Goal: Task Accomplishment & Management: Use online tool/utility

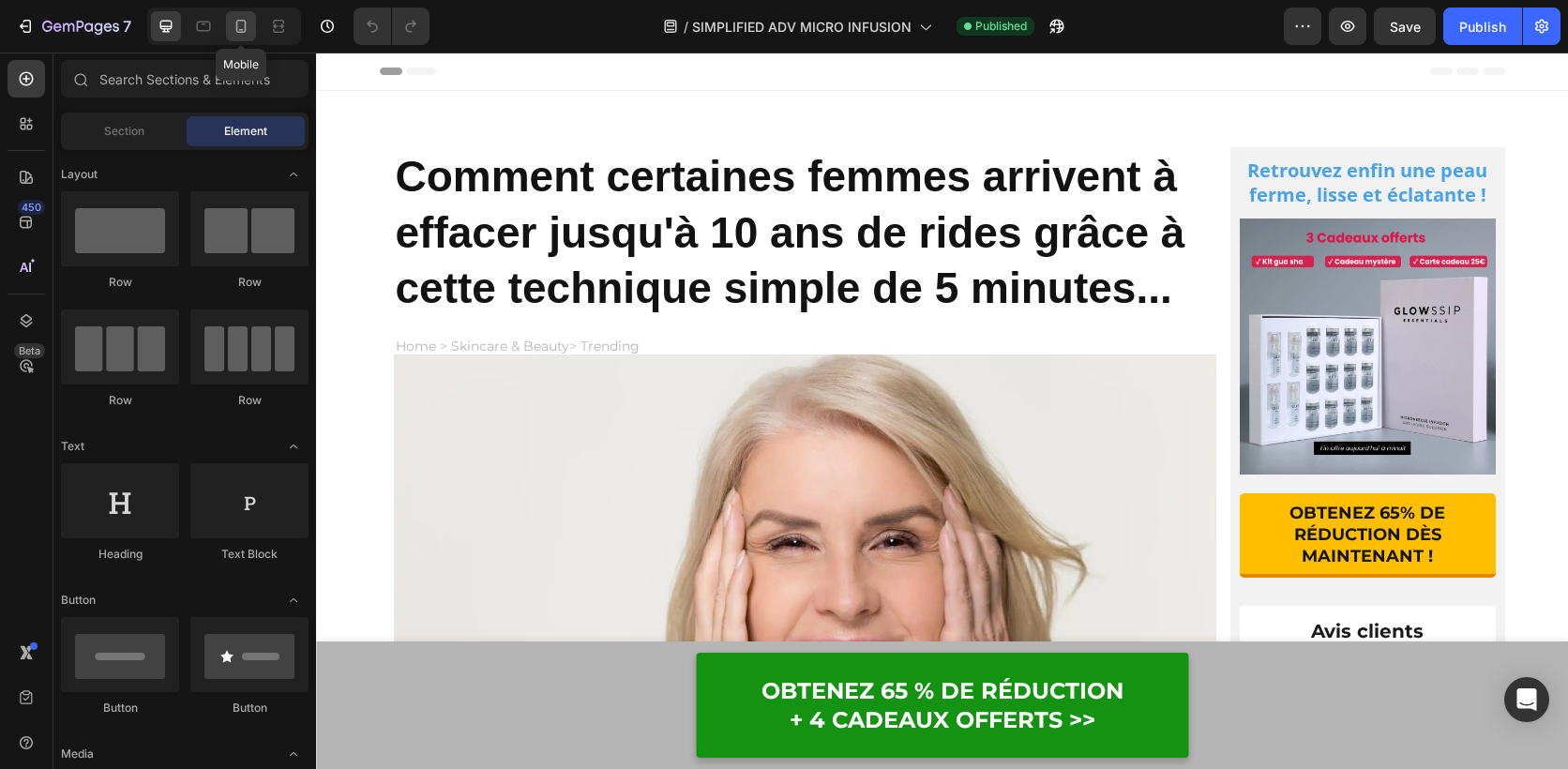
click at [247, 26] on icon at bounding box center [242, 27] width 19 height 19
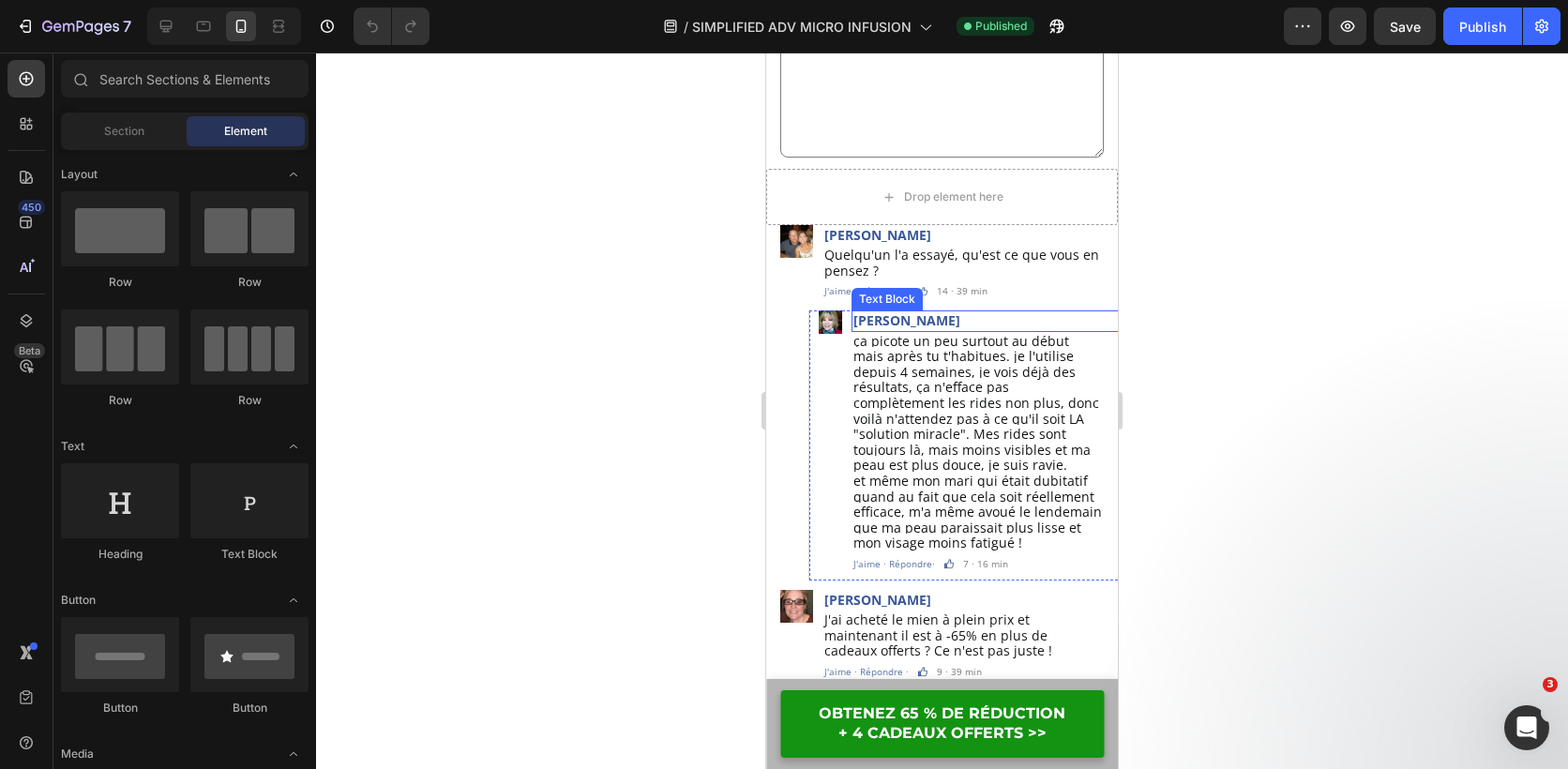
scroll to position [5157, 0]
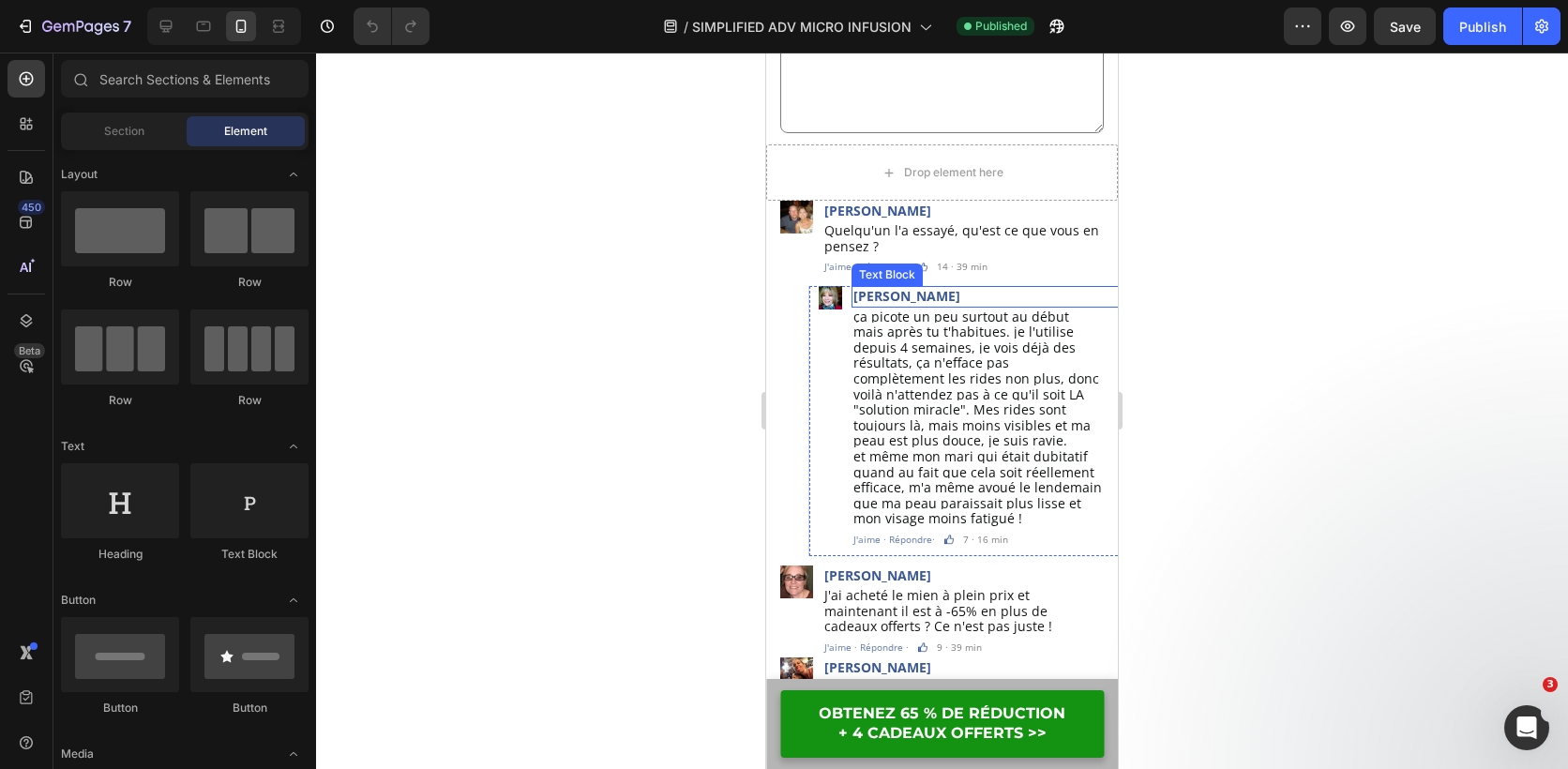
click at [935, 288] on p "[PERSON_NAME]" at bounding box center [992, 297] width 277 height 17
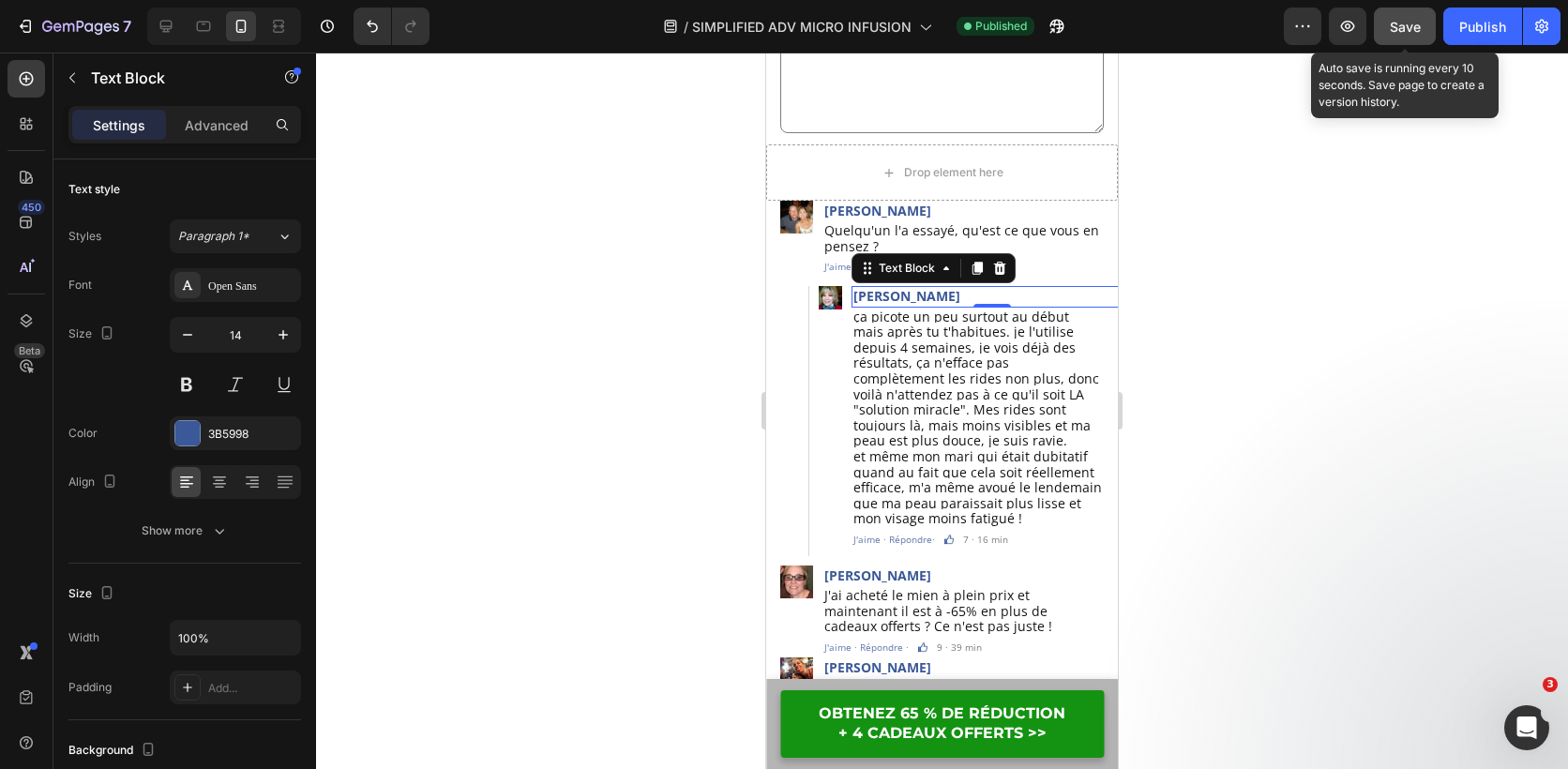
click at [1421, 26] on button "Save" at bounding box center [1404, 26] width 62 height 37
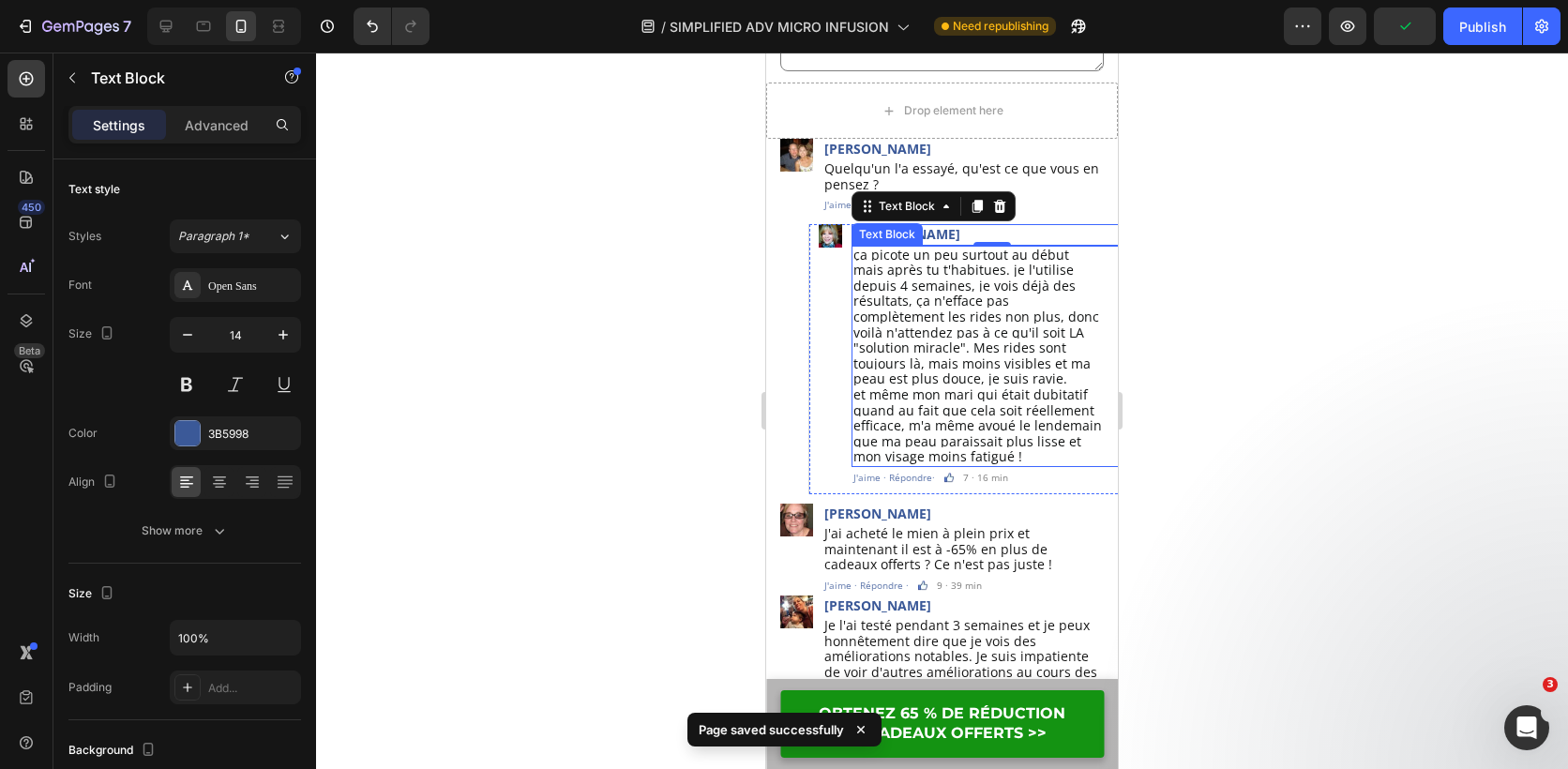
scroll to position [5220, 0]
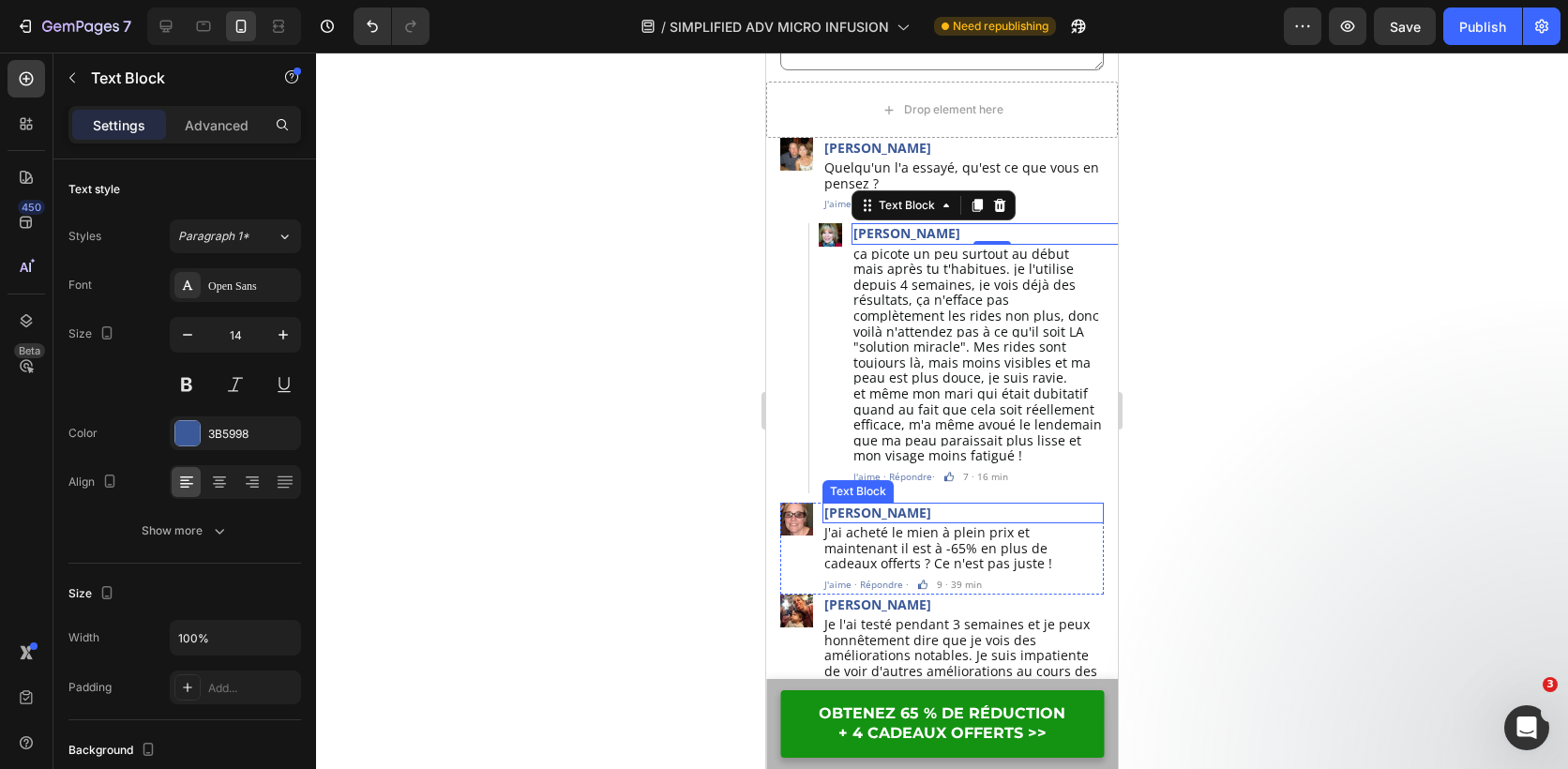
click at [904, 505] on p "[PERSON_NAME]" at bounding box center [963, 513] width 278 height 17
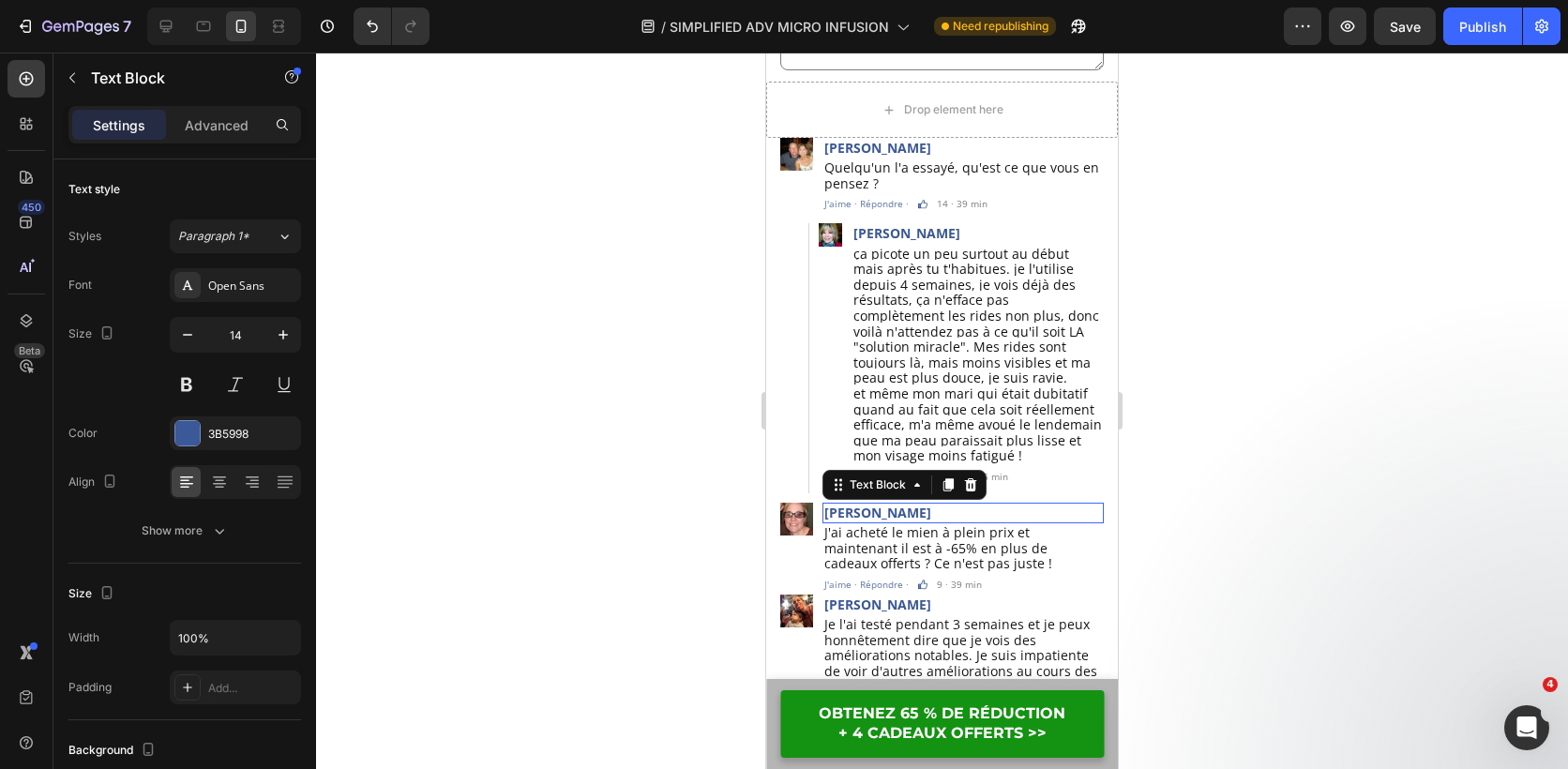
click at [904, 505] on p "[PERSON_NAME]" at bounding box center [963, 513] width 278 height 17
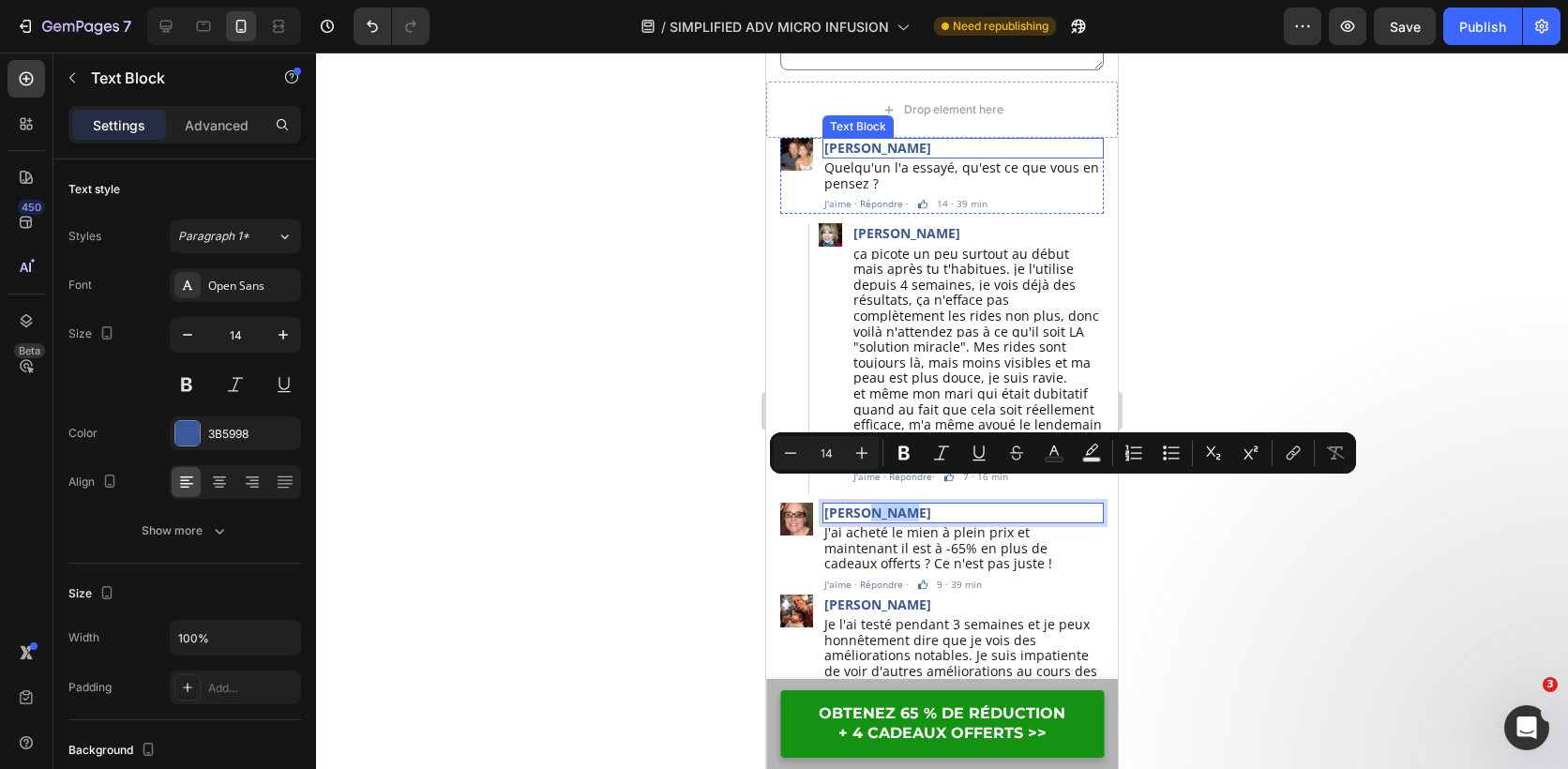
click at [863, 145] on p "[PERSON_NAME]" at bounding box center [963, 148] width 278 height 17
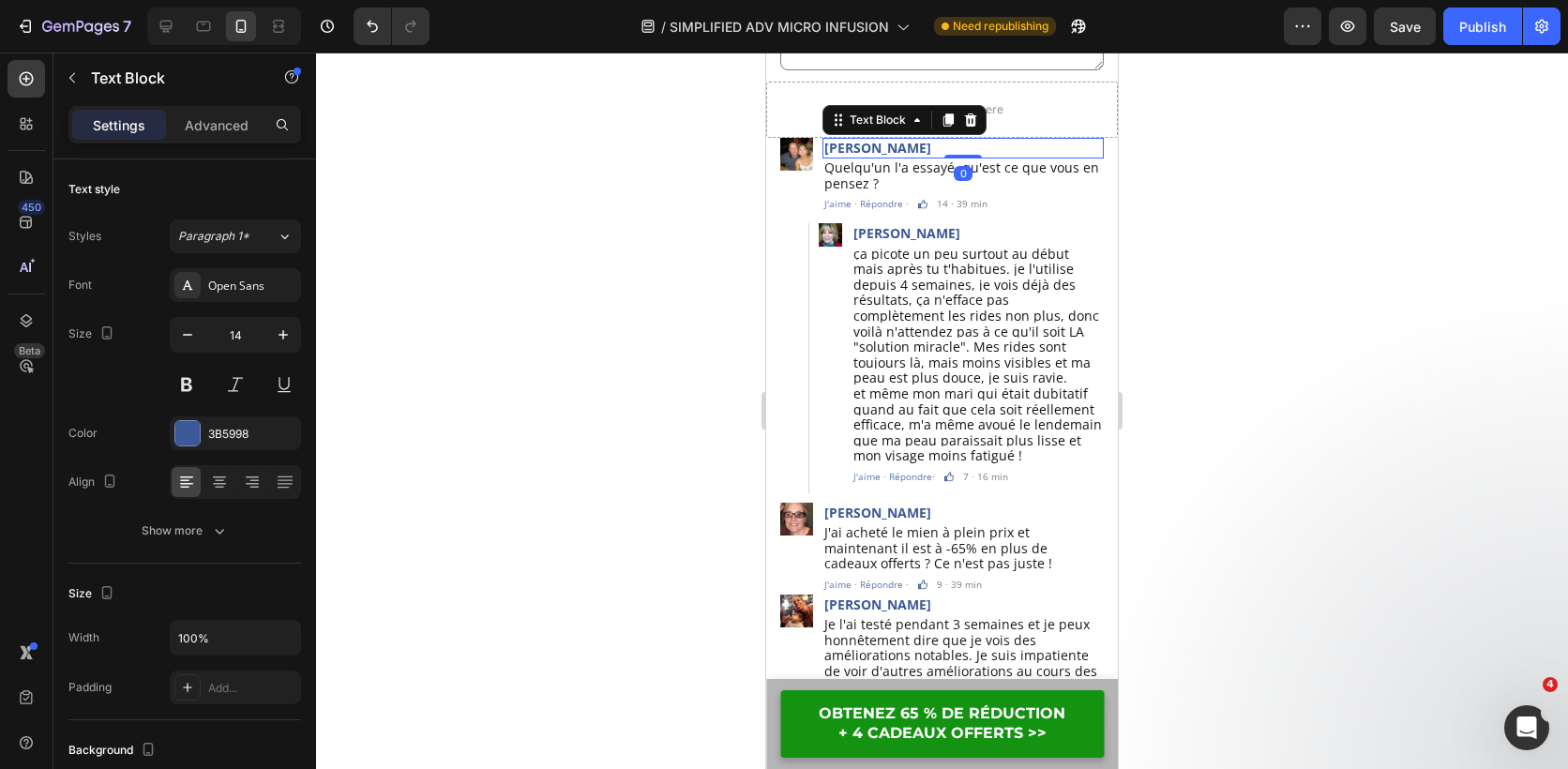
click at [863, 145] on p "[PERSON_NAME]" at bounding box center [963, 148] width 278 height 17
click at [956, 144] on p "WilDevon" at bounding box center [963, 148] width 278 height 17
click at [846, 149] on p "WilDevon" at bounding box center [963, 148] width 278 height 17
click at [939, 150] on p "[PERSON_NAME]" at bounding box center [963, 148] width 278 height 17
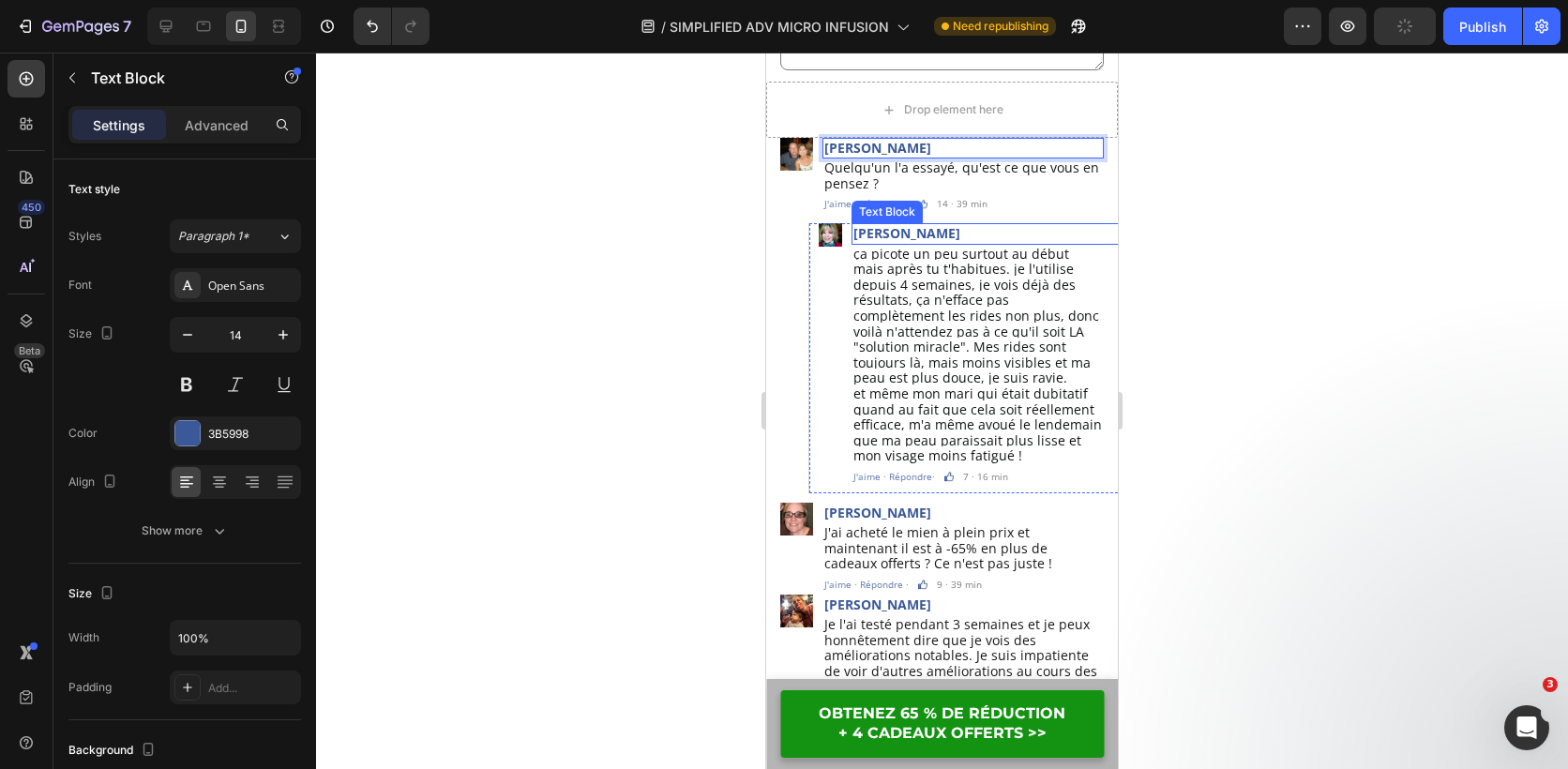
click at [914, 235] on p "[PERSON_NAME]" at bounding box center [992, 234] width 277 height 17
click at [929, 235] on p "[PERSON_NAME]" at bounding box center [992, 234] width 277 height 17
click at [884, 232] on p "[PERSON_NAME]" at bounding box center [992, 234] width 277 height 17
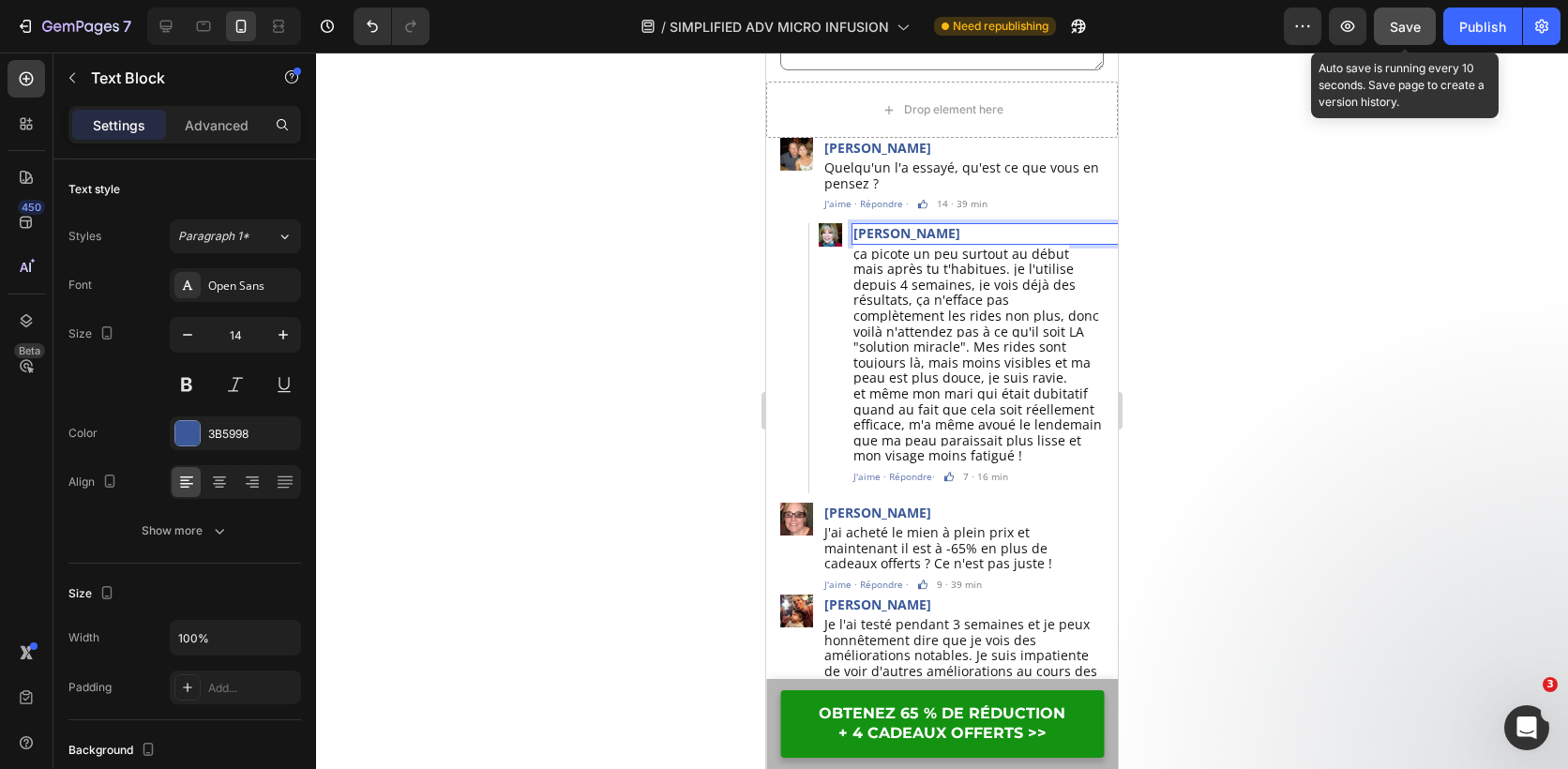
click at [1408, 29] on span "Save" at bounding box center [1405, 27] width 31 height 16
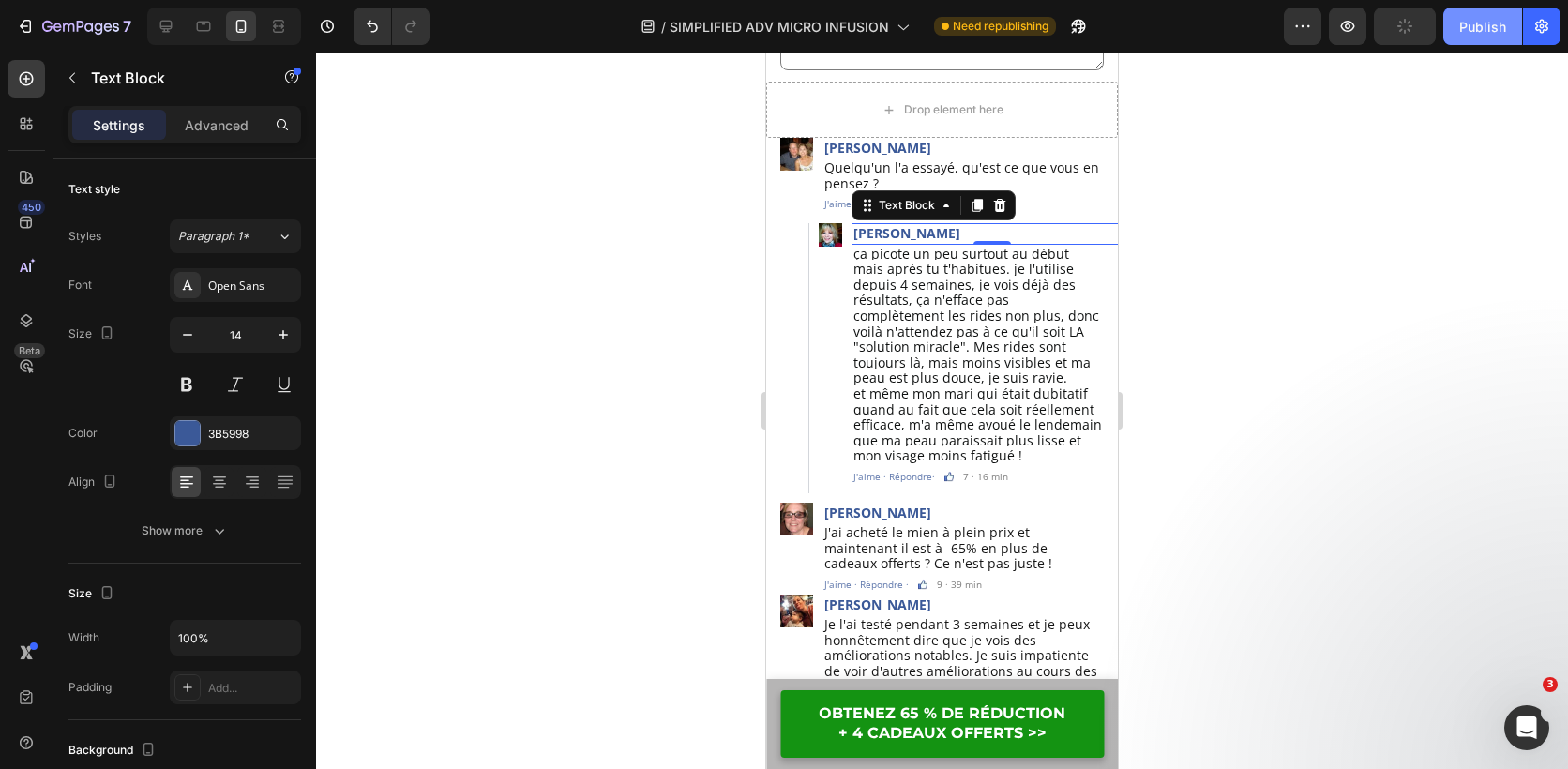
click at [1485, 29] on div "Publish" at bounding box center [1482, 27] width 47 height 20
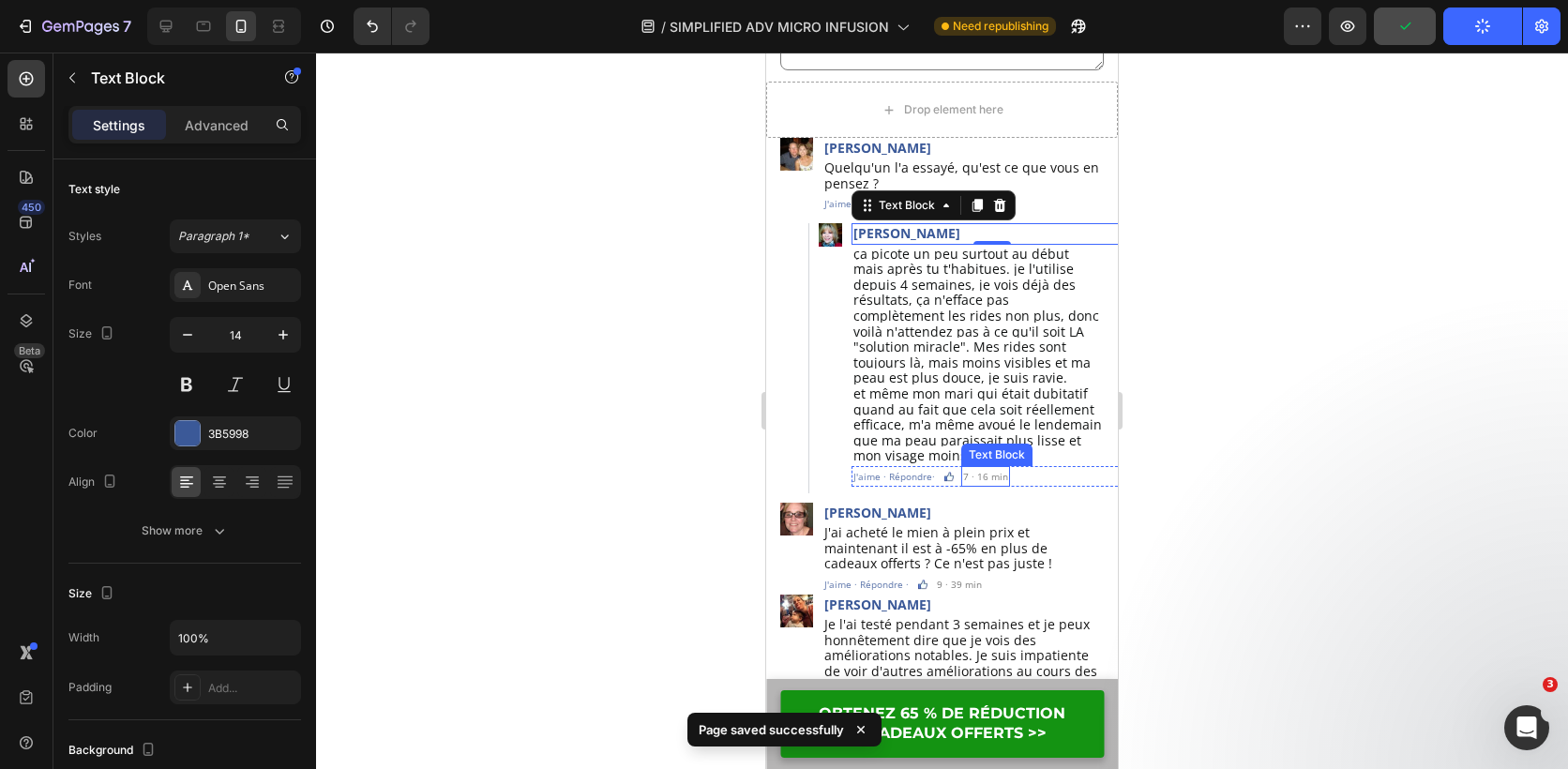
scroll to position [5241, 0]
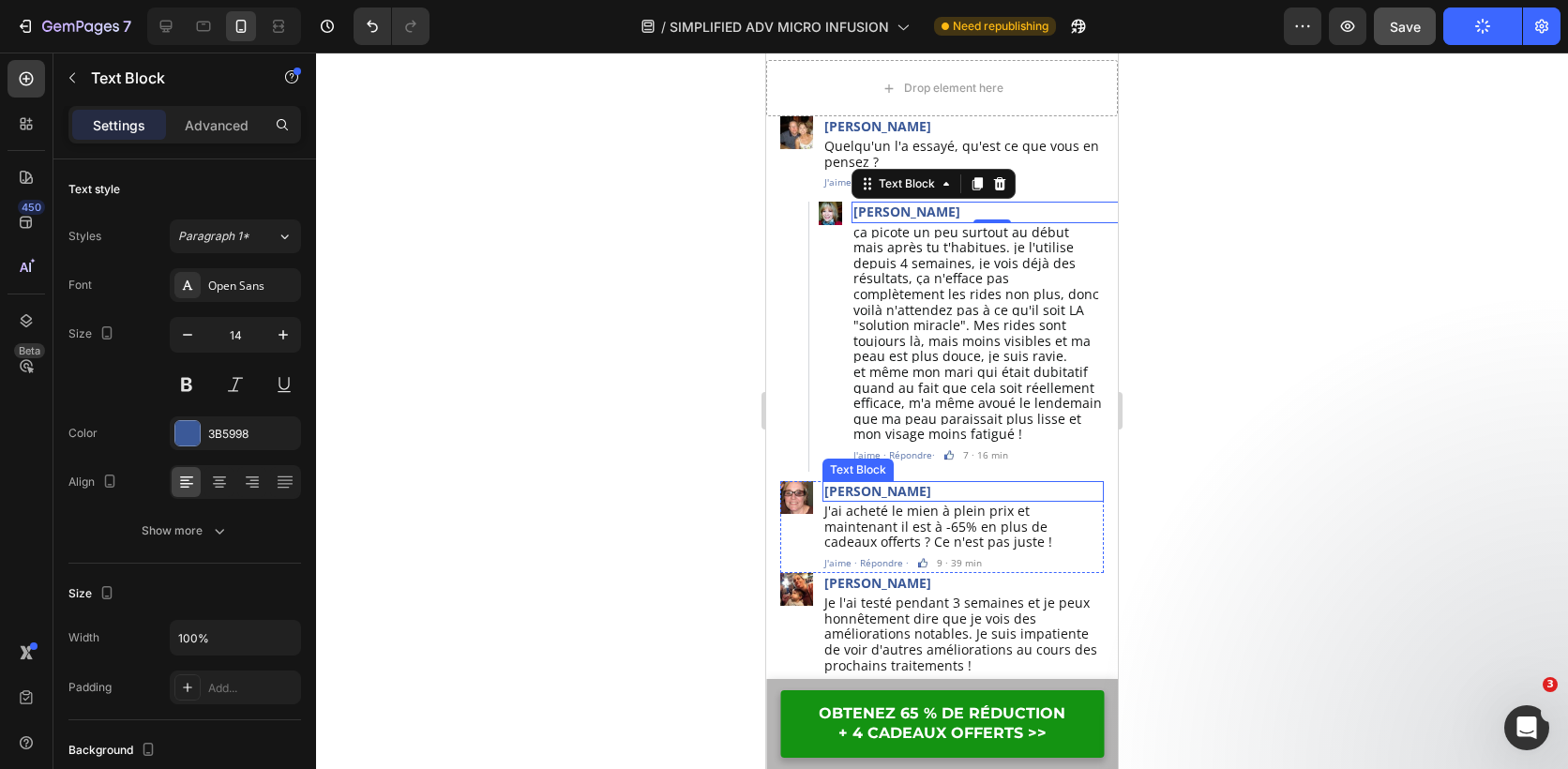
click at [902, 483] on p "[PERSON_NAME]" at bounding box center [963, 491] width 278 height 17
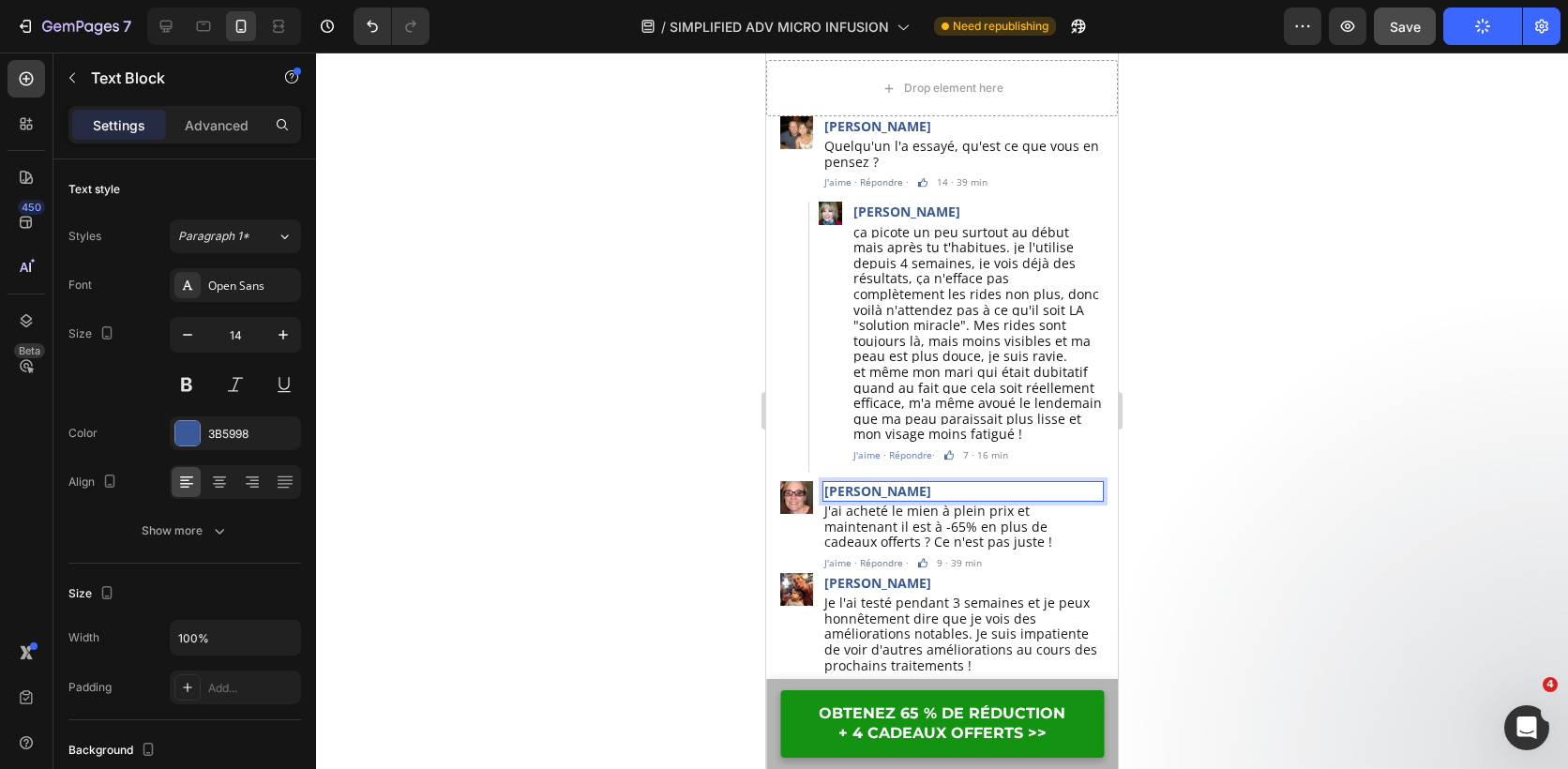
click at [865, 483] on p "[PERSON_NAME]" at bounding box center [963, 491] width 278 height 17
click at [937, 483] on p "Laurence Devon" at bounding box center [963, 491] width 278 height 17
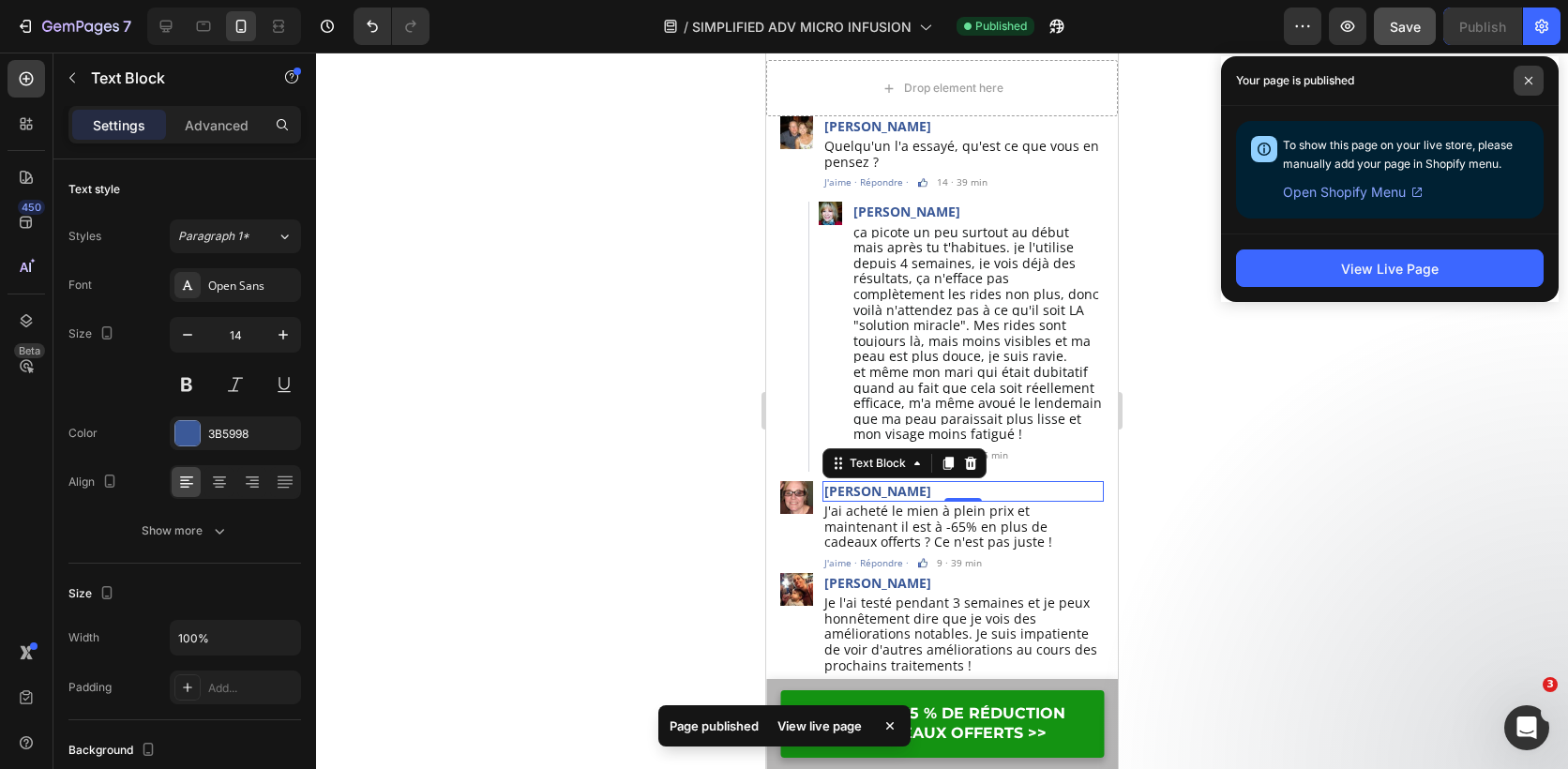
click at [1532, 74] on span at bounding box center [1529, 81] width 30 height 30
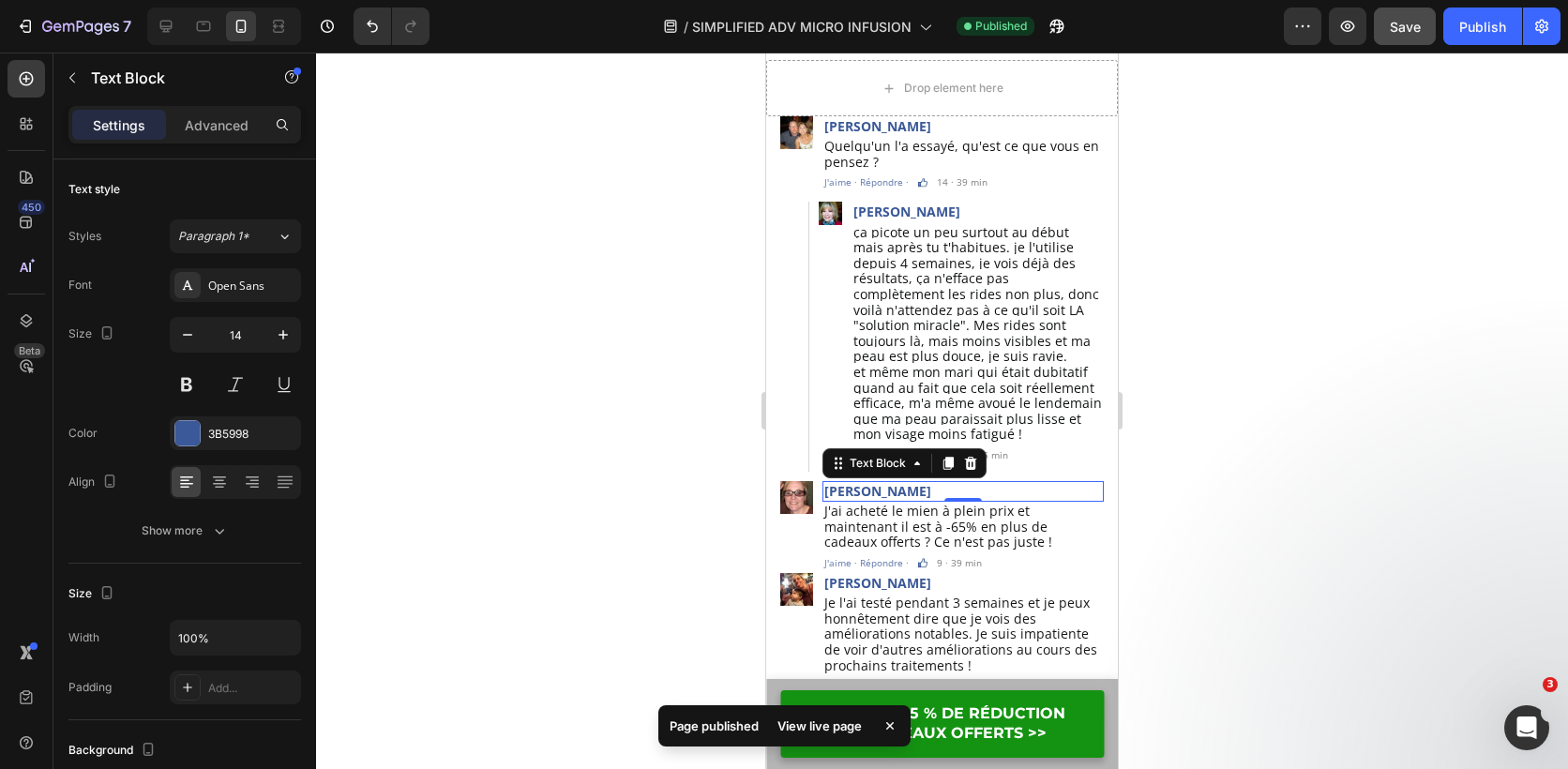
click at [1400, 44] on button "Save" at bounding box center [1404, 26] width 62 height 37
click at [1477, 40] on button "Publish" at bounding box center [1482, 26] width 79 height 37
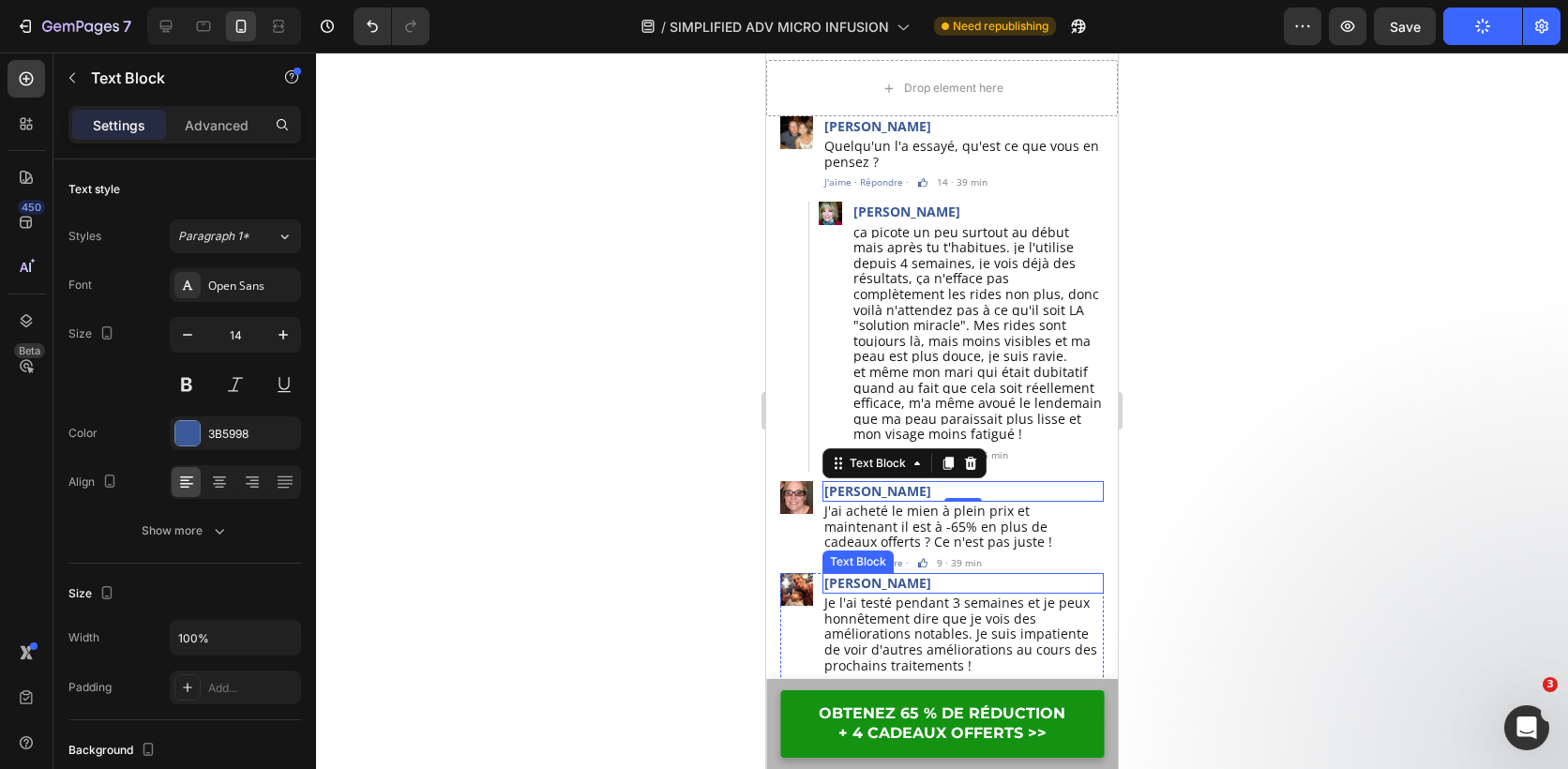
click at [861, 575] on p "Nathalie Devon" at bounding box center [963, 584] width 278 height 17
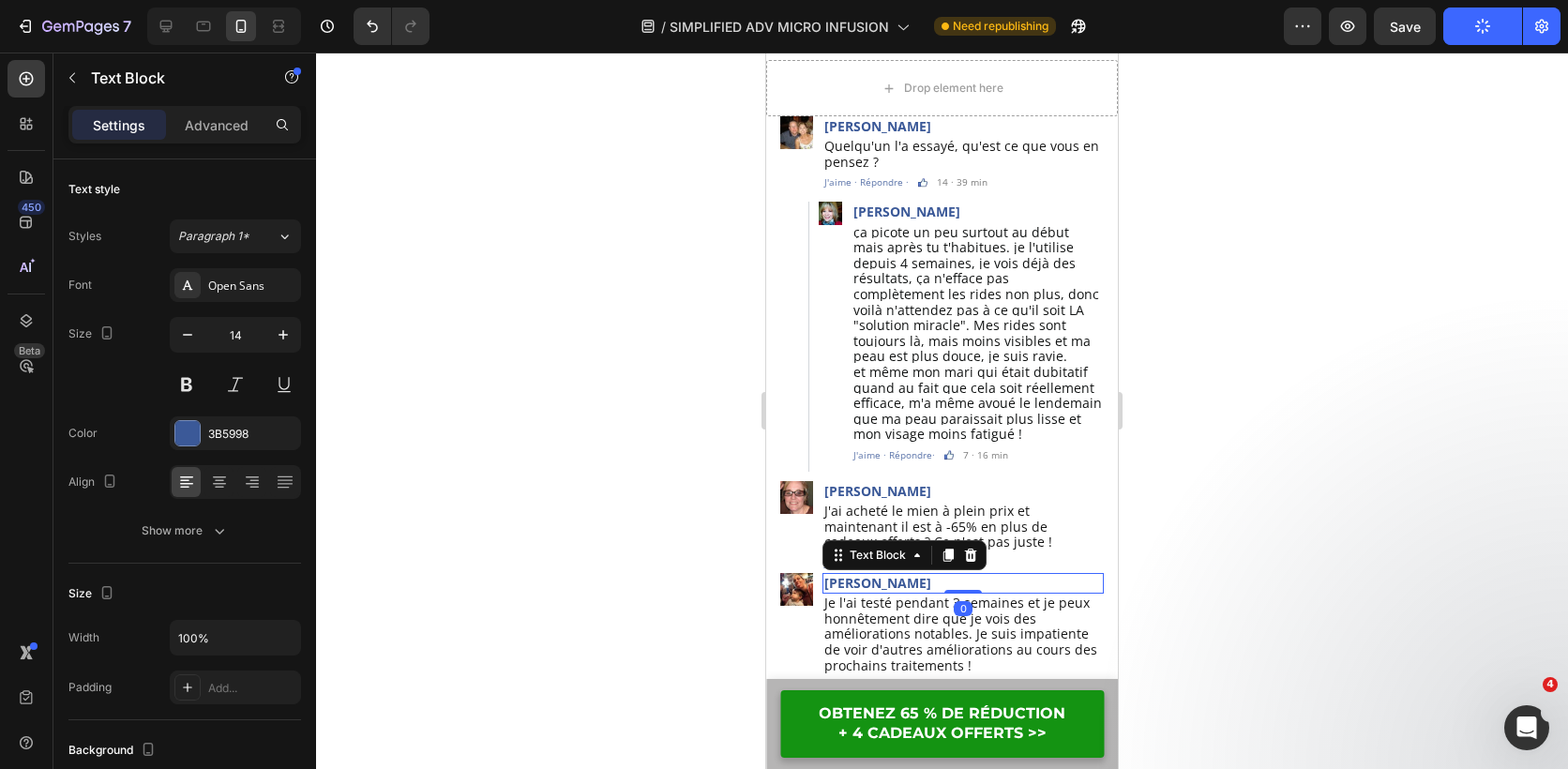
click at [861, 575] on p "Nathalie Devon" at bounding box center [963, 584] width 278 height 17
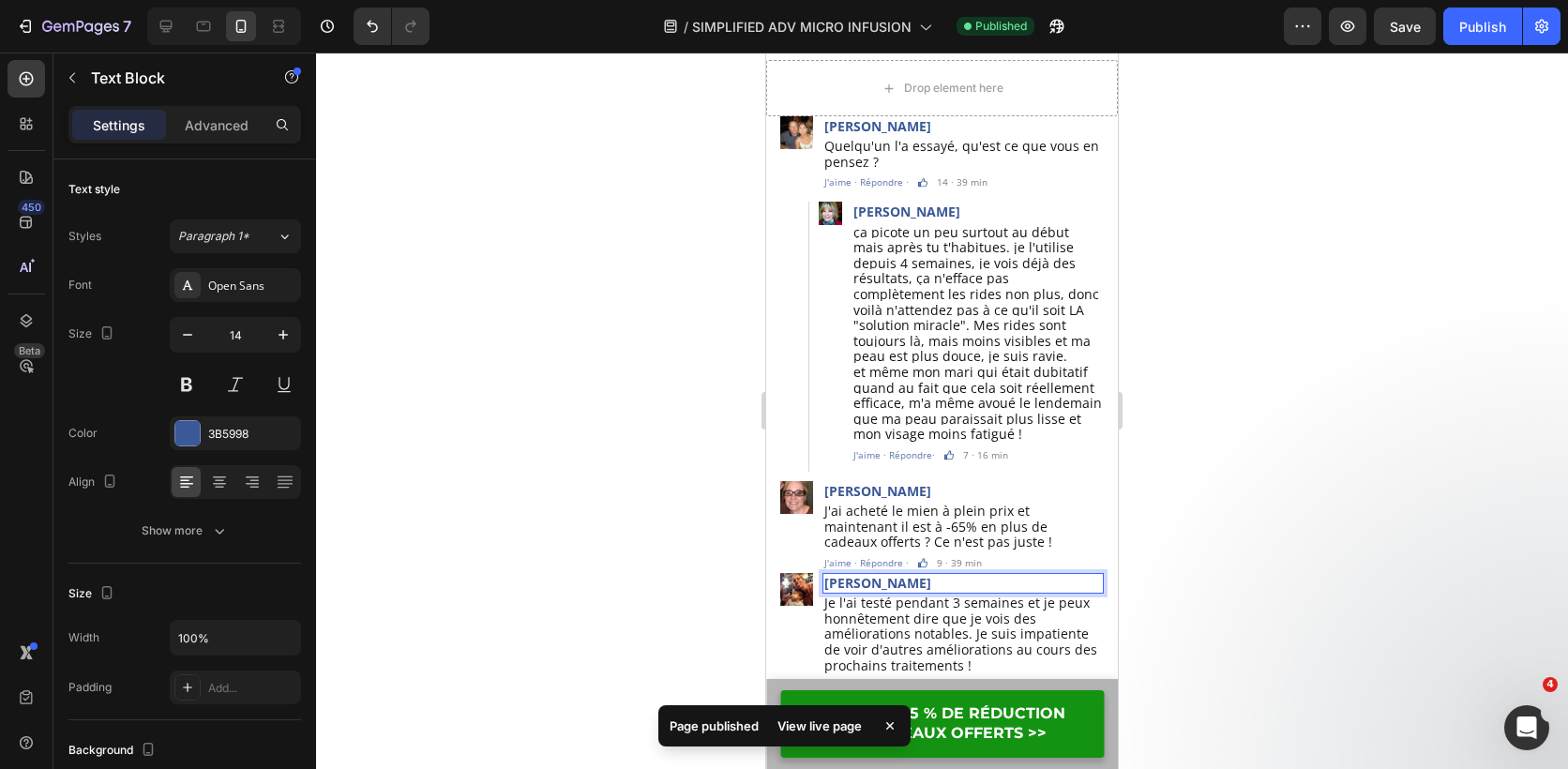
click at [934, 575] on p "Lydia Devon" at bounding box center [963, 584] width 278 height 17
click at [1411, 19] on span "Save" at bounding box center [1405, 27] width 31 height 16
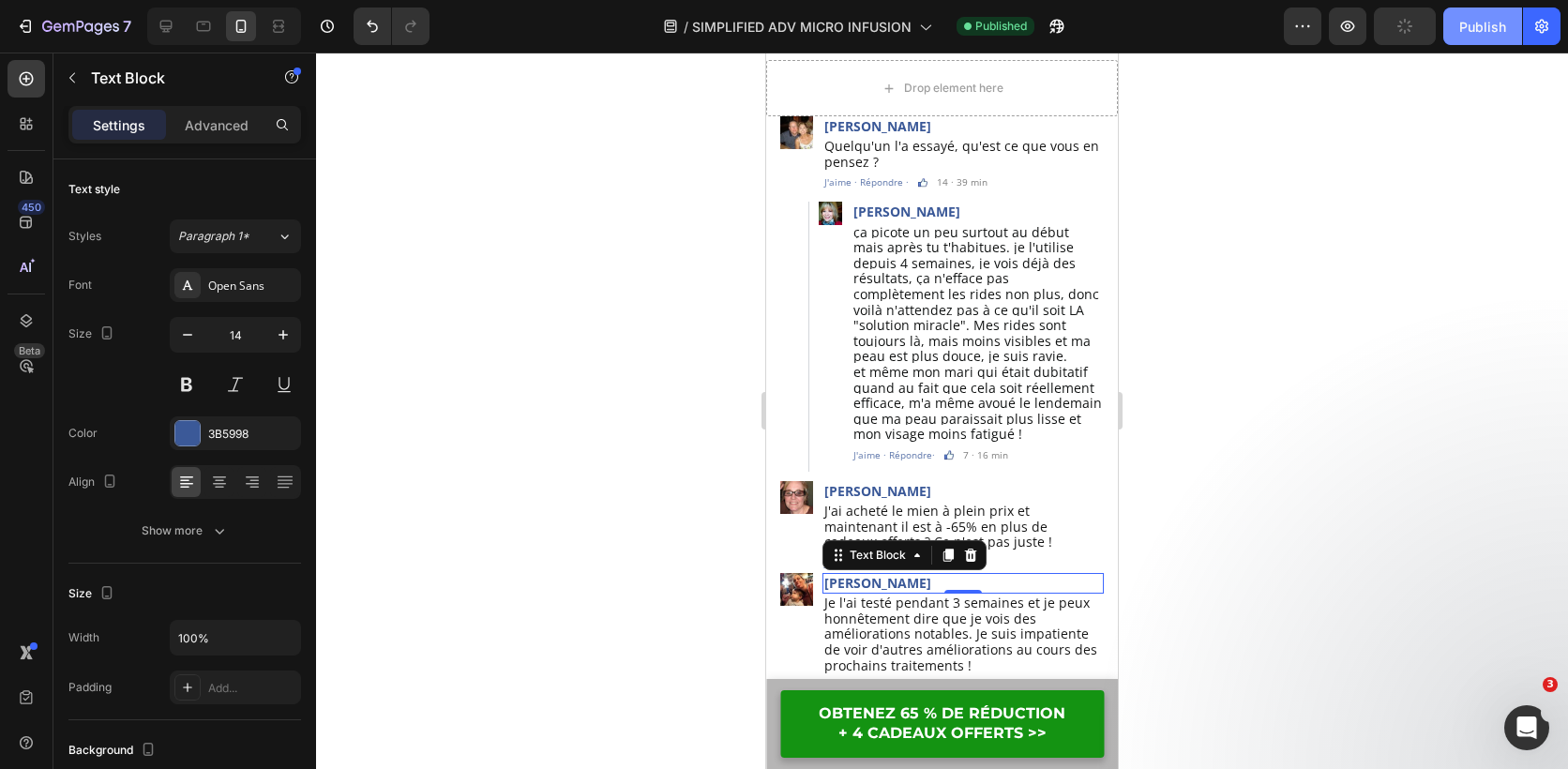
click at [1468, 26] on div "Publish" at bounding box center [1482, 27] width 47 height 20
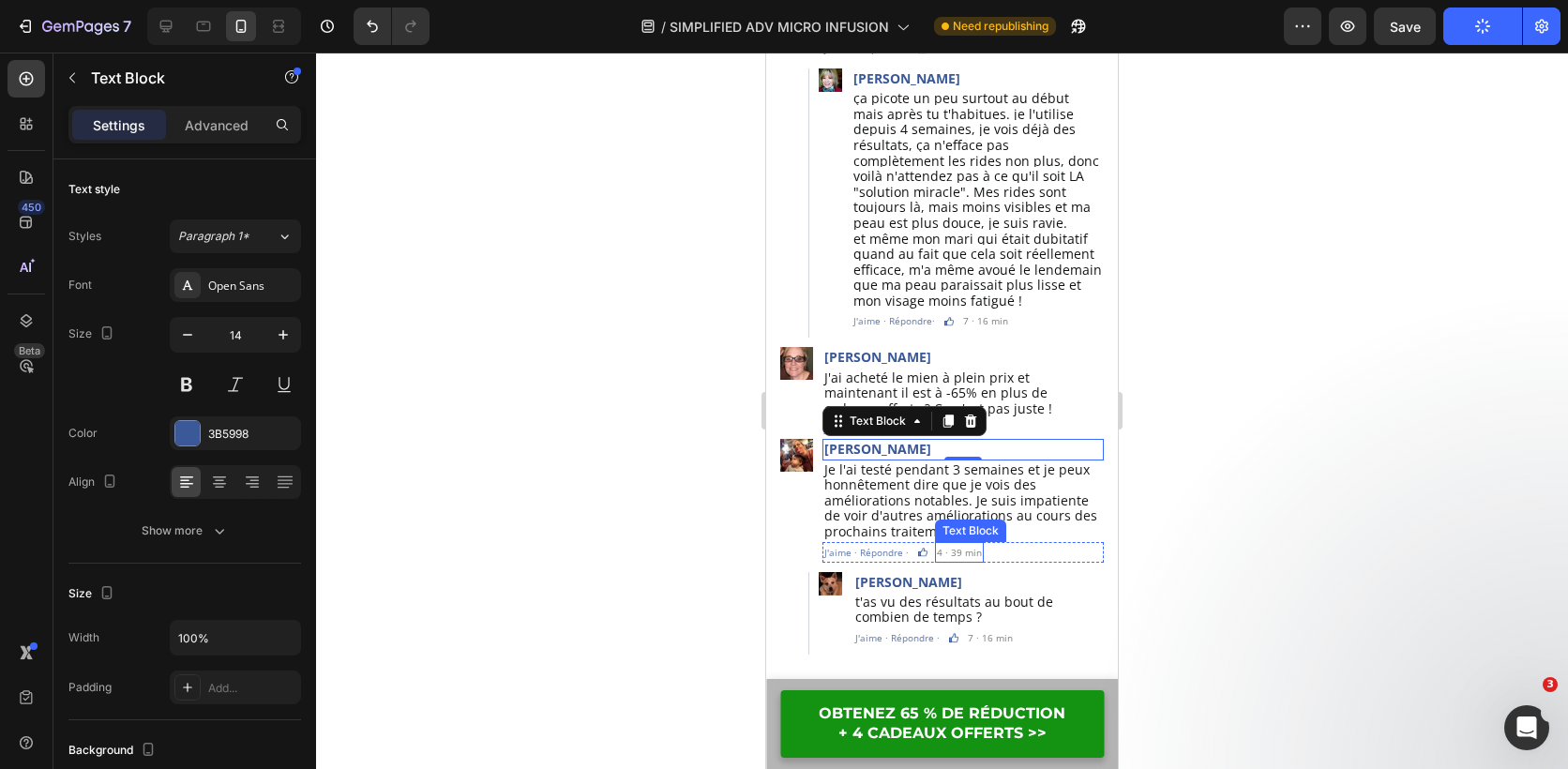
scroll to position [5435, 0]
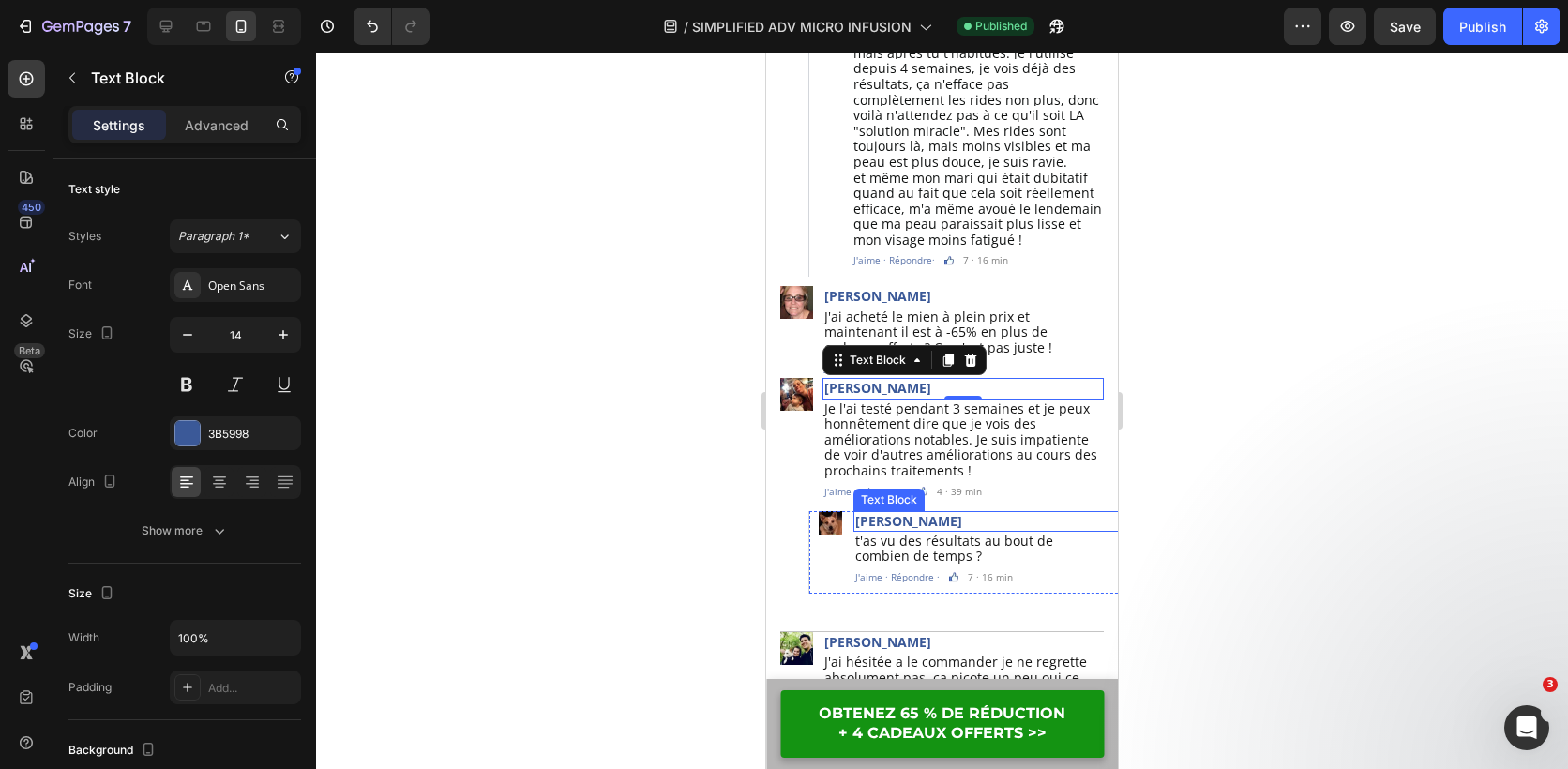
click at [955, 513] on p "Mary Vernon" at bounding box center [993, 522] width 275 height 17
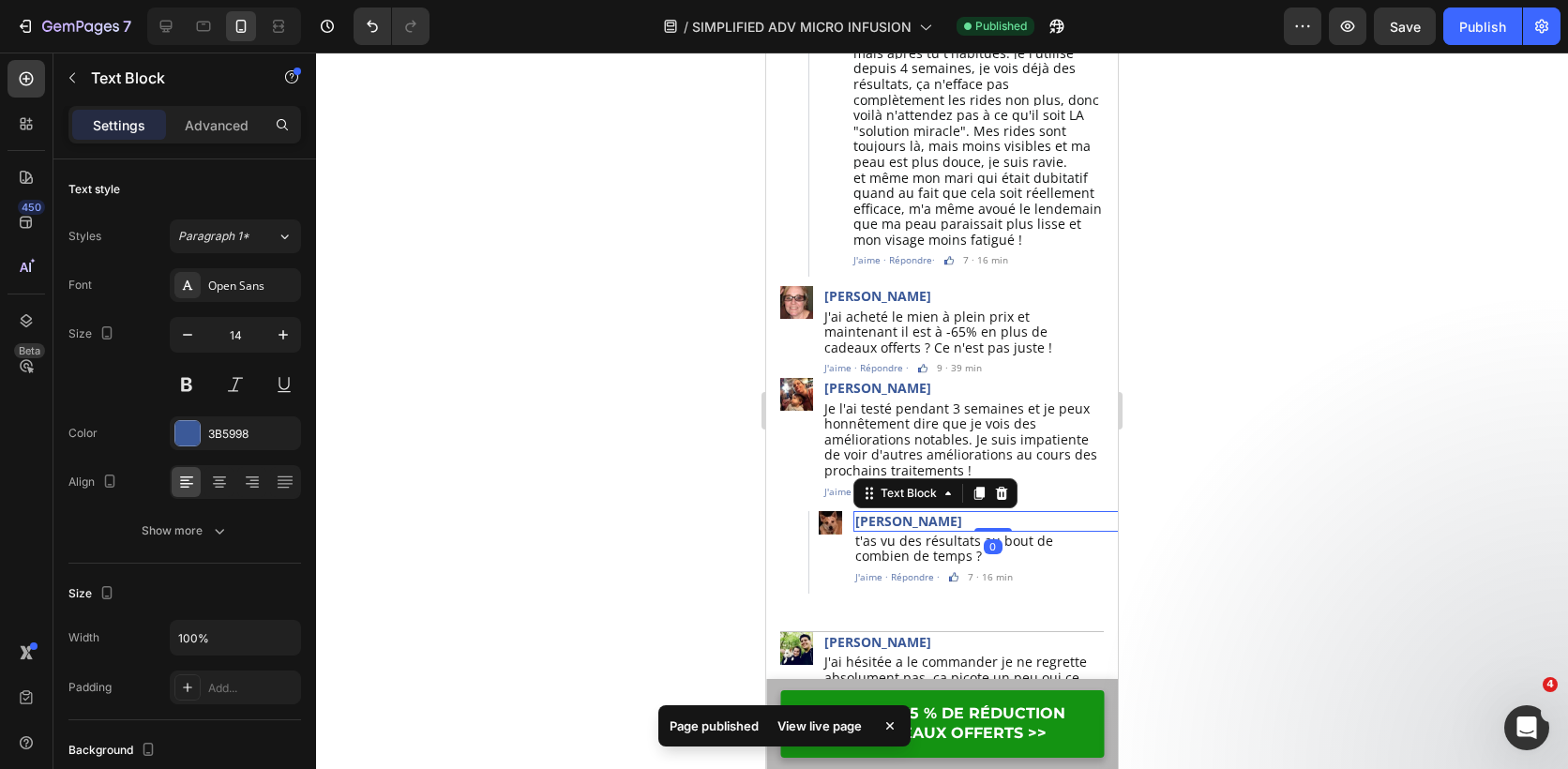
click at [887, 513] on p "Mary Vernon" at bounding box center [993, 522] width 275 height 17
click at [983, 513] on p "Dominique Vernon" at bounding box center [993, 522] width 275 height 17
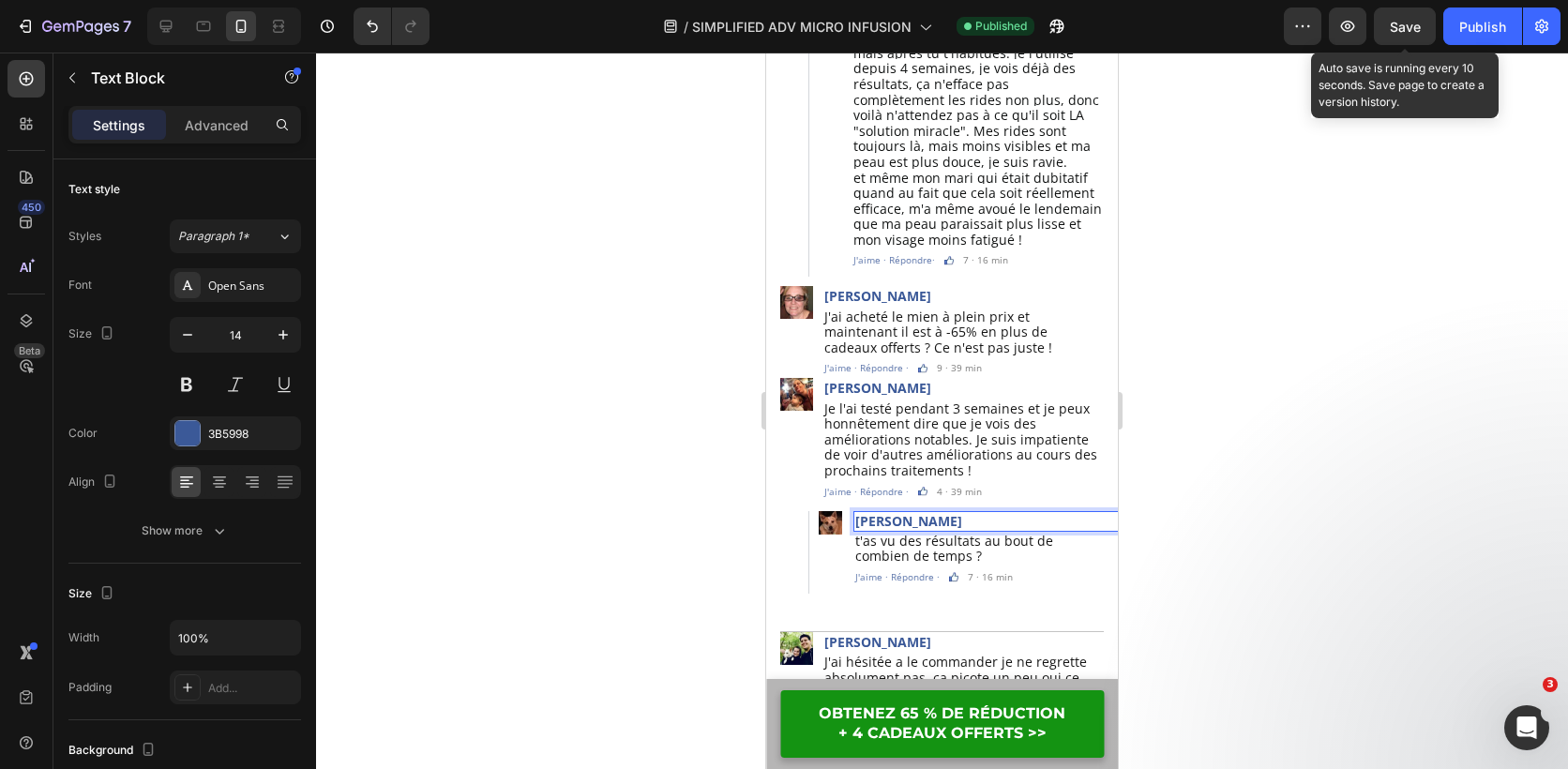
click at [1399, 27] on span "Save" at bounding box center [1405, 27] width 31 height 16
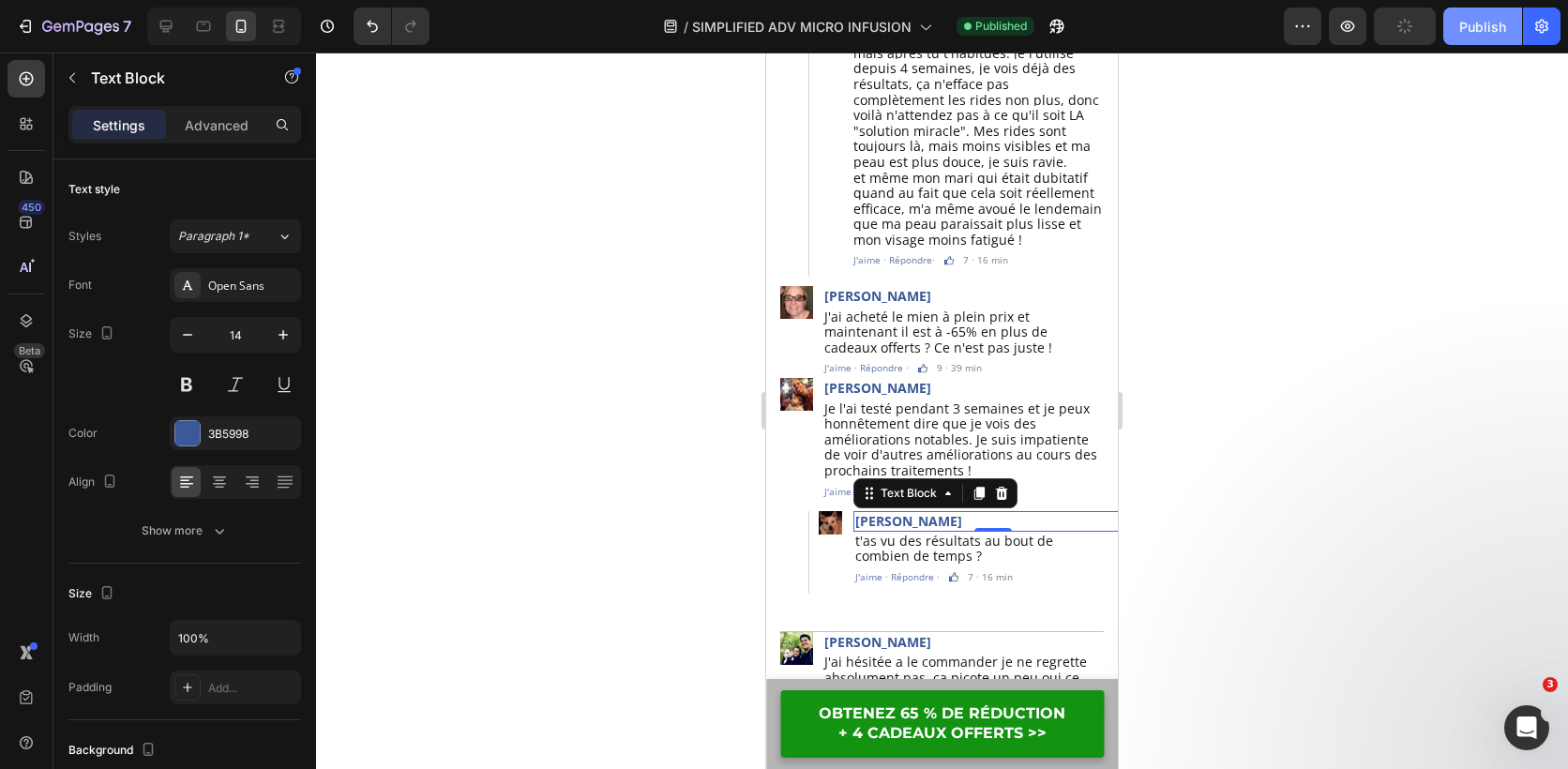
click at [1453, 27] on button "Publish" at bounding box center [1482, 26] width 79 height 37
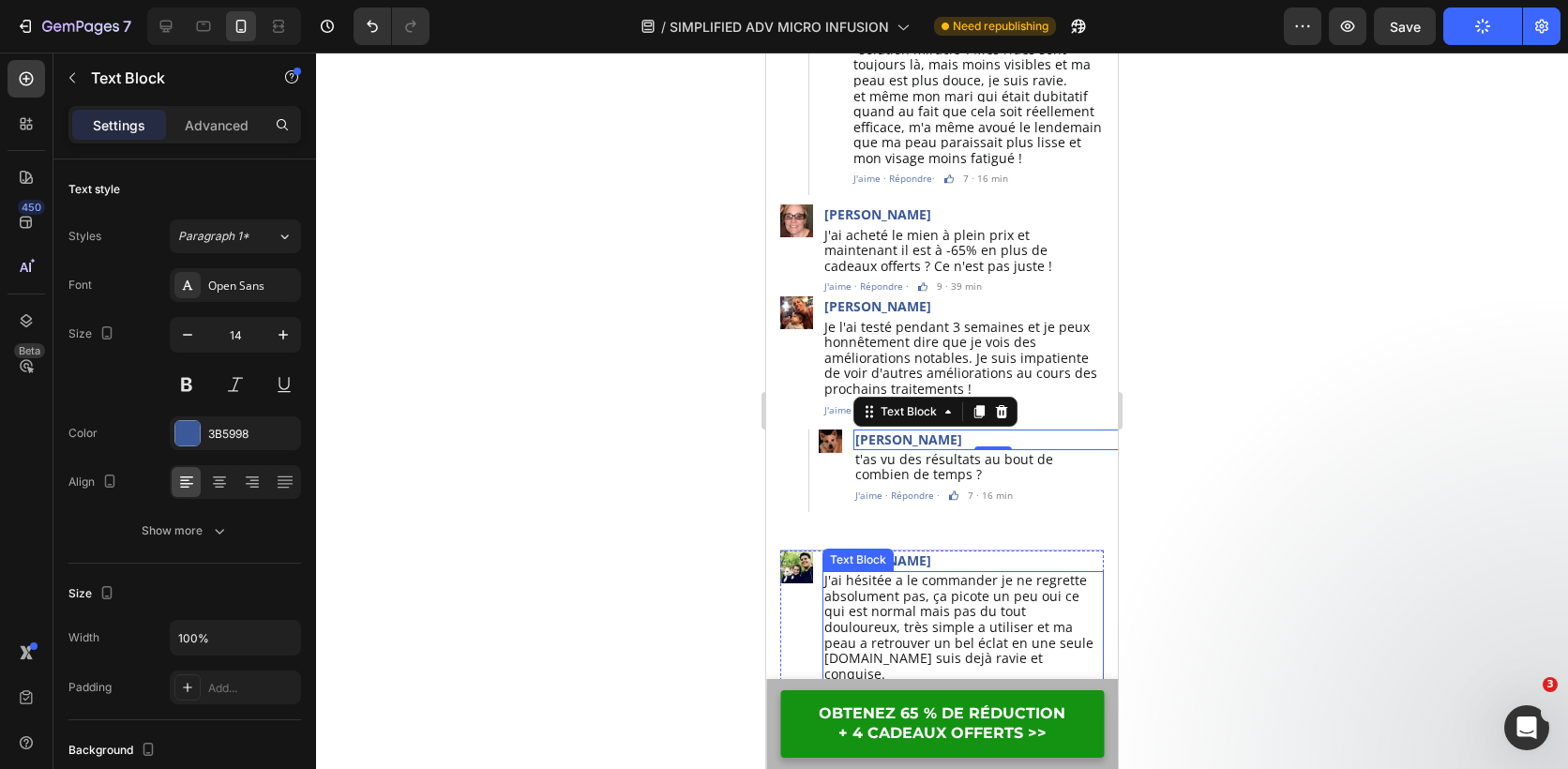
scroll to position [5544, 0]
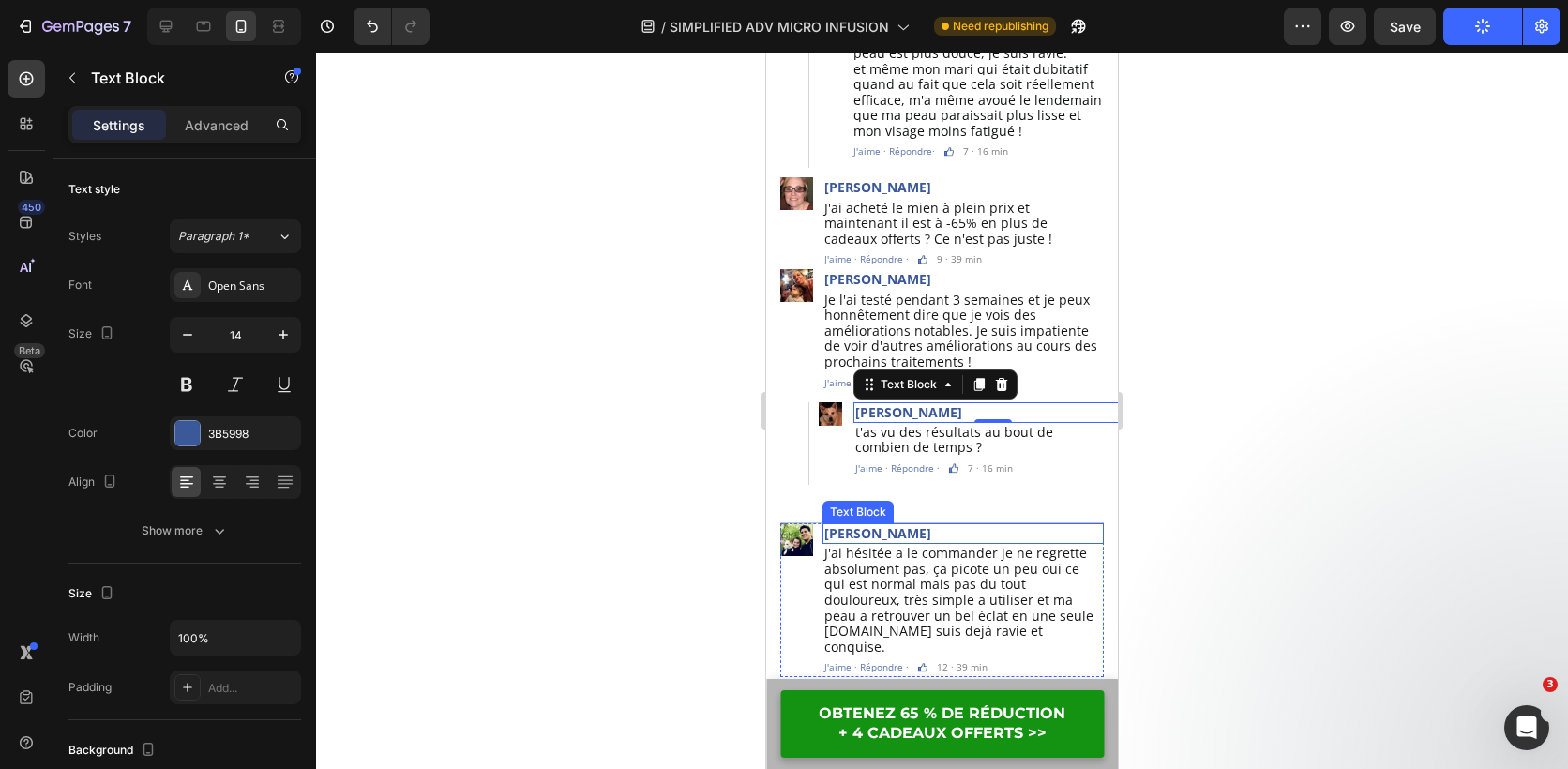
click at [906, 525] on p "Nathalie Devon" at bounding box center [963, 533] width 278 height 17
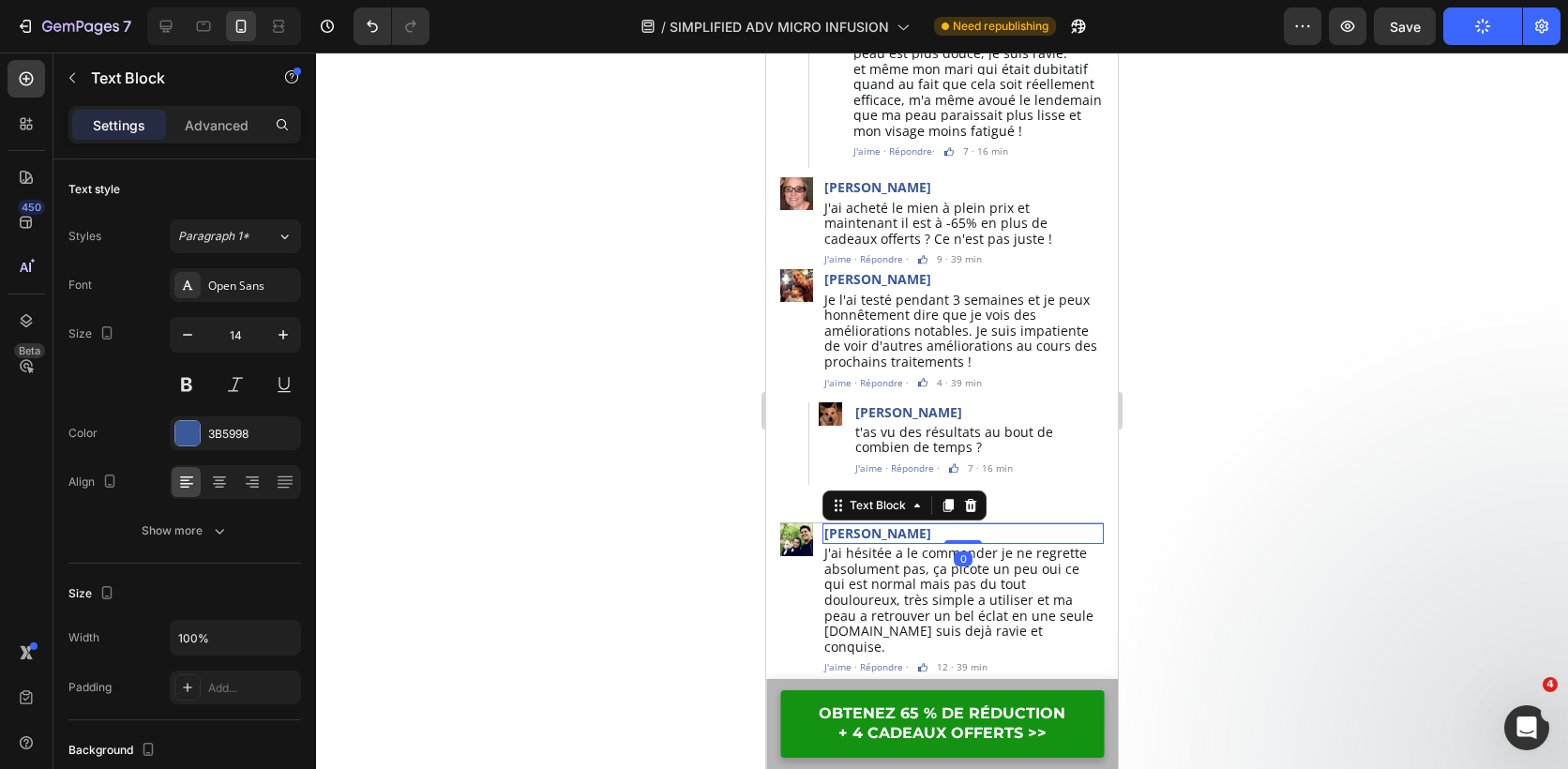
click at [906, 525] on p "Nathalie Devon" at bounding box center [963, 533] width 278 height 17
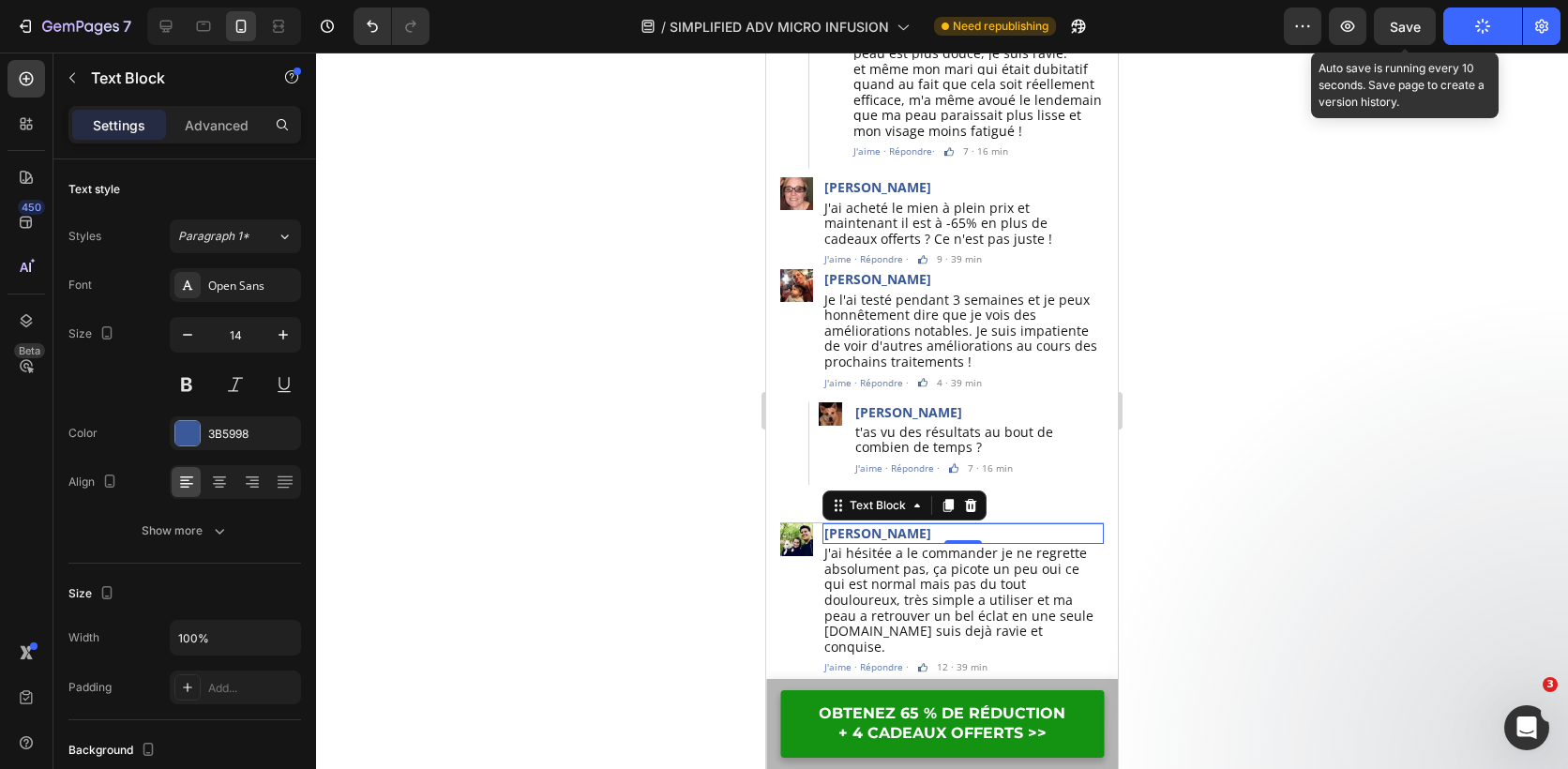
click at [1415, 24] on span "Save" at bounding box center [1405, 27] width 31 height 16
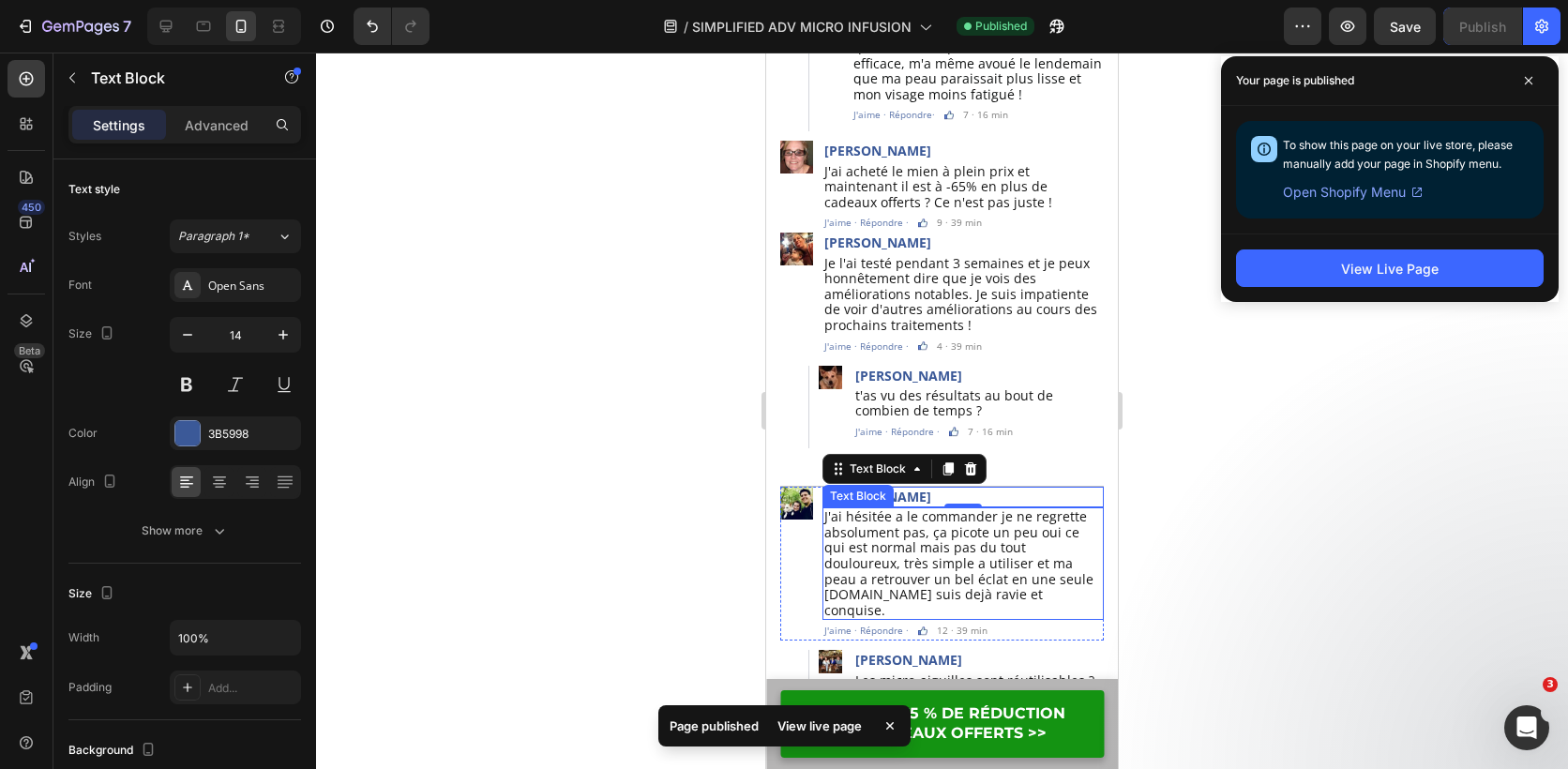
scroll to position [5626, 0]
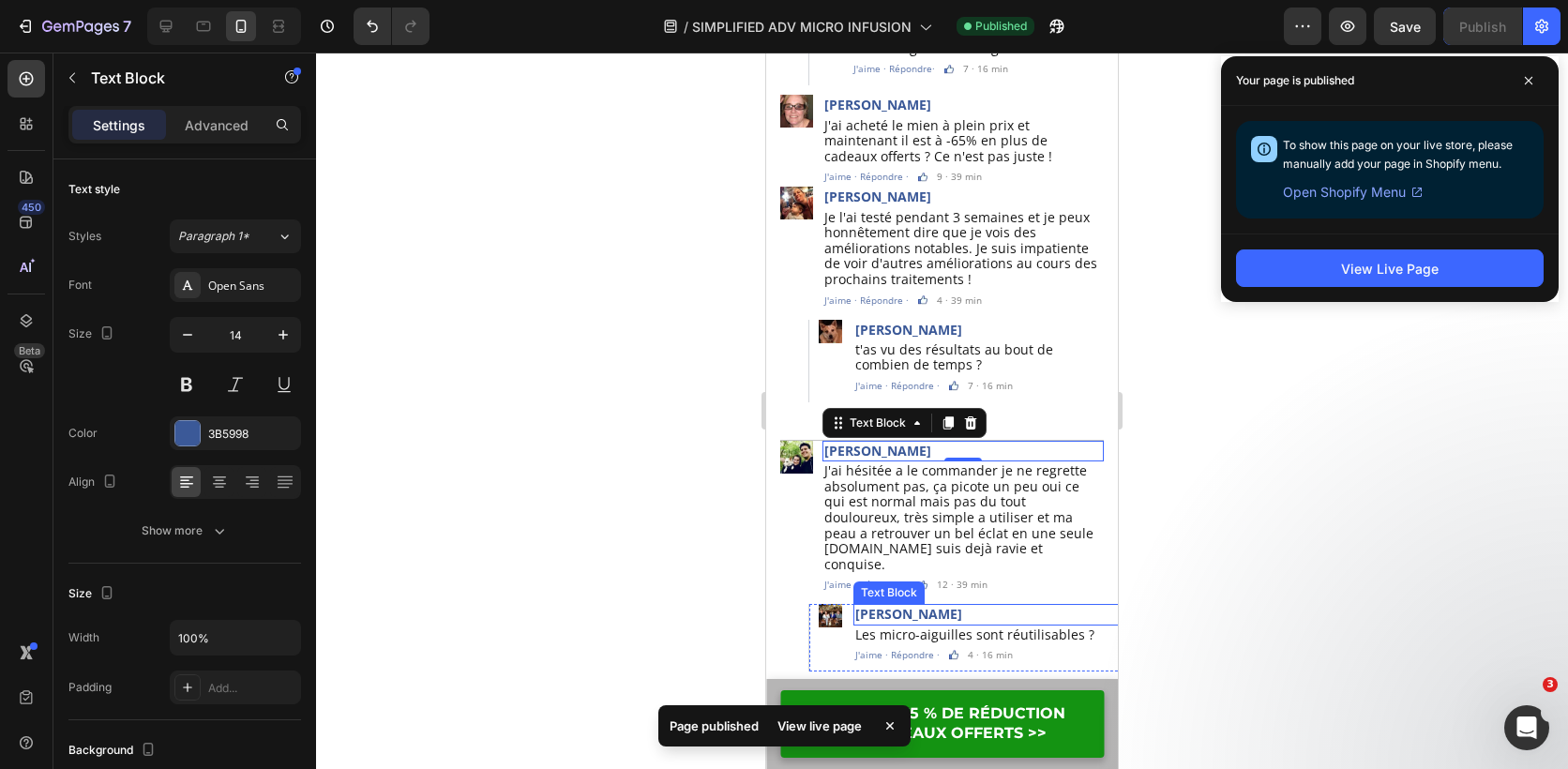
click at [895, 606] on p "Mary Vernon" at bounding box center [989, 614] width 267 height 17
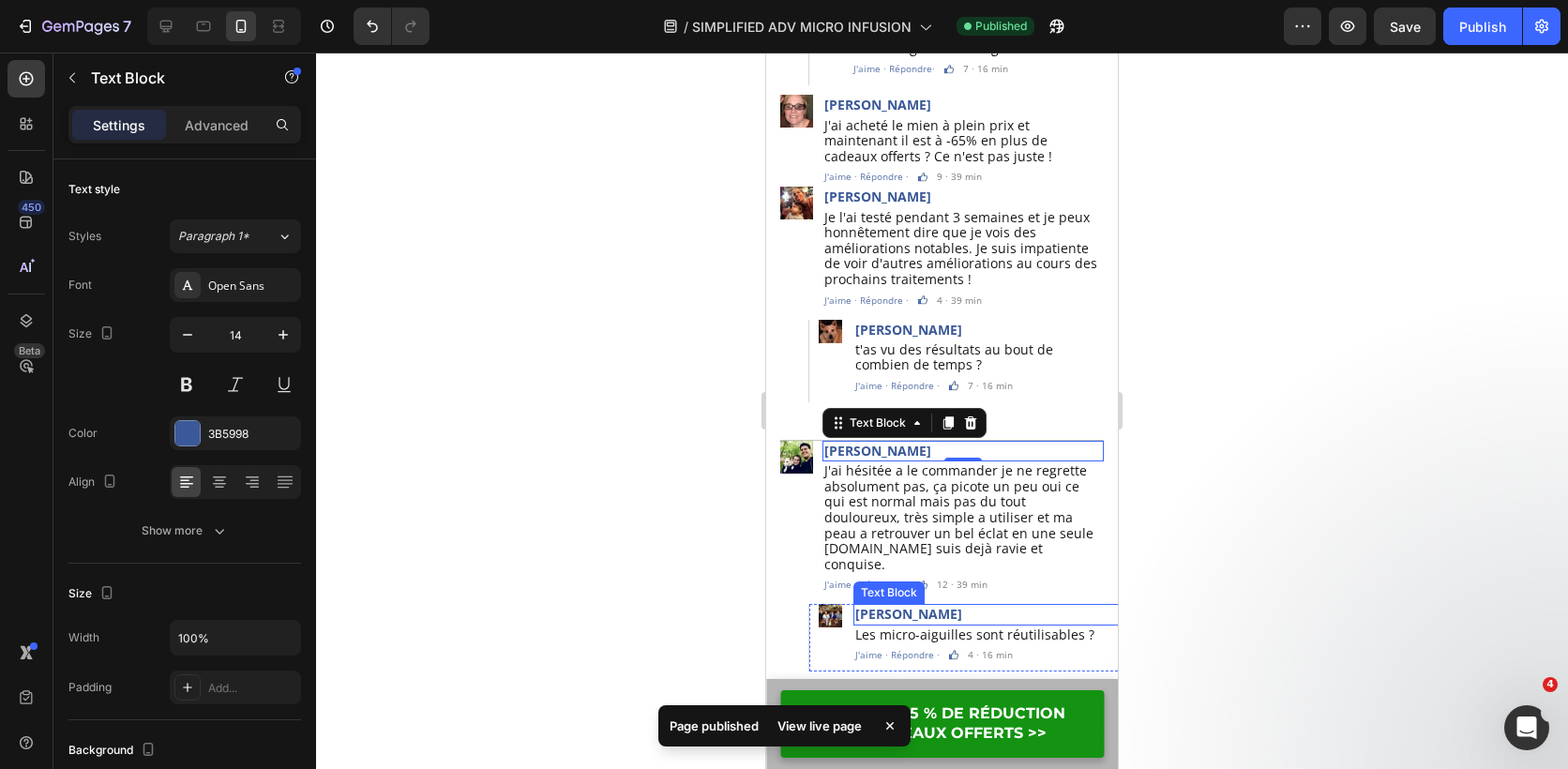
click at [895, 606] on p "Mary Vernon" at bounding box center [989, 614] width 267 height 17
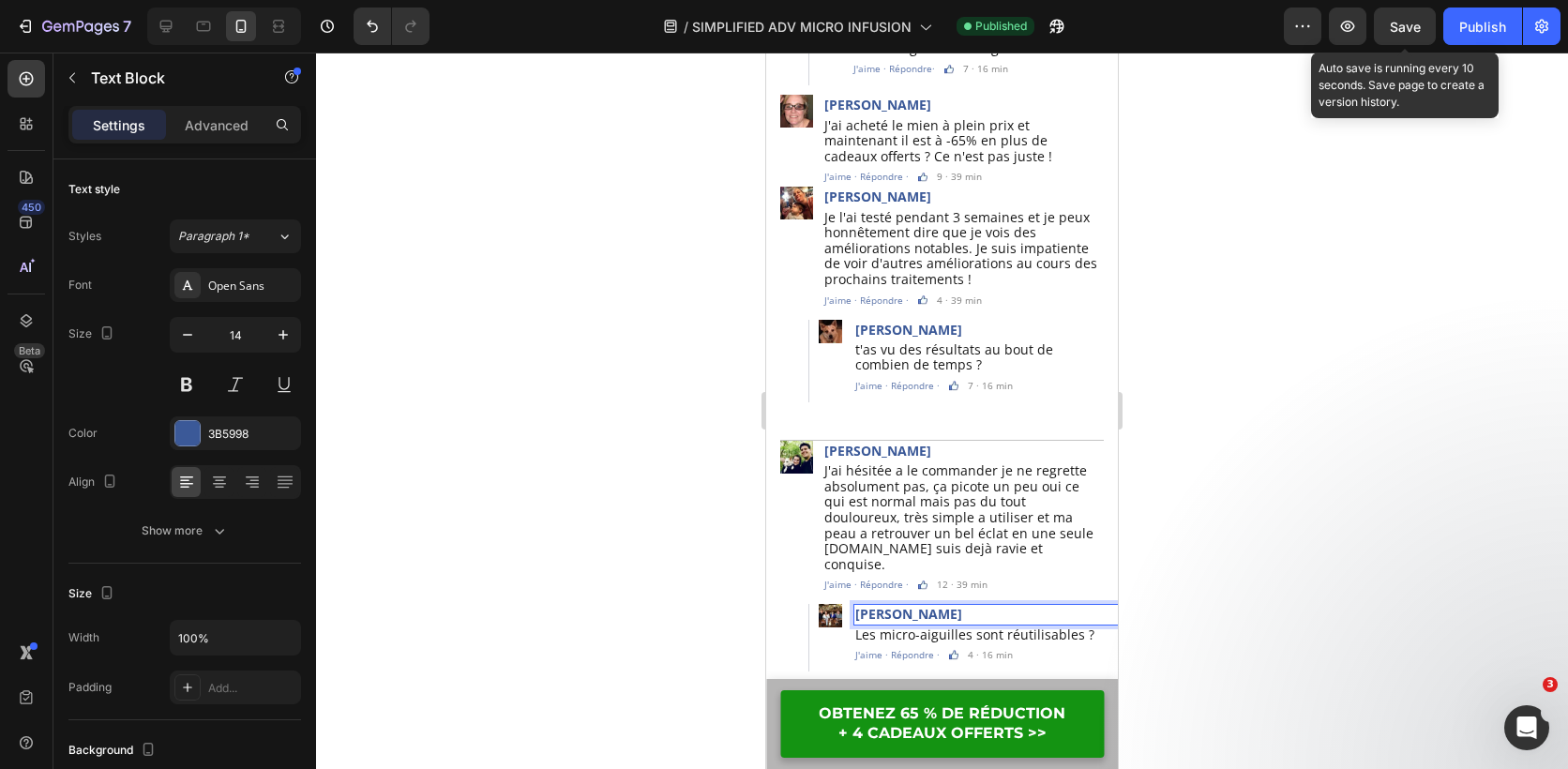
click at [1409, 30] on span "Save" at bounding box center [1405, 27] width 31 height 16
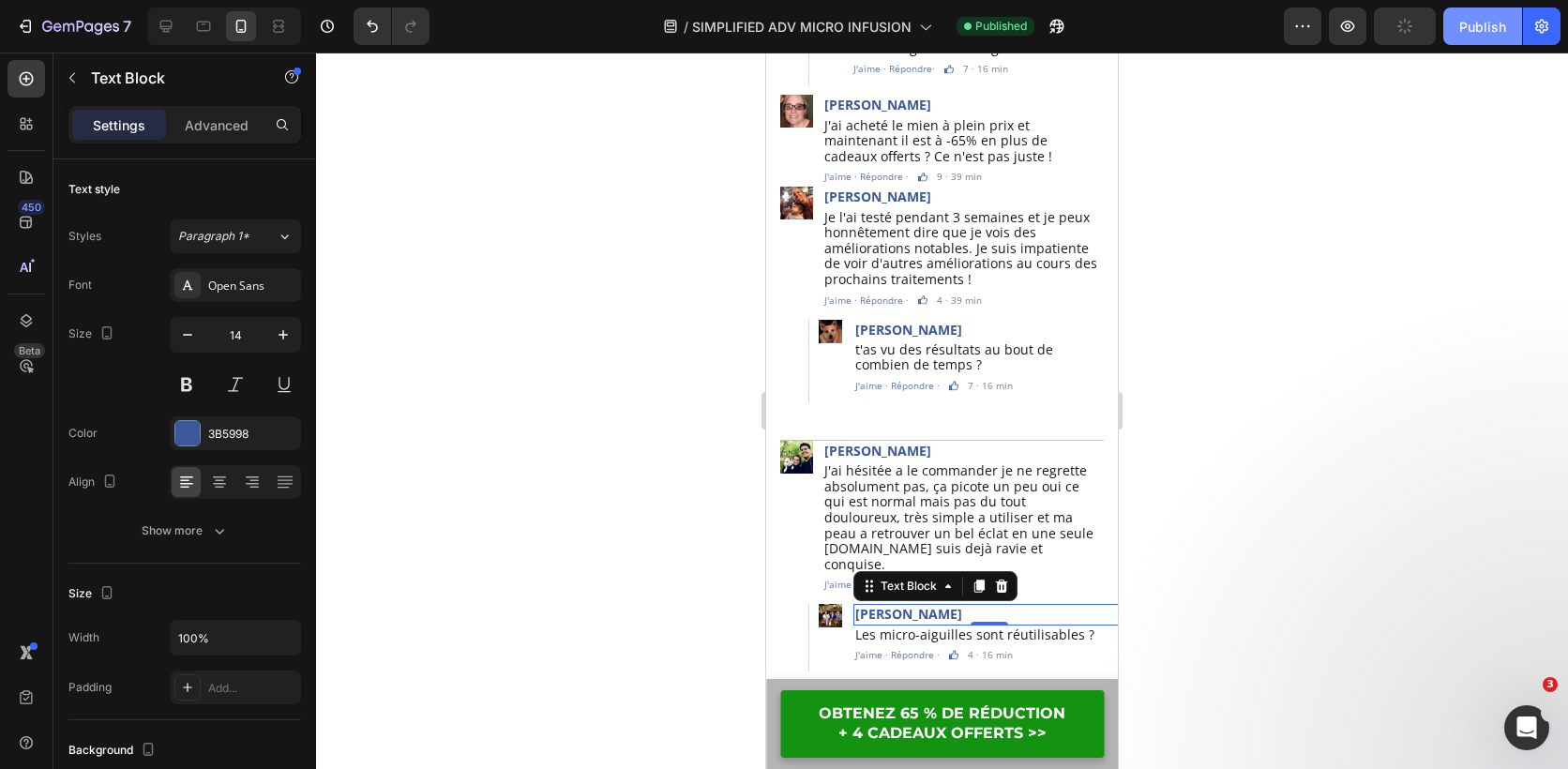
click at [1476, 30] on div "Publish" at bounding box center [1482, 27] width 47 height 20
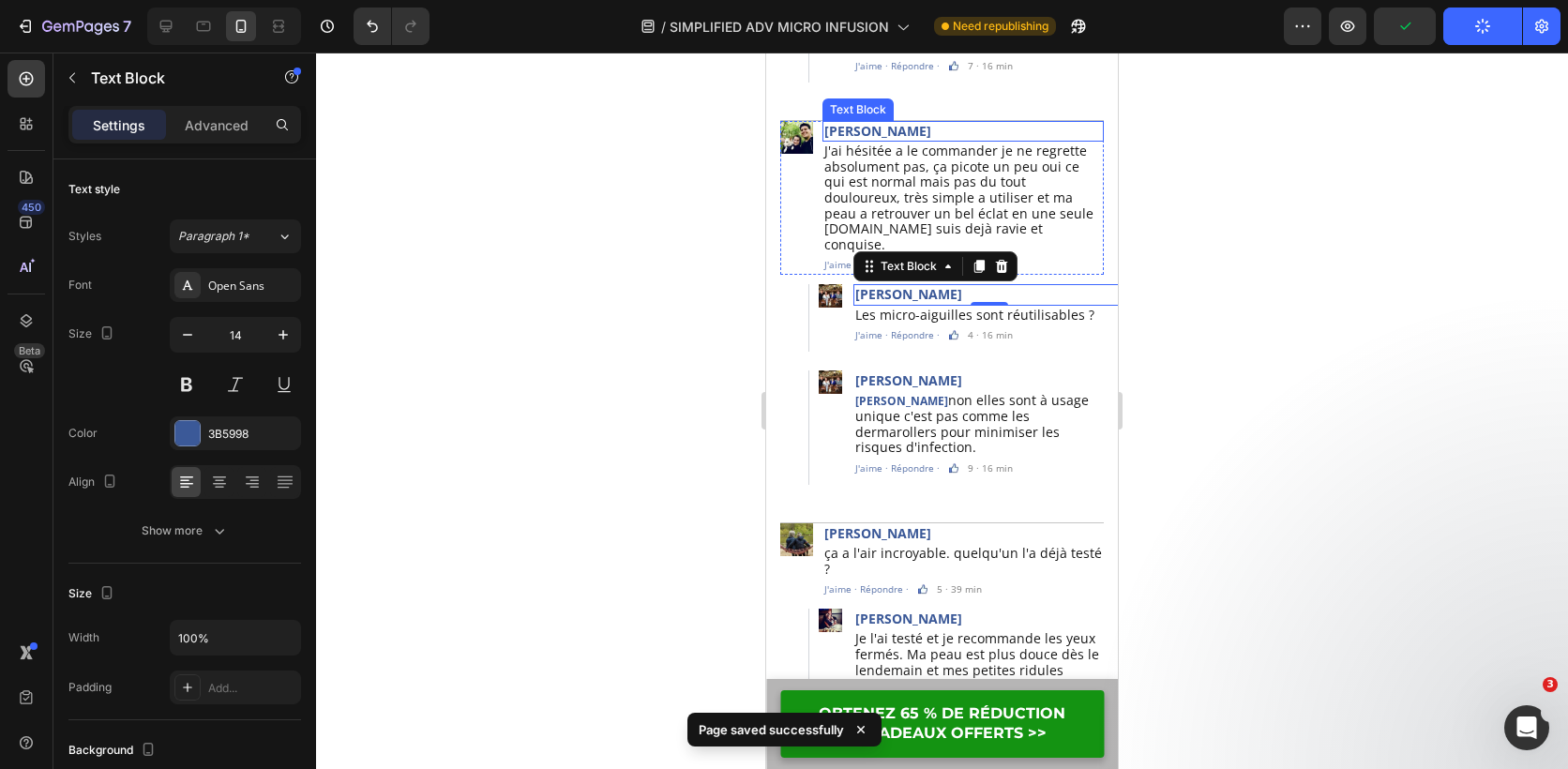
scroll to position [5962, 0]
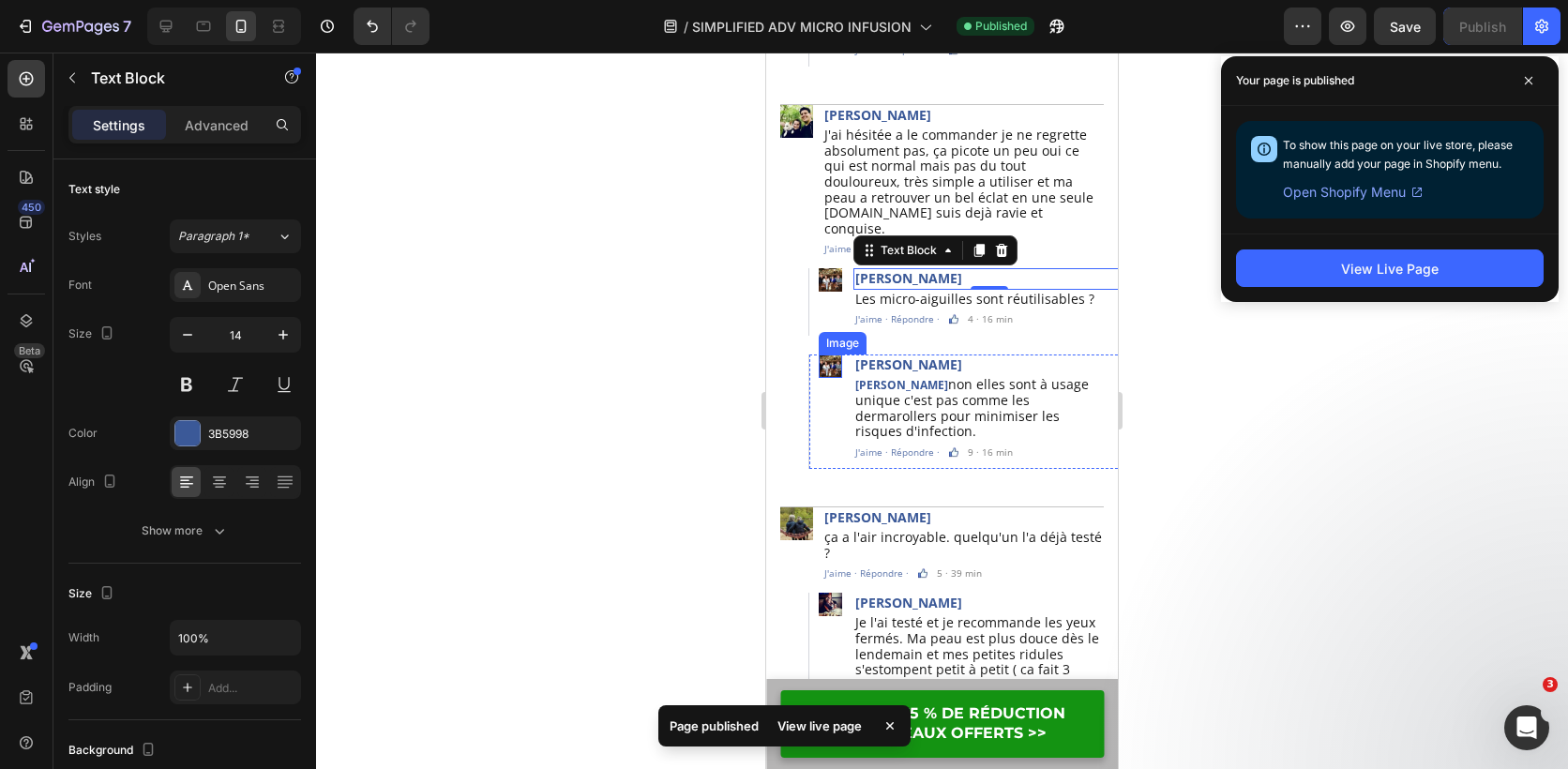
click at [831, 355] on img at bounding box center [830, 366] width 24 height 24
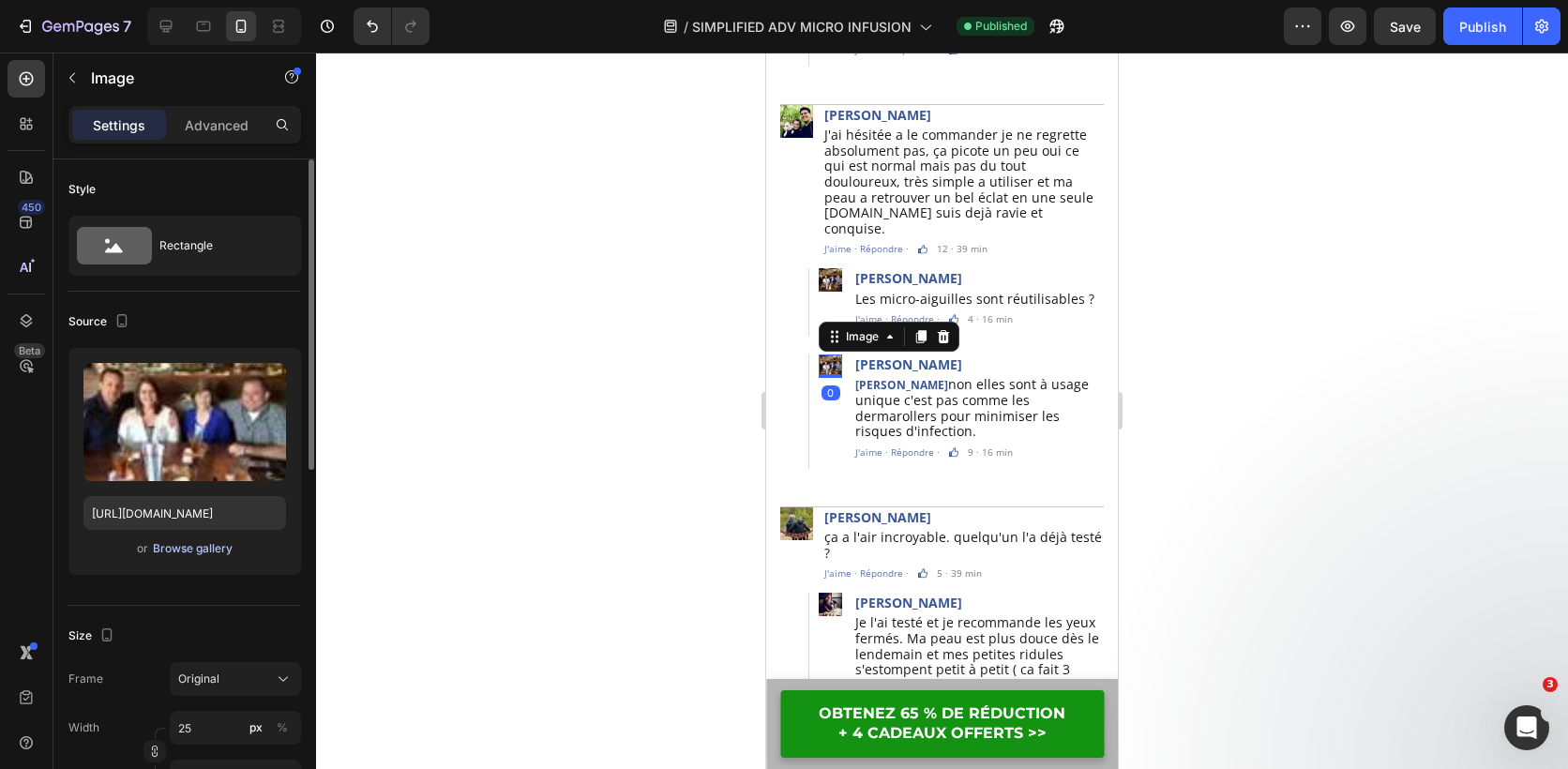
click at [172, 549] on div "Browse gallery" at bounding box center [193, 548] width 80 height 17
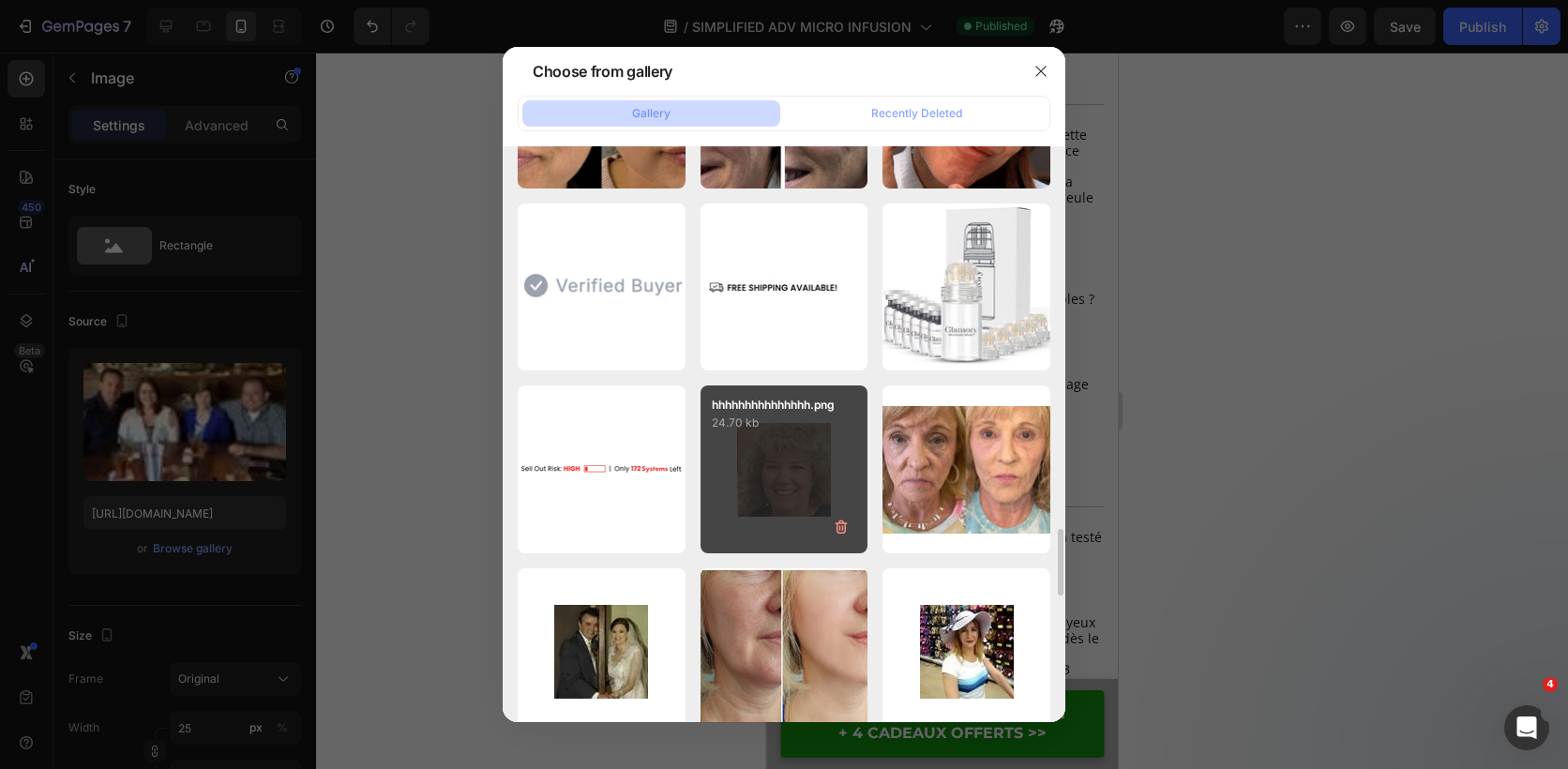
scroll to position [3436, 0]
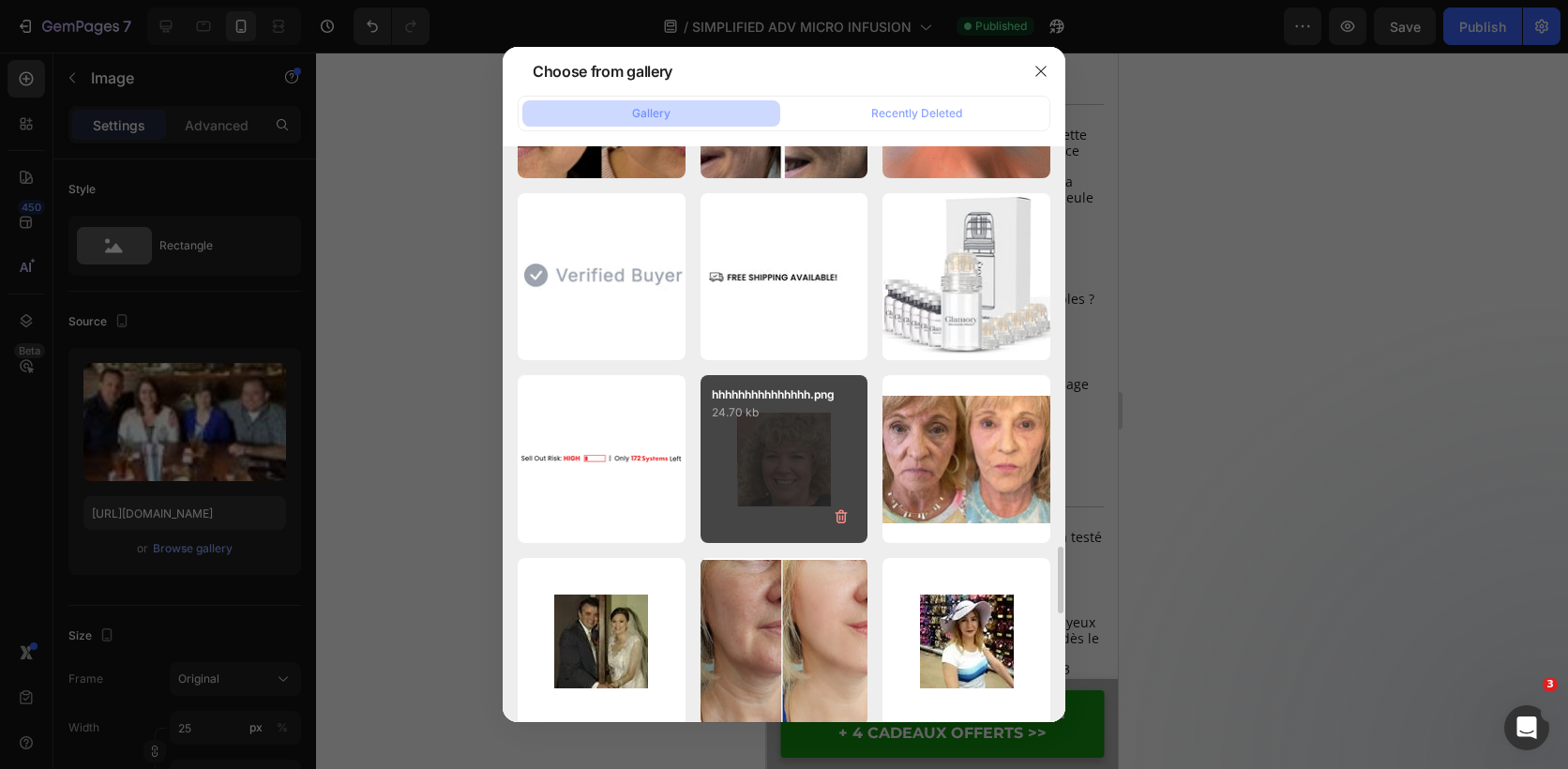
click at [780, 437] on div "hhhhhhhhhhhhhhh.png 24.70 kb" at bounding box center [784, 459] width 168 height 168
type input "[URL][DOMAIN_NAME]"
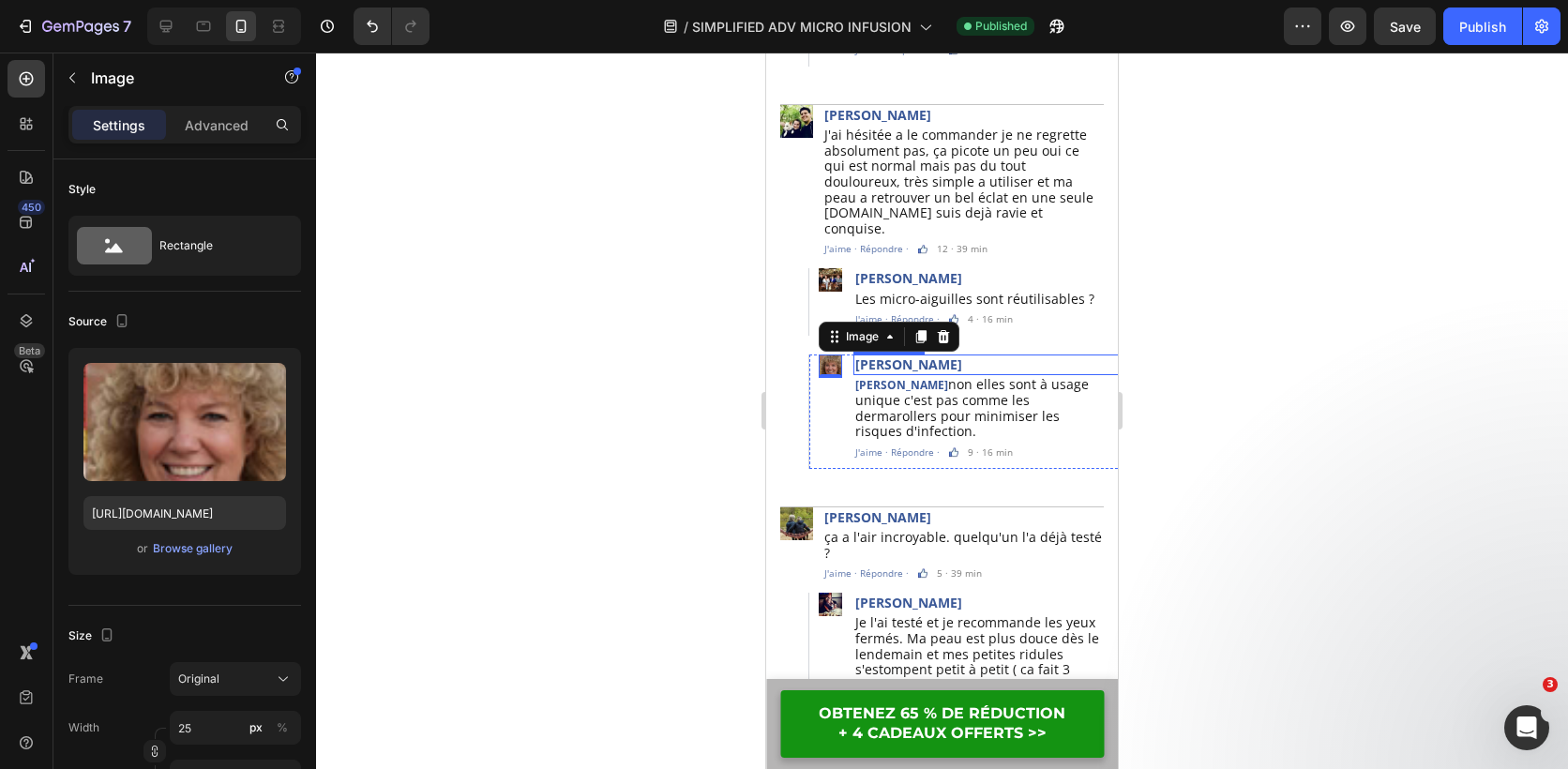
click at [946, 356] on p "Nathalie Devon" at bounding box center [993, 365] width 275 height 17
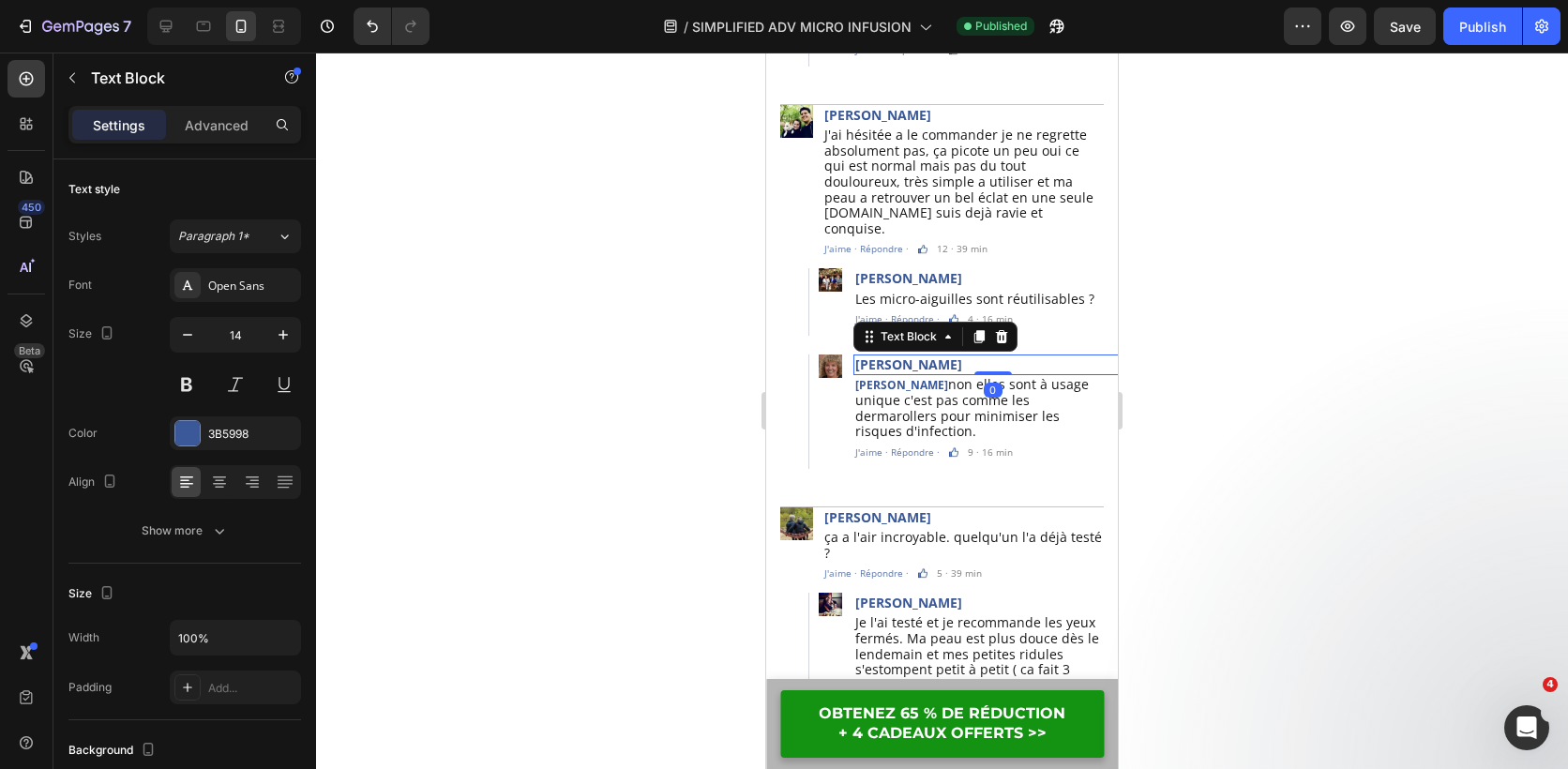
click at [946, 356] on p "Nathalie Devon" at bounding box center [993, 365] width 275 height 17
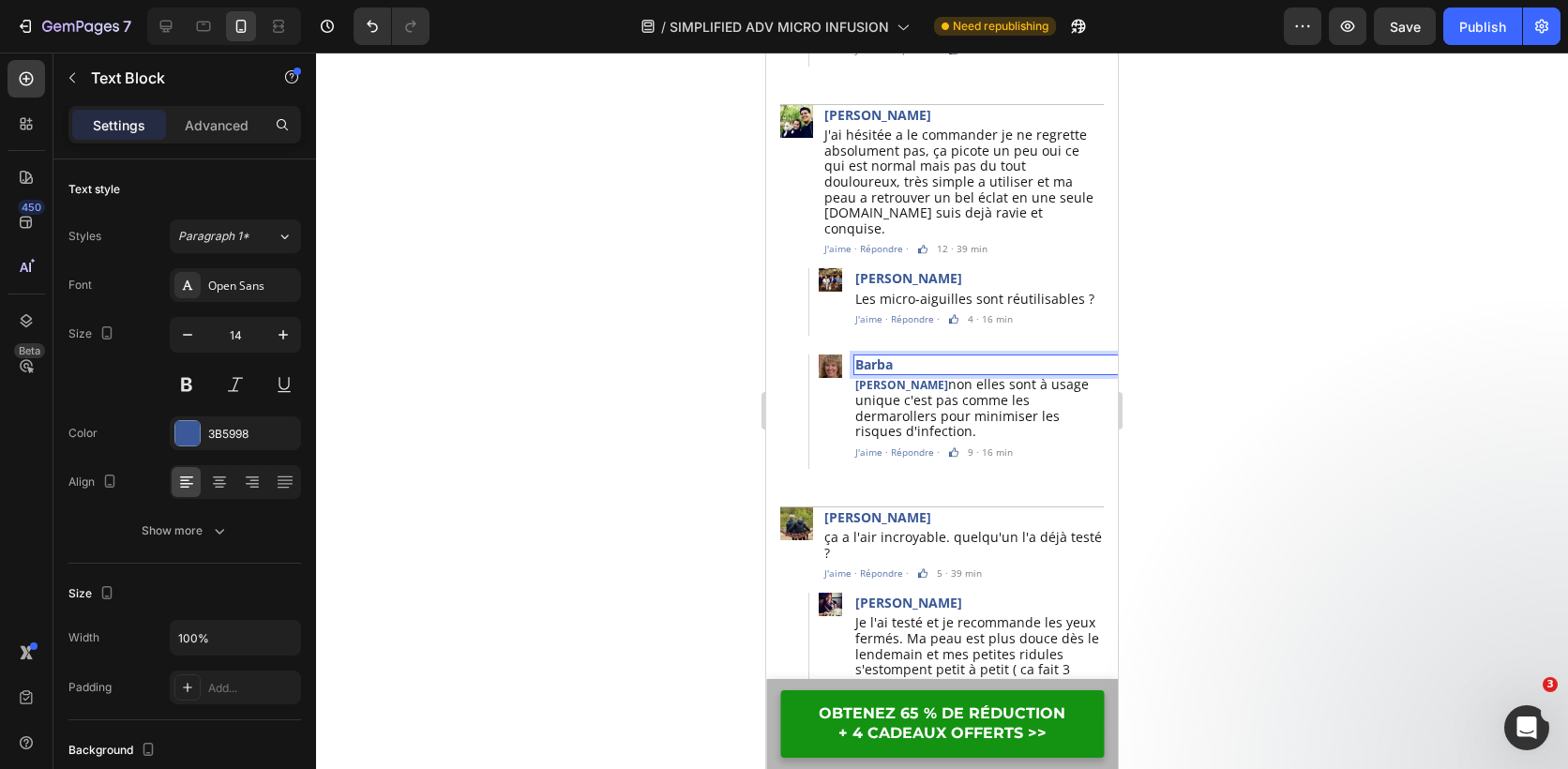
click at [948, 356] on p "Barba" at bounding box center [993, 365] width 275 height 17
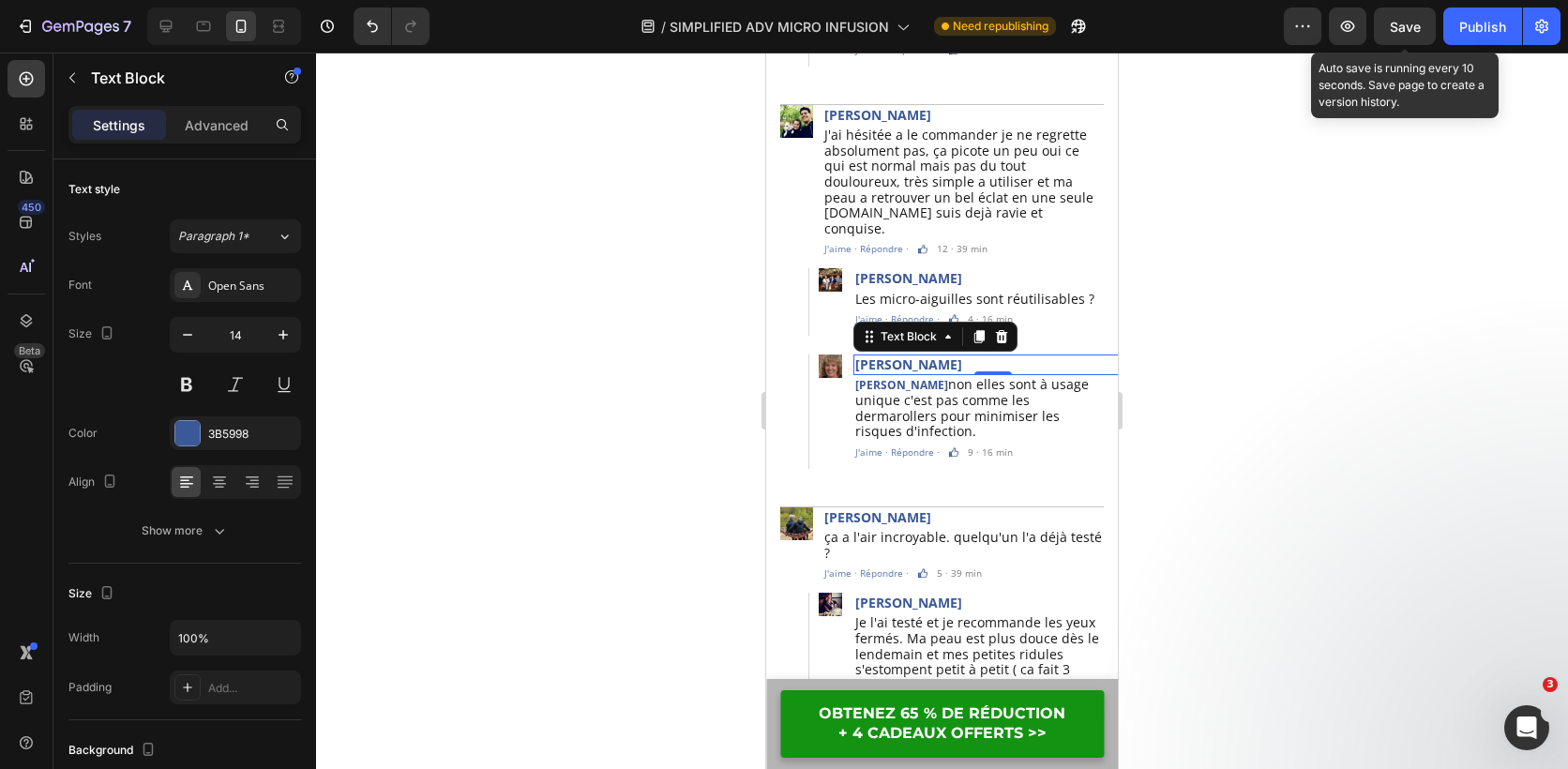
click at [1410, 33] on span "Save" at bounding box center [1405, 27] width 31 height 16
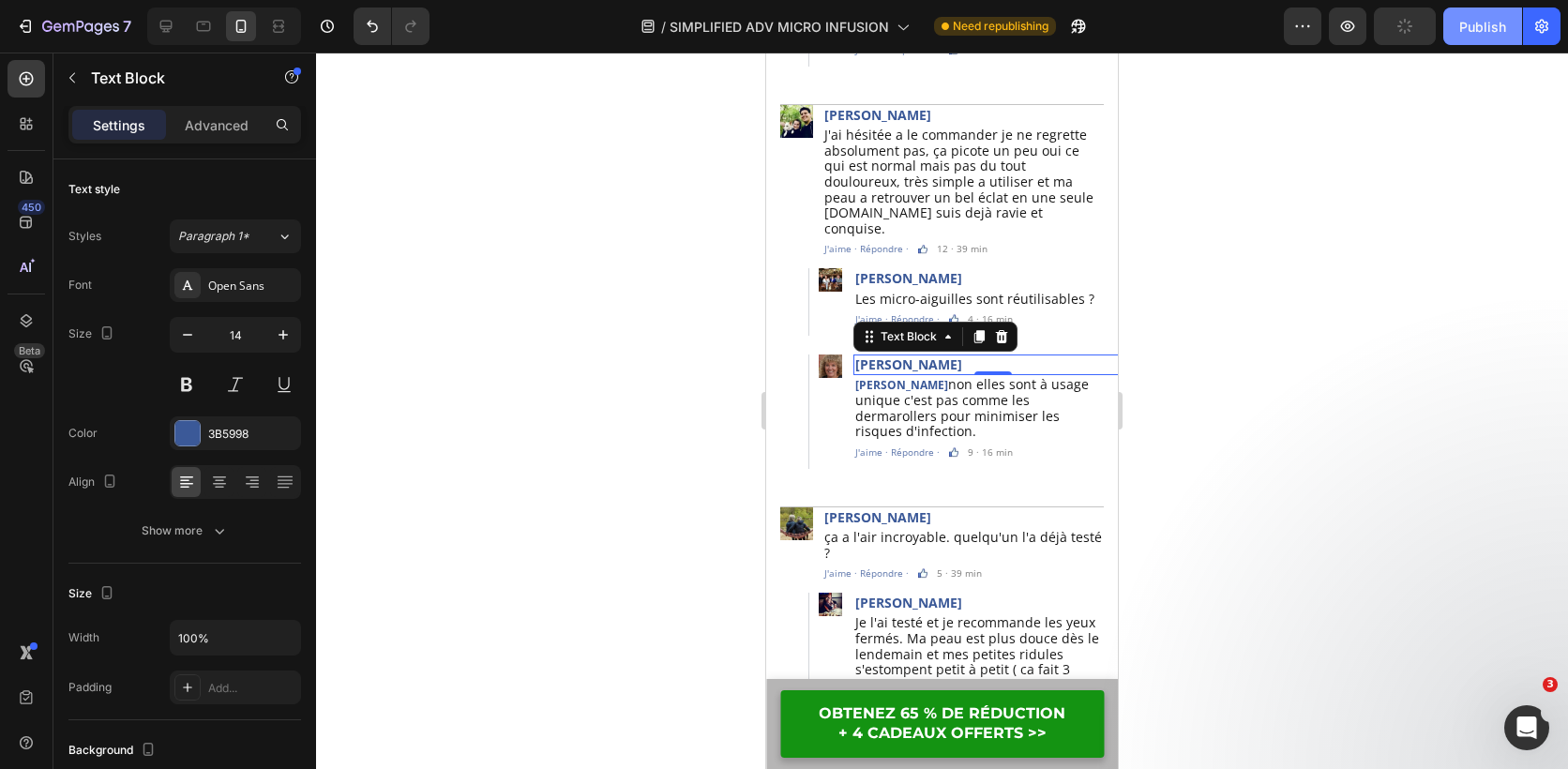
click at [1481, 27] on div "Publish" at bounding box center [1482, 27] width 47 height 20
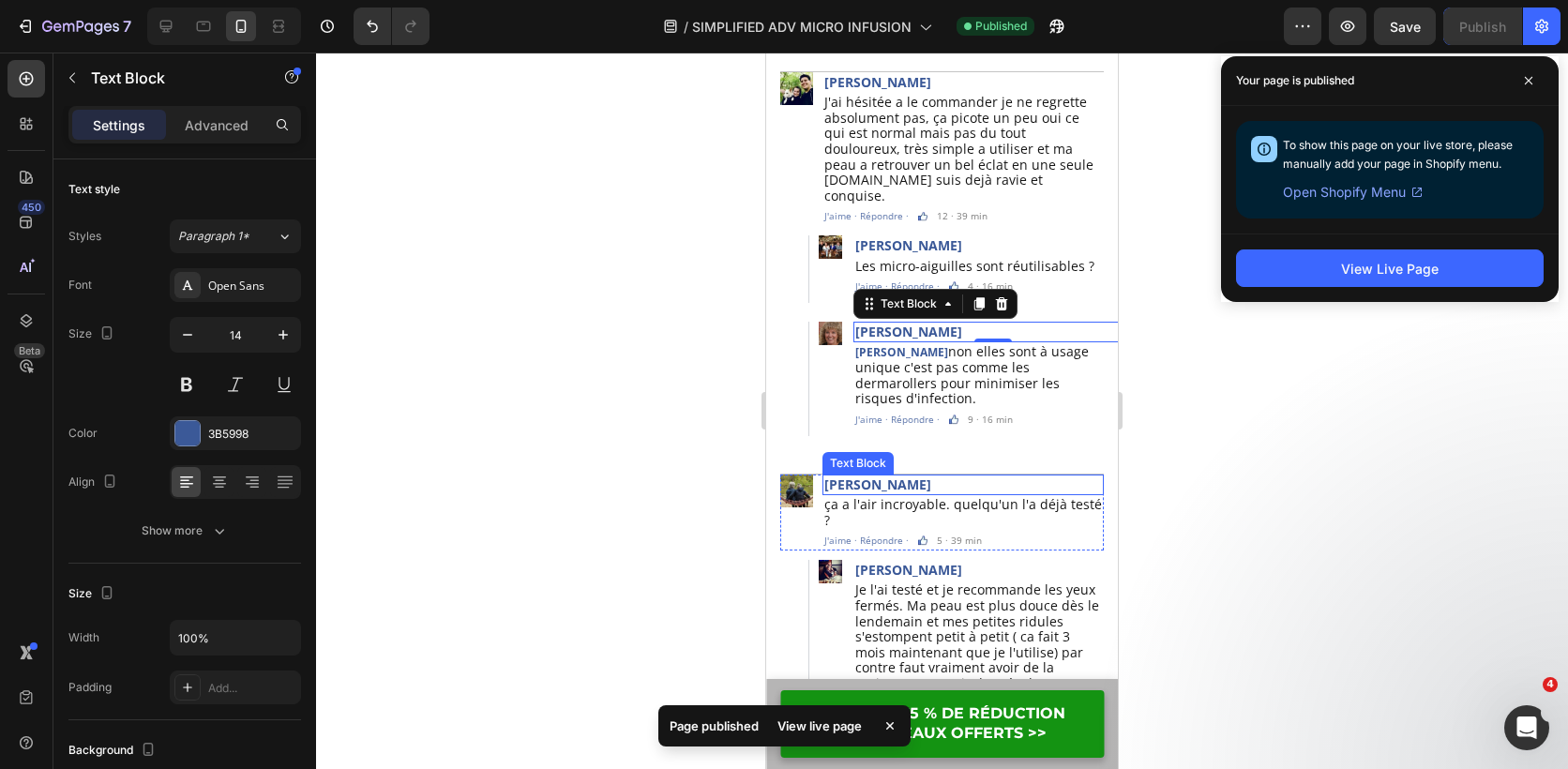
scroll to position [5992, 0]
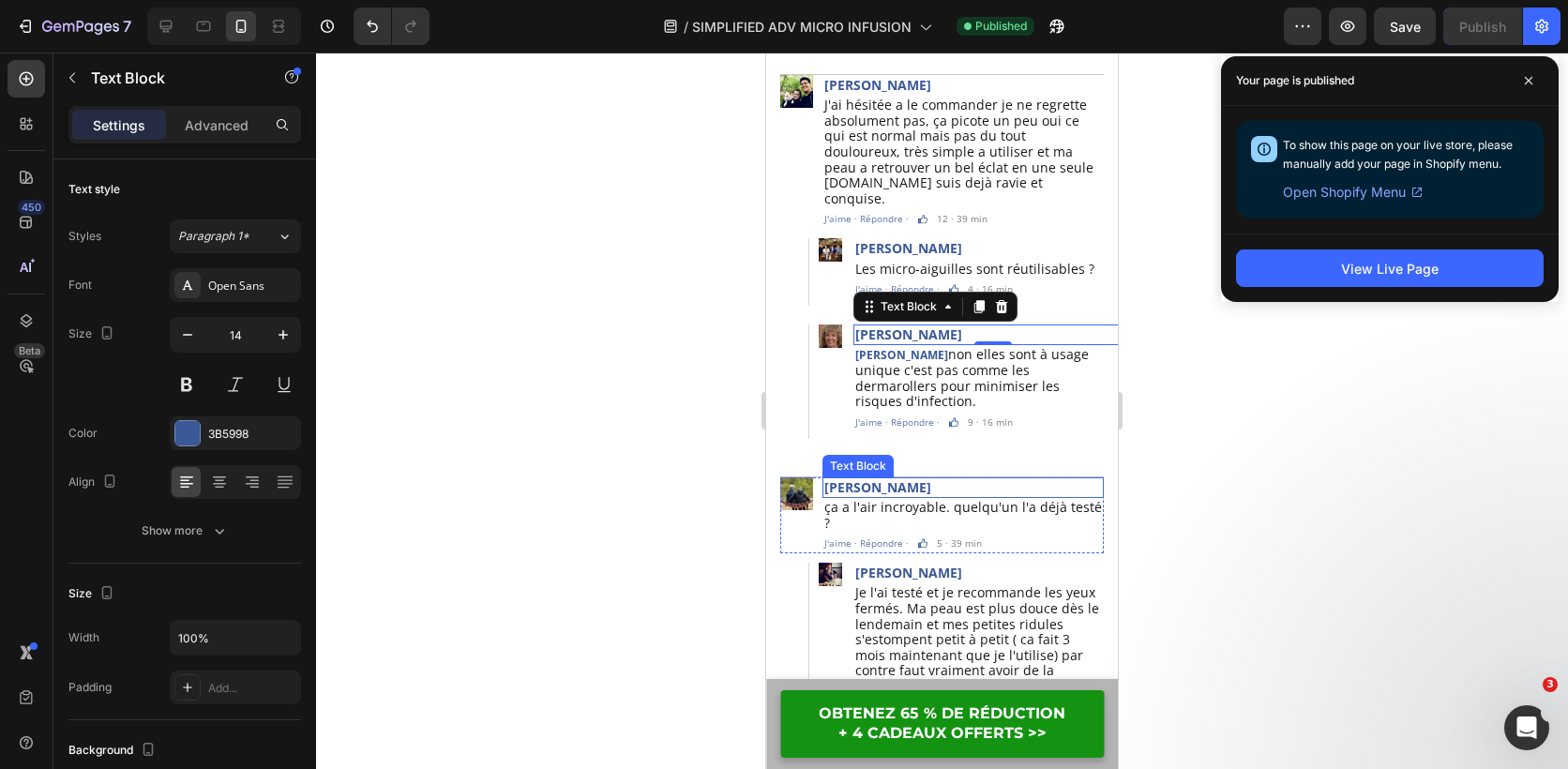
click at [906, 479] on p "Nathalie Devon" at bounding box center [963, 488] width 278 height 17
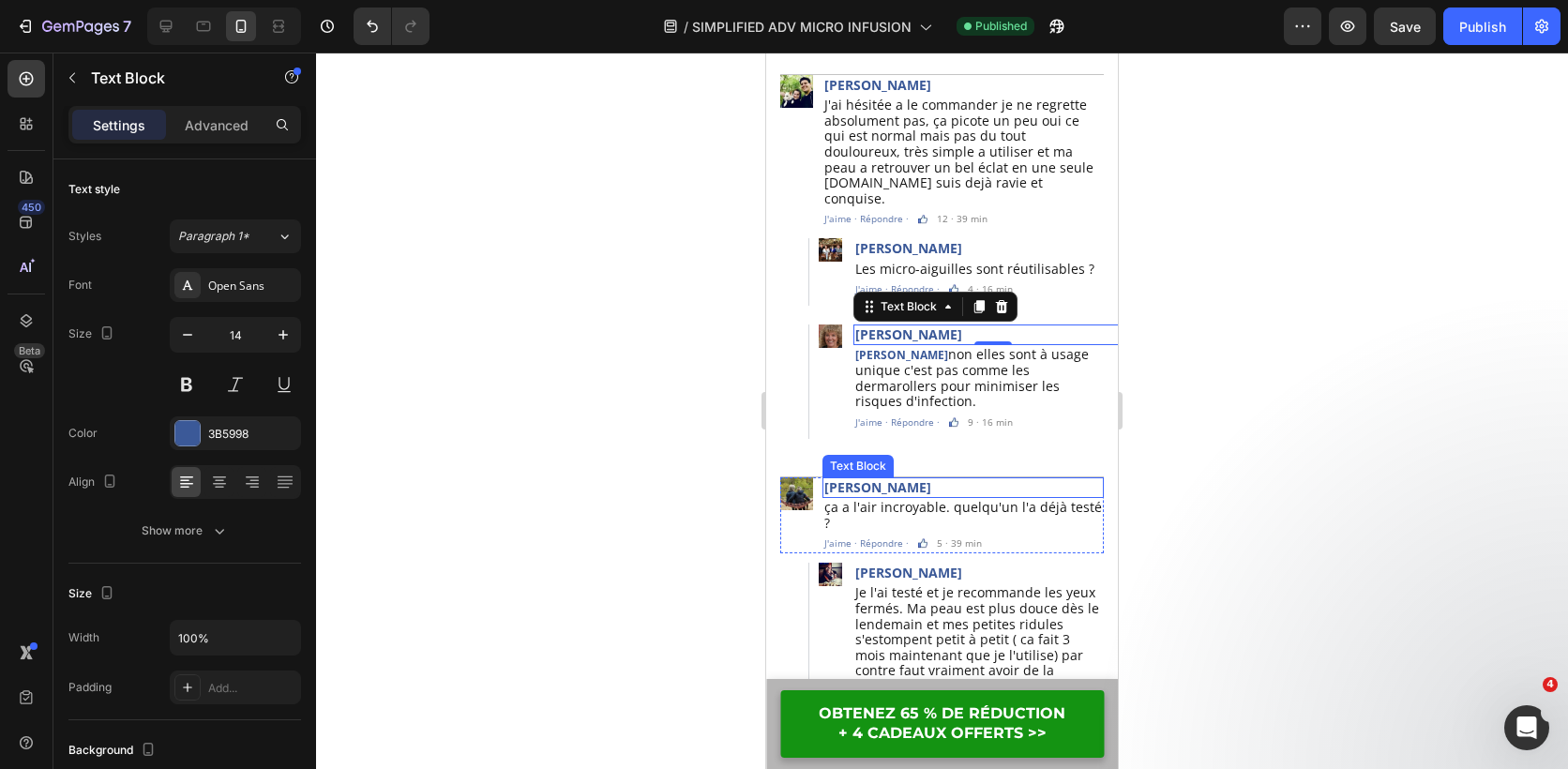
click at [906, 479] on p "Nathalie Devon" at bounding box center [963, 488] width 278 height 17
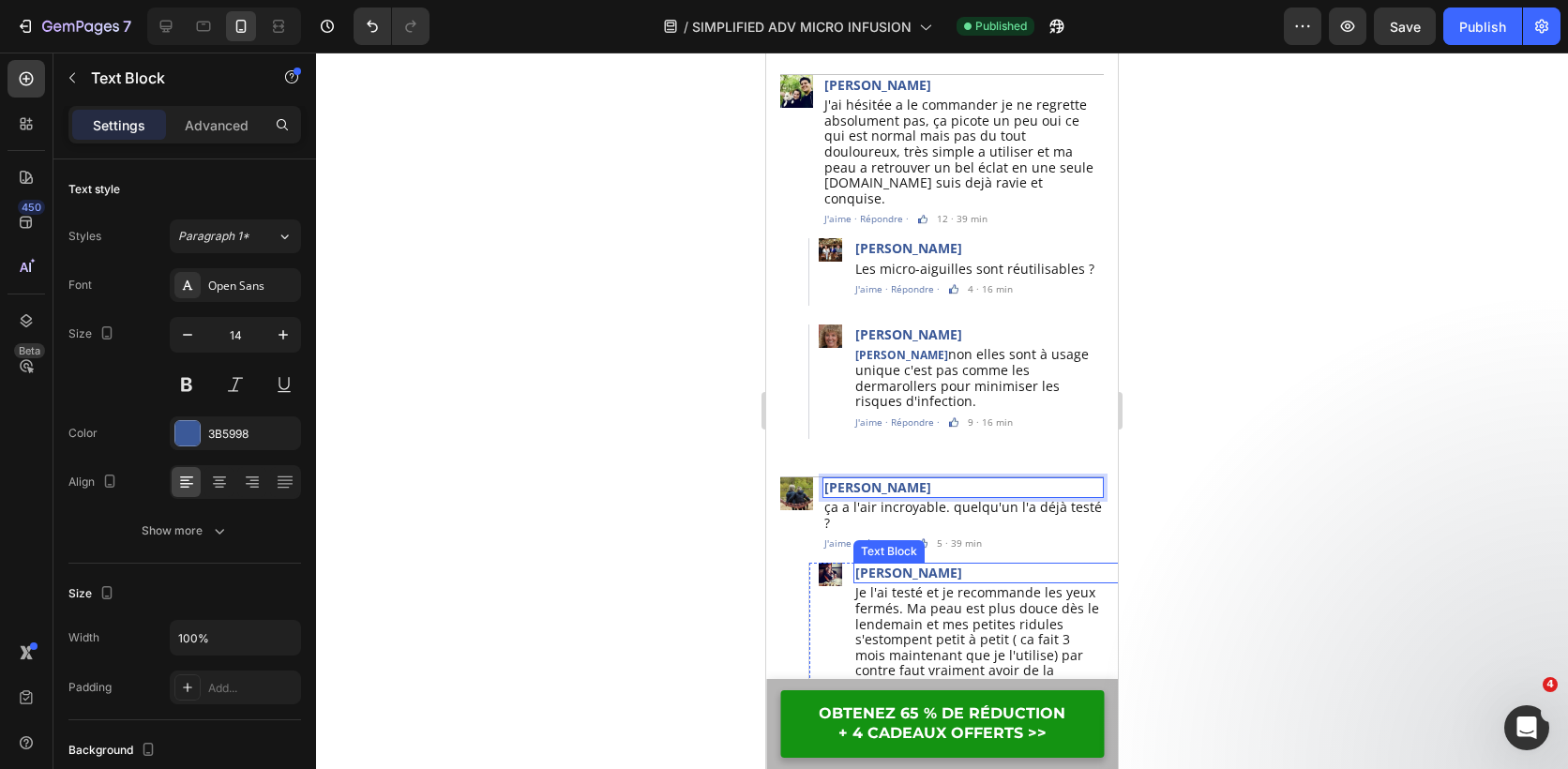
click at [908, 565] on p "Mary Vernon" at bounding box center [993, 573] width 275 height 17
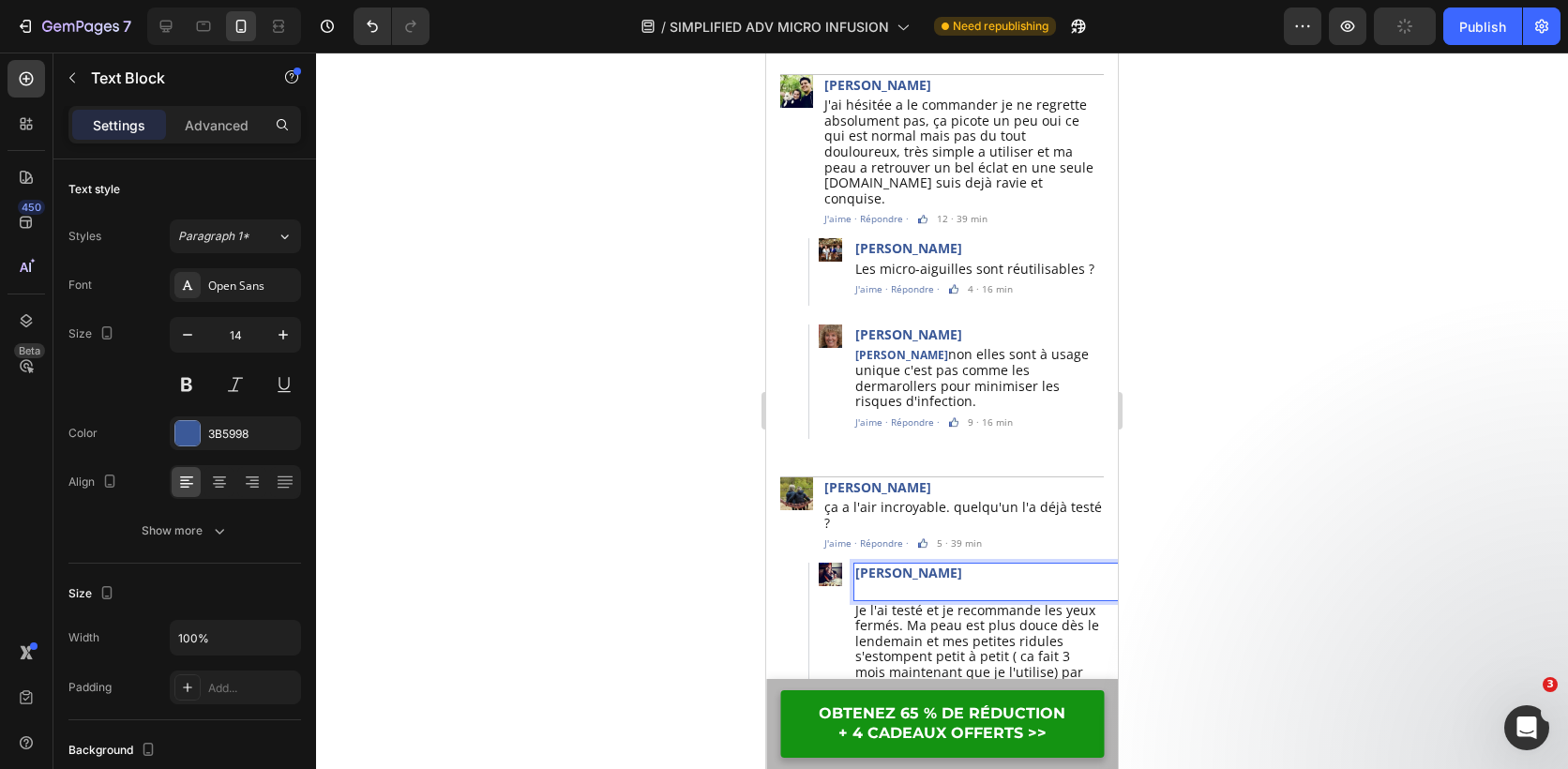
click at [873, 582] on p "Rich Text Editor. Editing area: main" at bounding box center [993, 590] width 275 height 17
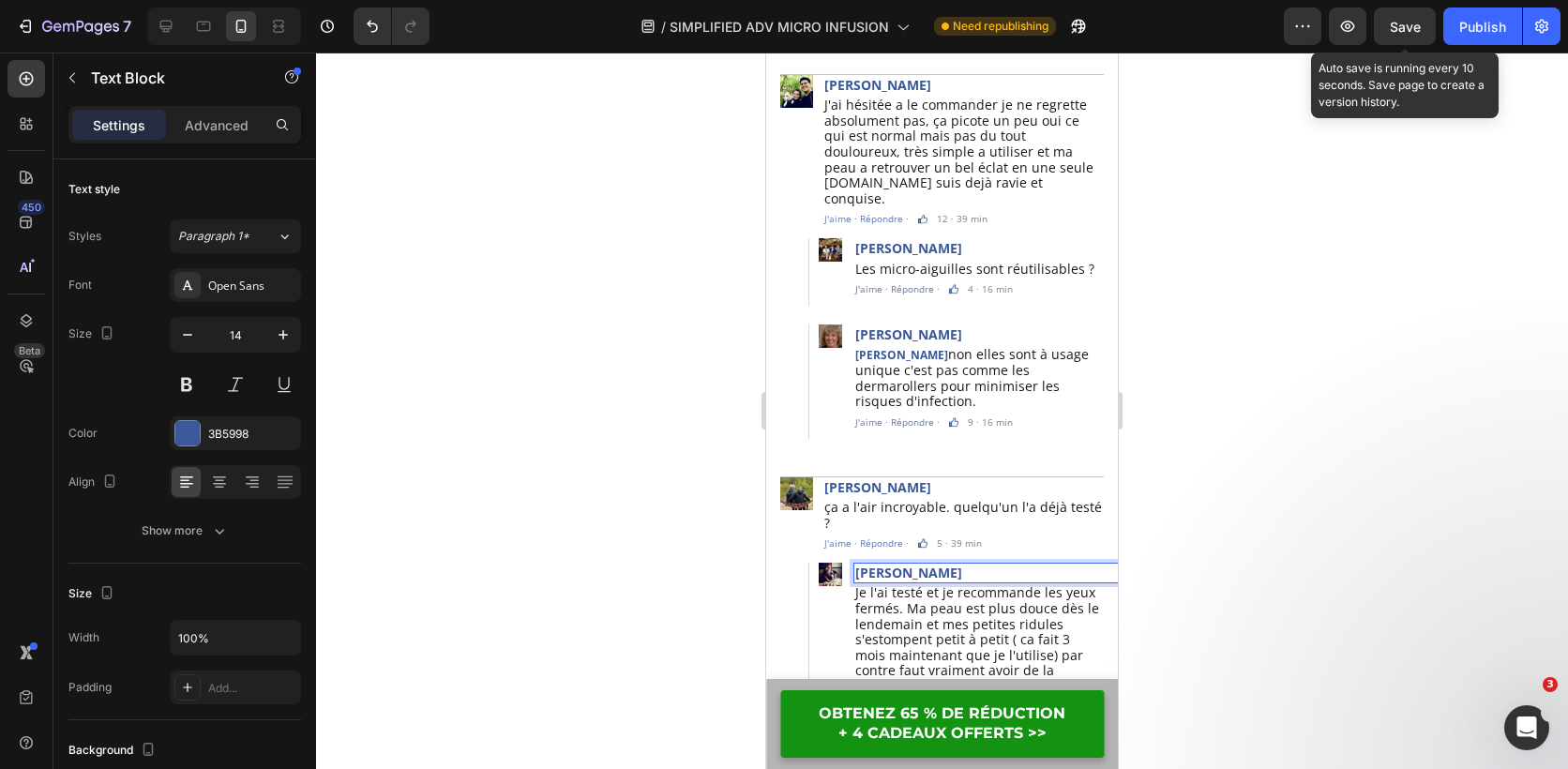
click at [1399, 23] on span "Save" at bounding box center [1405, 27] width 31 height 16
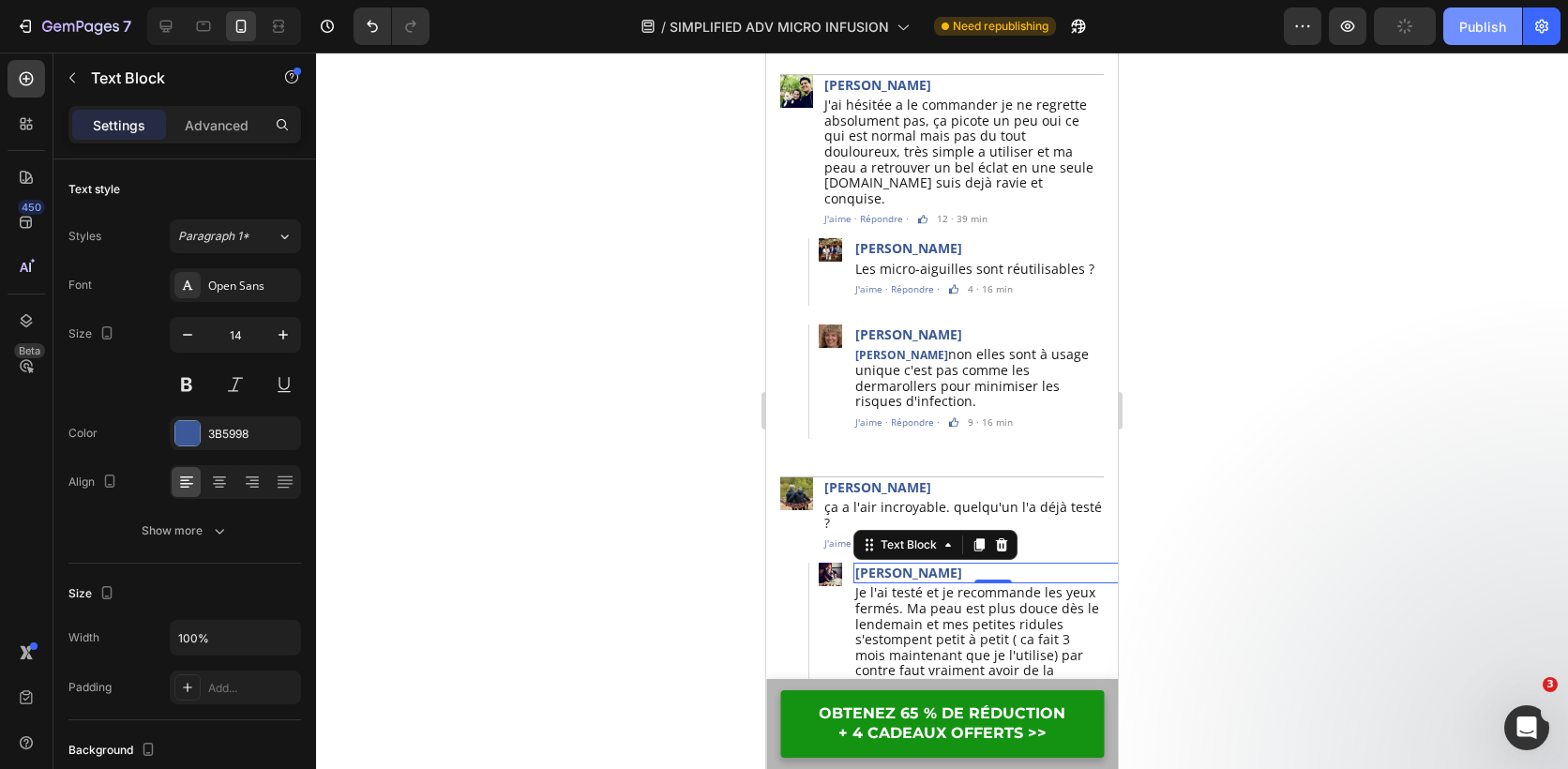
click at [1482, 34] on div "Publish" at bounding box center [1482, 27] width 47 height 20
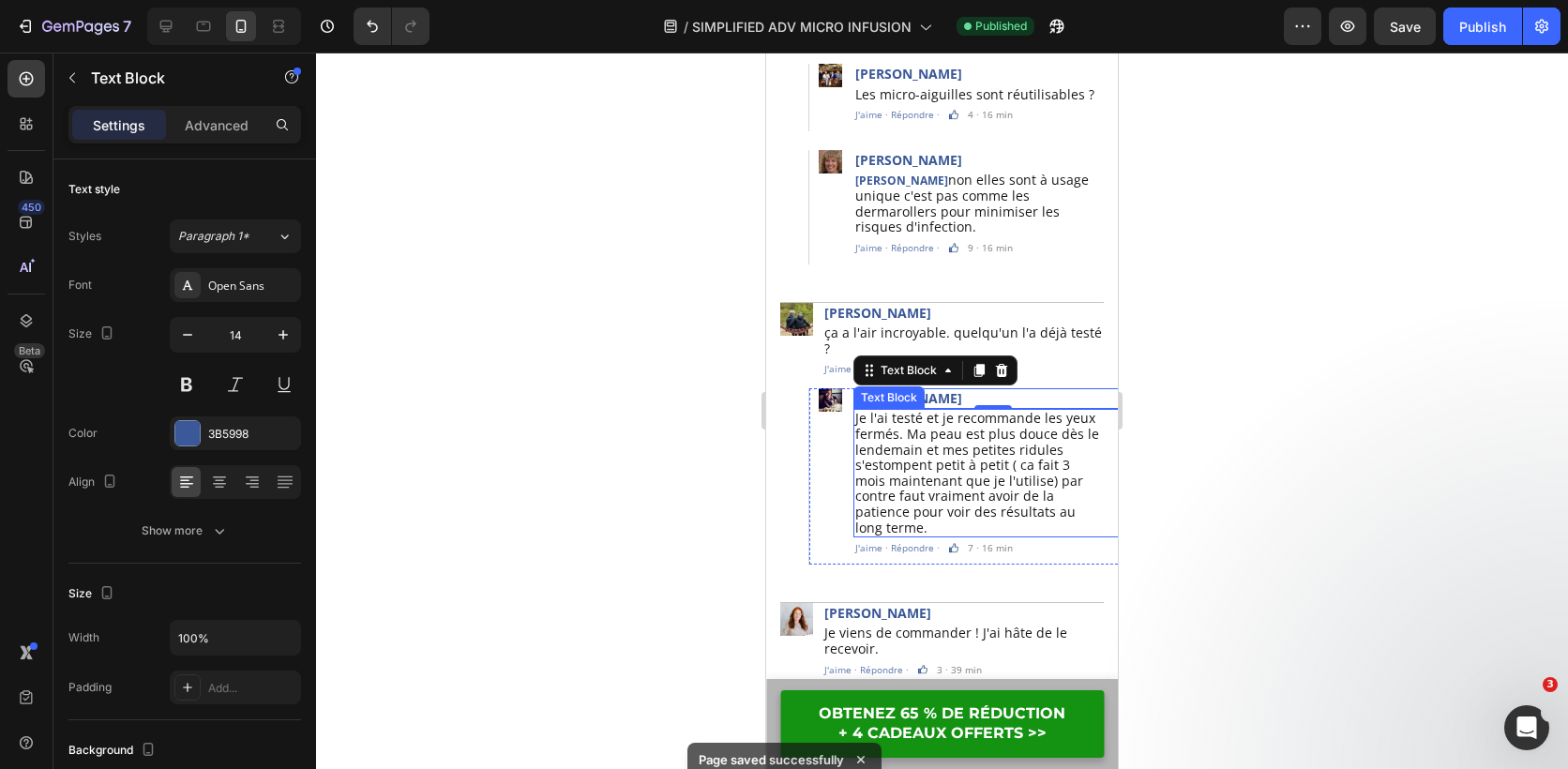
scroll to position [6262, 0]
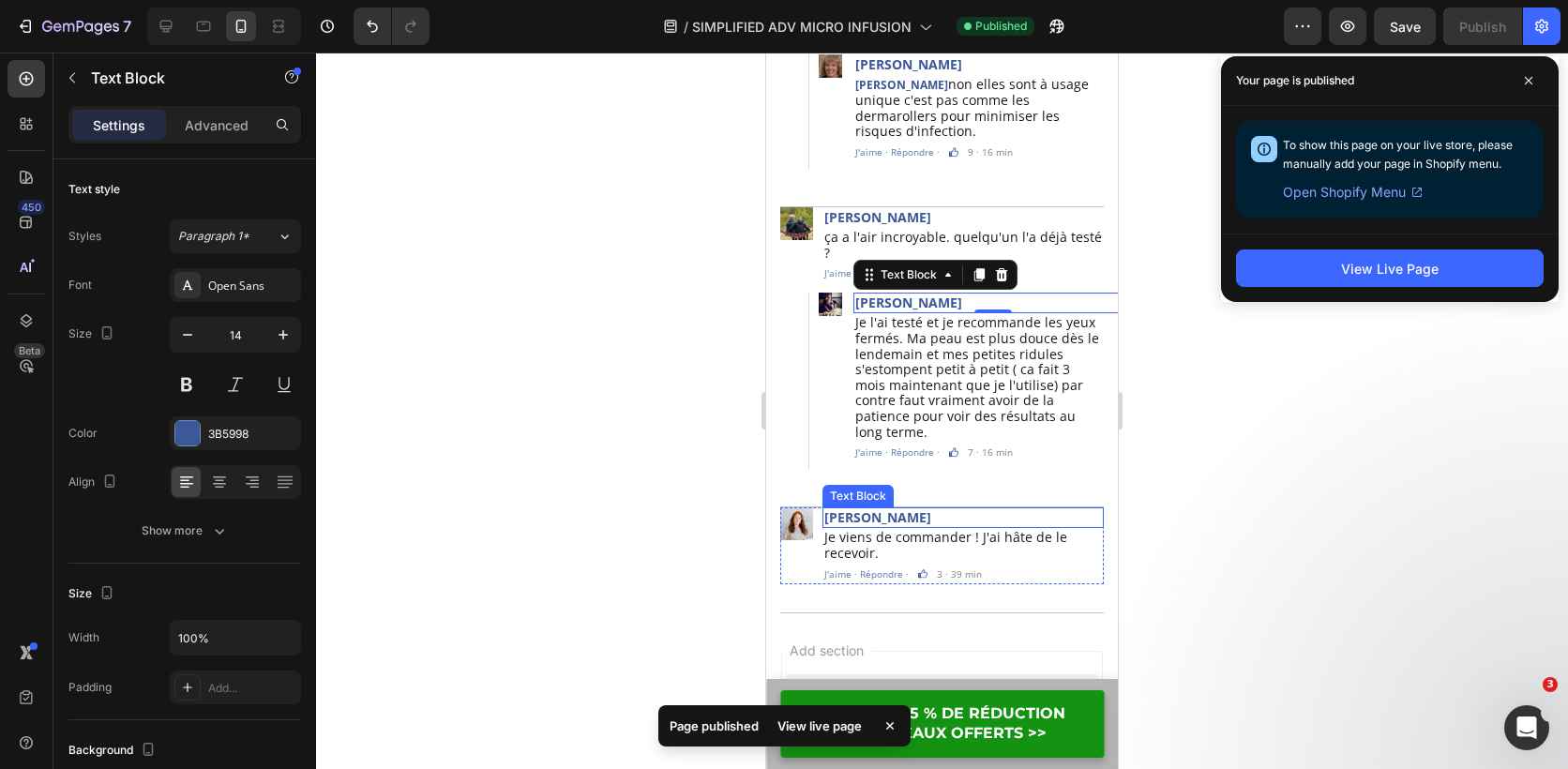
click at [905, 509] on p "Nathalie Devon" at bounding box center [963, 518] width 278 height 17
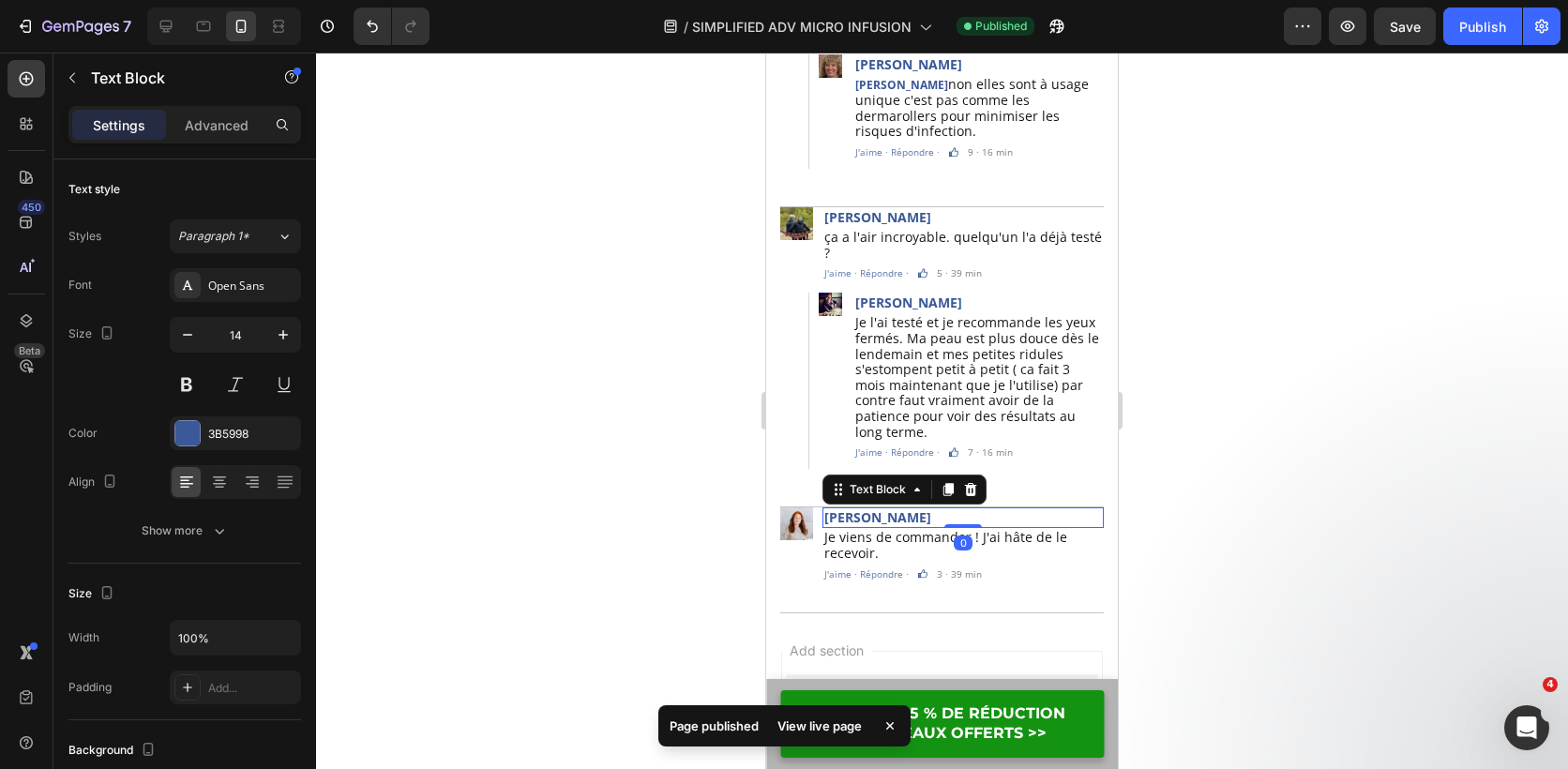
click at [905, 509] on p "Nathalie Devon" at bounding box center [963, 518] width 278 height 17
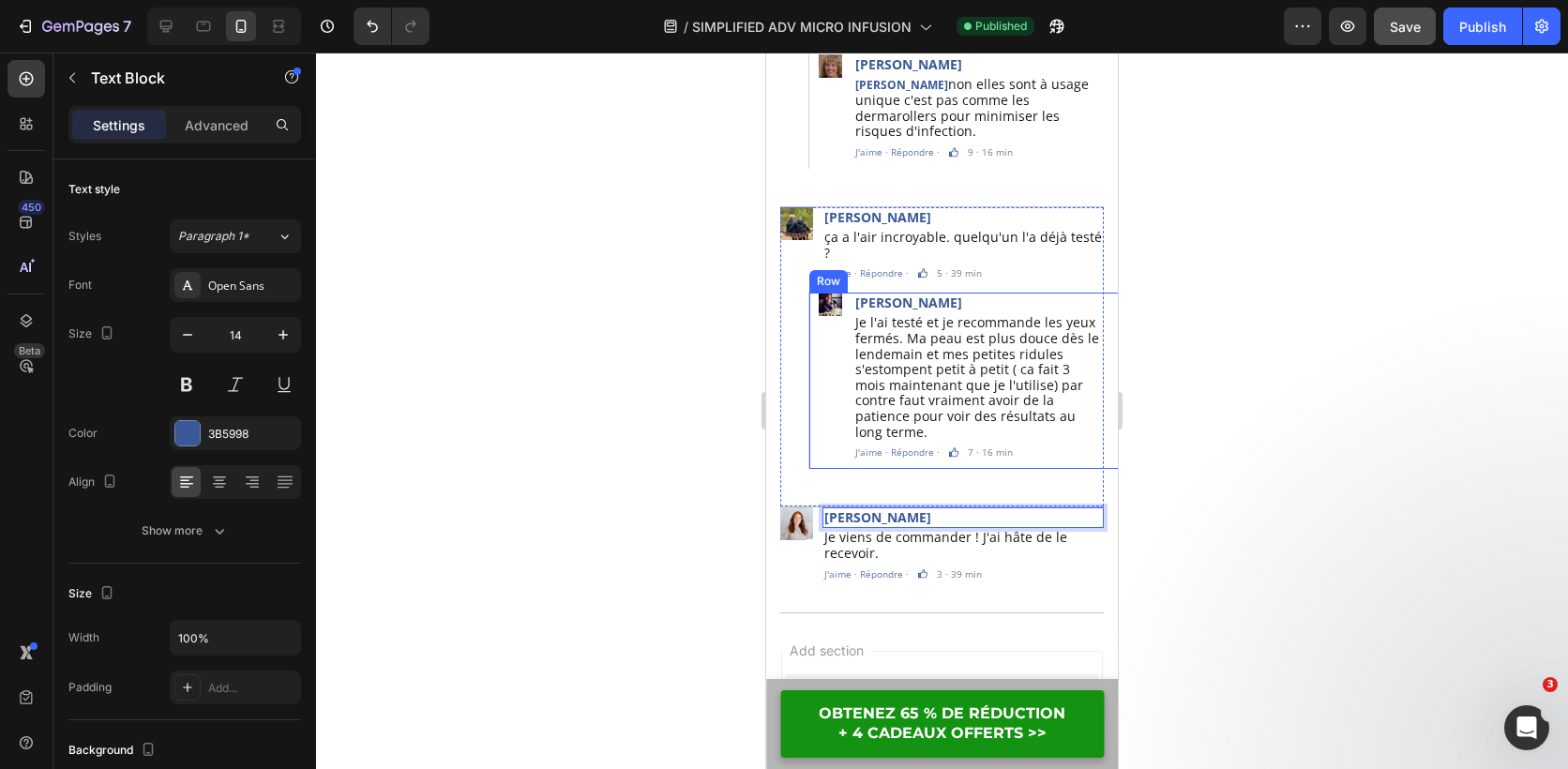
click at [1422, 37] on button "Save" at bounding box center [1404, 26] width 62 height 37
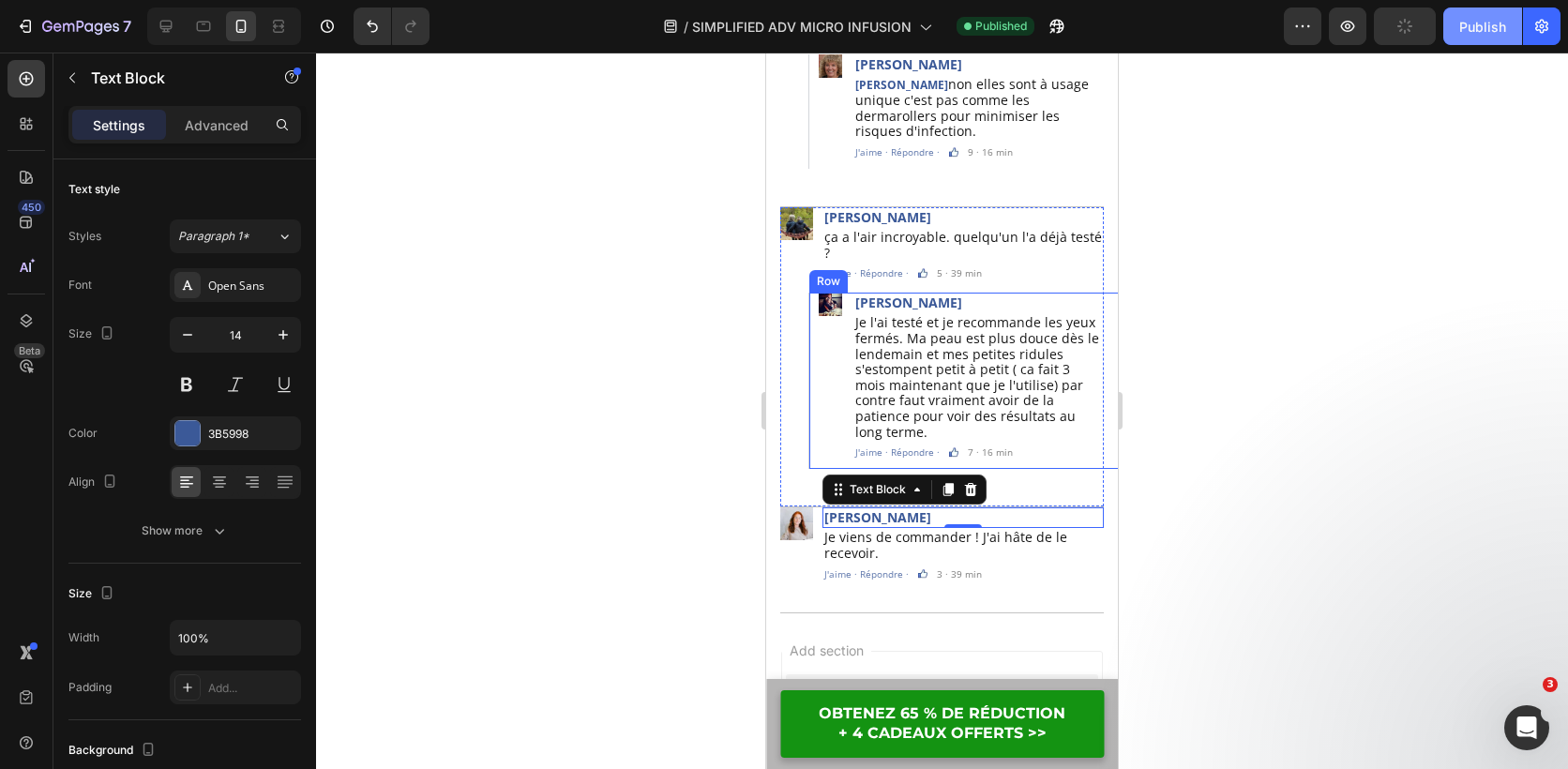
click at [1479, 28] on div "Publish" at bounding box center [1482, 27] width 47 height 20
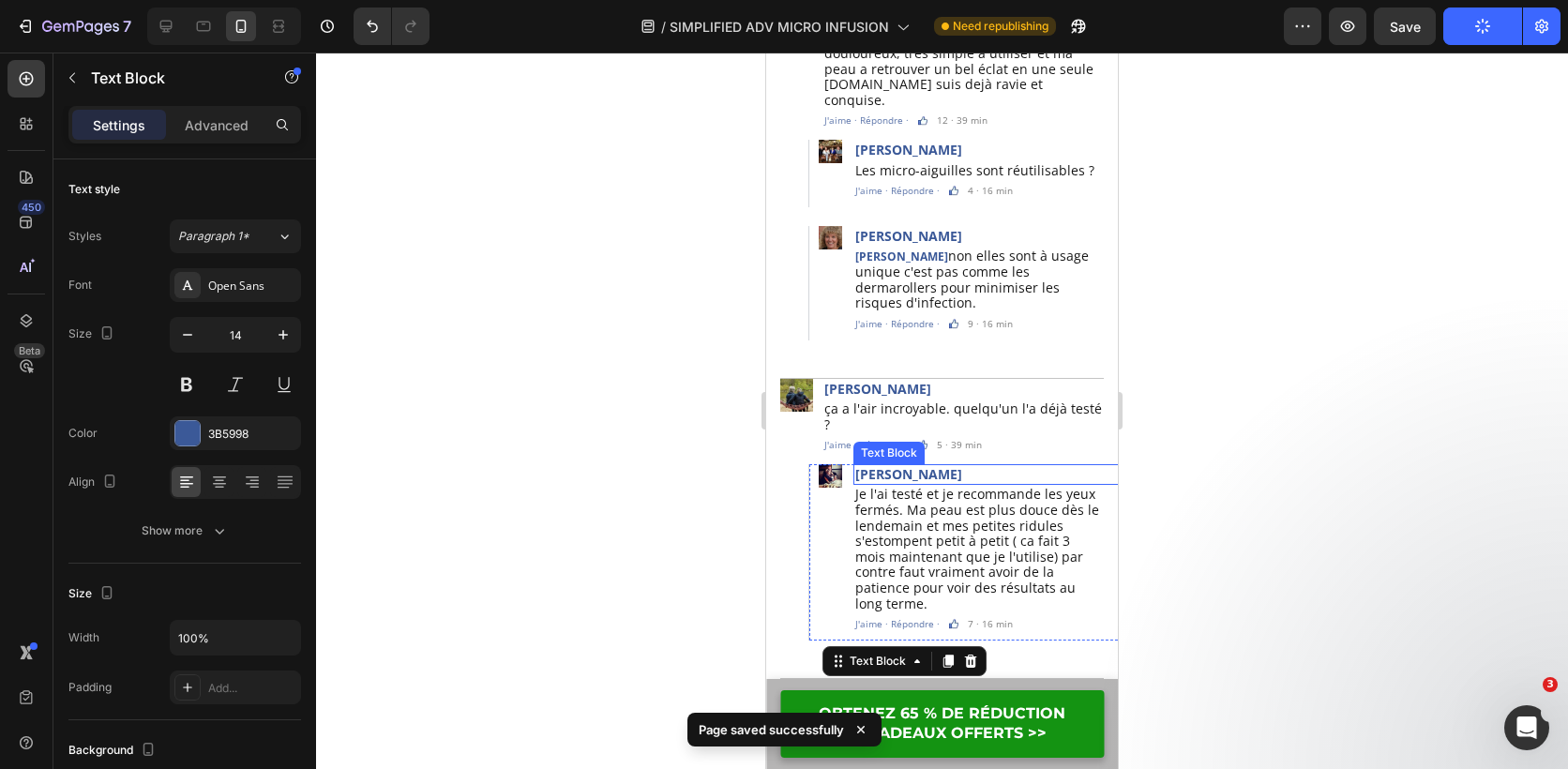
scroll to position [6091, 0]
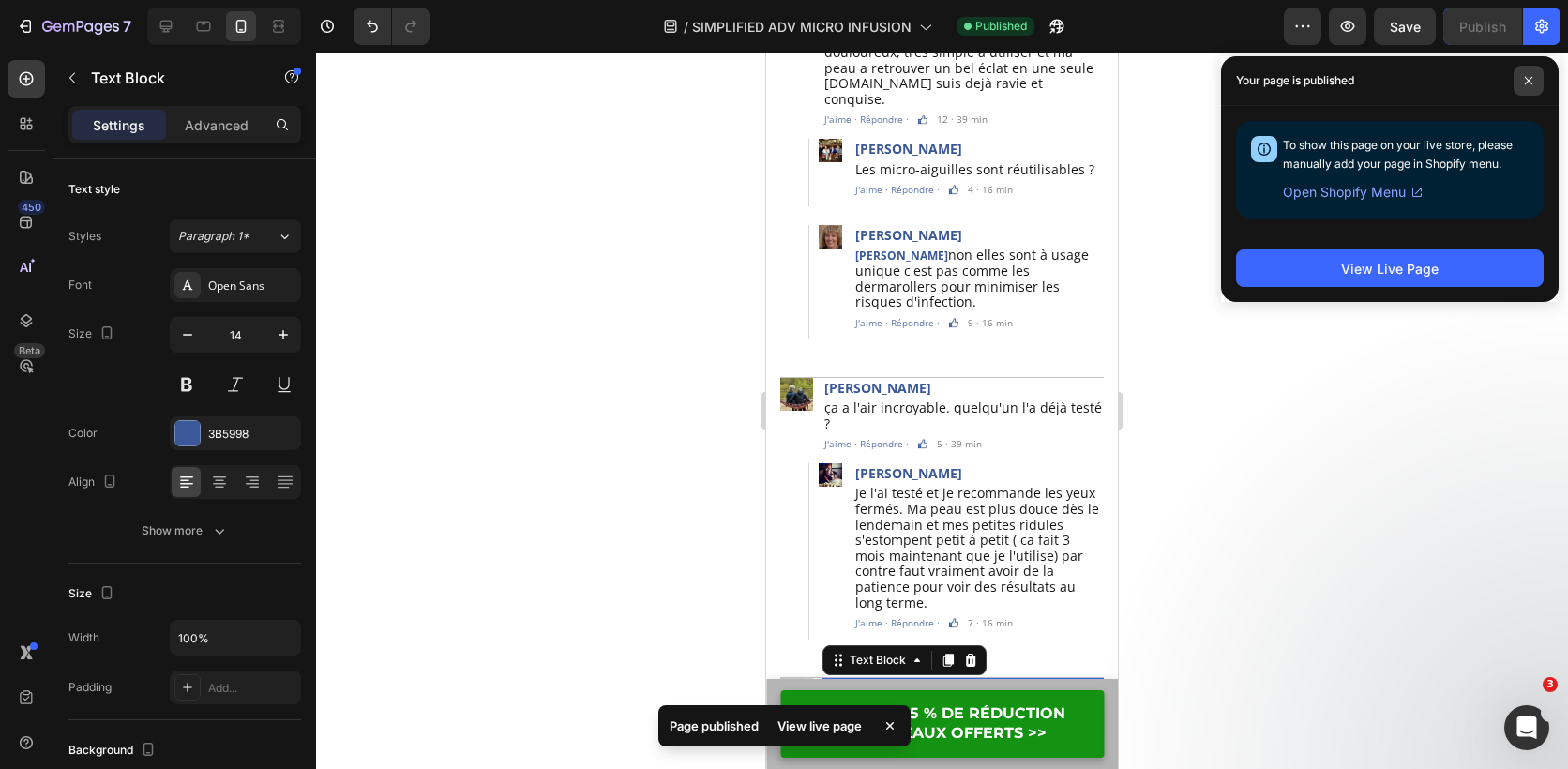
click at [1526, 79] on icon at bounding box center [1529, 81] width 10 height 10
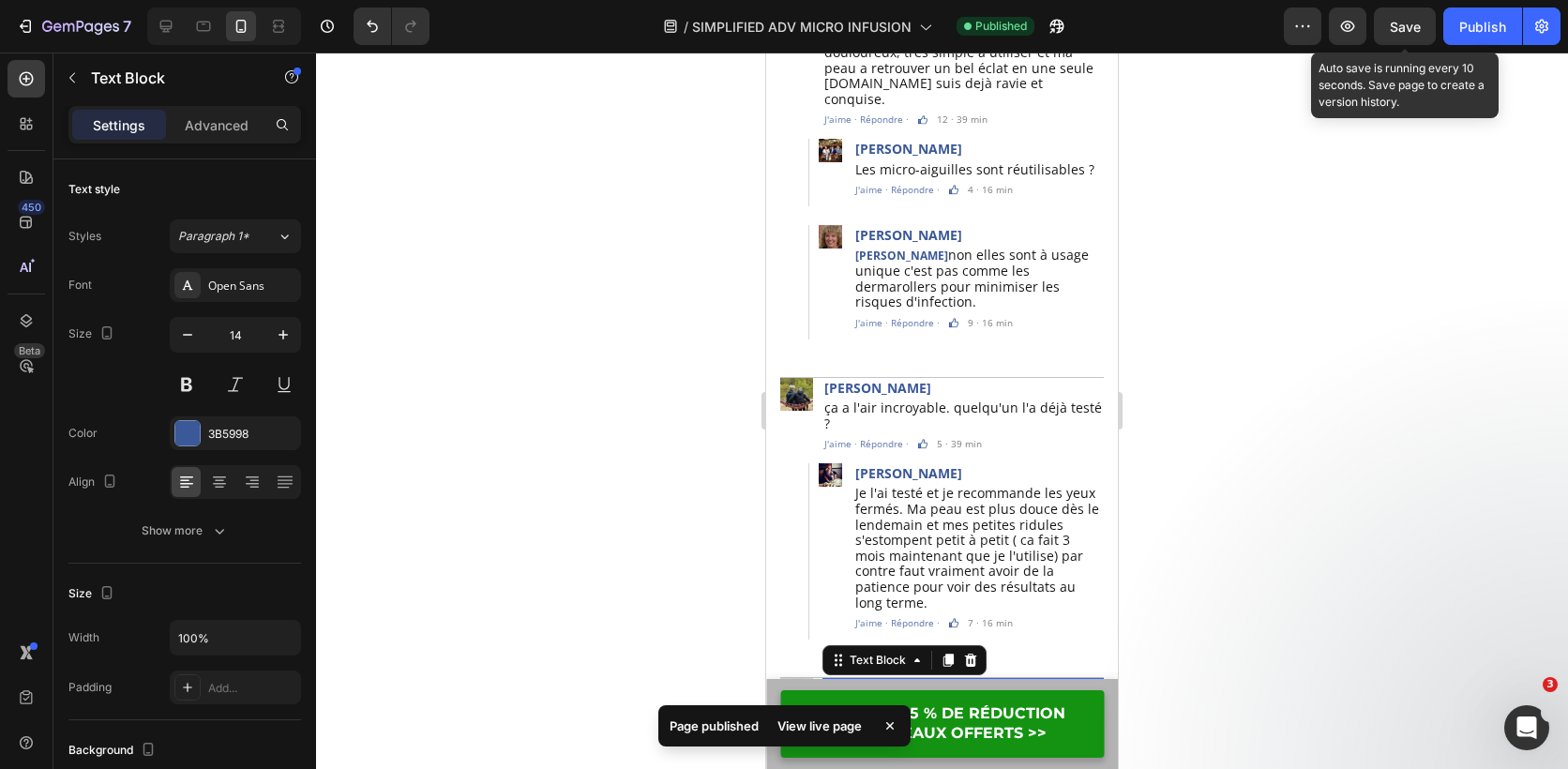
click at [1405, 34] on div "Save" at bounding box center [1405, 27] width 31 height 20
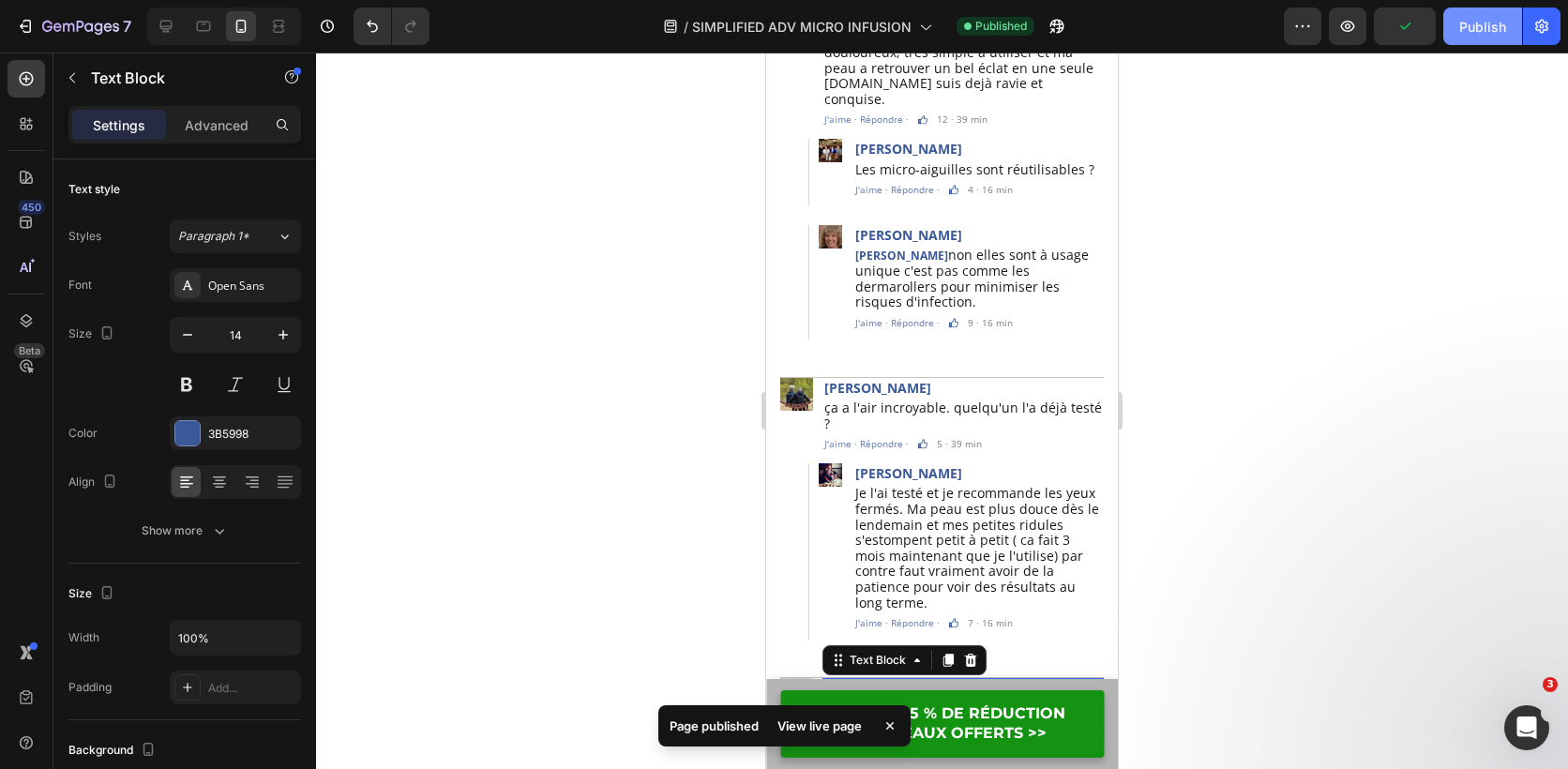
click at [1485, 20] on div "Publish" at bounding box center [1482, 27] width 47 height 20
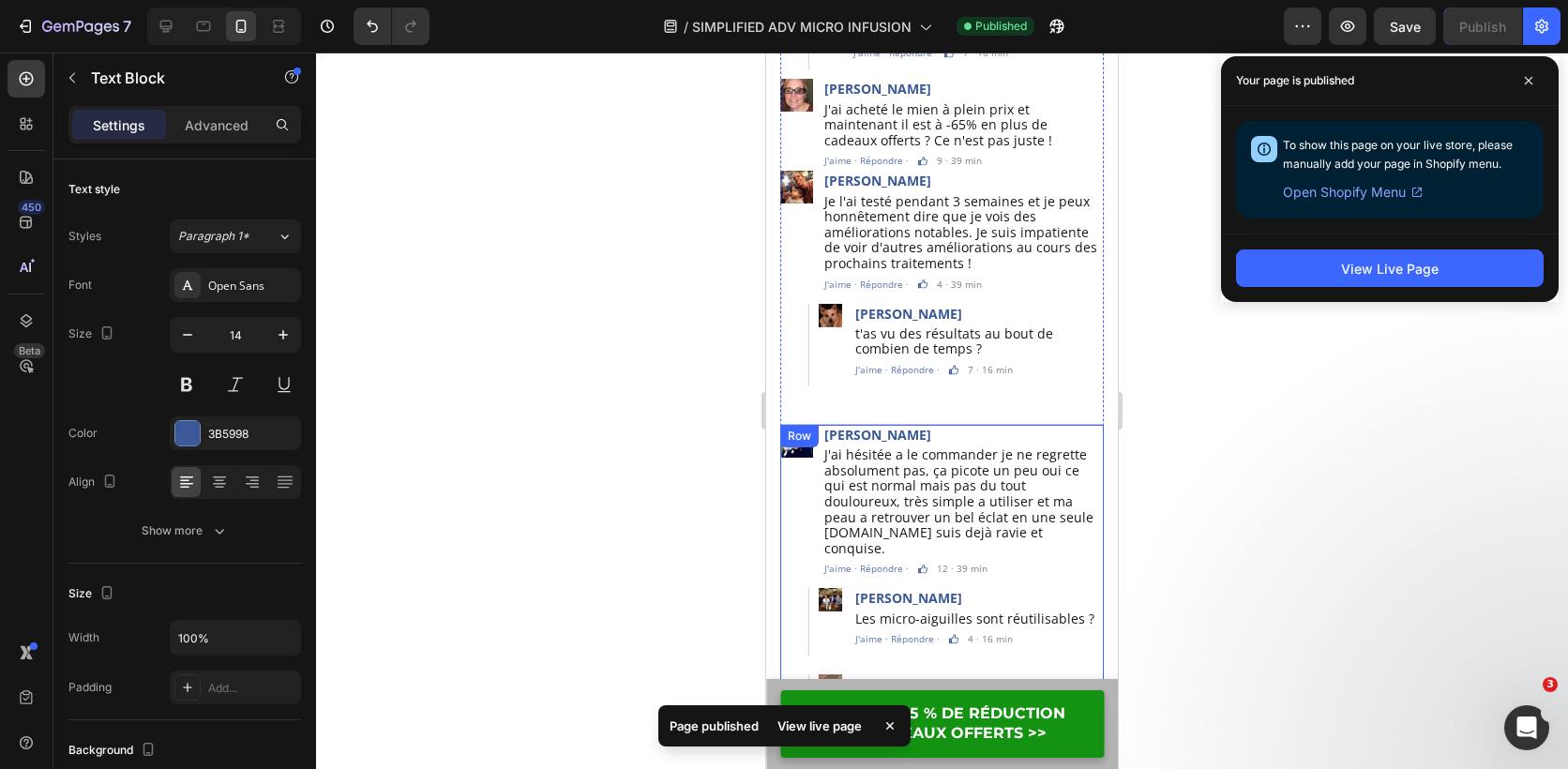
scroll to position [5625, 0]
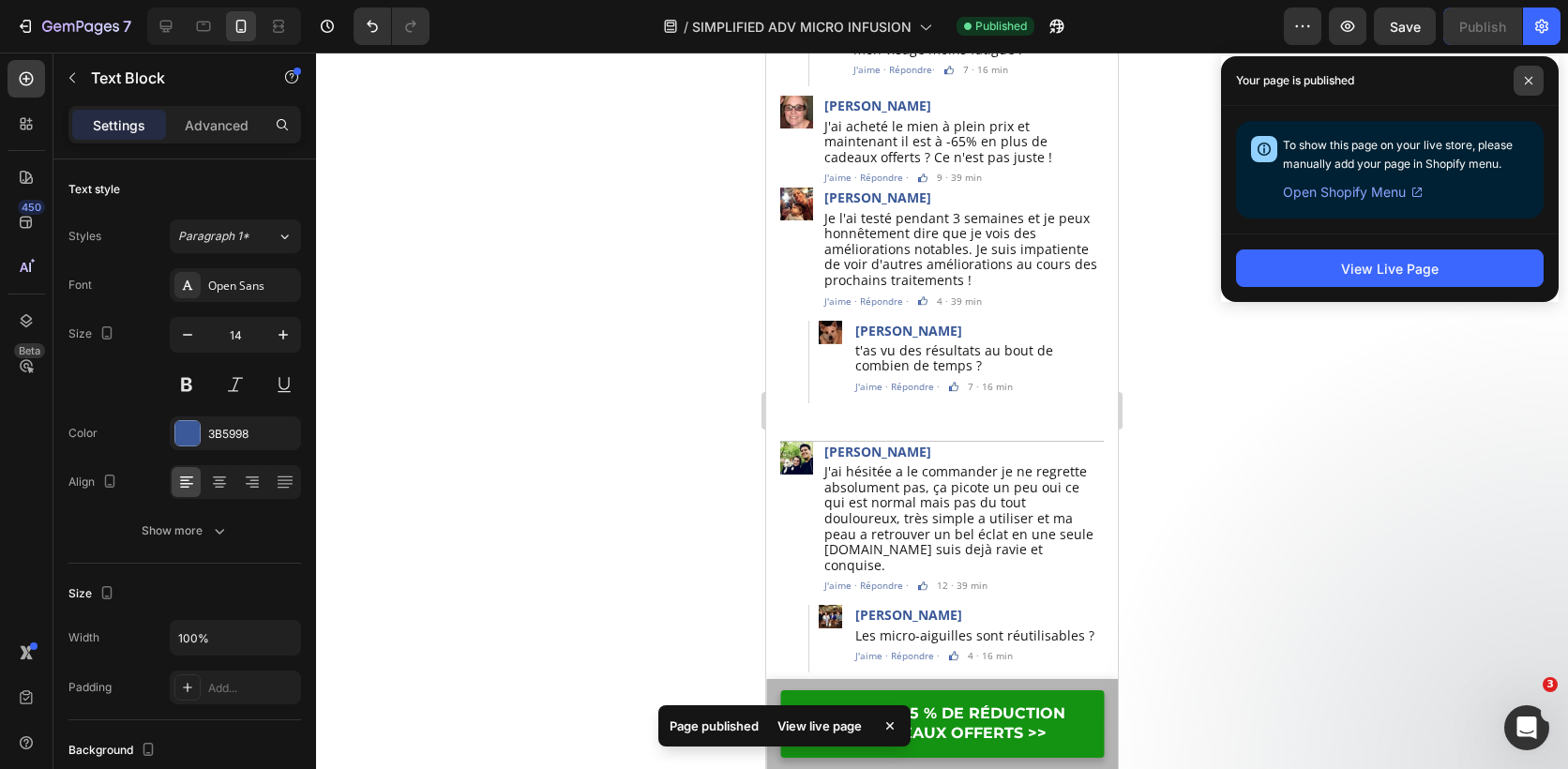
click at [1536, 82] on span at bounding box center [1529, 81] width 30 height 30
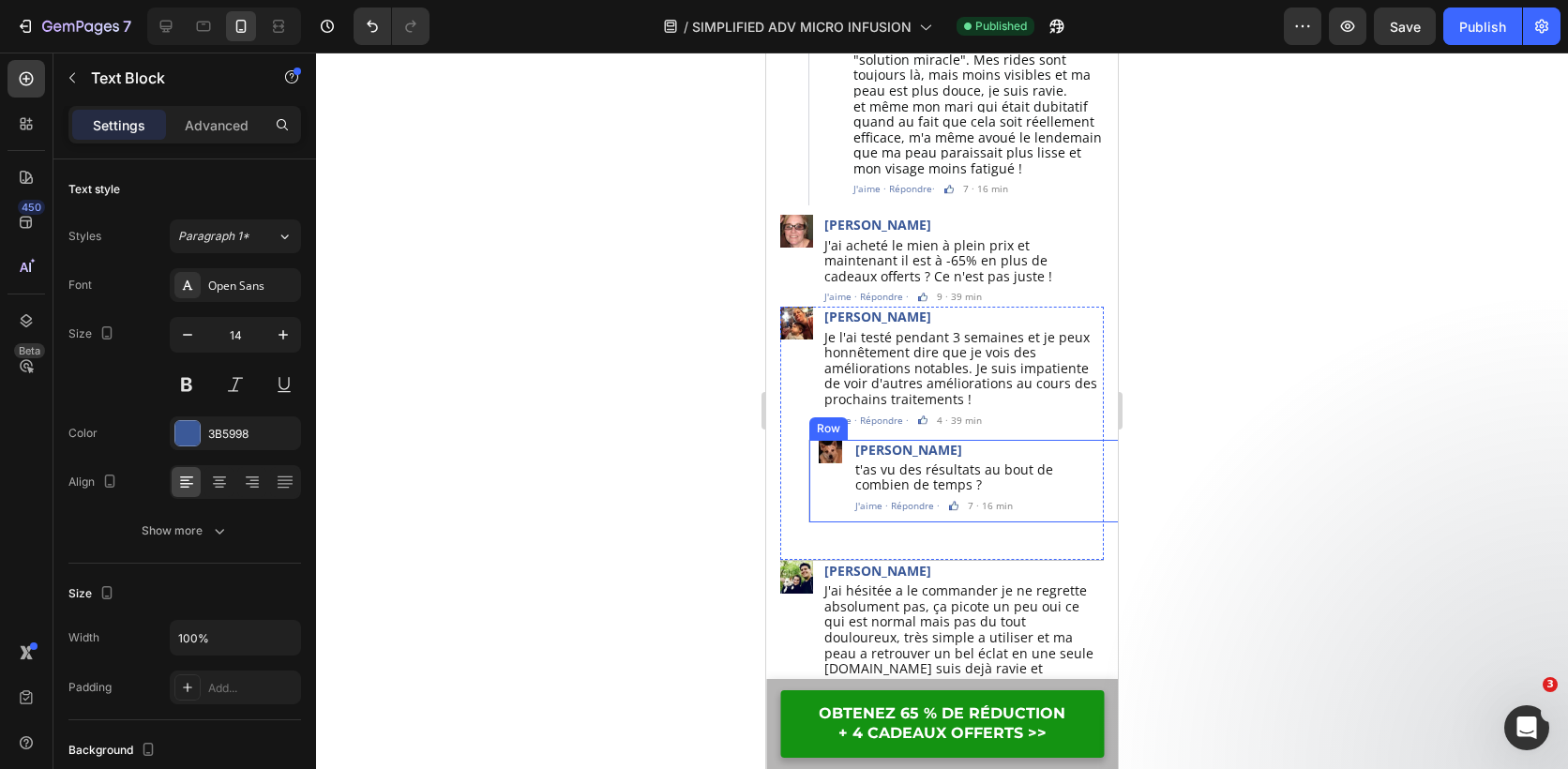
scroll to position [5501, 0]
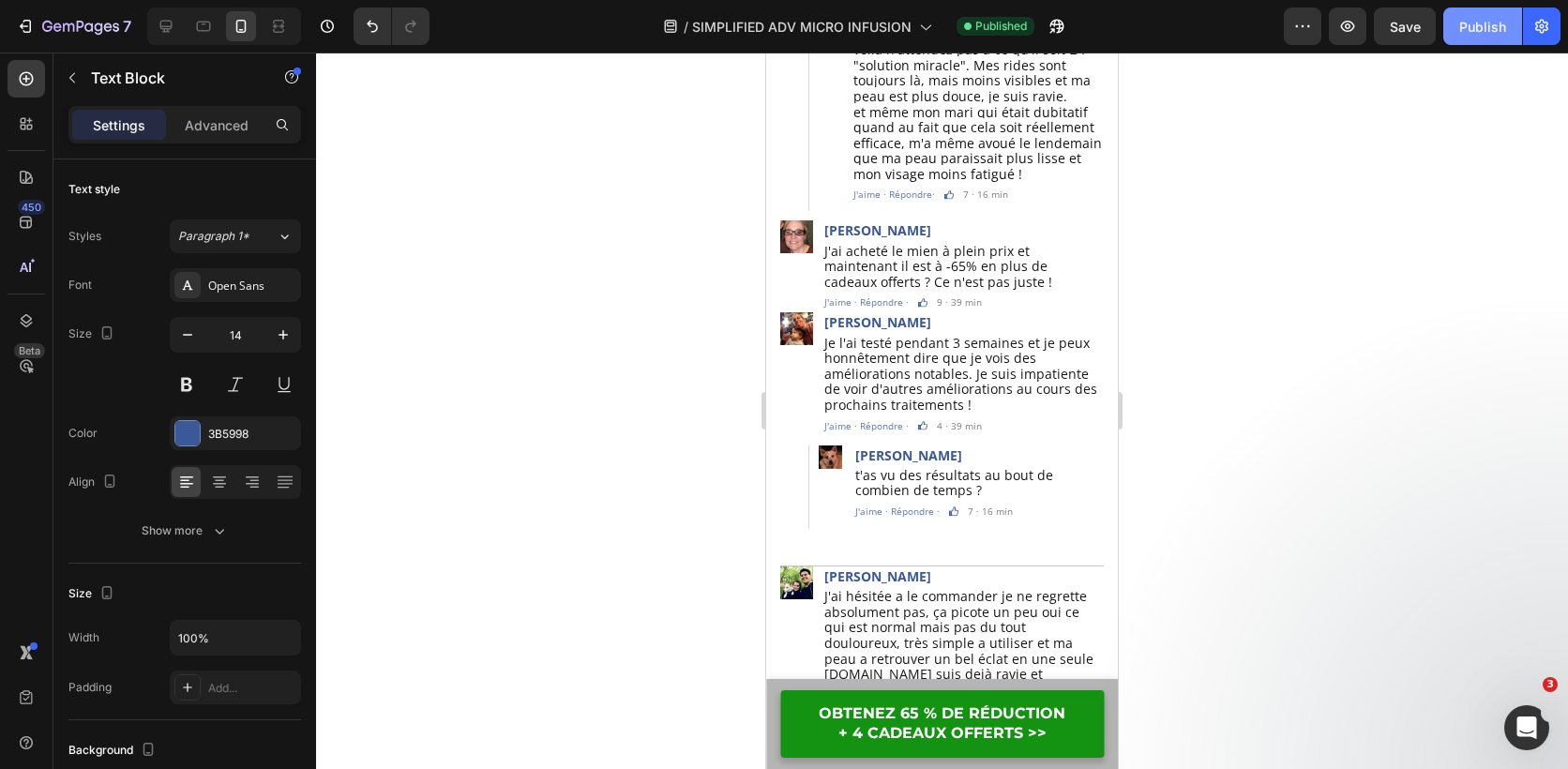
click at [1499, 21] on div "Publish" at bounding box center [1482, 27] width 47 height 20
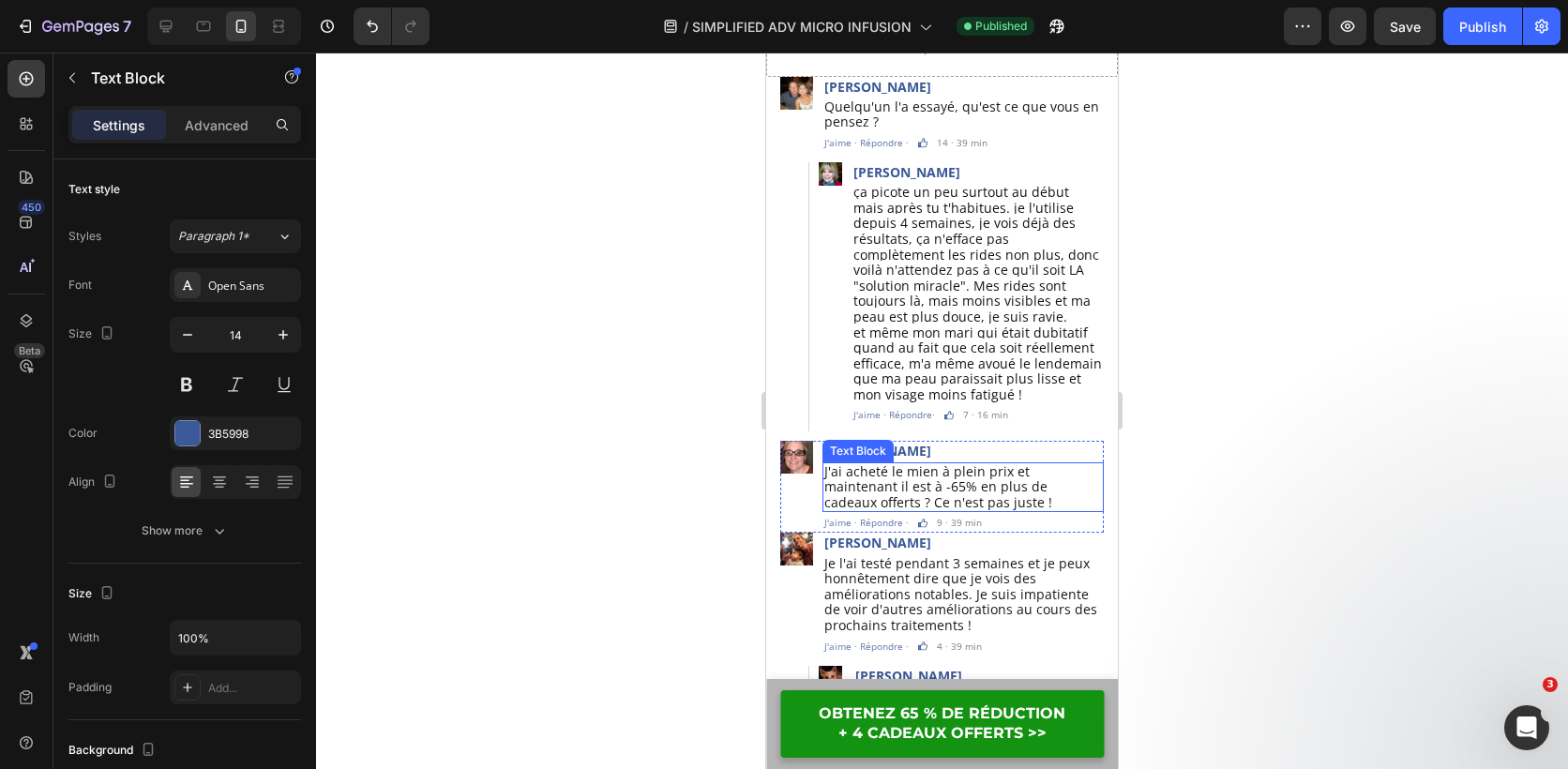
scroll to position [5277, 0]
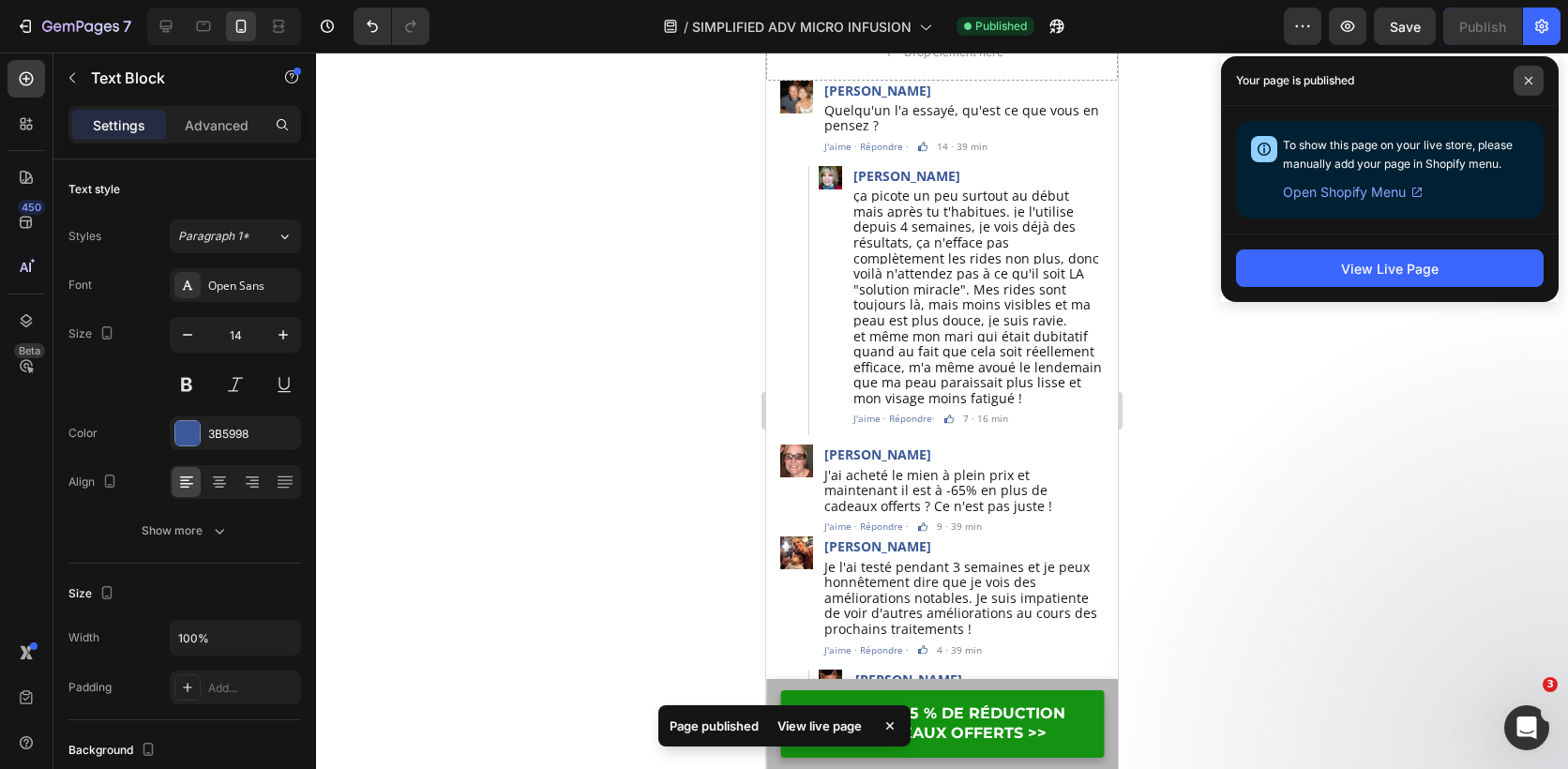
click at [1533, 82] on icon at bounding box center [1529, 81] width 10 height 10
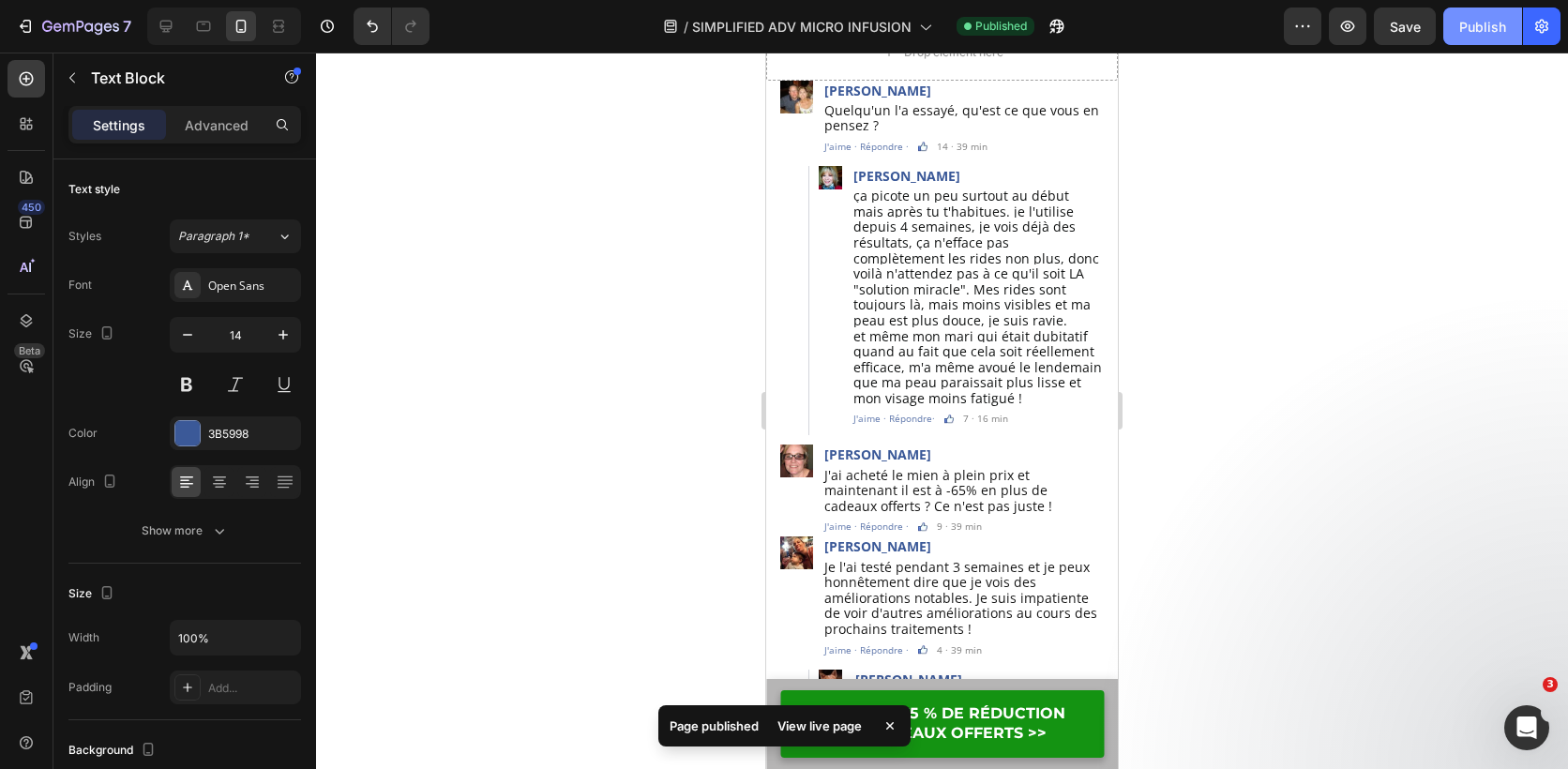
click at [1479, 27] on div "Publish" at bounding box center [1482, 27] width 47 height 20
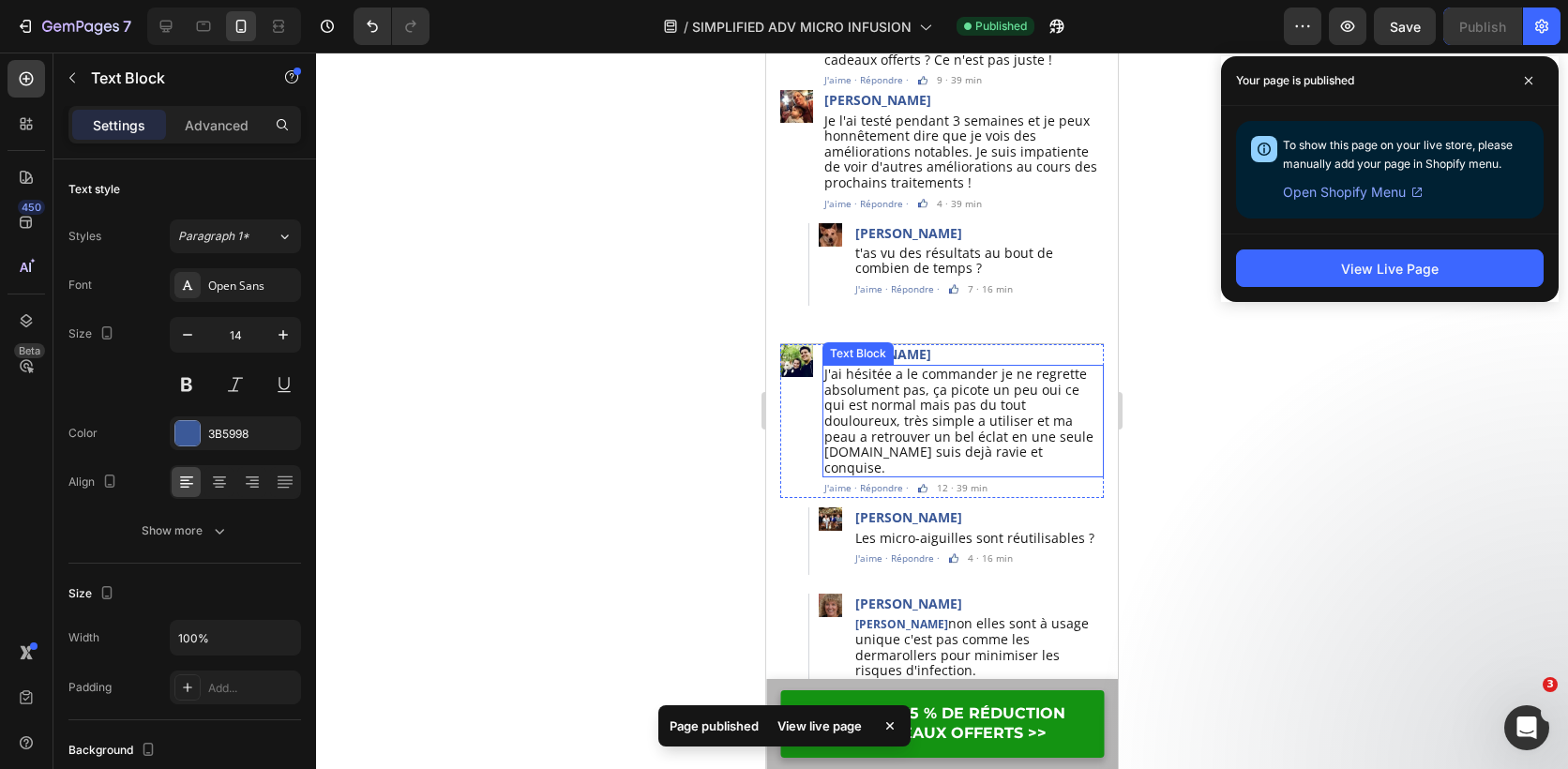
scroll to position [5758, 0]
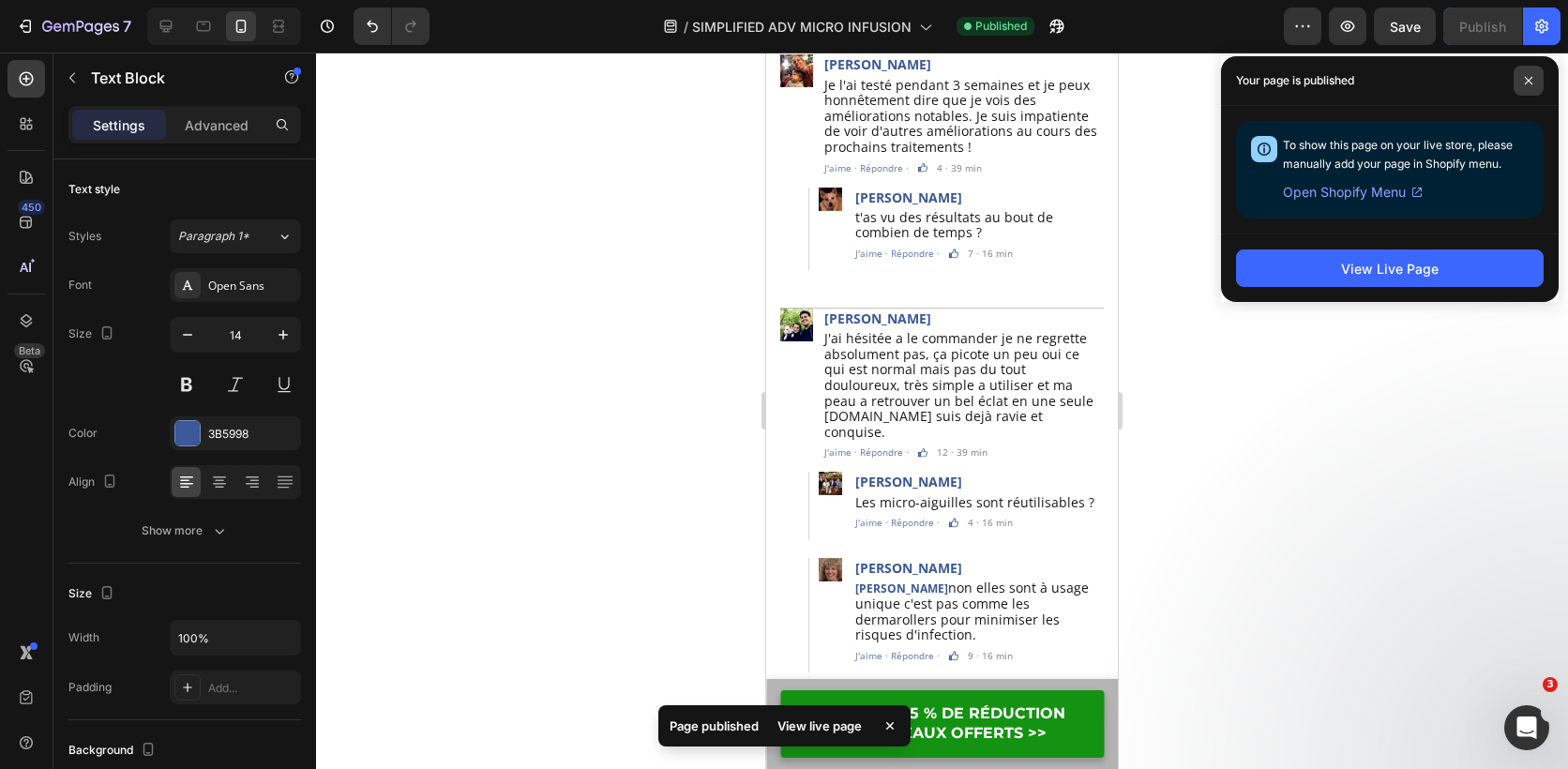
click at [1525, 76] on icon at bounding box center [1529, 81] width 10 height 10
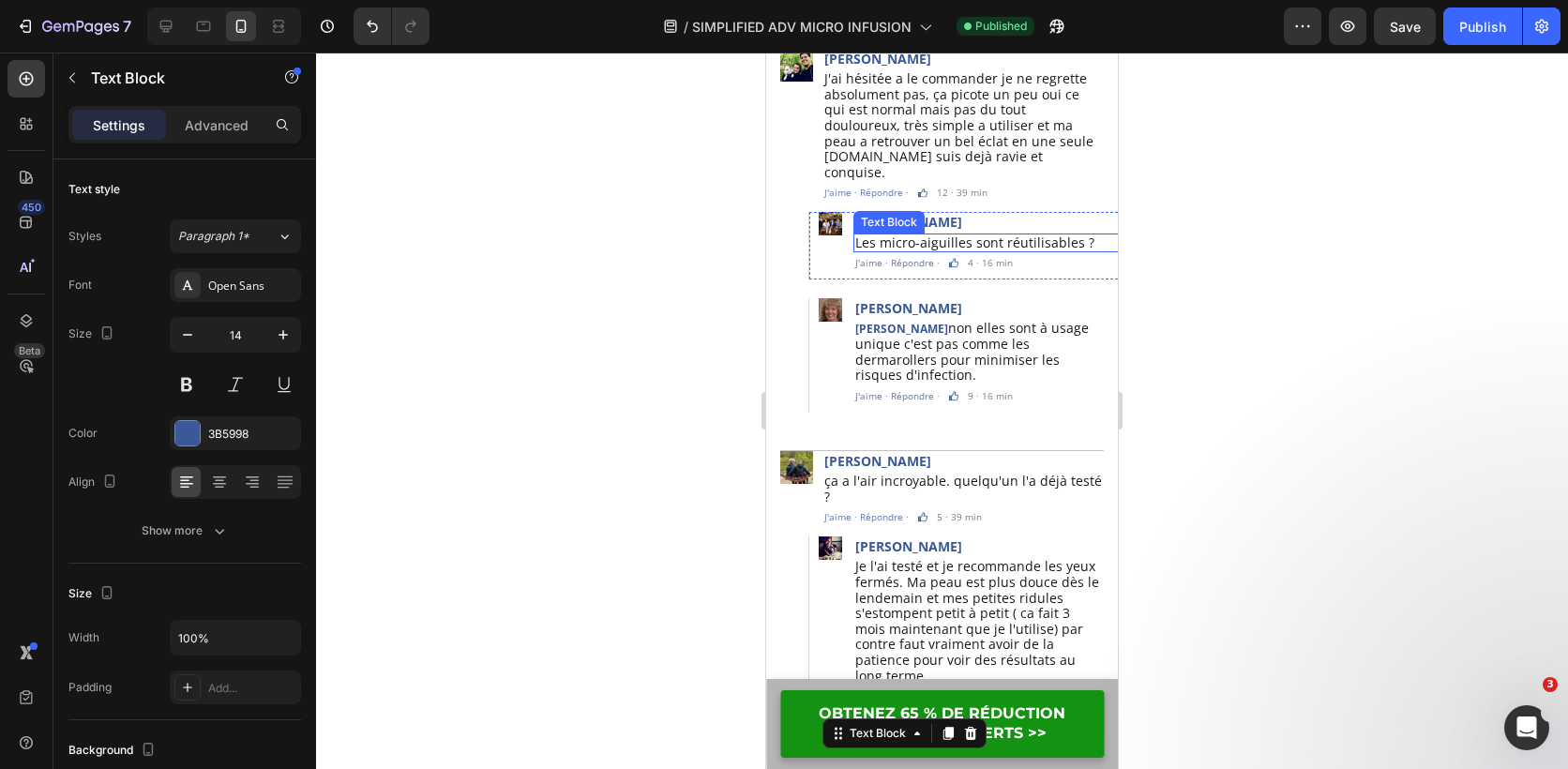
scroll to position [6197, 0]
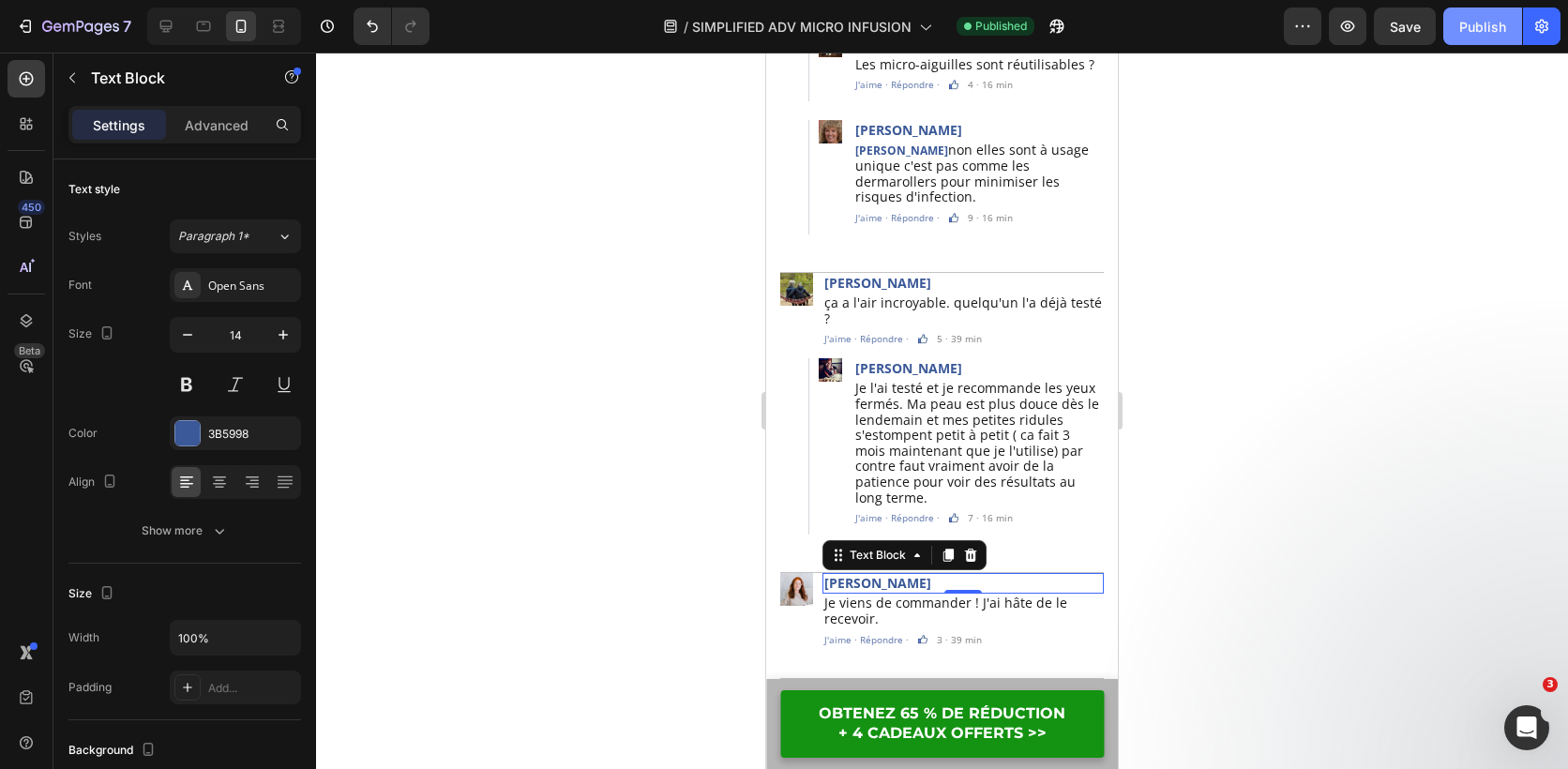
click at [1481, 24] on div "Publish" at bounding box center [1482, 27] width 47 height 20
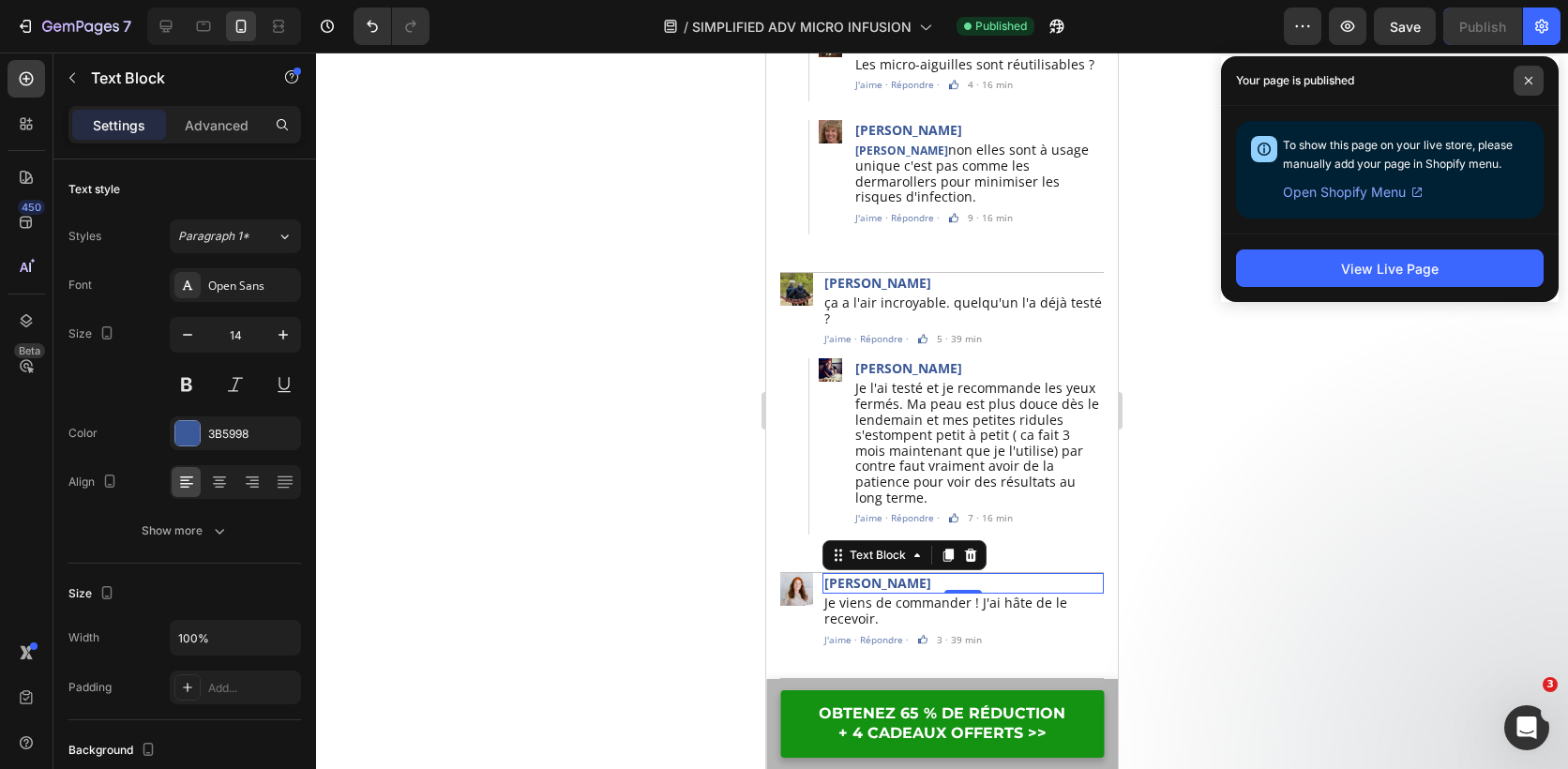
click at [1526, 81] on icon at bounding box center [1529, 81] width 10 height 10
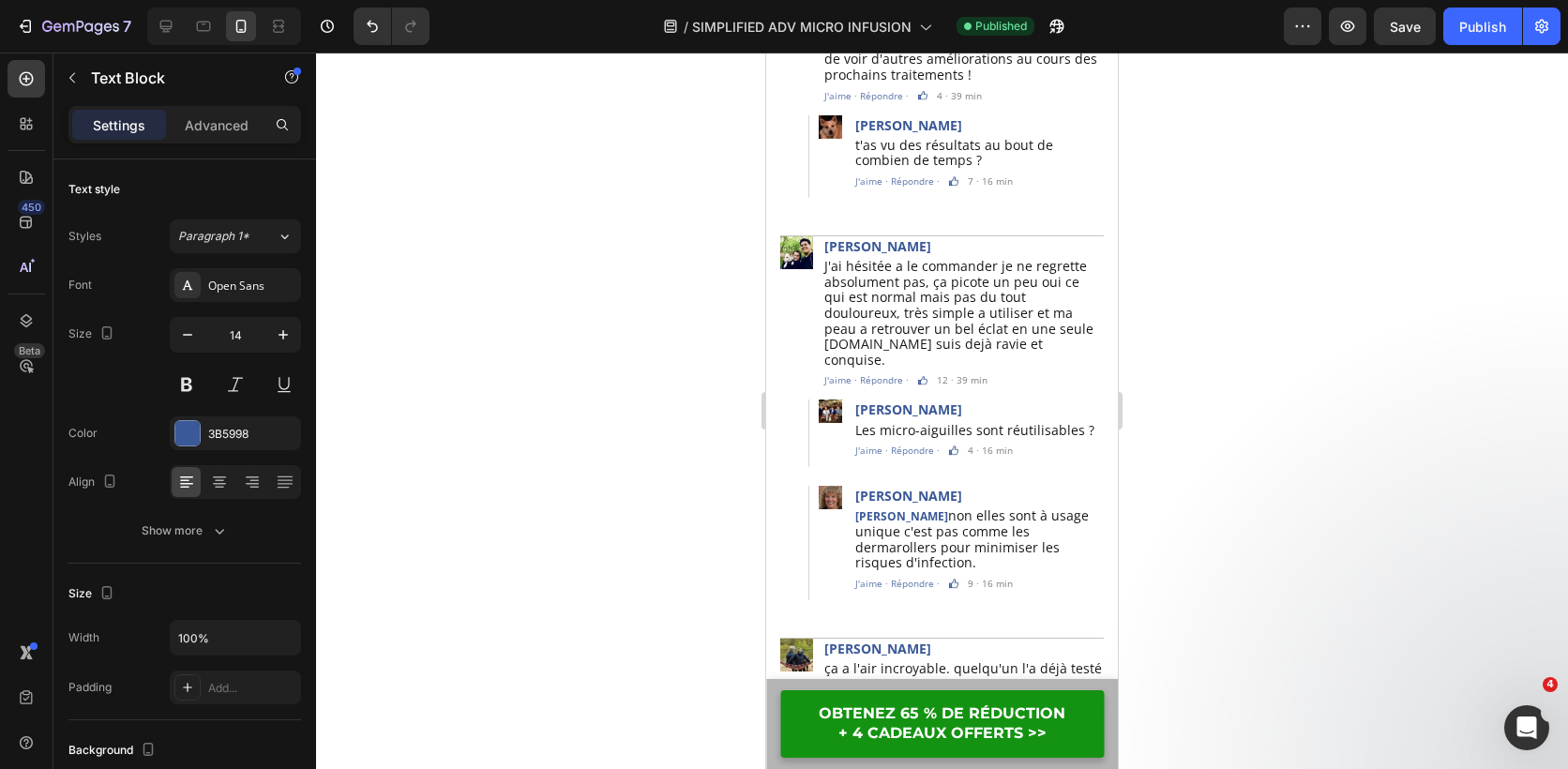
scroll to position [5873, 0]
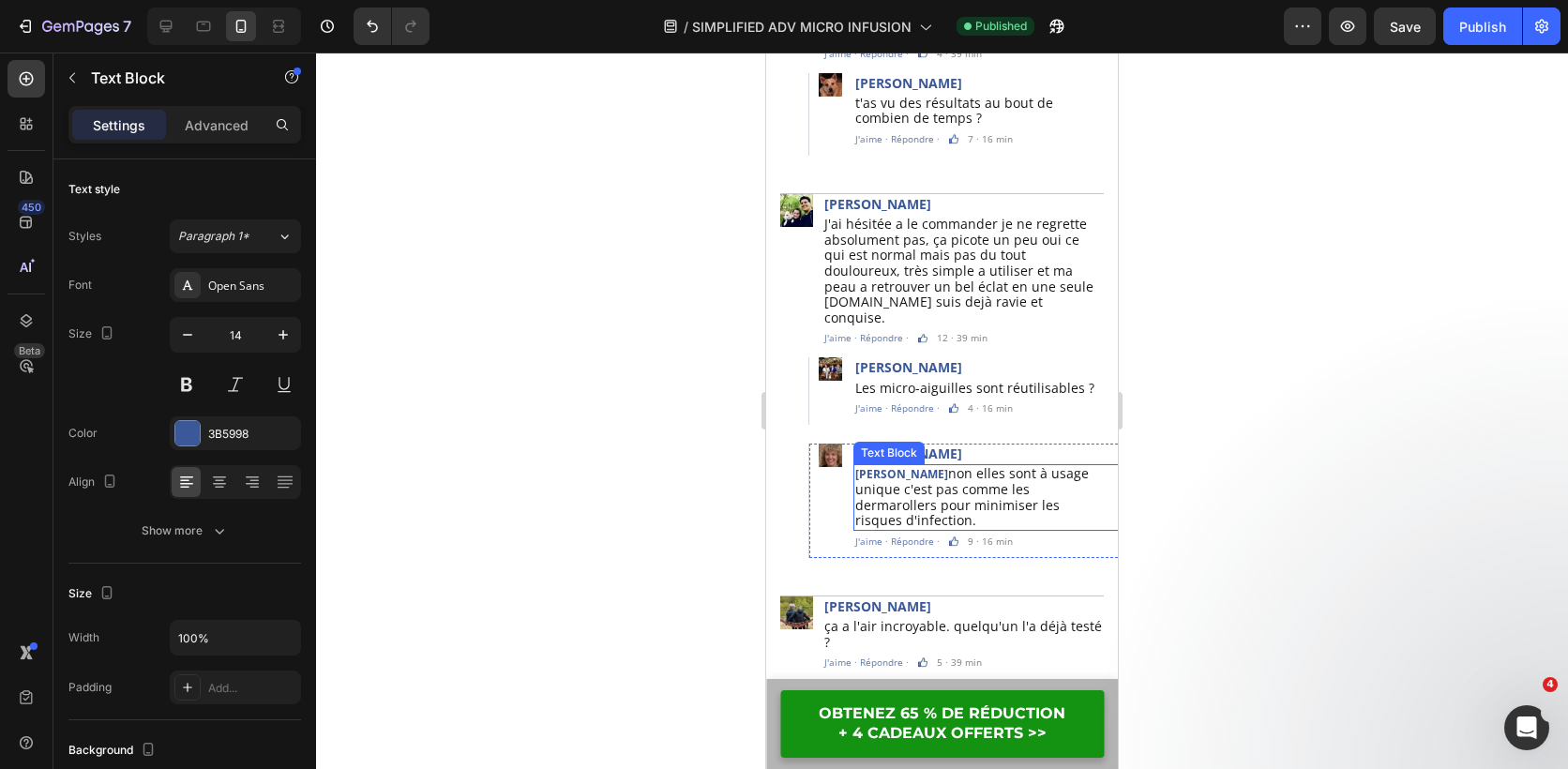
click at [907, 466] on strong "Mary Vernon" at bounding box center [902, 473] width 93 height 16
drag, startPoint x: 929, startPoint y: 429, endPoint x: 857, endPoint y: 429, distance: 72.0
click at [857, 466] on strong "[PERSON_NAME]" at bounding box center [902, 473] width 93 height 16
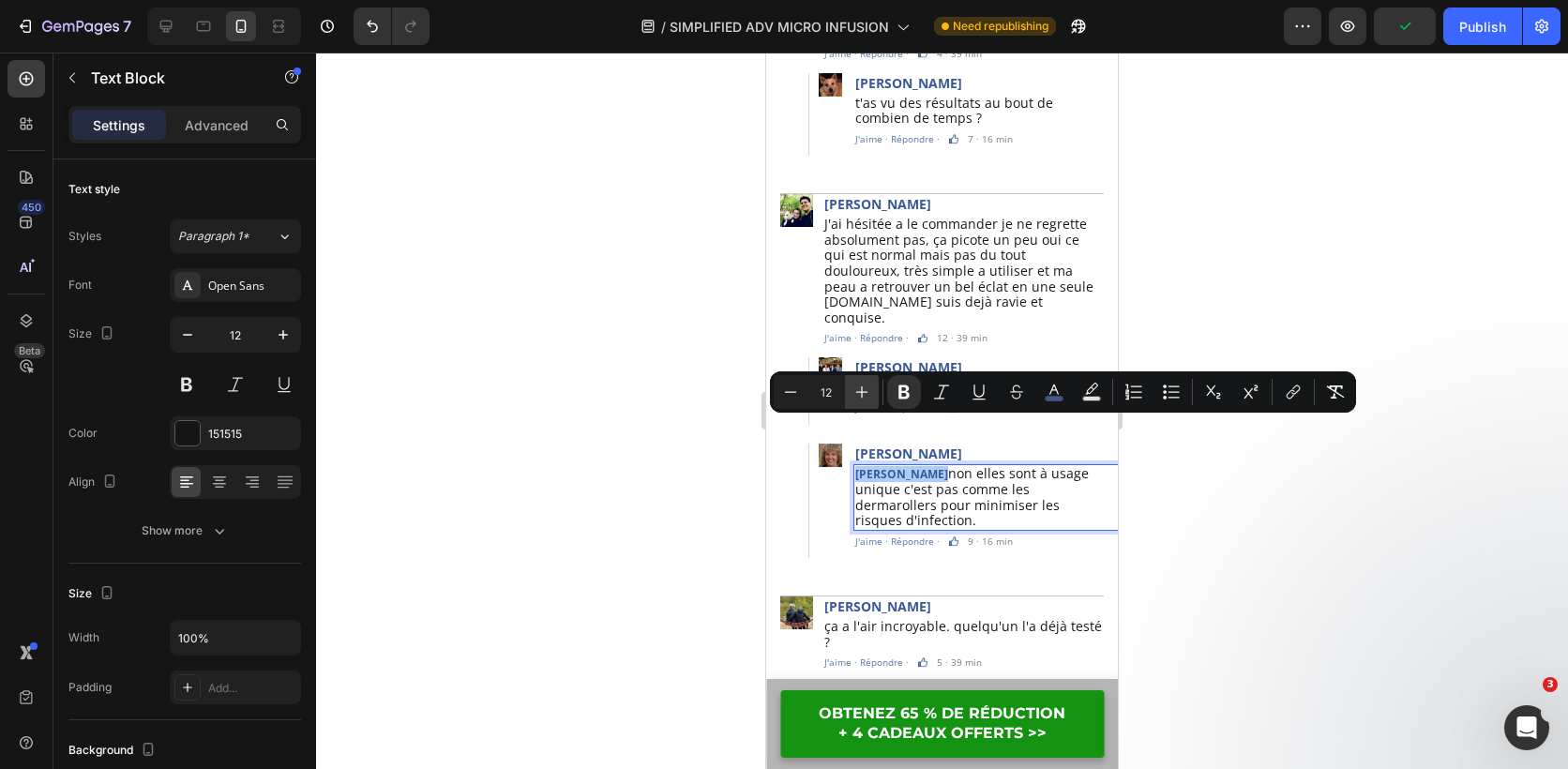
click at [861, 394] on icon "Editor contextual toolbar" at bounding box center [862, 392] width 12 height 12
type input "14"
click at [976, 464] on span "non elles sont à usage unique c'est pas comme les dermarollers pour minimiser l…" at bounding box center [963, 496] width 216 height 65
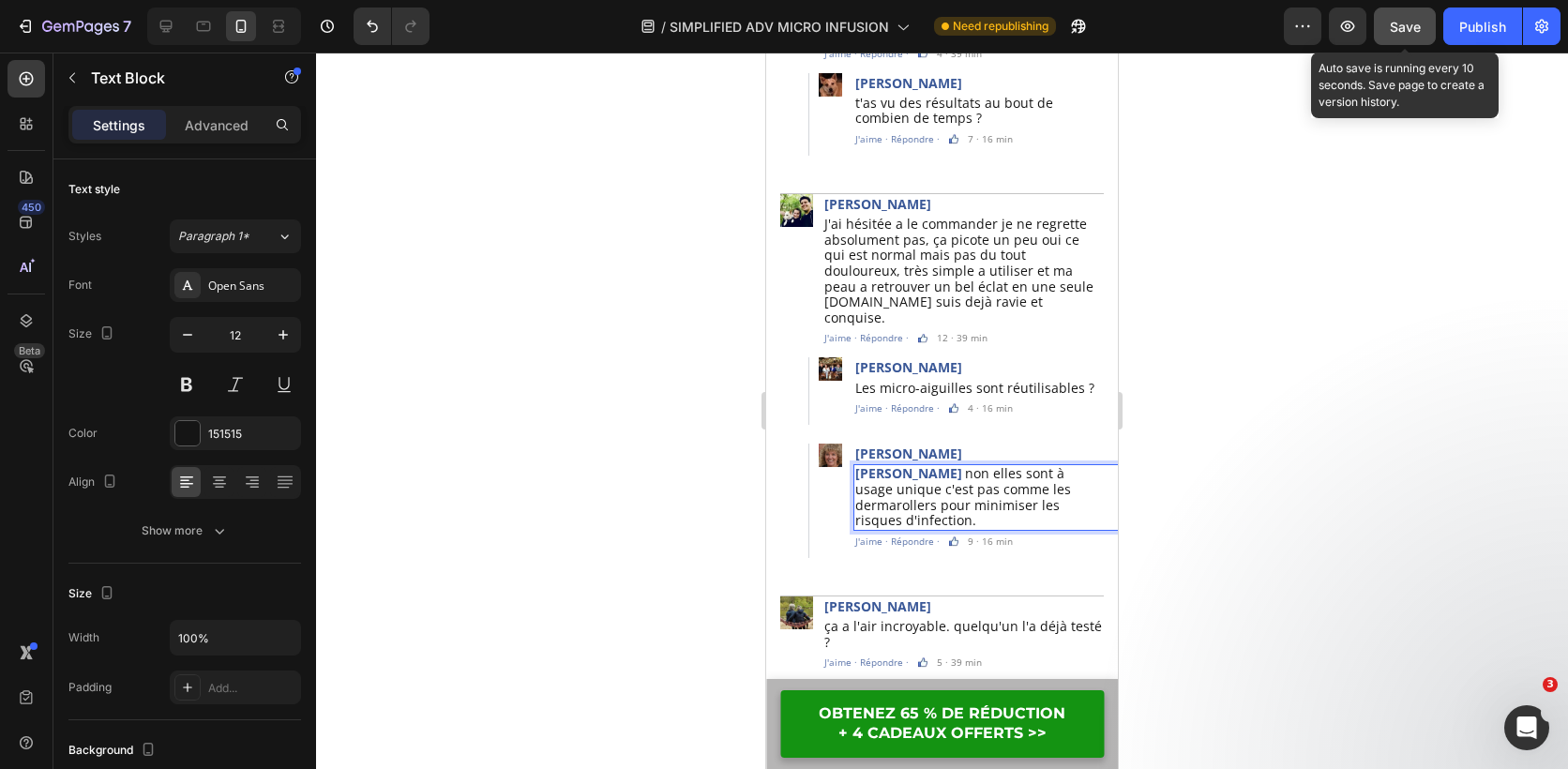
click at [1423, 34] on button "Save" at bounding box center [1404, 26] width 62 height 37
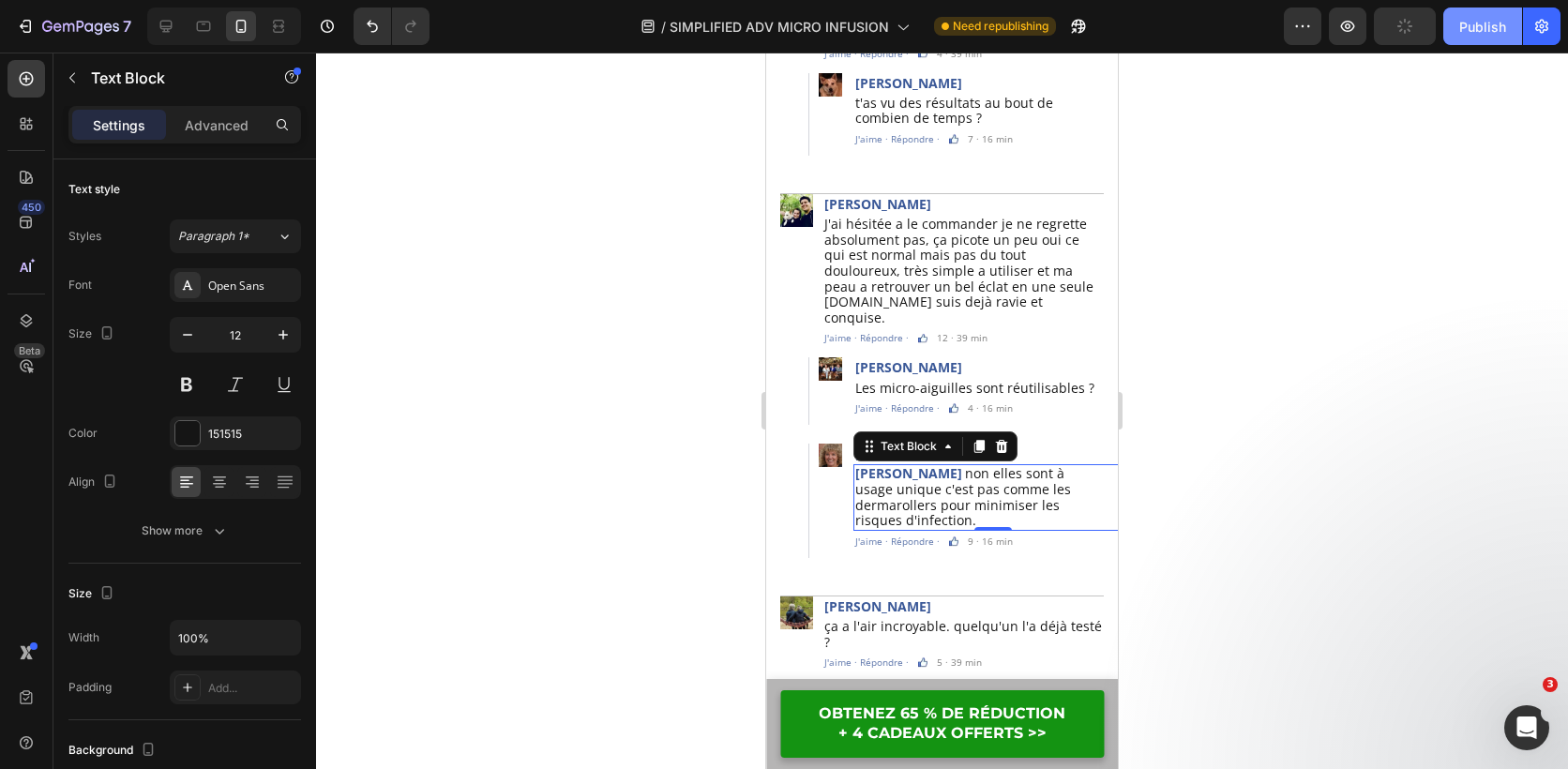
click at [1513, 26] on button "Publish" at bounding box center [1482, 26] width 79 height 37
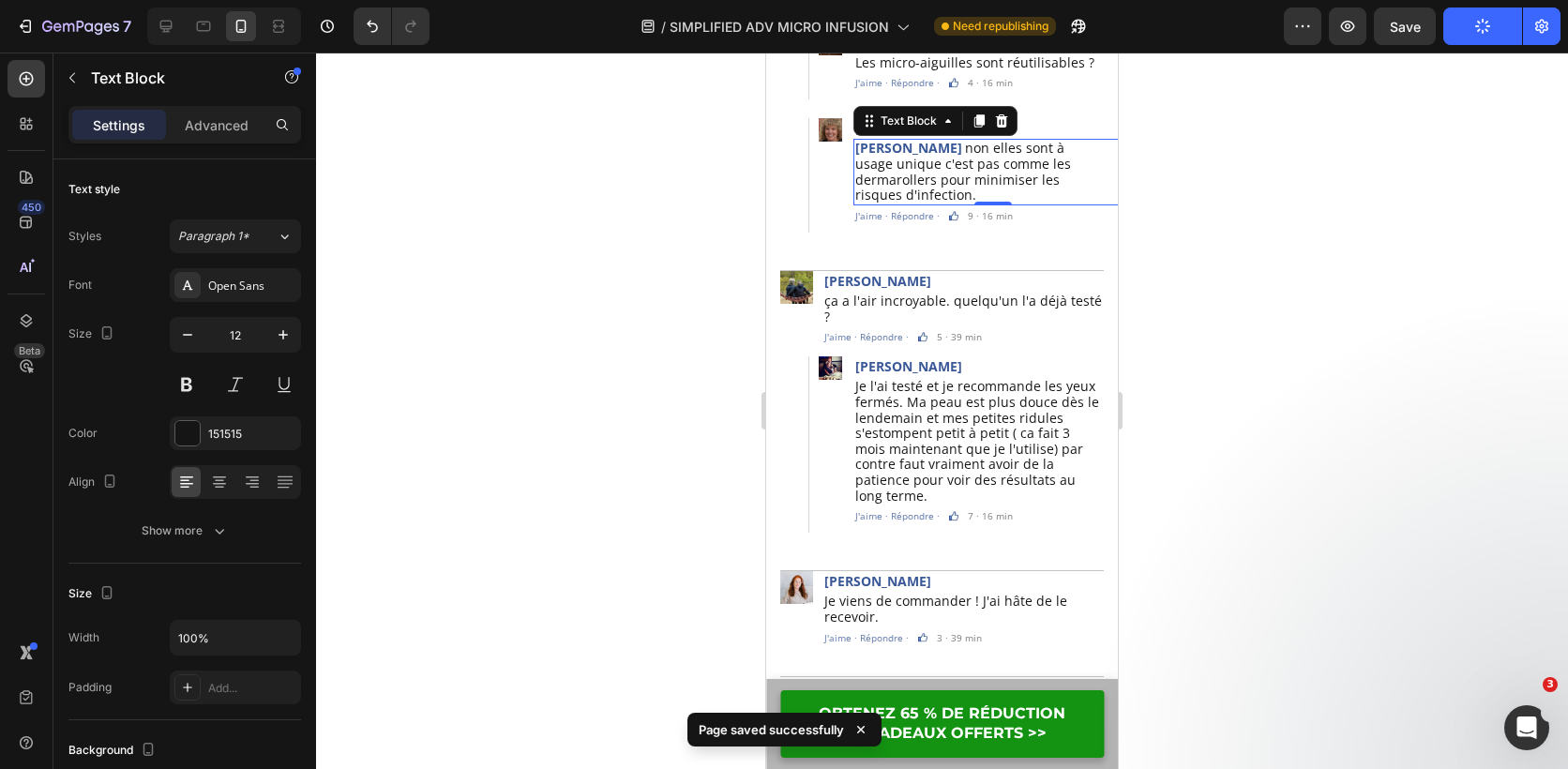
scroll to position [6204, 0]
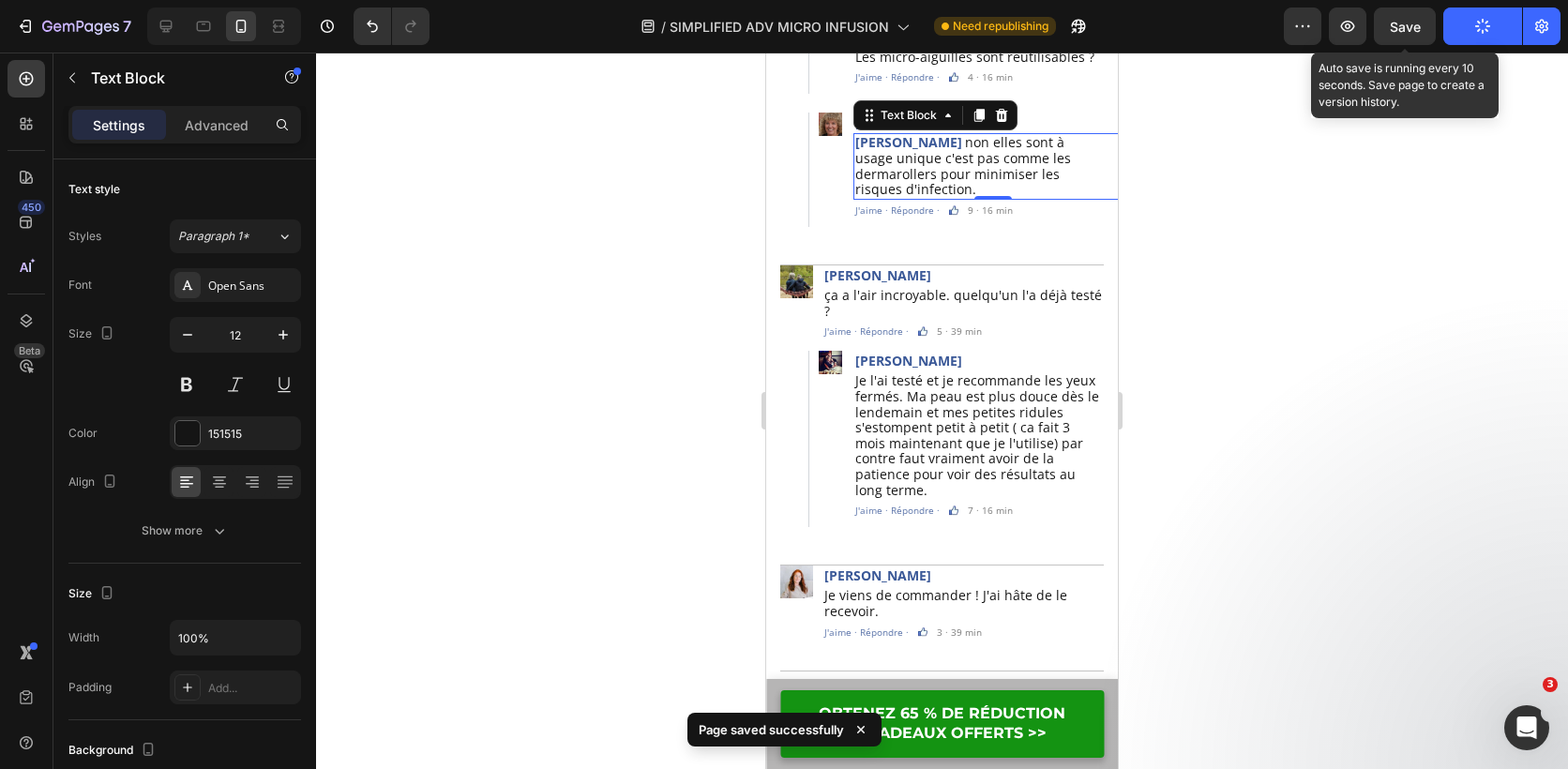
click at [1416, 29] on span "Save" at bounding box center [1405, 27] width 31 height 16
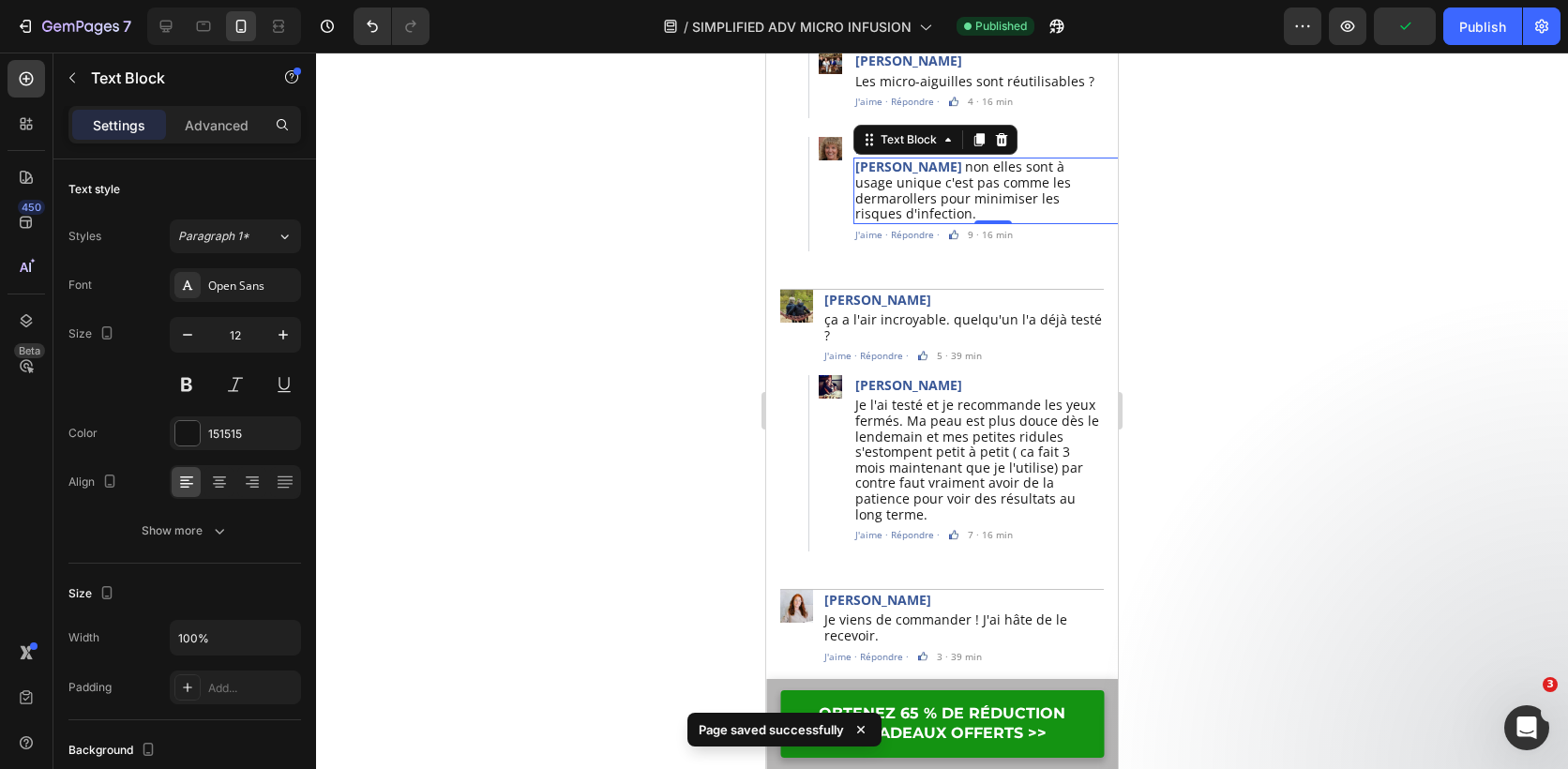
scroll to position [6173, 0]
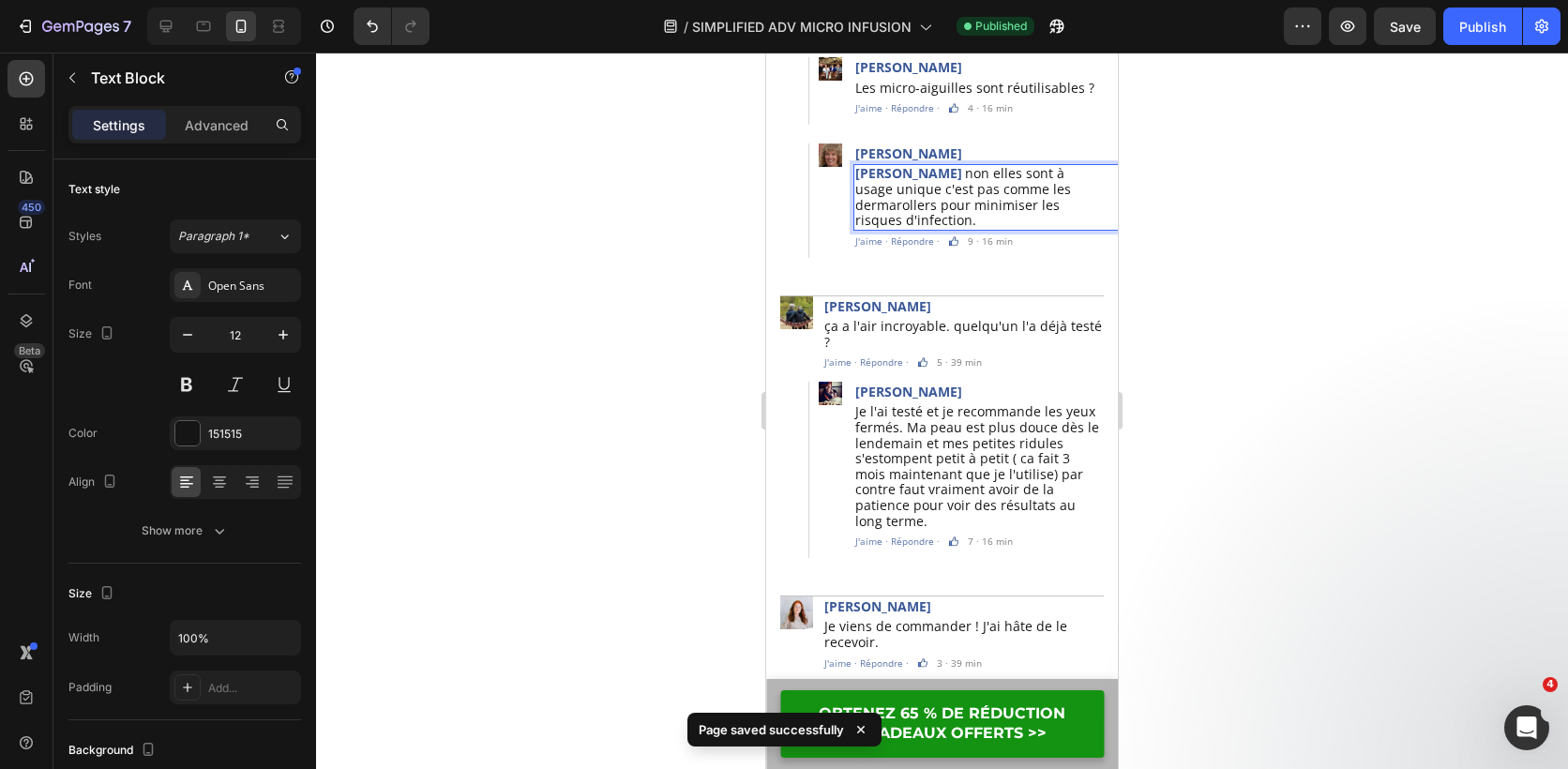
click at [939, 164] on span "non elles sont à usage unique c'est pas comme les dermarollers pour minimiser l…" at bounding box center [963, 197] width 216 height 65
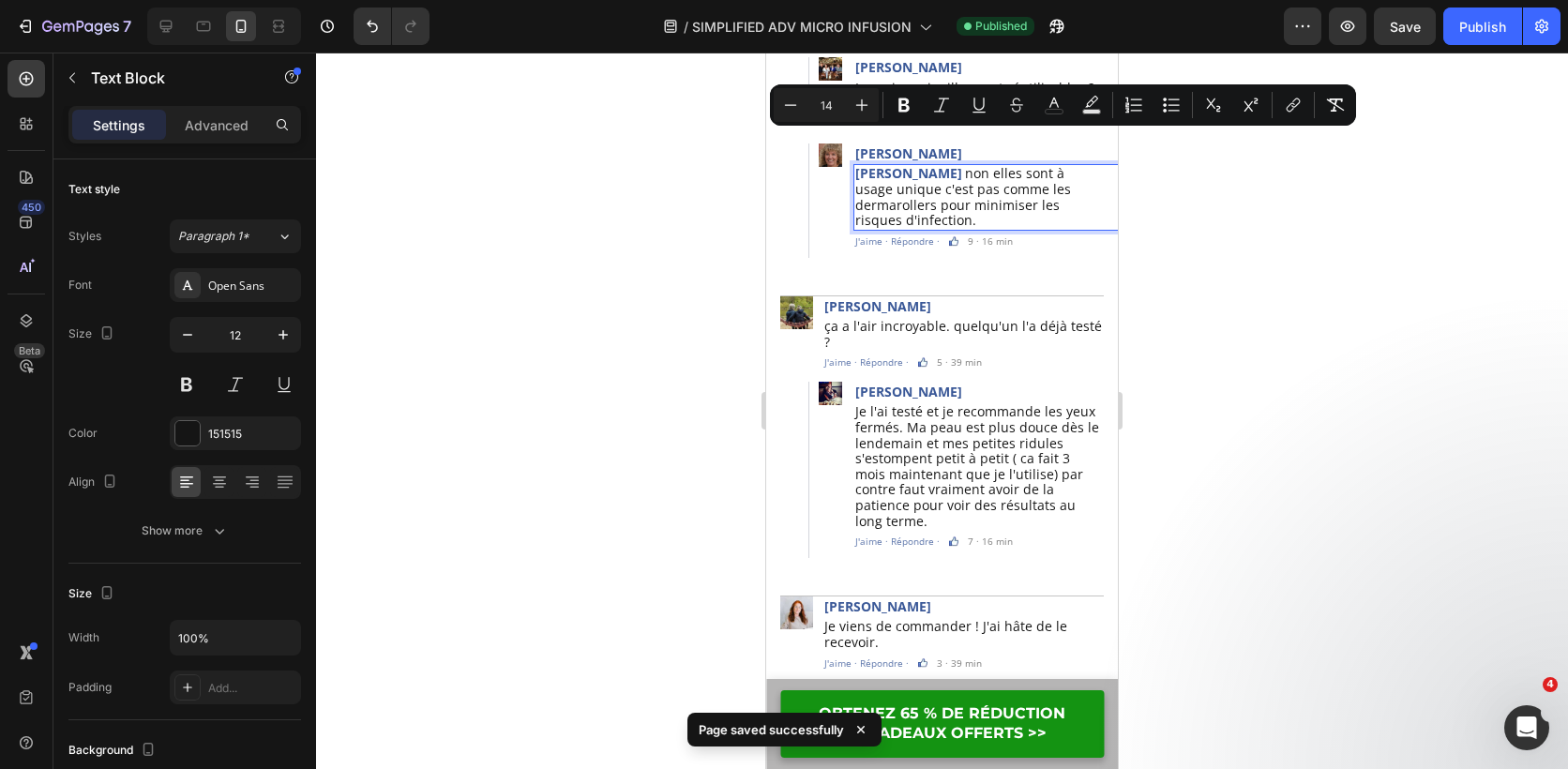
click at [940, 164] on span "non elles sont à usage unique c'est pas comme les dermarollers pour minimiser l…" at bounding box center [963, 197] width 216 height 65
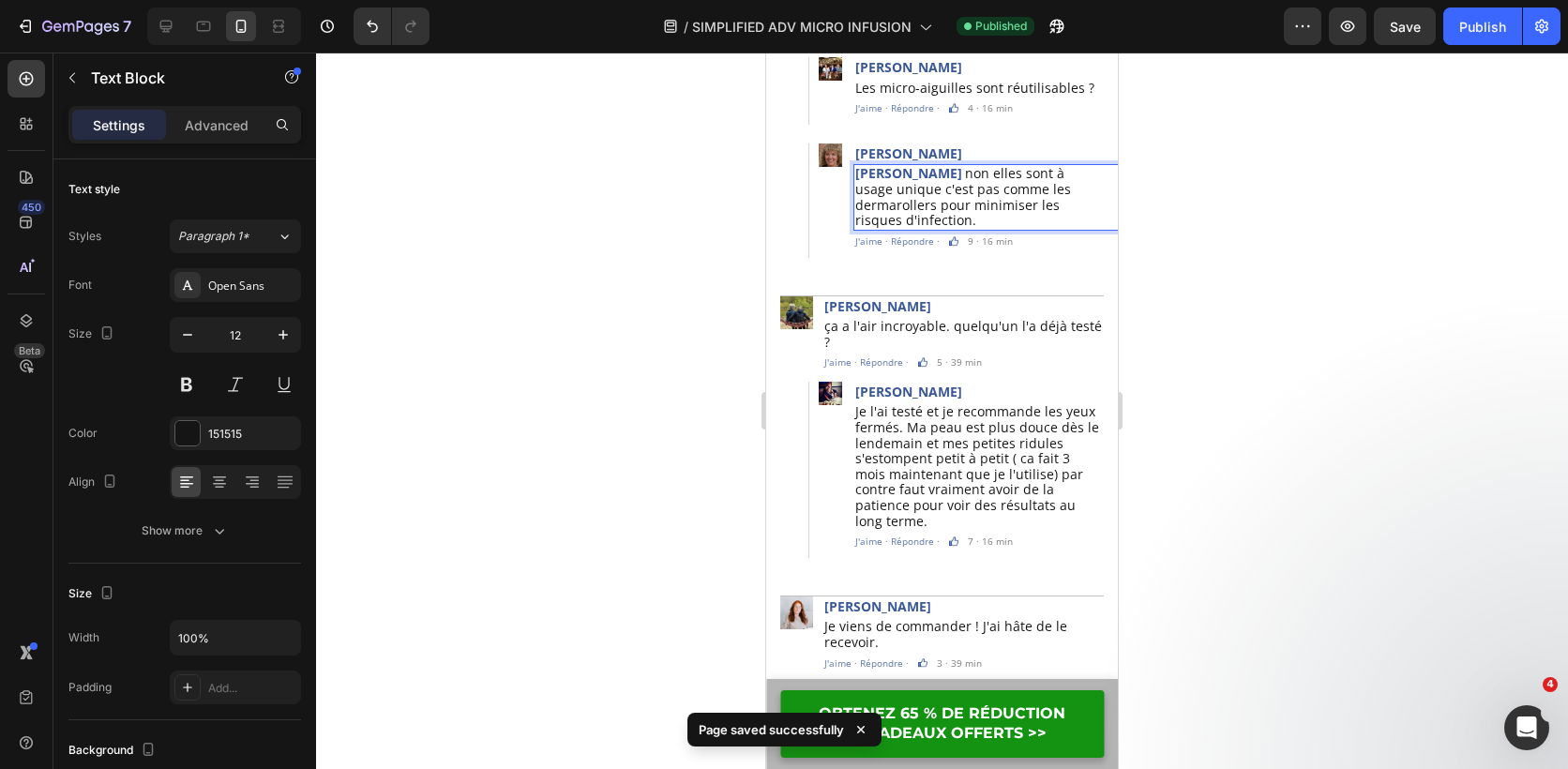
click at [945, 164] on span "non elles sont à usage unique c'est pas comme les dermarollers pour minimiser l…" at bounding box center [963, 197] width 216 height 65
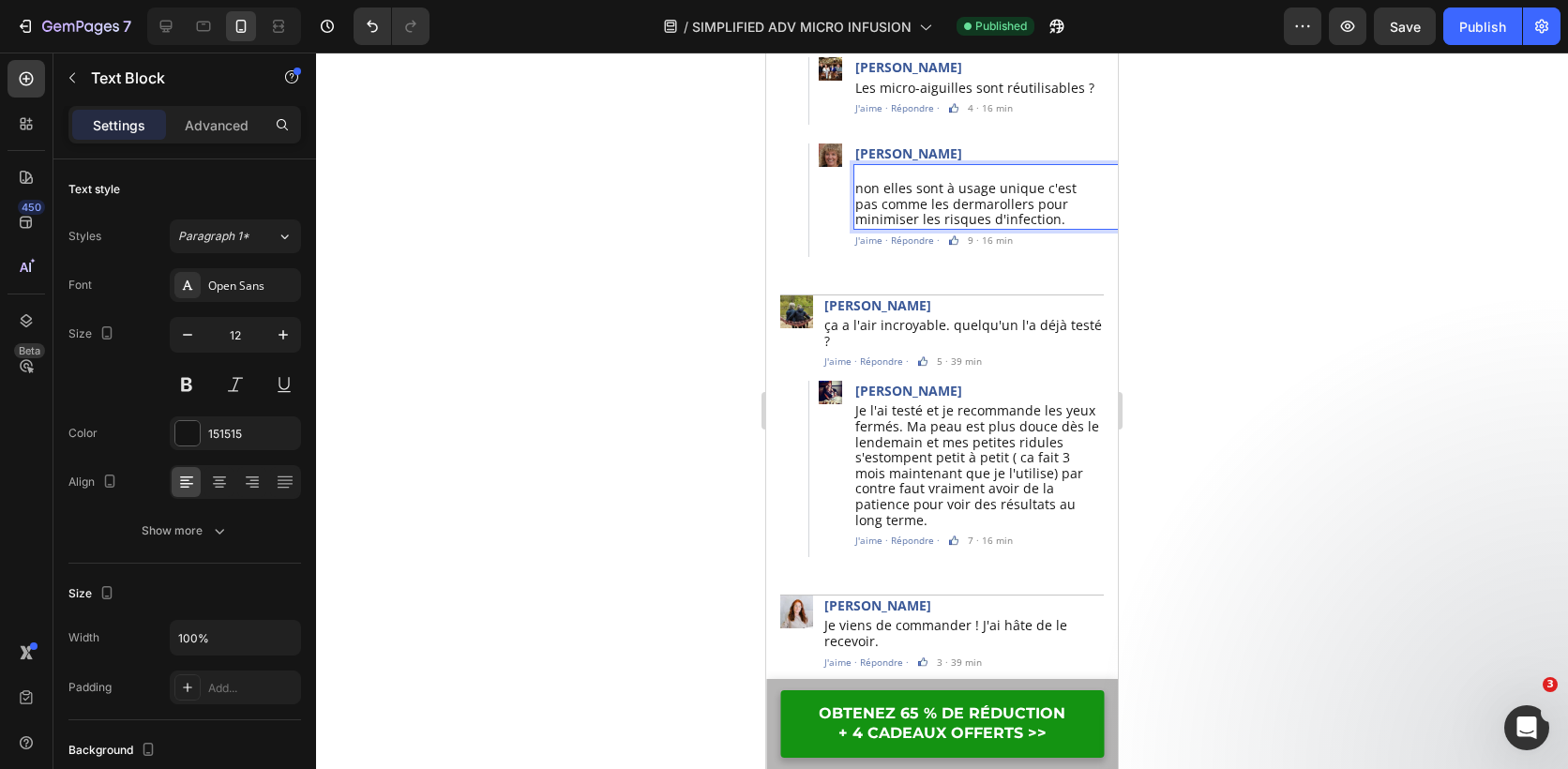
click at [1290, 173] on div at bounding box center [941, 411] width 1252 height 717
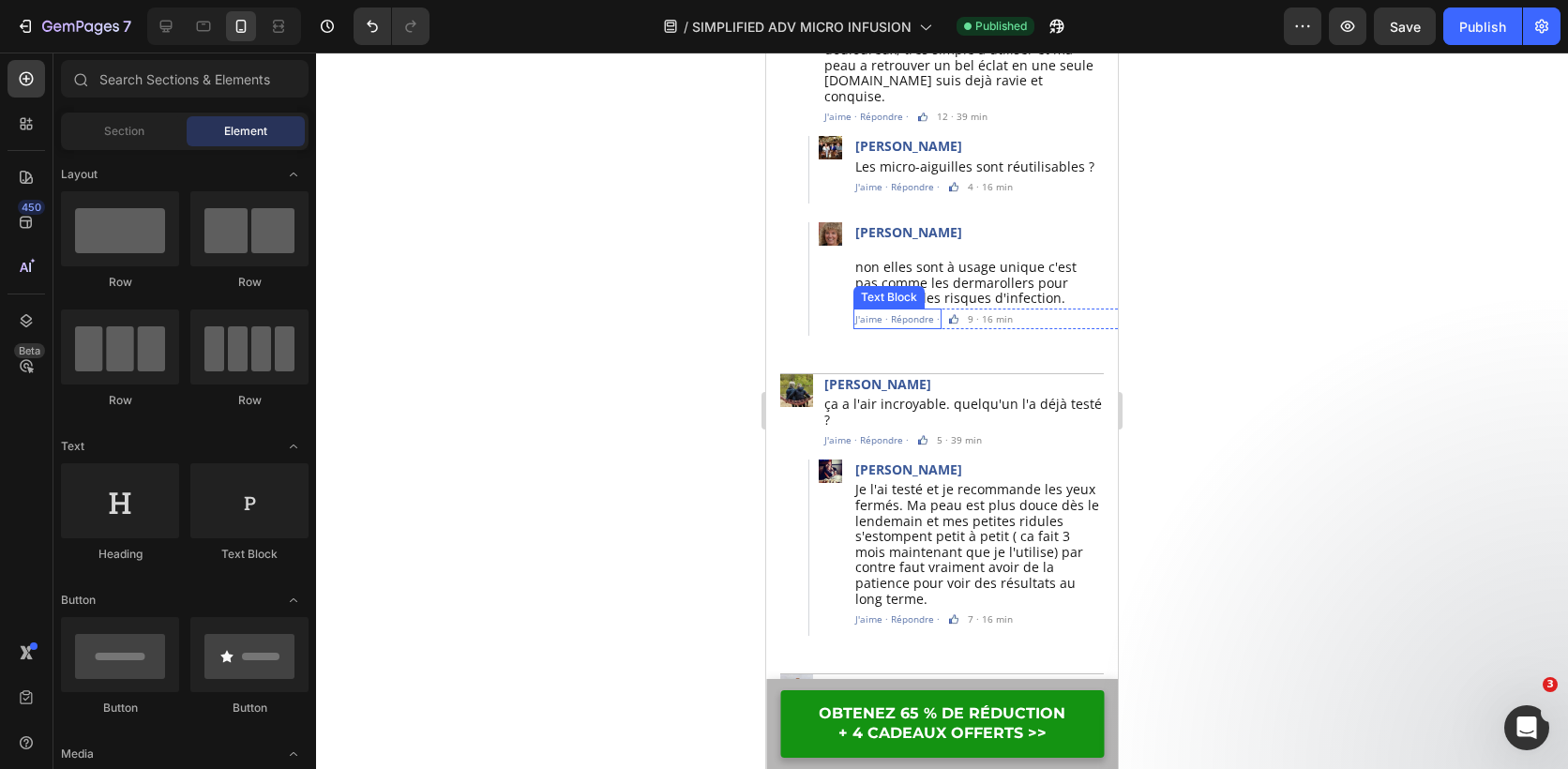
scroll to position [6081, 0]
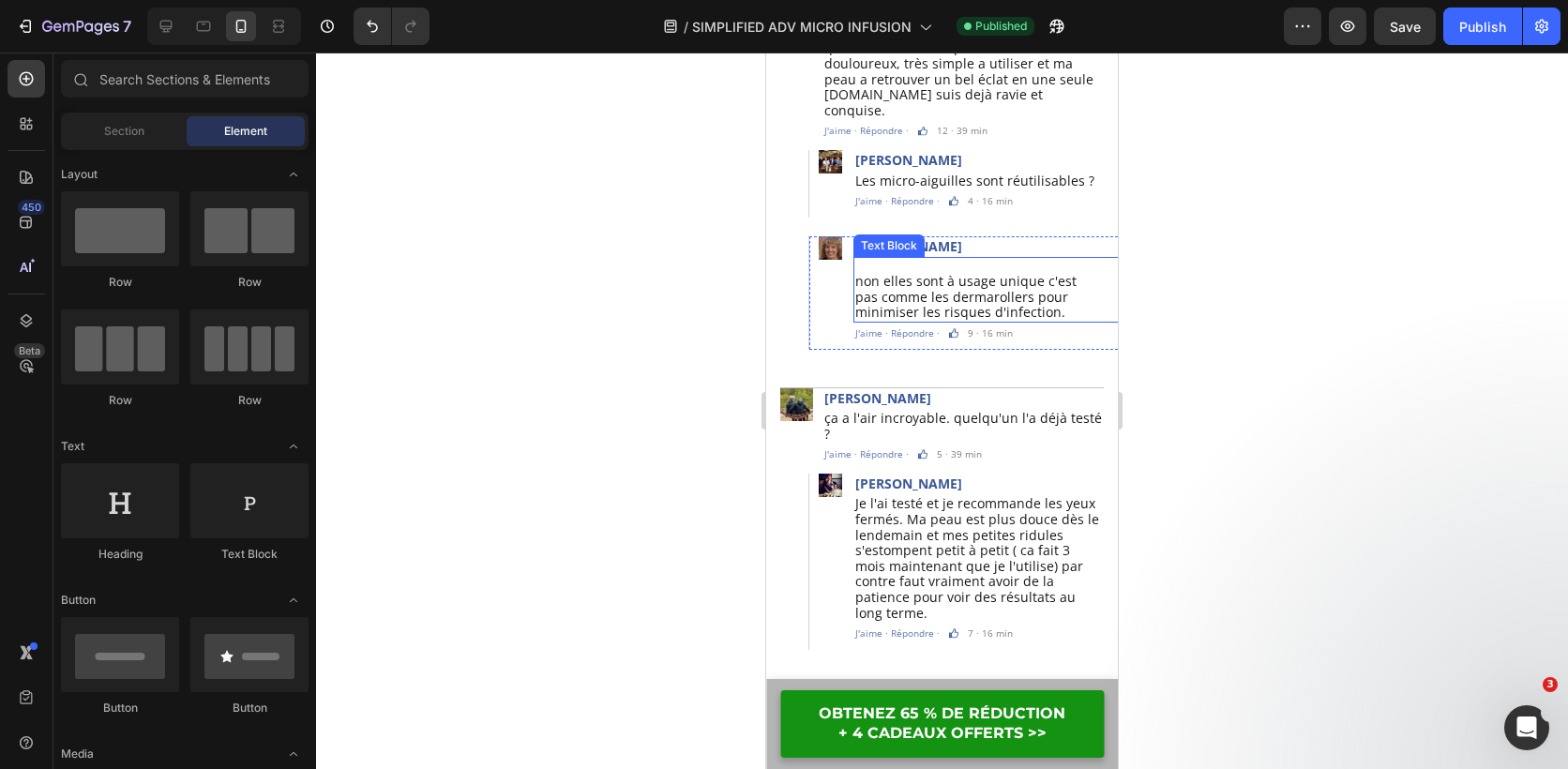
click at [889, 272] on span "non elles sont à usage unique c'est pas comme les dermarollers pour minimiser l…" at bounding box center [966, 296] width 222 height 48
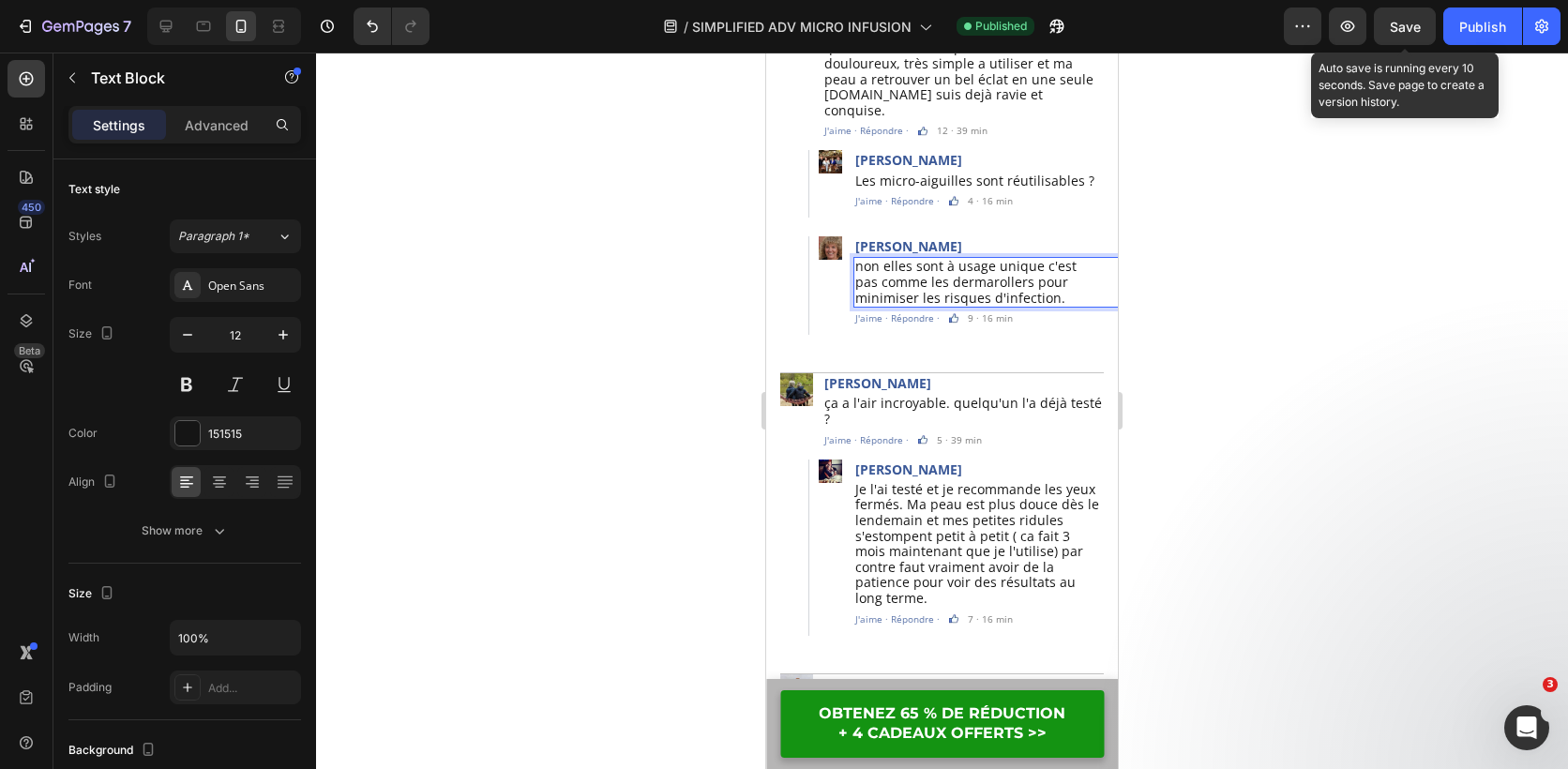
click at [1396, 24] on span "Save" at bounding box center [1405, 27] width 31 height 16
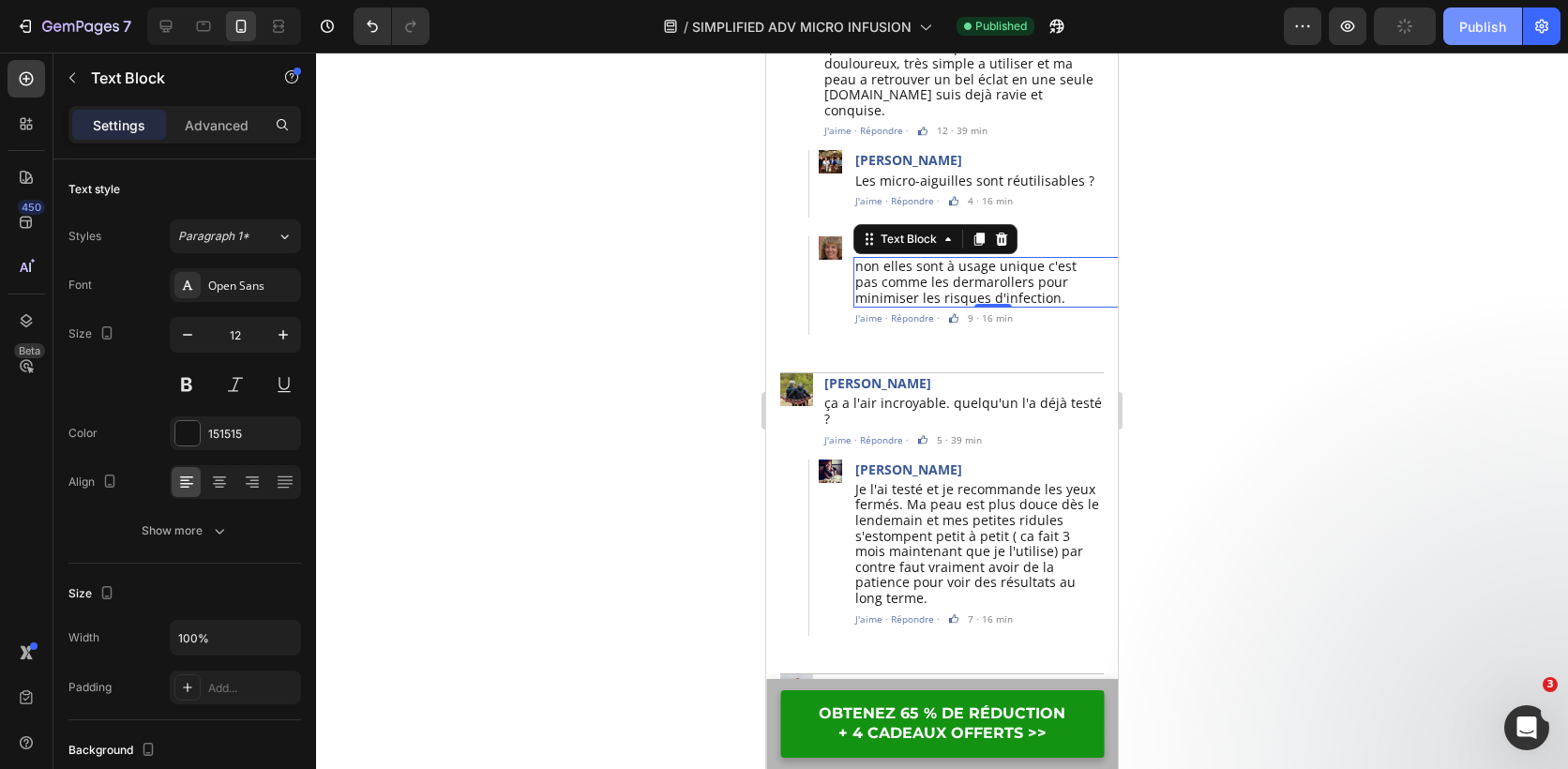
click at [1484, 19] on div "Publish" at bounding box center [1482, 27] width 47 height 20
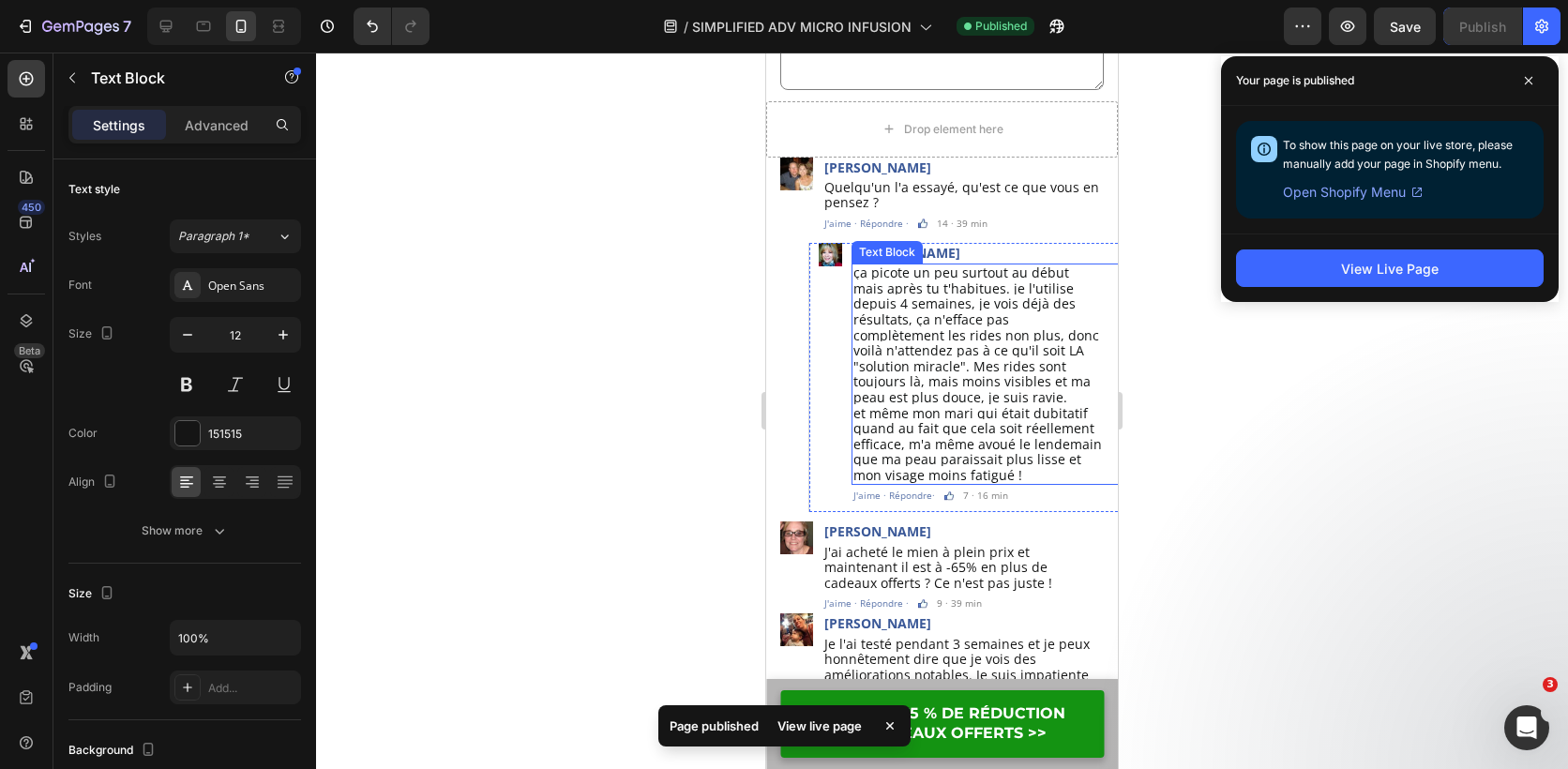
scroll to position [5138, 0]
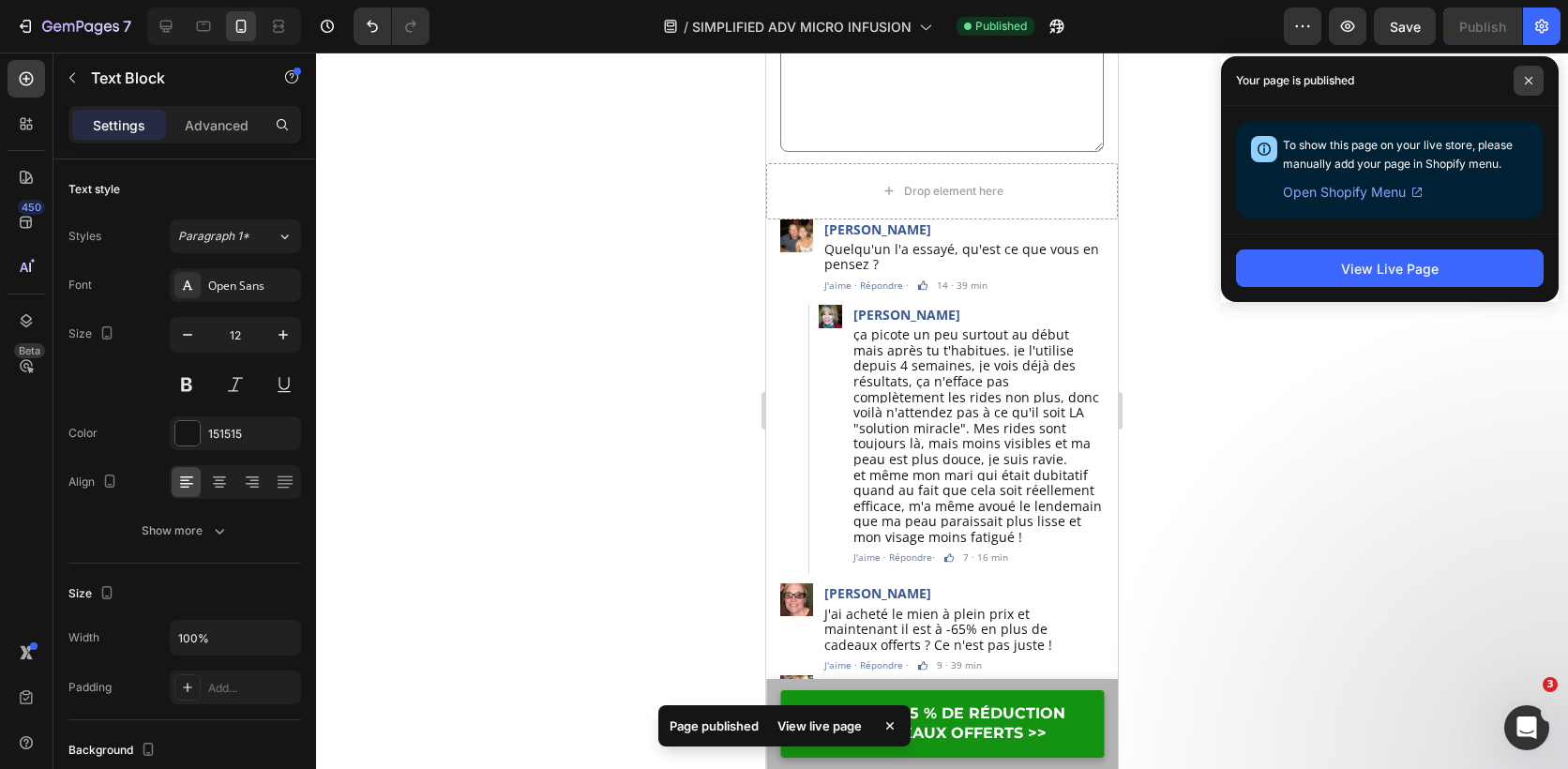
click at [1532, 78] on icon at bounding box center [1529, 81] width 10 height 10
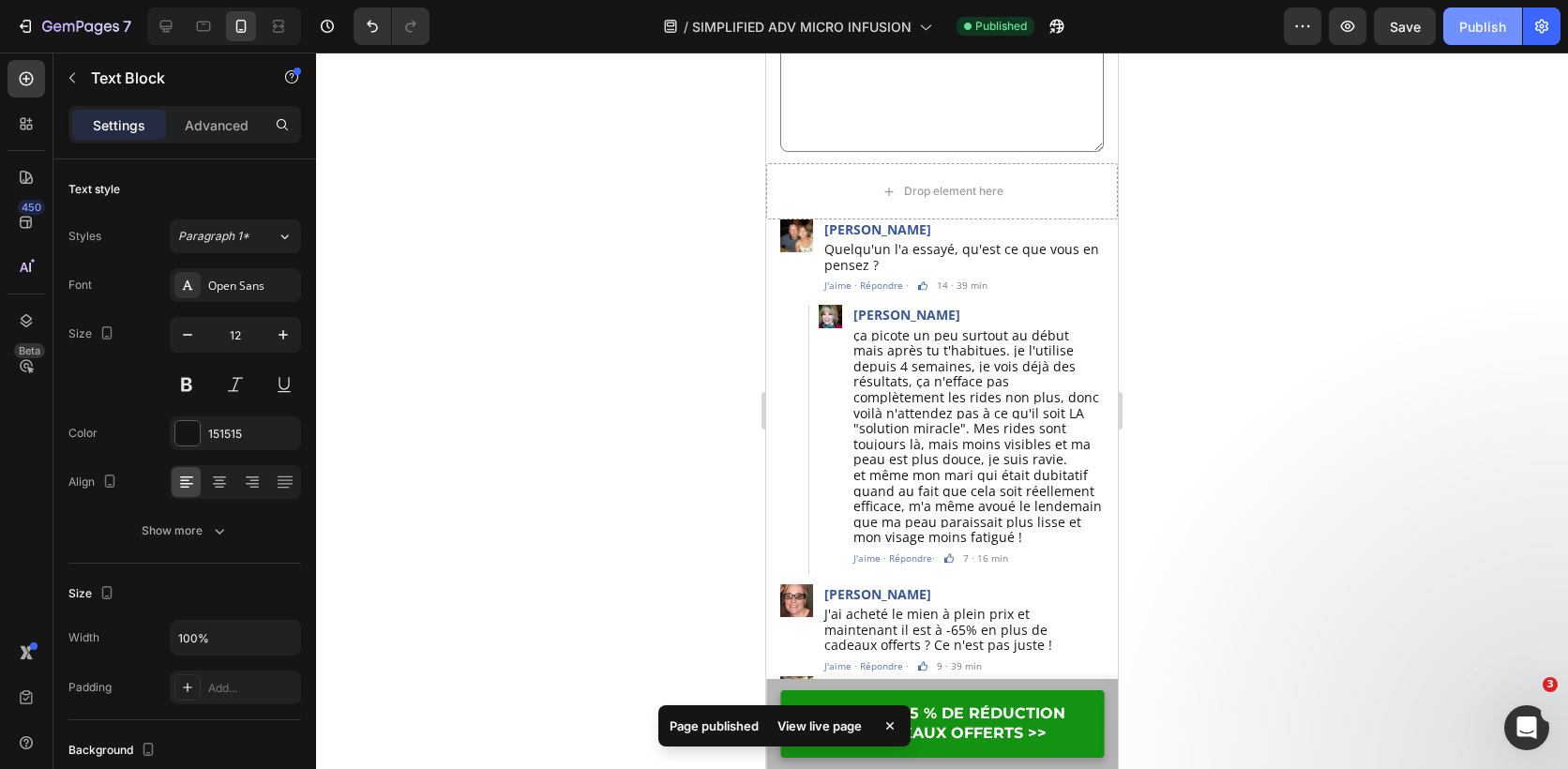
click at [1486, 34] on div "Publish" at bounding box center [1482, 27] width 47 height 20
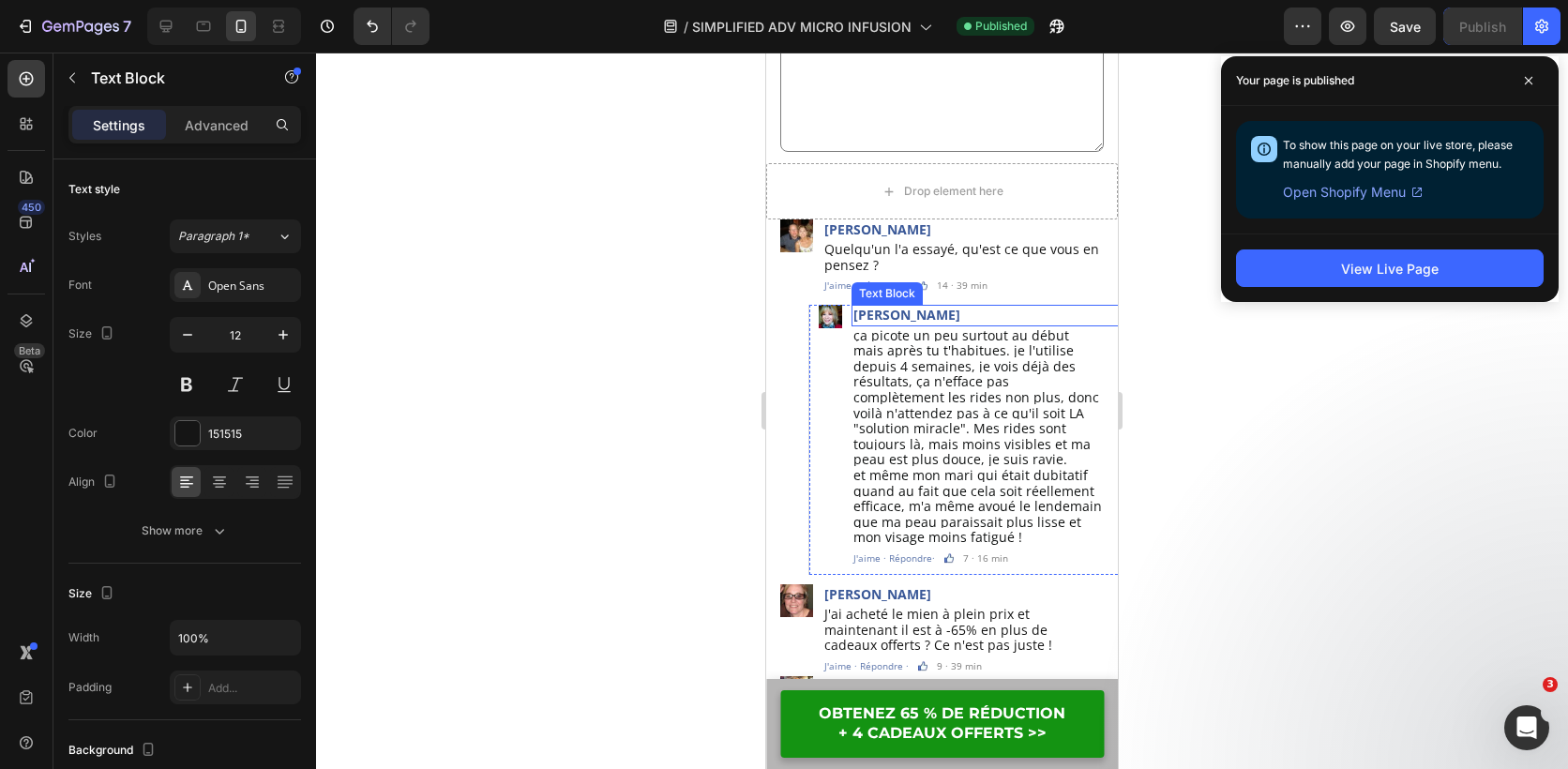
click at [939, 316] on p "[PERSON_NAME]" at bounding box center [992, 316] width 277 height 17
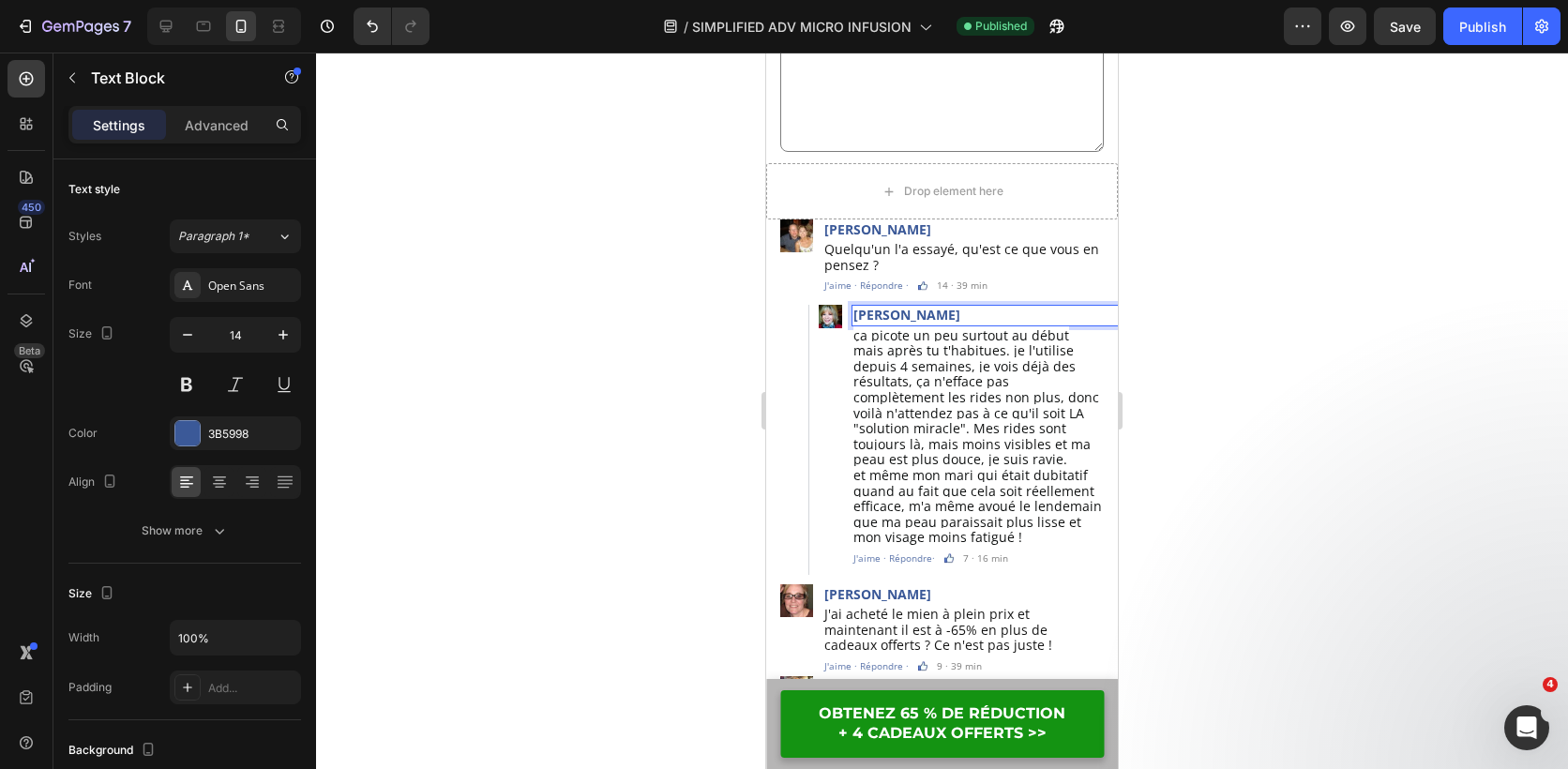
copy p "[PERSON_NAME]"
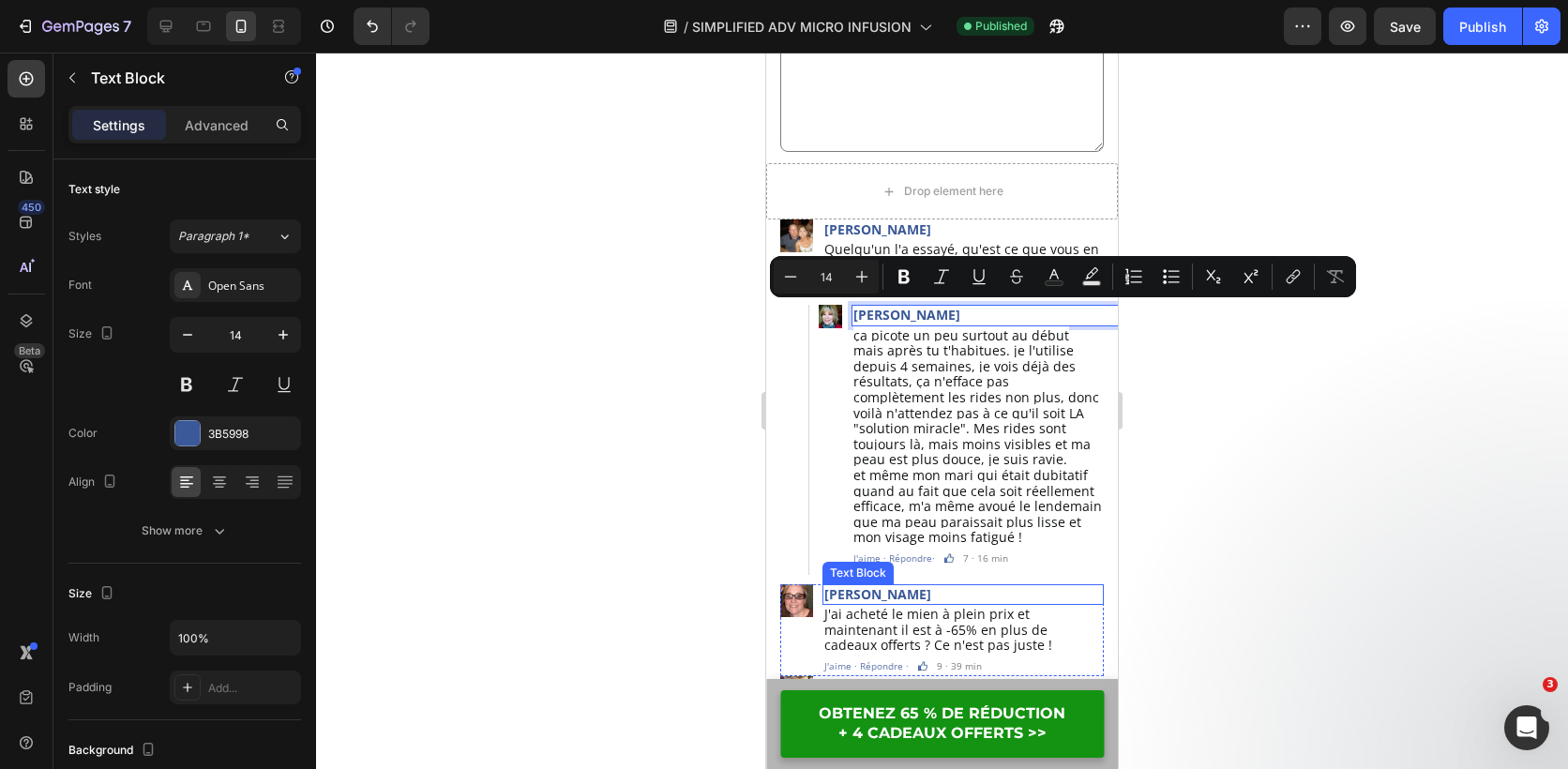
click at [910, 586] on p "[PERSON_NAME]" at bounding box center [963, 594] width 278 height 17
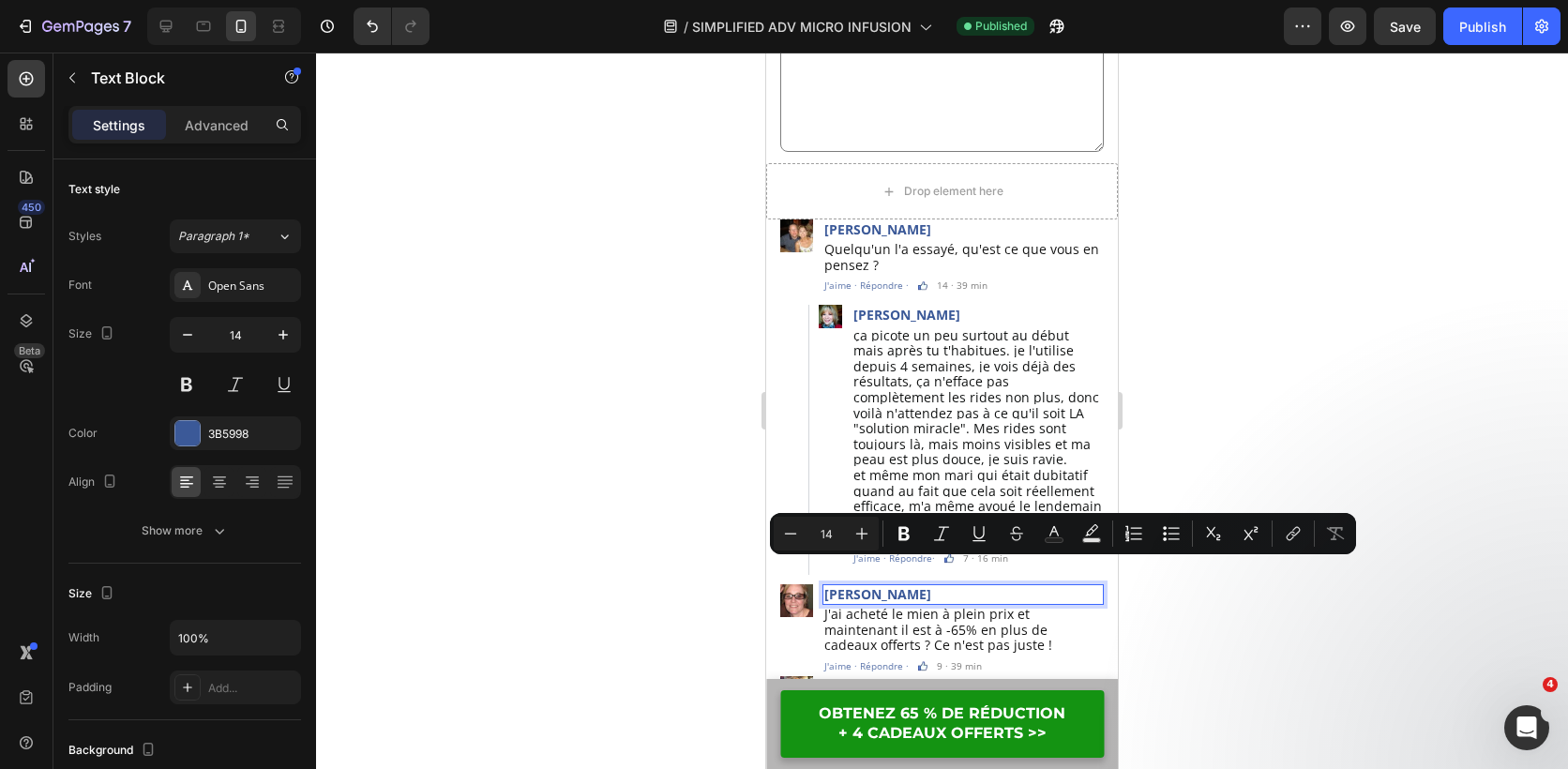
copy p "[PERSON_NAME]"
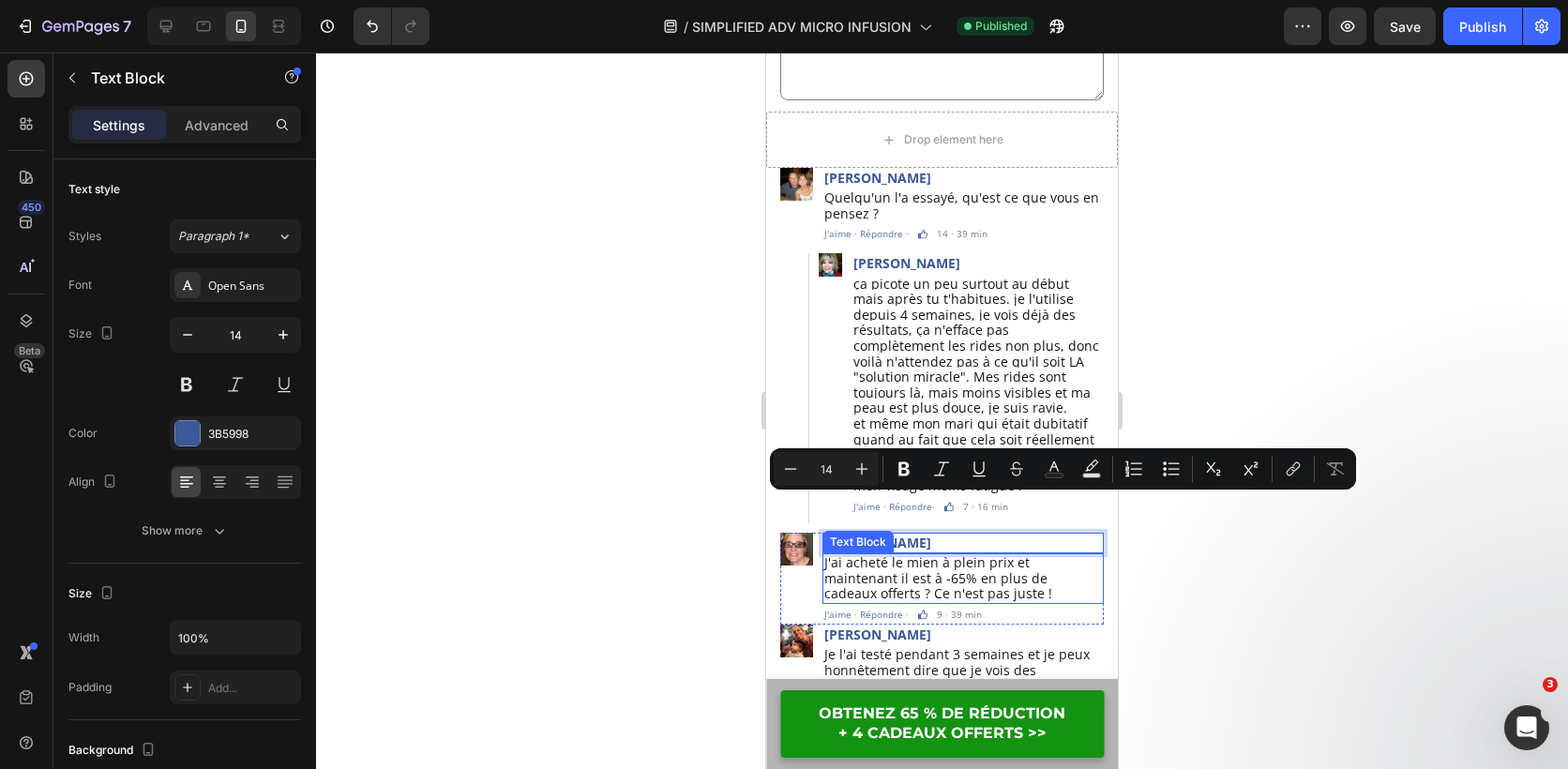
scroll to position [5216, 0]
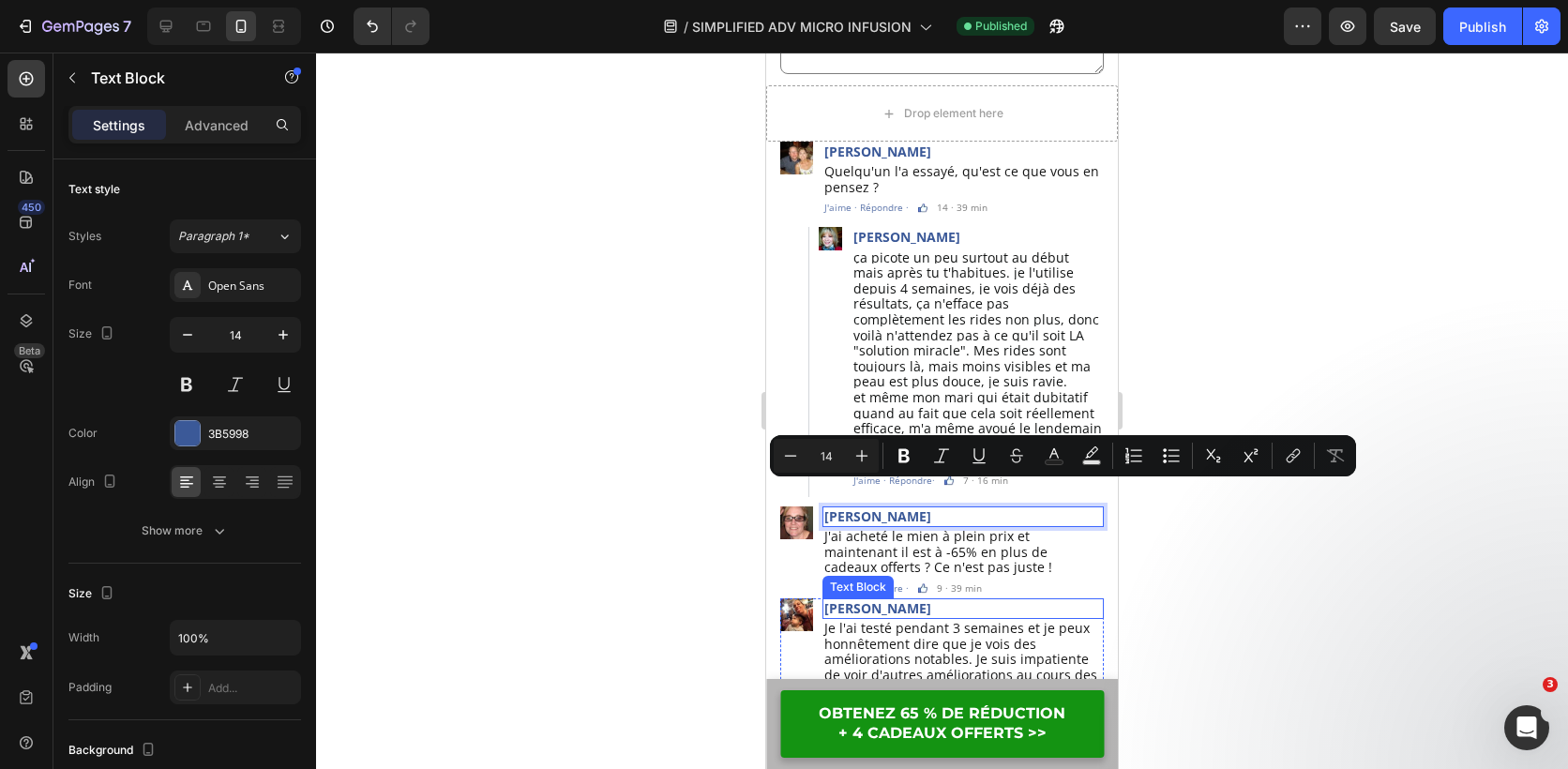
click at [870, 600] on p "[PERSON_NAME]" at bounding box center [963, 608] width 278 height 17
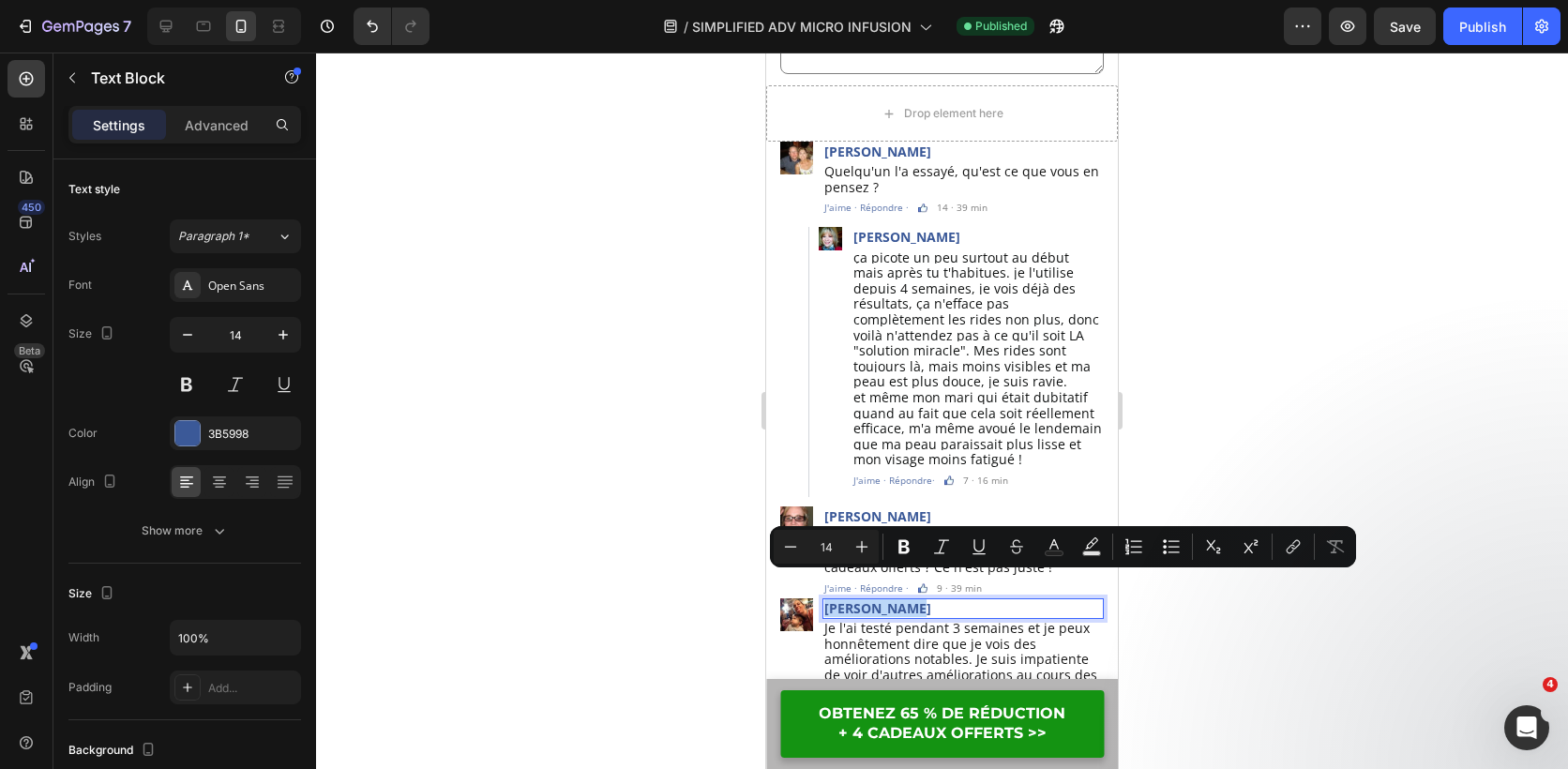
copy p "[PERSON_NAME]"
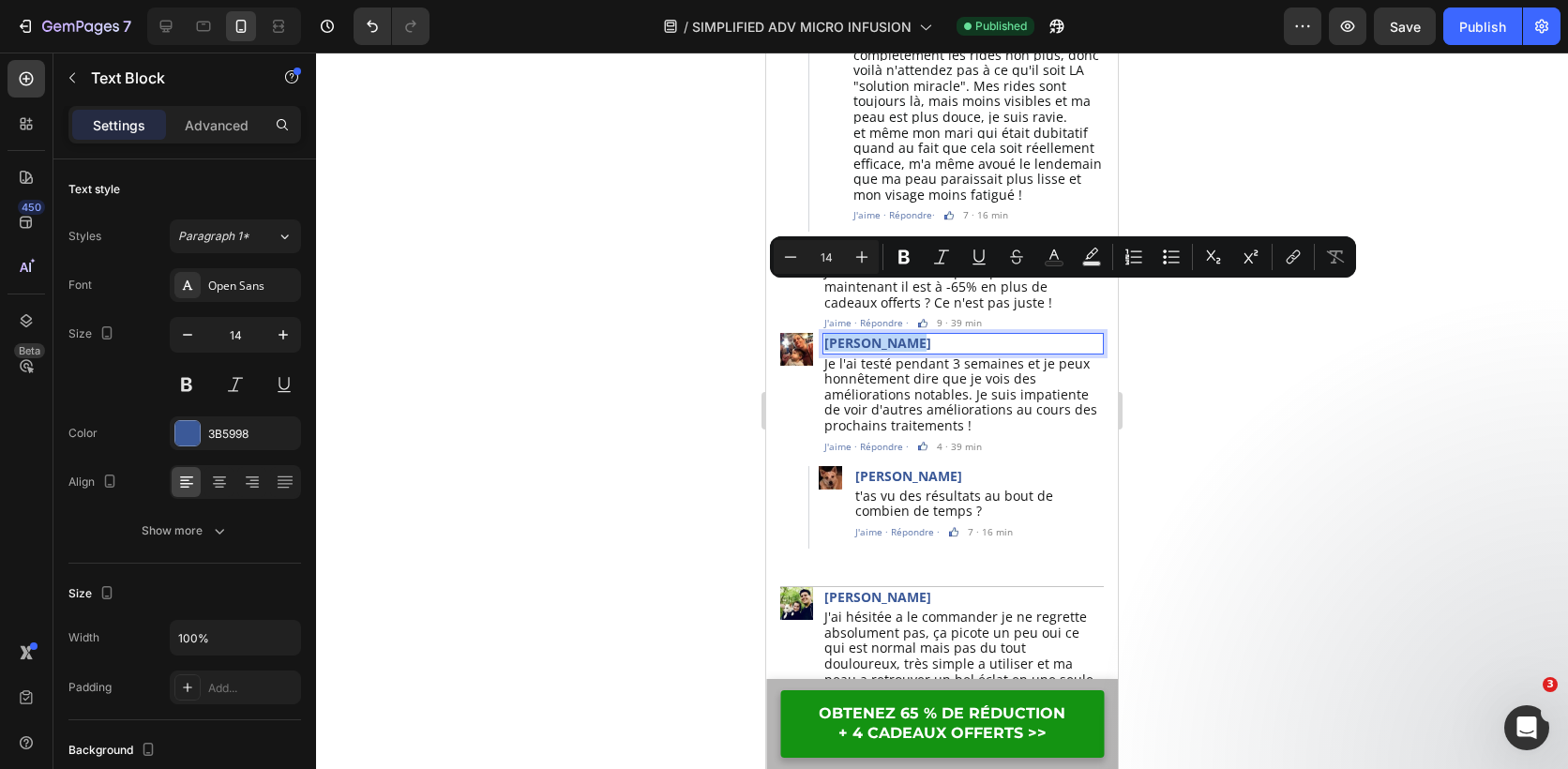
scroll to position [5517, 0]
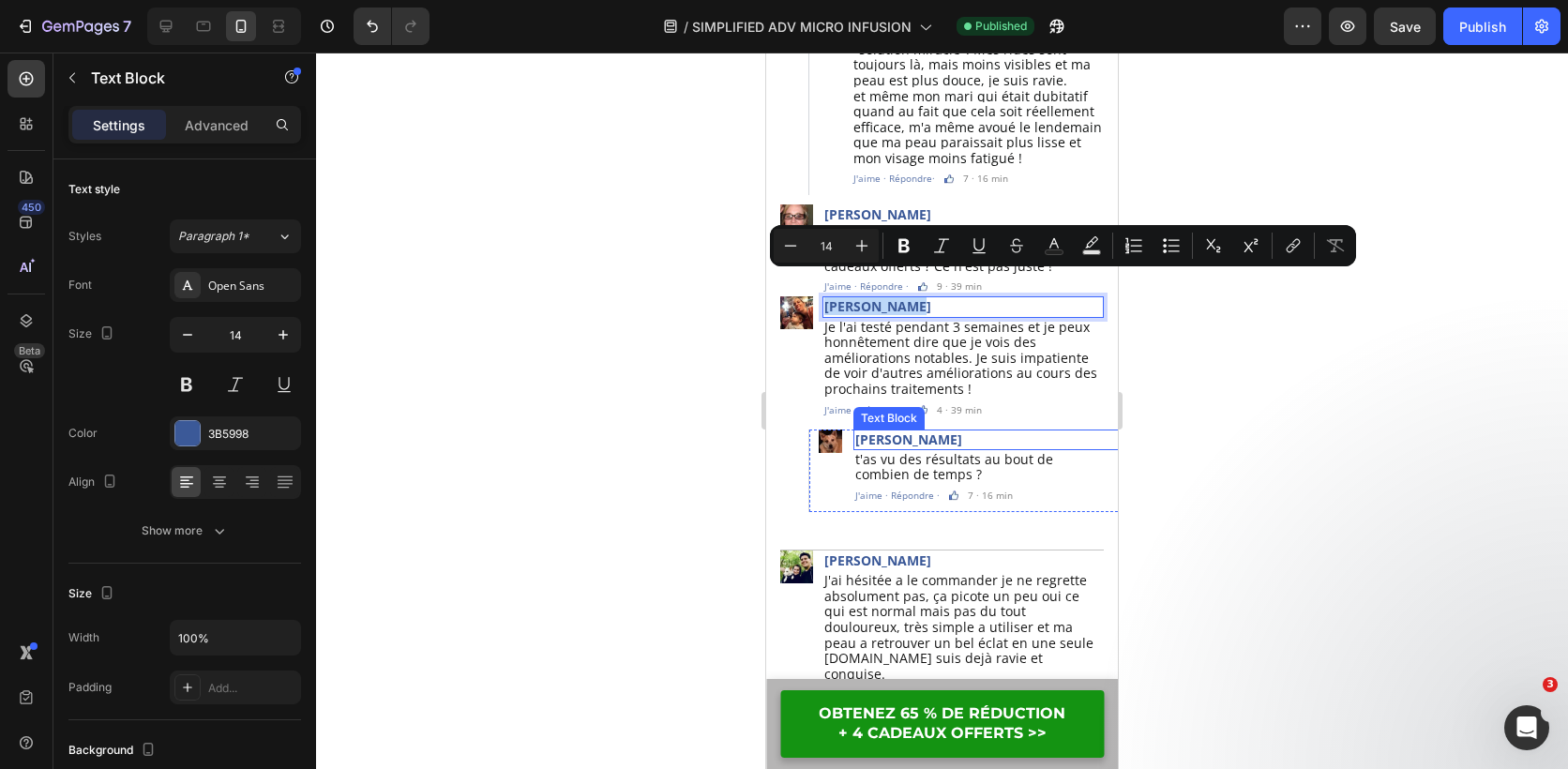
click at [952, 432] on p "[PERSON_NAME]" at bounding box center [993, 440] width 275 height 17
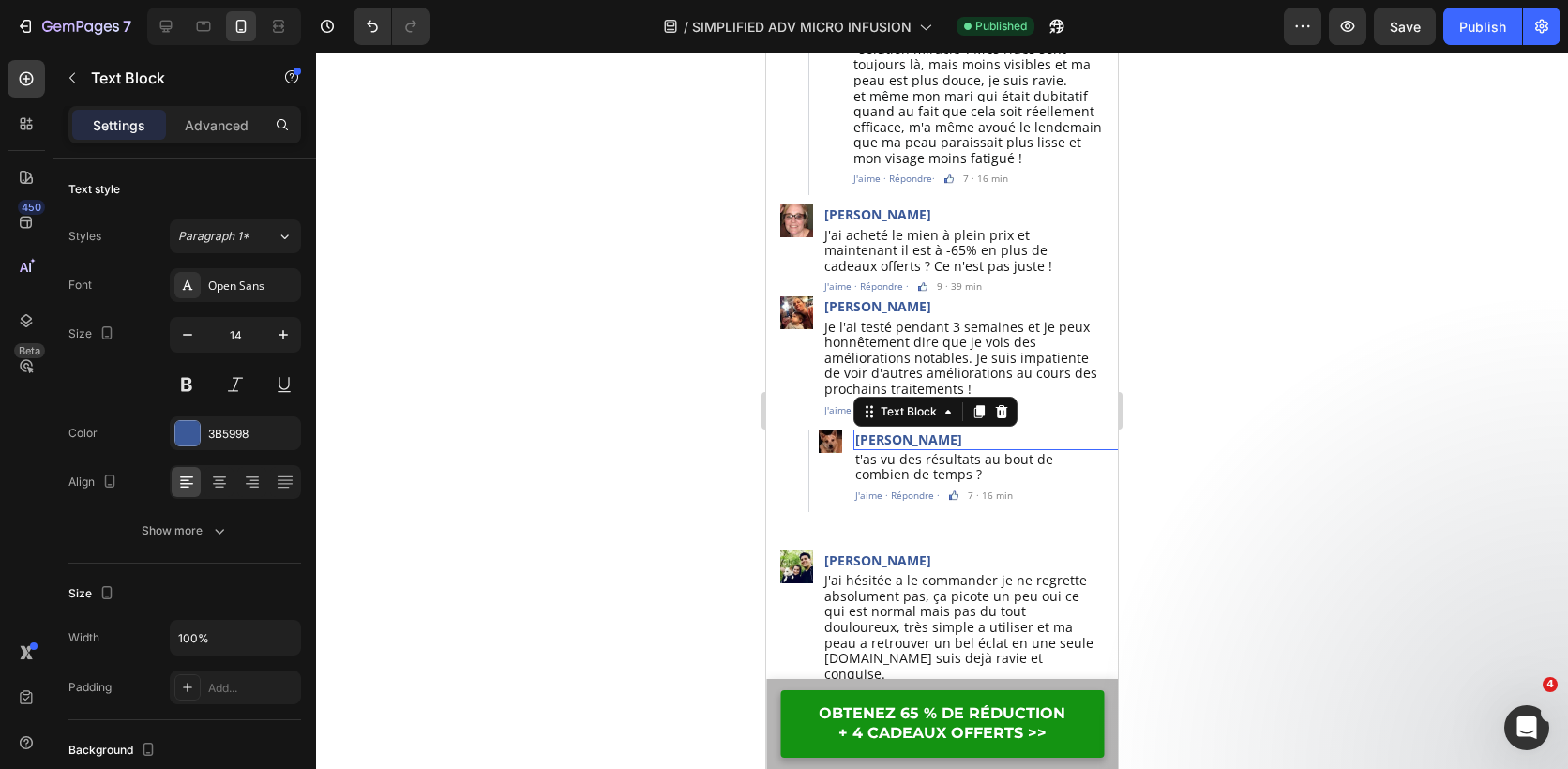
click at [952, 432] on p "[PERSON_NAME]" at bounding box center [993, 440] width 275 height 17
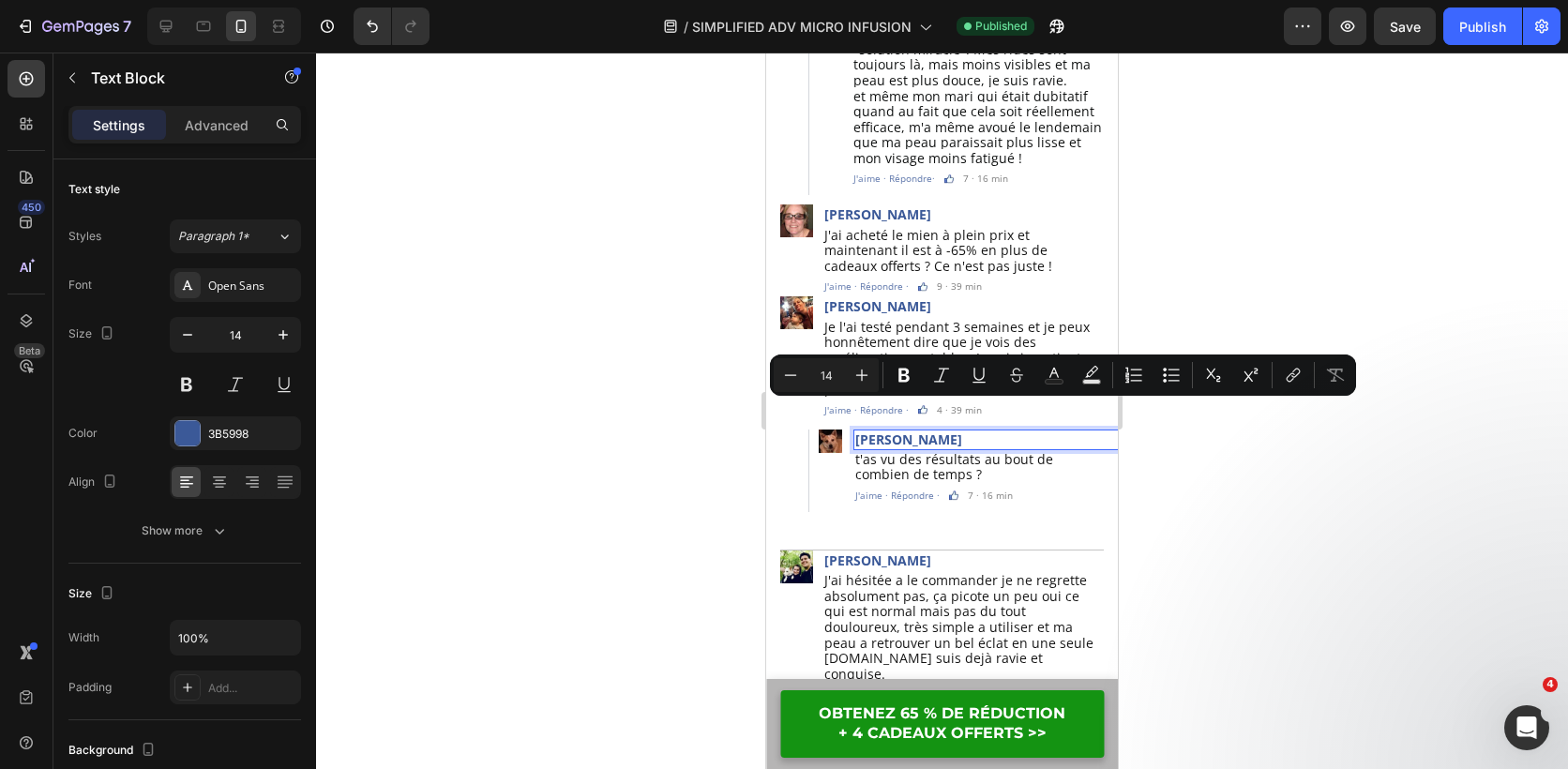
copy p "[PERSON_NAME]"
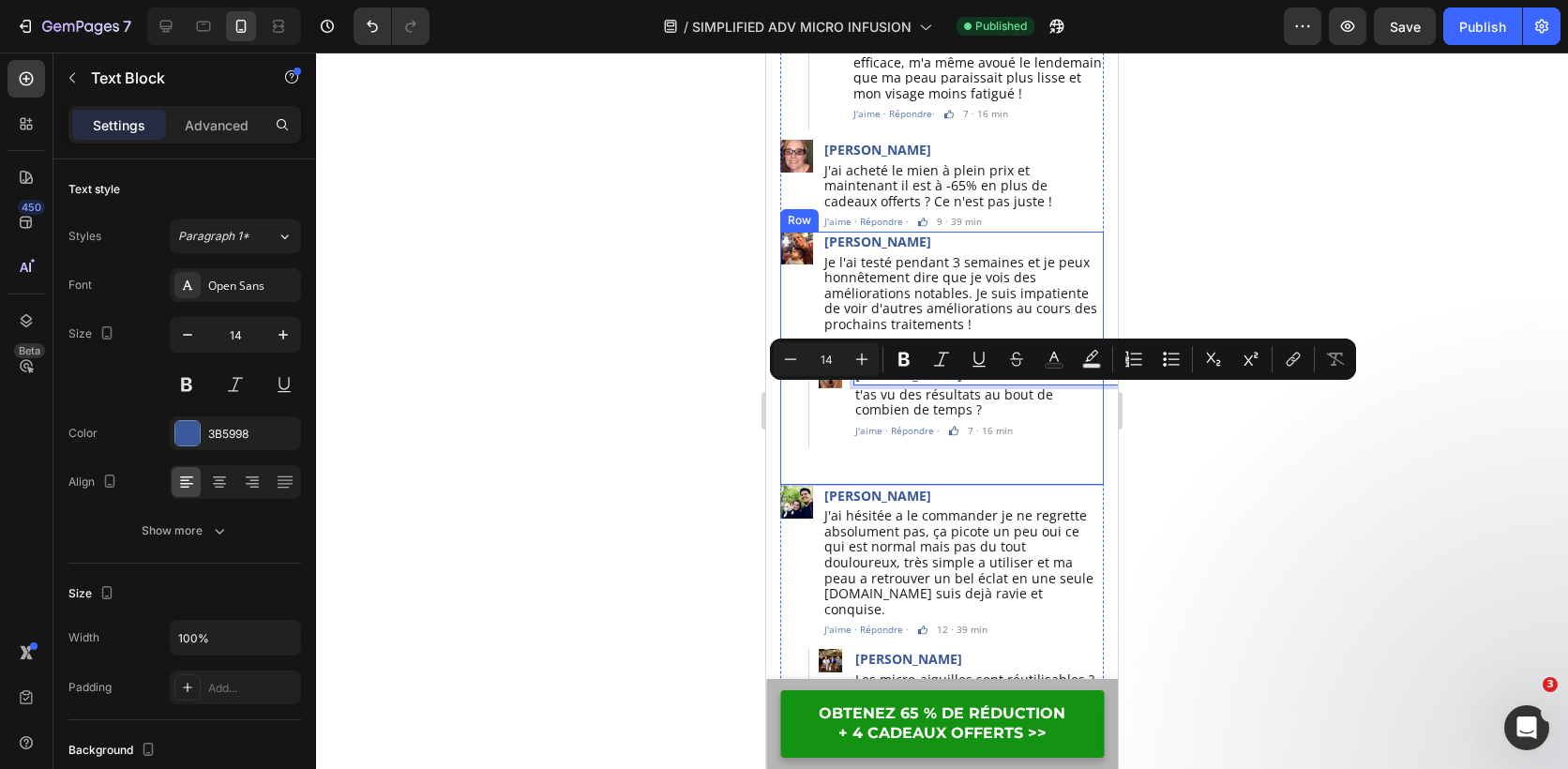
scroll to position [5593, 0]
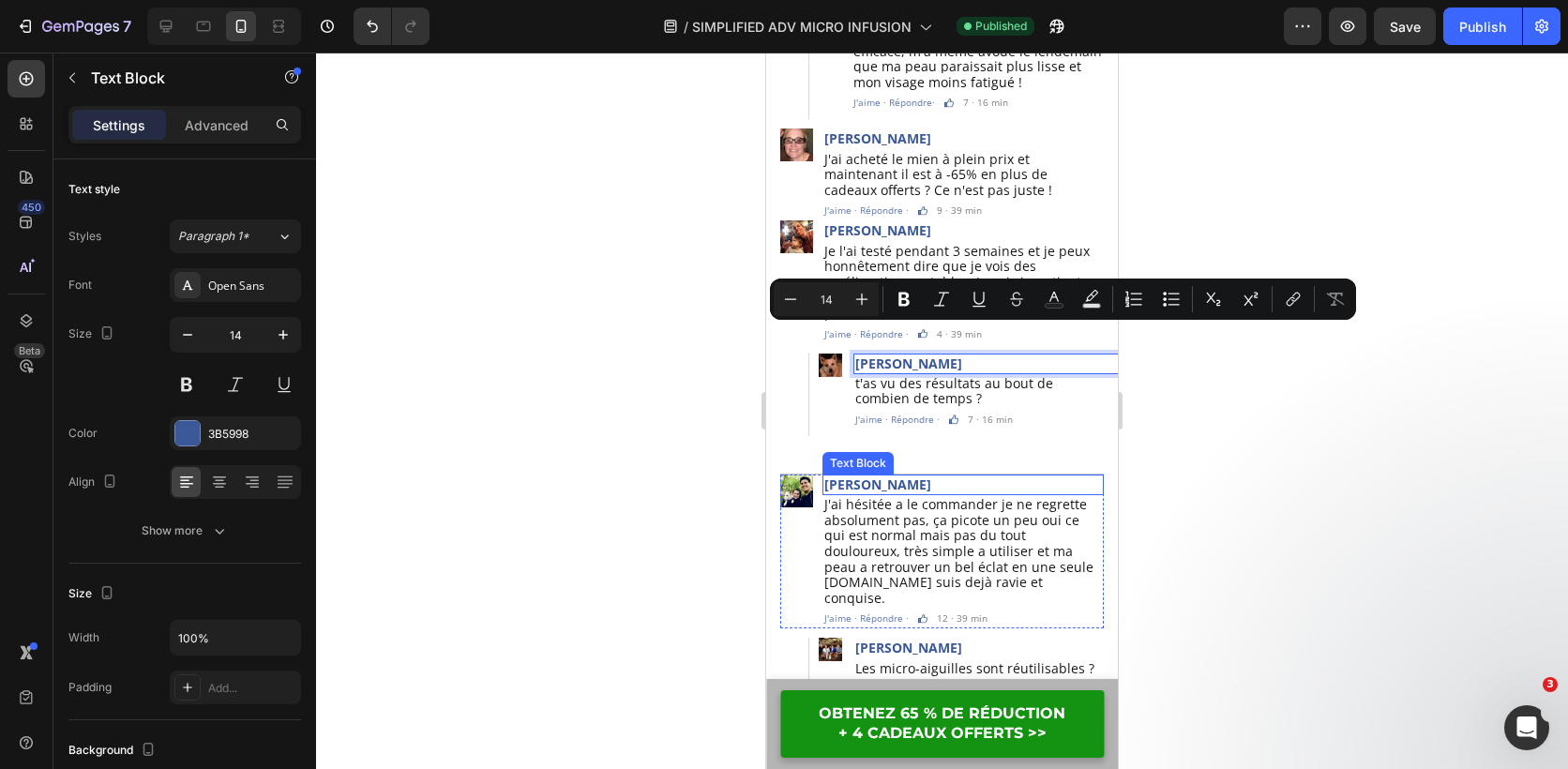
click at [904, 476] on p "[PERSON_NAME]" at bounding box center [963, 485] width 278 height 17
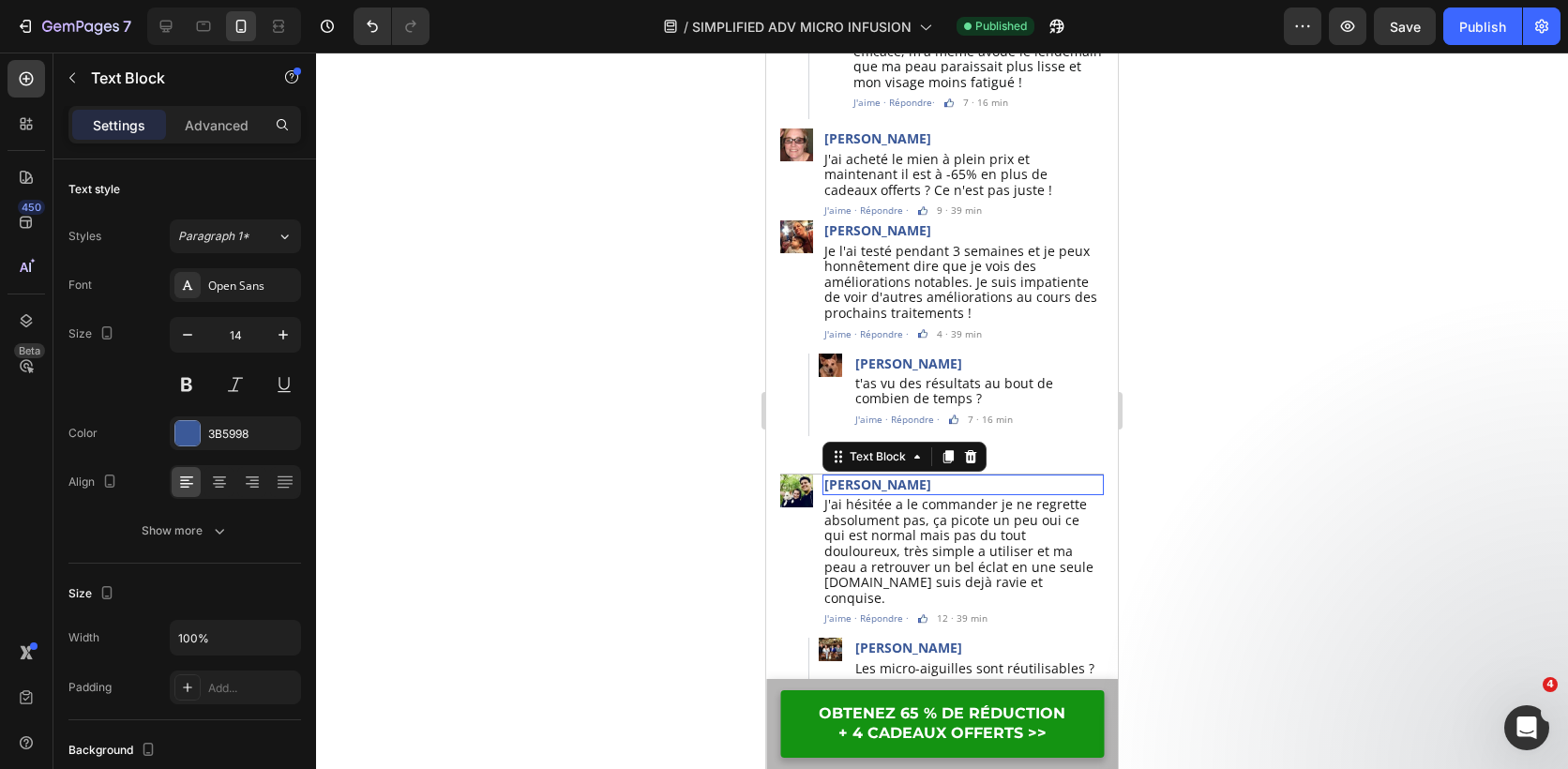
click at [904, 476] on p "[PERSON_NAME]" at bounding box center [963, 485] width 278 height 17
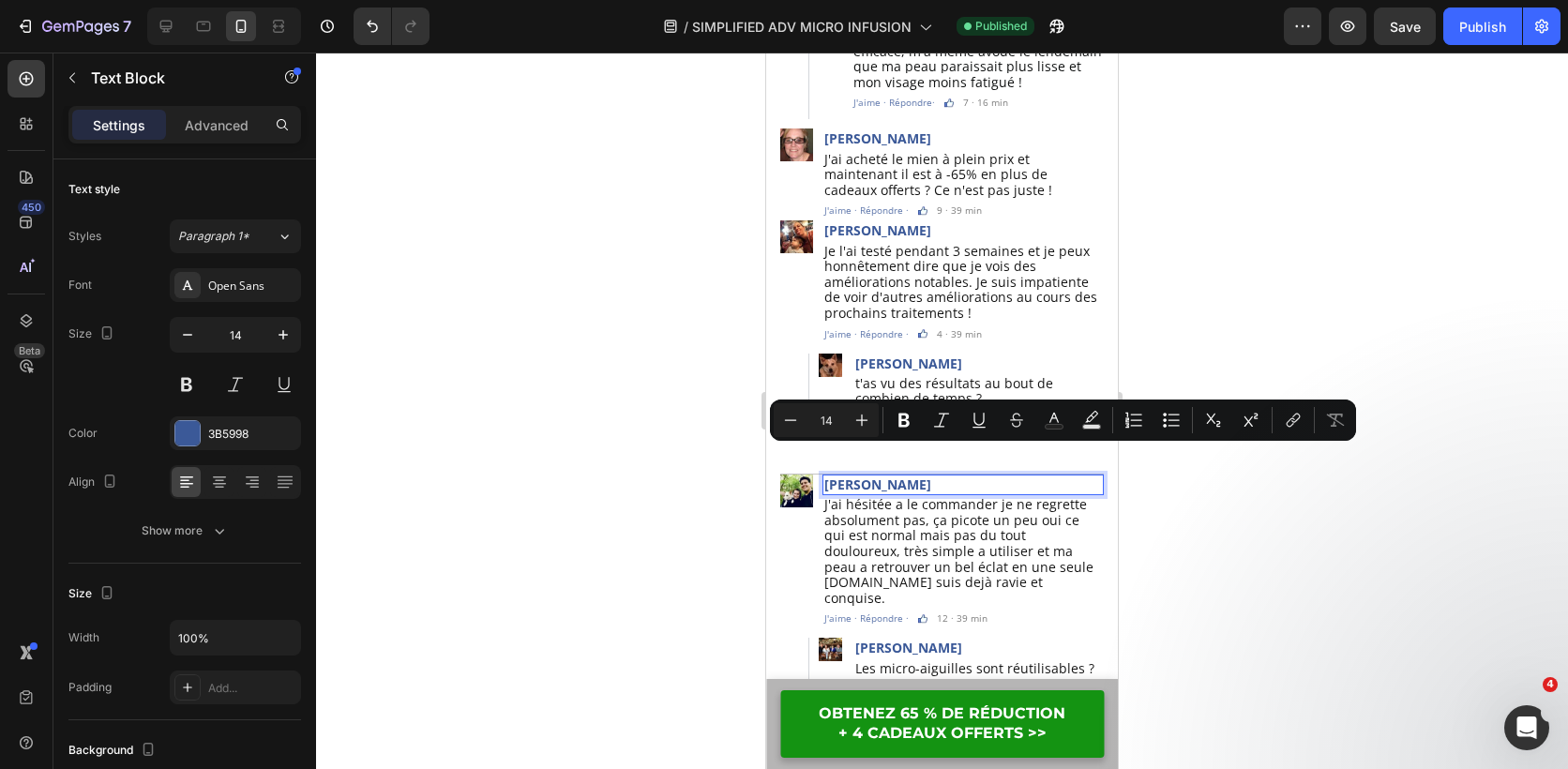
copy p "[PERSON_NAME]"
click at [913, 640] on p "[PERSON_NAME]" at bounding box center [989, 648] width 267 height 17
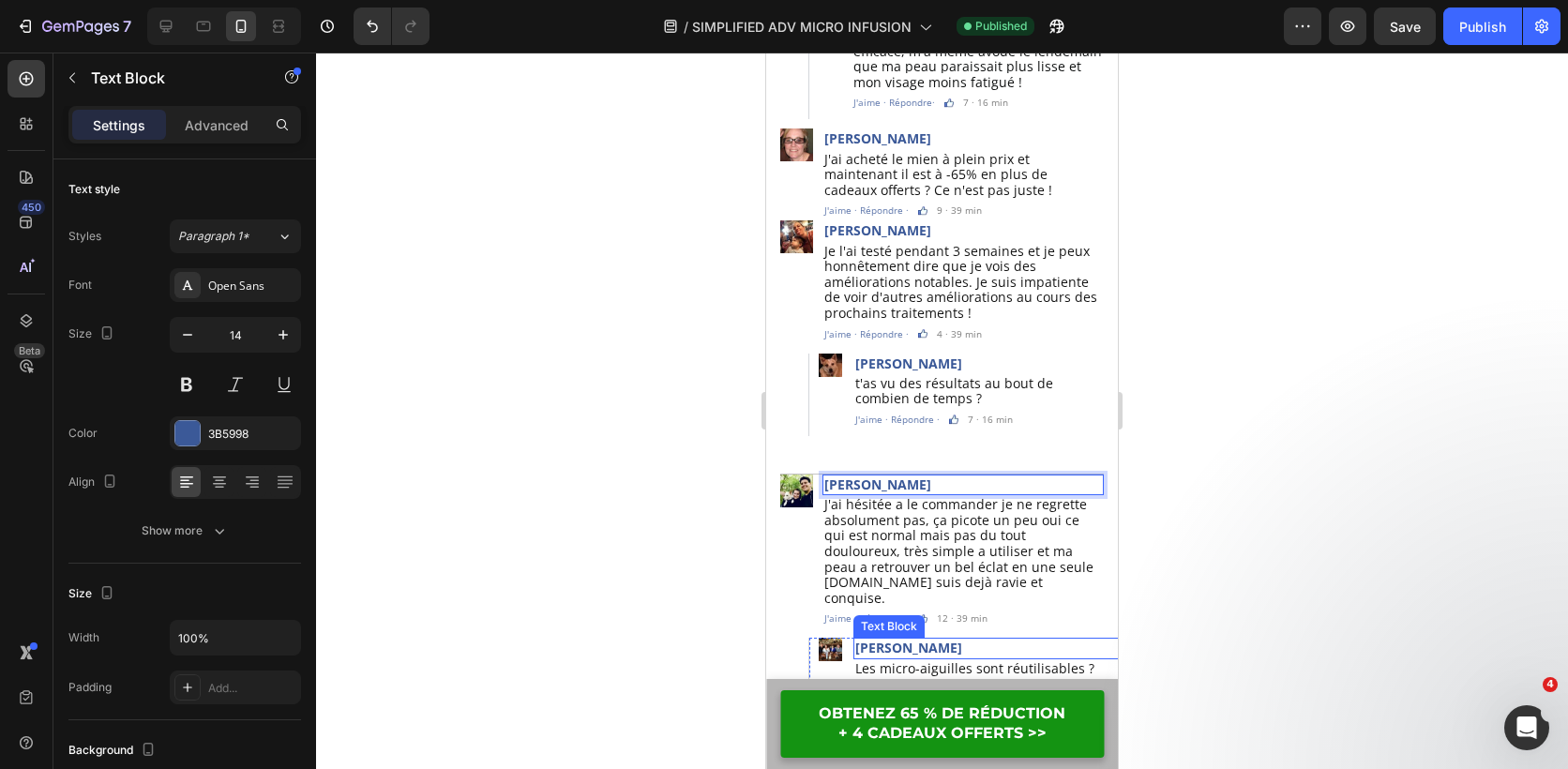
click at [913, 640] on p "[PERSON_NAME]" at bounding box center [989, 648] width 267 height 17
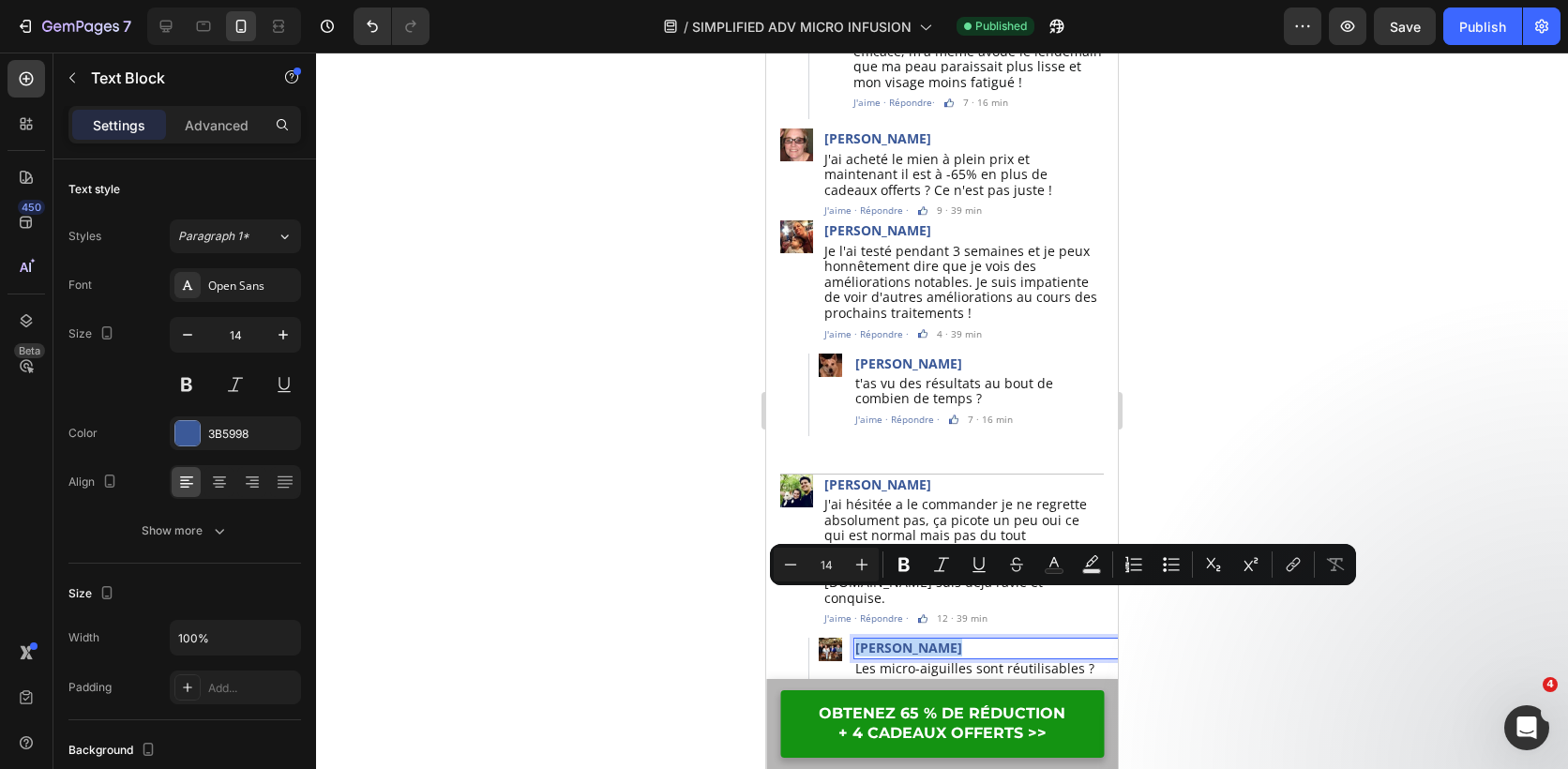
copy p "[PERSON_NAME]"
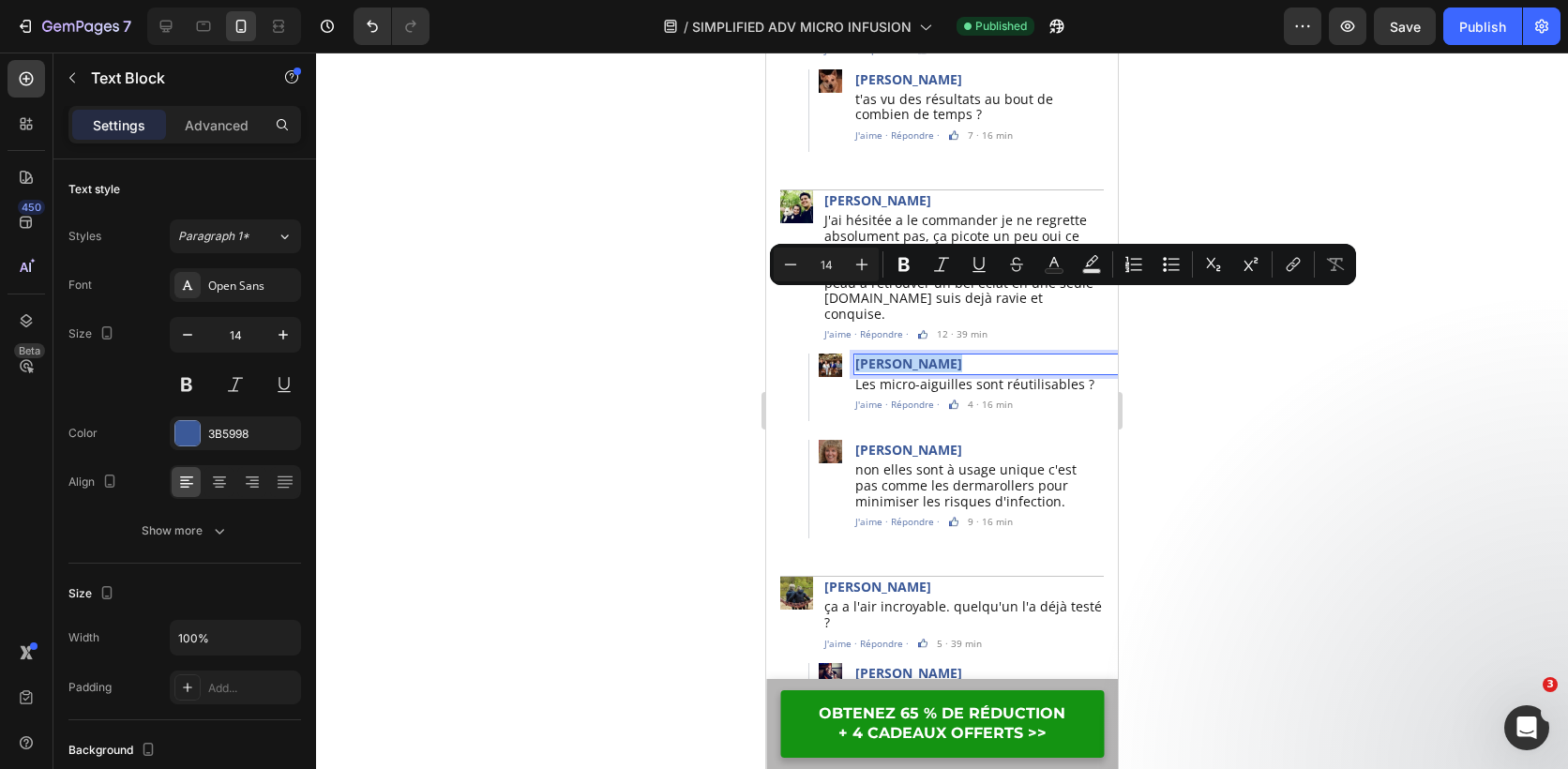
scroll to position [5892, 0]
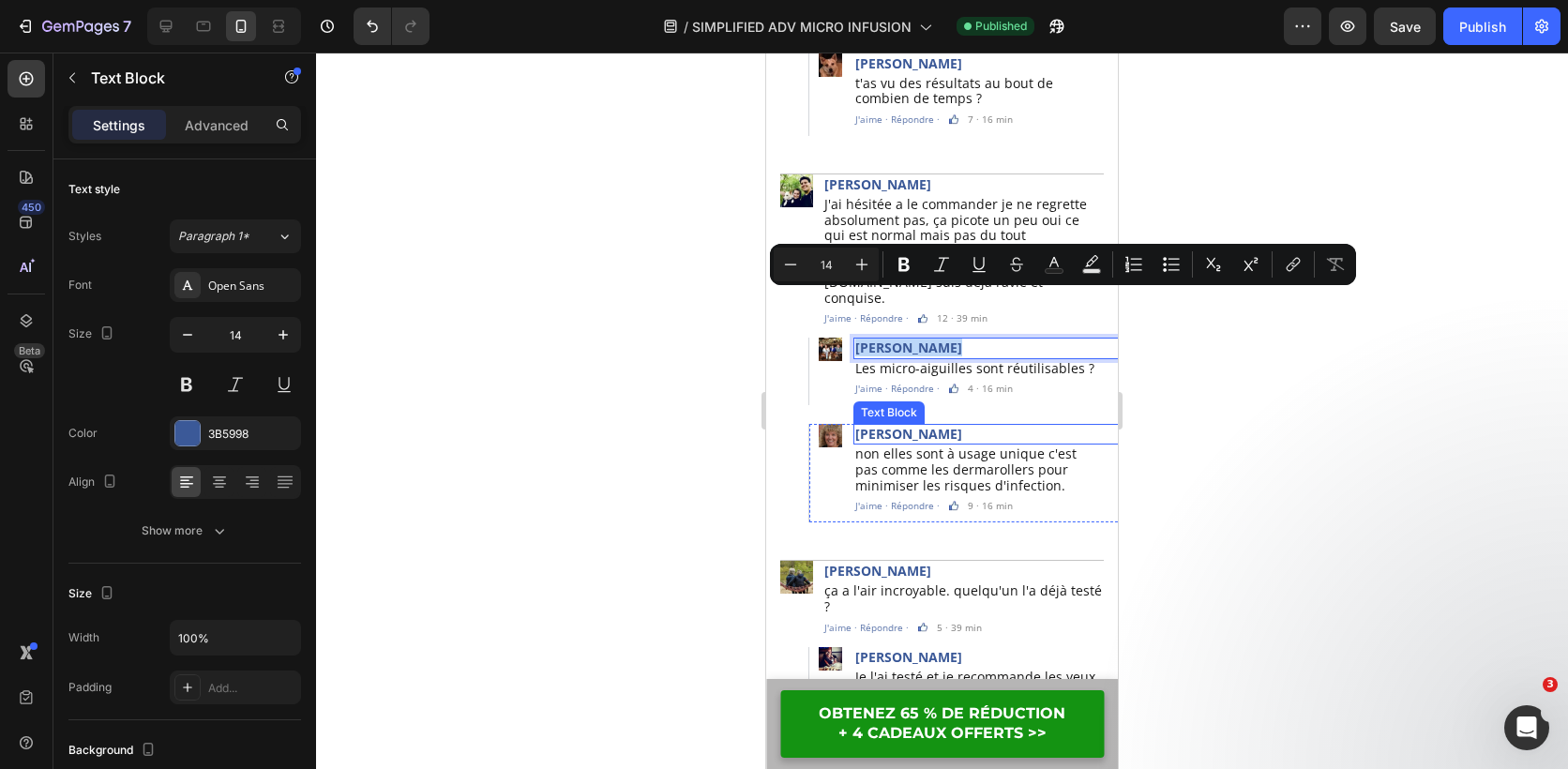
click at [931, 426] on p "[PERSON_NAME]" at bounding box center [993, 434] width 275 height 17
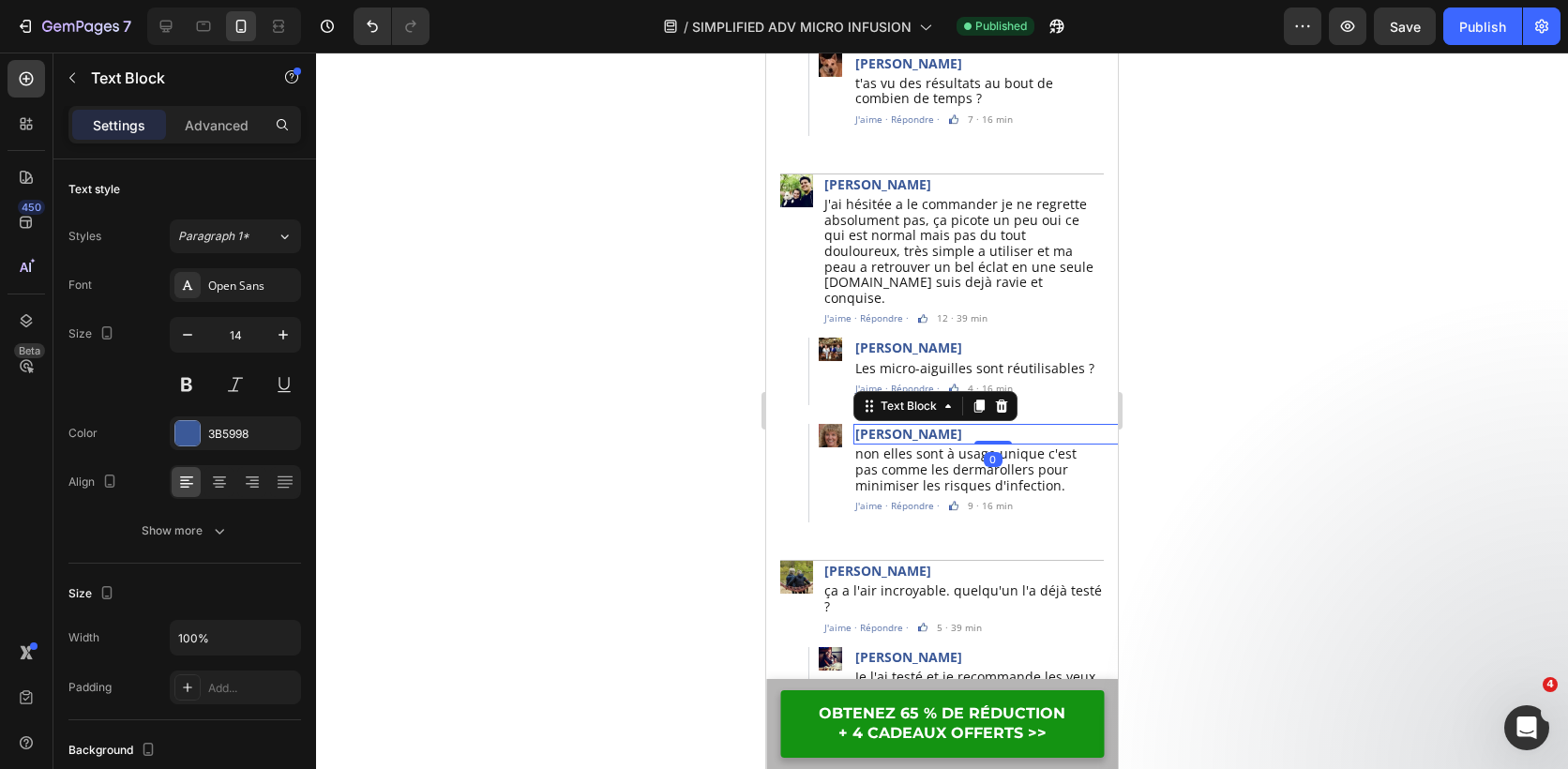
click at [931, 426] on p "[PERSON_NAME]" at bounding box center [993, 434] width 275 height 17
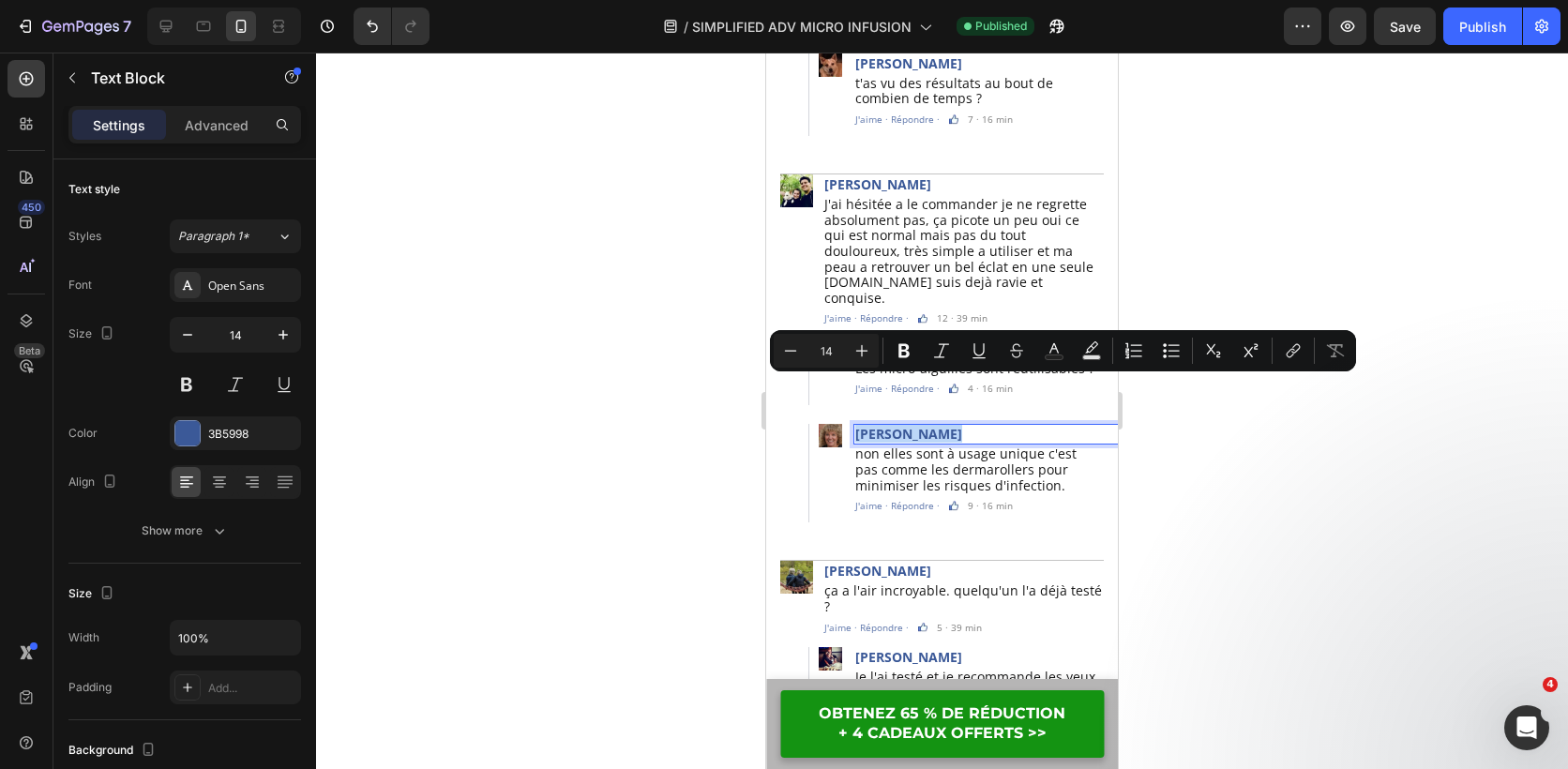
copy p "[PERSON_NAME]"
click at [955, 426] on p "[PERSON_NAME]" at bounding box center [993, 434] width 275 height 17
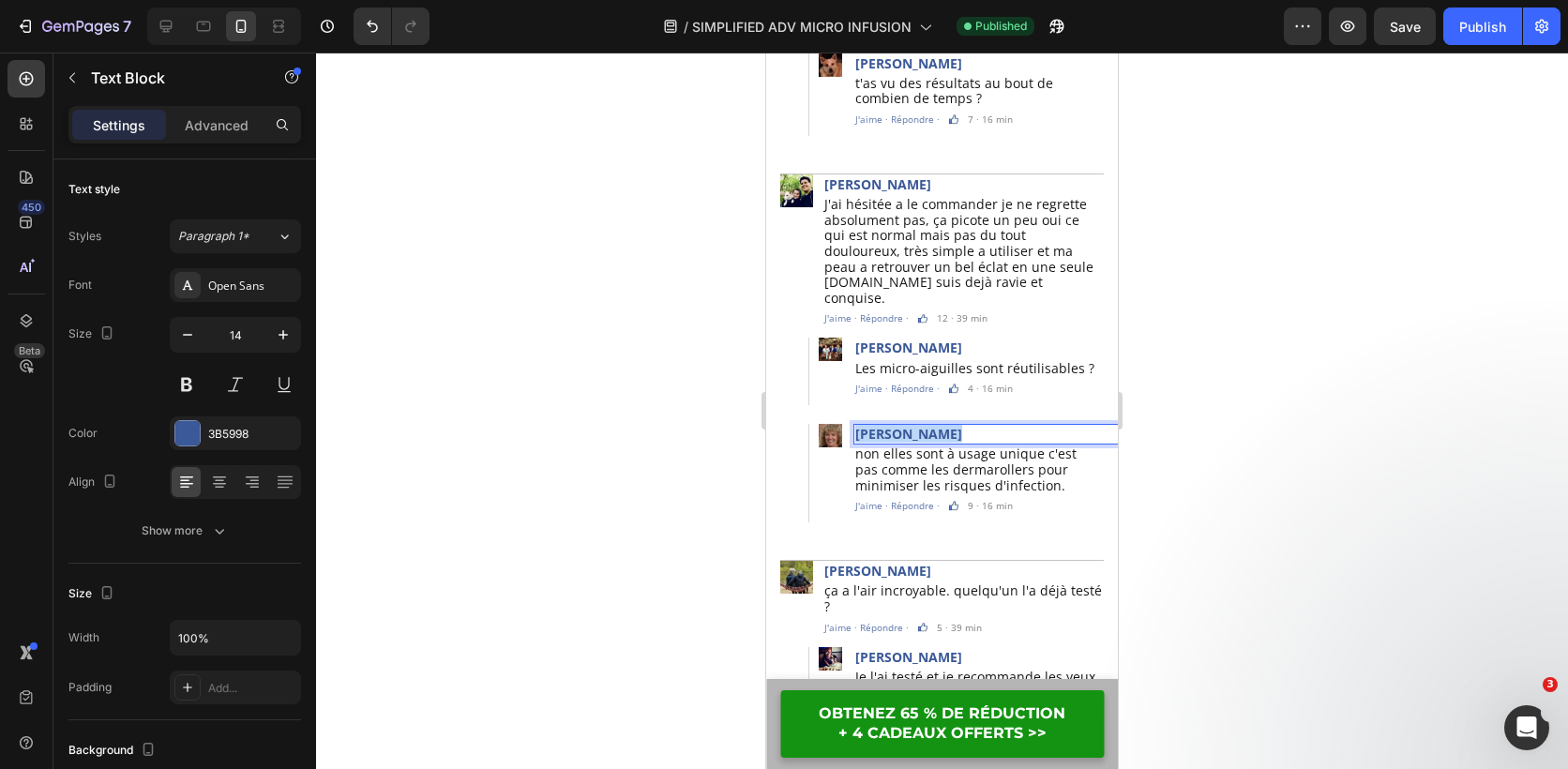
copy p "[PERSON_NAME]"
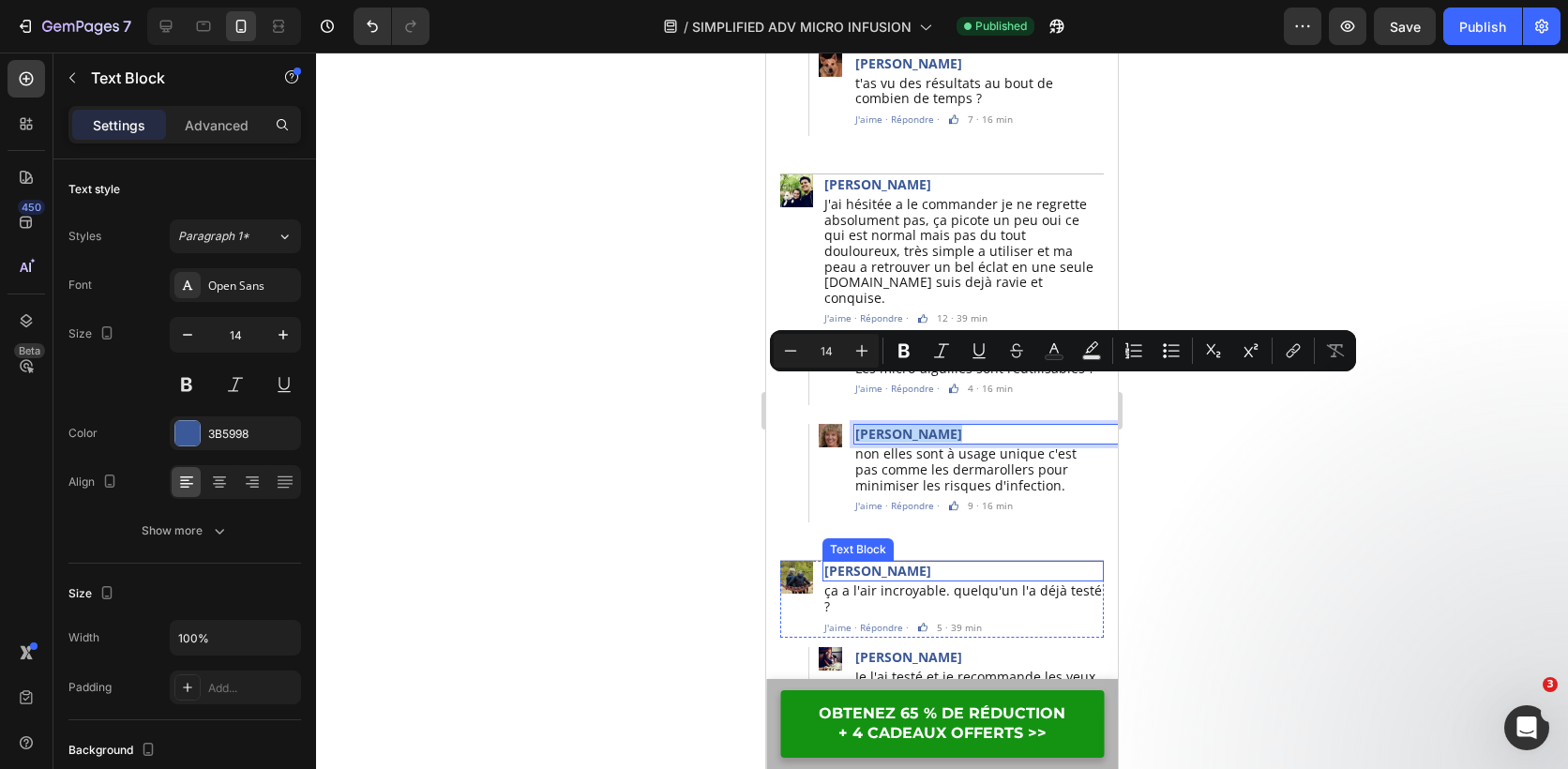
click at [925, 563] on p "[PERSON_NAME]" at bounding box center [963, 571] width 278 height 17
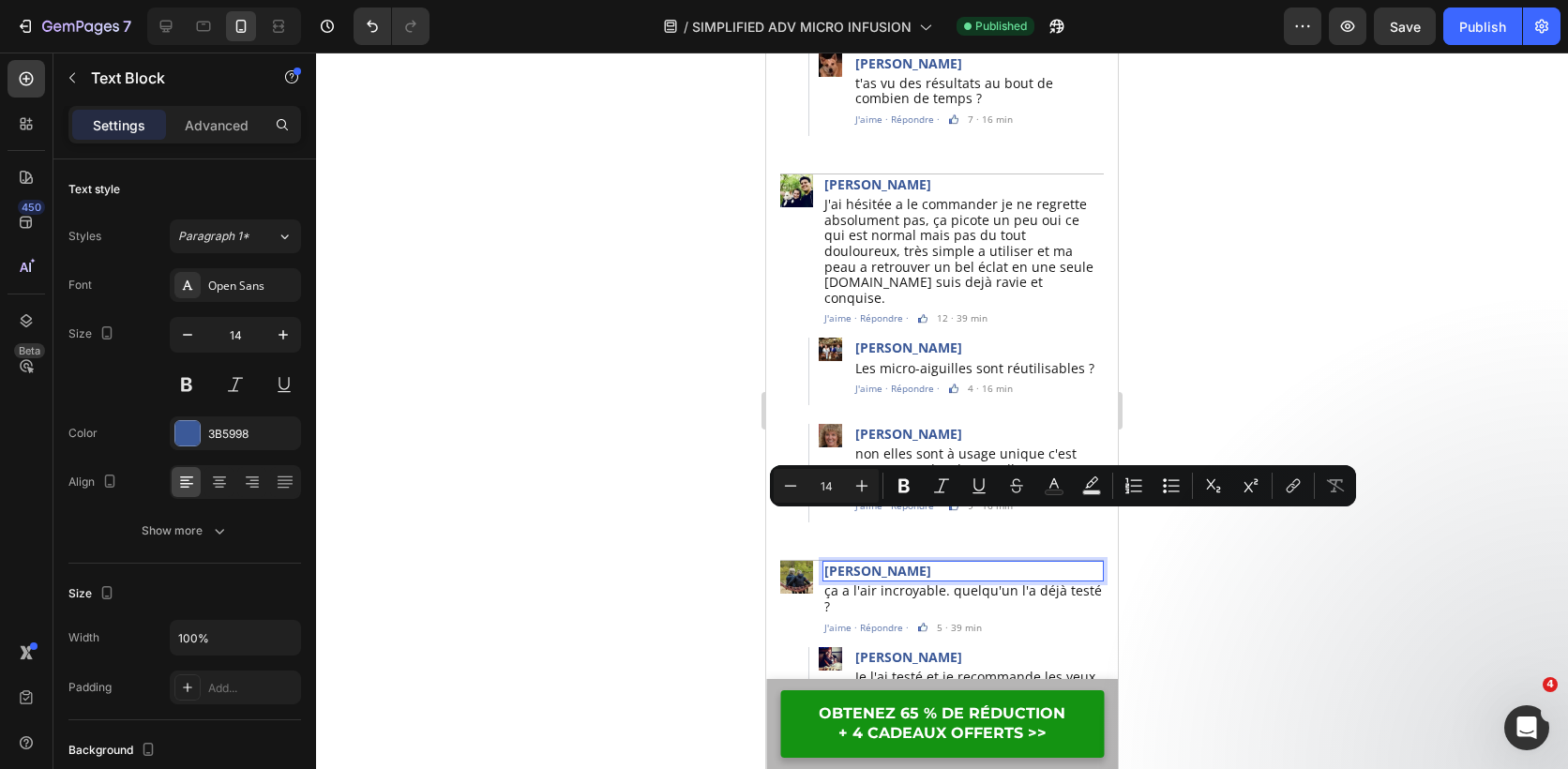
copy p "[PERSON_NAME]"
click at [929, 649] on p "[PERSON_NAME]" at bounding box center [993, 658] width 275 height 17
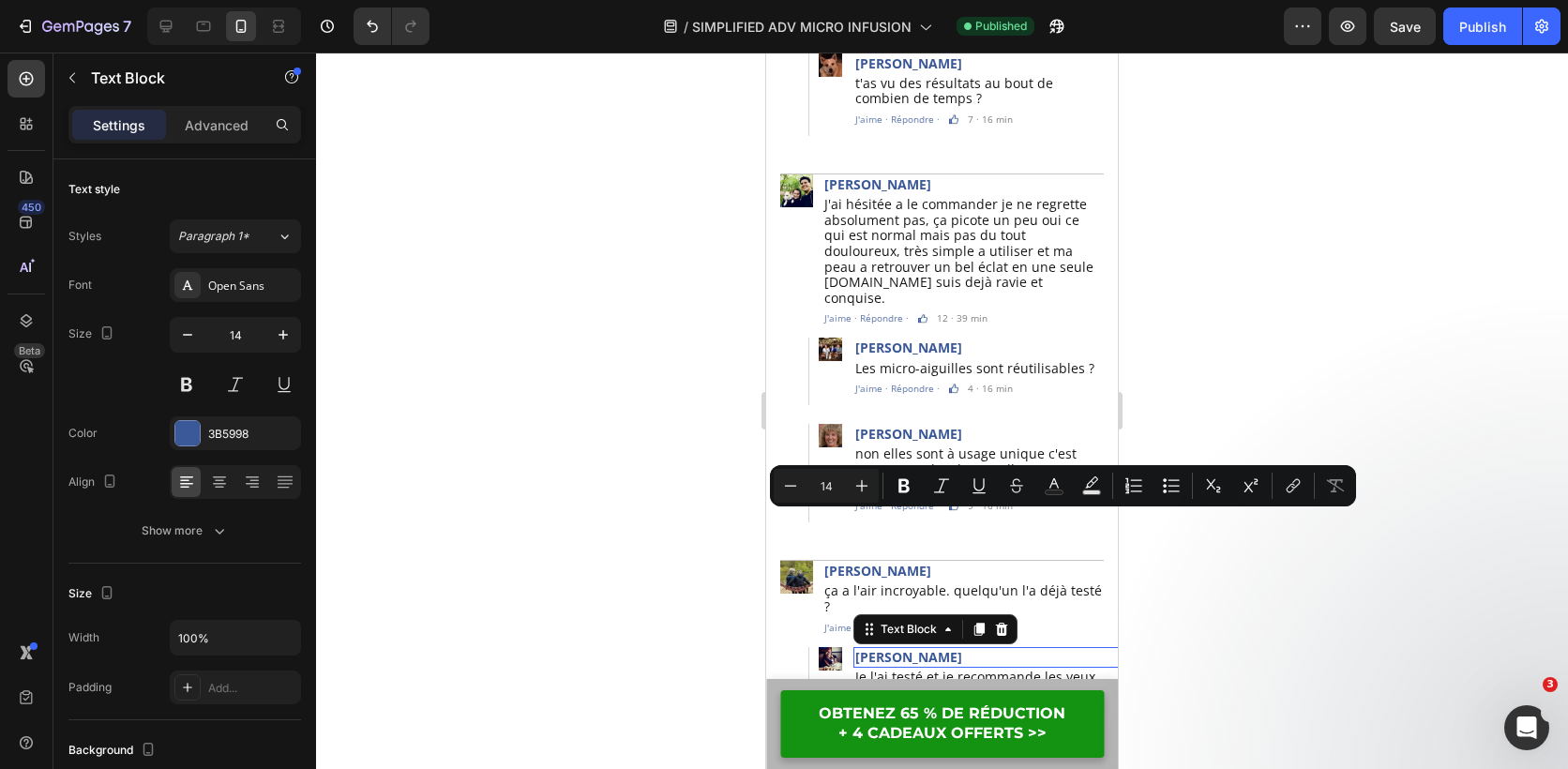
click at [929, 649] on p "[PERSON_NAME]" at bounding box center [993, 658] width 275 height 17
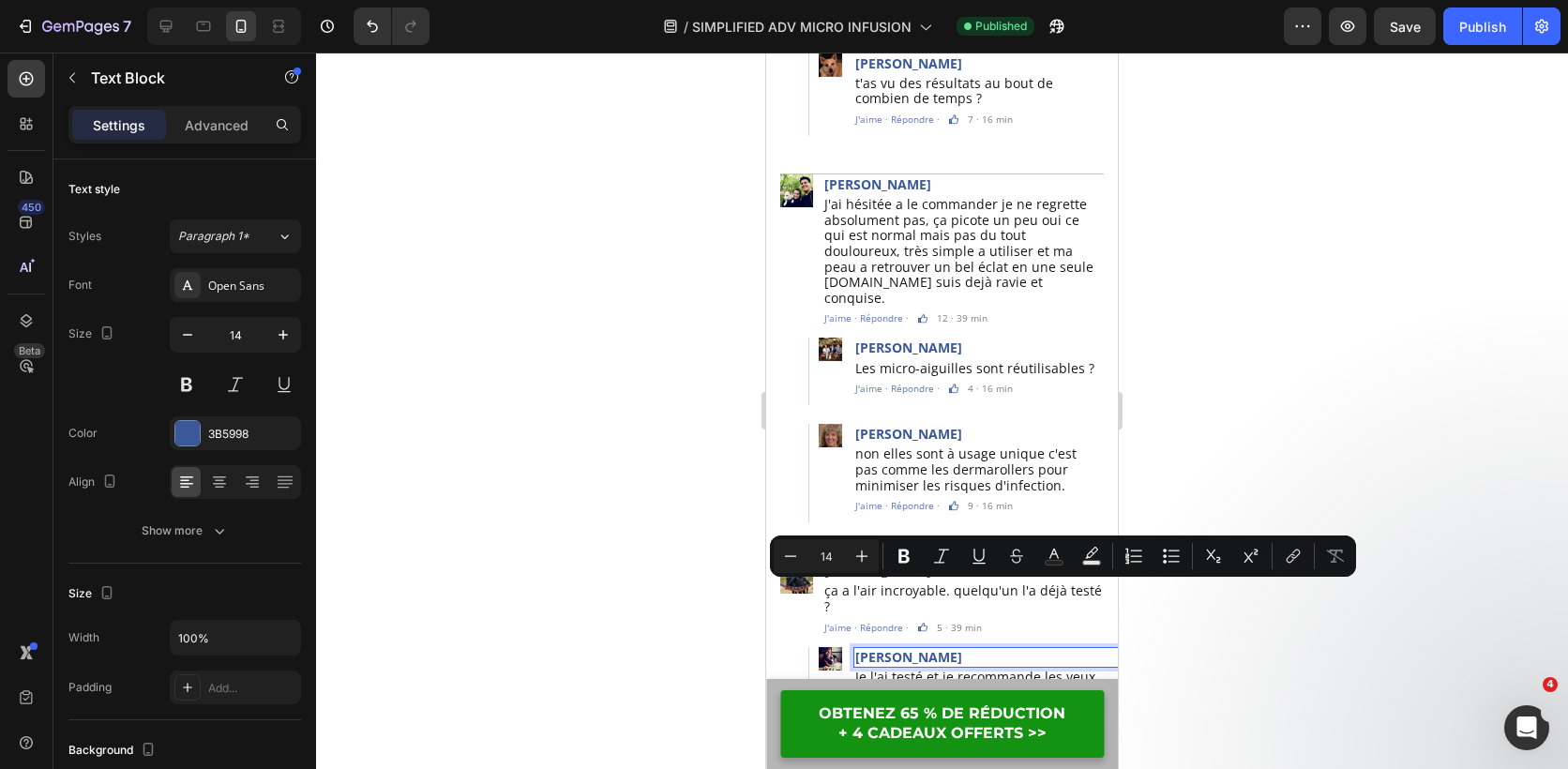
copy p "[PERSON_NAME]"
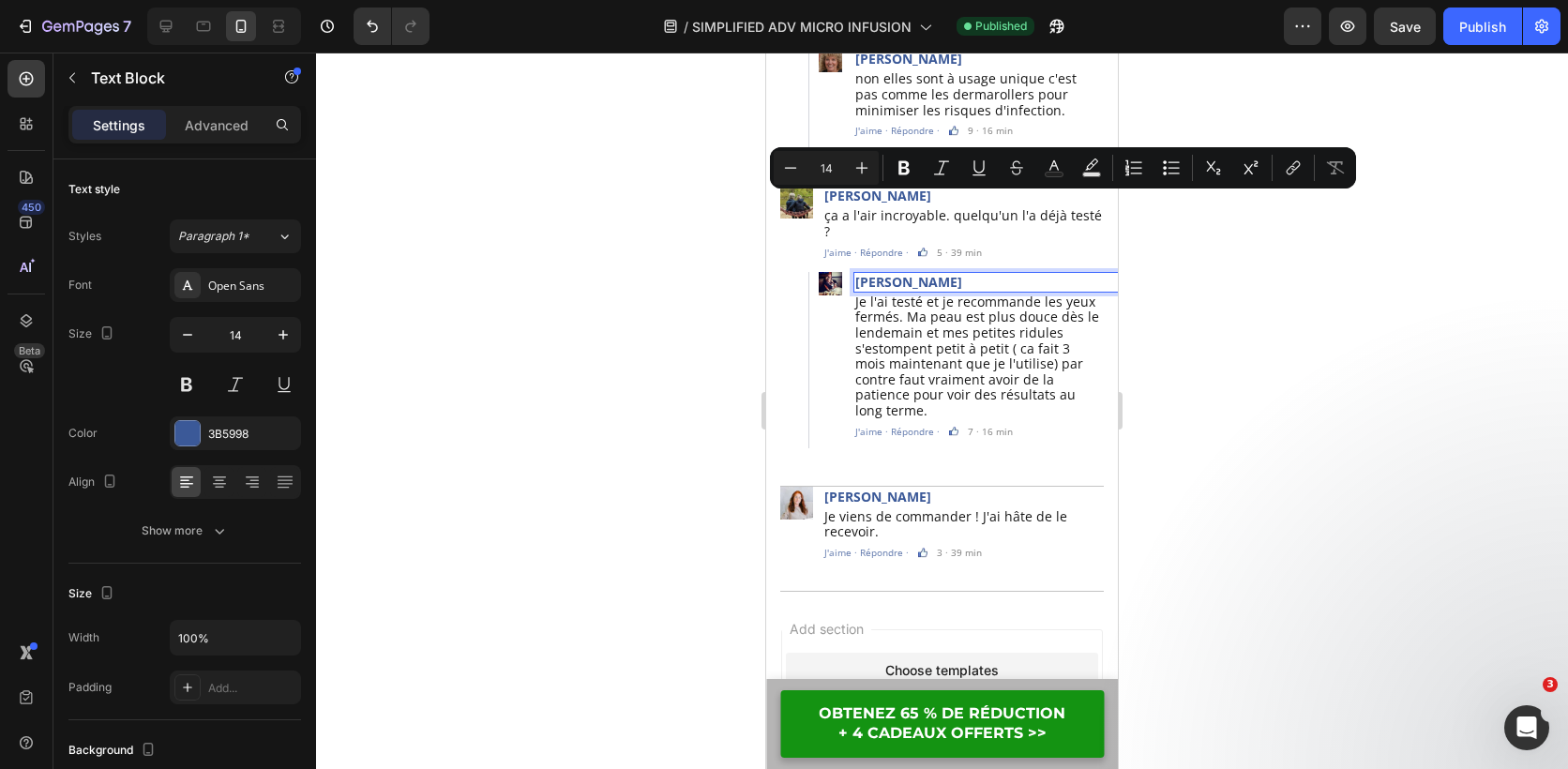
scroll to position [6340, 0]
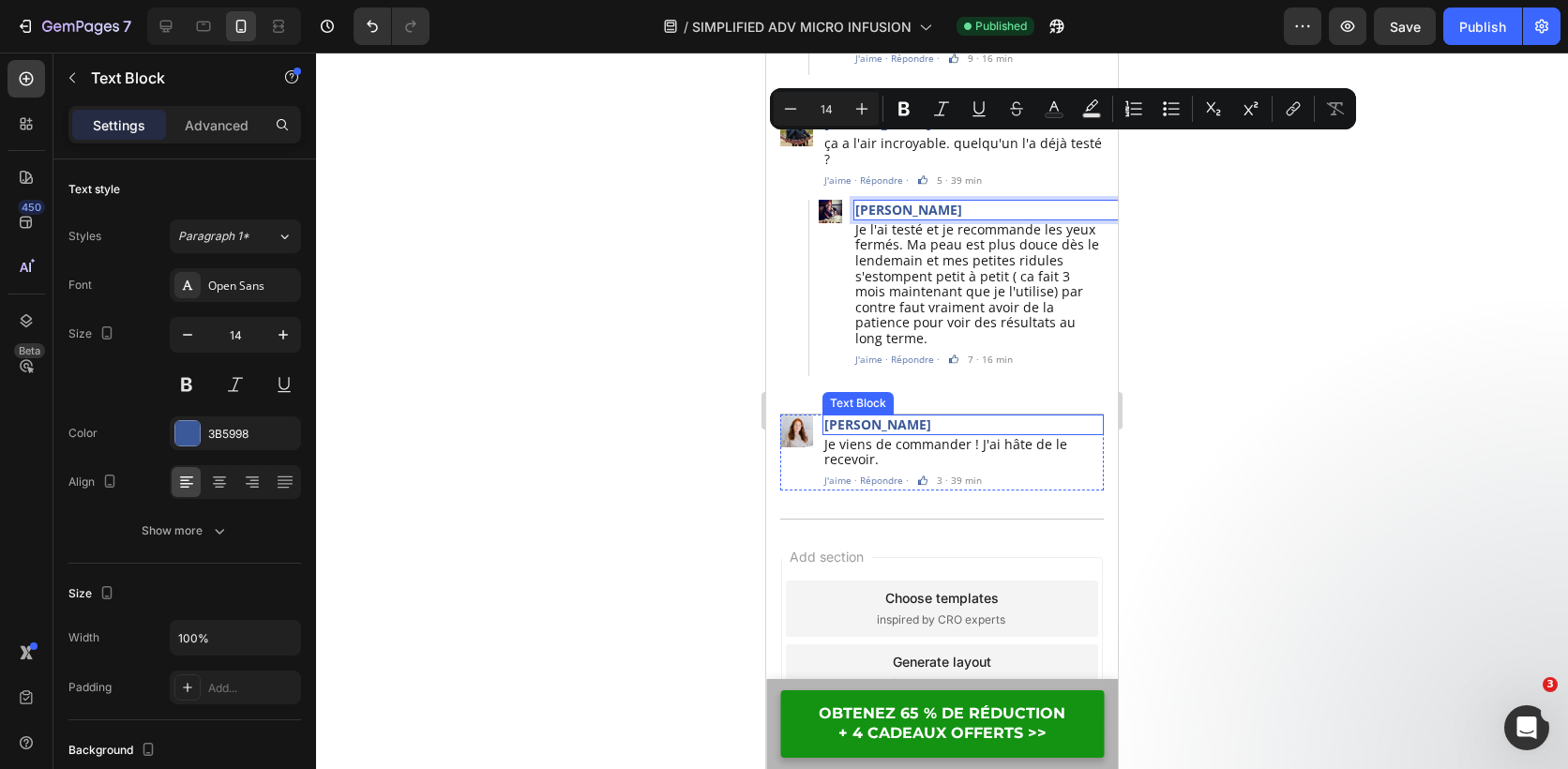
click at [923, 416] on p "[PERSON_NAME]" at bounding box center [963, 425] width 278 height 17
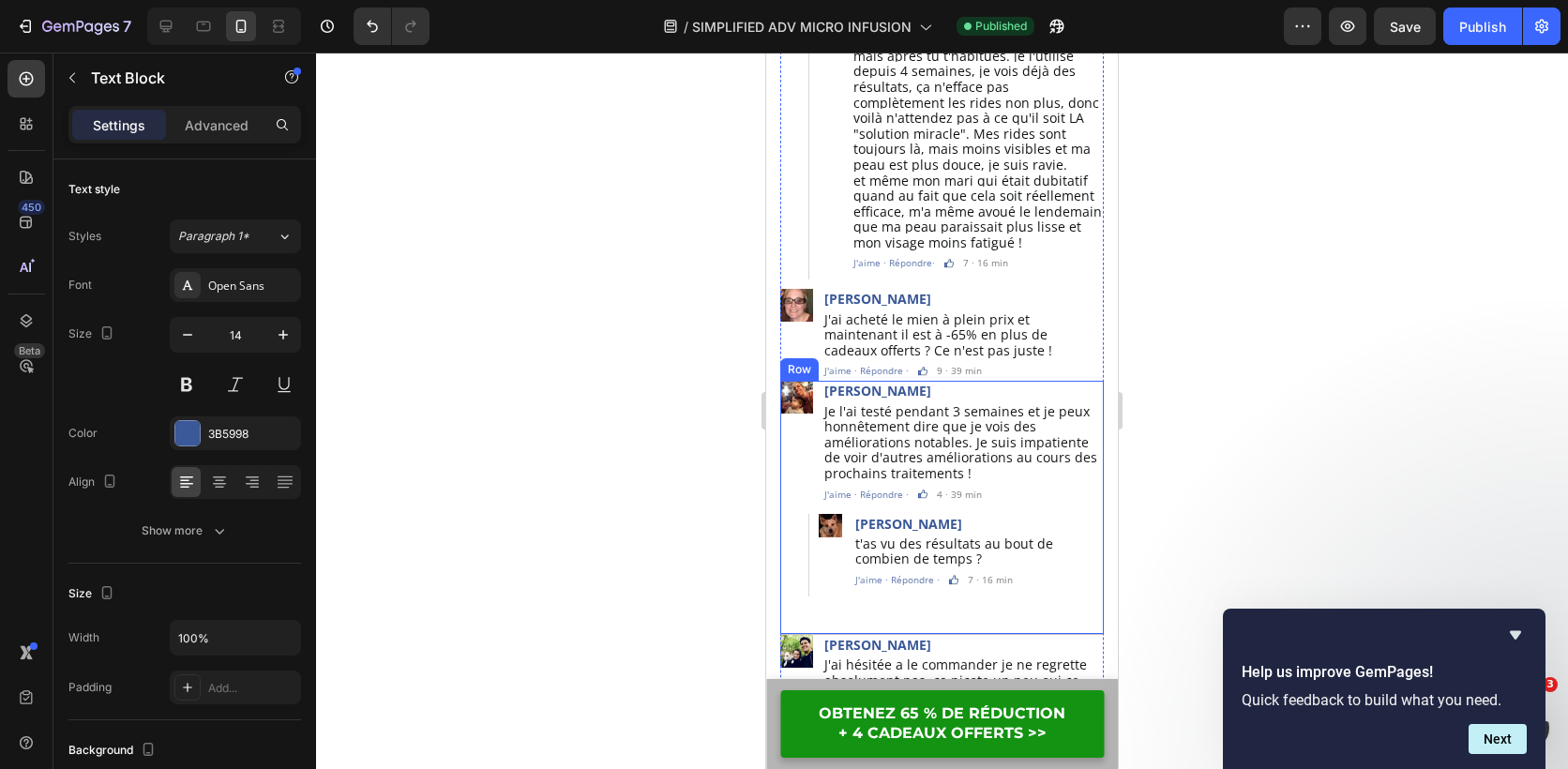
scroll to position [5444, 0]
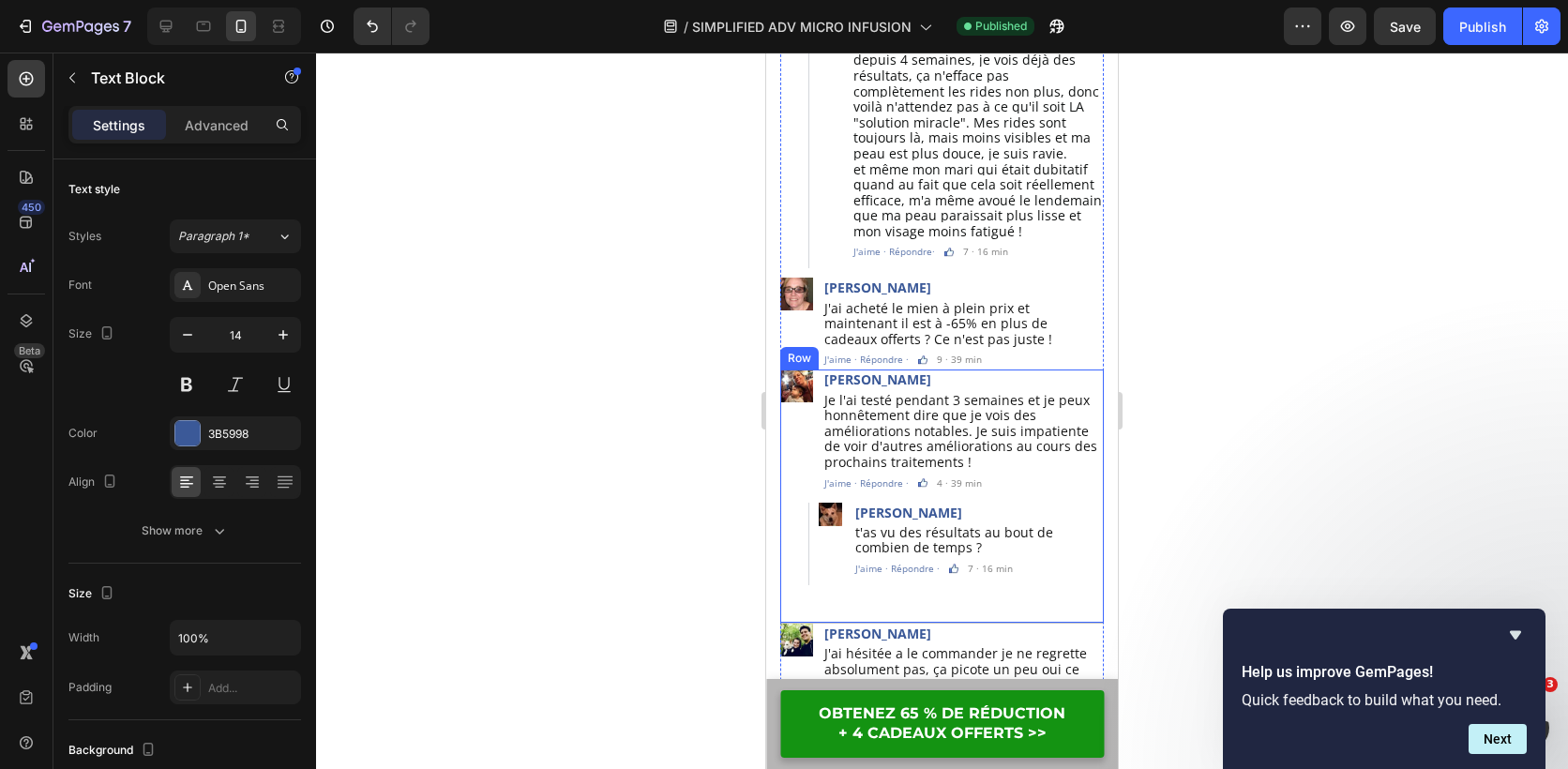
click at [792, 536] on div "Image Lydia Canaux Text Block Je l'ai testé pendant 3 semaines et je peux honnê…" at bounding box center [942, 482] width 323 height 225
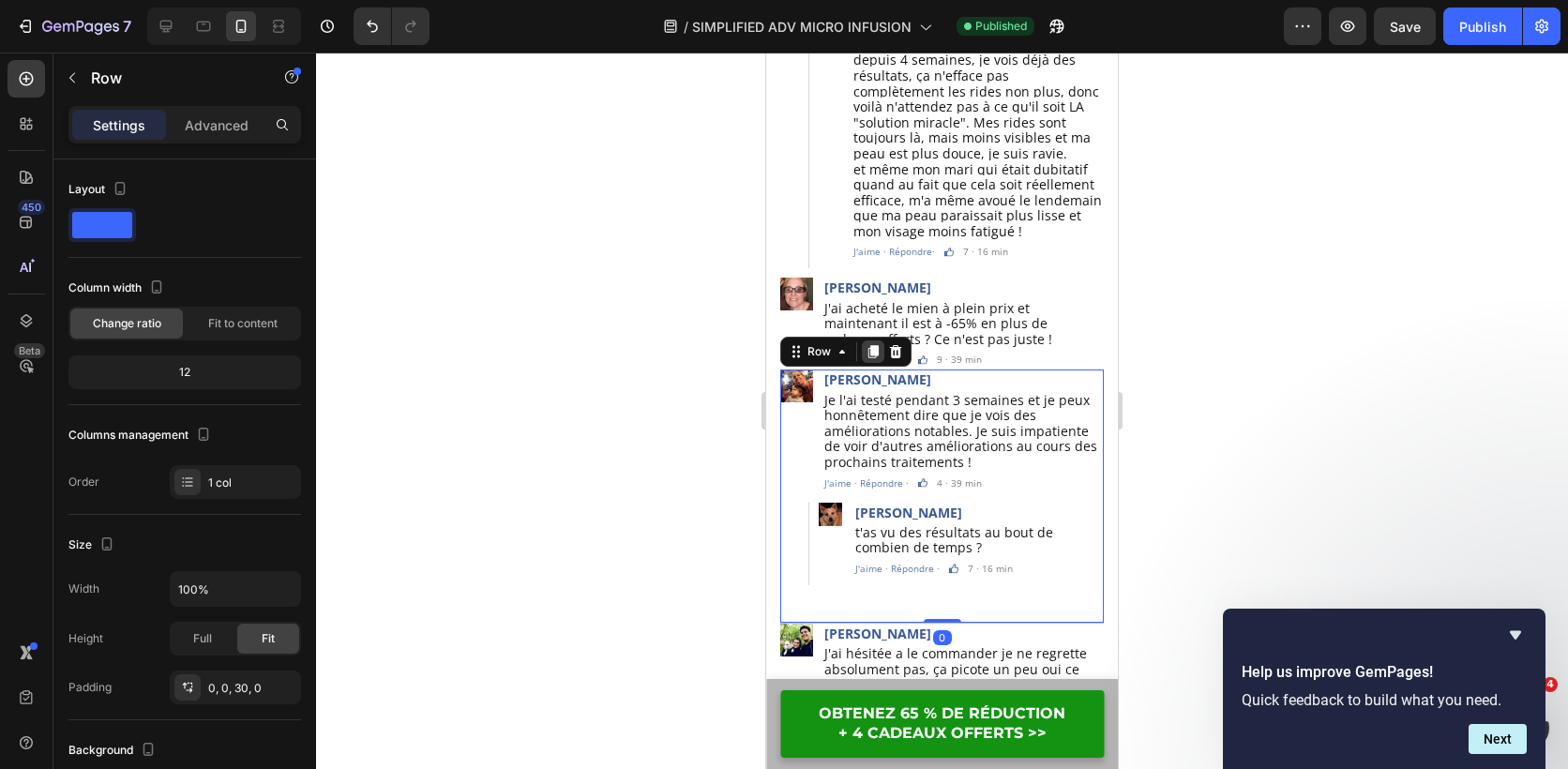
click at [873, 346] on icon at bounding box center [873, 353] width 10 height 13
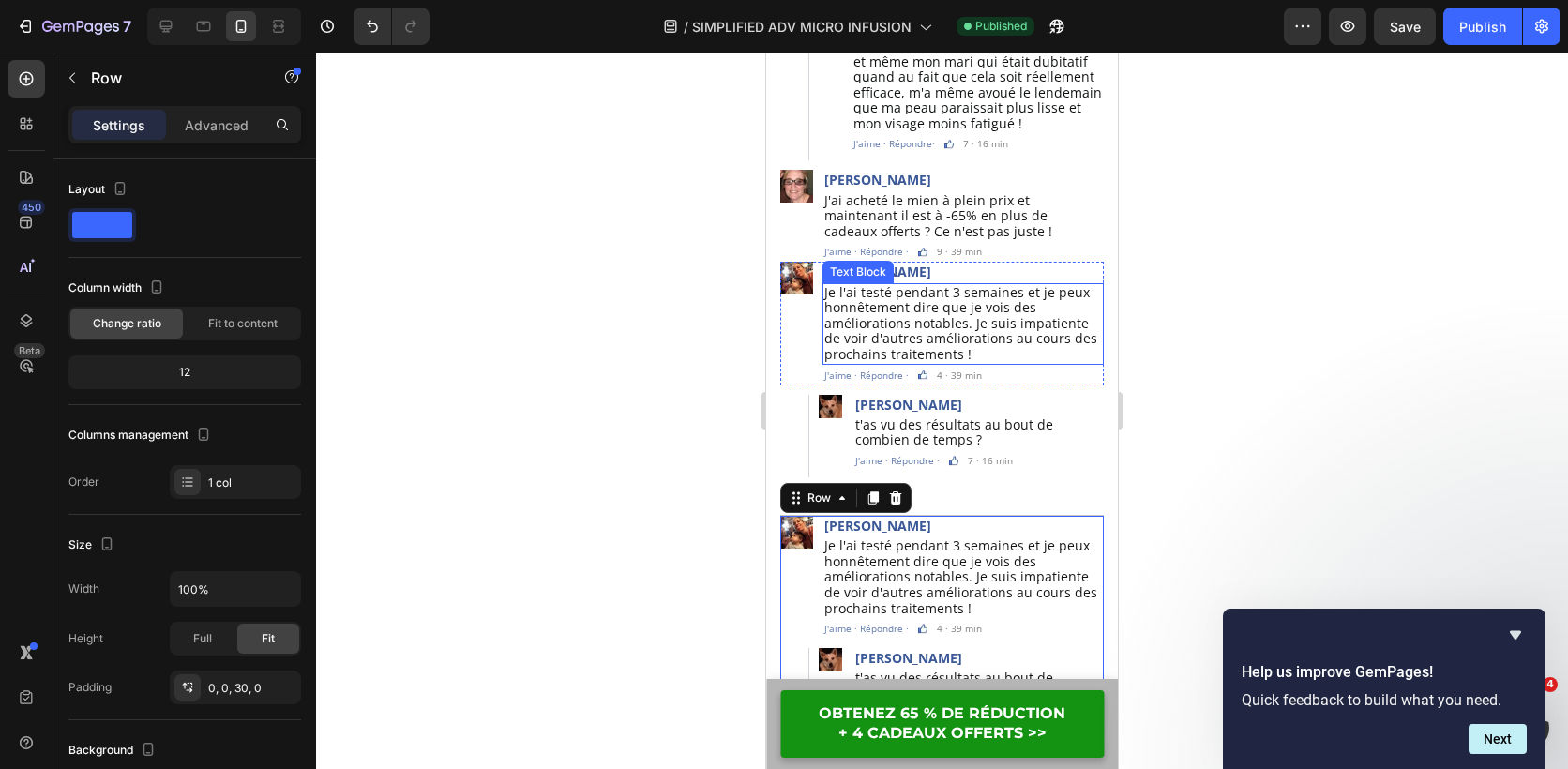
scroll to position [5546, 0]
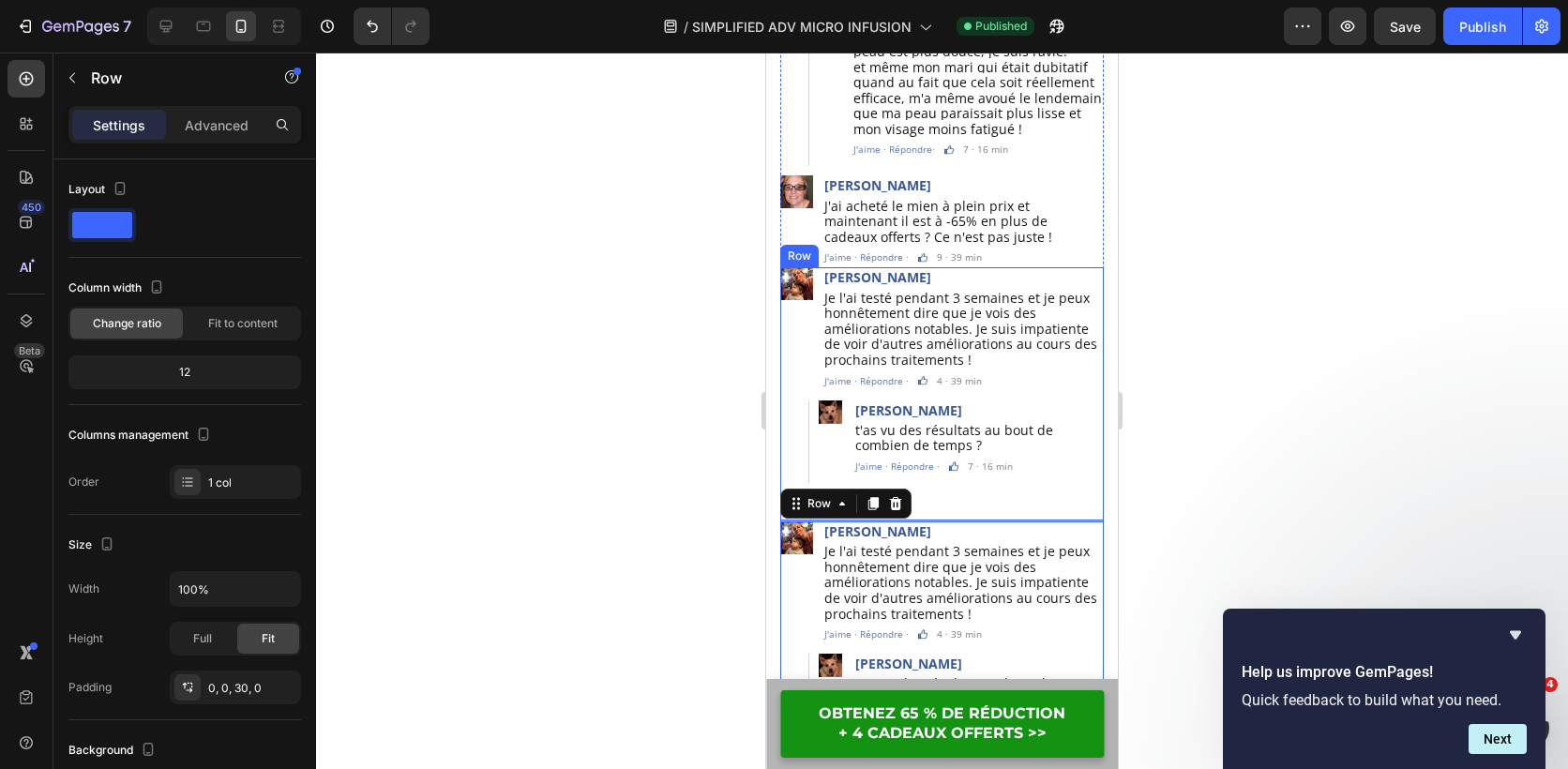
click at [796, 423] on div "Image Lydia Canaux Text Block Je l'ai testé pendant 3 semaines et je peux honnê…" at bounding box center [942, 379] width 323 height 225
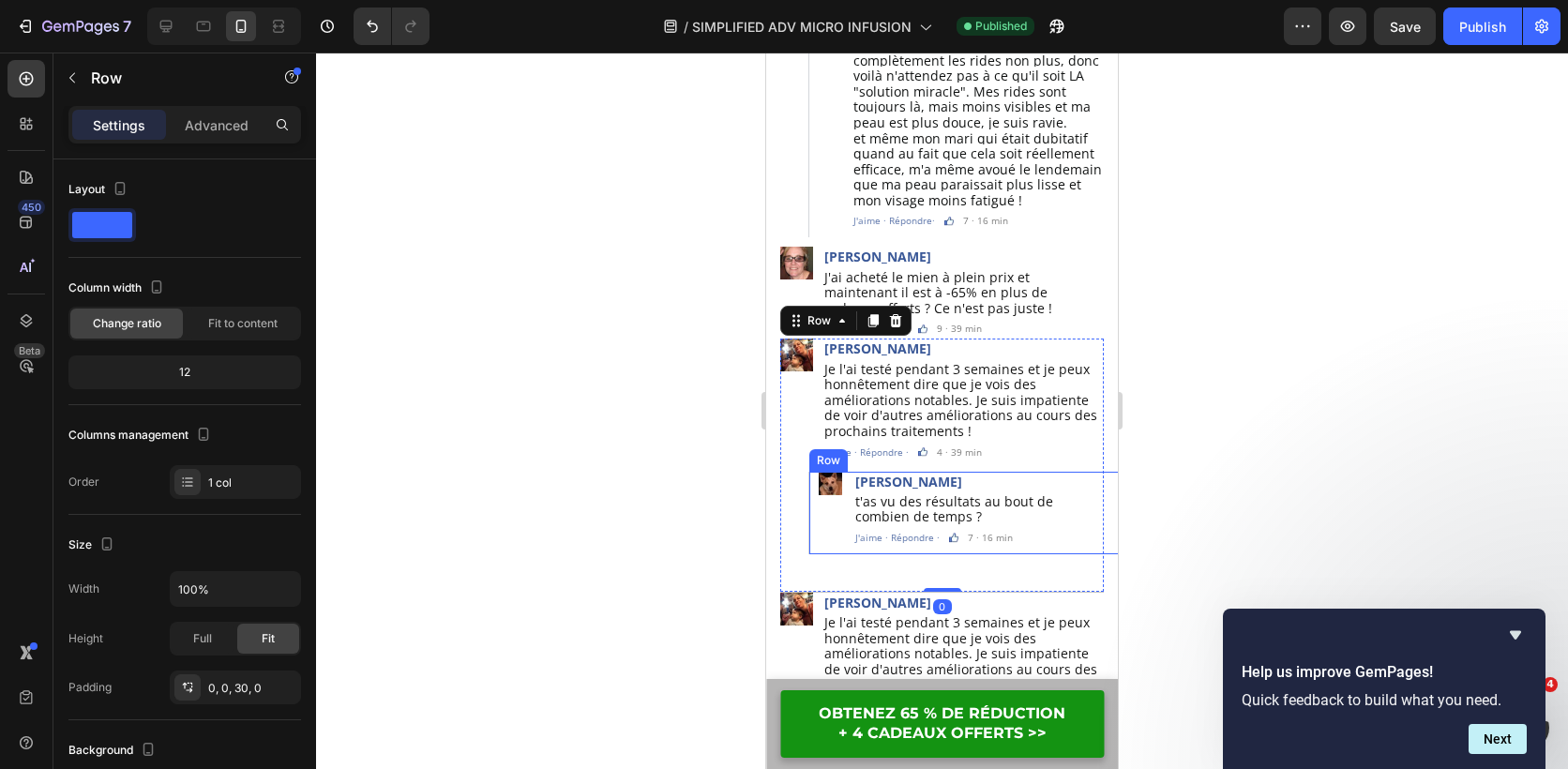
scroll to position [5462, 0]
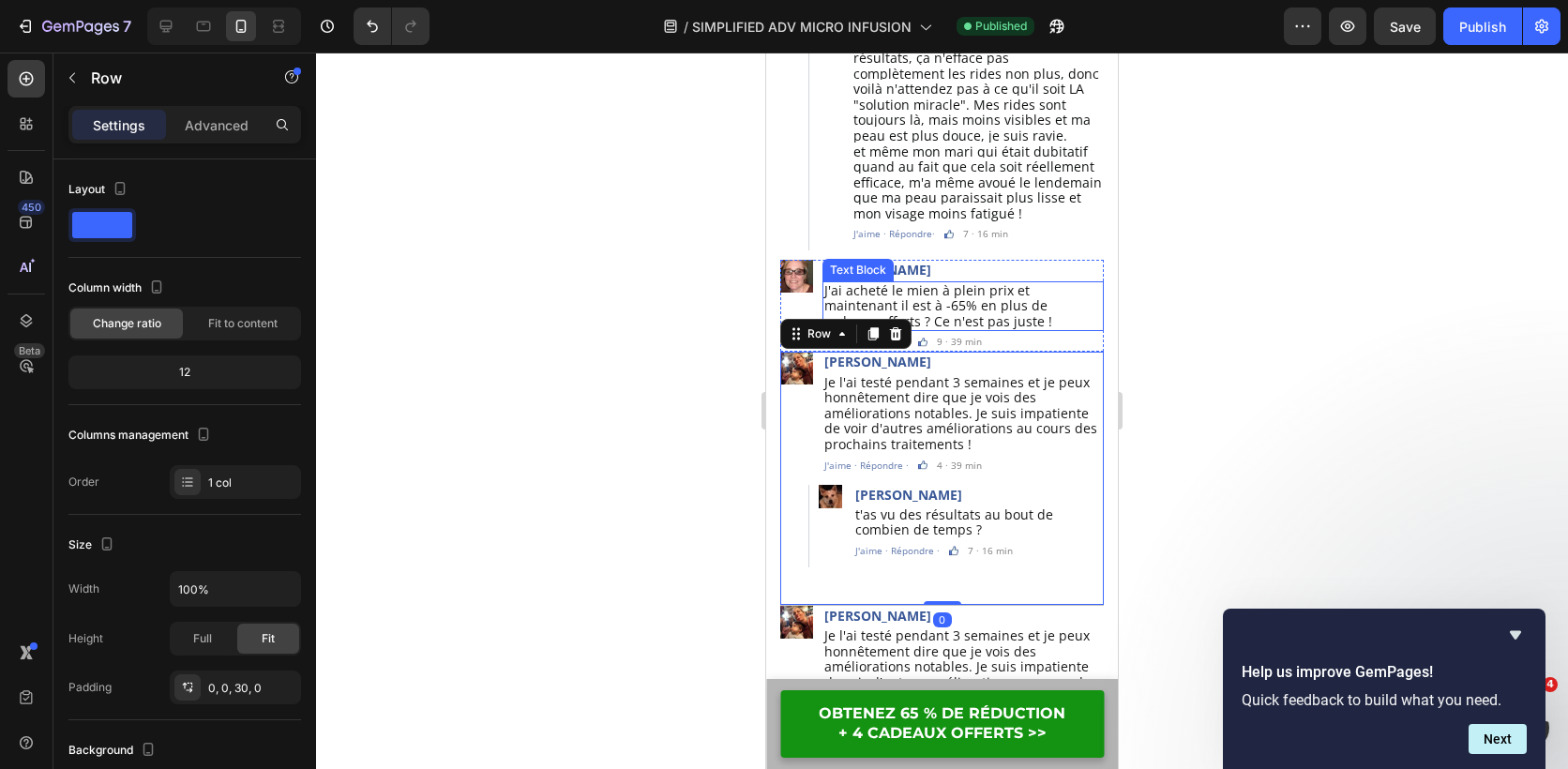
click at [884, 261] on div "Text Block" at bounding box center [858, 270] width 64 height 17
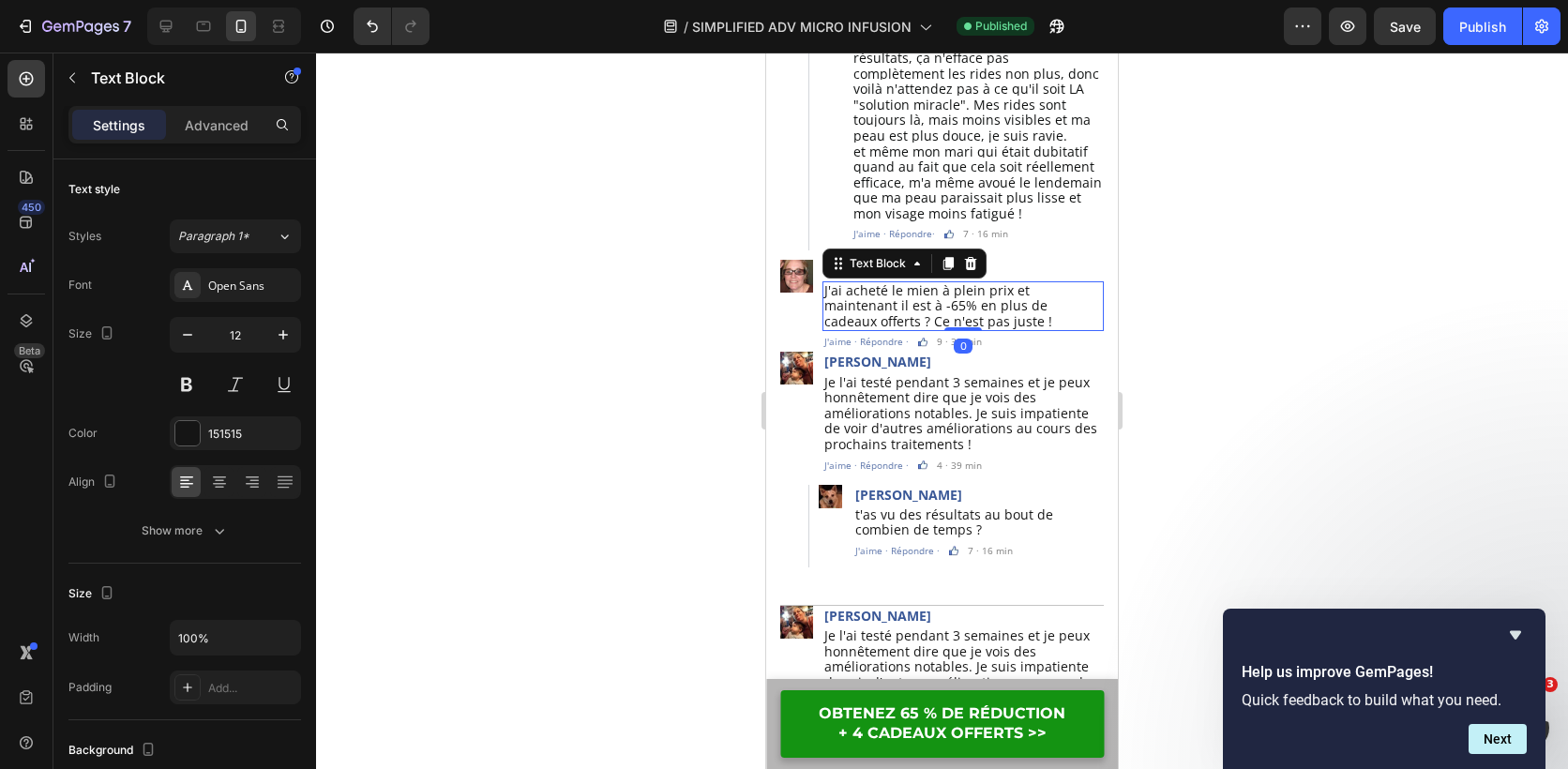
click at [611, 298] on div at bounding box center [941, 411] width 1252 height 717
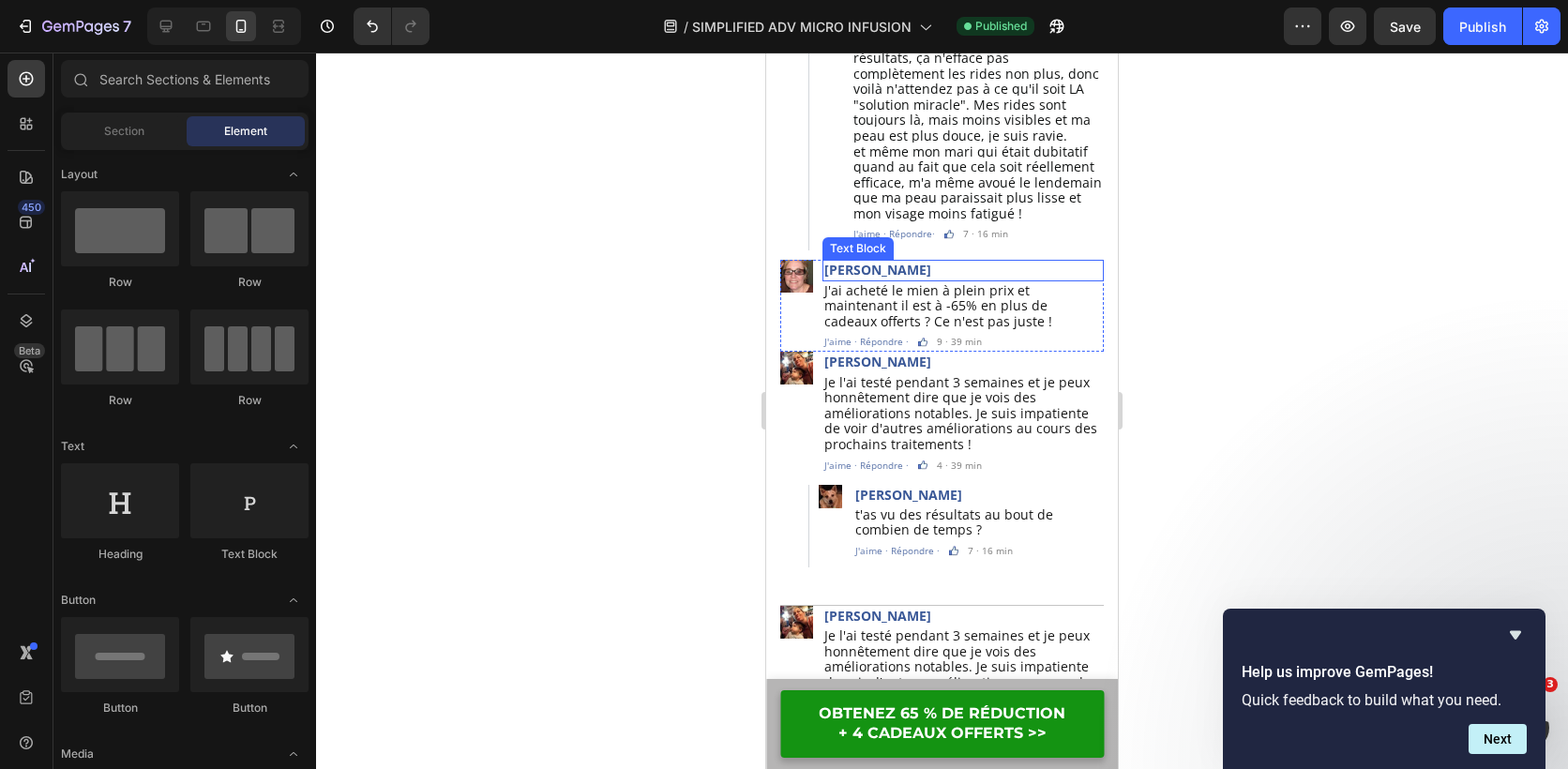
click at [949, 261] on p "[PERSON_NAME]" at bounding box center [963, 270] width 278 height 17
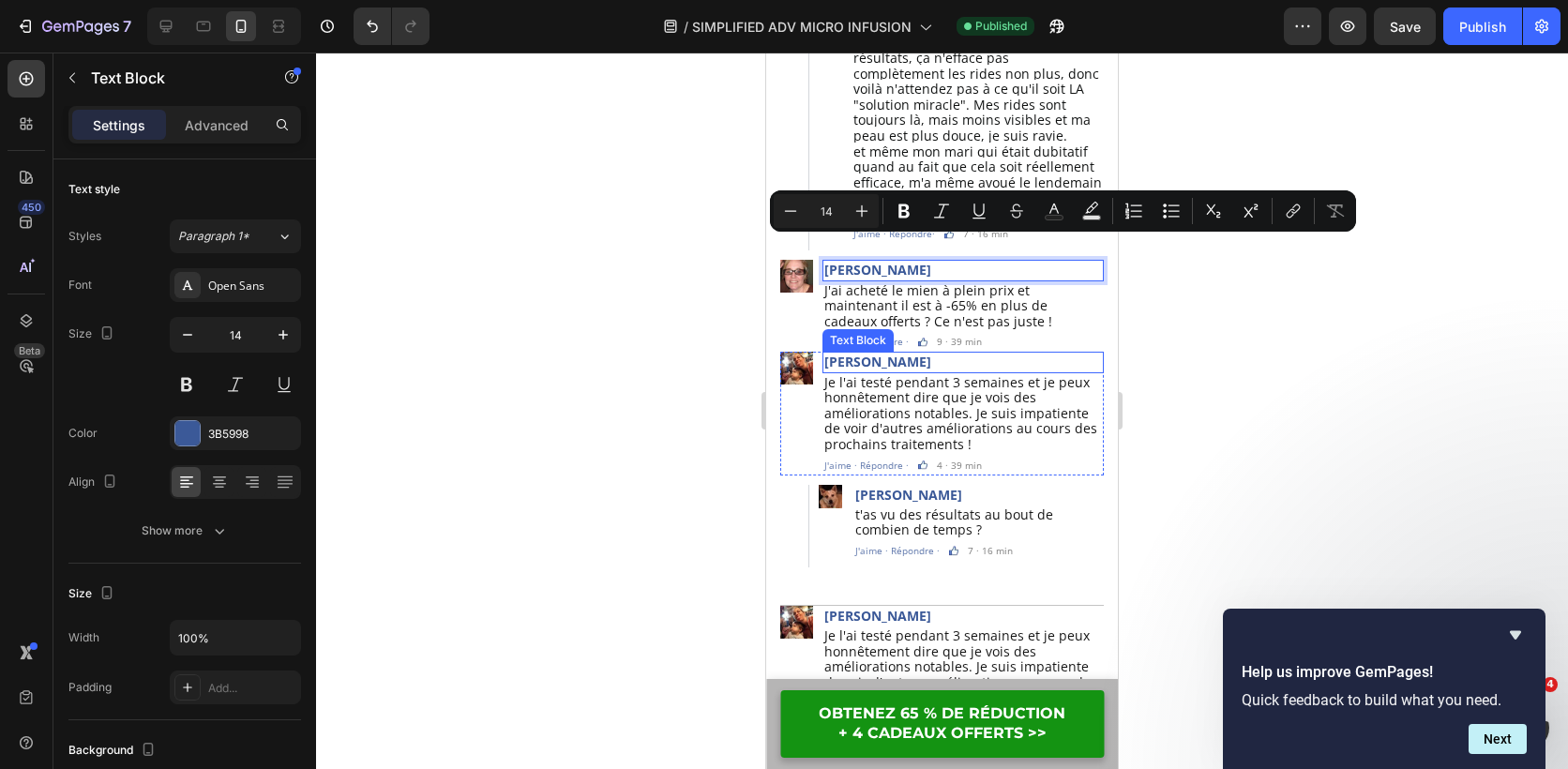
click at [883, 354] on p "[PERSON_NAME]" at bounding box center [963, 362] width 278 height 17
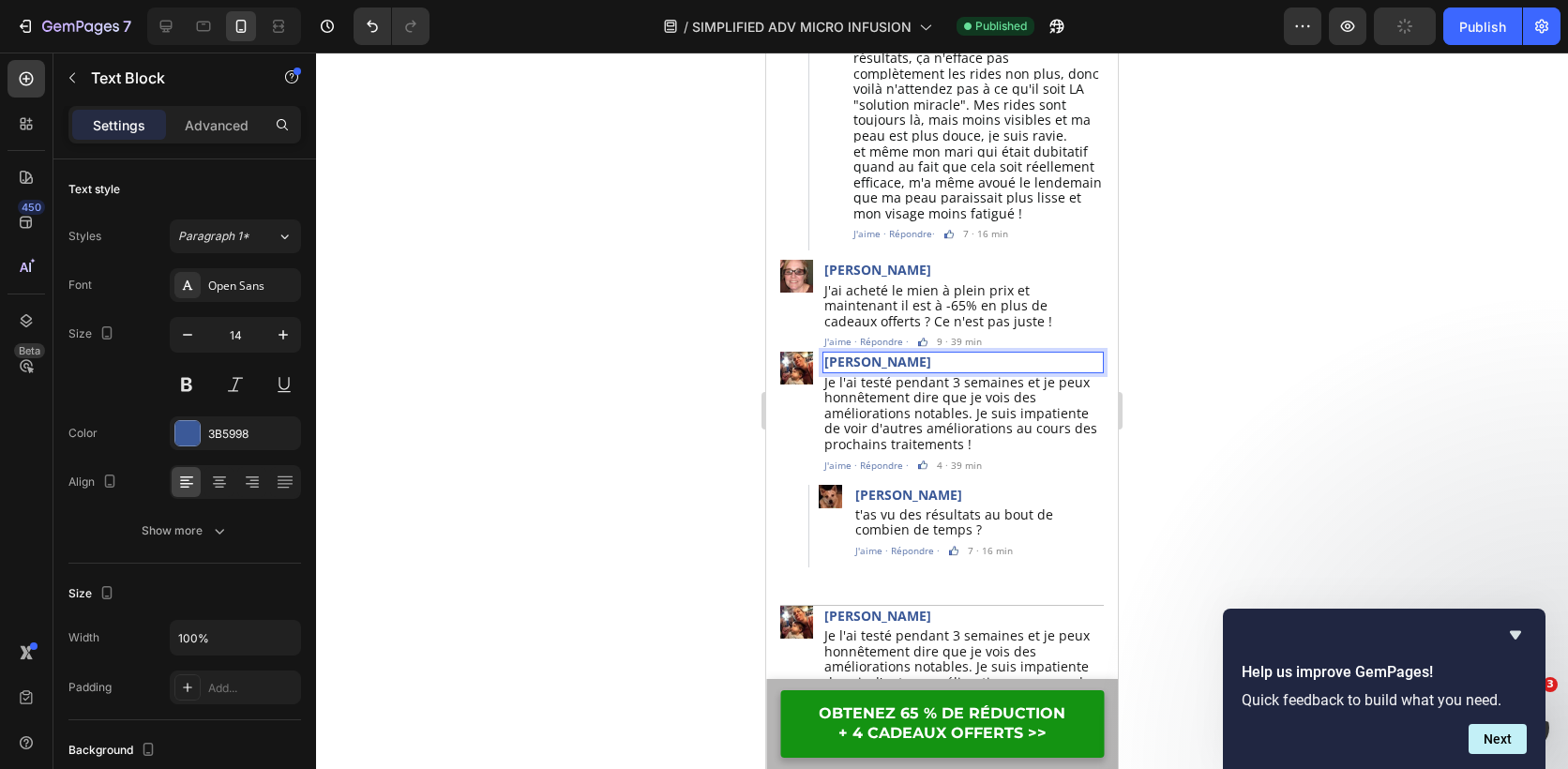
click at [623, 344] on div at bounding box center [941, 411] width 1252 height 717
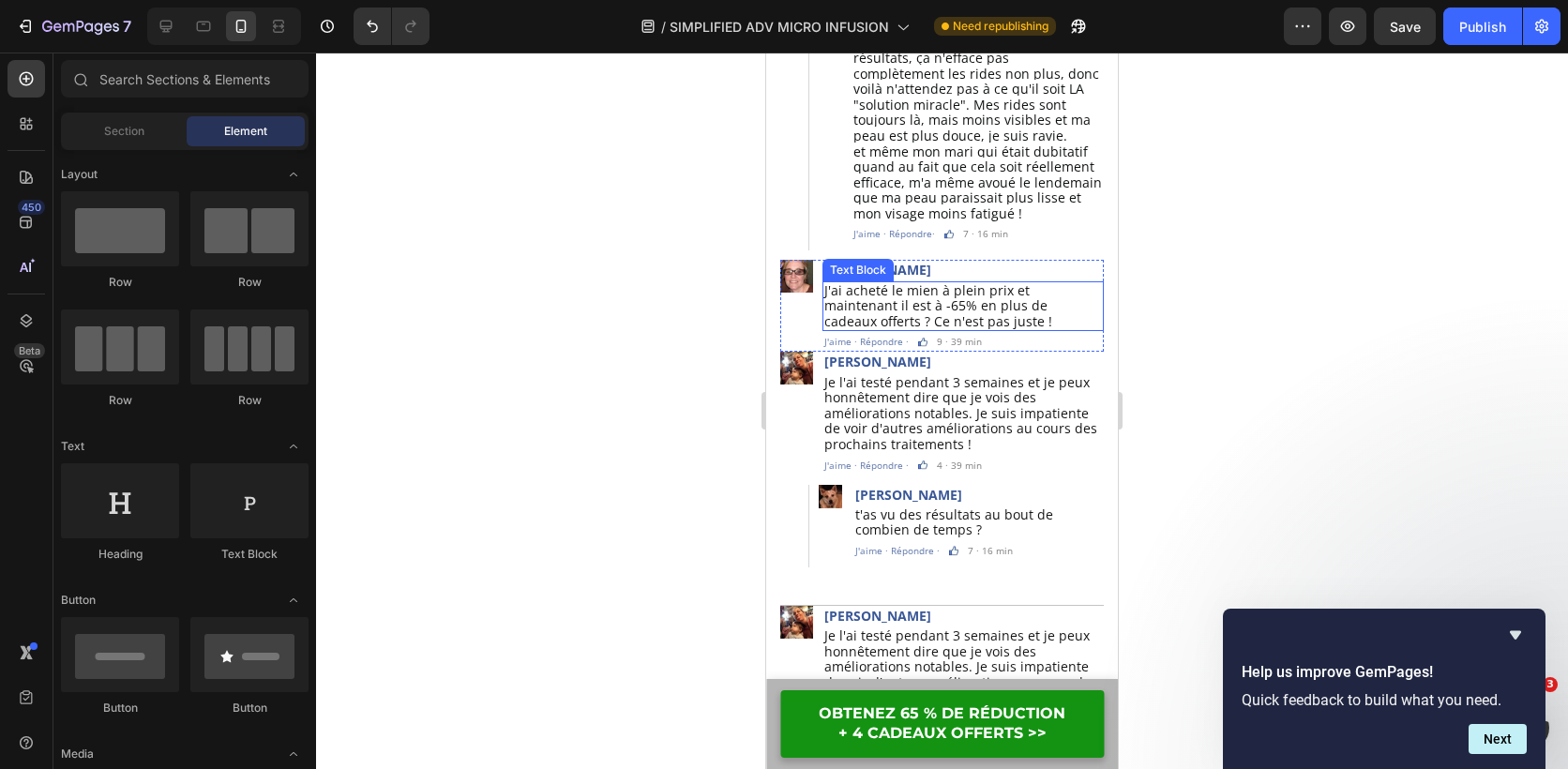
click at [940, 285] on span "J'ai acheté le mien à plein prix et maintenant il est à -65% en plus de cadeaux…" at bounding box center [939, 305] width 228 height 48
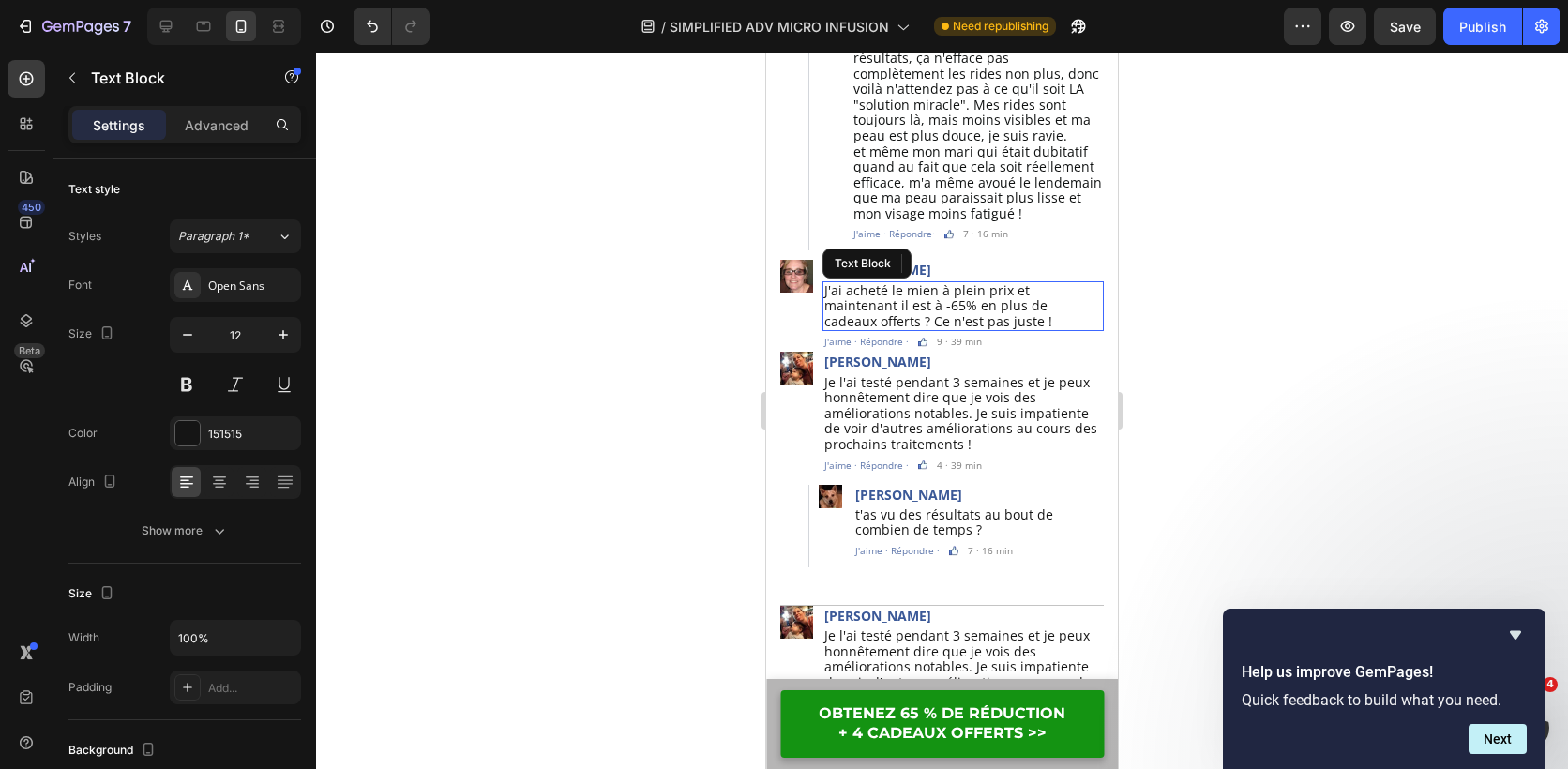
click at [940, 285] on span "J'ai acheté le mien à plein prix et maintenant il est à -65% en plus de cadeaux…" at bounding box center [939, 305] width 228 height 48
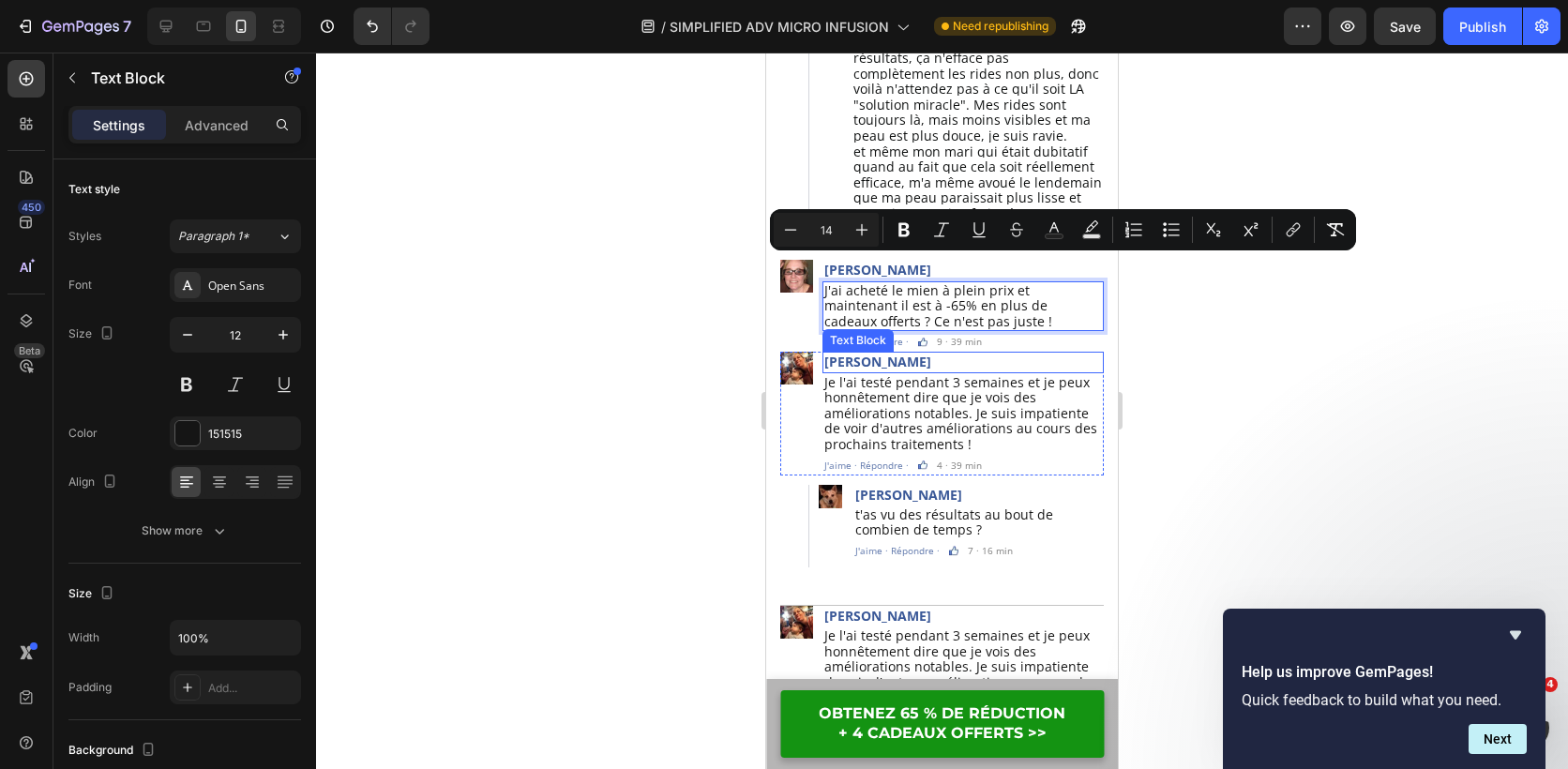
click at [920, 381] on span "Je l'ai testé pendant 3 semaines et je peux honnêtement dire que je vois des am…" at bounding box center [960, 413] width 273 height 80
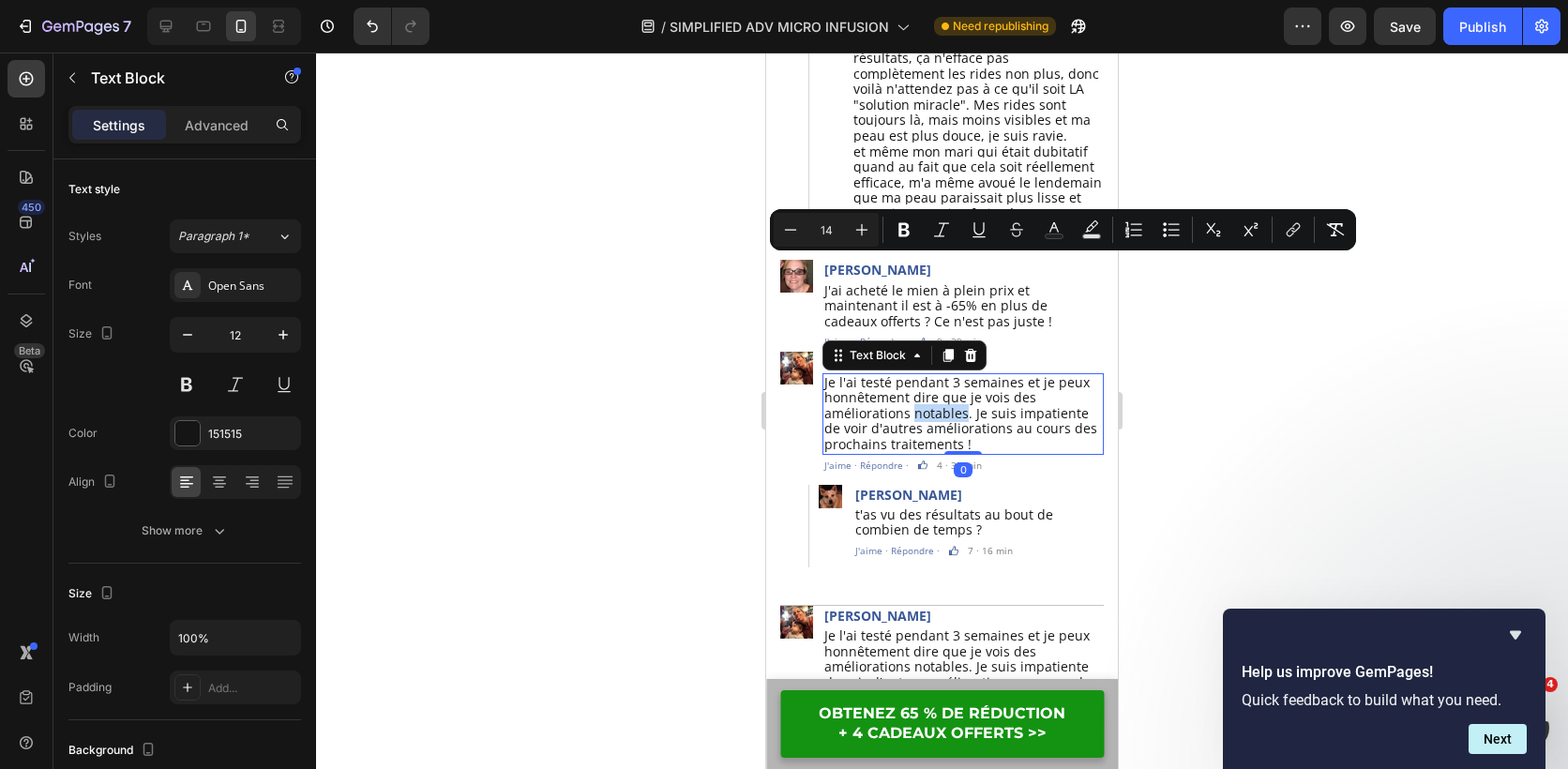
click at [920, 381] on span "Je l'ai testé pendant 3 semaines et je peux honnêtement dire que je vois des am…" at bounding box center [960, 413] width 273 height 80
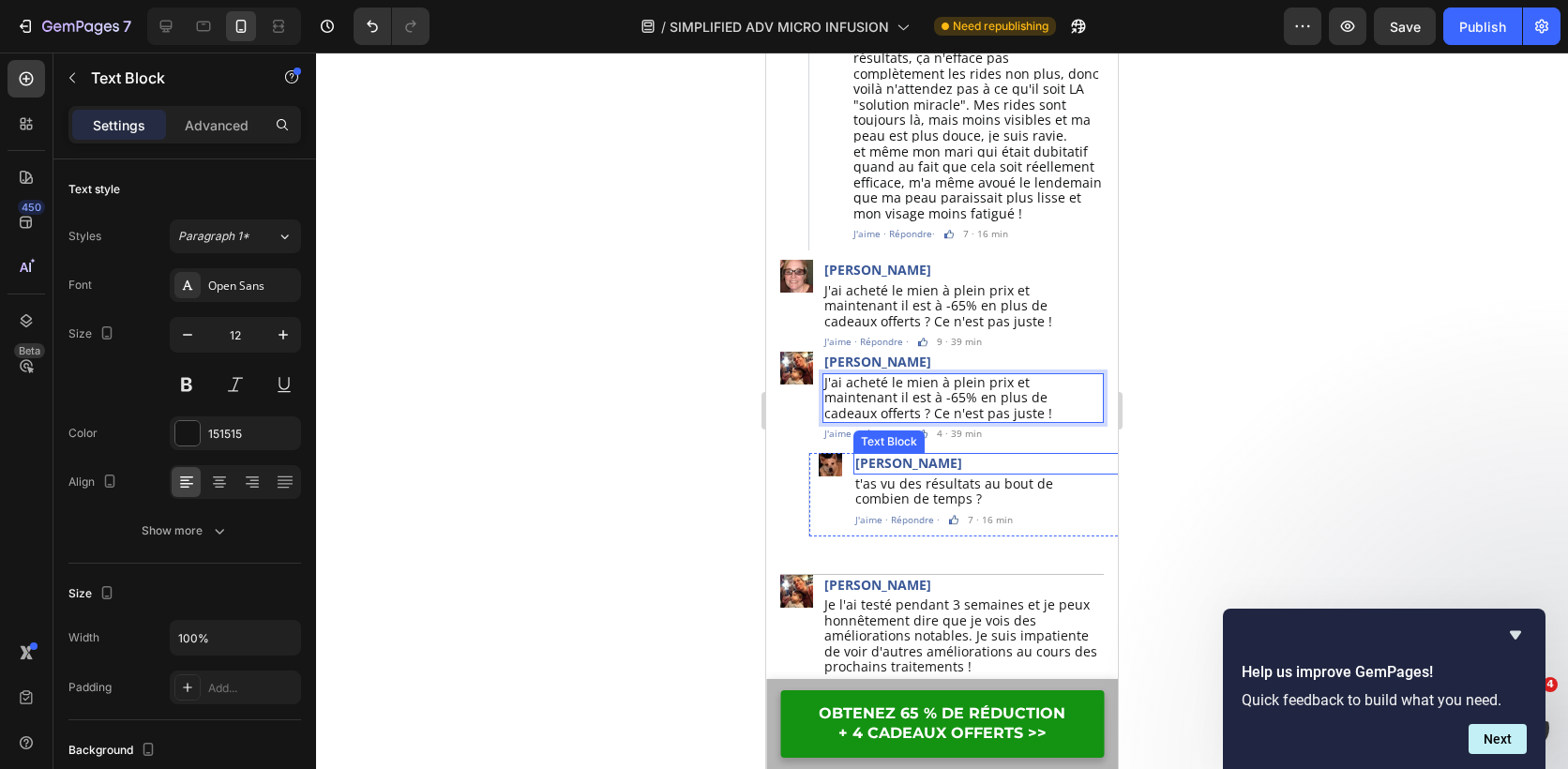
click at [958, 454] on p "[PERSON_NAME]" at bounding box center [993, 463] width 275 height 17
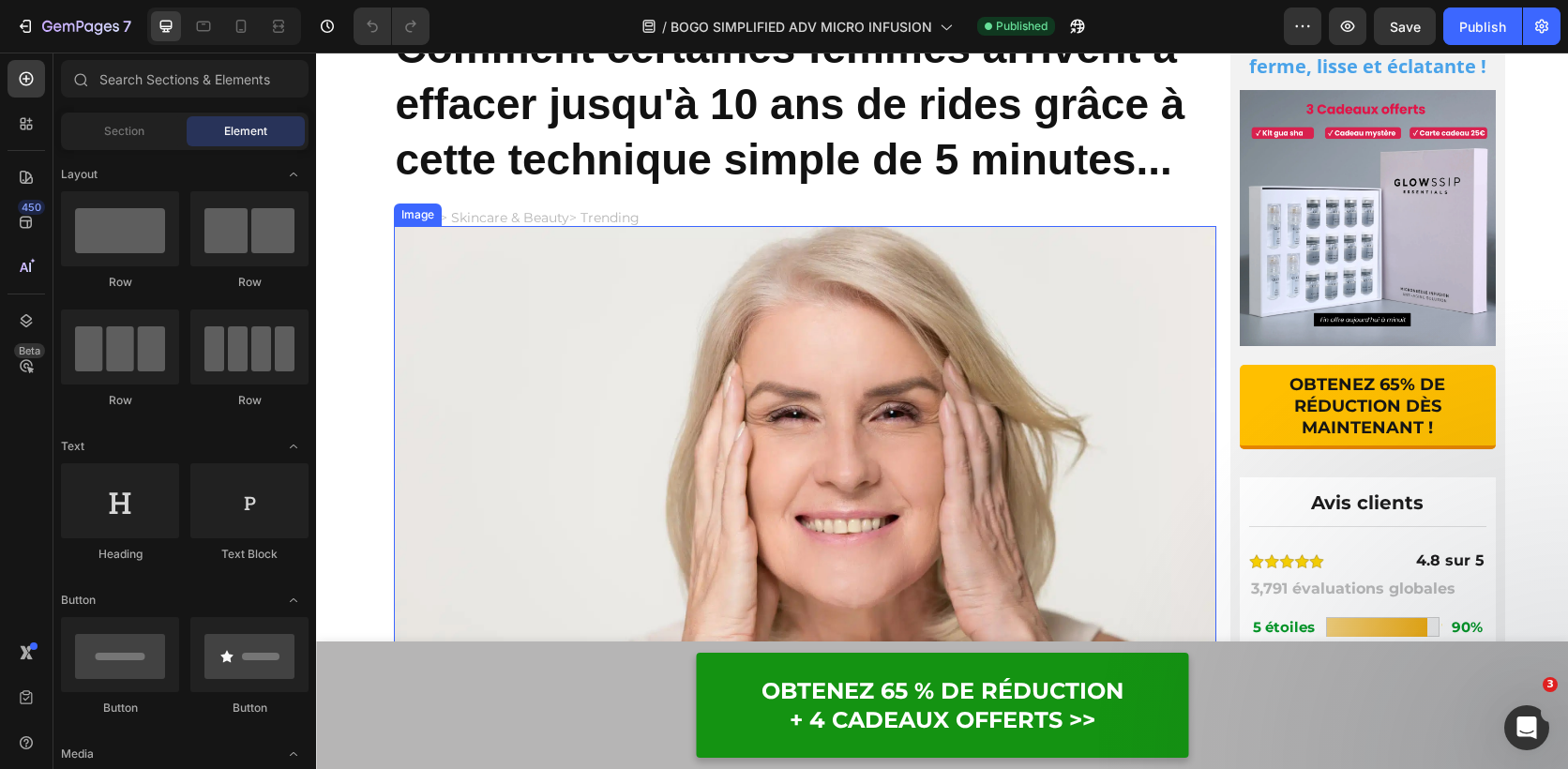
scroll to position [151, 0]
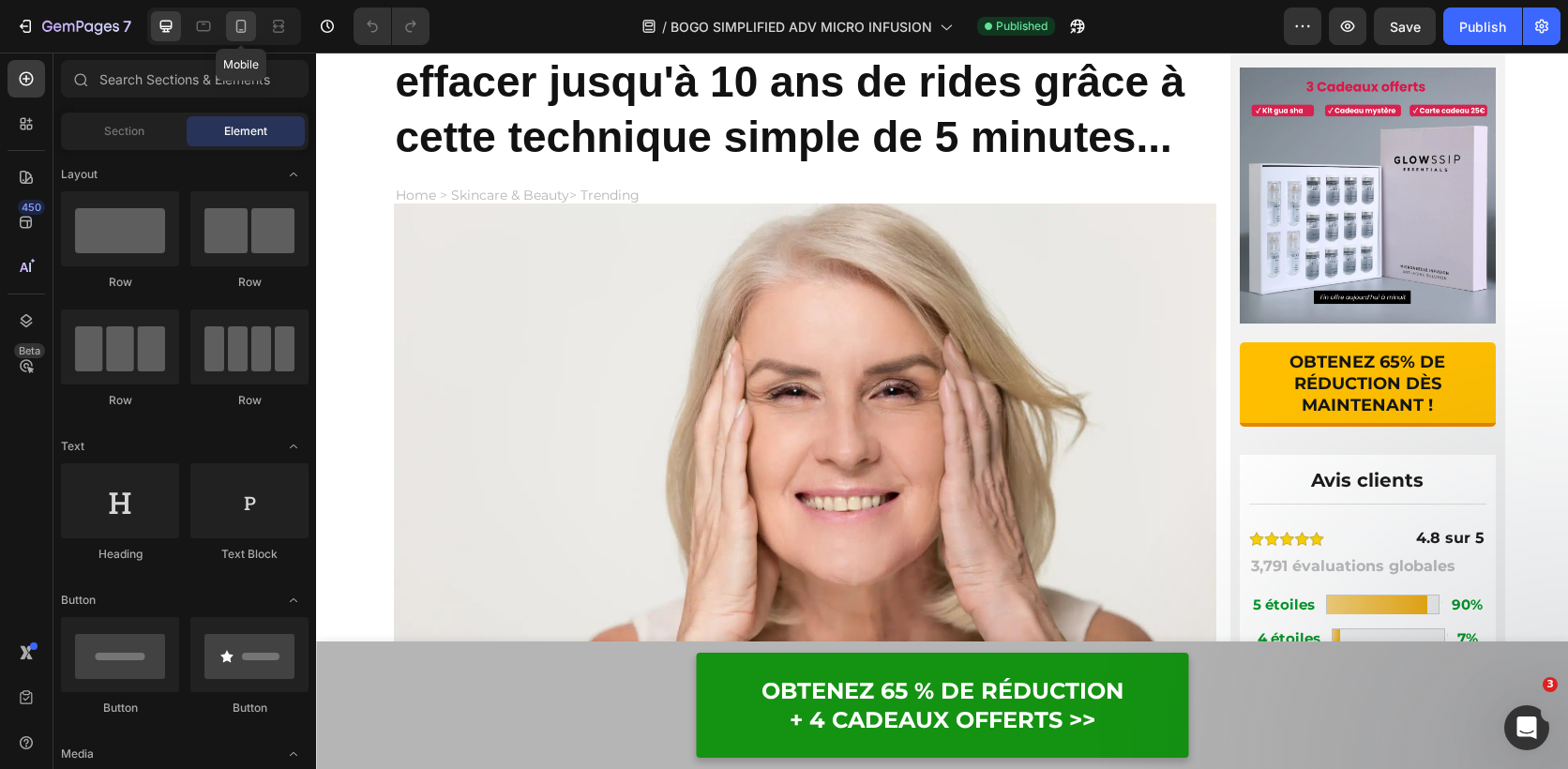
click at [238, 15] on div at bounding box center [242, 27] width 30 height 30
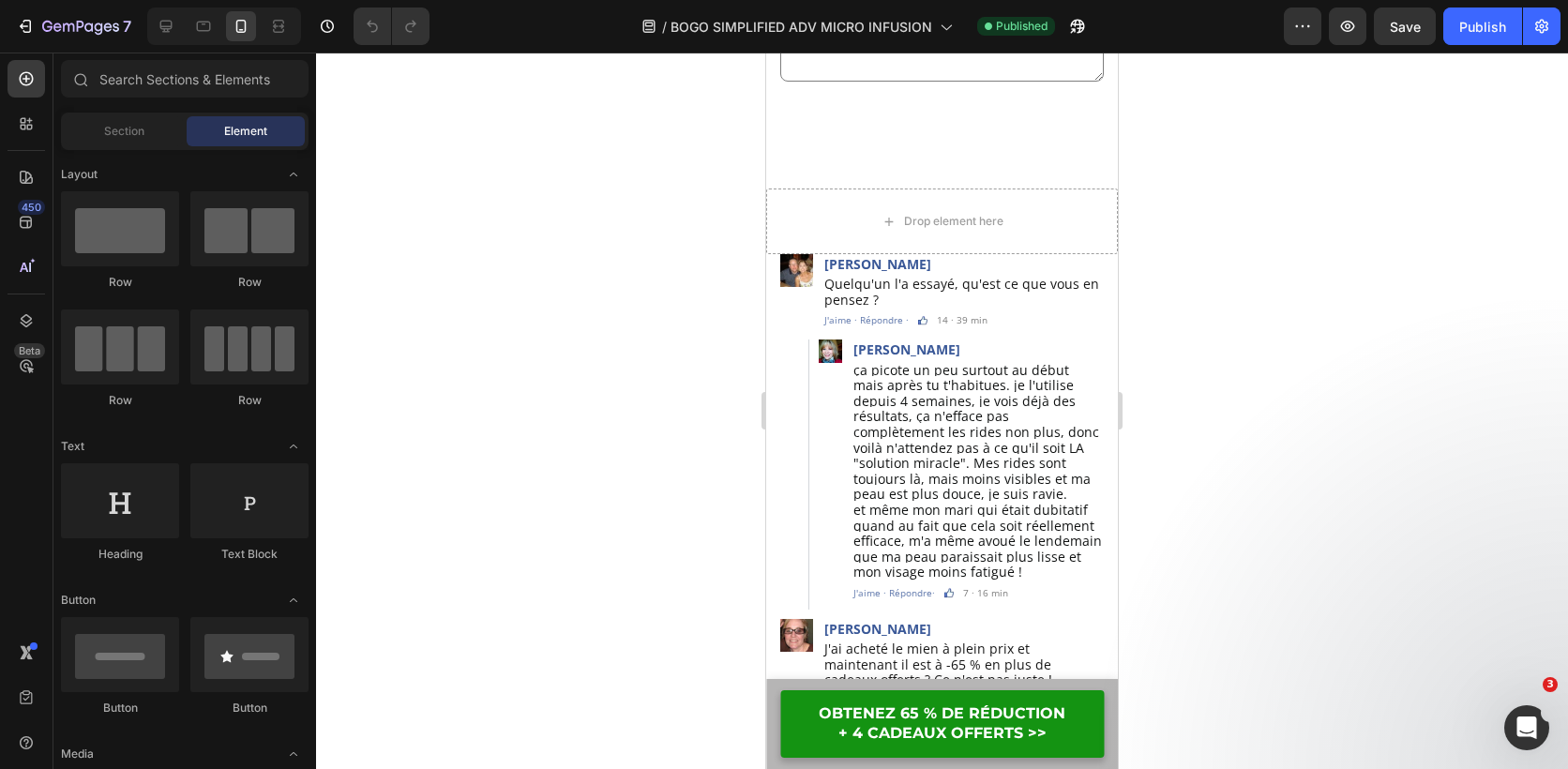
scroll to position [5203, 0]
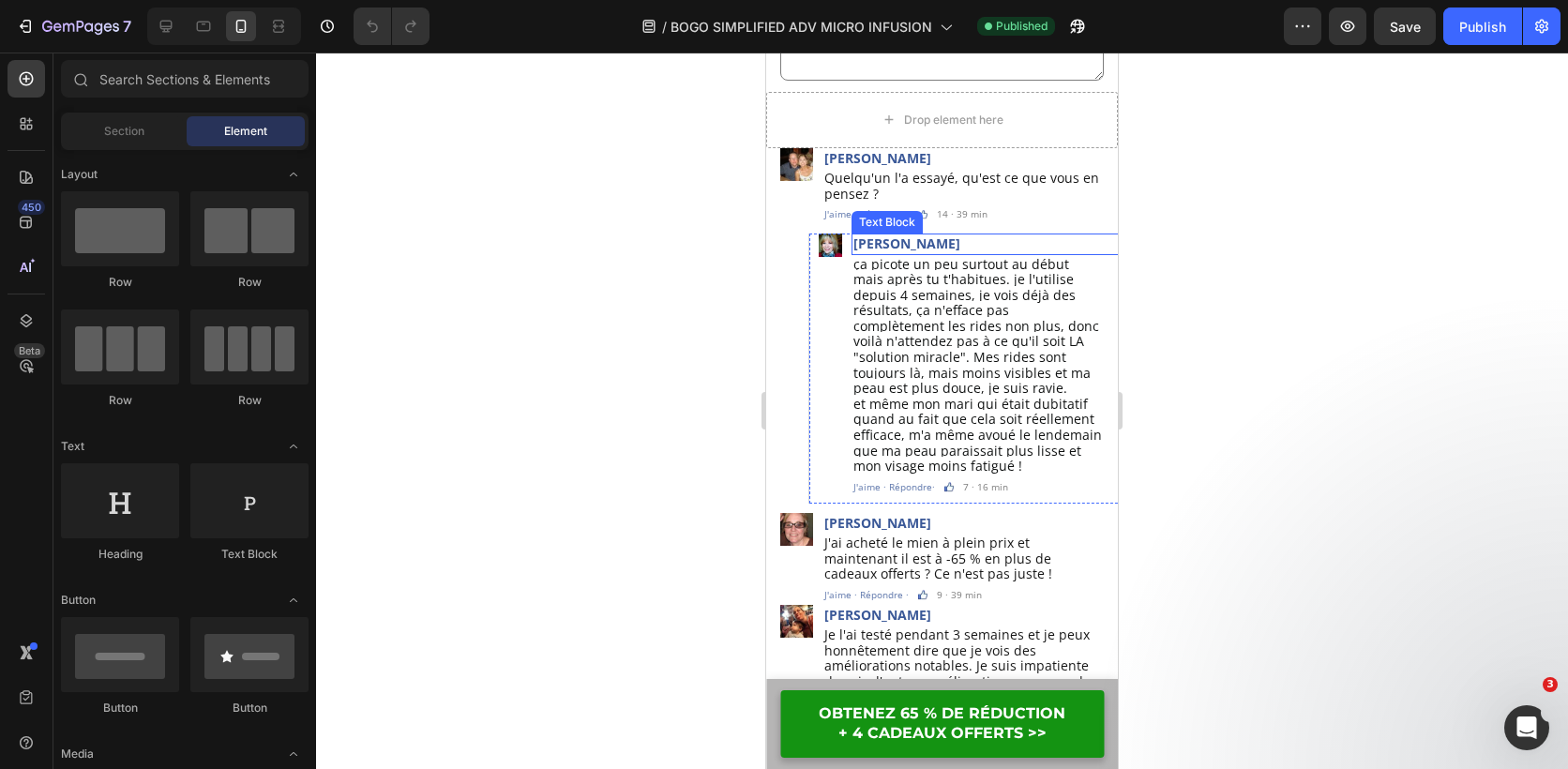
click at [911, 245] on p "[PERSON_NAME]" at bounding box center [992, 244] width 277 height 17
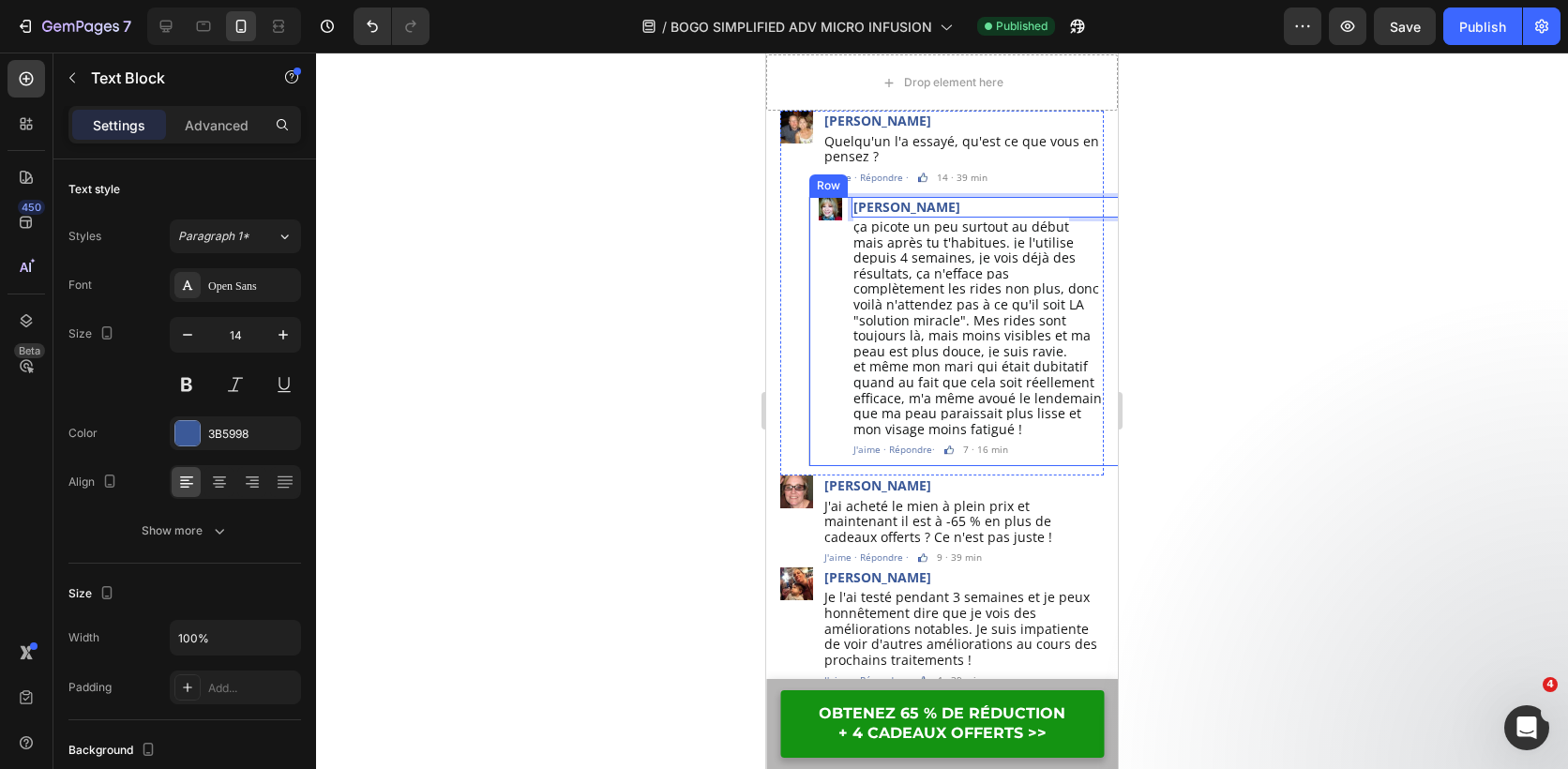
scroll to position [5243, 0]
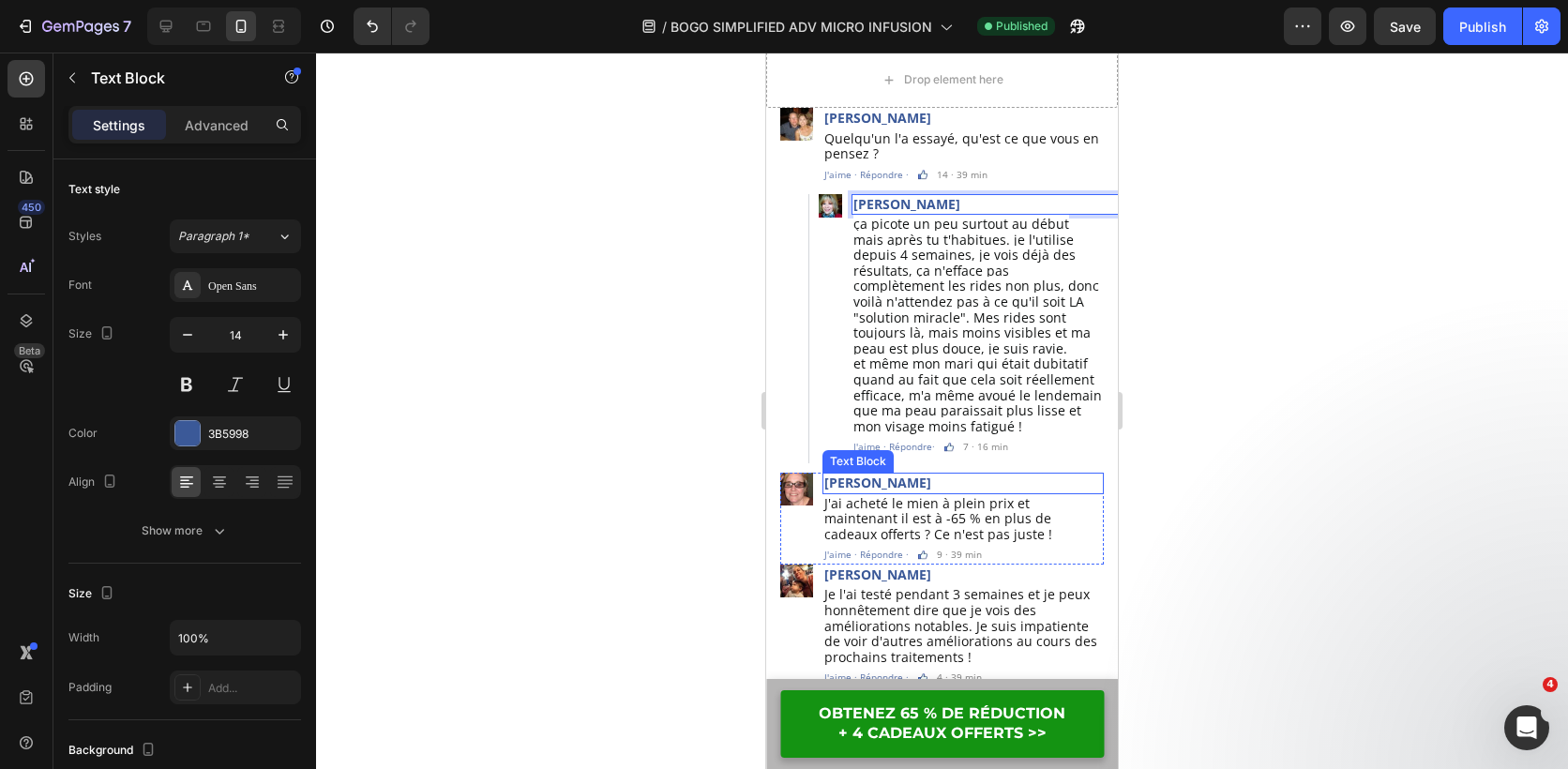
click at [920, 474] on p "[PERSON_NAME]" at bounding box center [963, 483] width 278 height 17
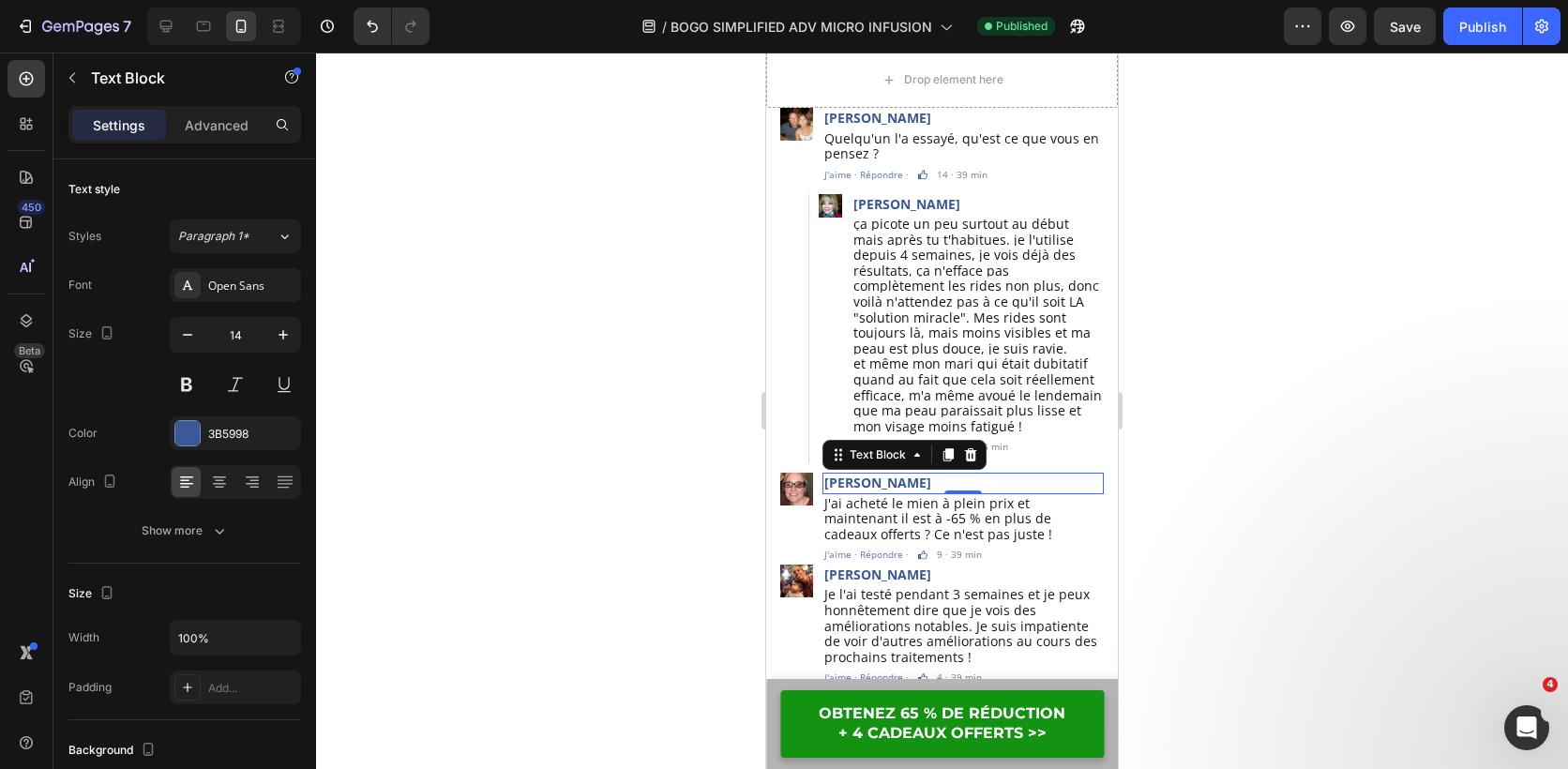
click at [911, 474] on p "[PERSON_NAME]" at bounding box center [963, 483] width 278 height 17
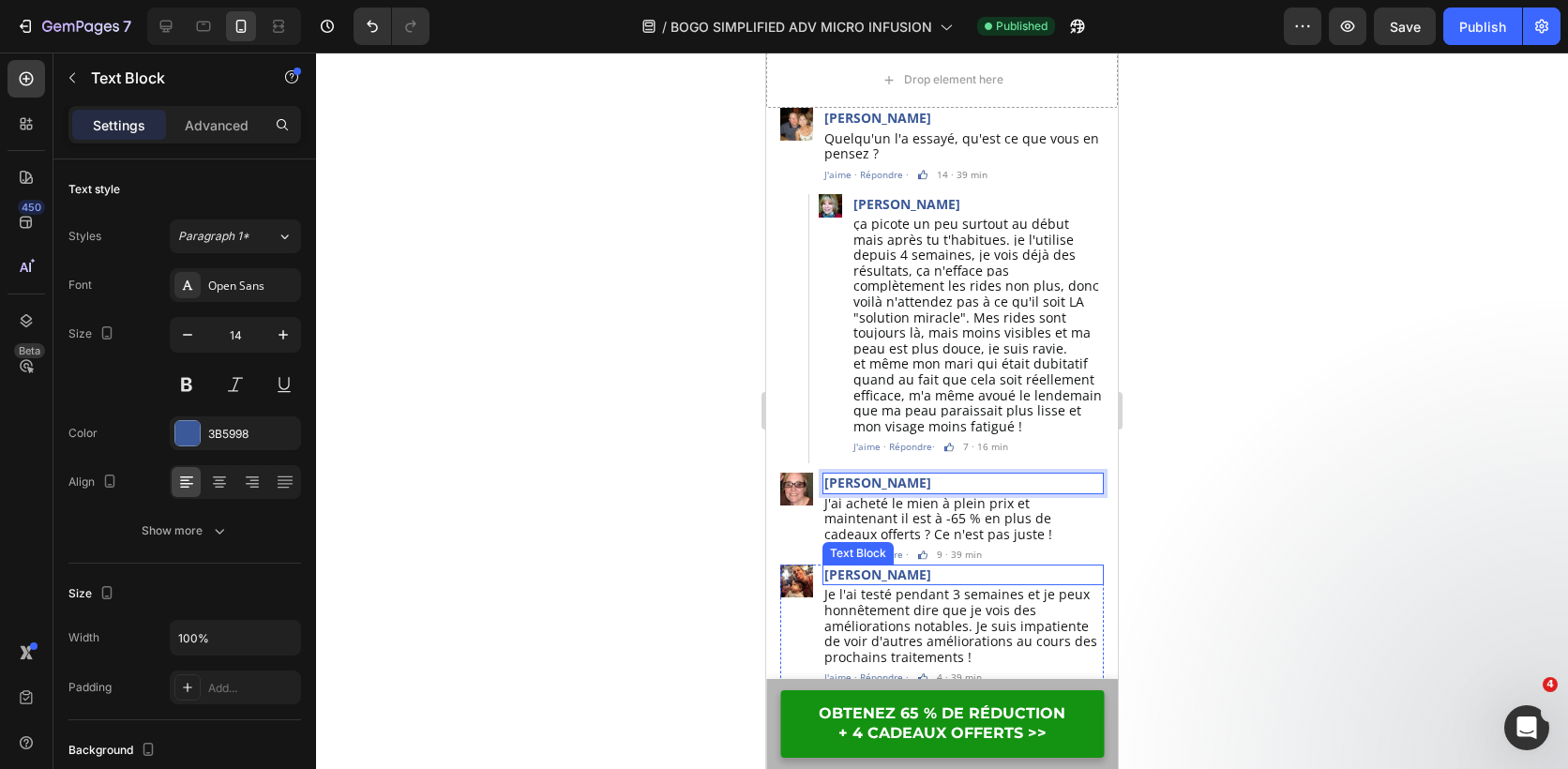
click at [895, 567] on p "[PERSON_NAME]" at bounding box center [963, 575] width 278 height 17
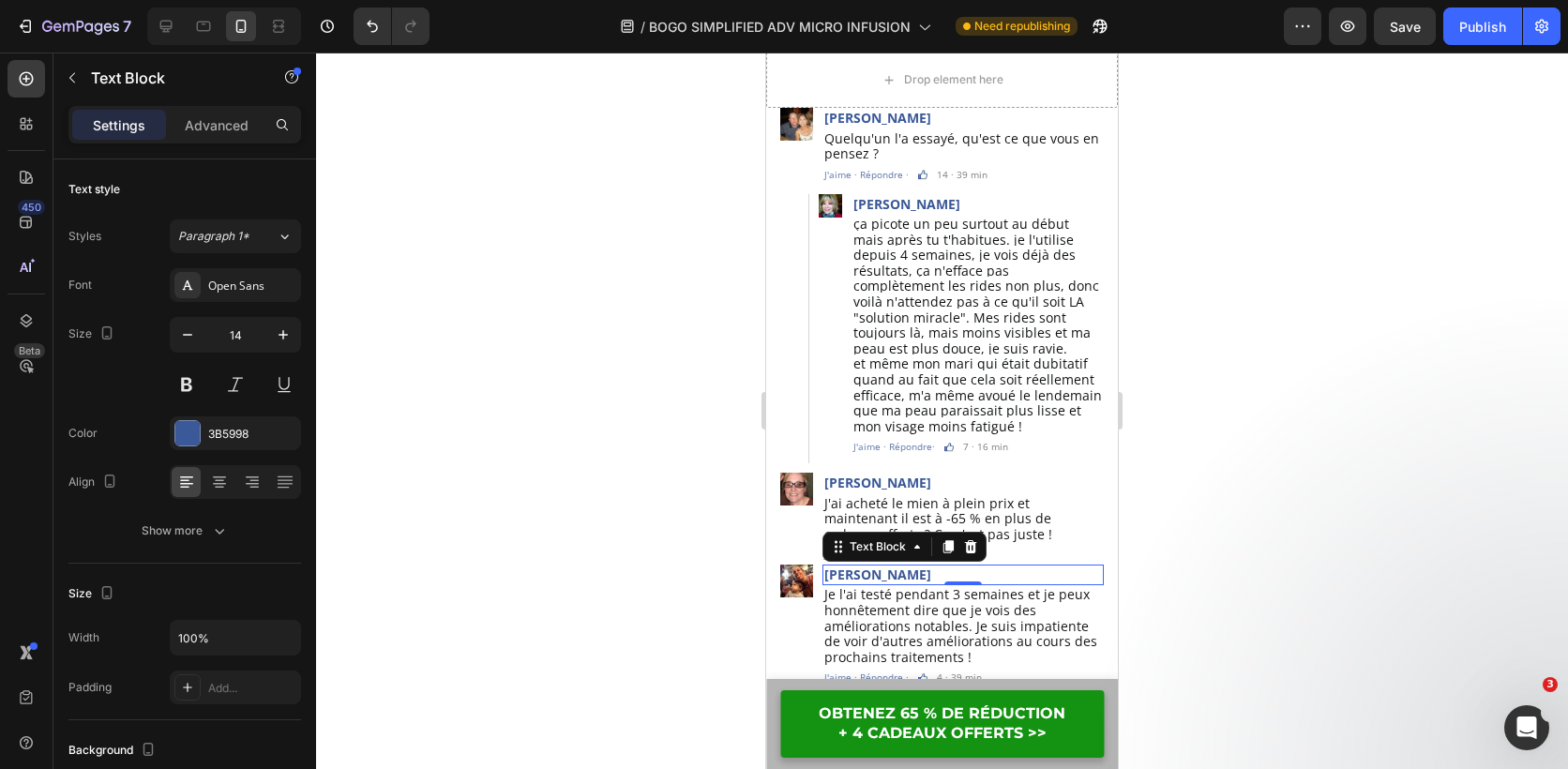
click at [906, 567] on p "[PERSON_NAME]" at bounding box center [963, 575] width 278 height 17
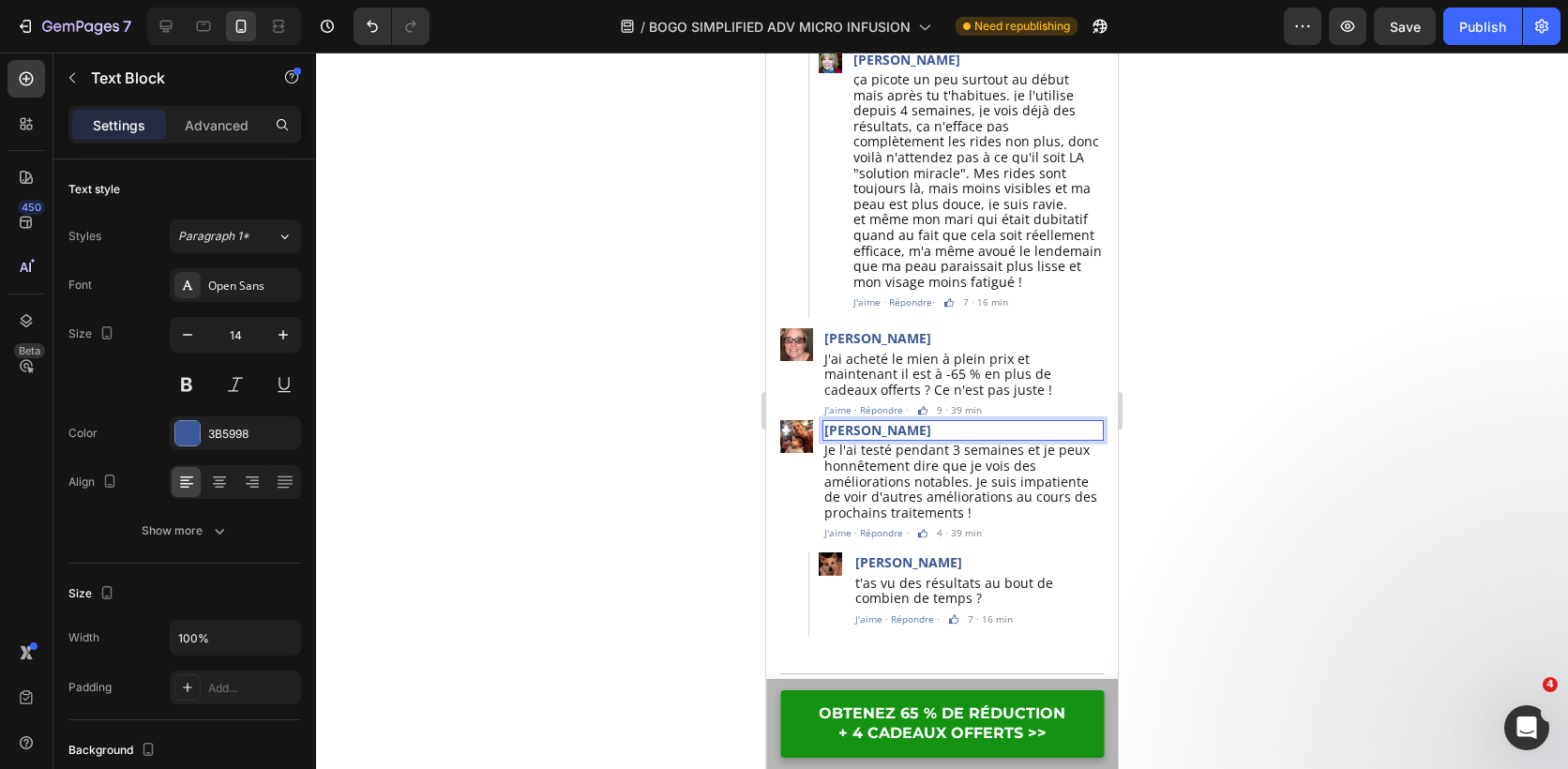
scroll to position [5470, 0]
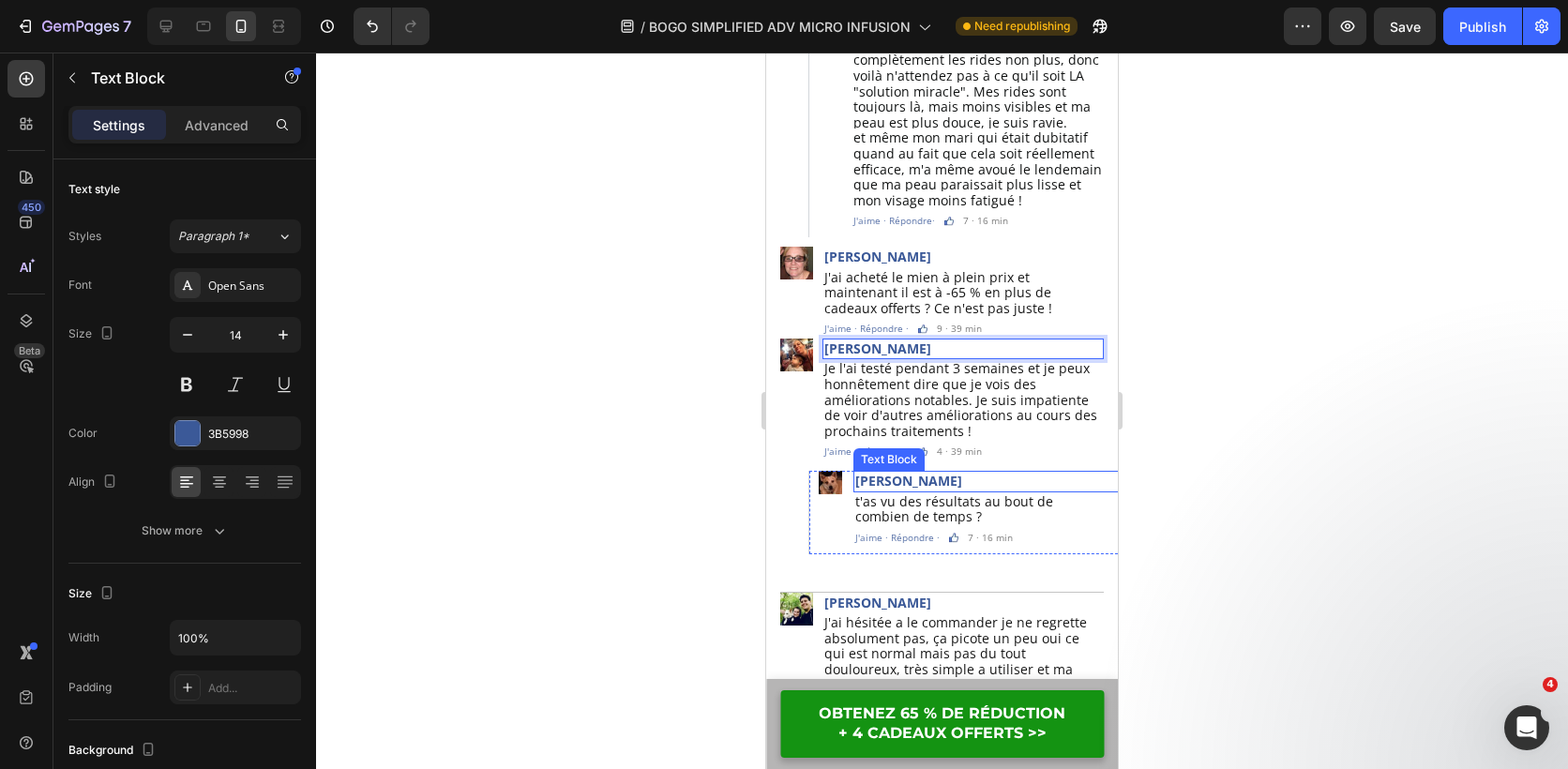
click at [908, 472] on p "[PERSON_NAME]" at bounding box center [993, 481] width 275 height 17
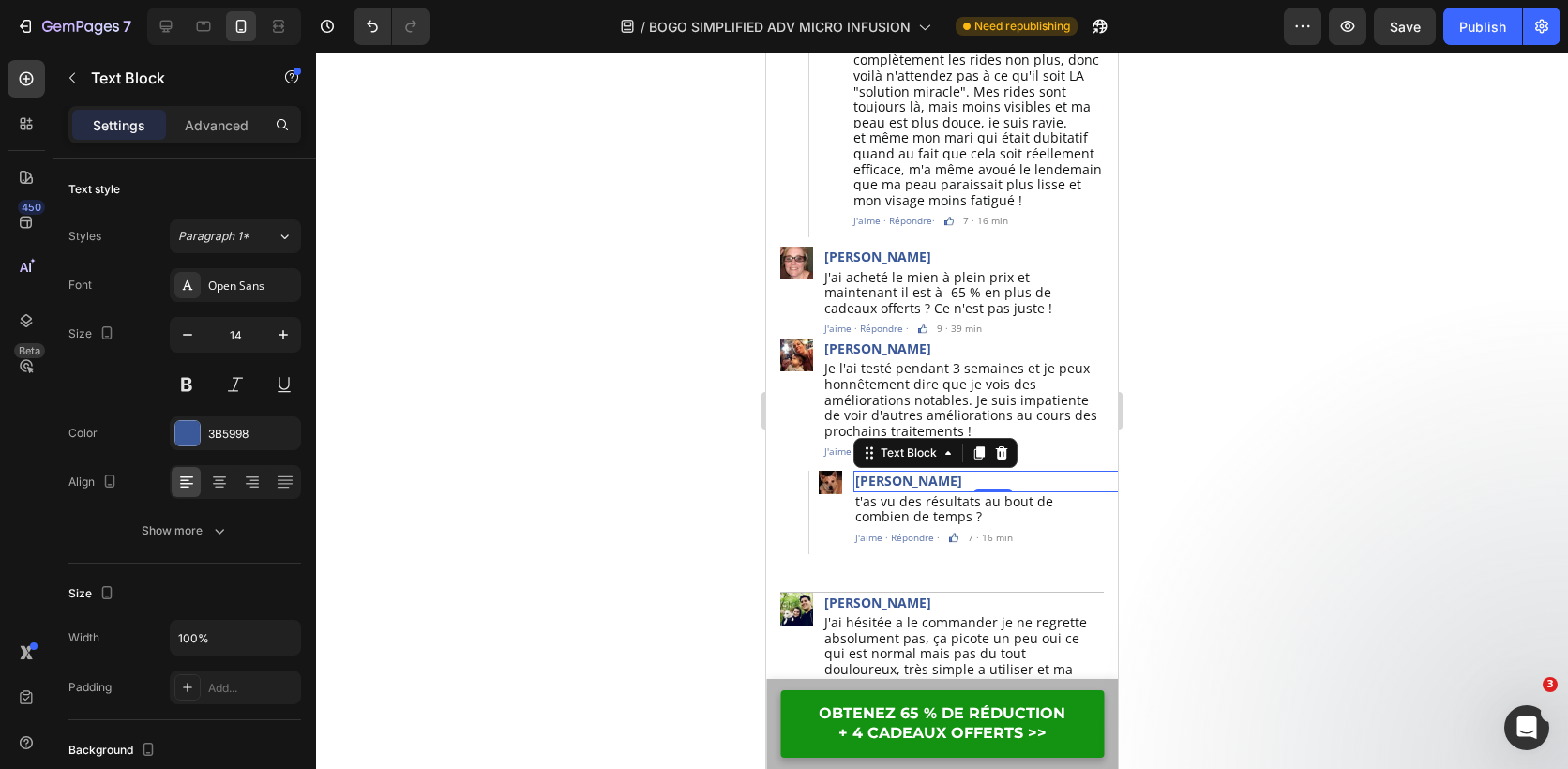
click at [945, 472] on p "[PERSON_NAME]" at bounding box center [993, 481] width 275 height 17
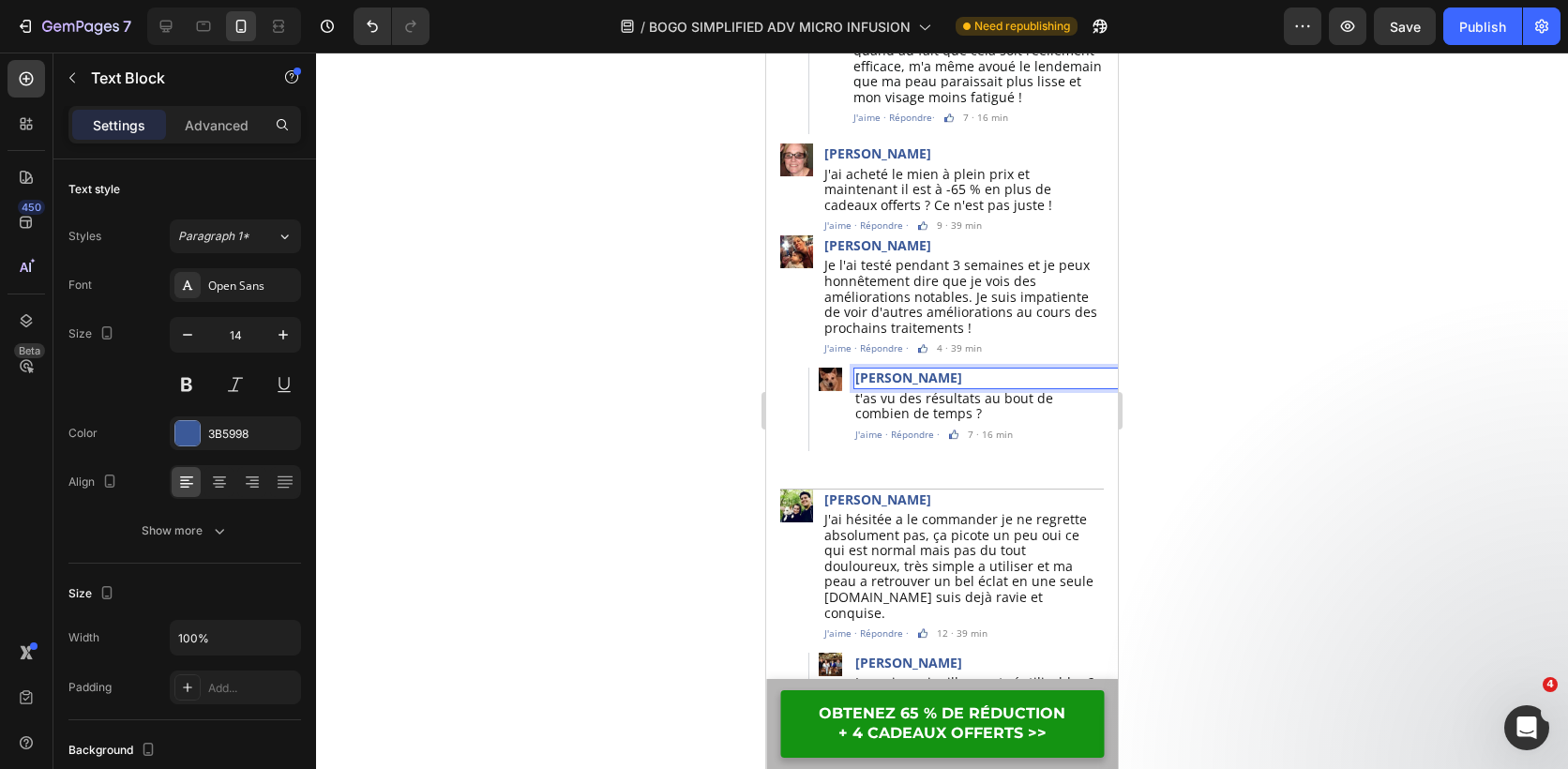
scroll to position [5594, 0]
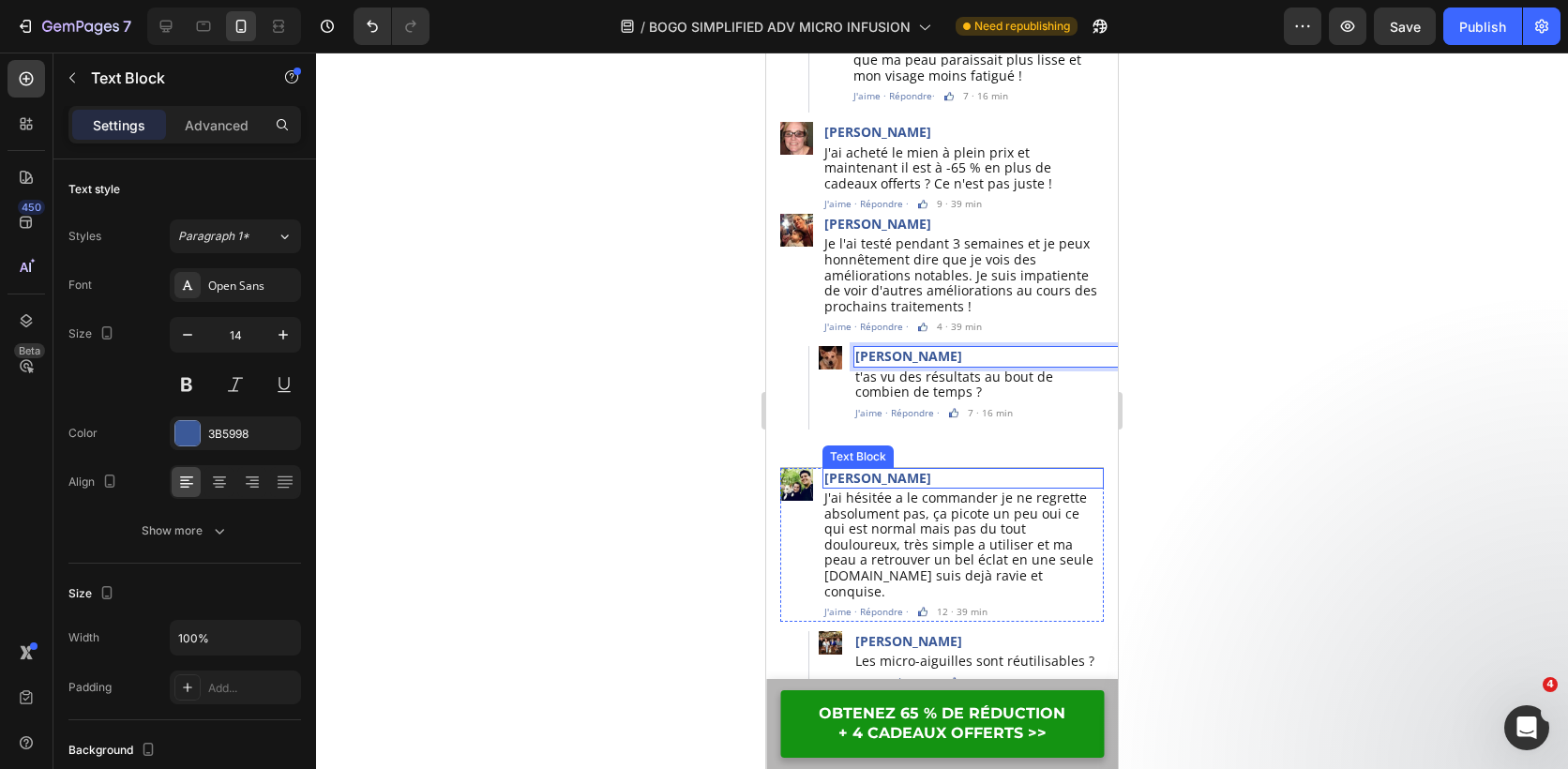
click at [909, 470] on p "[PERSON_NAME]" at bounding box center [963, 478] width 278 height 17
click at [900, 470] on p "[PERSON_NAME]" at bounding box center [963, 478] width 278 height 17
click at [670, 412] on div at bounding box center [941, 411] width 1252 height 717
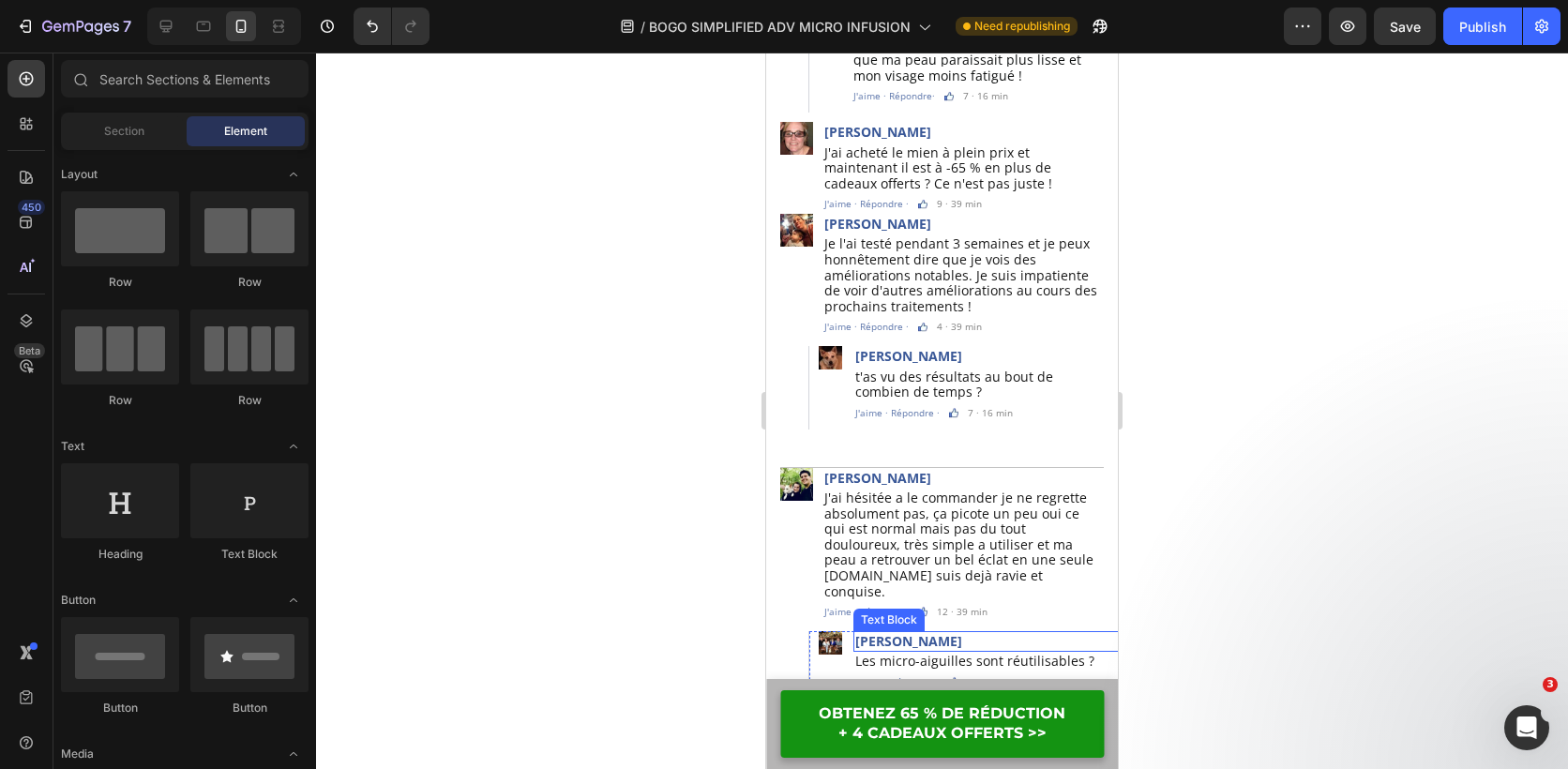
click at [916, 633] on p "[PERSON_NAME]" at bounding box center [989, 642] width 267 height 17
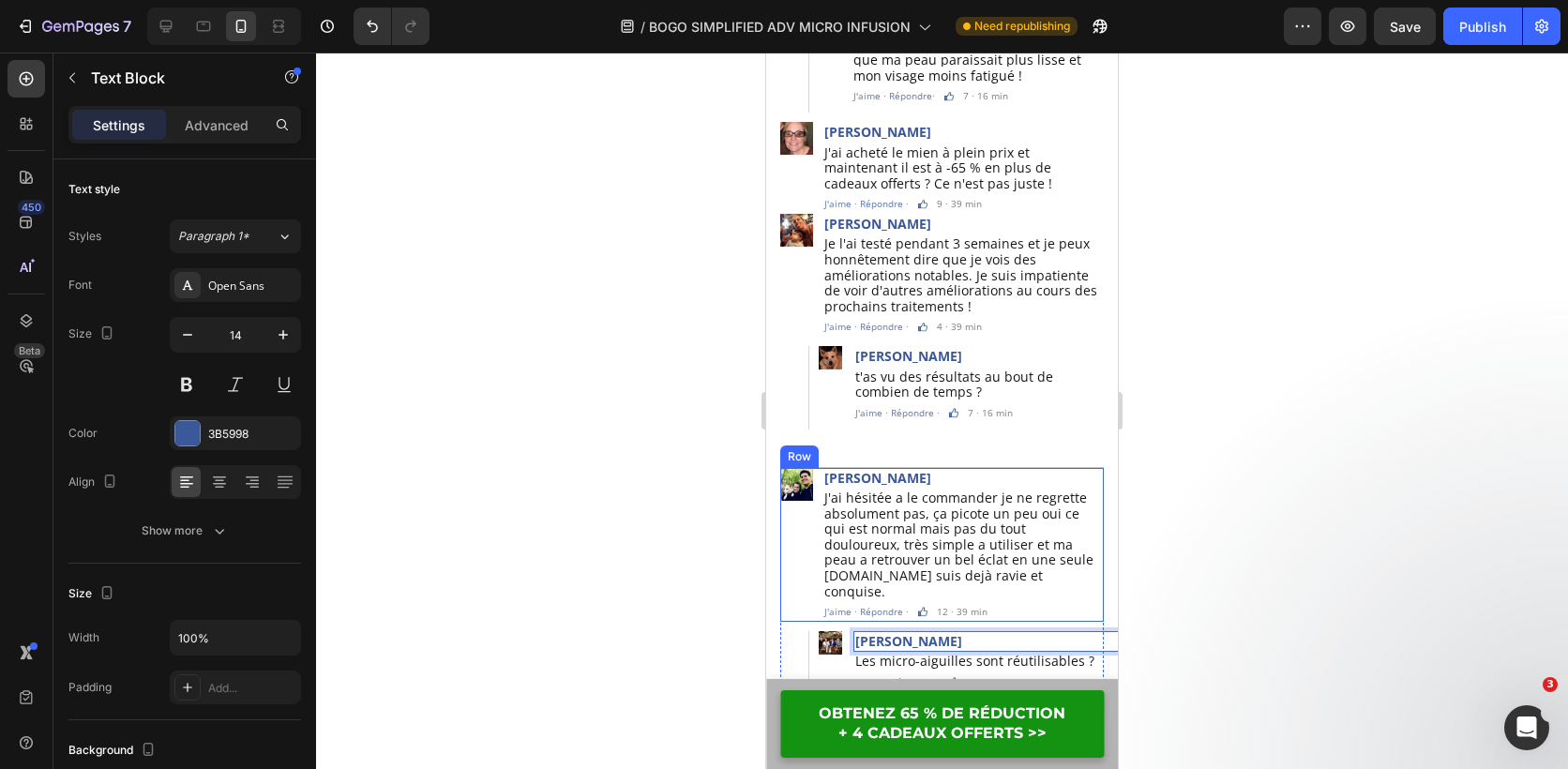
click at [662, 544] on div at bounding box center [941, 411] width 1252 height 717
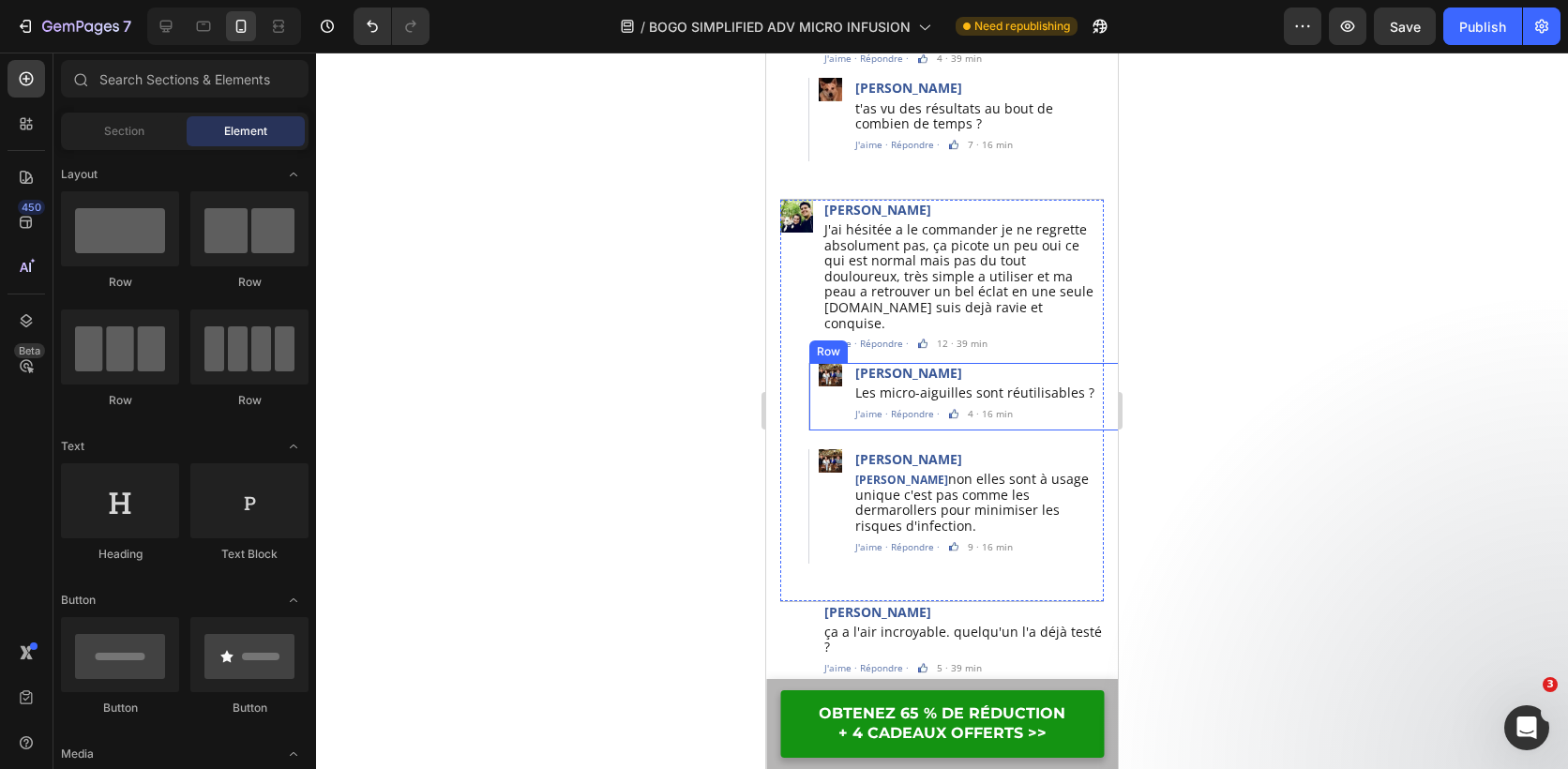
scroll to position [5873, 0]
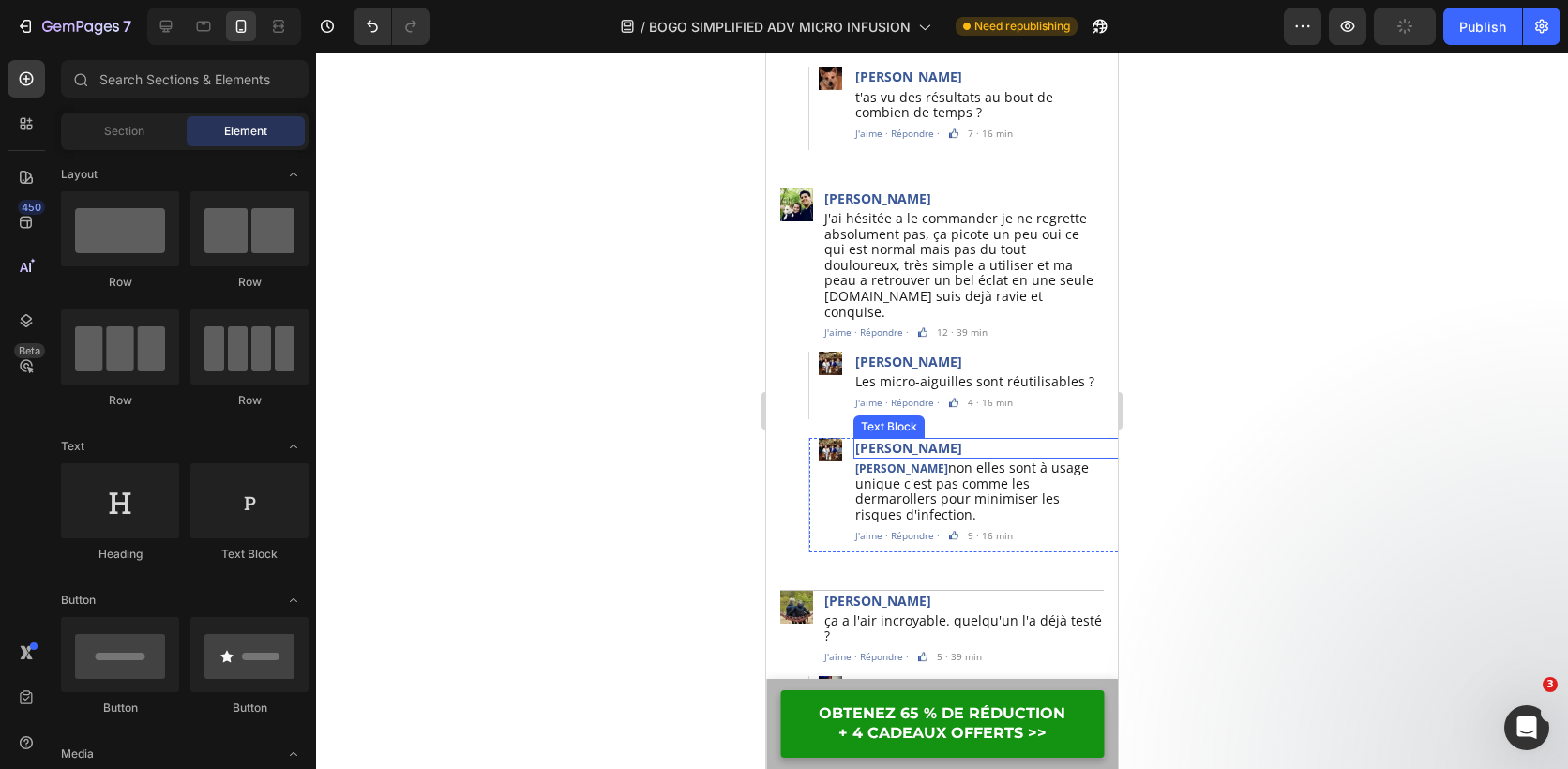
click at [950, 440] on p "[PERSON_NAME]" at bounding box center [993, 449] width 275 height 17
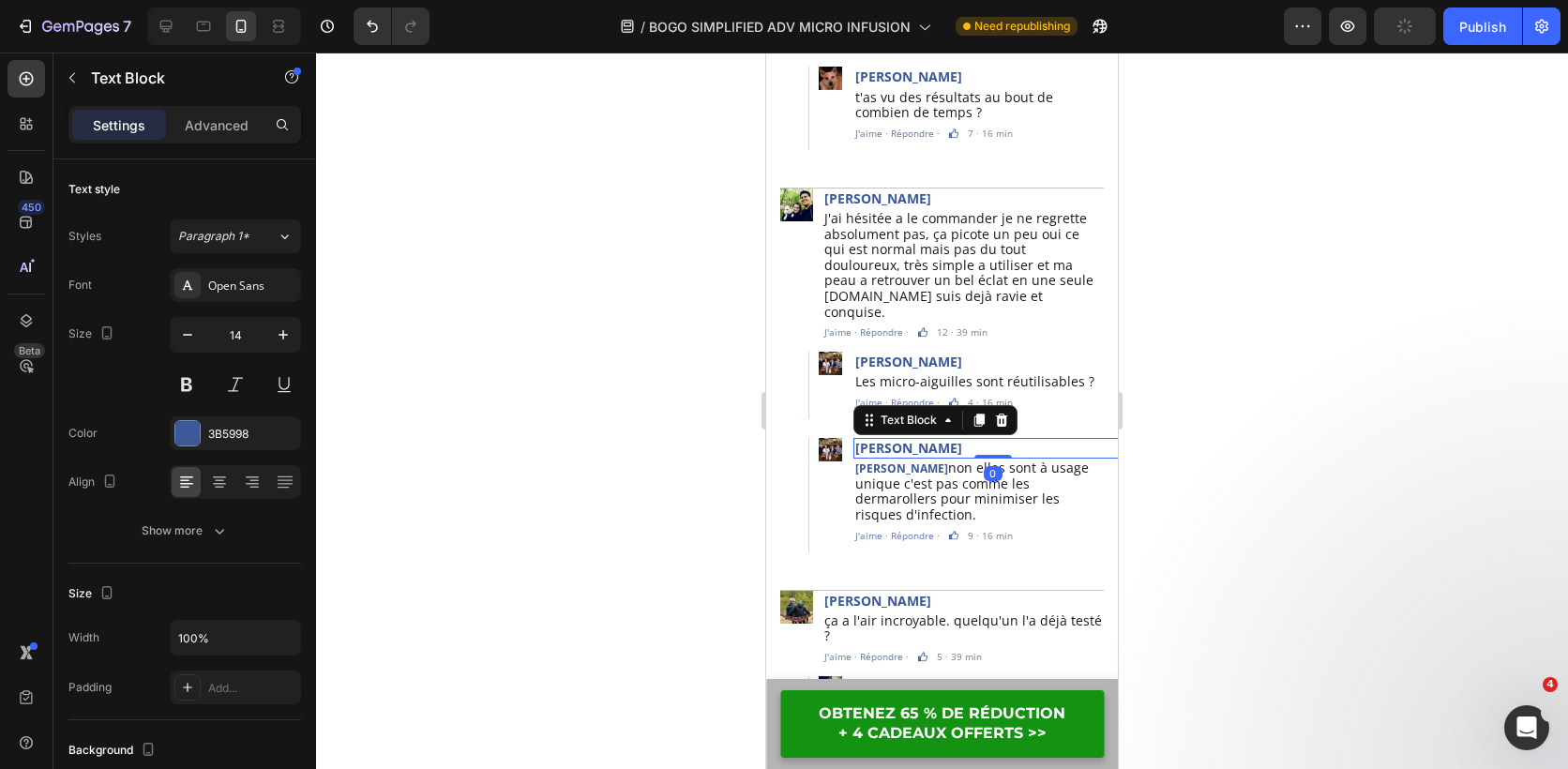
click at [950, 440] on p "[PERSON_NAME]" at bounding box center [993, 449] width 275 height 17
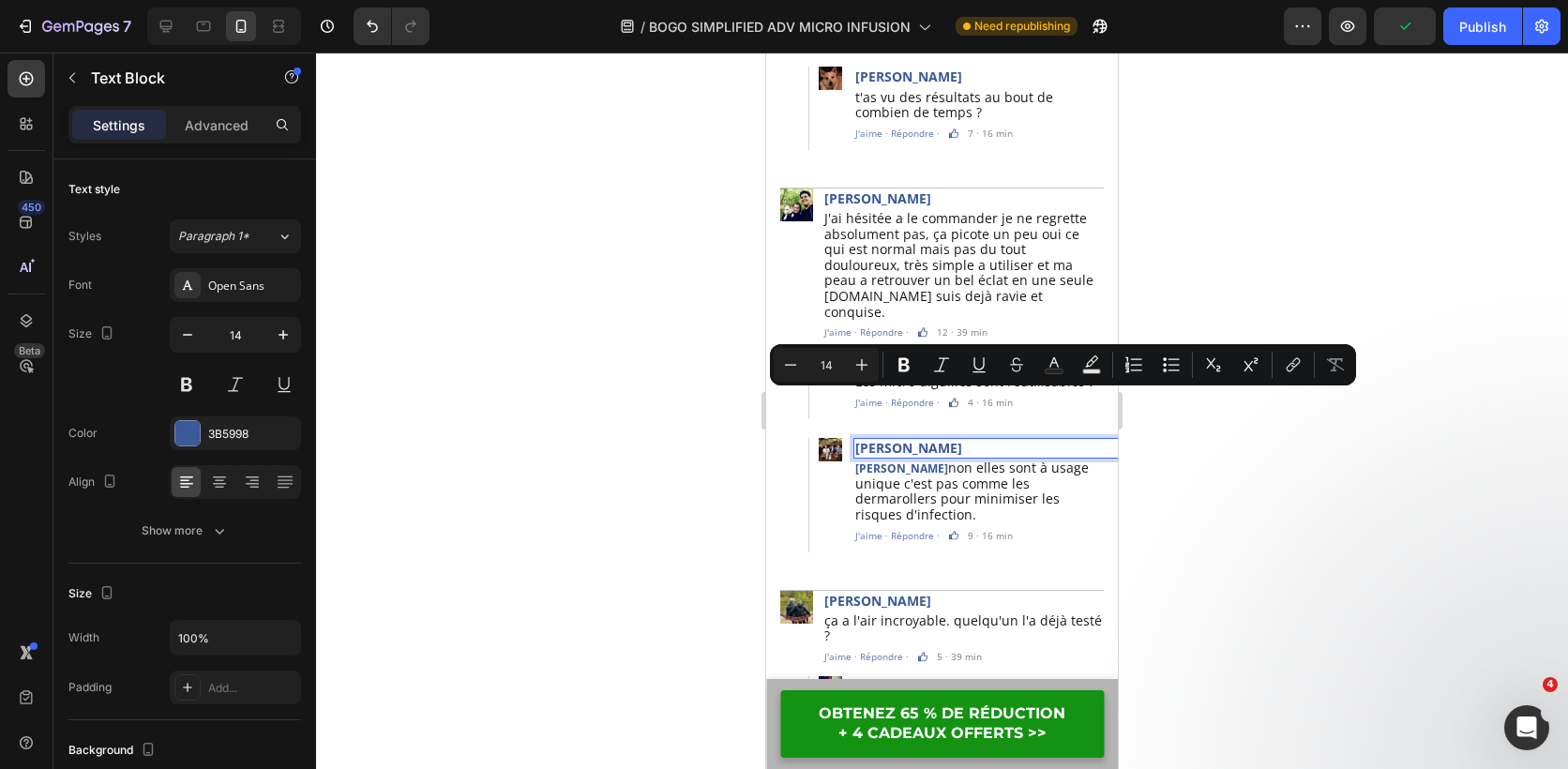
copy p "[PERSON_NAME]"
click at [958, 440] on p "[PERSON_NAME]" at bounding box center [993, 449] width 275 height 17
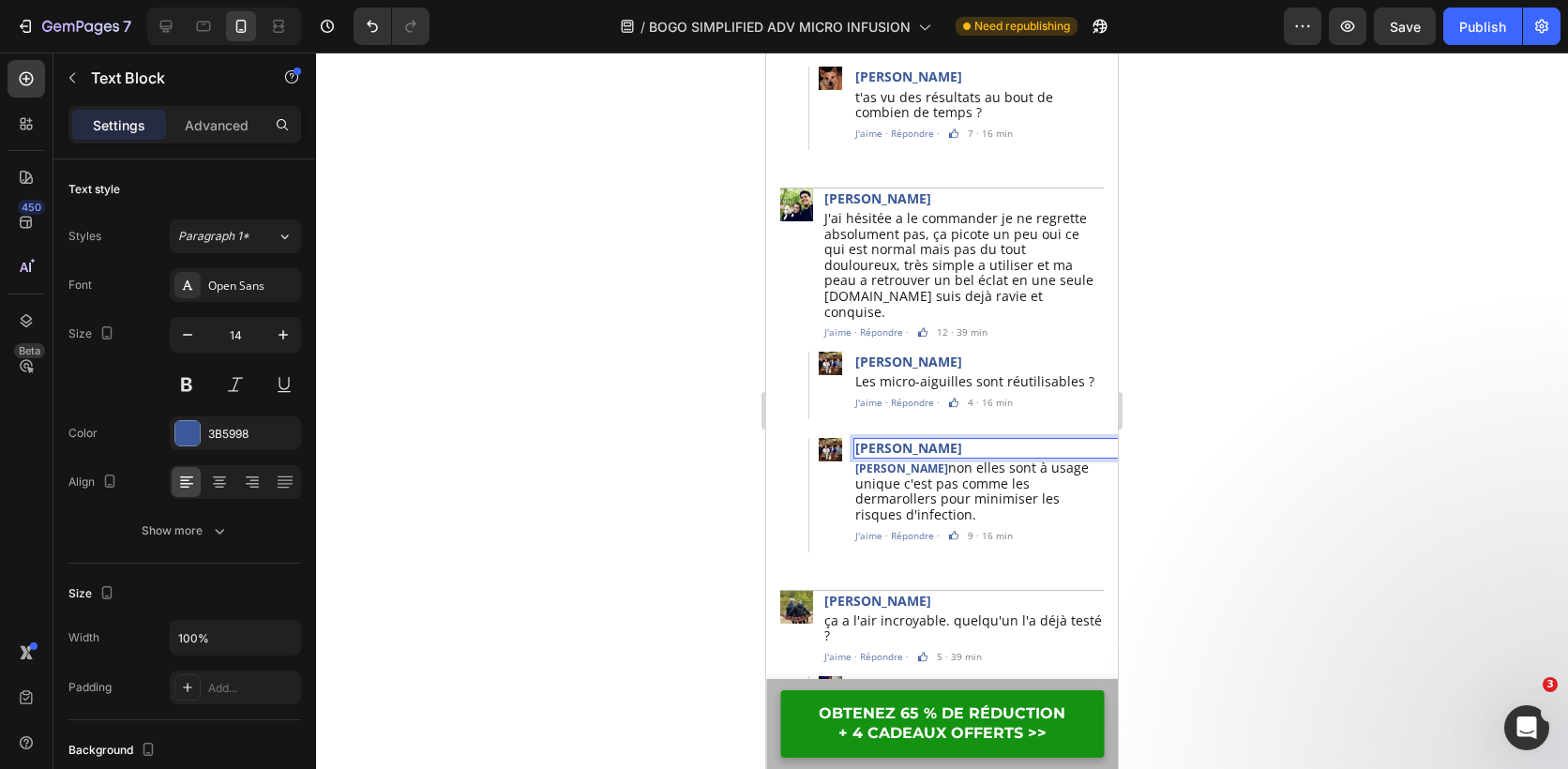
click at [648, 428] on div at bounding box center [941, 411] width 1252 height 717
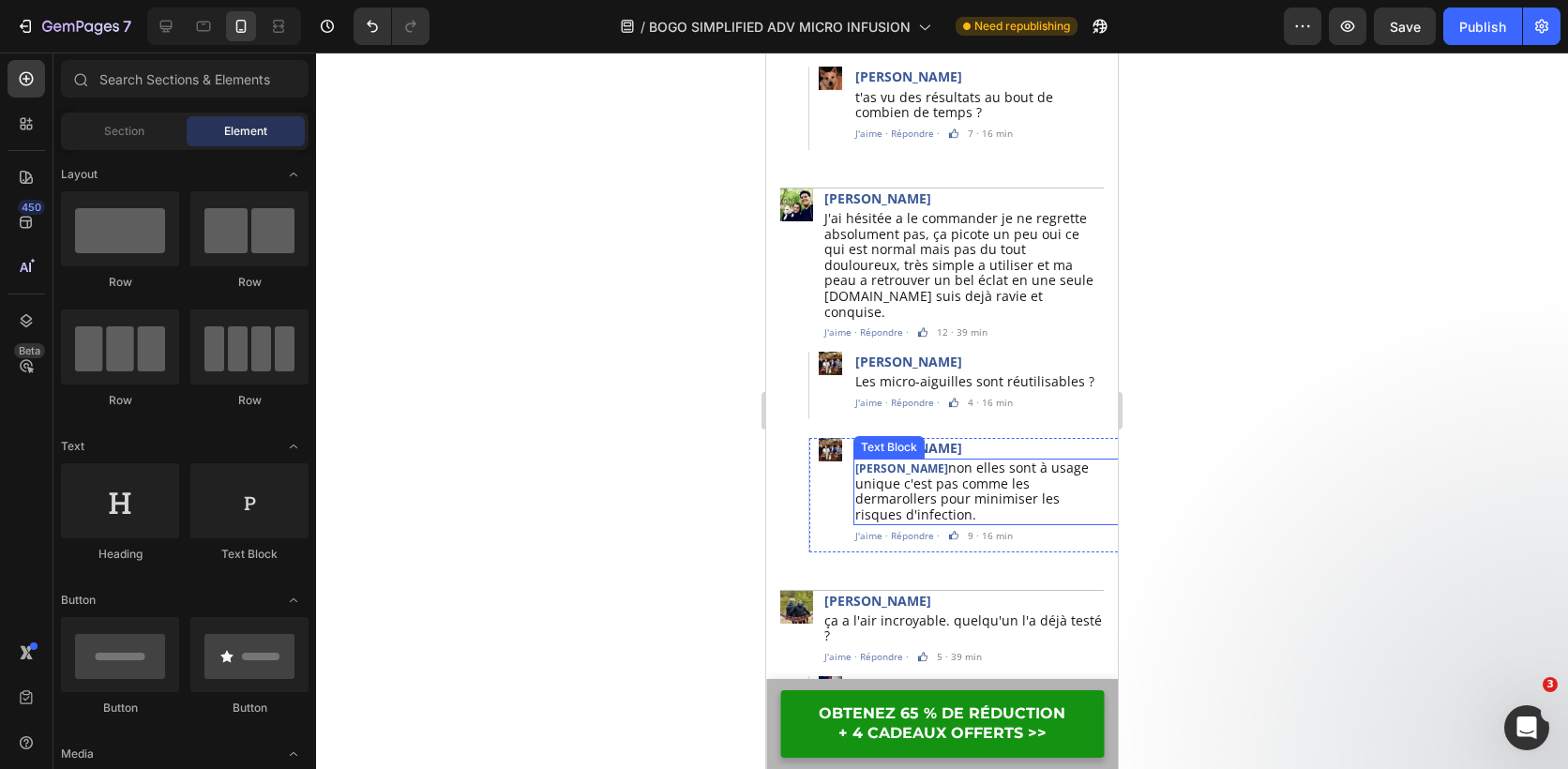
click at [922, 460] on strong "[PERSON_NAME]" at bounding box center [902, 468] width 93 height 16
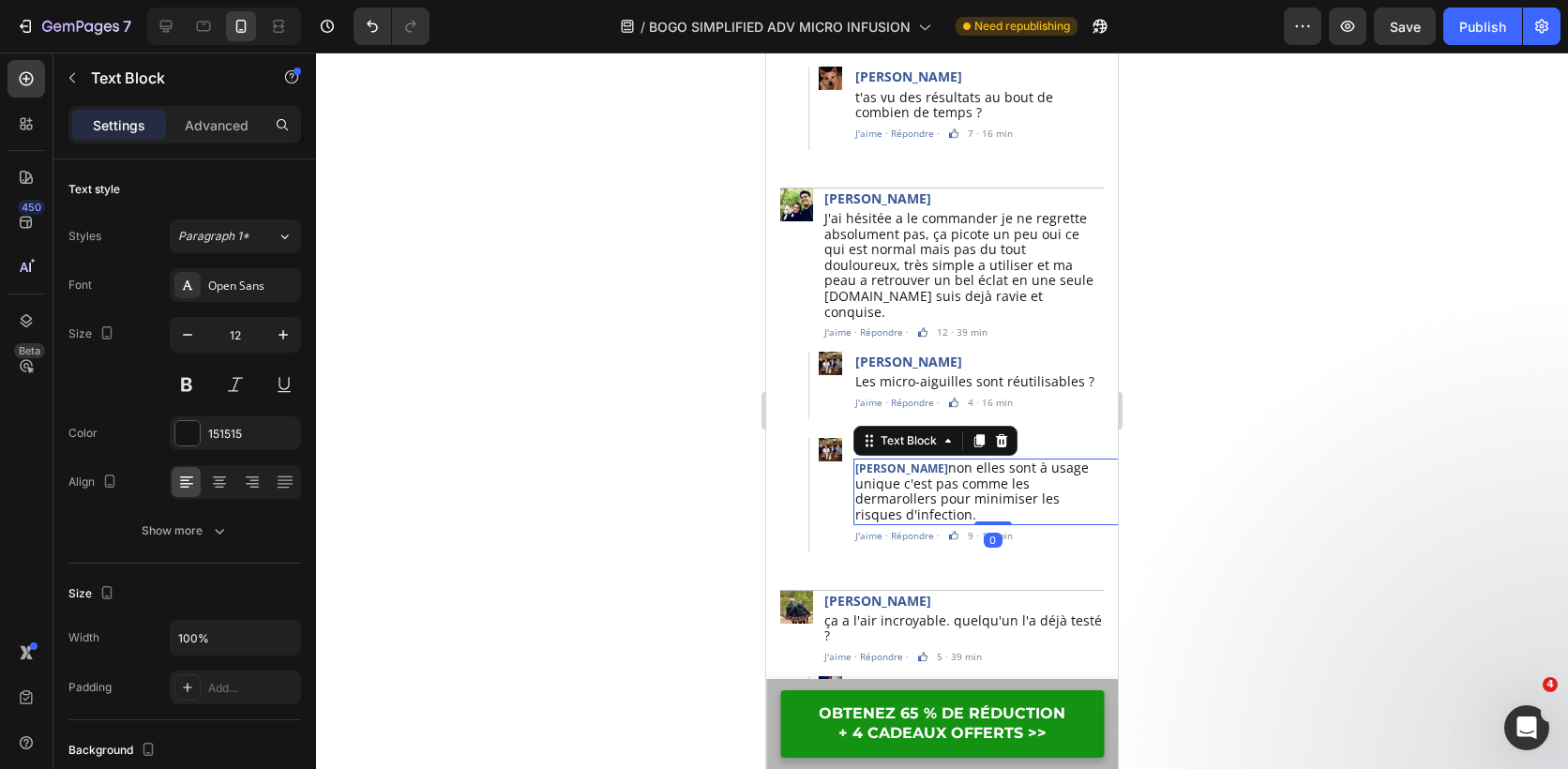
click at [922, 460] on strong "[PERSON_NAME]" at bounding box center [902, 468] width 93 height 16
click at [932, 458] on span "non elles sont à usage unique c'est pas comme les dermarollers pour minimiser l…" at bounding box center [973, 490] width 234 height 65
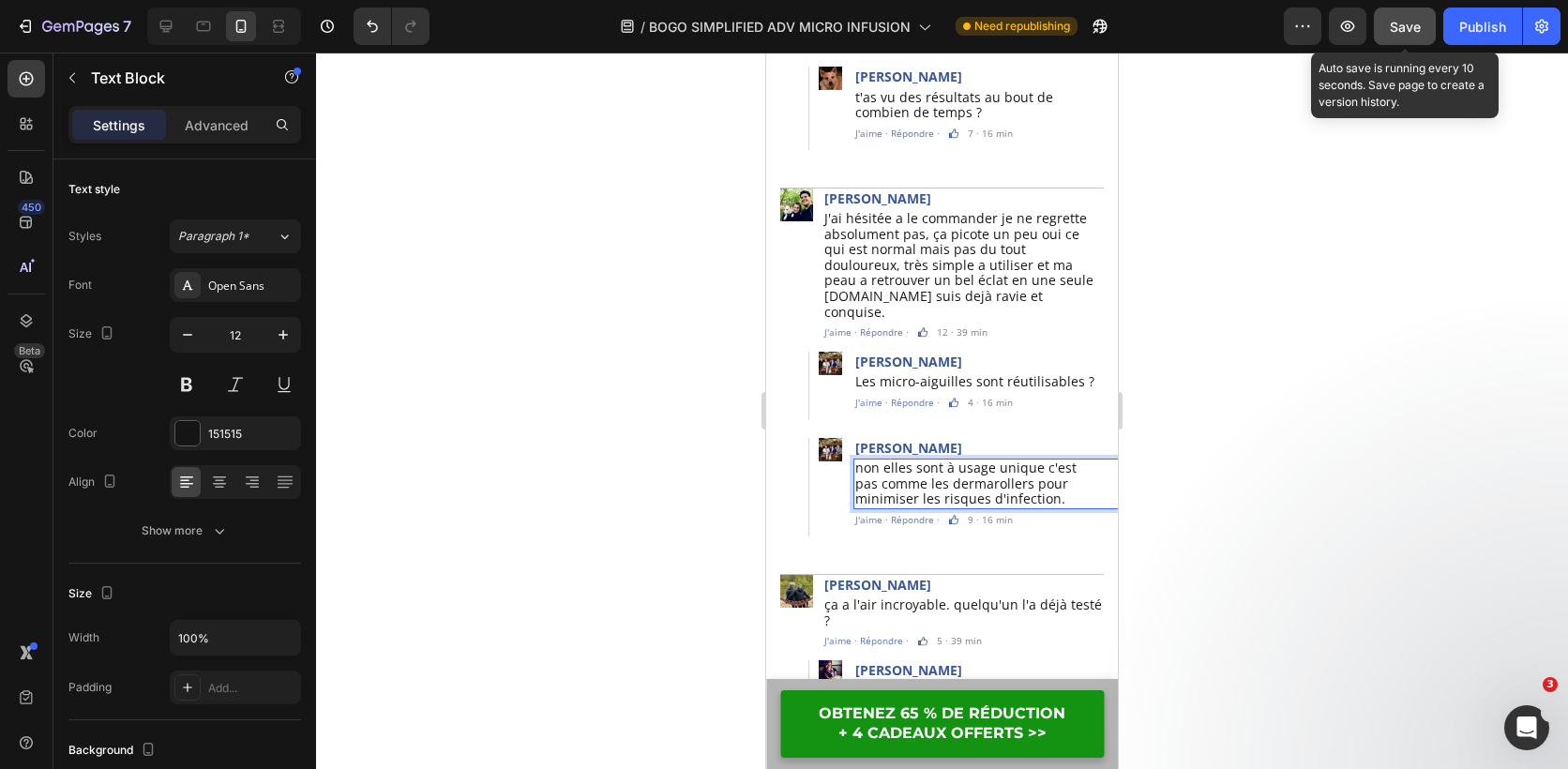
click at [1406, 35] on button "Save" at bounding box center [1404, 26] width 62 height 37
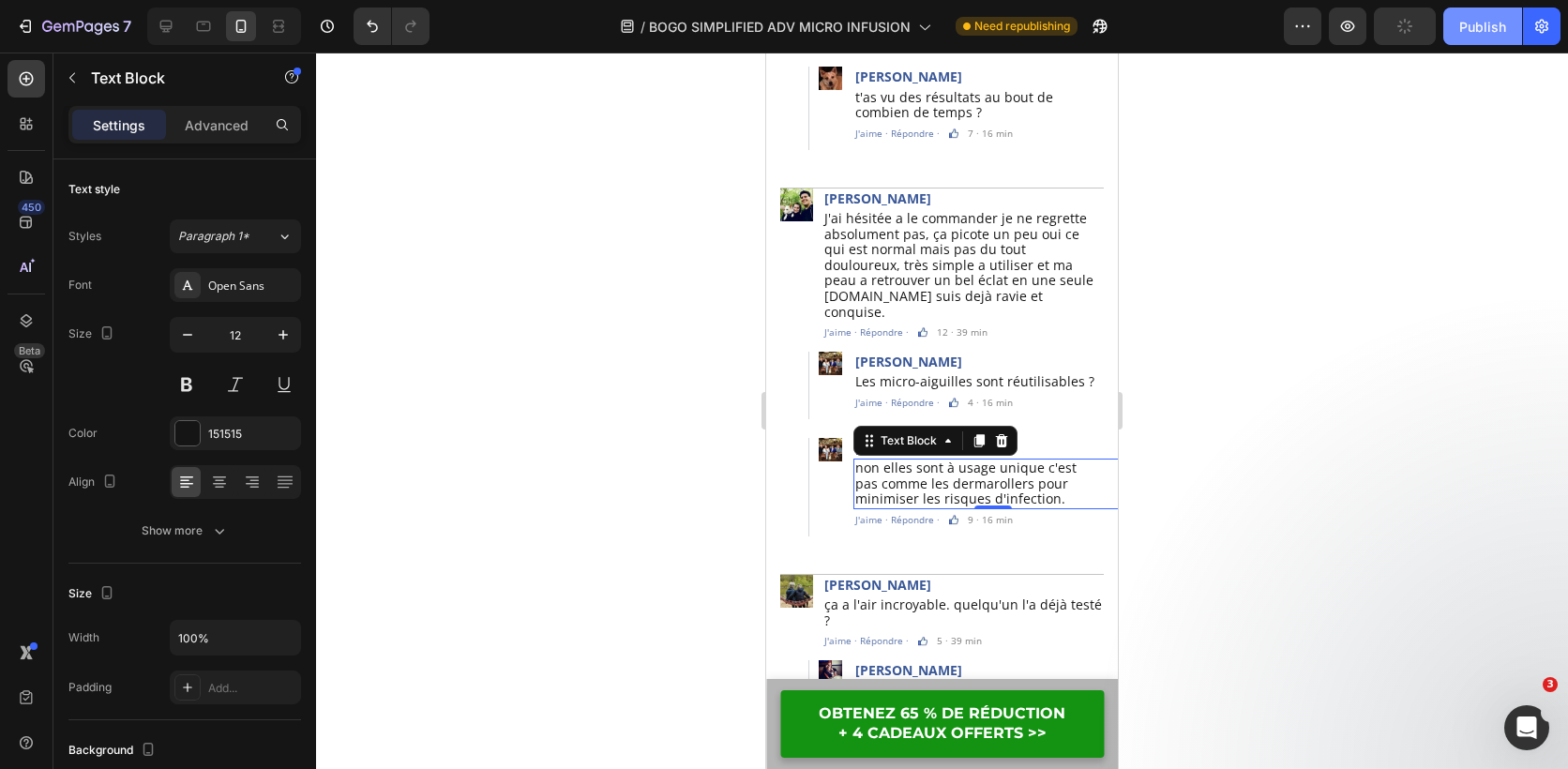
click at [1461, 32] on div "Publish" at bounding box center [1482, 27] width 47 height 20
click at [914, 577] on p "[PERSON_NAME]" at bounding box center [963, 586] width 278 height 17
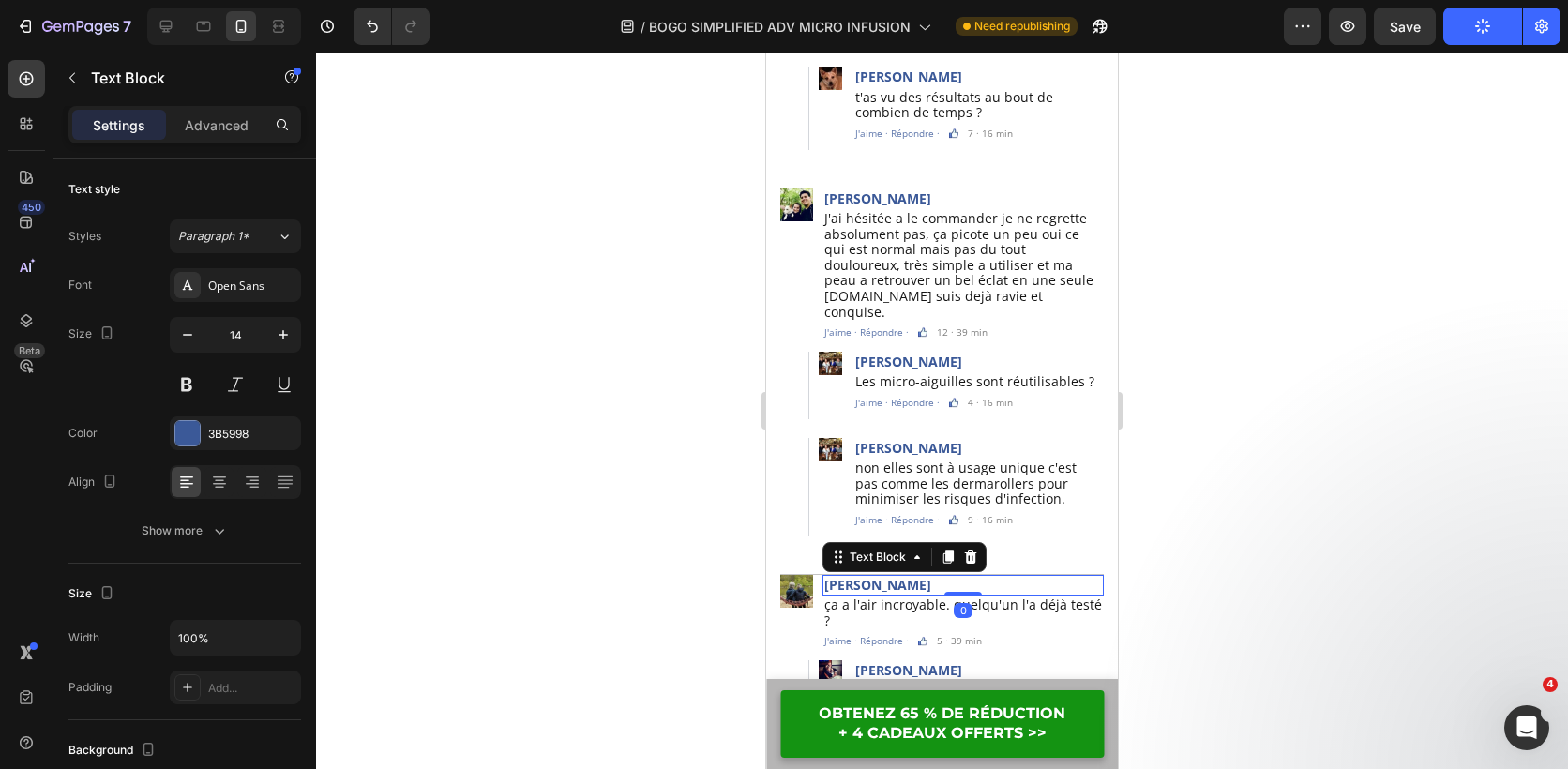
click at [914, 577] on p "[PERSON_NAME]" at bounding box center [963, 586] width 278 height 17
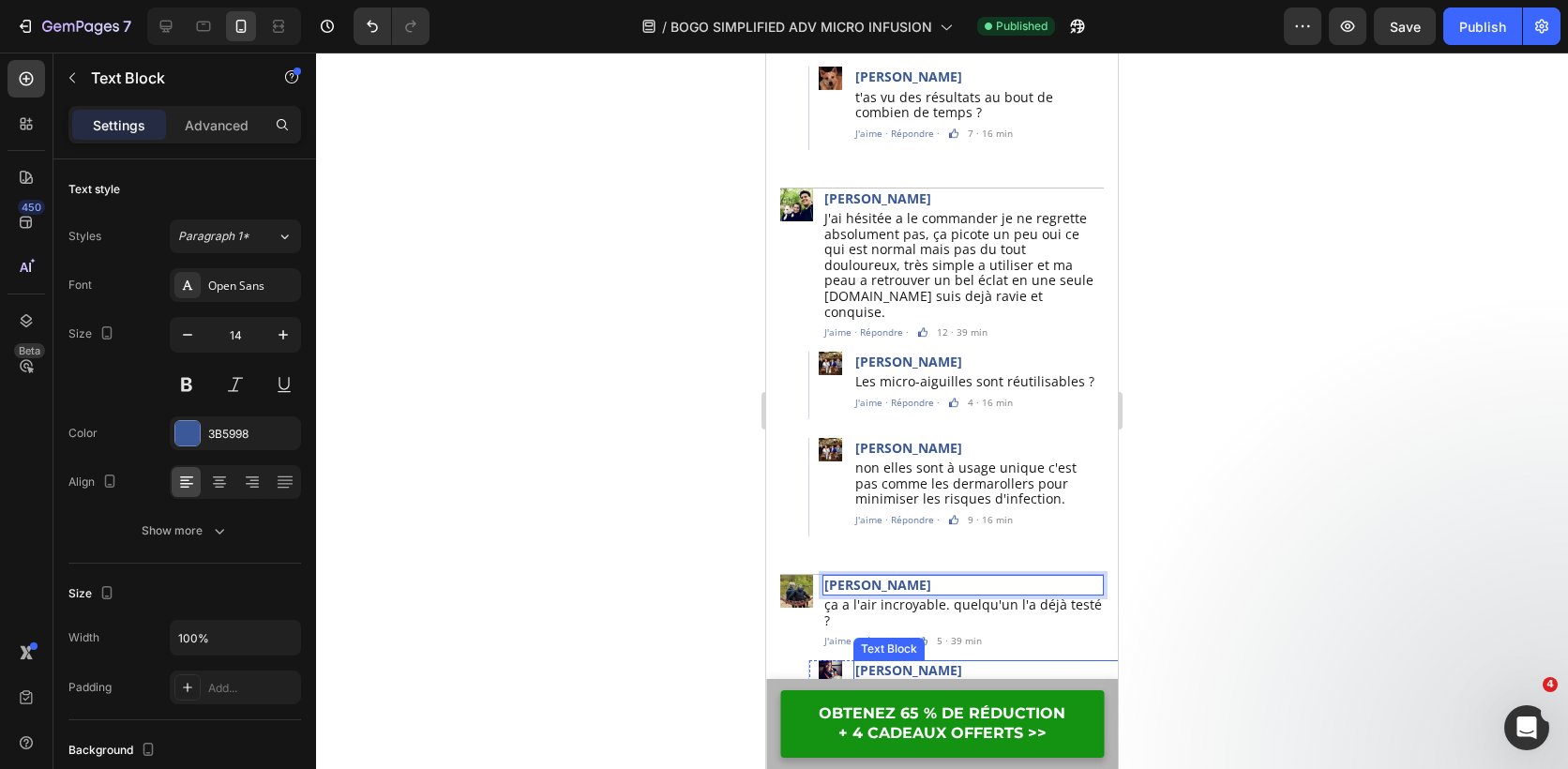
click at [911, 662] on p "[PERSON_NAME]" at bounding box center [993, 670] width 275 height 17
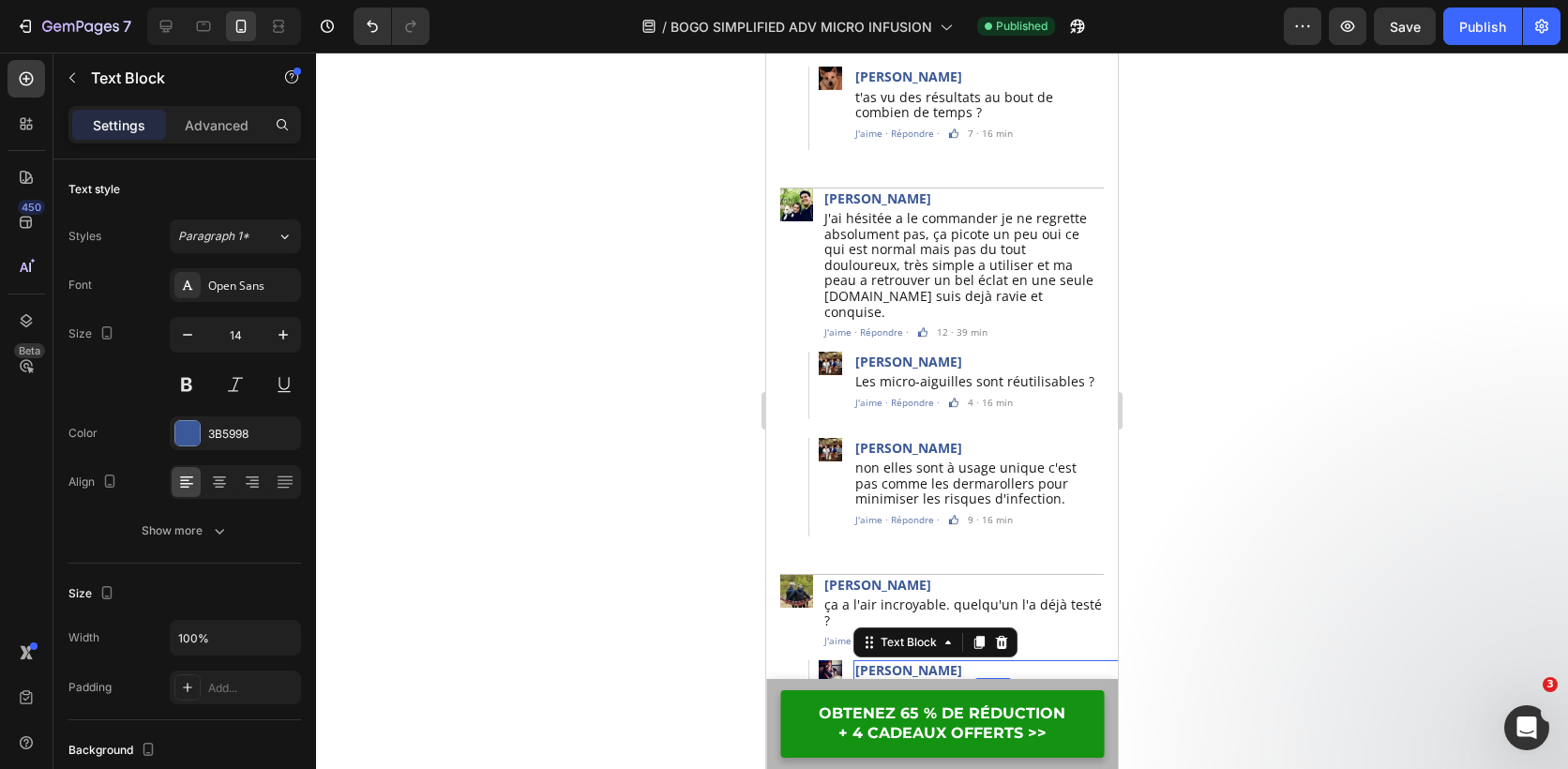
click at [923, 662] on p "[PERSON_NAME]" at bounding box center [993, 670] width 275 height 17
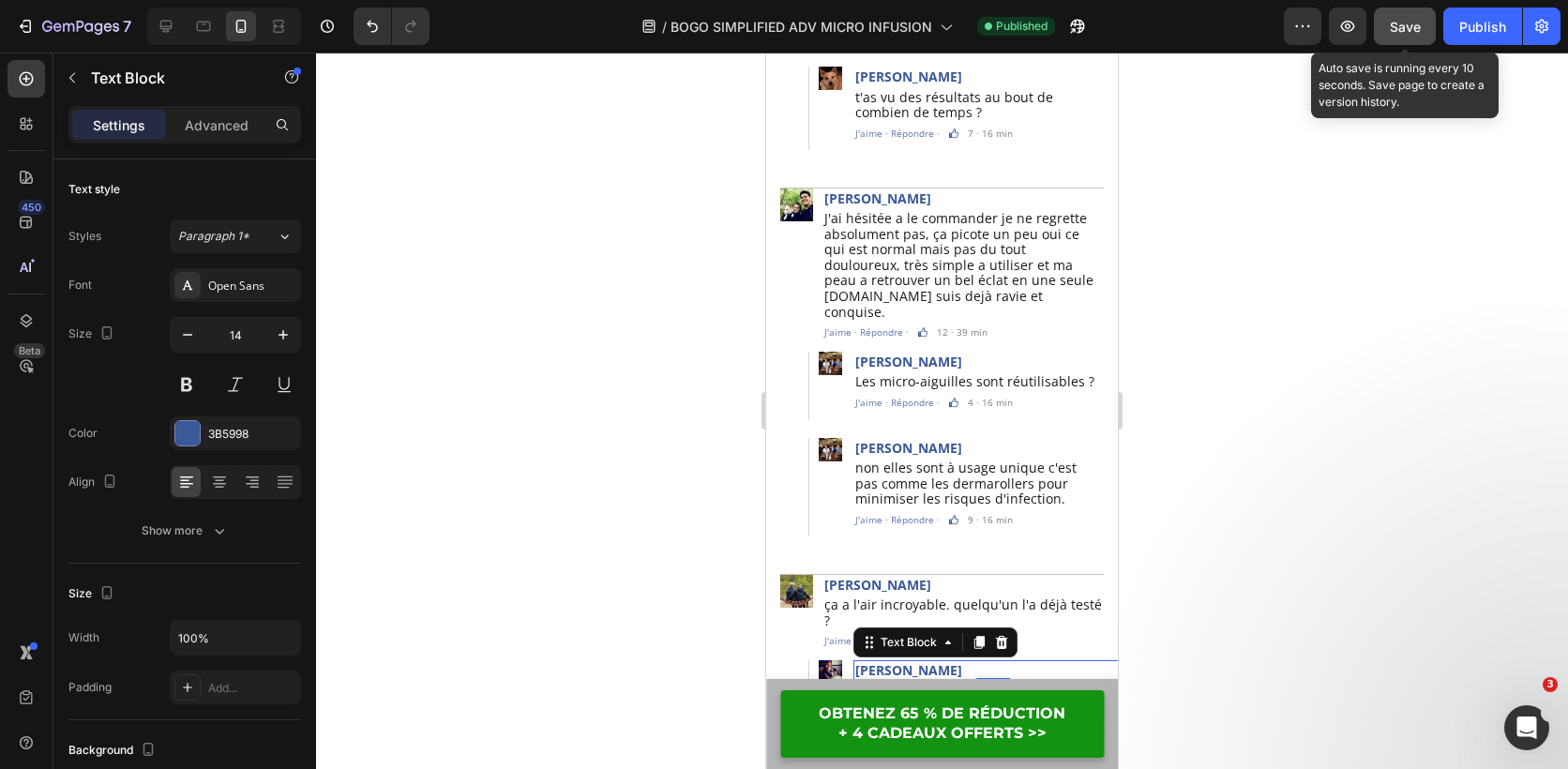
click at [1412, 10] on button "Save" at bounding box center [1404, 26] width 62 height 37
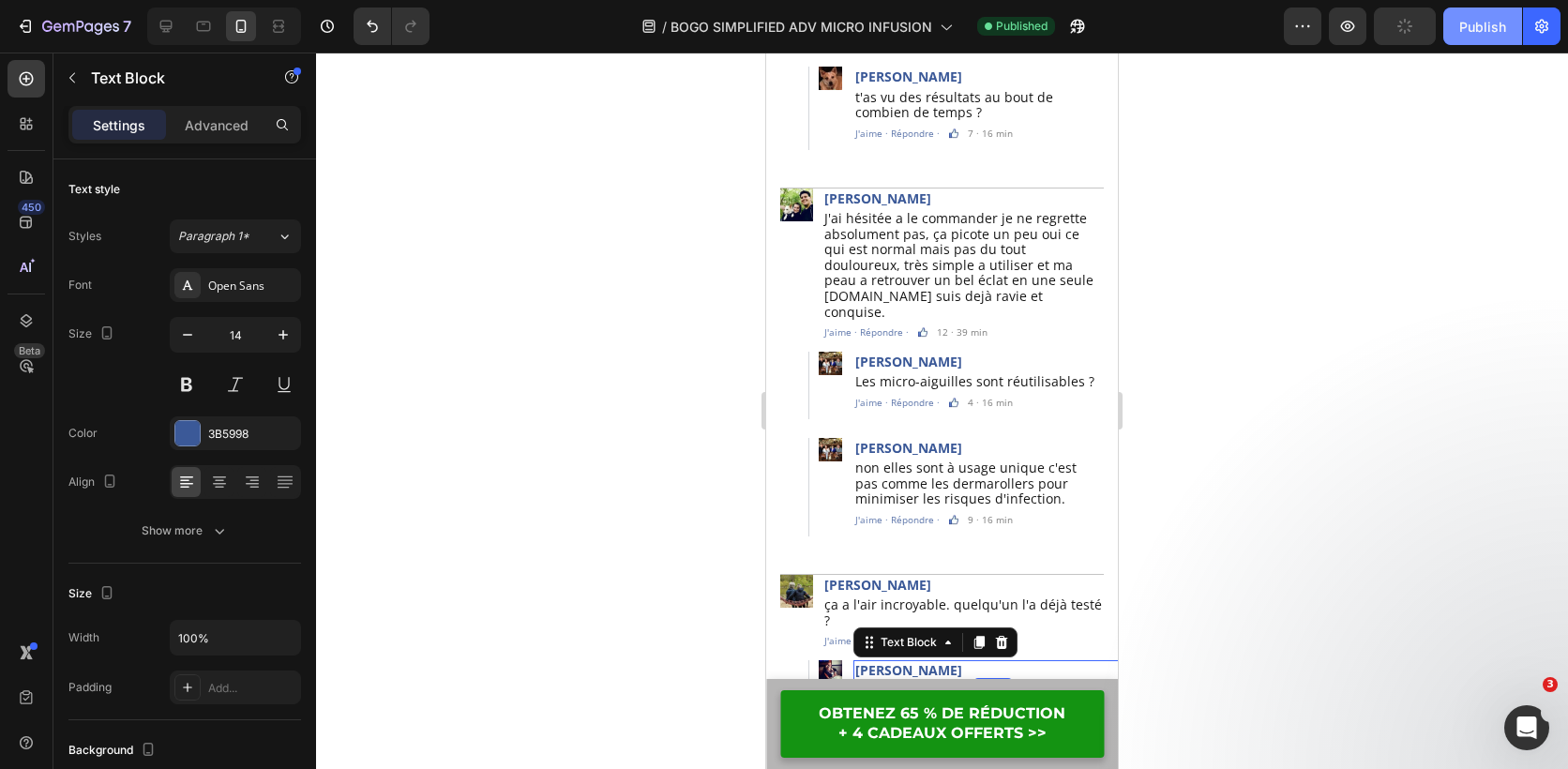
click at [1462, 26] on div "Publish" at bounding box center [1482, 27] width 47 height 20
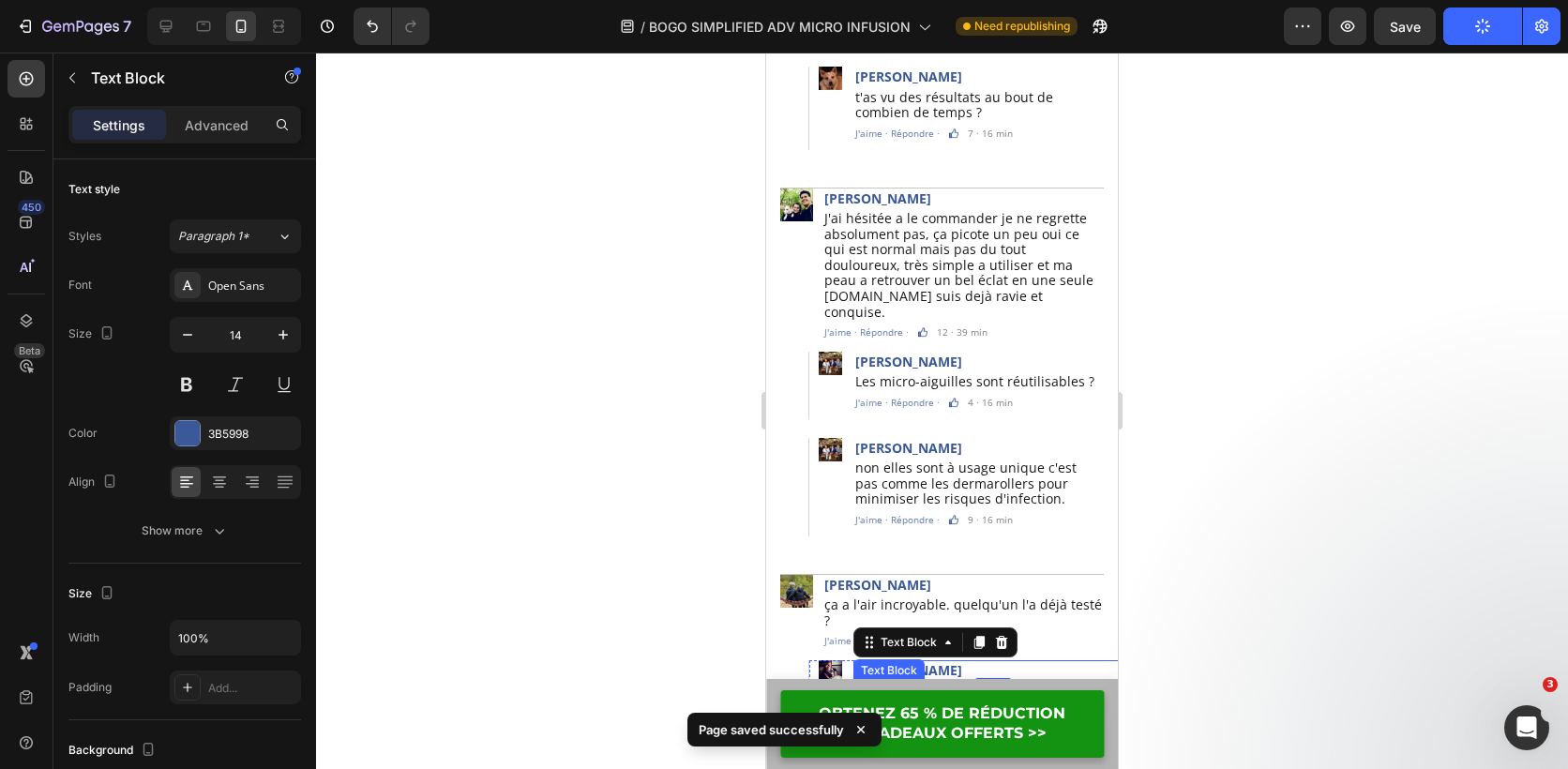
scroll to position [6354, 0]
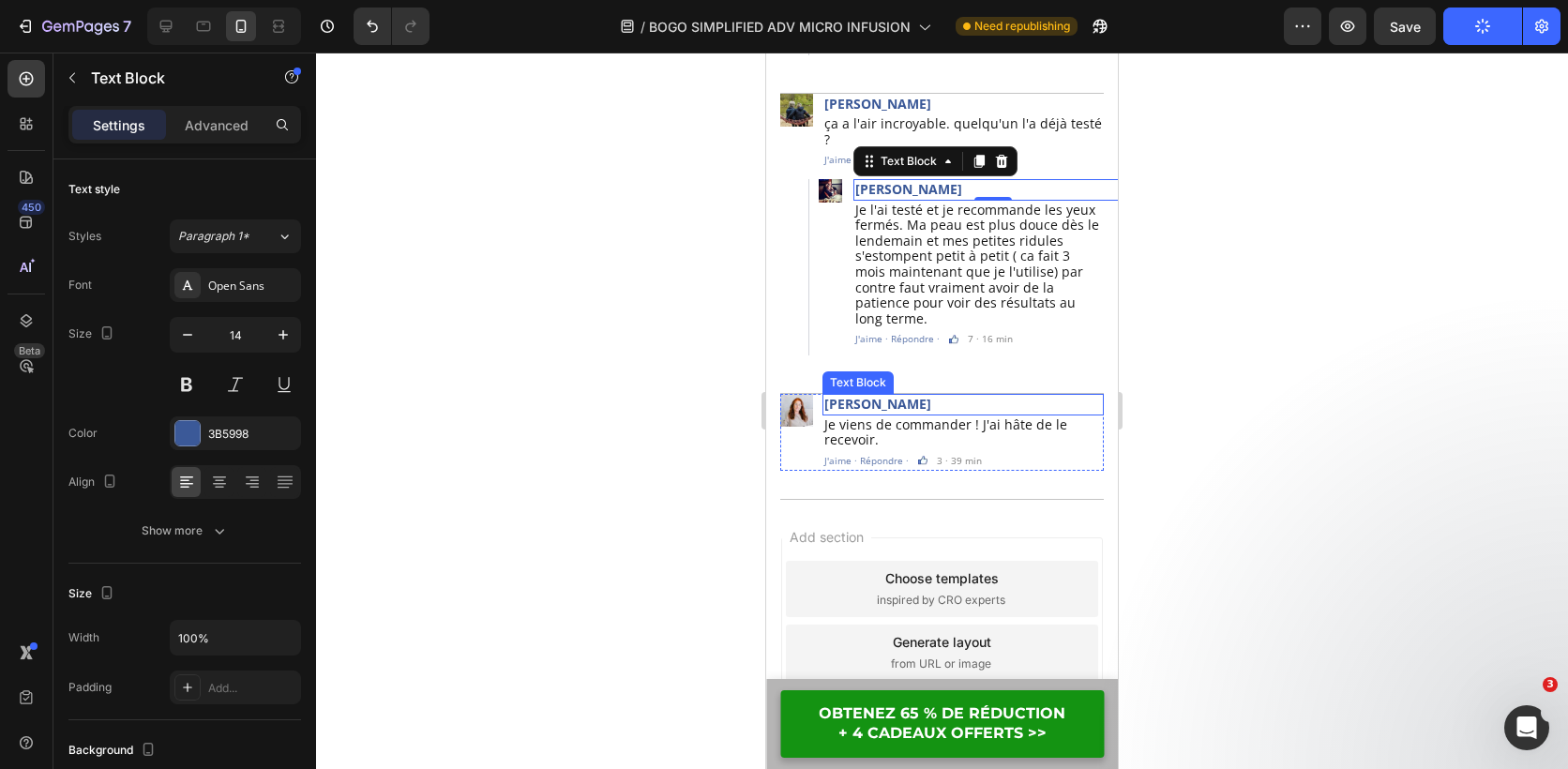
click at [896, 395] on p "[PERSON_NAME]" at bounding box center [963, 404] width 278 height 17
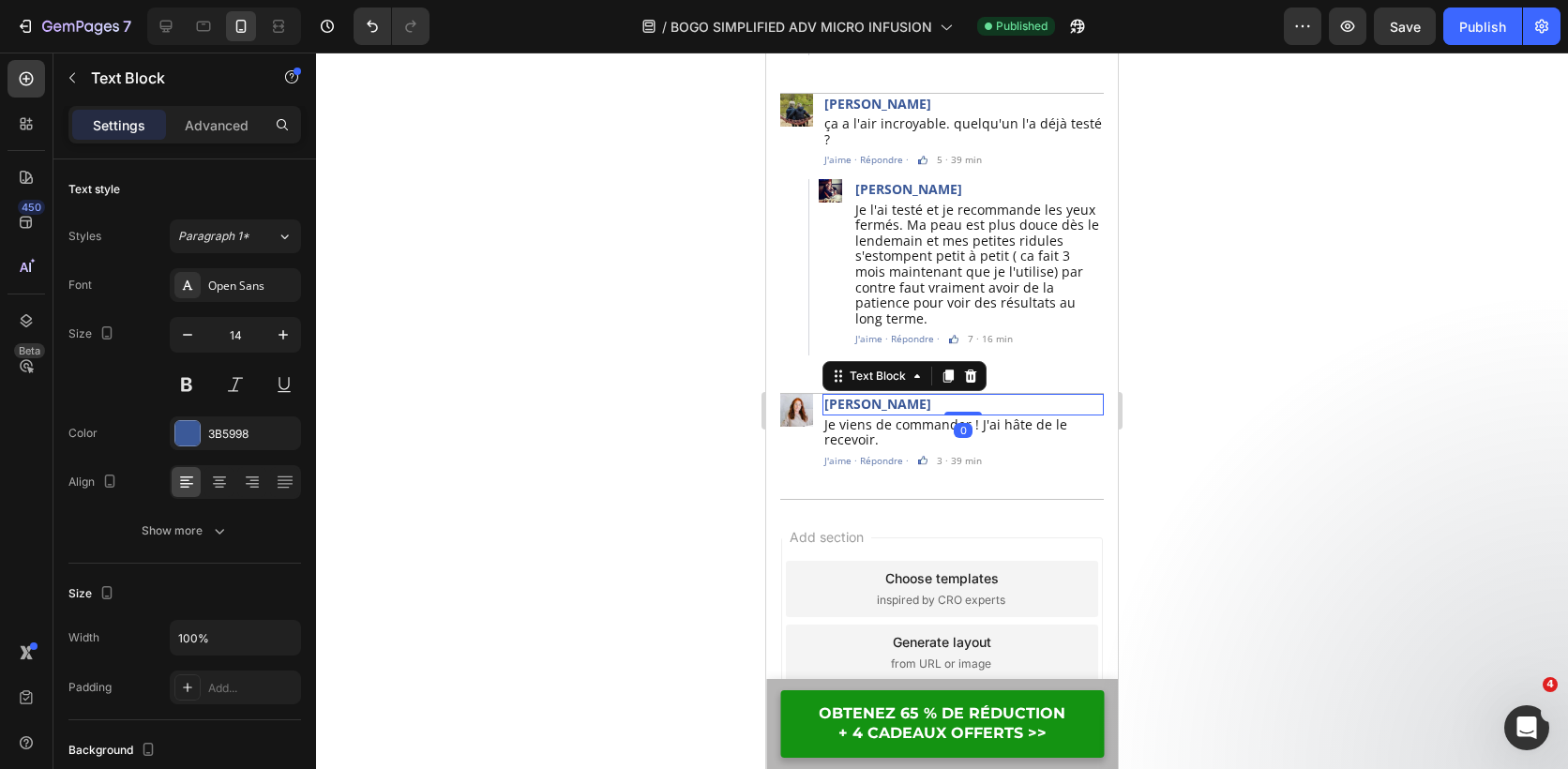
click at [896, 395] on p "[PERSON_NAME]" at bounding box center [963, 404] width 278 height 17
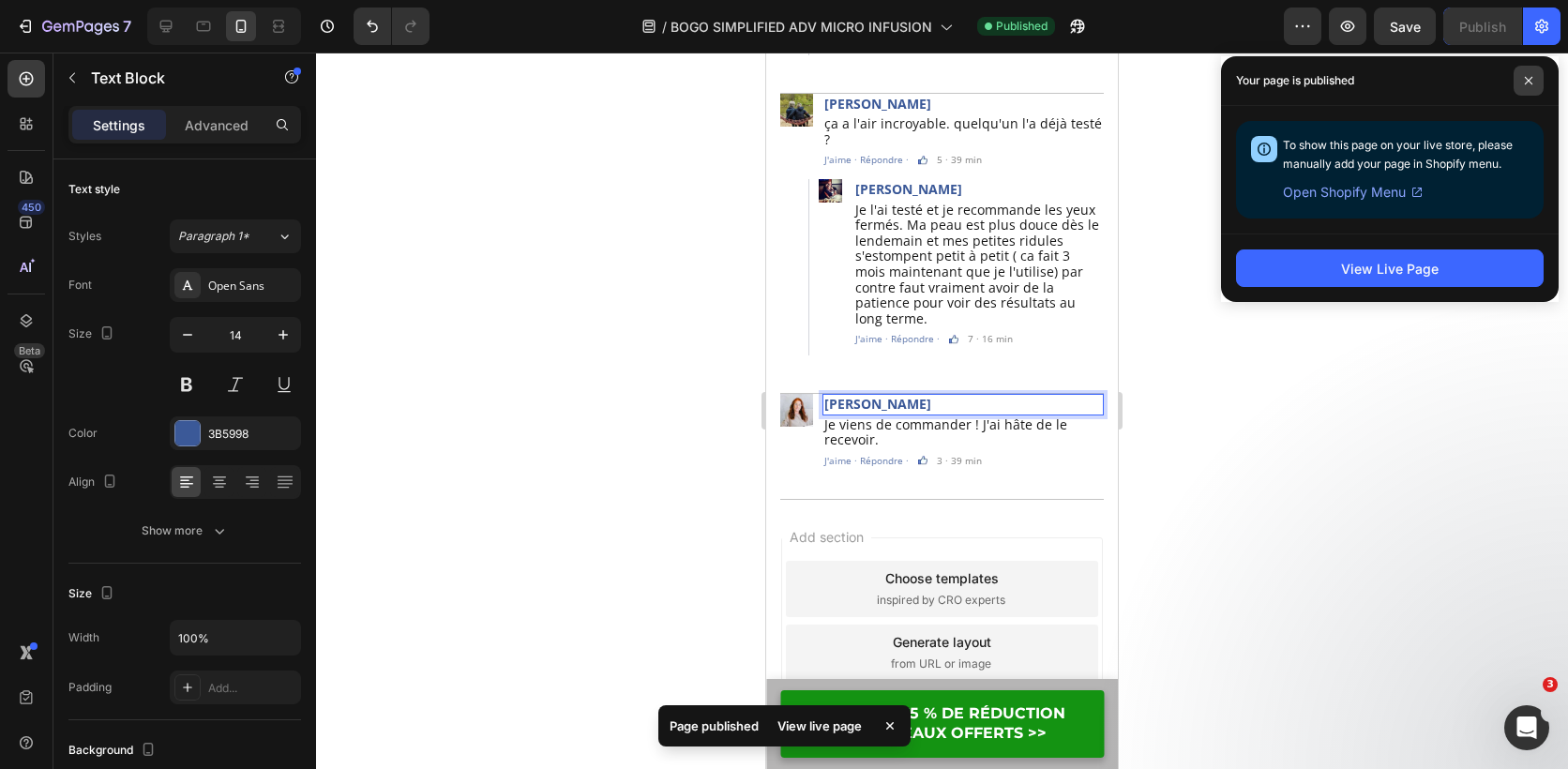
click at [1527, 83] on icon at bounding box center [1529, 81] width 10 height 10
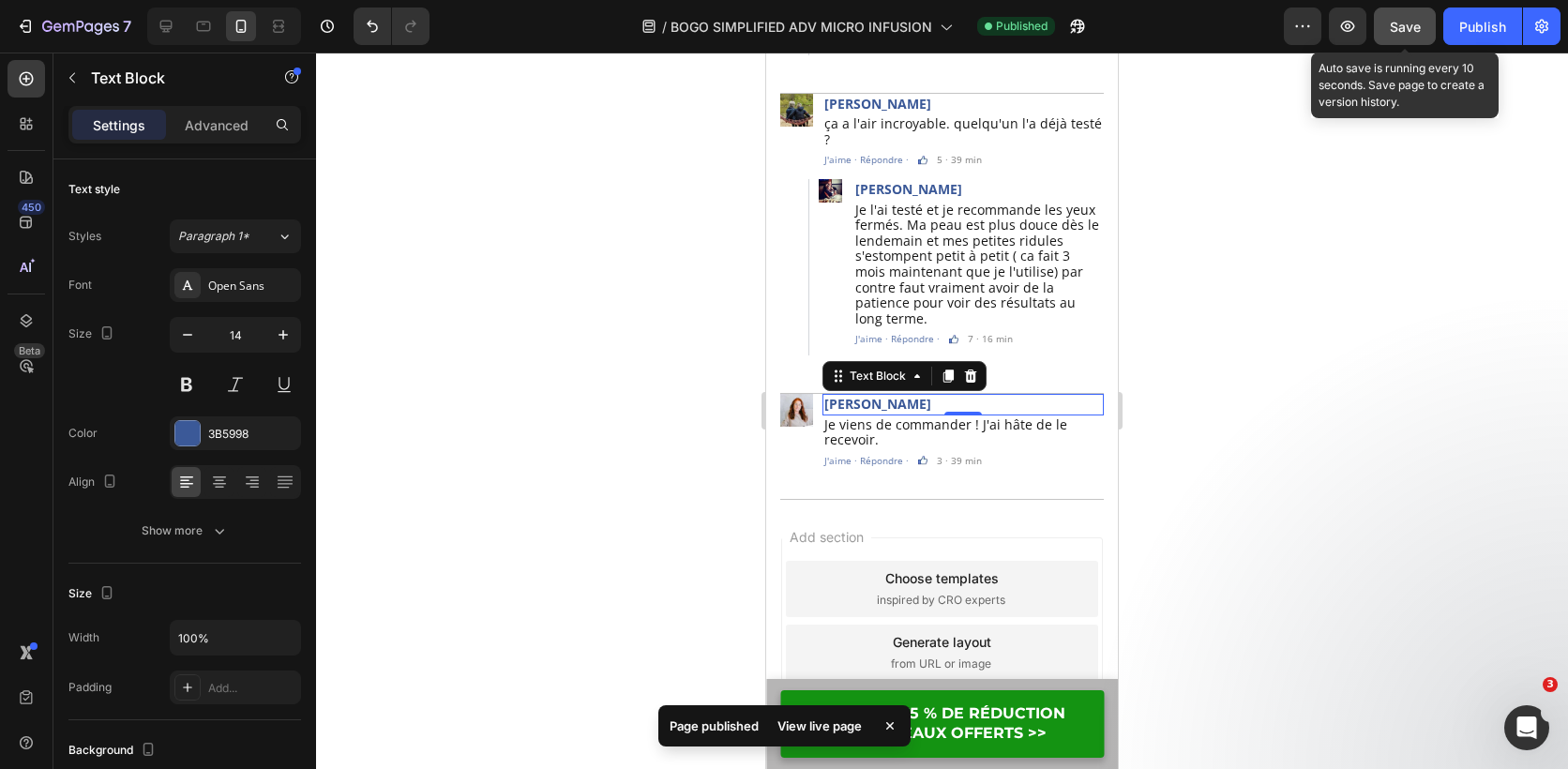
click at [1405, 29] on span "Save" at bounding box center [1405, 27] width 31 height 16
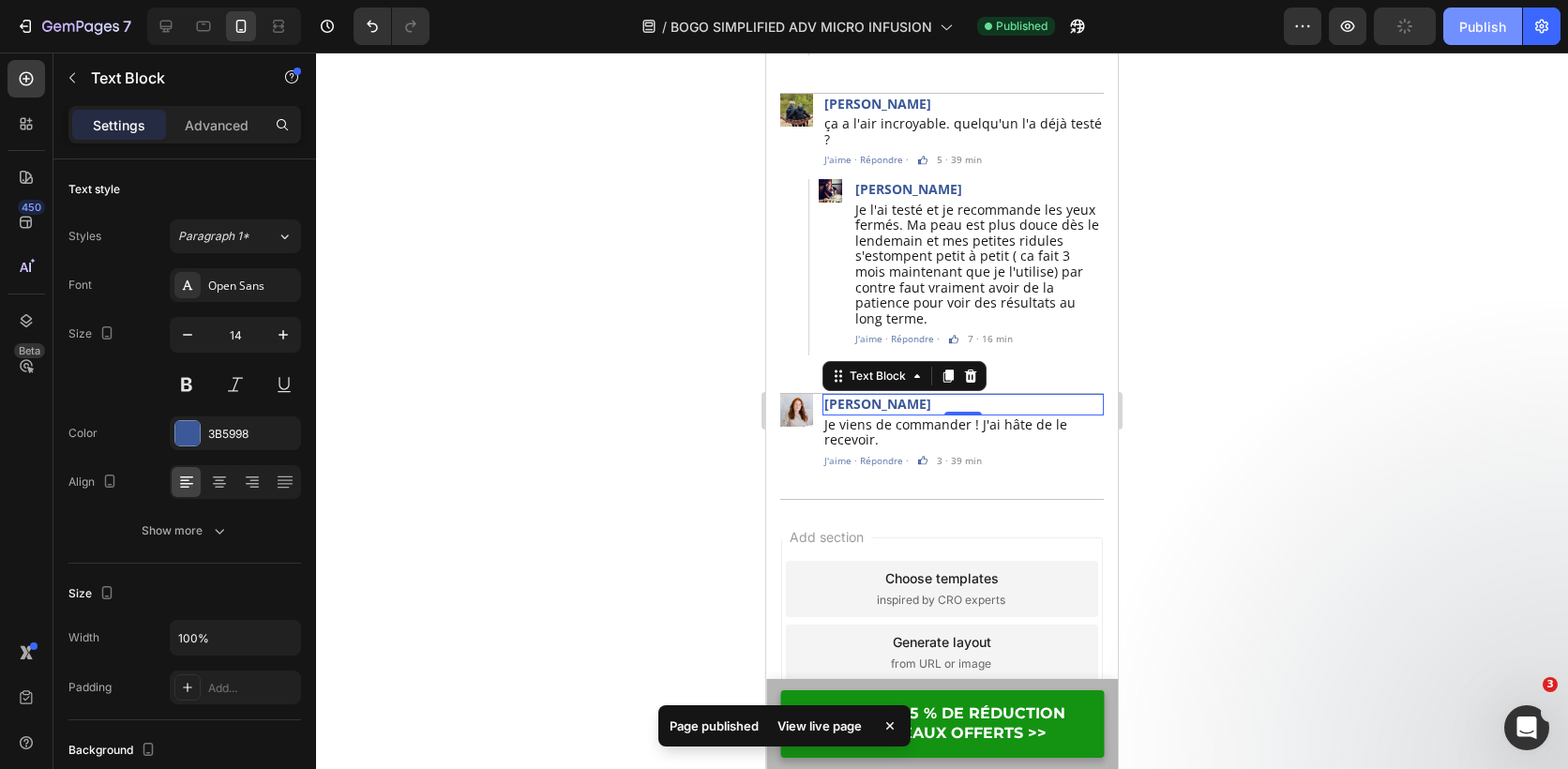
click at [1474, 27] on div "Publish" at bounding box center [1482, 27] width 47 height 20
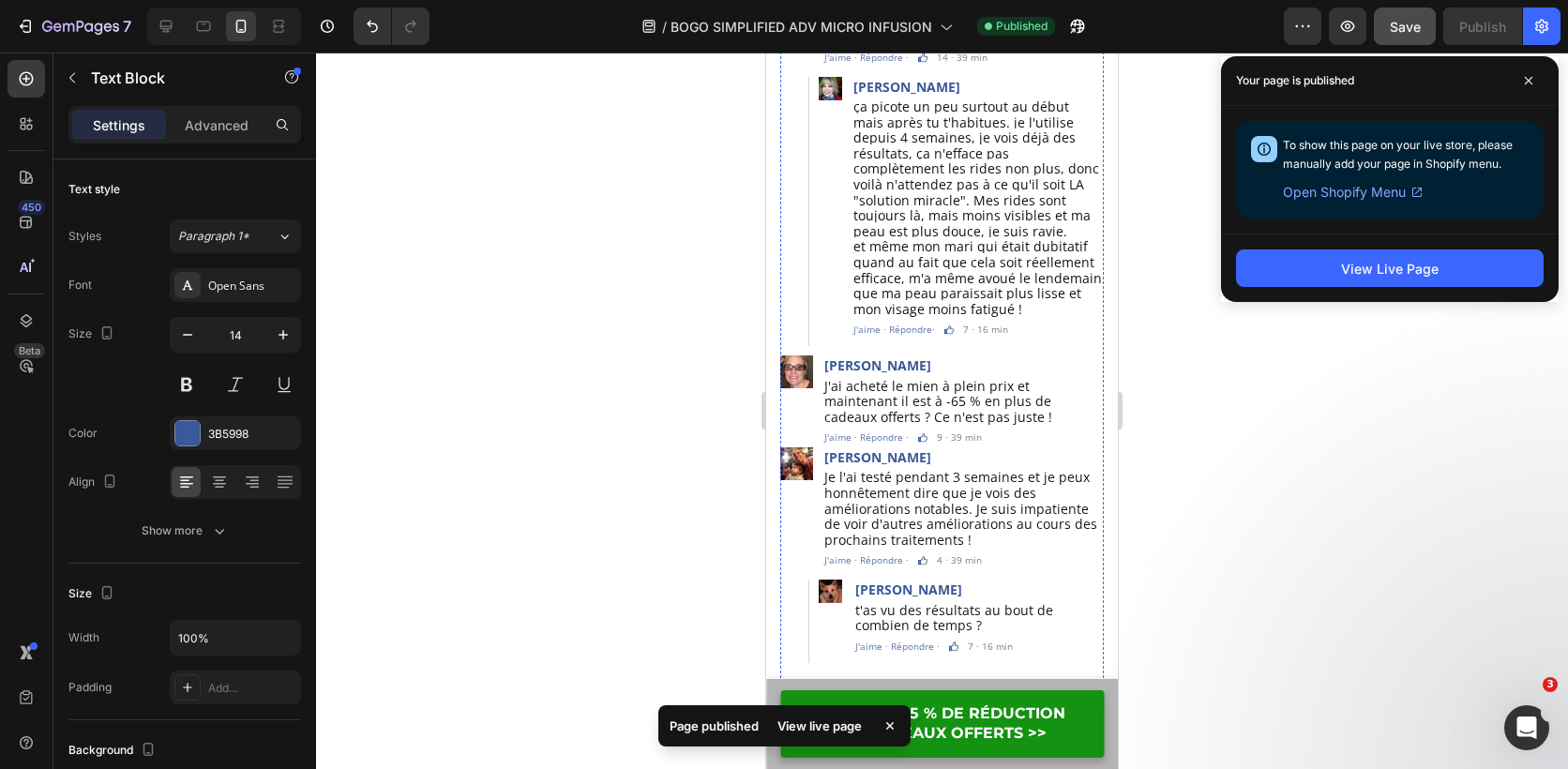
scroll to position [5348, 0]
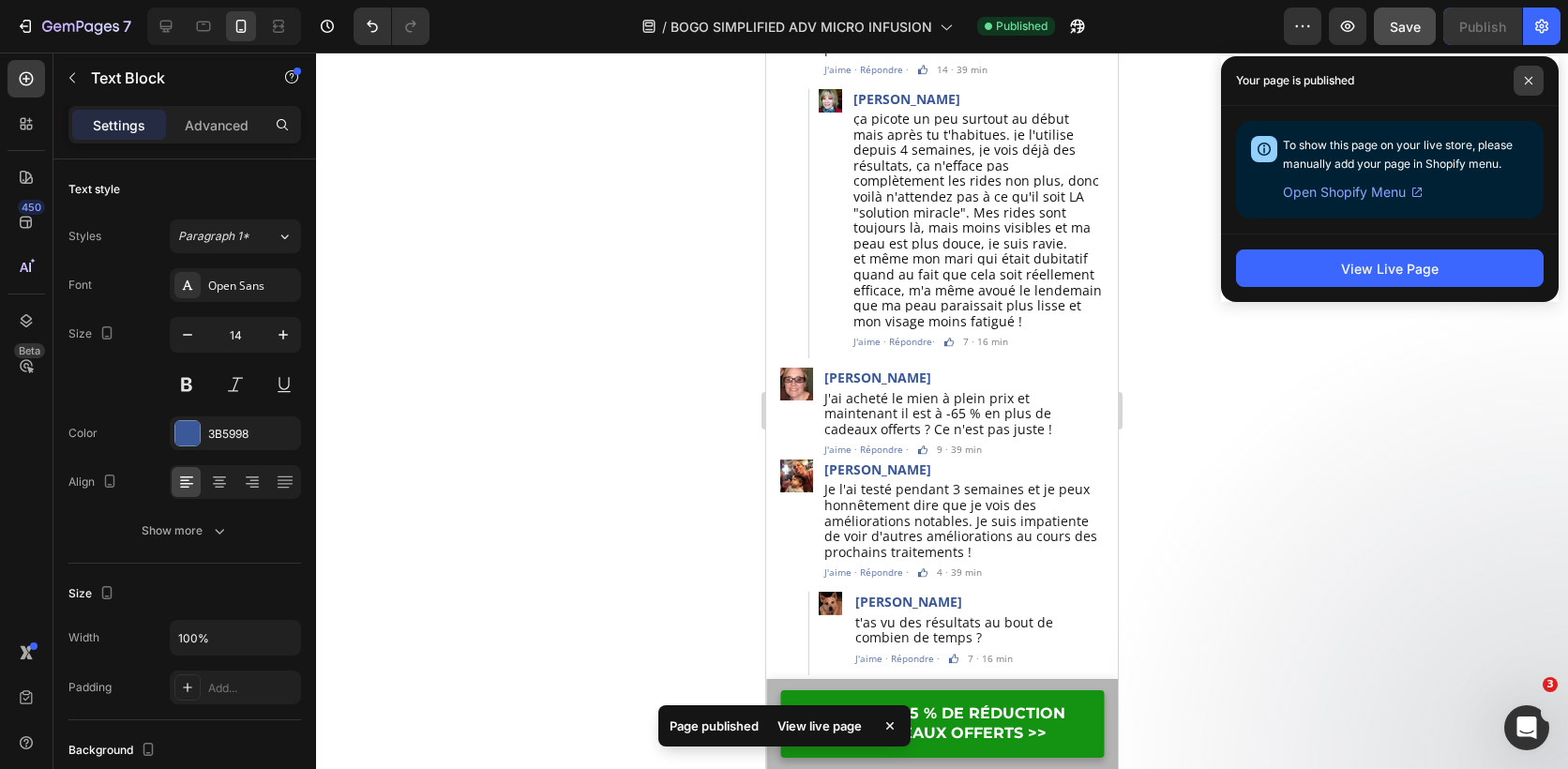
click at [1536, 81] on span at bounding box center [1529, 81] width 30 height 30
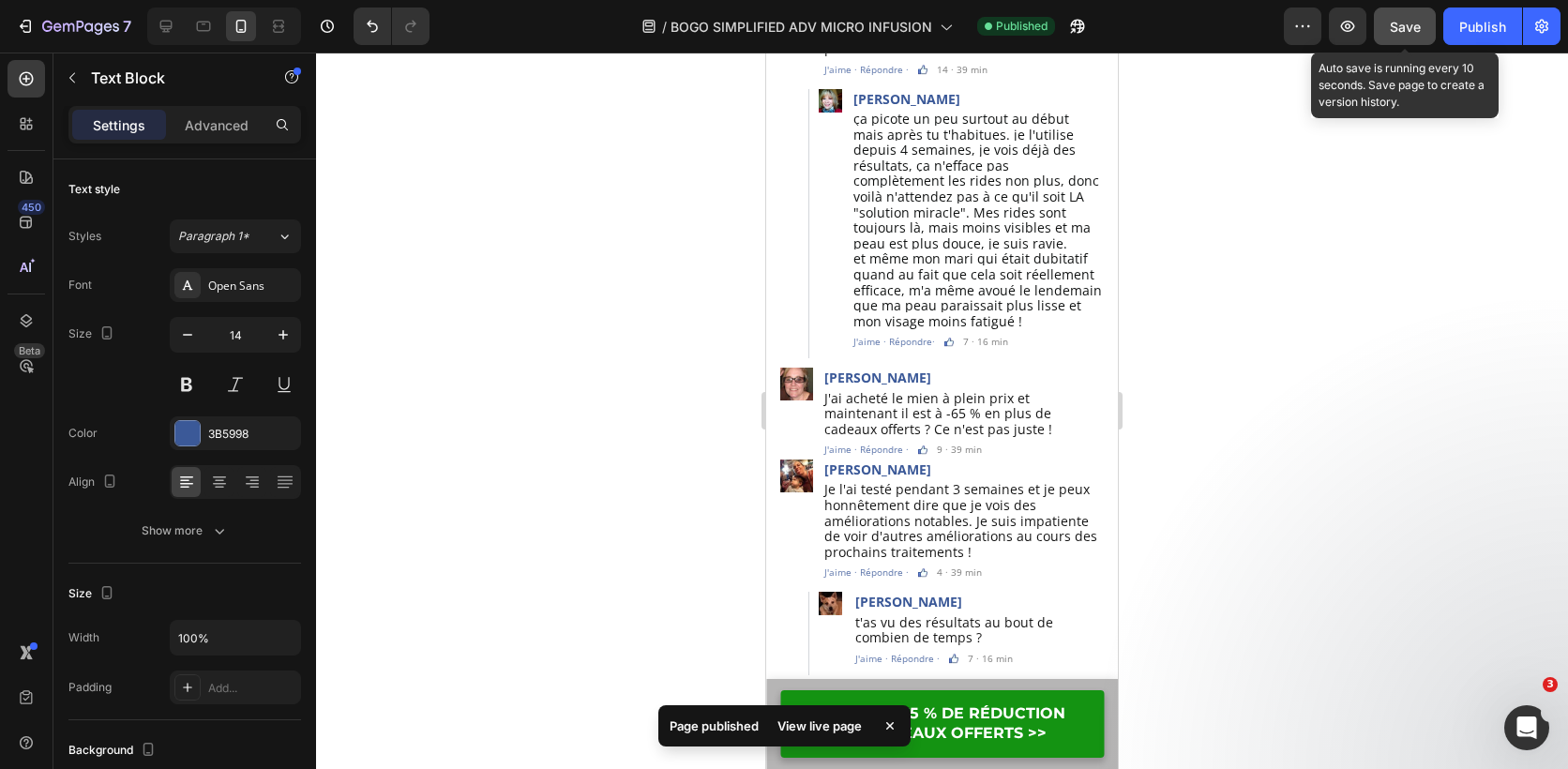
click at [1414, 30] on span "Save" at bounding box center [1405, 27] width 31 height 16
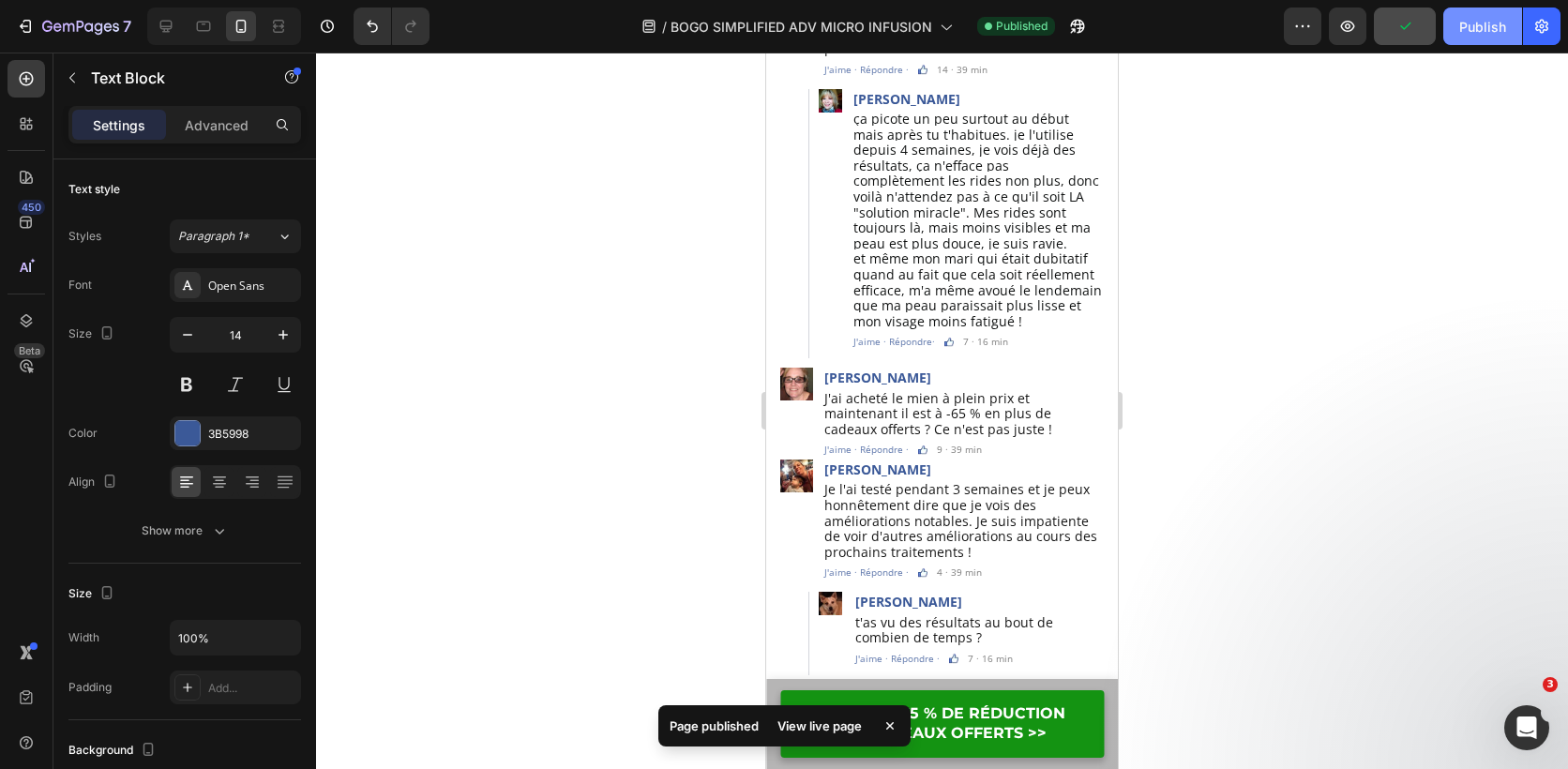
click at [1475, 27] on div "Publish" at bounding box center [1482, 27] width 47 height 20
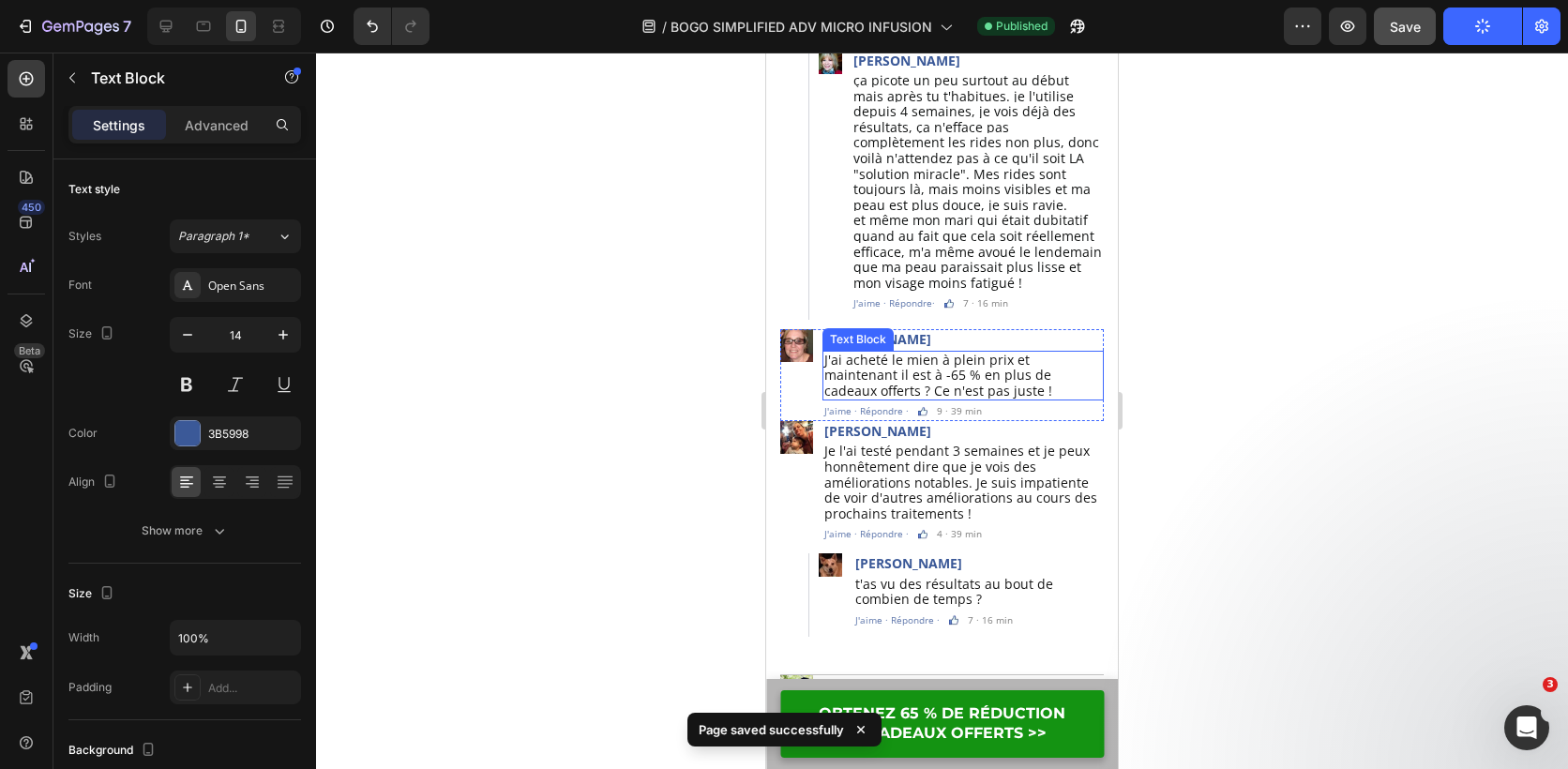
scroll to position [5395, 0]
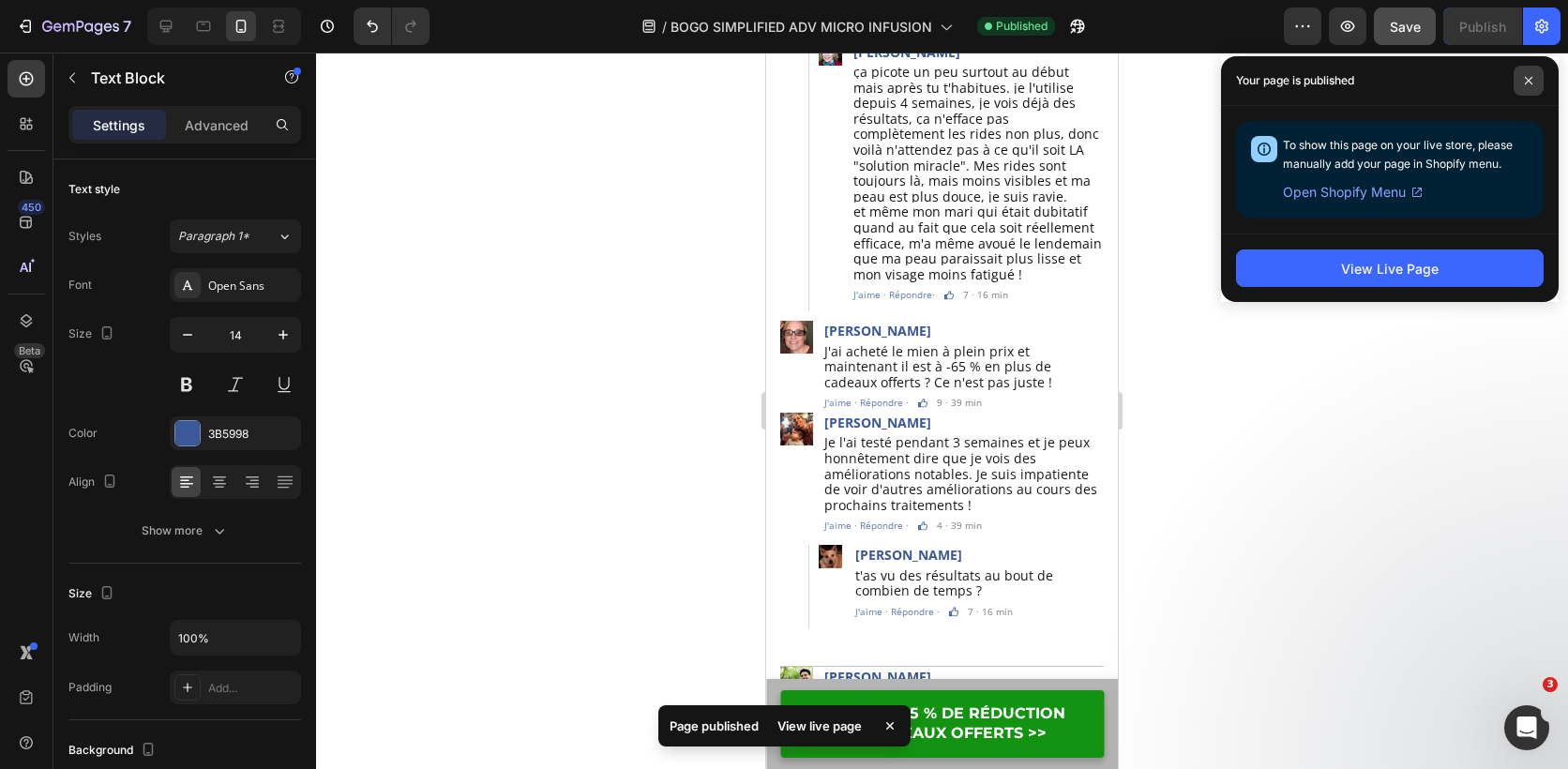
click at [1526, 76] on icon at bounding box center [1529, 81] width 10 height 10
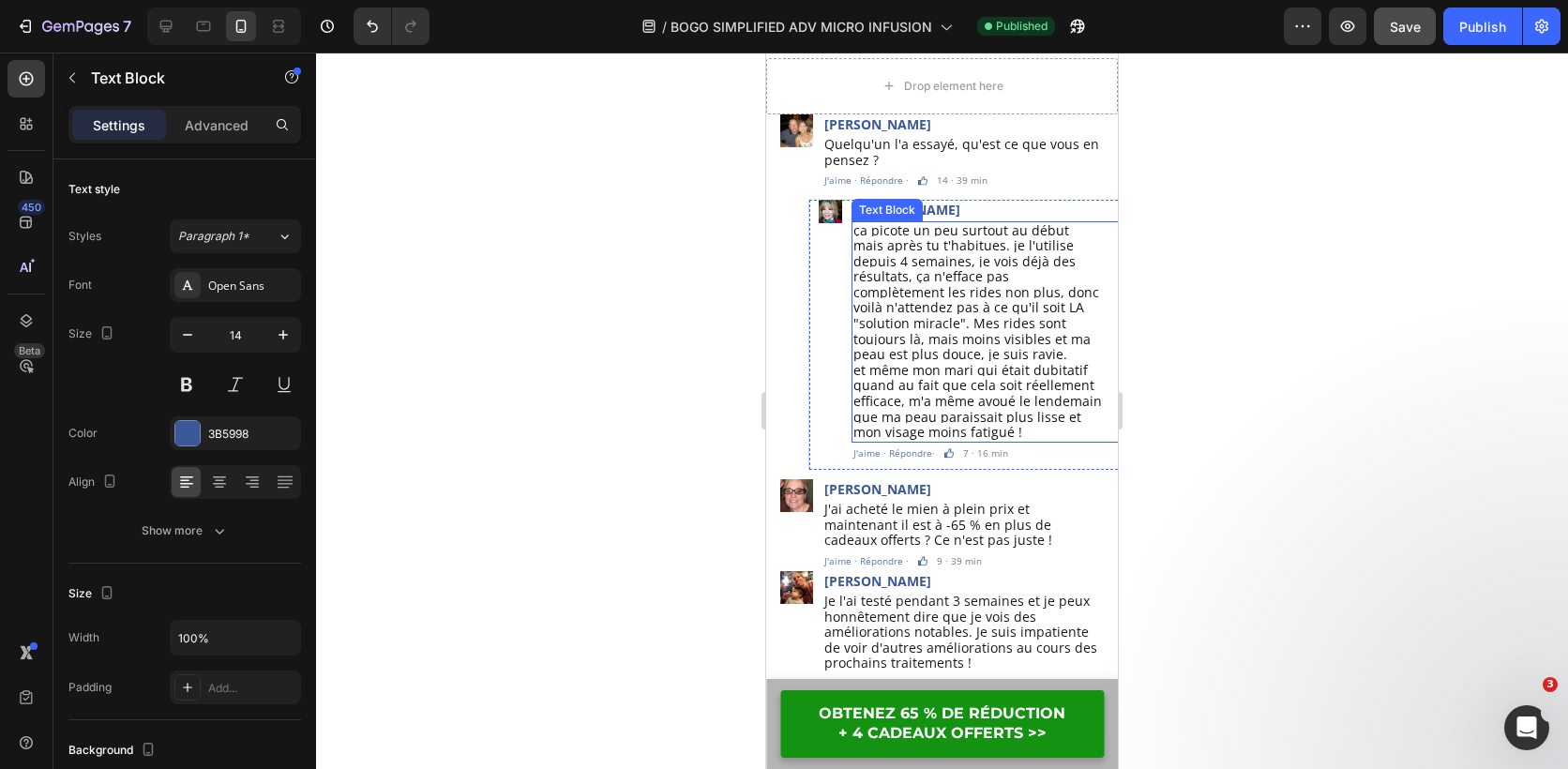
scroll to position [5239, 0]
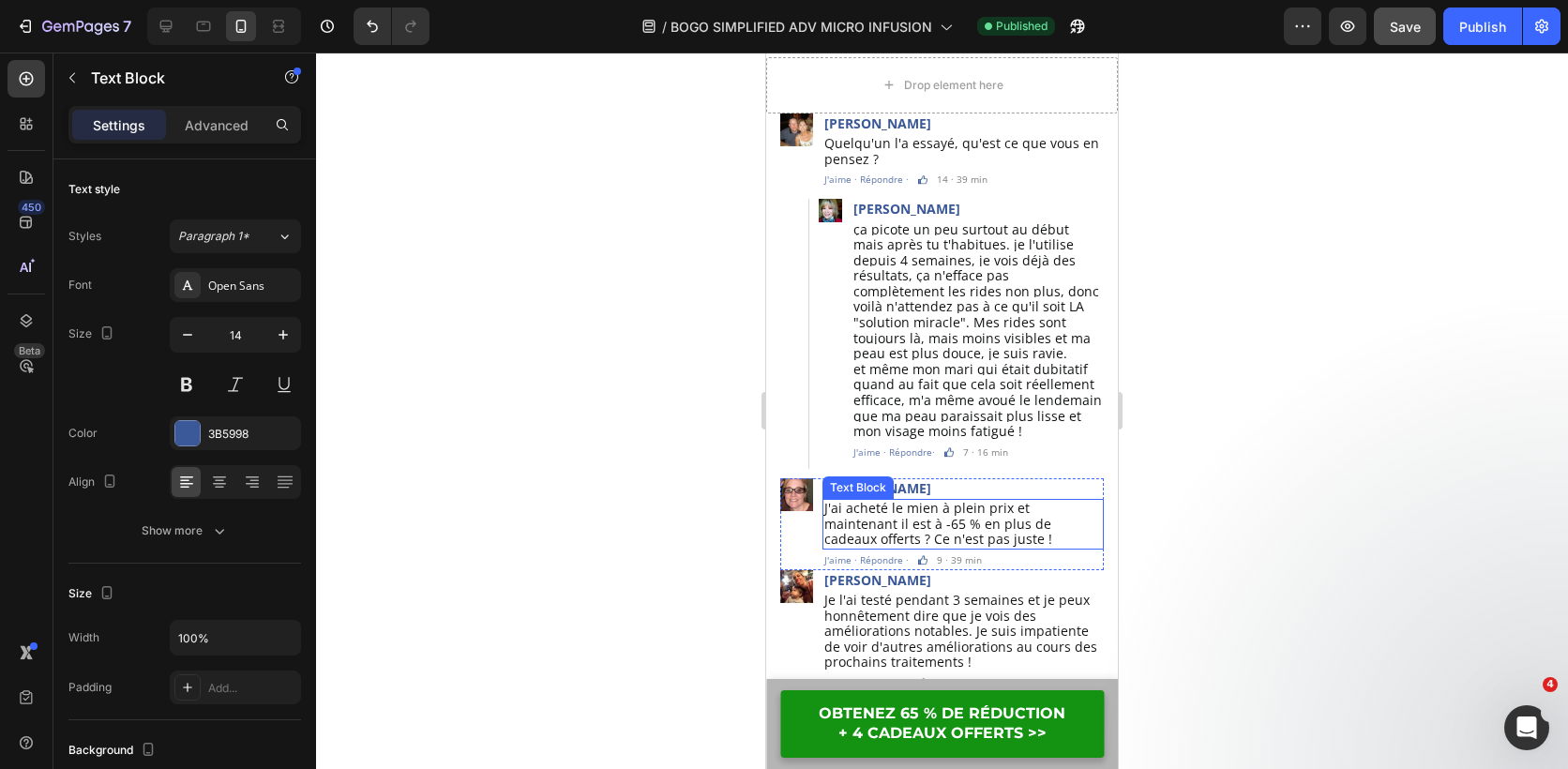
click at [982, 499] on span "J'ai acheté le mien à plein prix et maintenant il est à -65 % en plus de cadeau…" at bounding box center [939, 523] width 228 height 48
click at [948, 474] on icon at bounding box center [948, 481] width 10 height 13
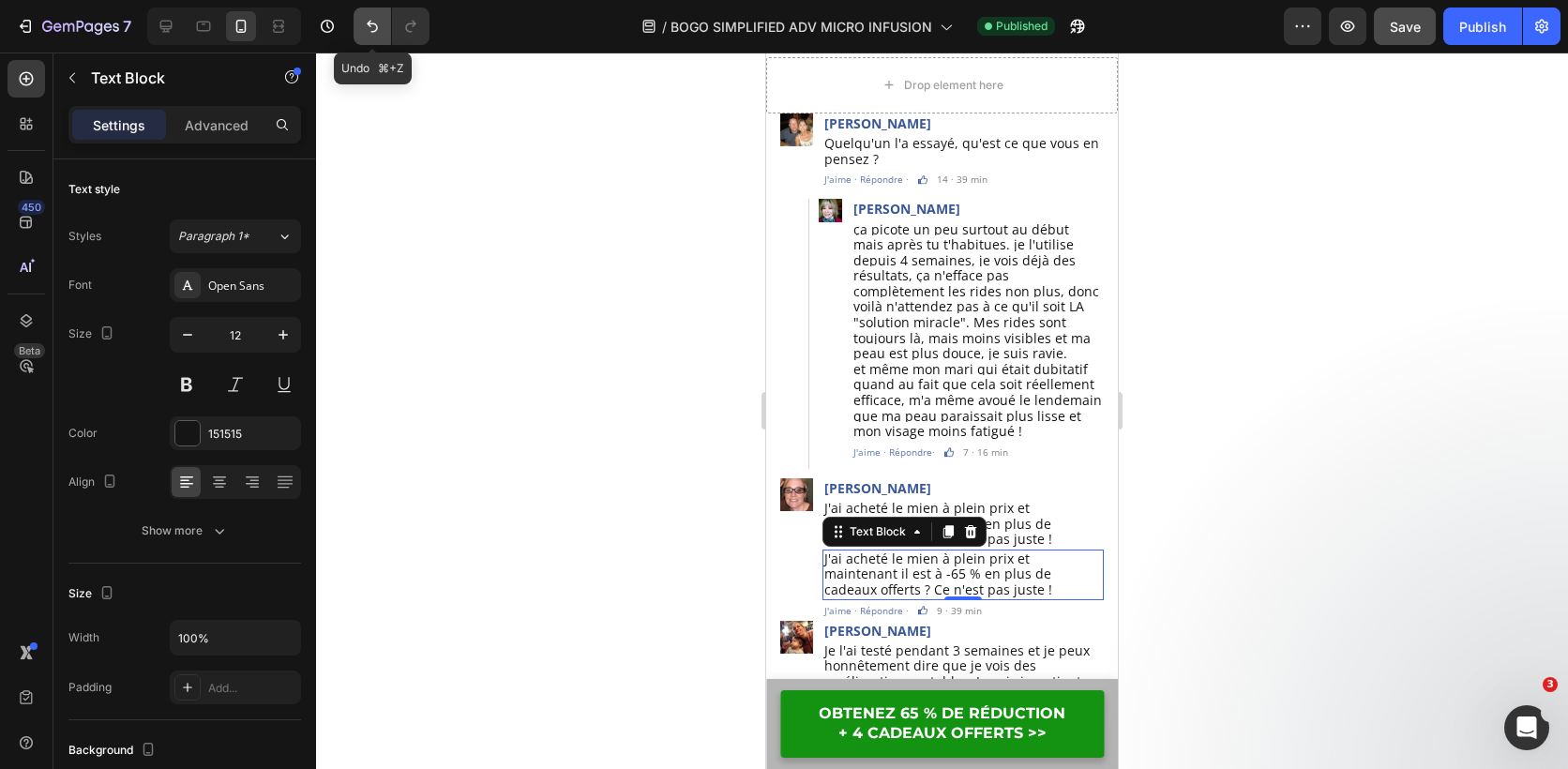
click at [369, 26] on icon "Undo/Redo" at bounding box center [373, 27] width 11 height 12
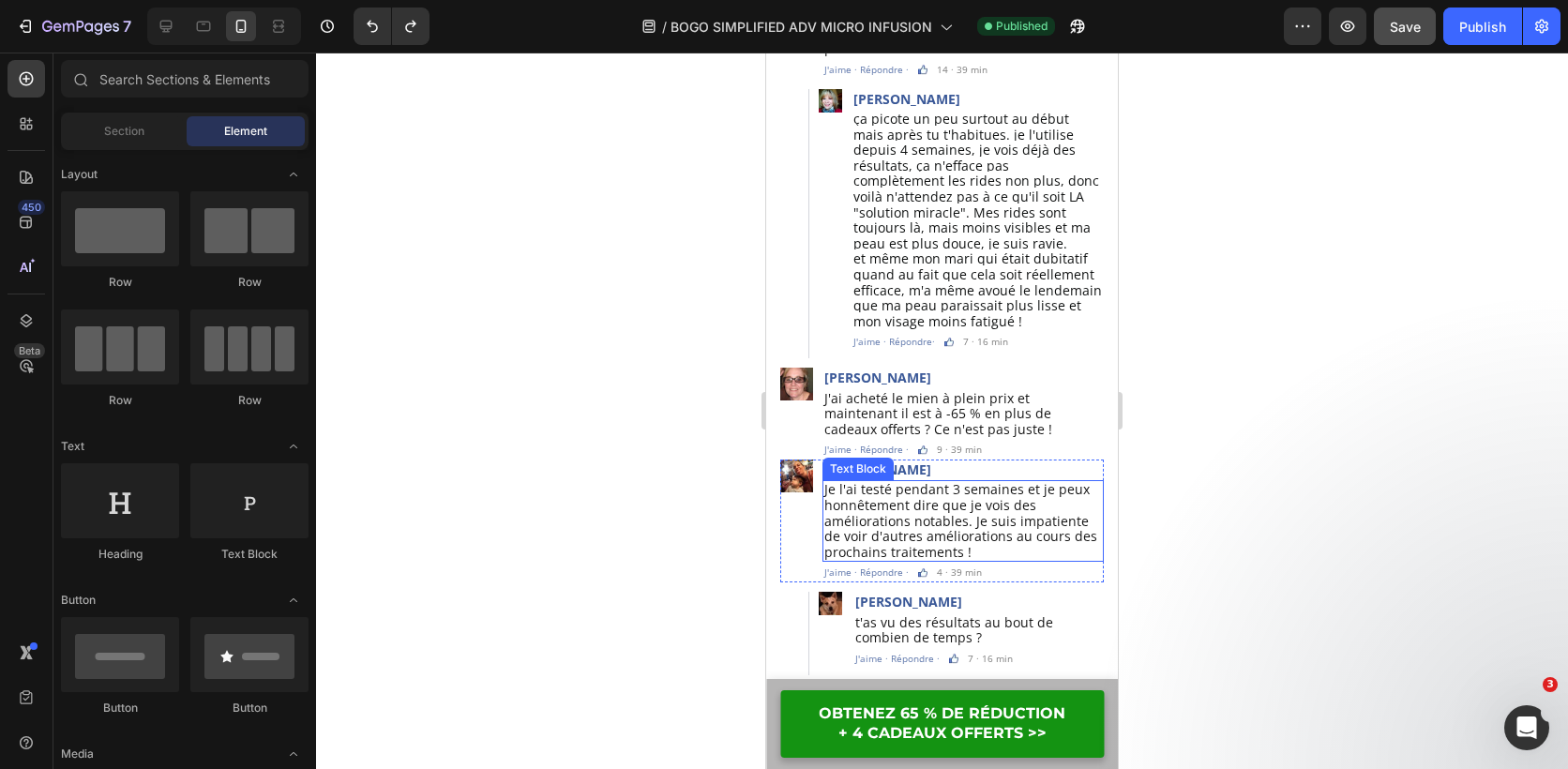
scroll to position [5353, 0]
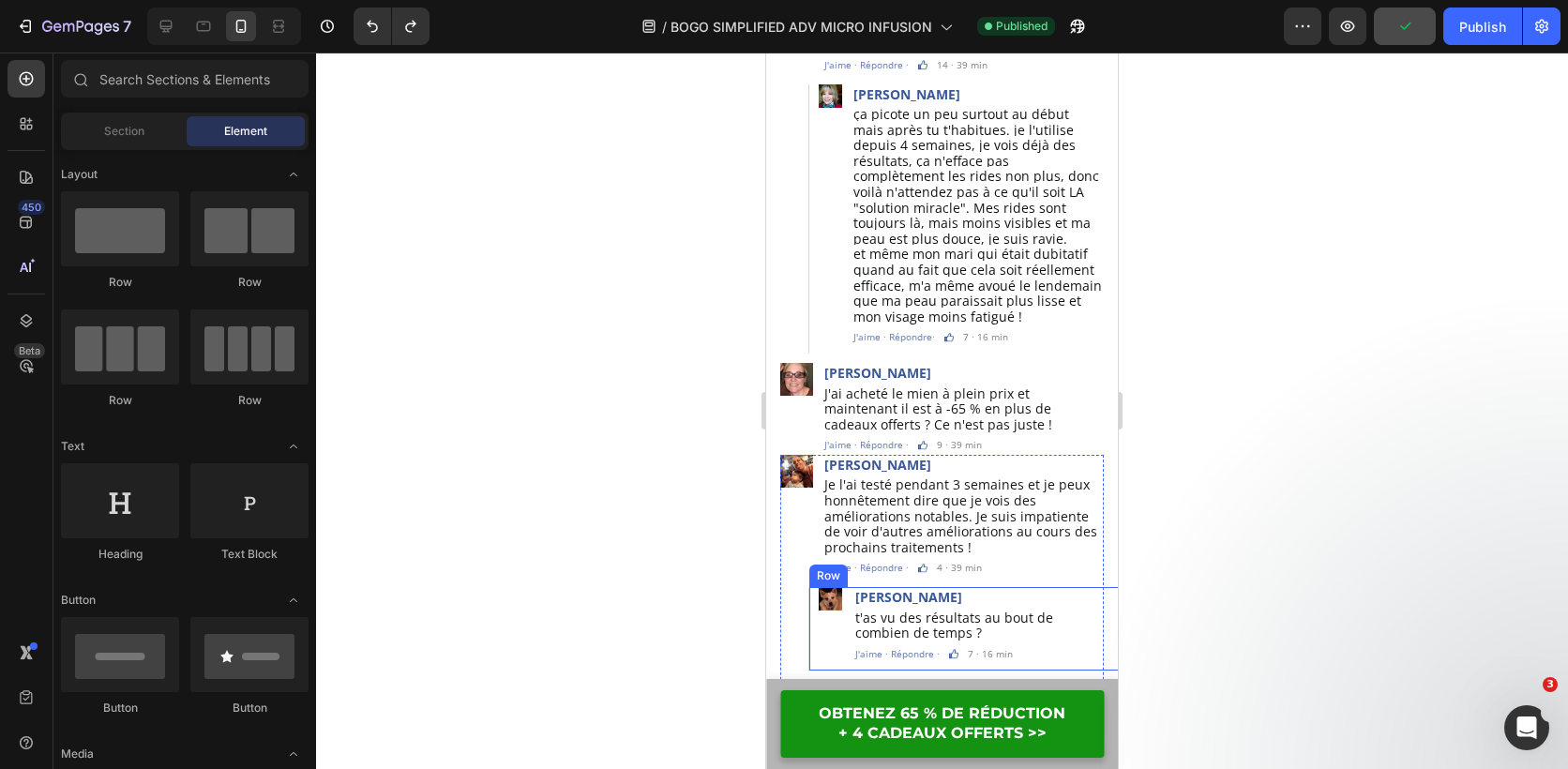
click at [822, 614] on div "Image" at bounding box center [830, 625] width 24 height 76
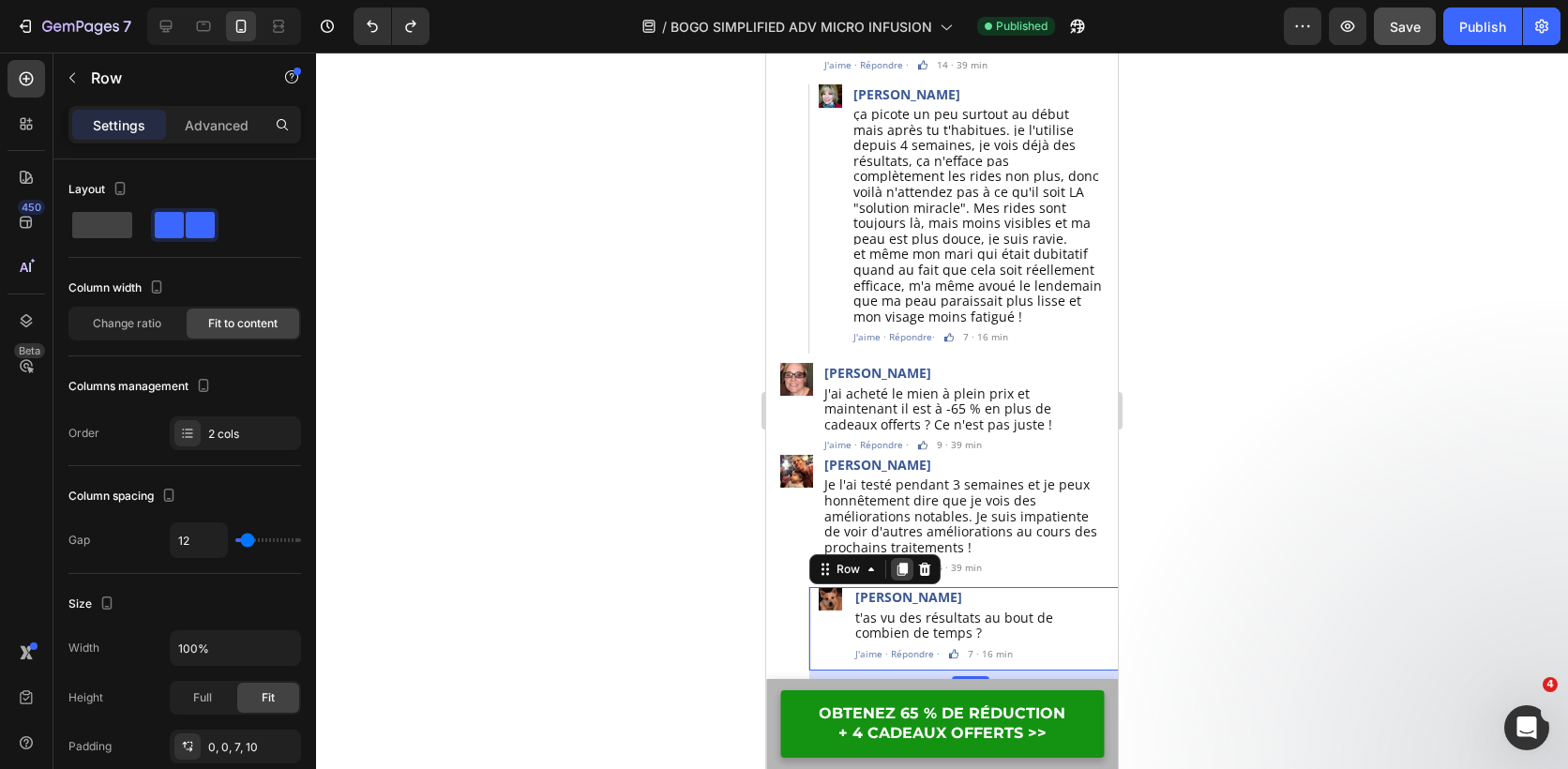
click at [905, 564] on icon at bounding box center [902, 570] width 10 height 13
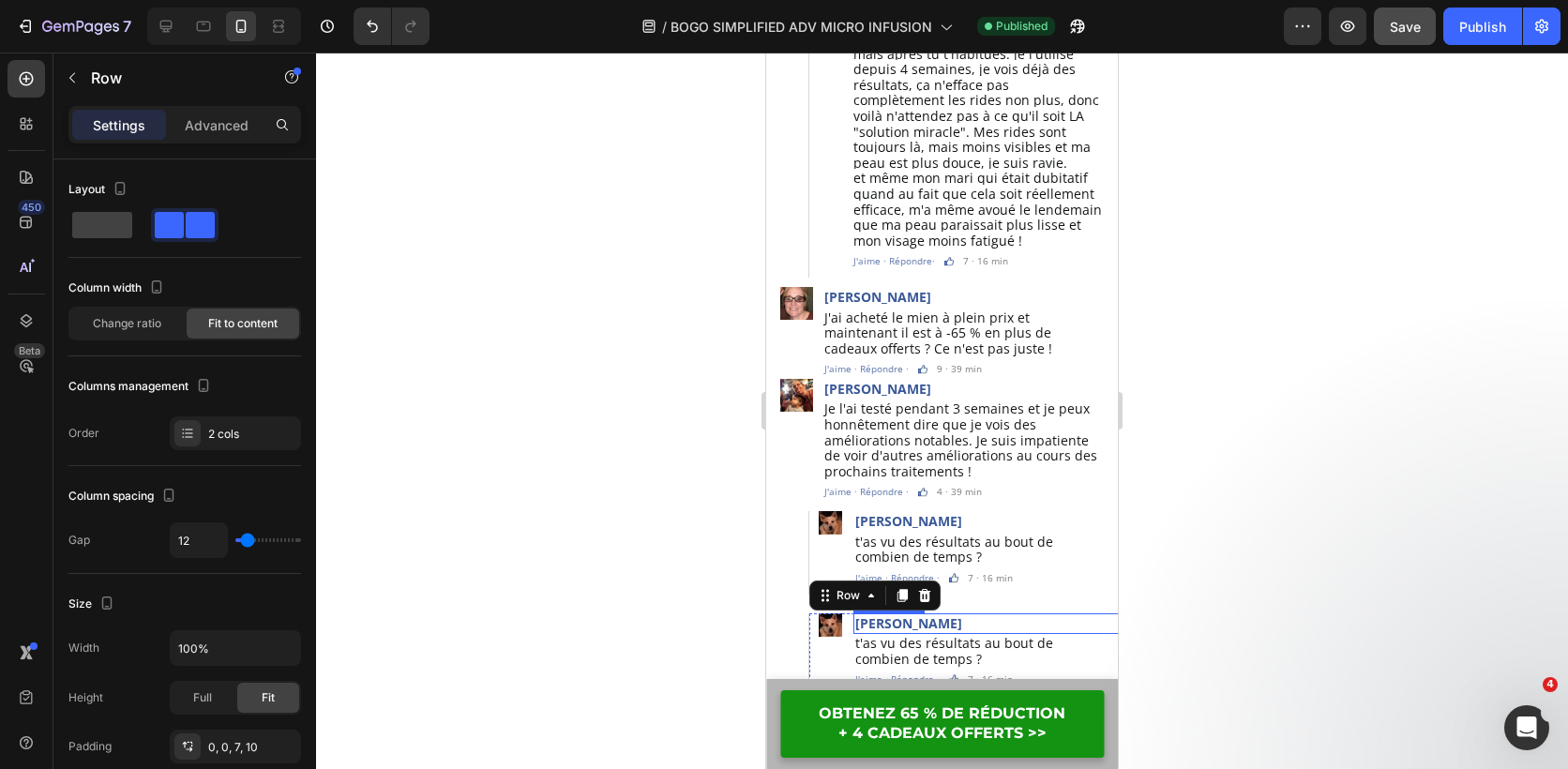
scroll to position [5431, 0]
click at [826, 622] on div "Image" at bounding box center [830, 649] width 24 height 76
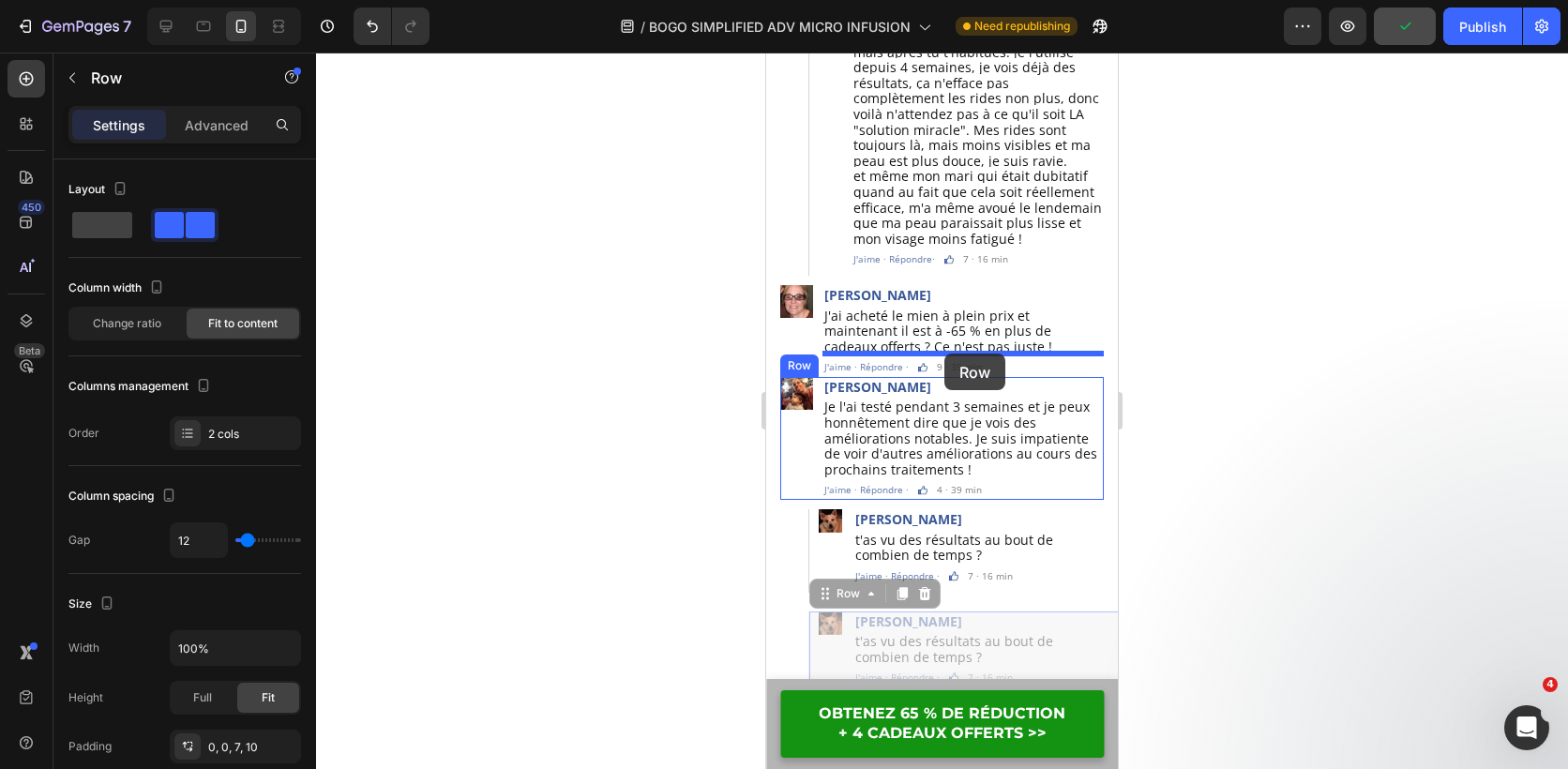
drag, startPoint x: 825, startPoint y: 565, endPoint x: 944, endPoint y: 354, distance: 242.2
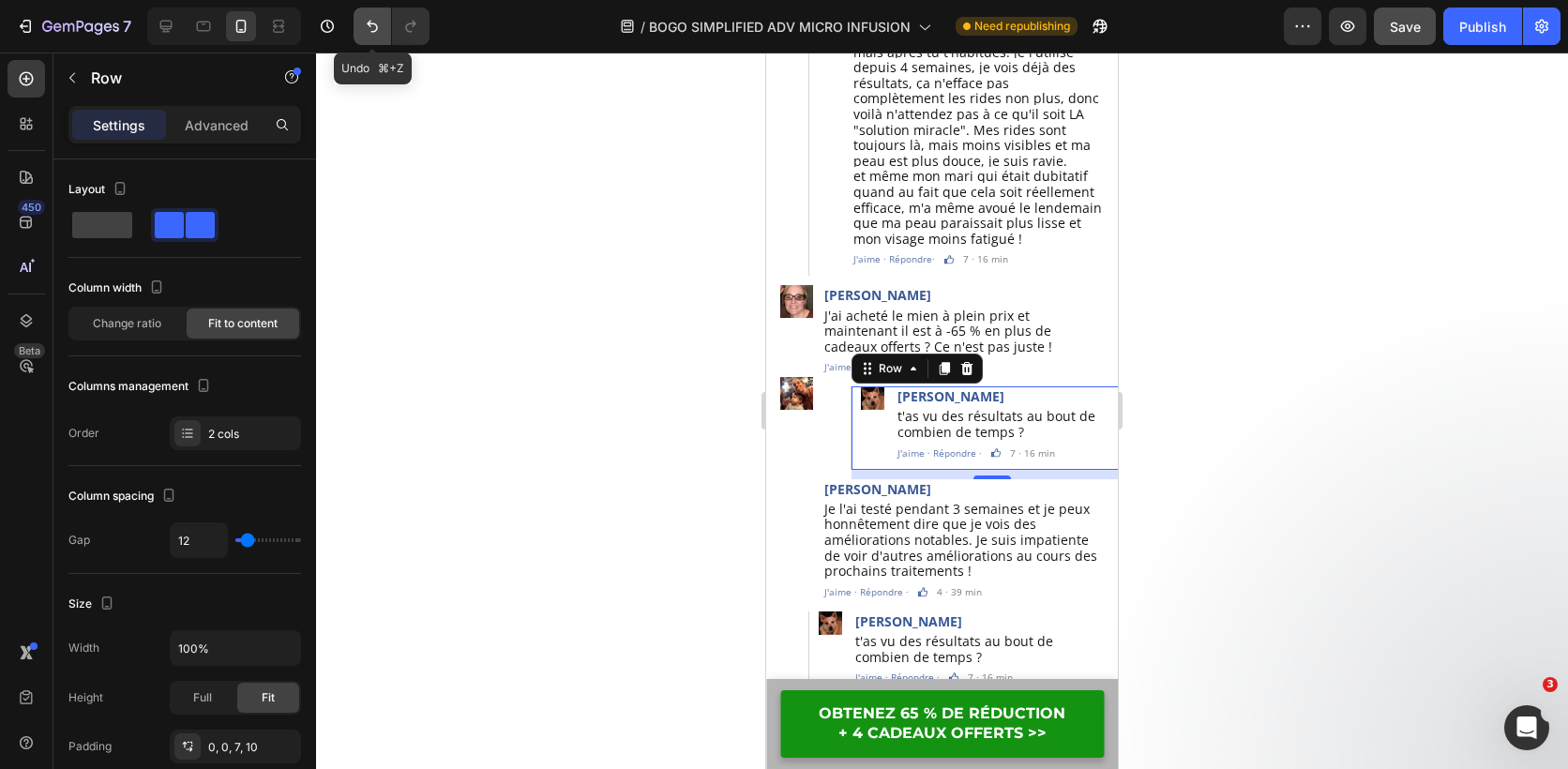
click at [372, 25] on icon "Undo/Redo" at bounding box center [373, 27] width 19 height 19
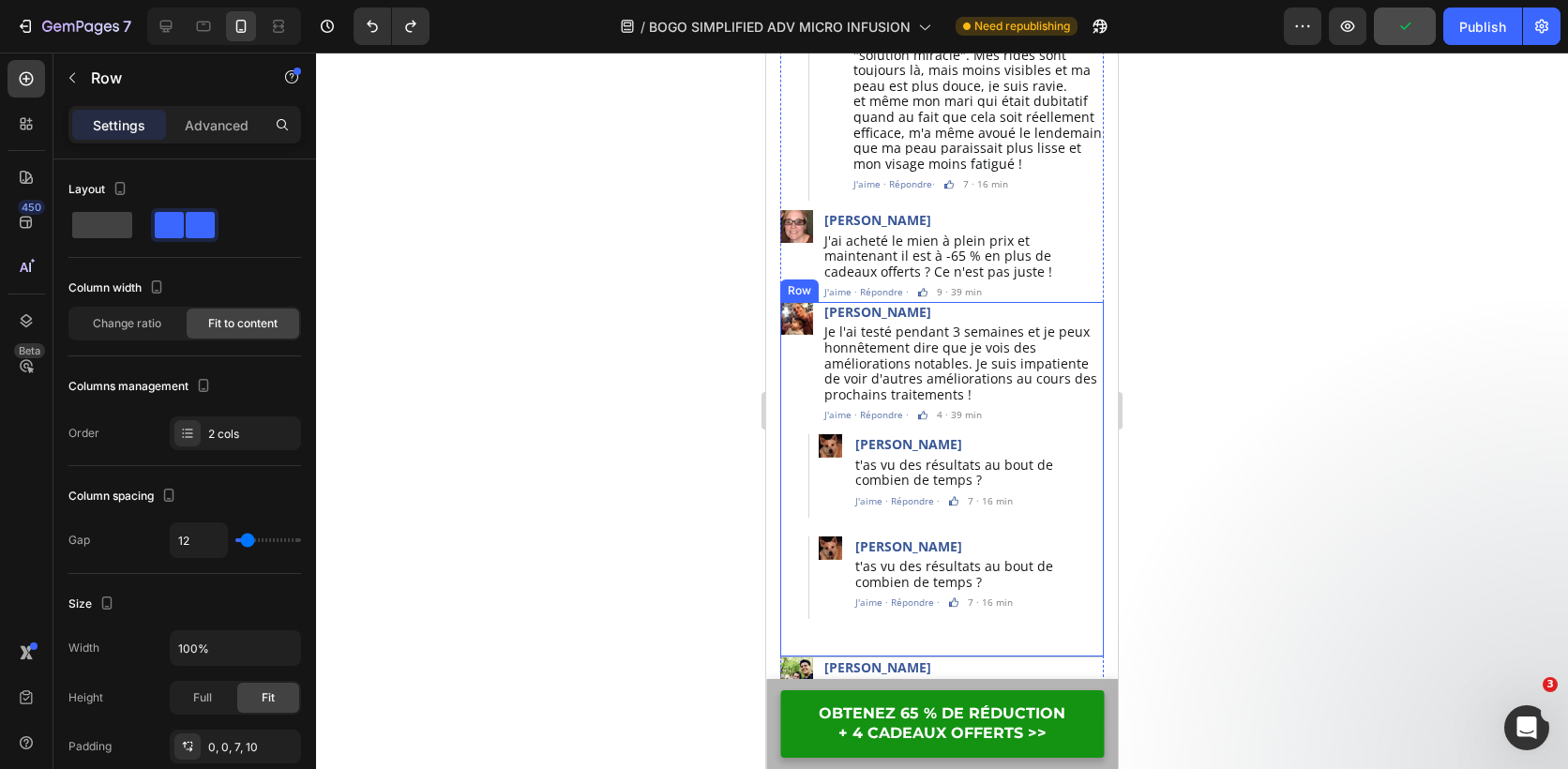
scroll to position [5514, 0]
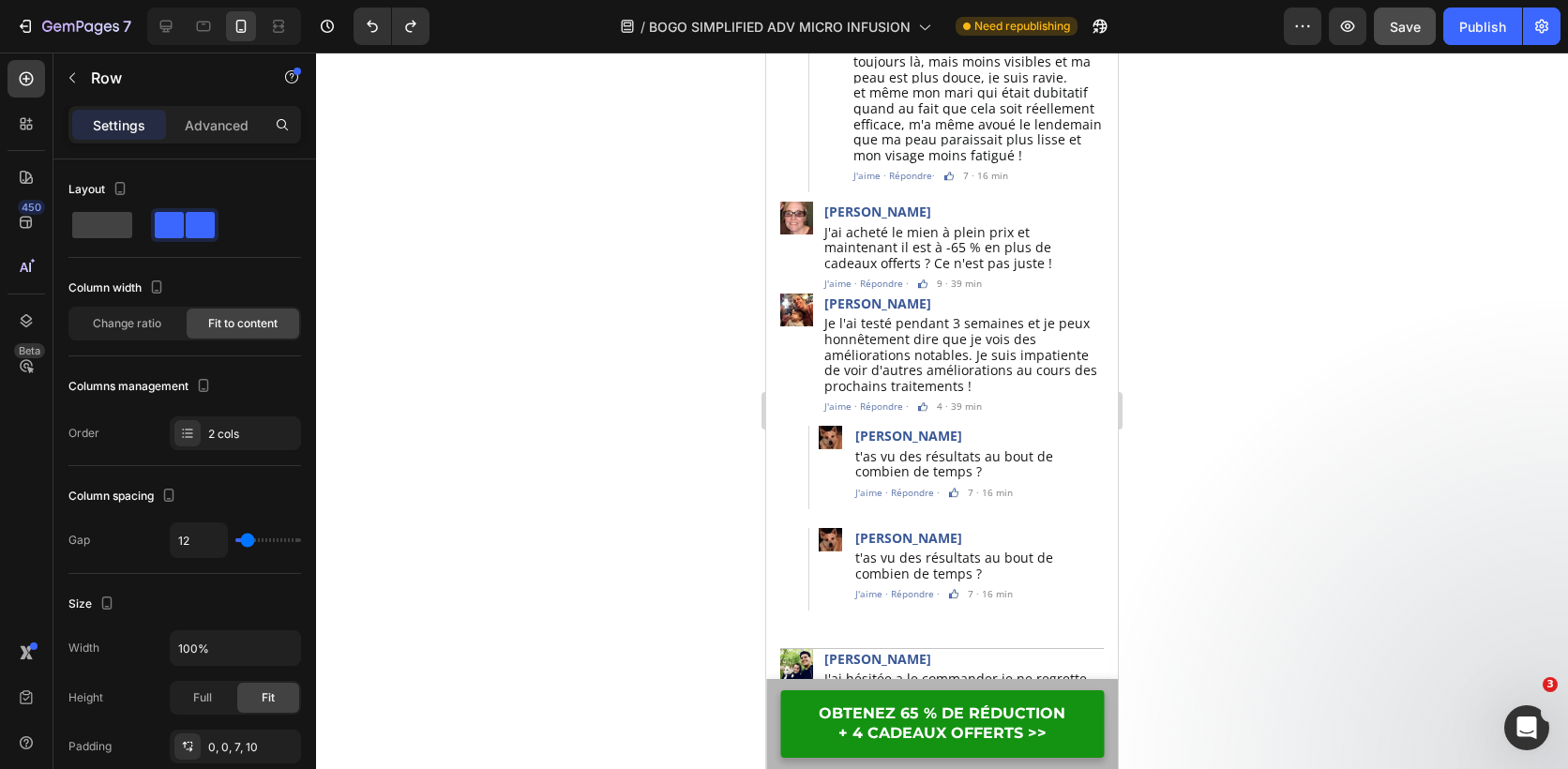
click at [686, 526] on div at bounding box center [941, 411] width 1252 height 717
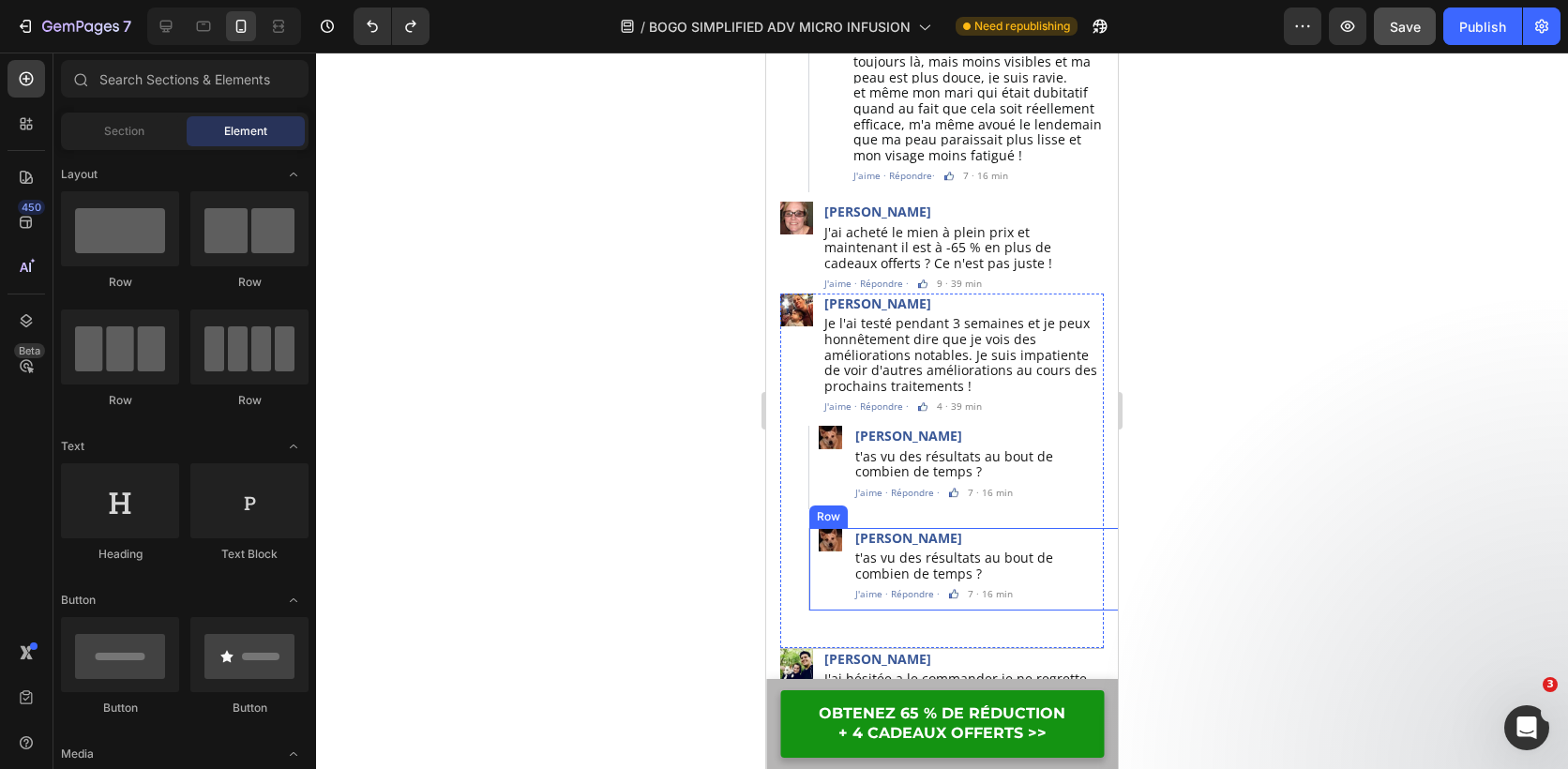
click at [837, 543] on div "Image" at bounding box center [830, 566] width 24 height 76
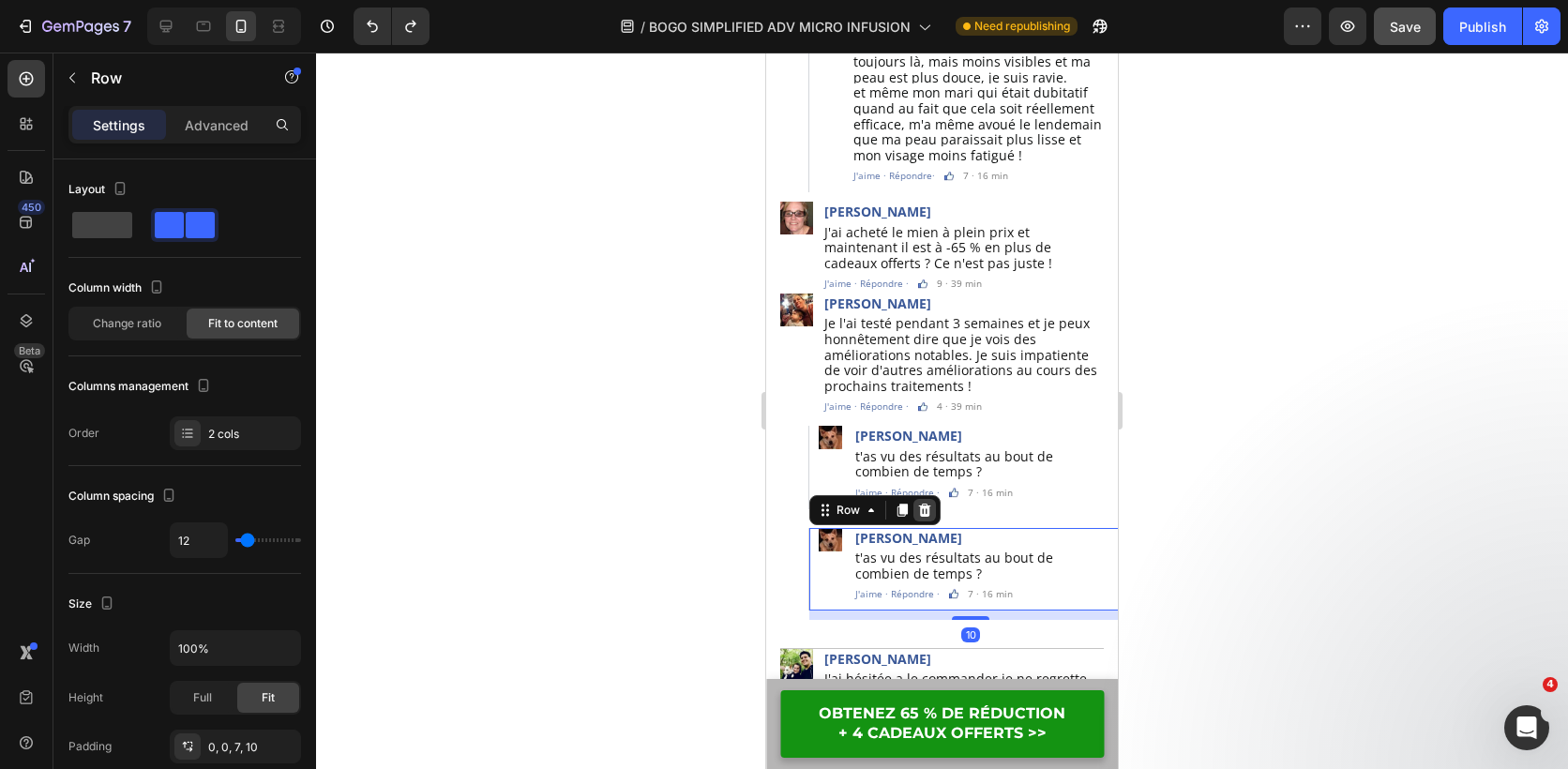
click at [932, 499] on div at bounding box center [925, 510] width 23 height 23
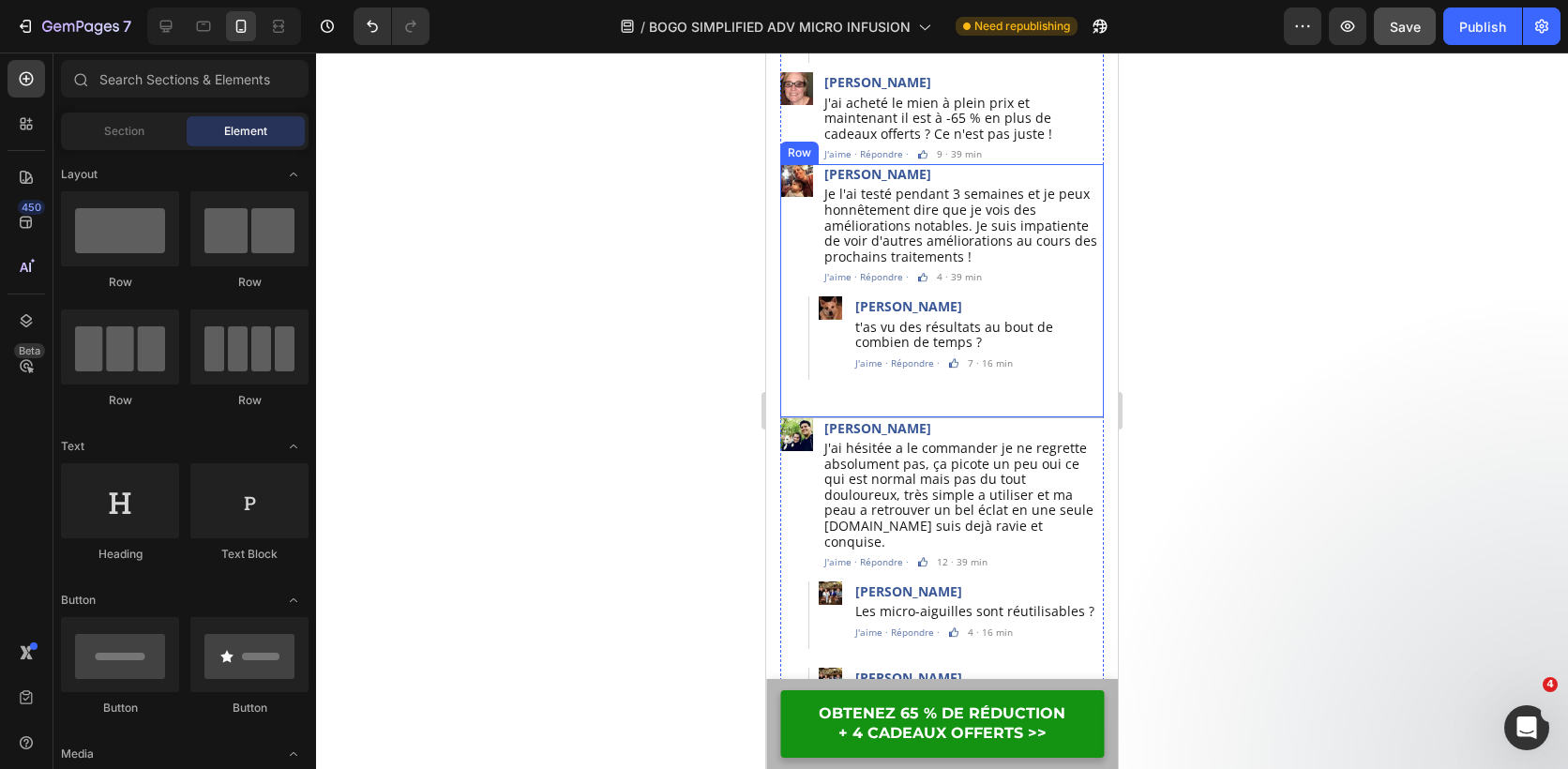
scroll to position [5628, 0]
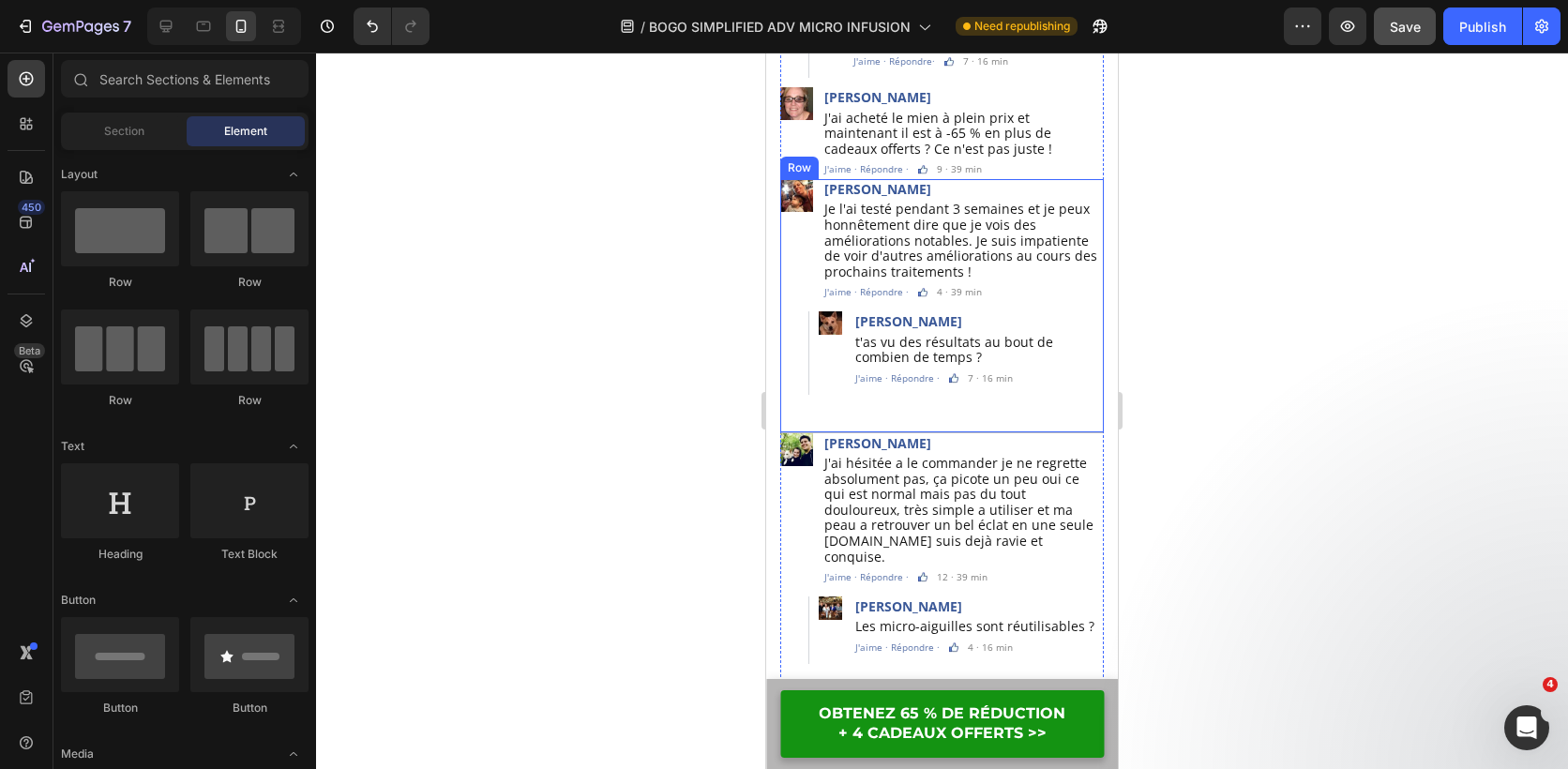
click at [854, 386] on div "Image Lydia Canaux Text Block Je l'ai testé pendant 3 semaines et je peux honnê…" at bounding box center [942, 305] width 323 height 254
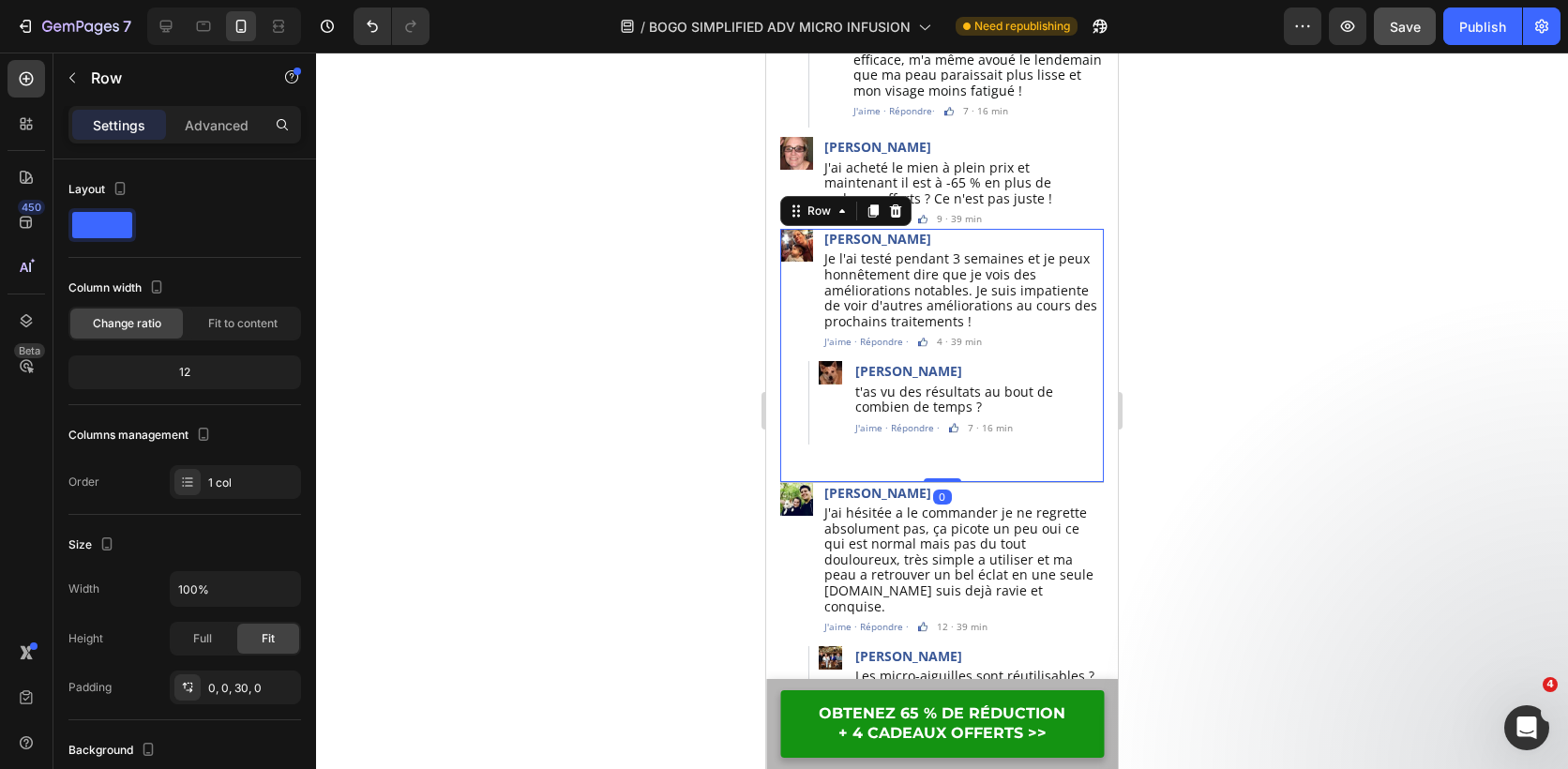
scroll to position [5575, 0]
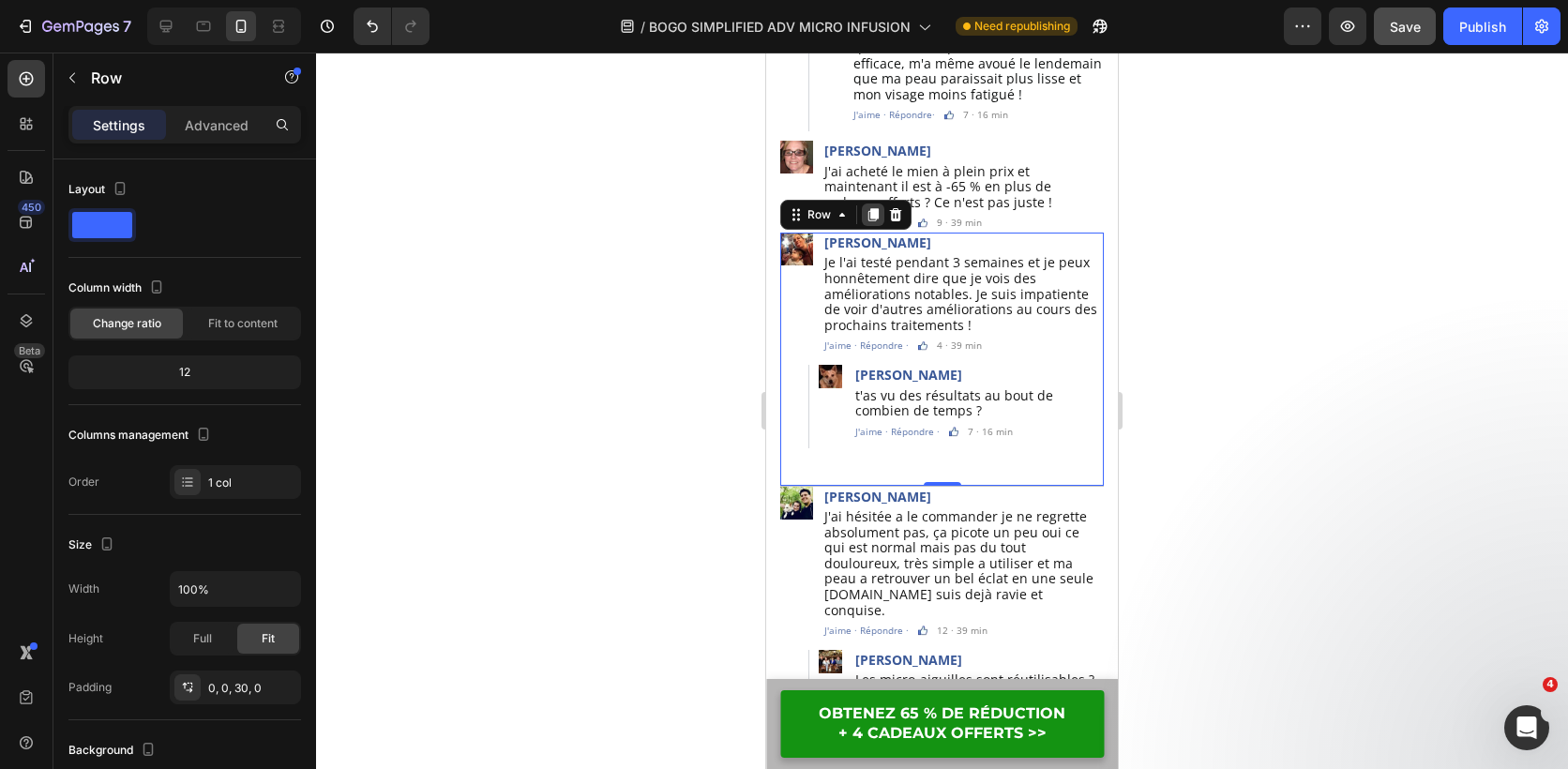
click at [874, 208] on icon at bounding box center [873, 215] width 10 height 13
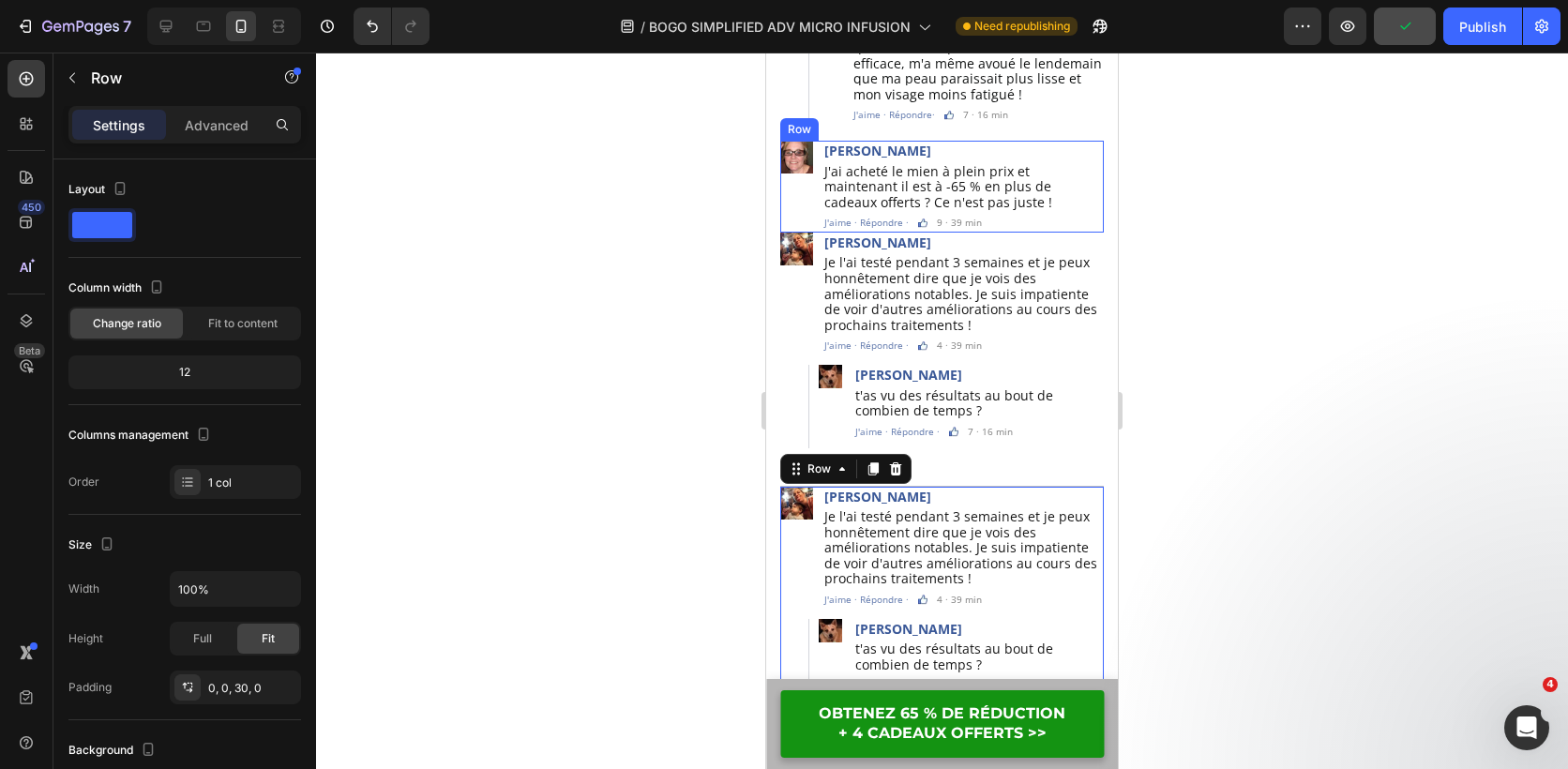
click at [800, 166] on div "Image" at bounding box center [797, 186] width 33 height 92
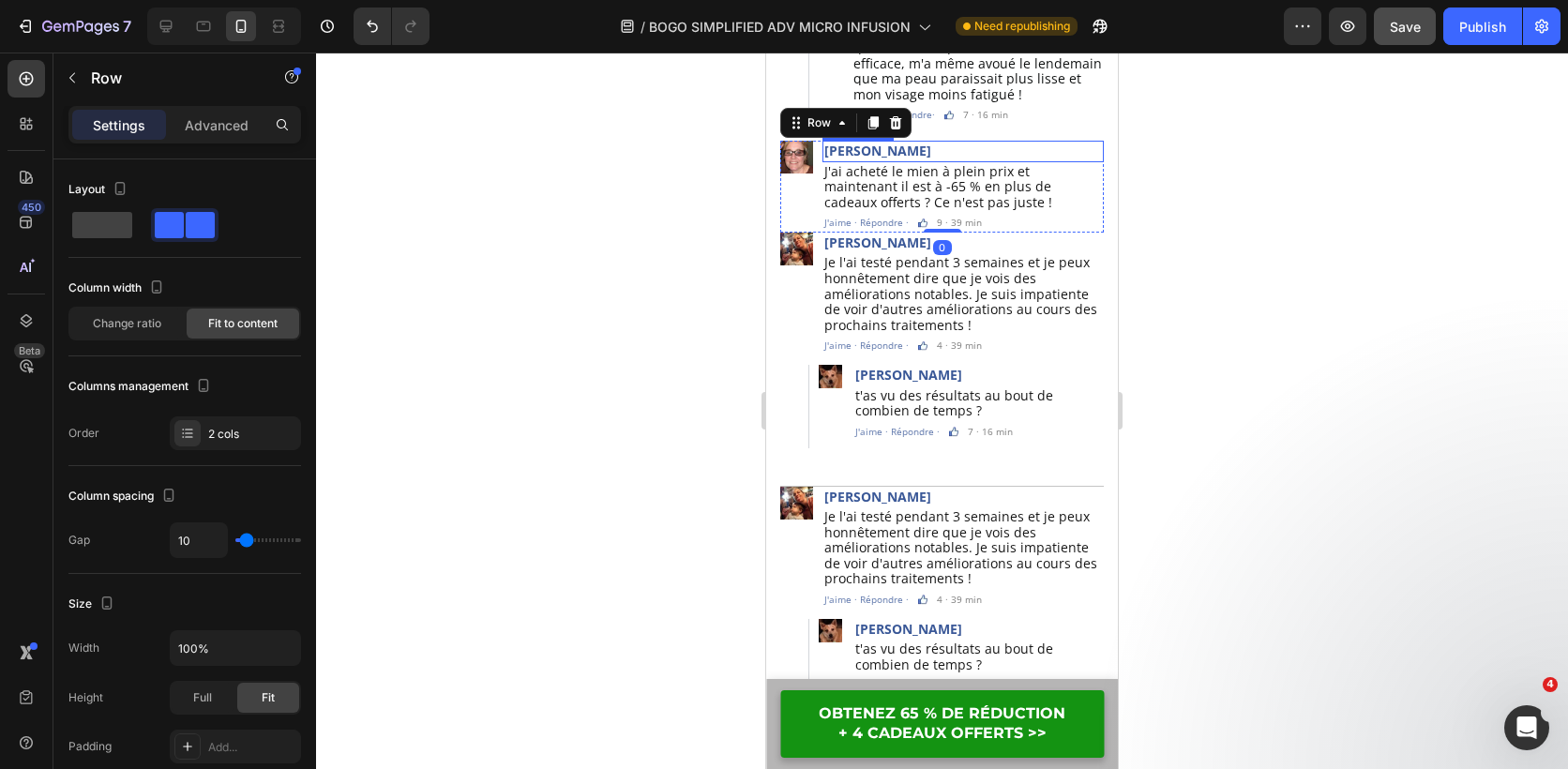
click at [928, 143] on p "[PERSON_NAME]" at bounding box center [963, 151] width 278 height 17
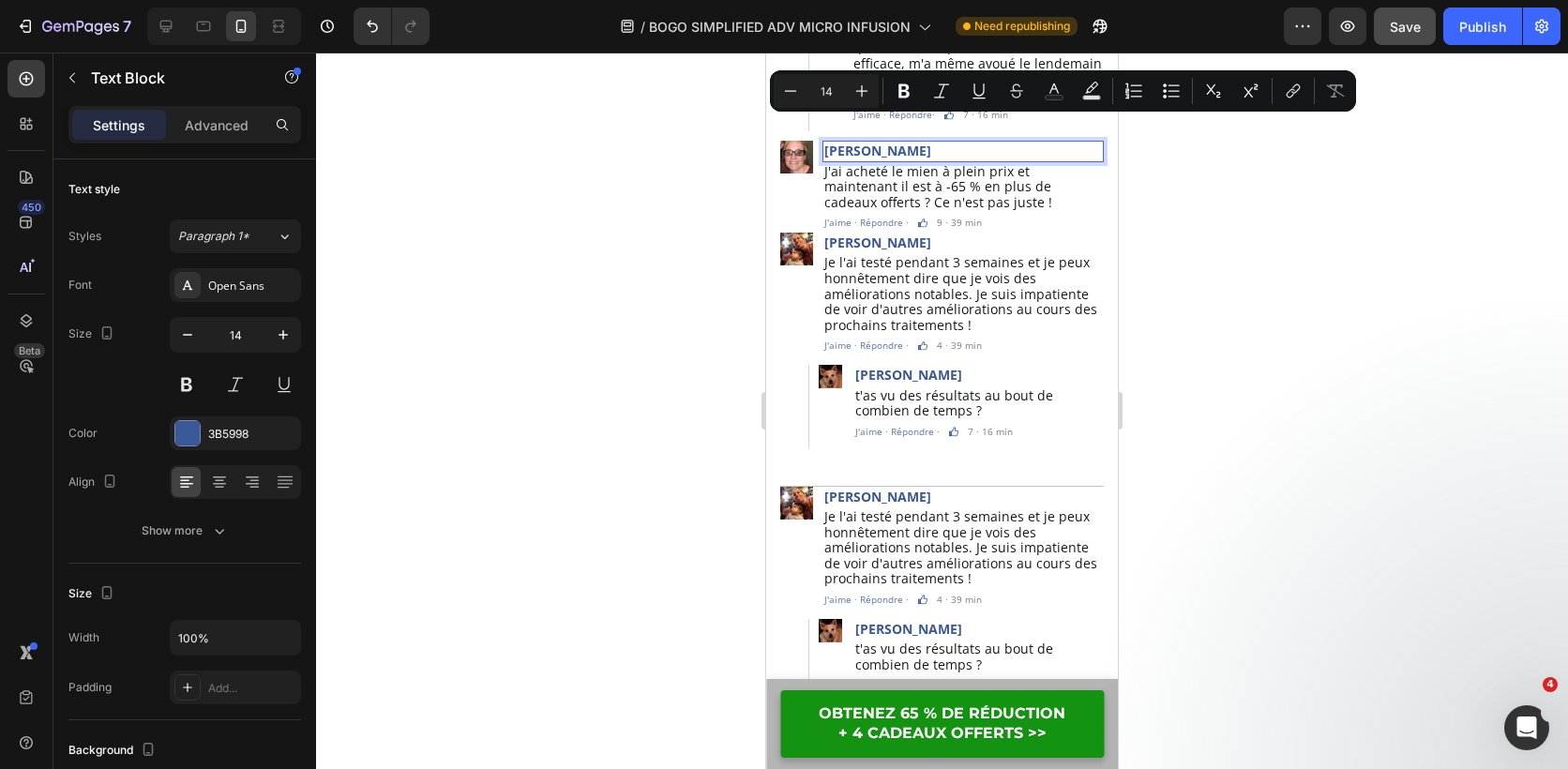
copy p "[PERSON_NAME]"
click at [917, 235] on p "[PERSON_NAME]" at bounding box center [963, 243] width 278 height 17
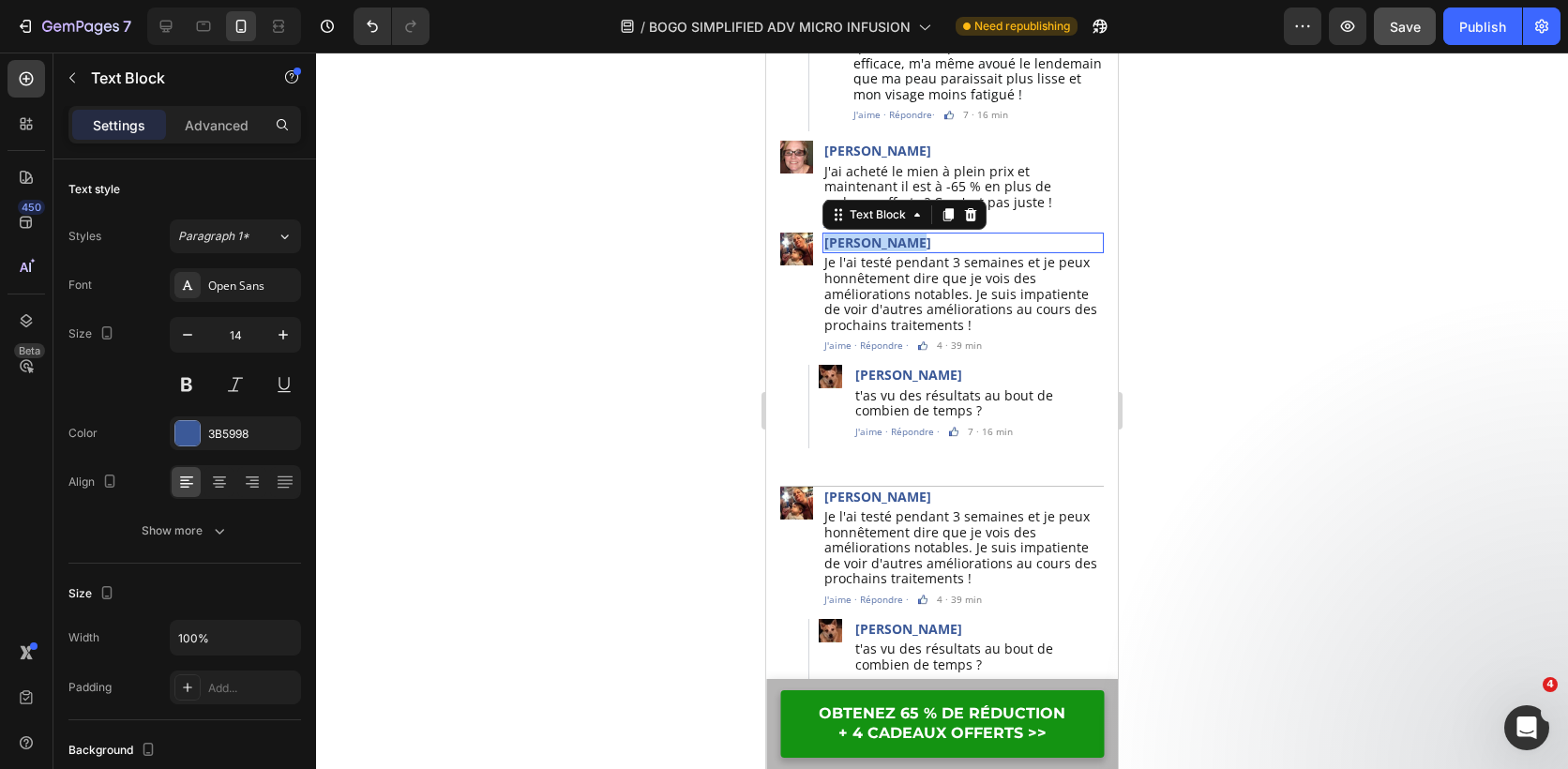
click at [917, 235] on p "[PERSON_NAME]" at bounding box center [963, 243] width 278 height 17
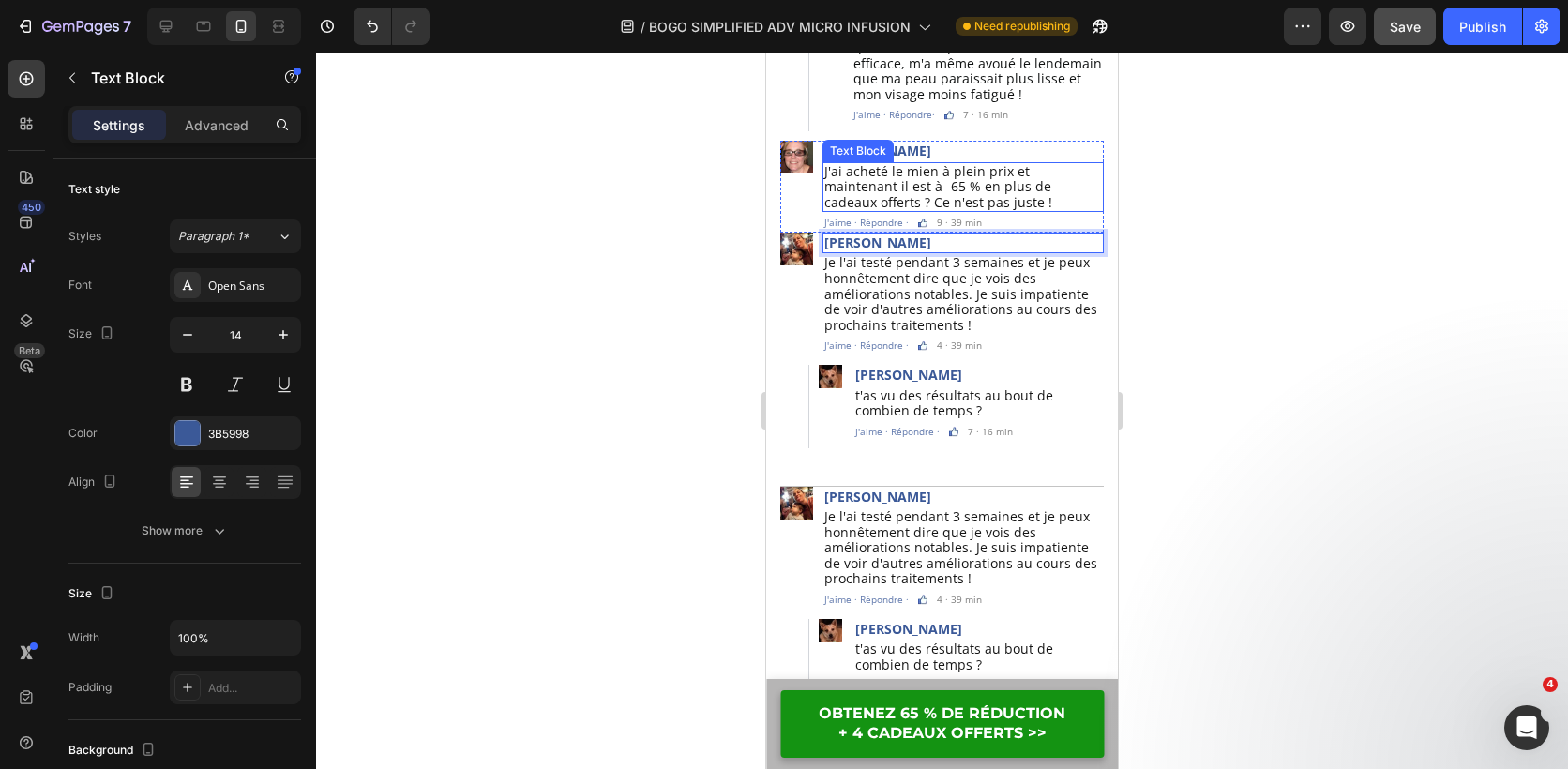
click at [908, 164] on span "J'ai acheté le mien à plein prix et maintenant il est à -65 % en plus de cadeau…" at bounding box center [939, 186] width 228 height 48
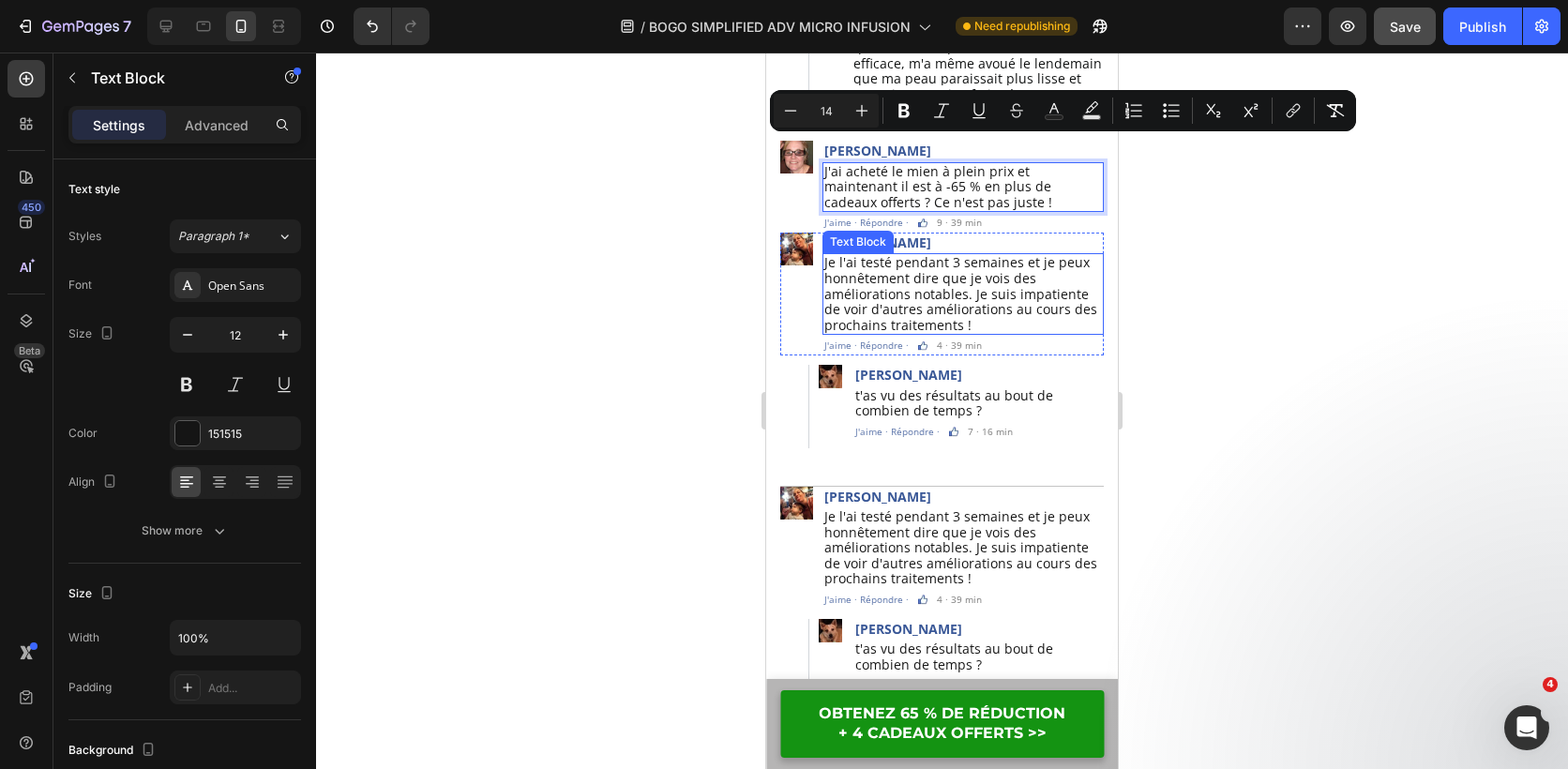
click at [928, 278] on span "Je l'ai testé pendant 3 semaines et je peux honnêtement dire que je vois des am…" at bounding box center [960, 293] width 273 height 80
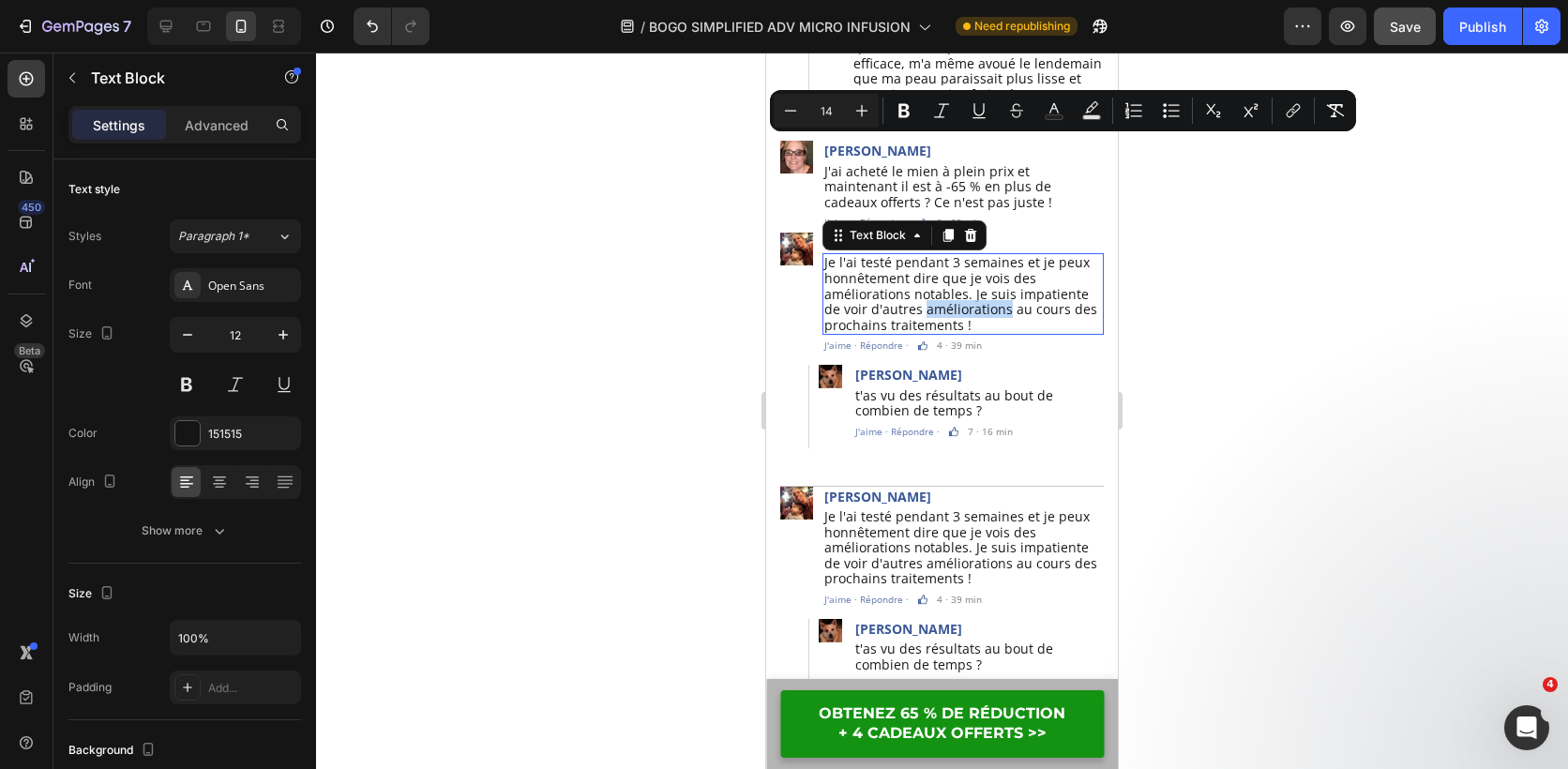
click at [928, 278] on span "Je l'ai testé pendant 3 semaines et je peux honnêtement dire que je vois des am…" at bounding box center [960, 293] width 273 height 80
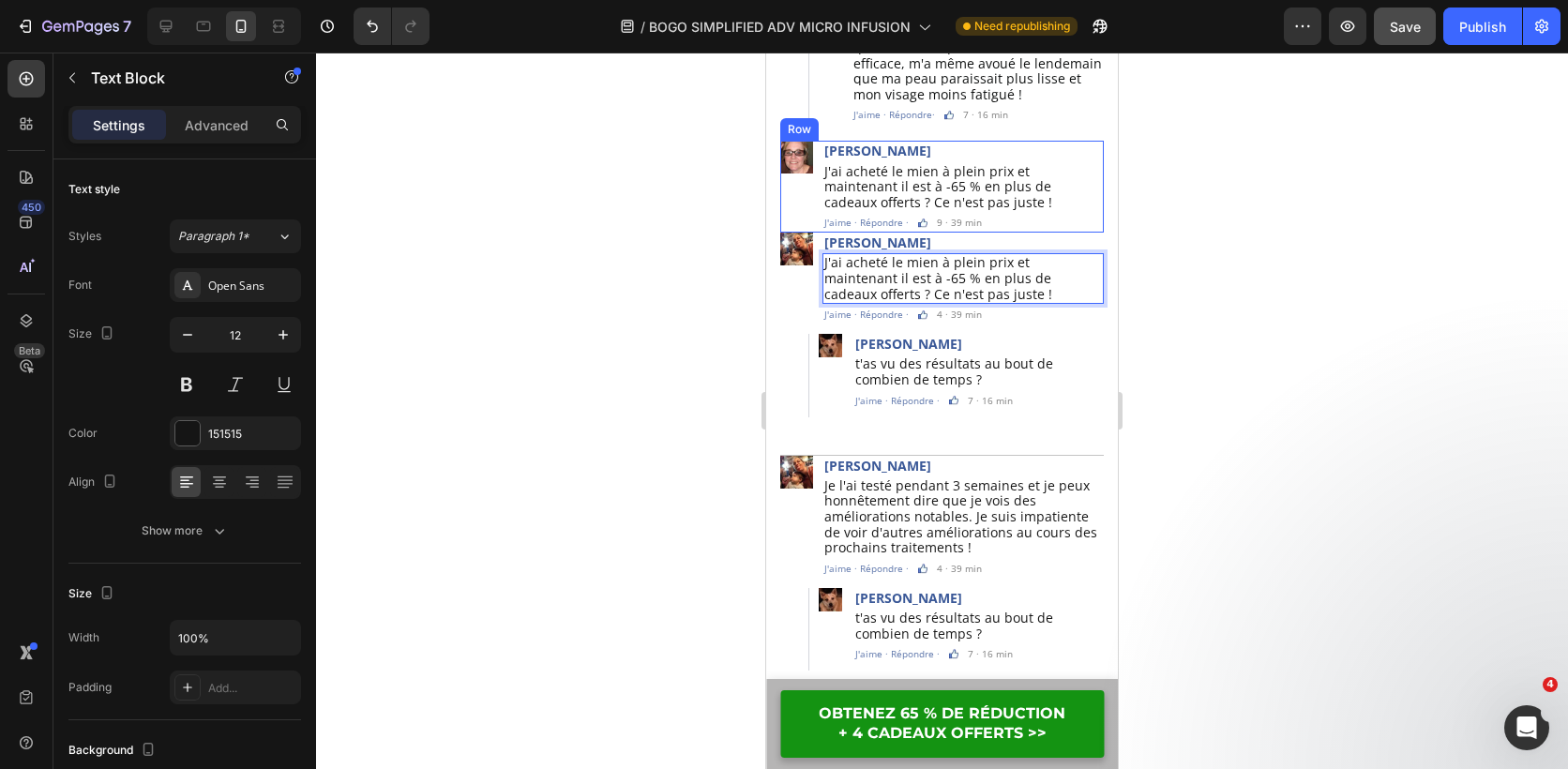
click at [798, 178] on div "Image" at bounding box center [797, 186] width 33 height 92
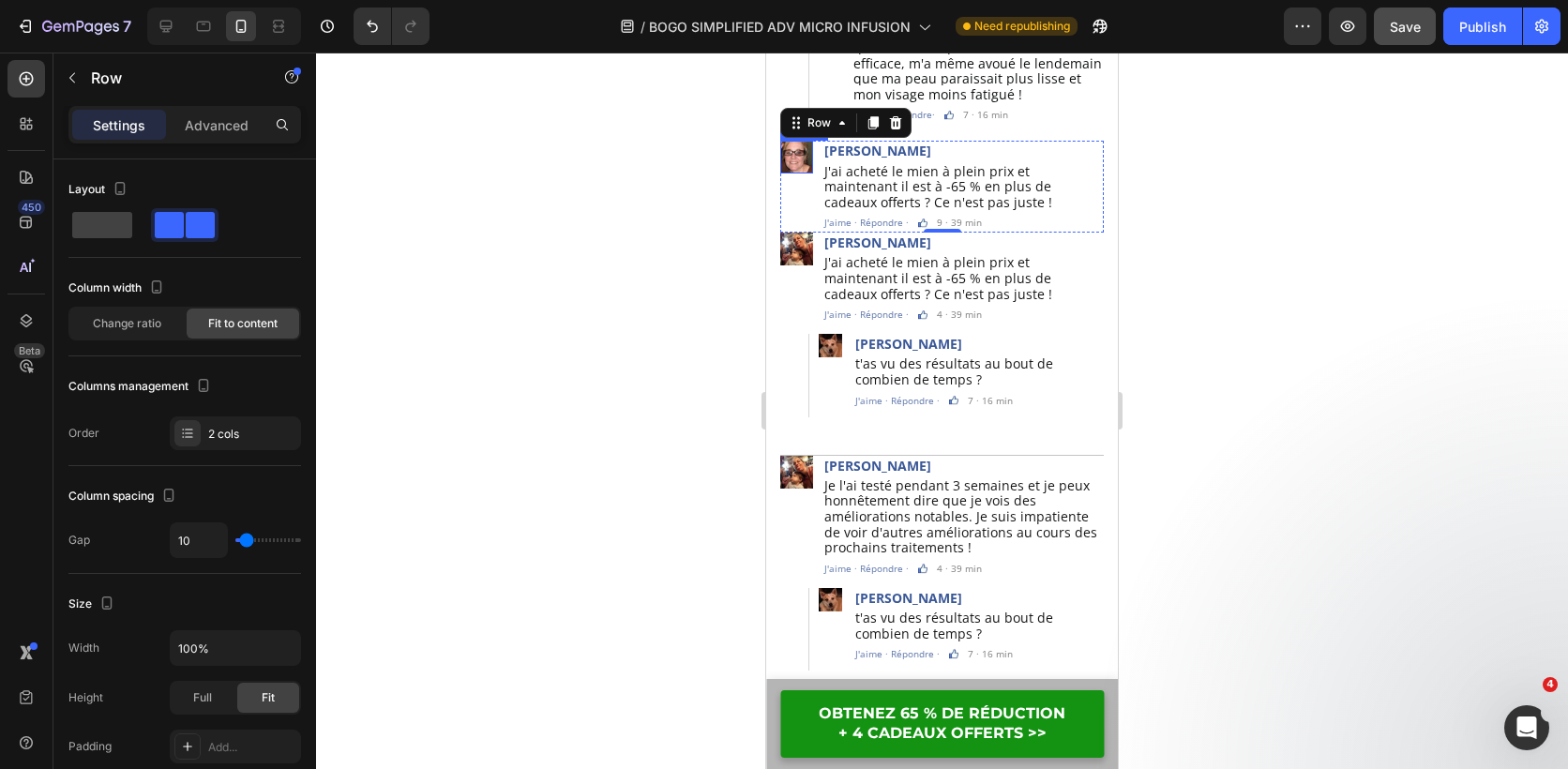
click at [792, 142] on img at bounding box center [797, 157] width 33 height 33
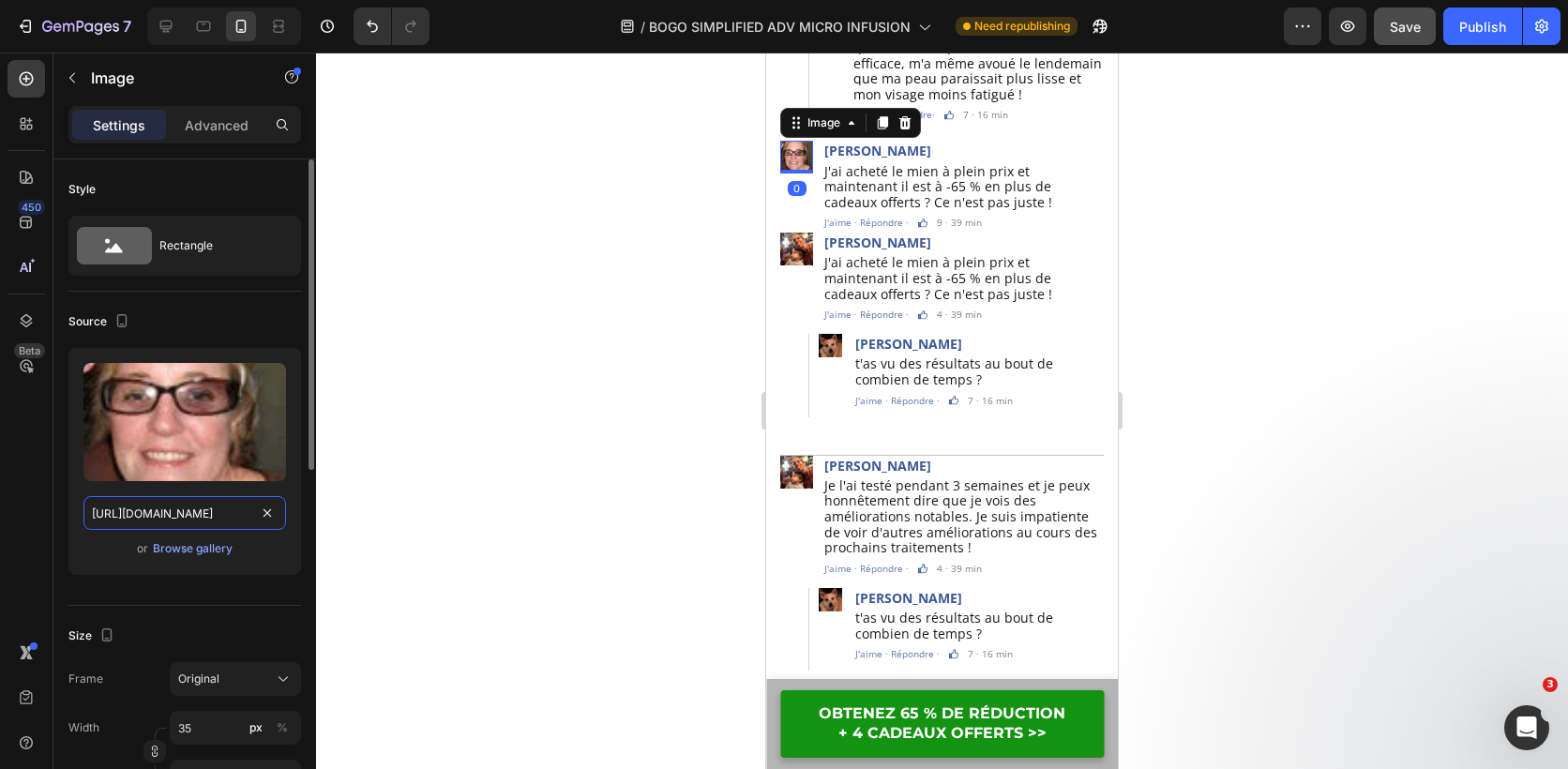
click at [199, 524] on input "https://cdn.shopify.com/s/files/1/0826/2772/3588/files/1678979104-9_1.webp?v=17…" at bounding box center [184, 513] width 203 height 34
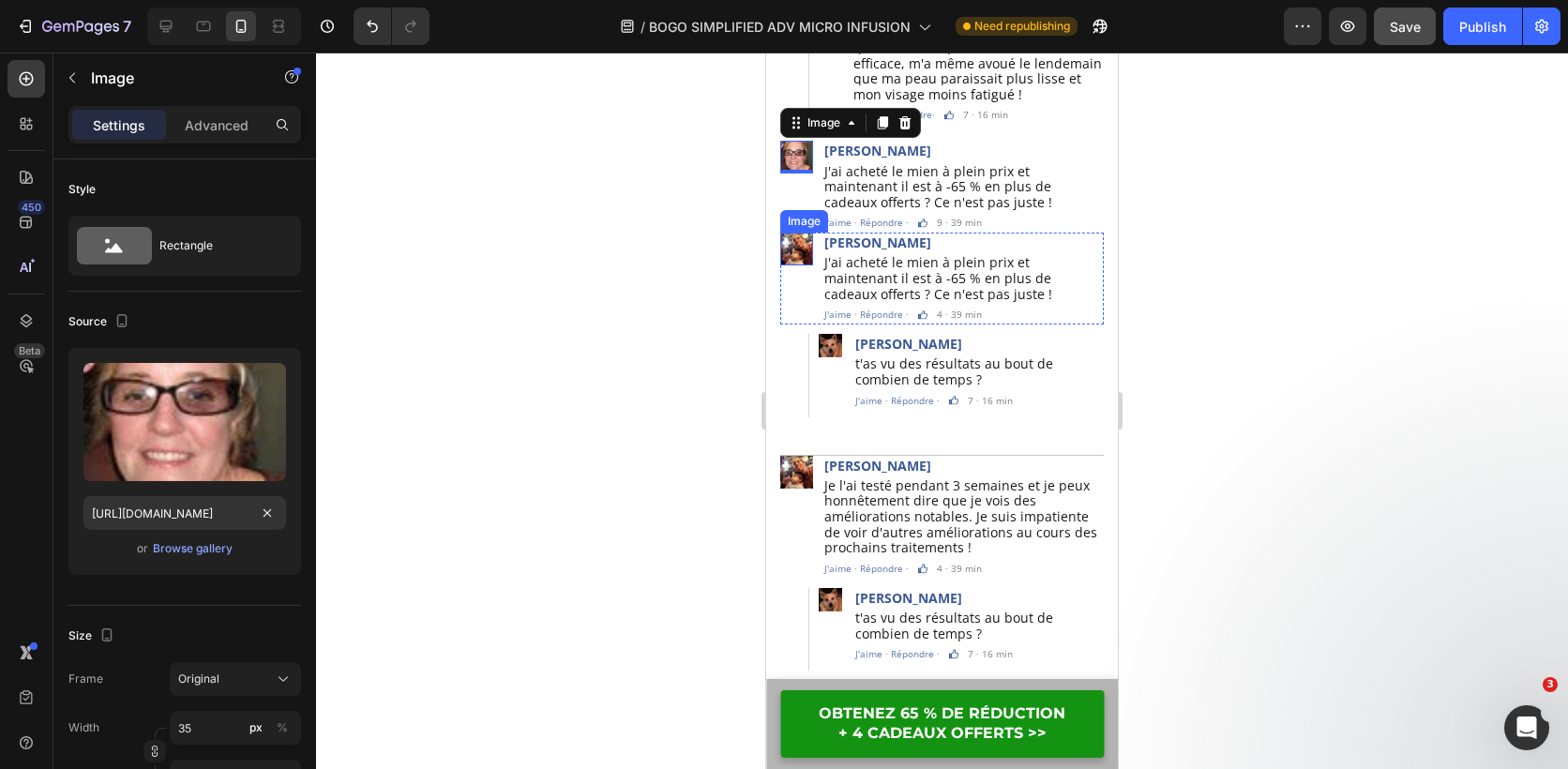
click at [802, 233] on img at bounding box center [797, 249] width 33 height 33
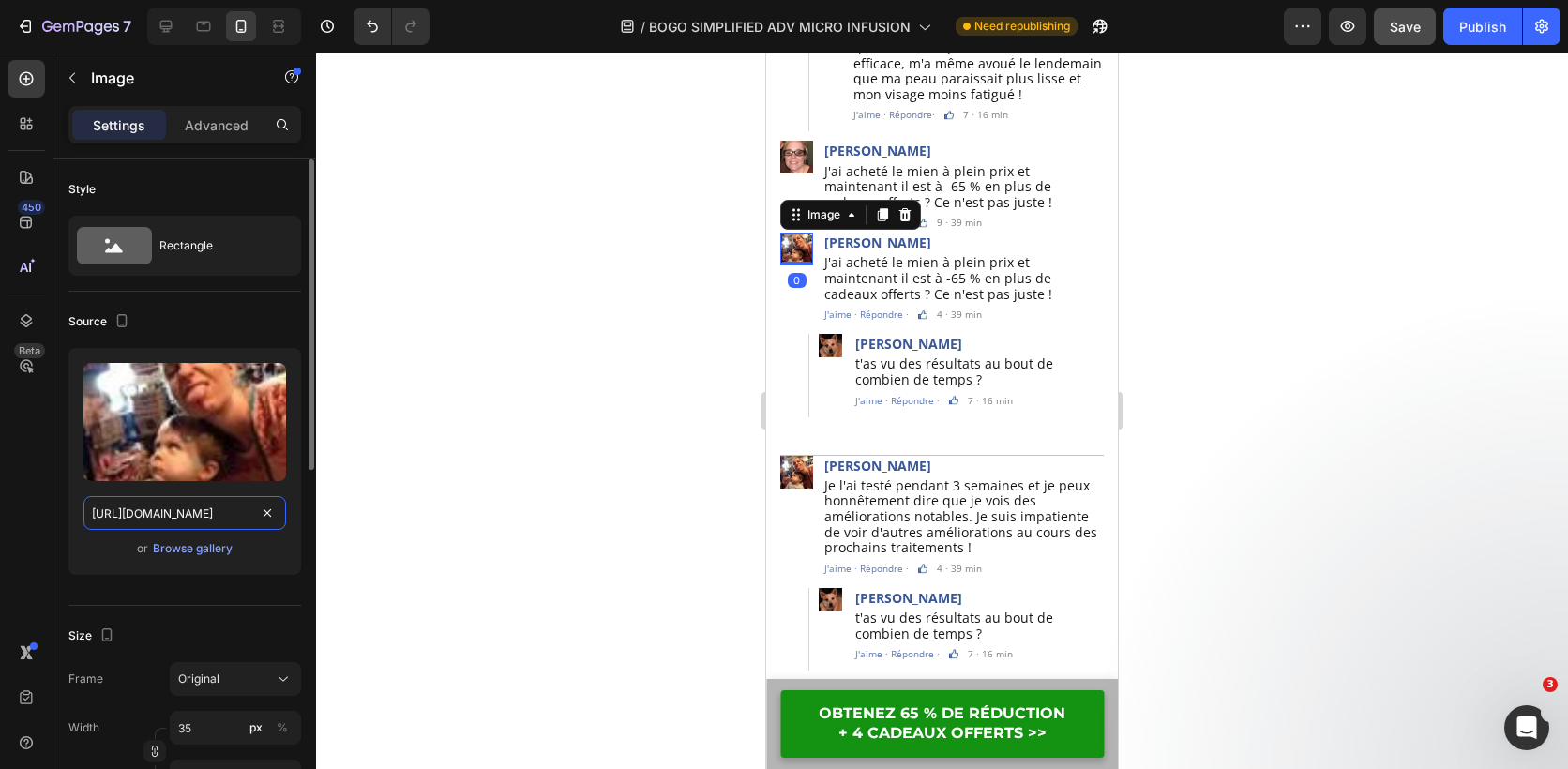
click at [193, 510] on input "[URL][DOMAIN_NAME]" at bounding box center [184, 513] width 203 height 34
paste input "04-9_1.webp?v=1735168535"
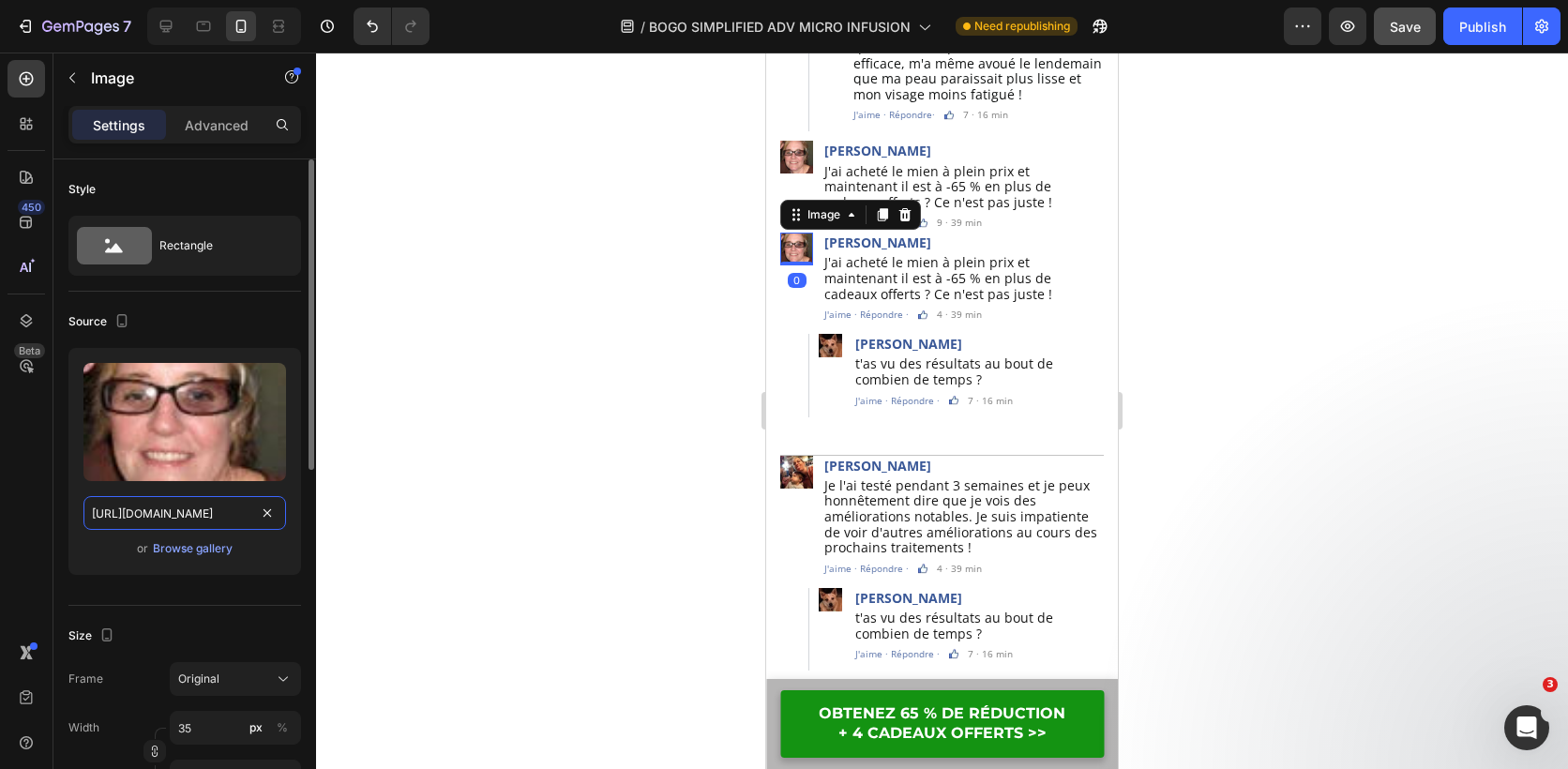
scroll to position [0, 339]
type input "https://cdn.shopify.com/s/files/1/0826/2772/3588/files/1678979104-9_1.webp?v=17…"
click at [508, 372] on div at bounding box center [941, 411] width 1252 height 717
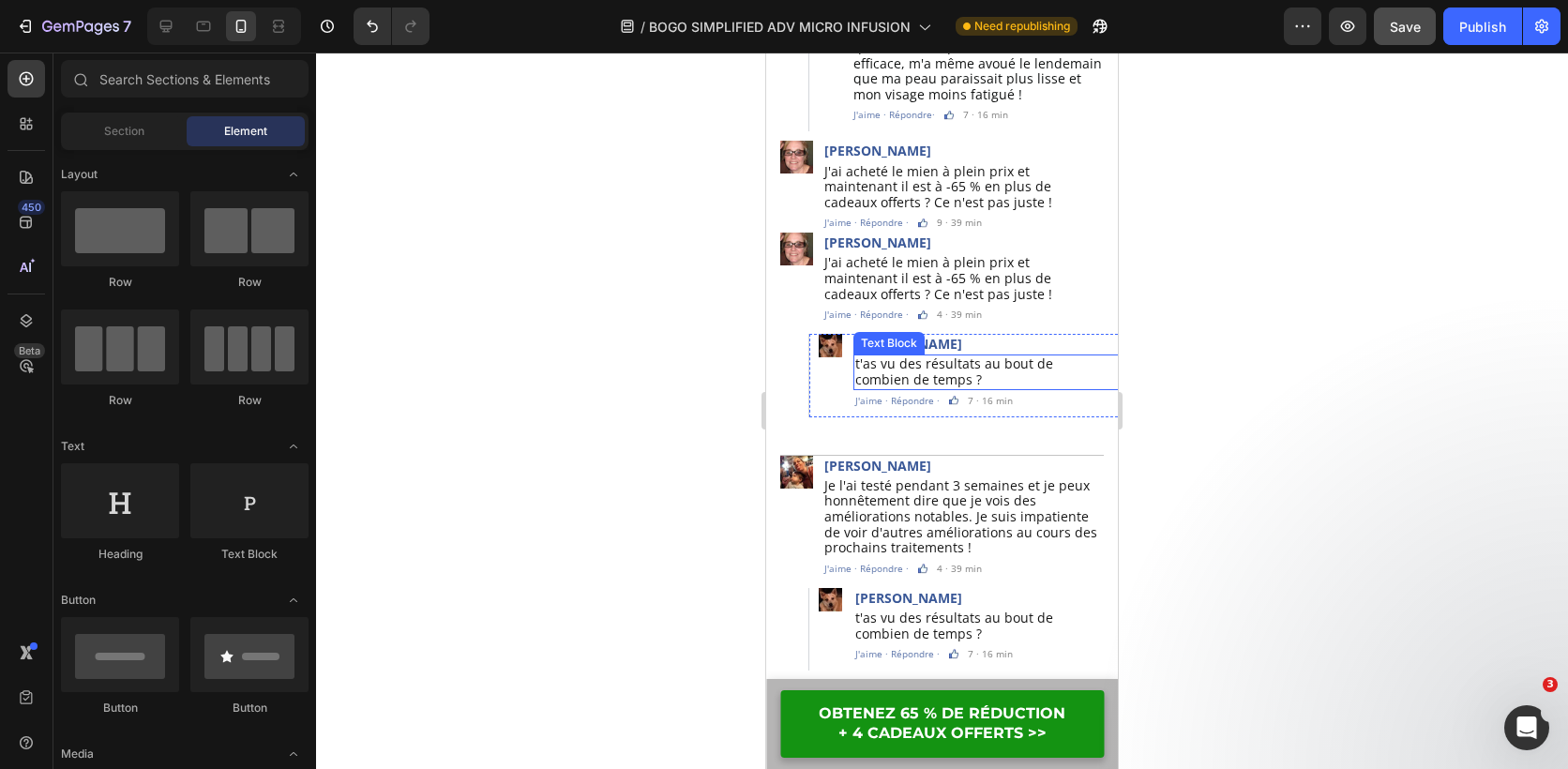
click at [958, 355] on span "t'as vu des résultats au bout de combien de temps ?" at bounding box center [955, 372] width 198 height 34
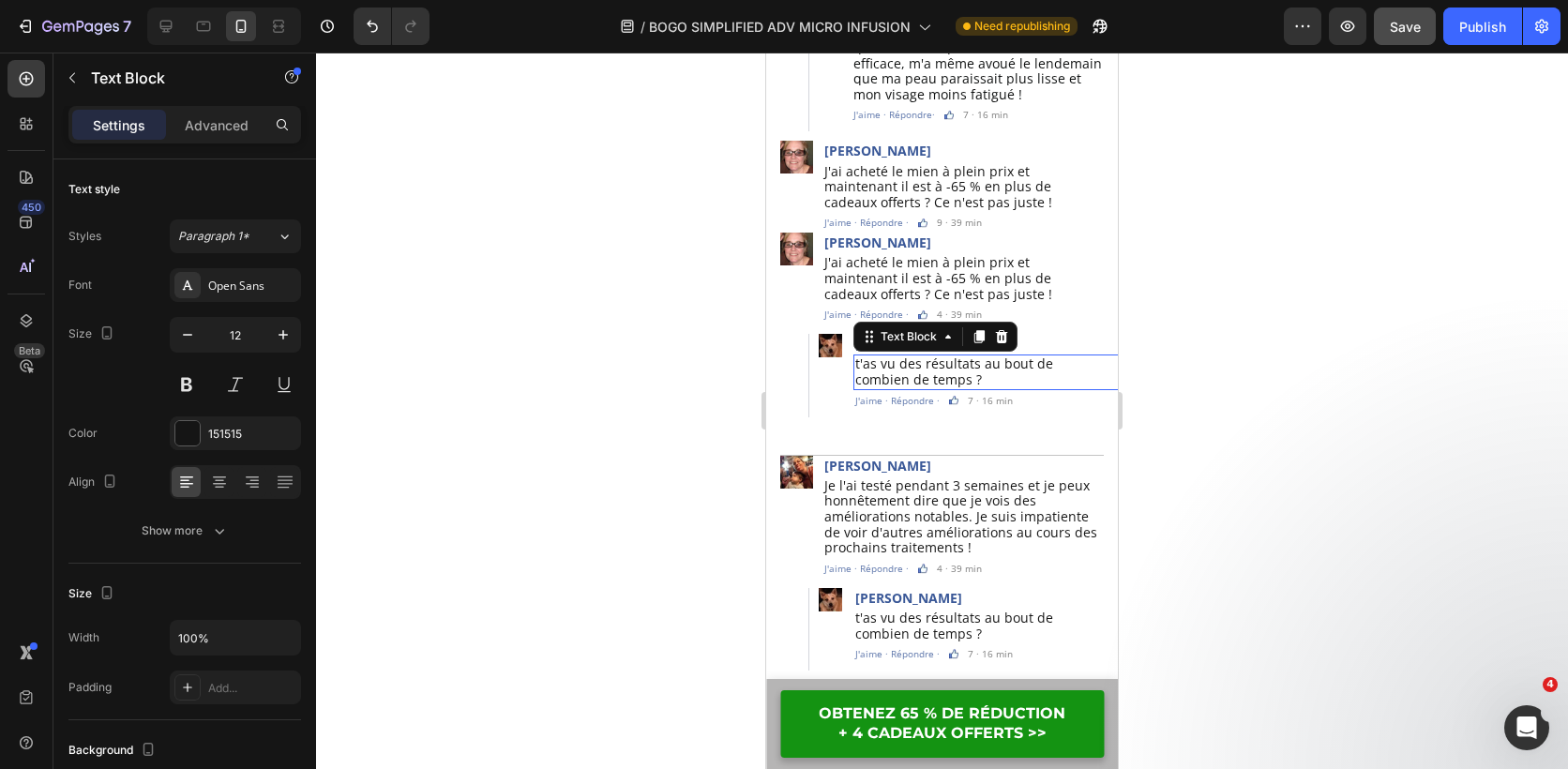
click at [958, 355] on span "t'as vu des résultats au bout de combien de temps ?" at bounding box center [955, 372] width 198 height 34
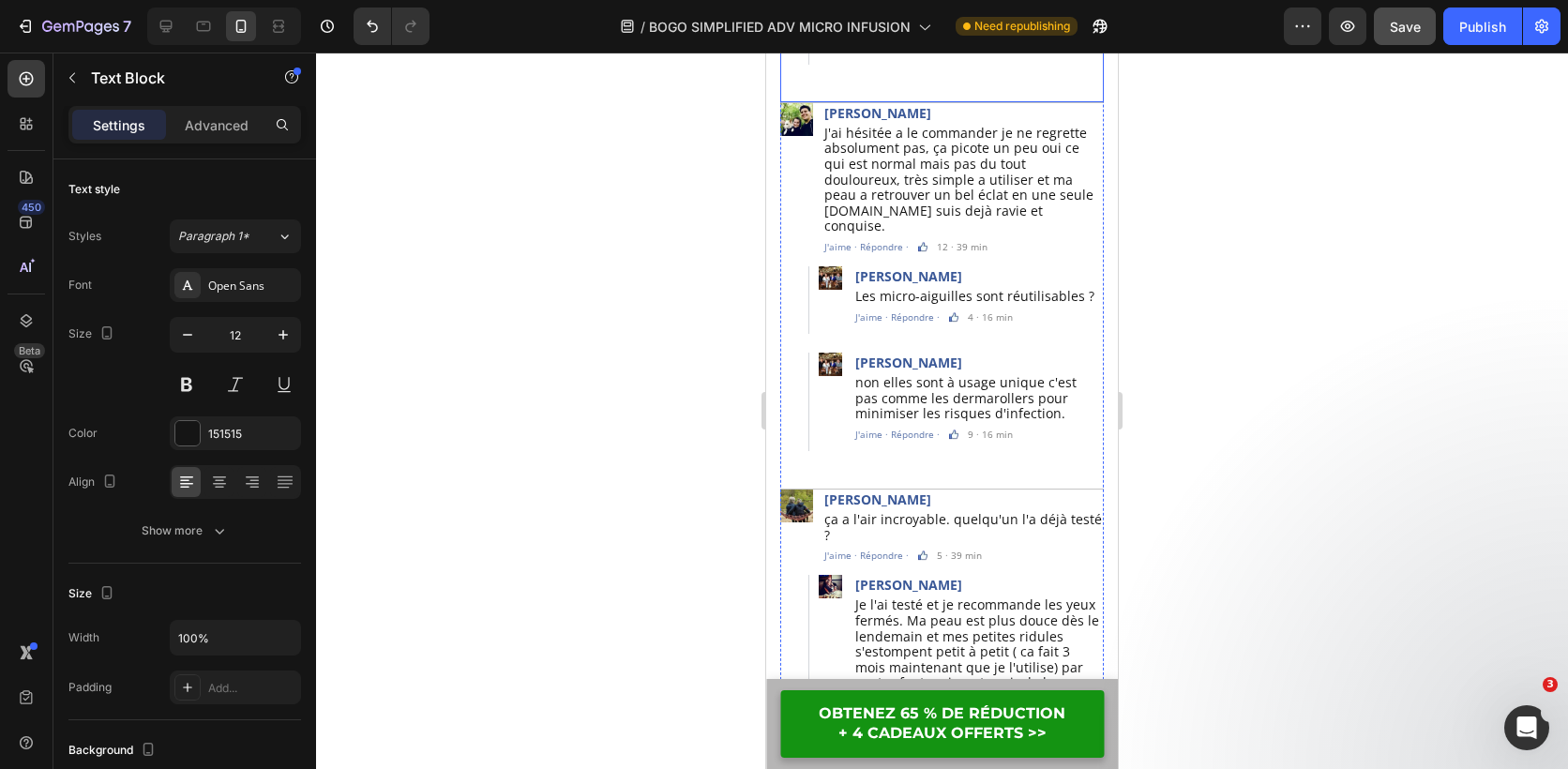
scroll to position [6019, 0]
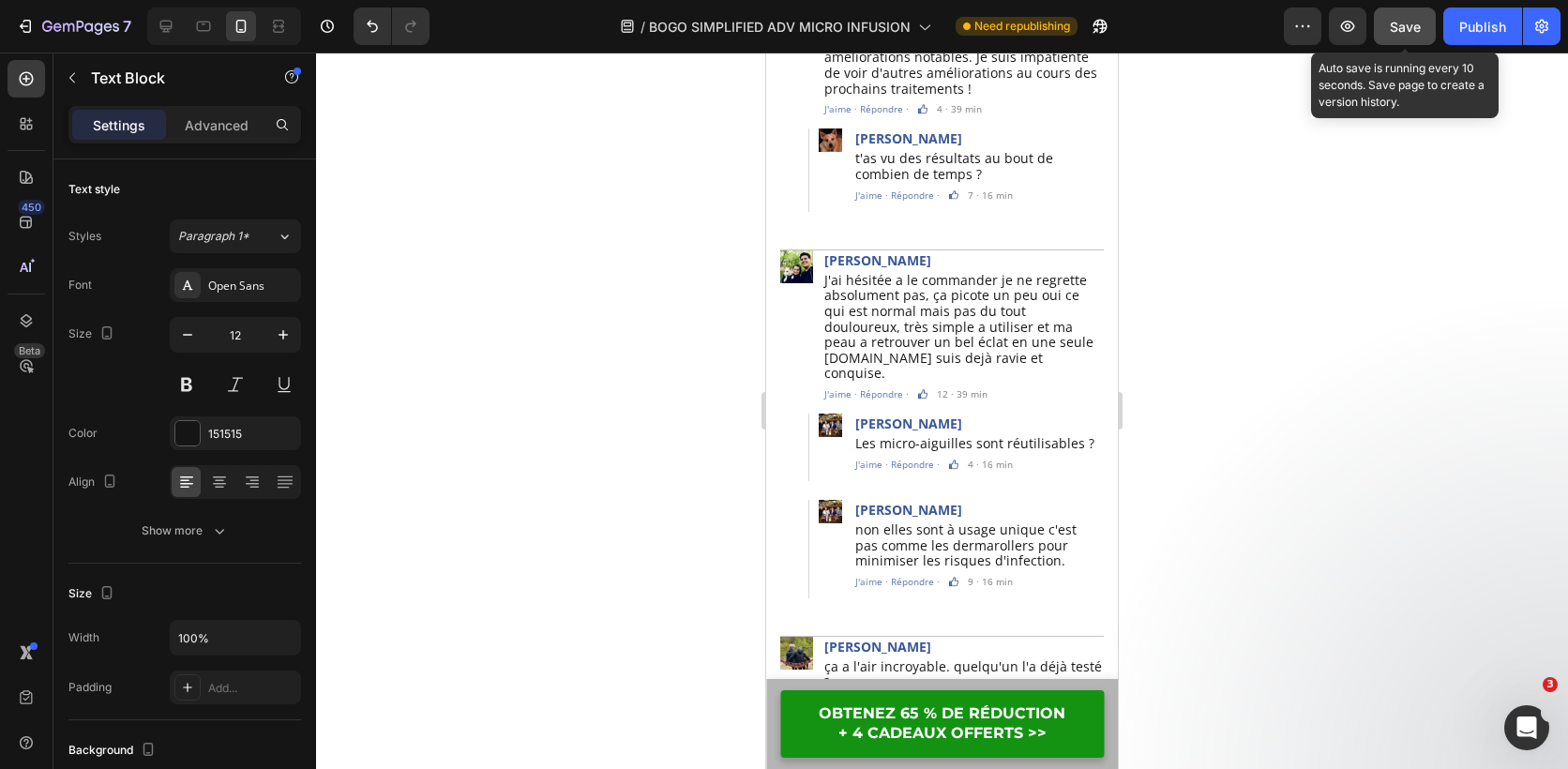
click at [1414, 19] on span "Save" at bounding box center [1405, 27] width 31 height 16
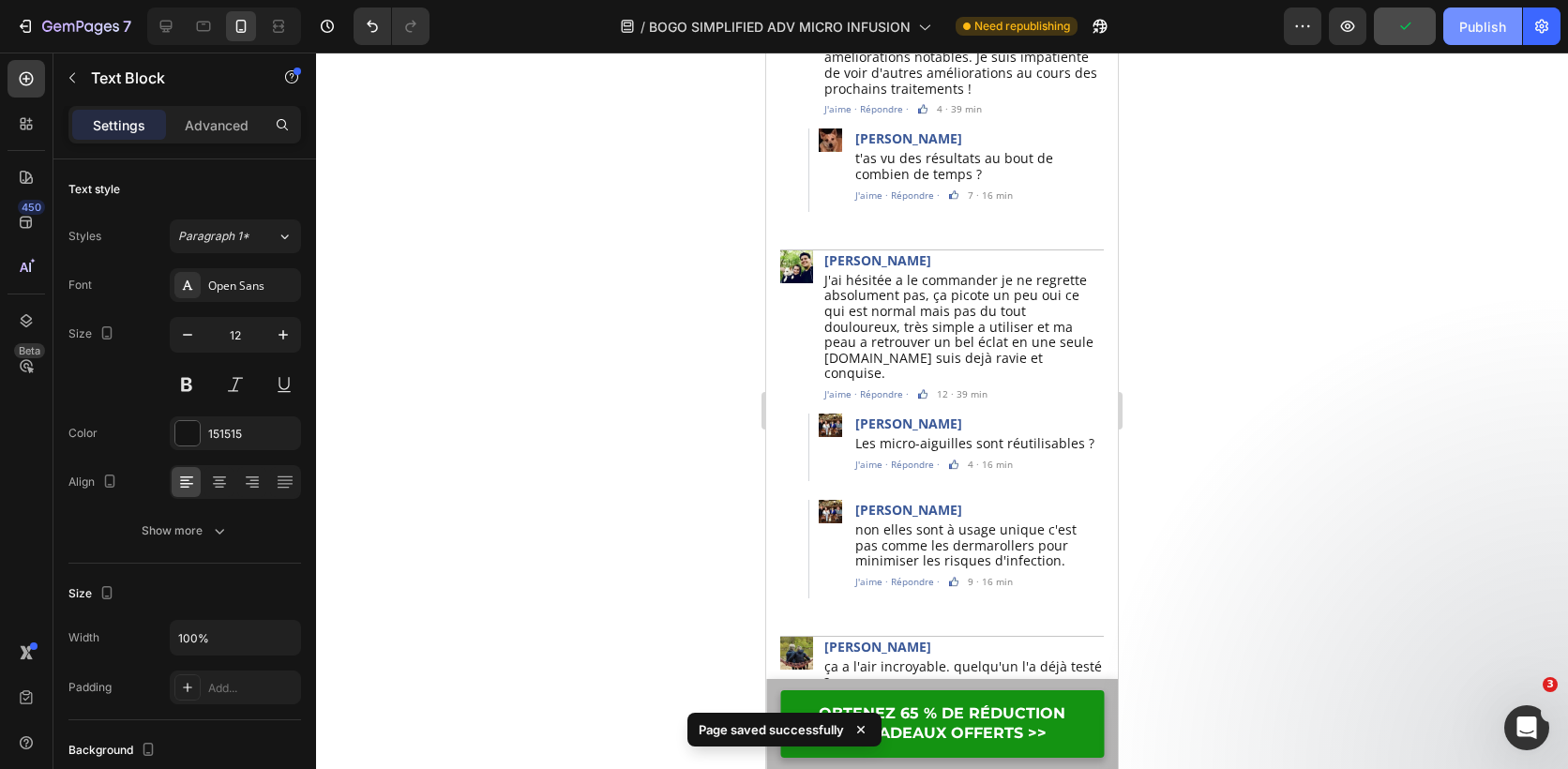
click at [1481, 18] on div "Publish" at bounding box center [1482, 27] width 47 height 20
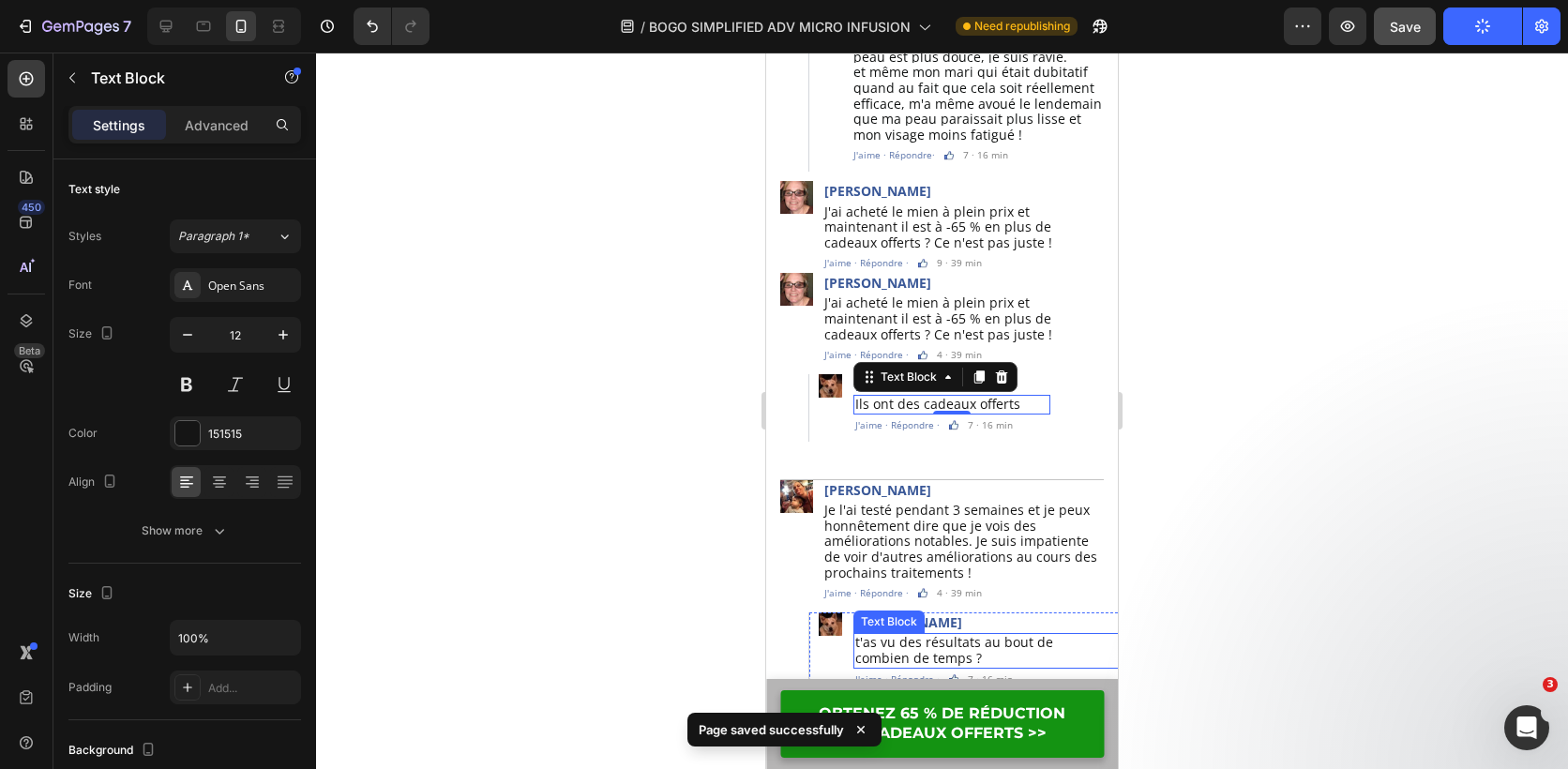
scroll to position [5486, 0]
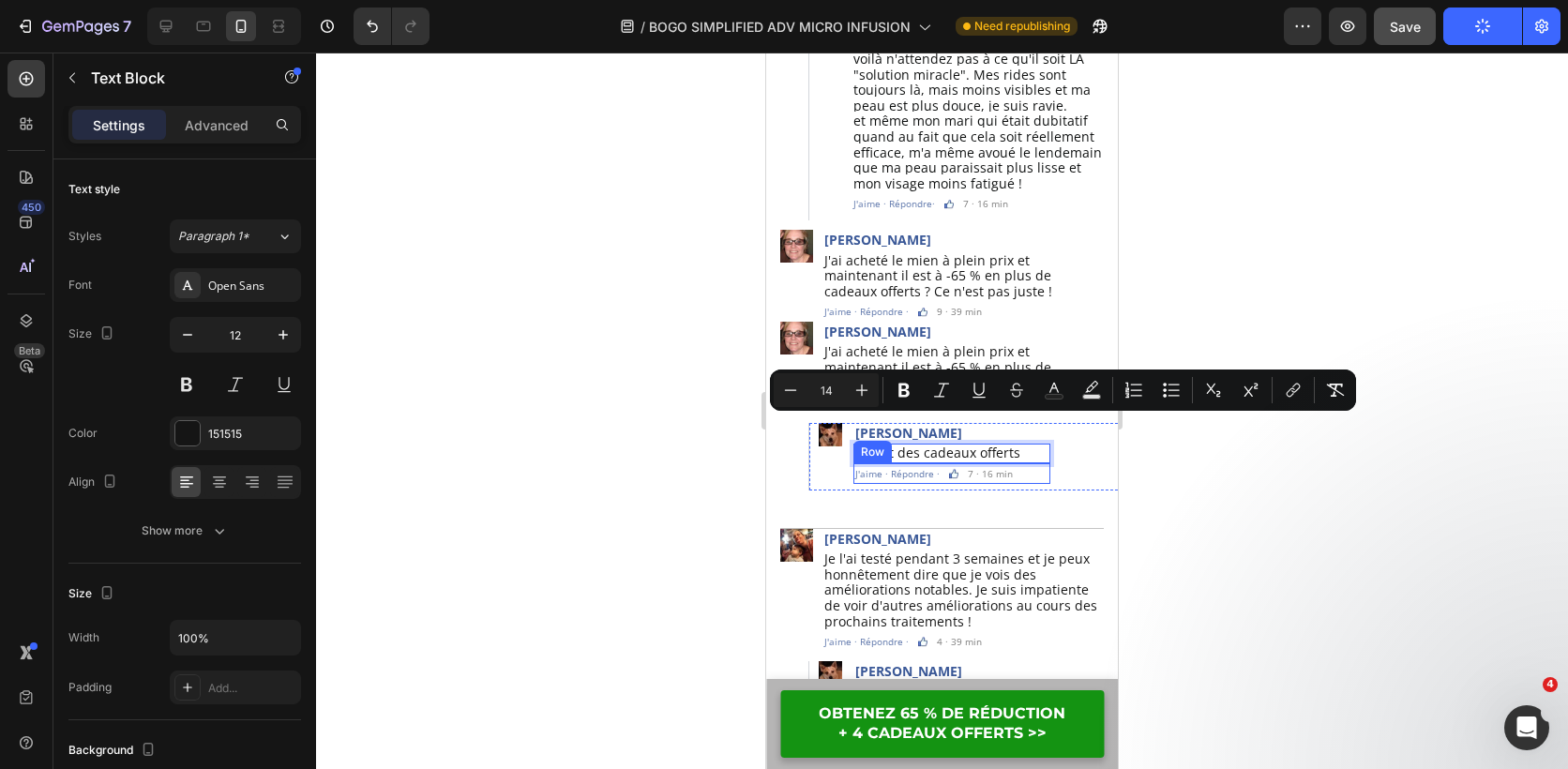
click at [960, 463] on div "J'aime · Répondre · Text Block Image 7 · 16 min Text Block Row" at bounding box center [952, 473] width 197 height 21
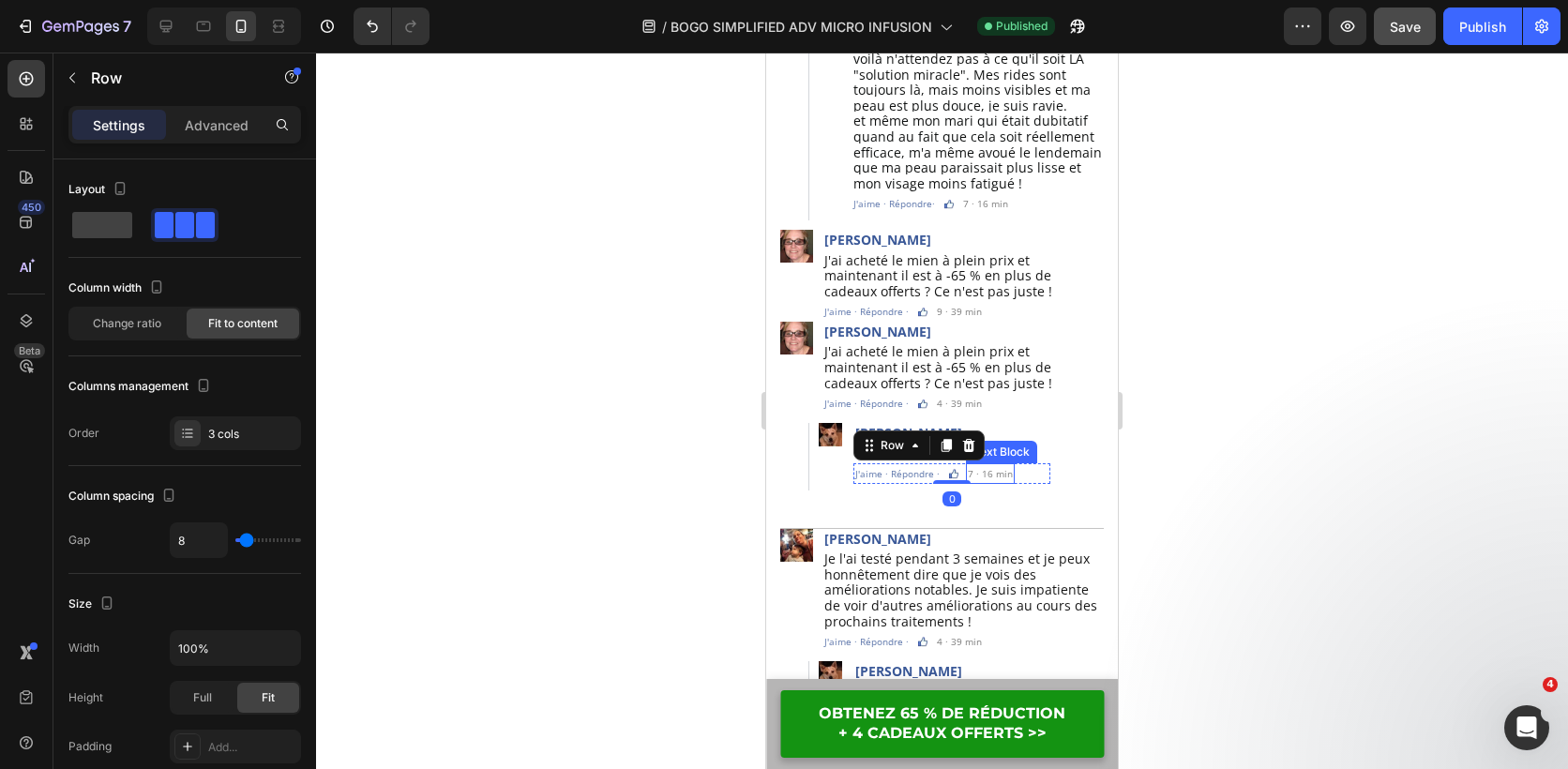
click at [966, 463] on div "7 · 16 min" at bounding box center [990, 473] width 48 height 21
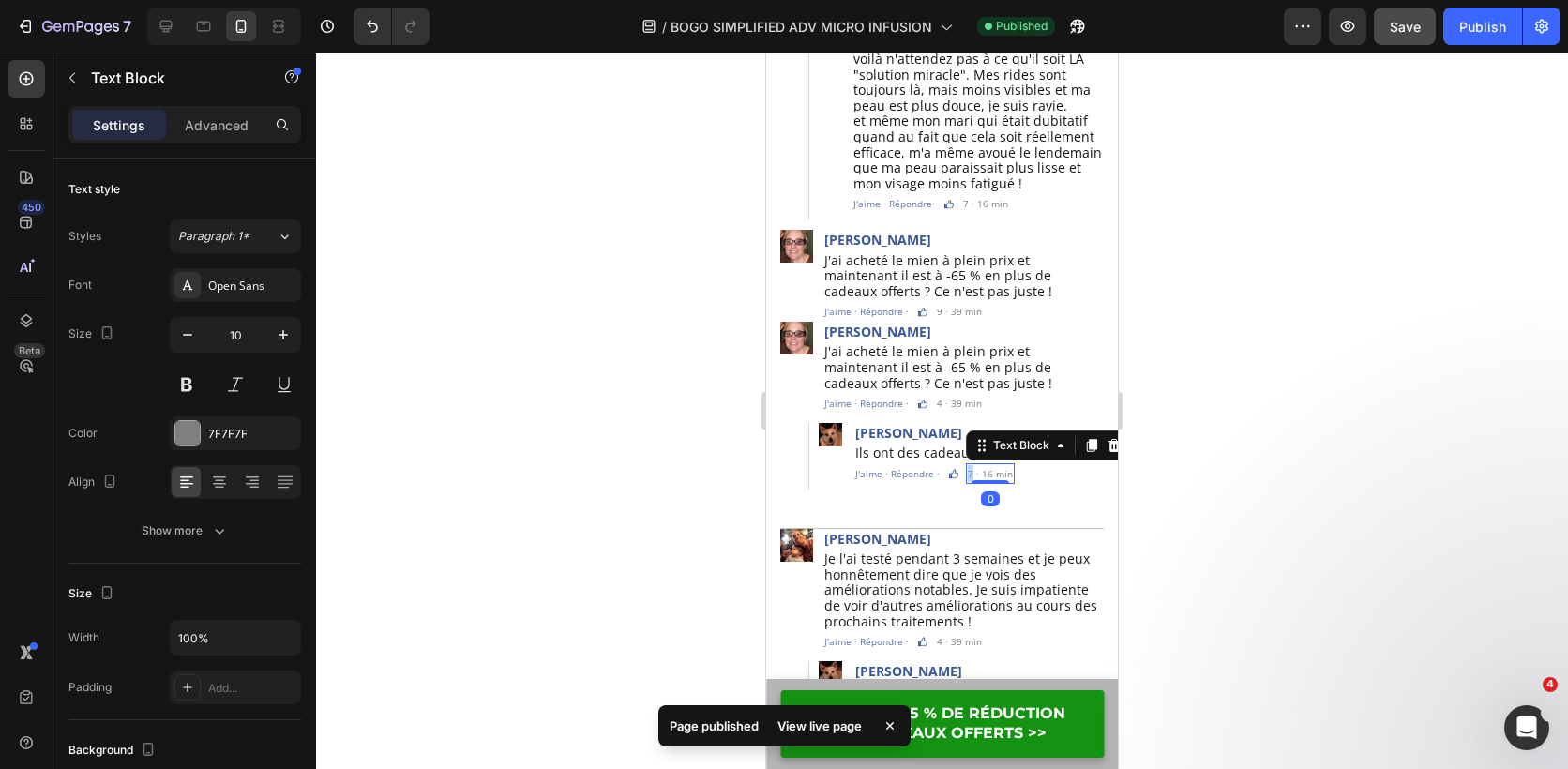
click at [966, 463] on div "7 · 16 min" at bounding box center [990, 473] width 48 height 21
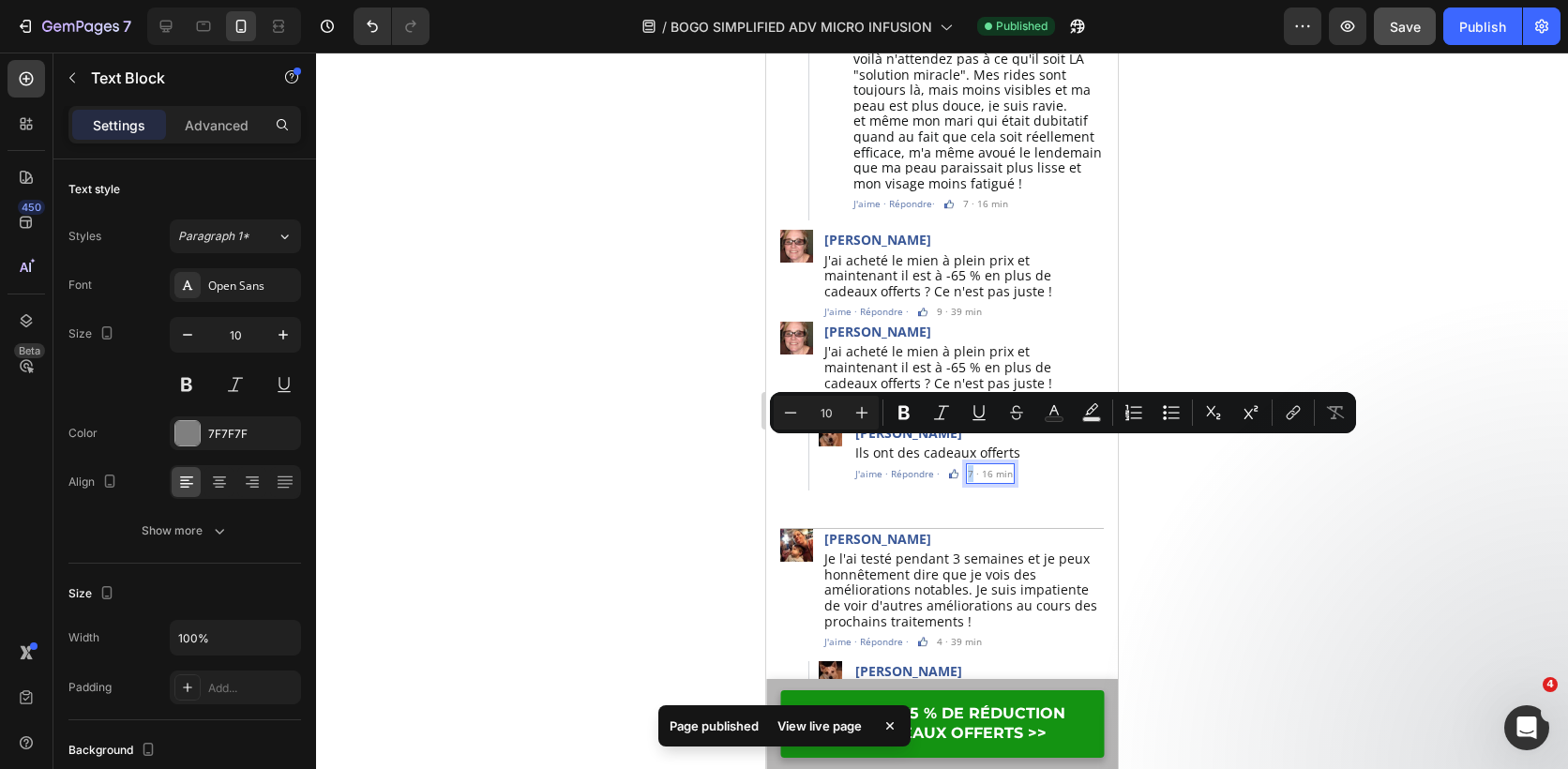
click at [968, 465] on p "7 · 16 min" at bounding box center [990, 473] width 45 height 17
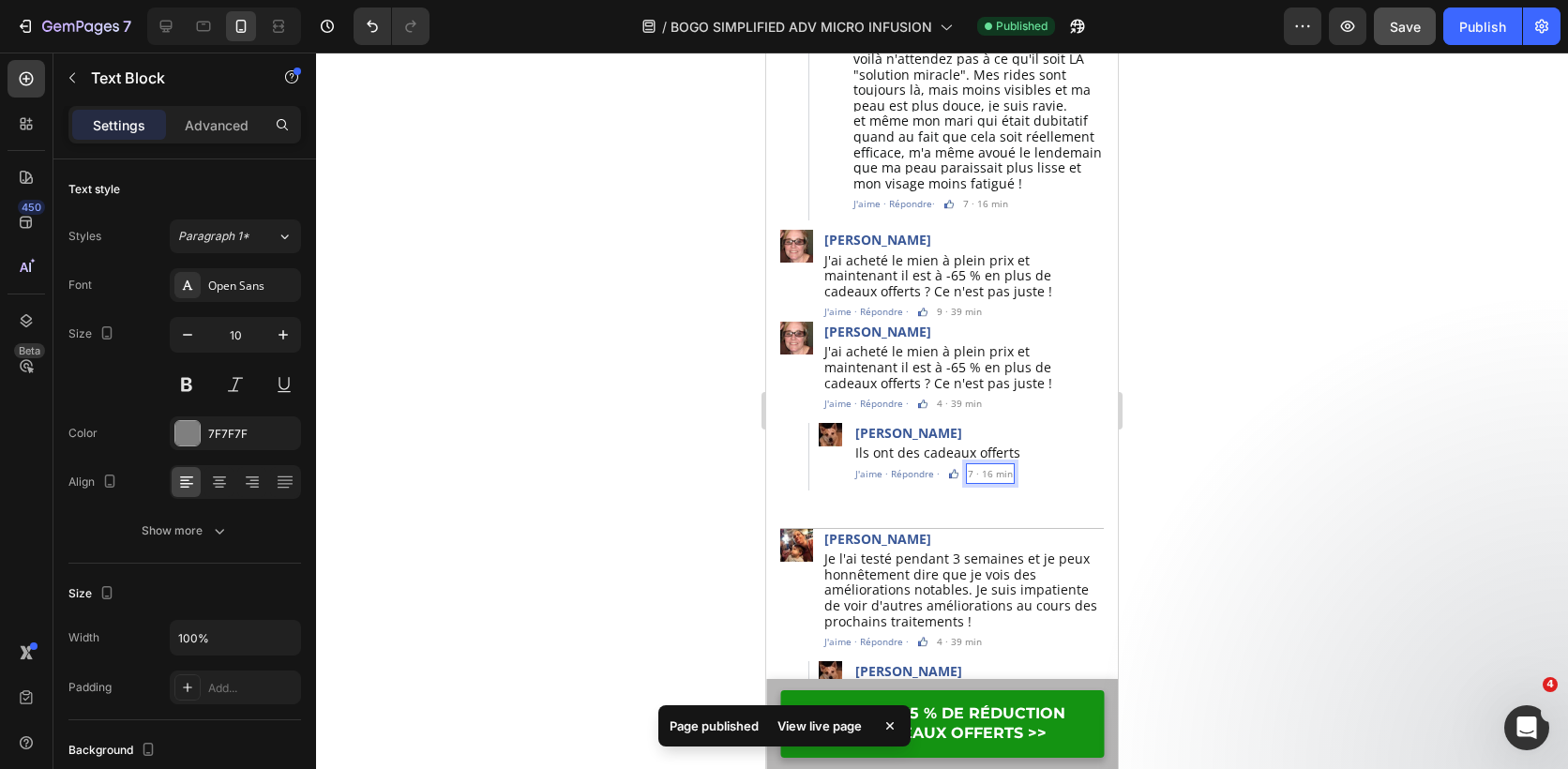
click at [971, 465] on p "7 · 16 min" at bounding box center [990, 473] width 45 height 17
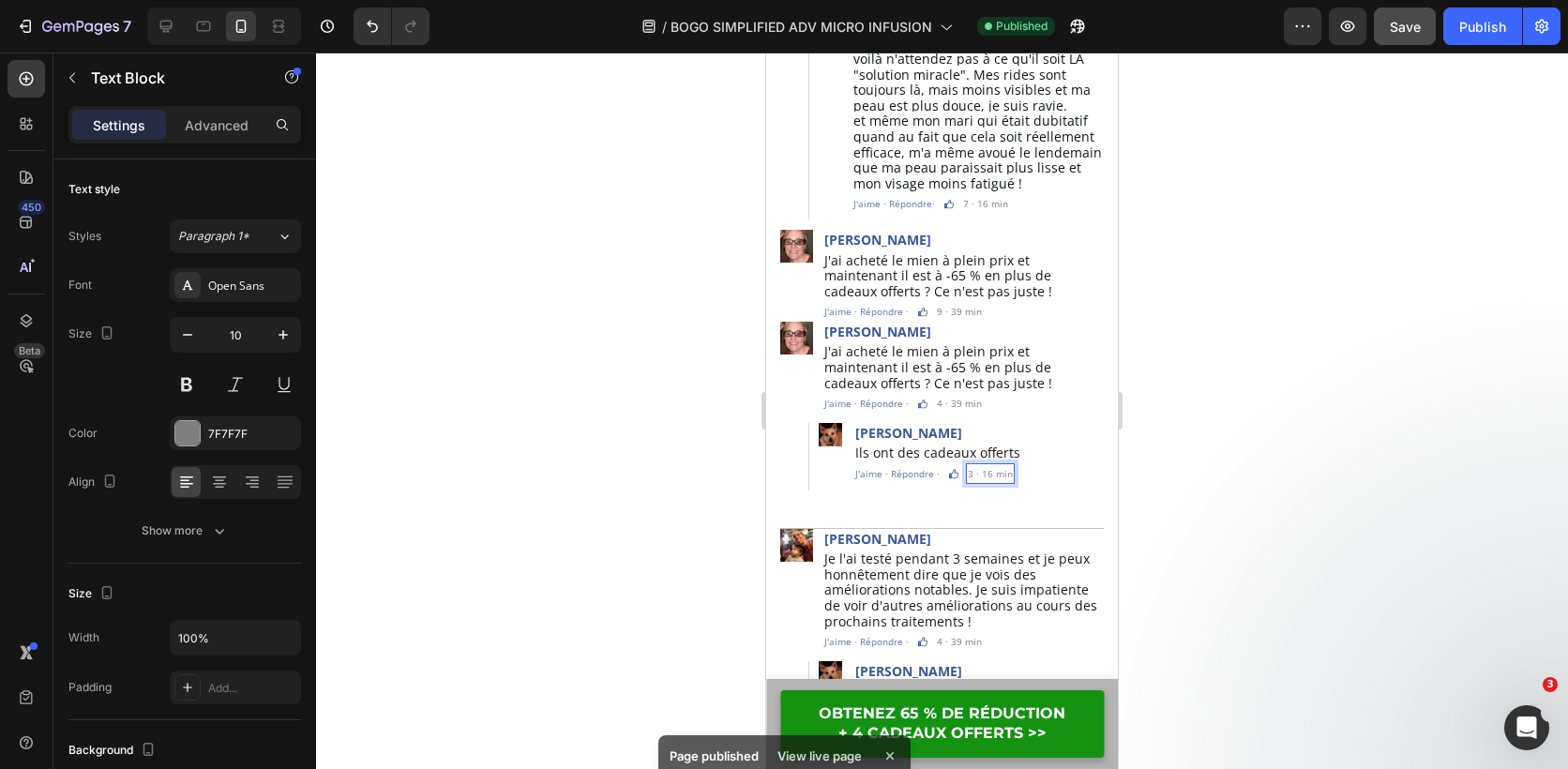
click at [1257, 379] on div at bounding box center [941, 411] width 1252 height 717
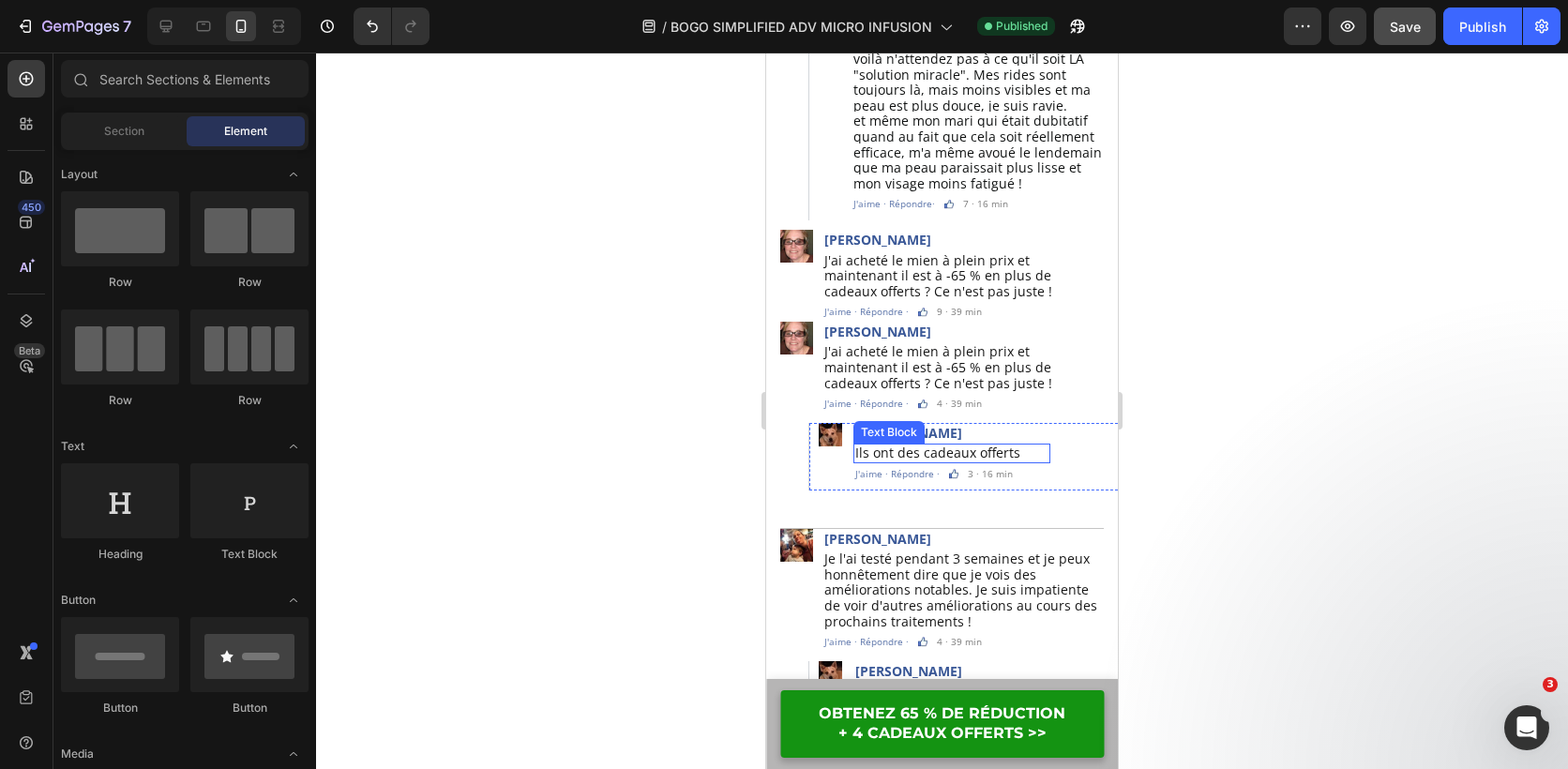
click at [987, 444] on span "Ils ont des cadeaux offerts" at bounding box center [939, 452] width 165 height 18
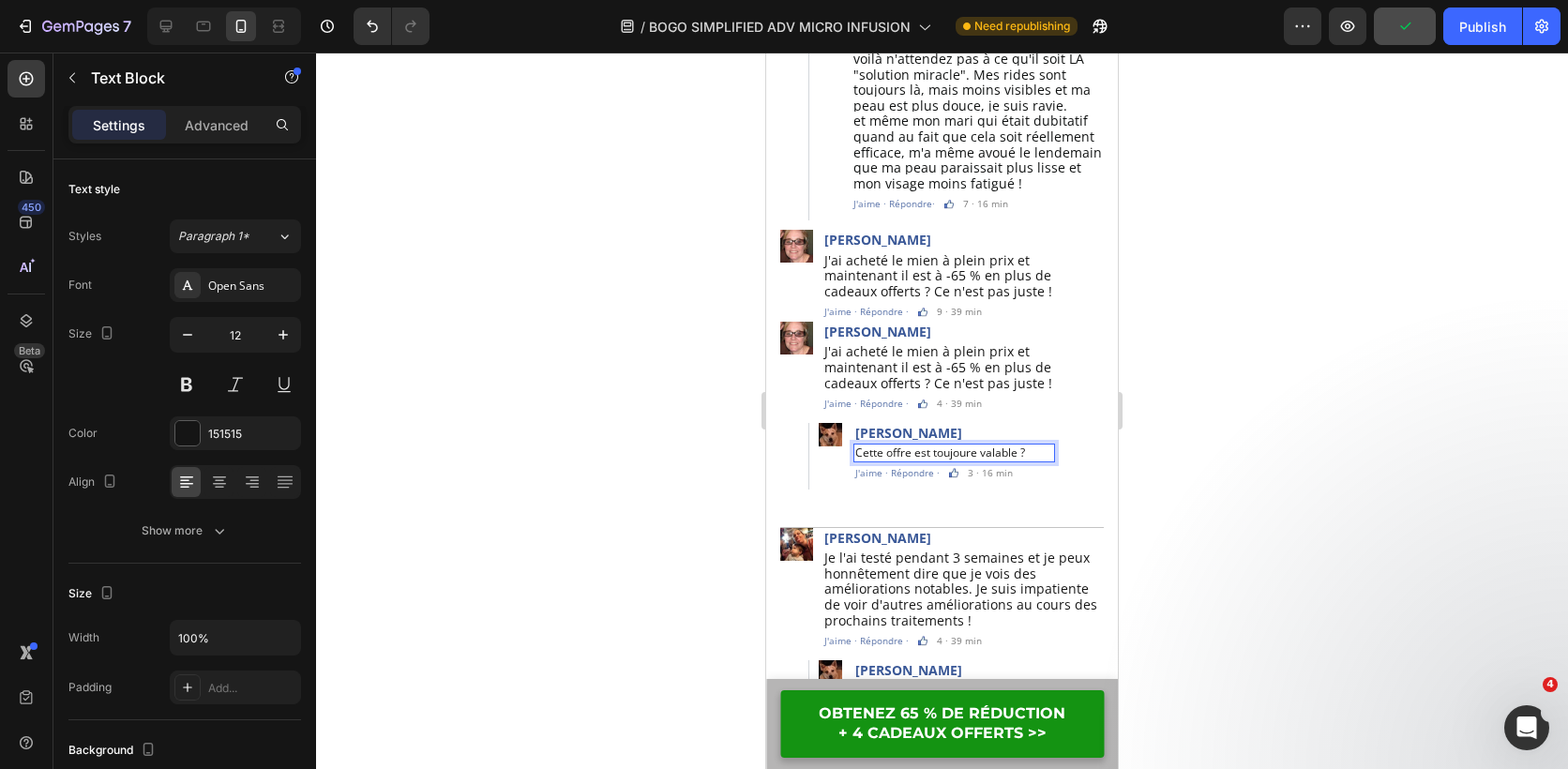
click at [972, 446] on p "Cette offre est toujoure valable ?" at bounding box center [940, 453] width 170 height 15
click at [973, 446] on p "Cette offre est toujoure valable ?" at bounding box center [940, 453] width 170 height 15
click at [978, 446] on p "Cette offre est toujoure valable ?" at bounding box center [940, 453] width 170 height 15
click at [1024, 446] on p "Cette offre est toujours valable ?" at bounding box center [940, 453] width 169 height 15
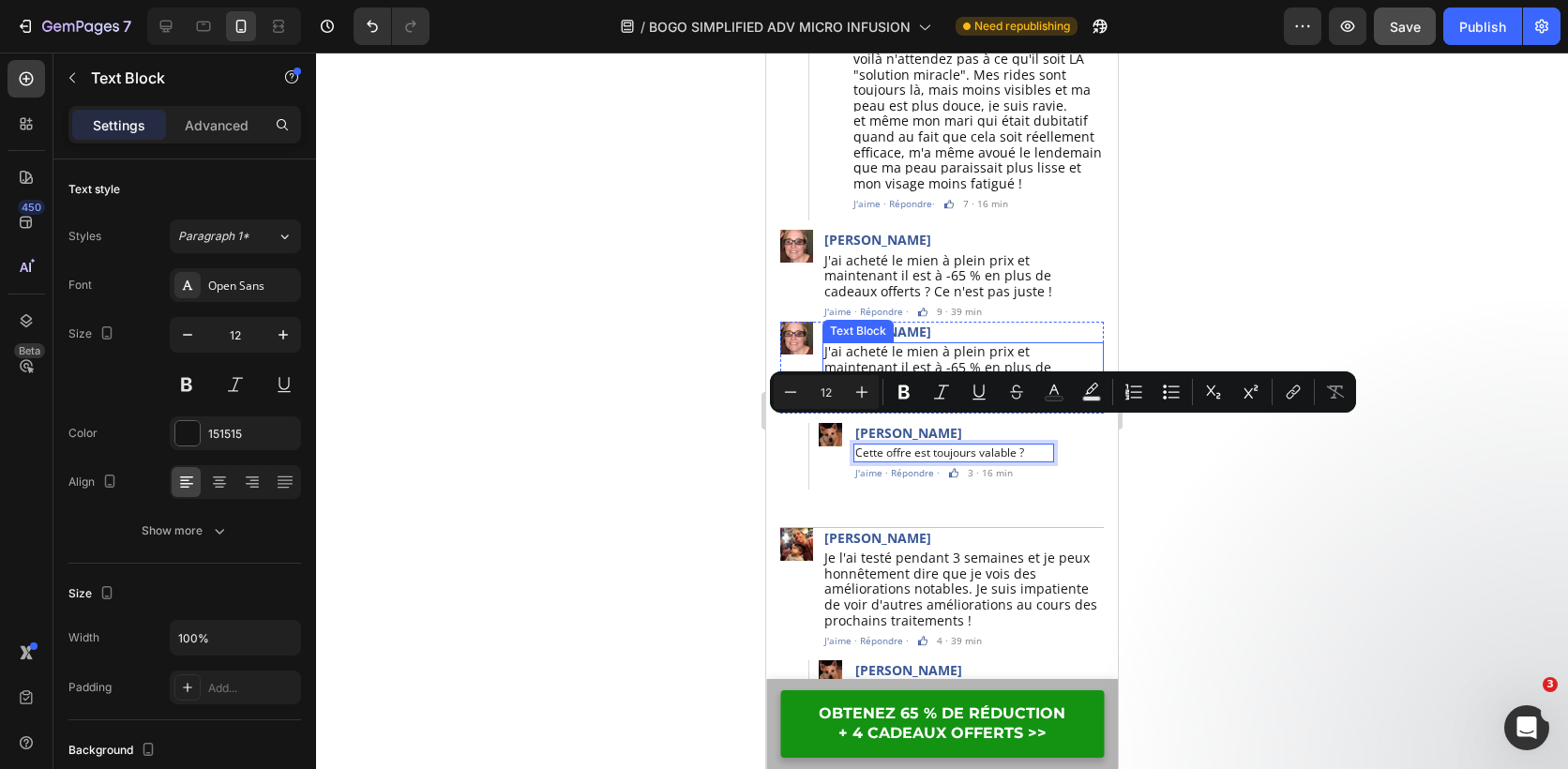
click at [927, 342] on span "J'ai acheté le mien à plein prix et maintenant il est à -65 % en plus de cadeau…" at bounding box center [939, 366] width 228 height 48
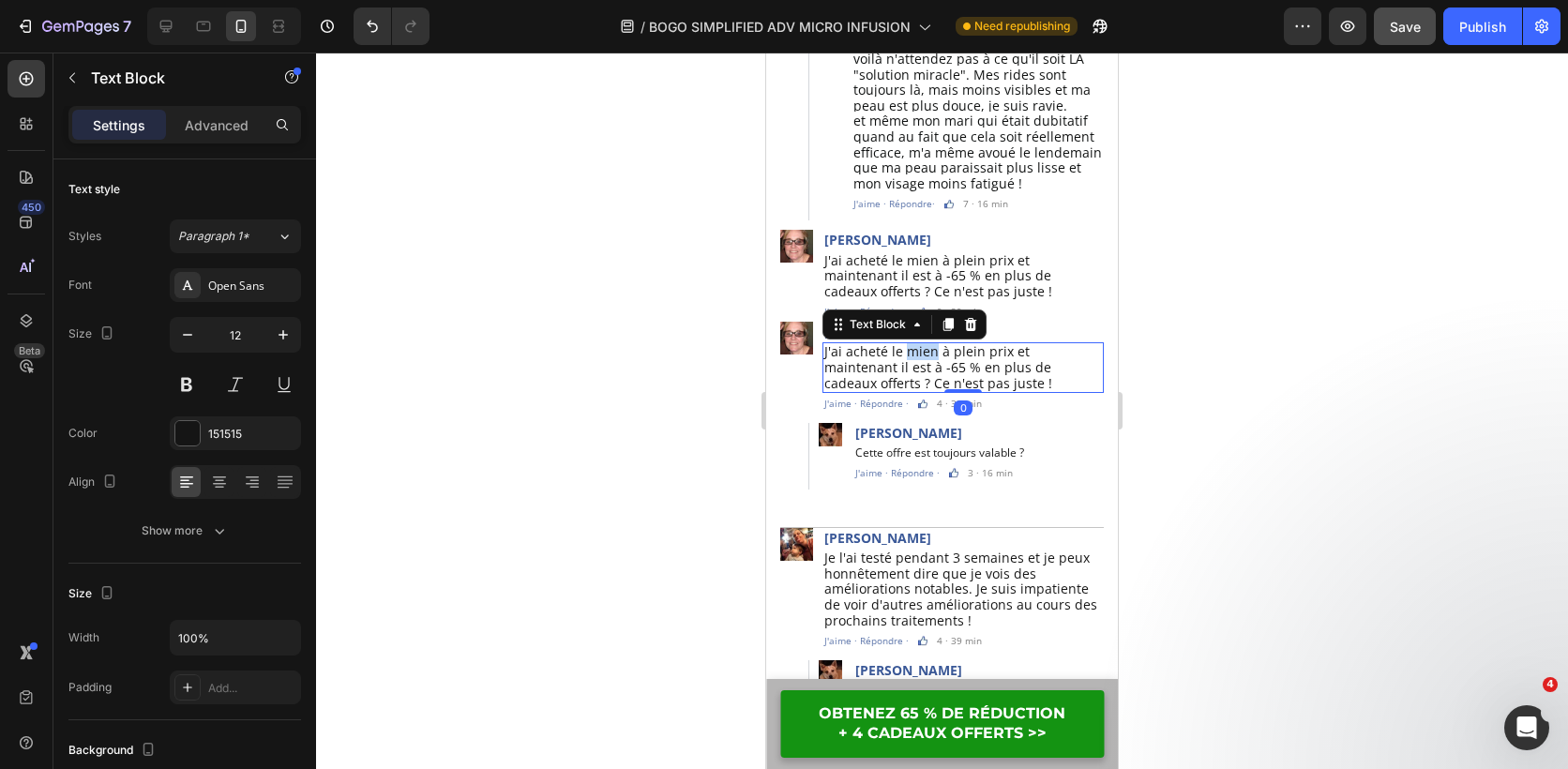
click at [927, 342] on span "J'ai acheté le mien à plein prix et maintenant il est à -65 % en plus de cadeau…" at bounding box center [939, 366] width 228 height 48
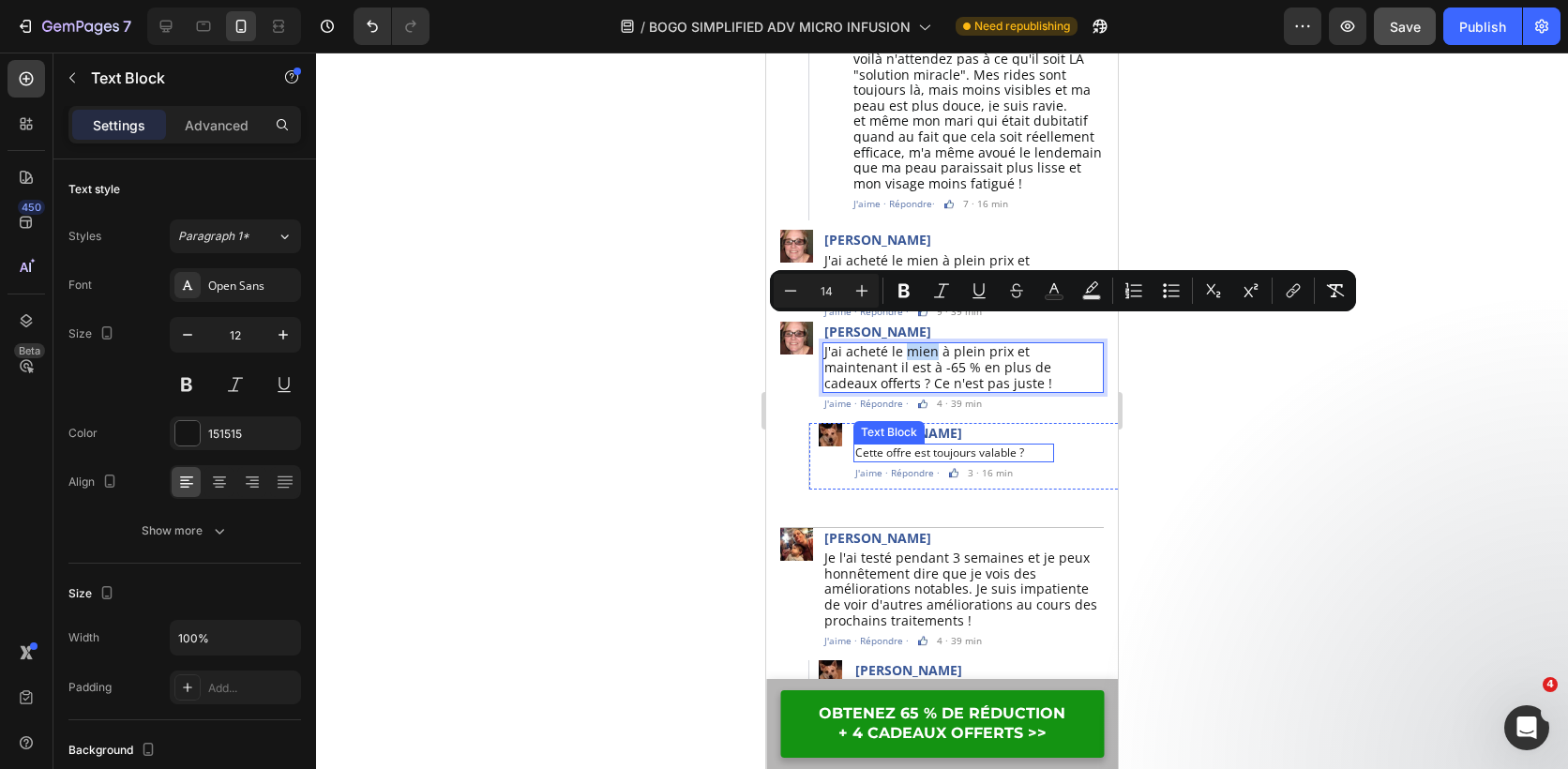
click at [1011, 446] on p "Cette offre est toujours valable ?" at bounding box center [940, 453] width 169 height 15
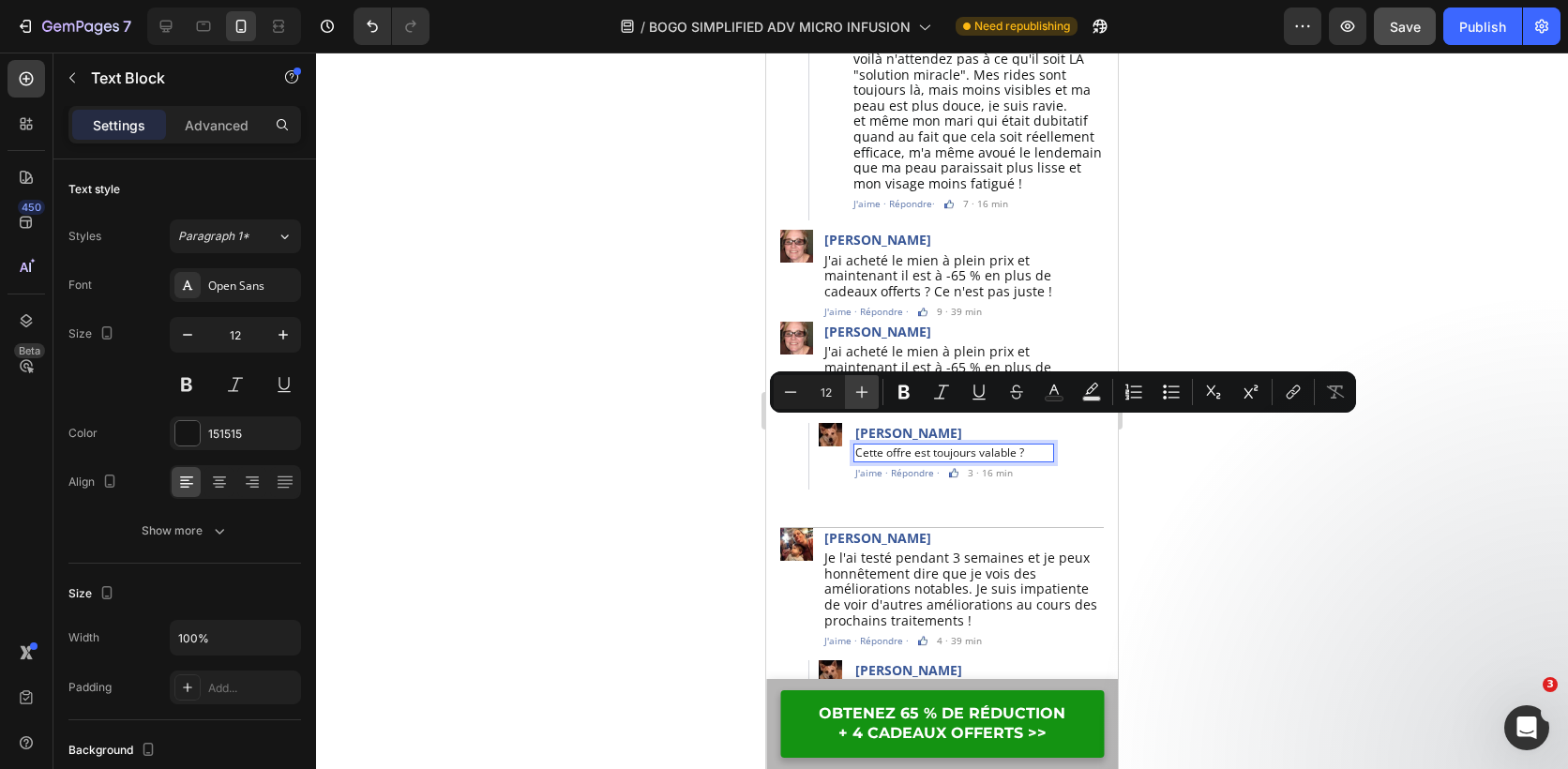
click at [867, 392] on icon "Editor contextual toolbar" at bounding box center [862, 392] width 19 height 19
type input "14"
click at [583, 440] on div at bounding box center [941, 411] width 1252 height 717
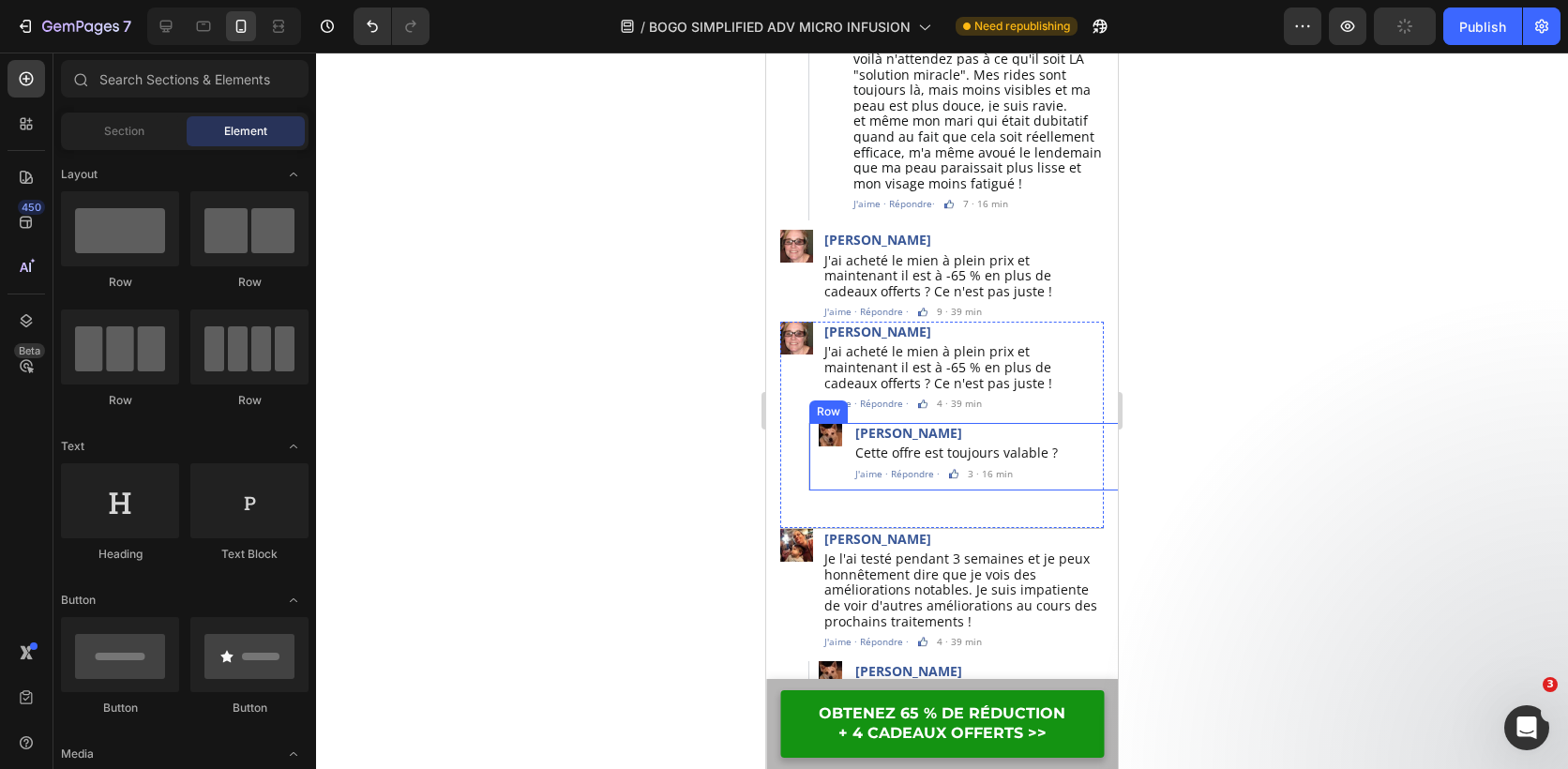
click at [824, 440] on div "Image" at bounding box center [830, 453] width 24 height 61
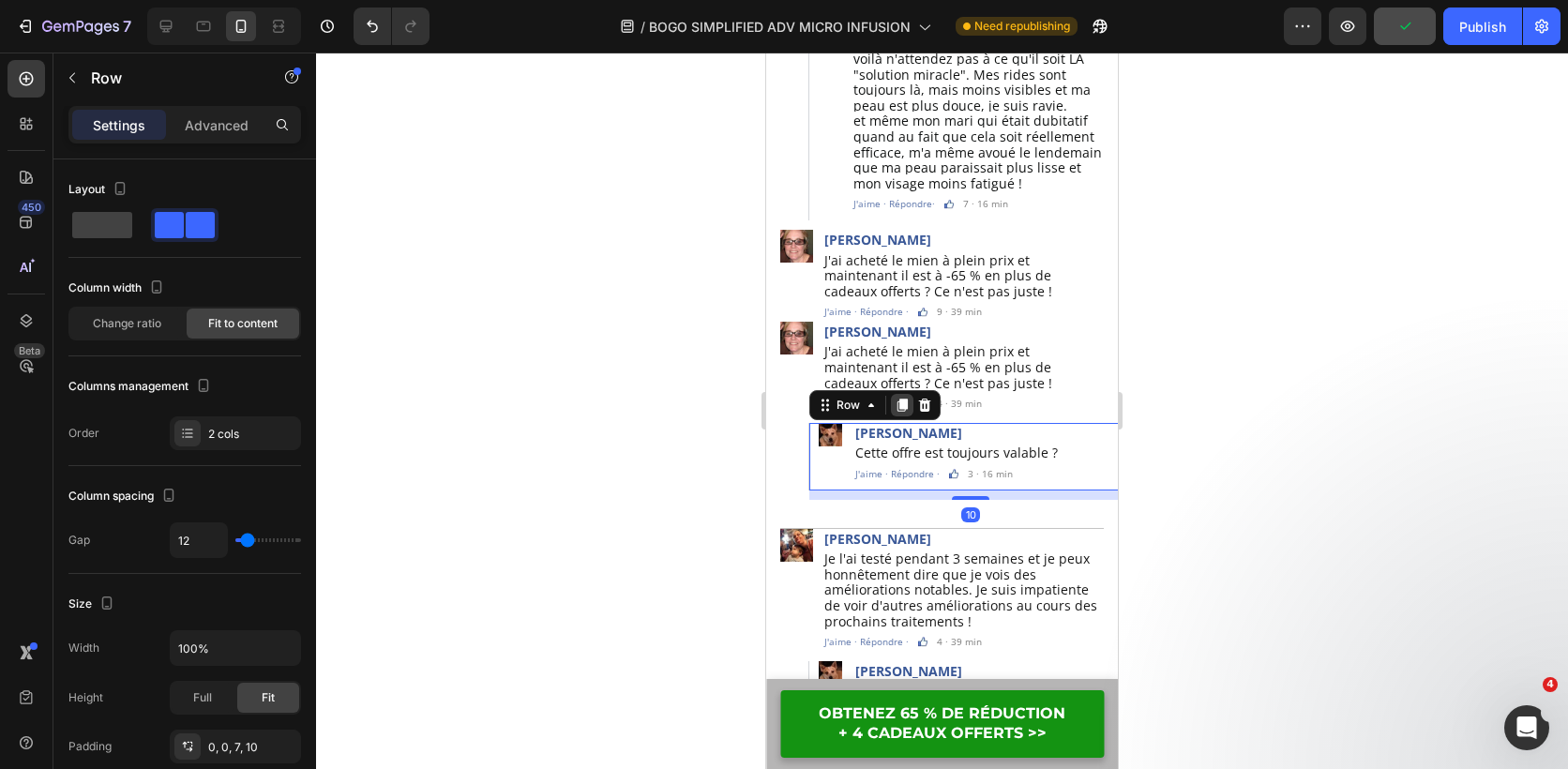
click at [900, 398] on icon at bounding box center [902, 405] width 10 height 13
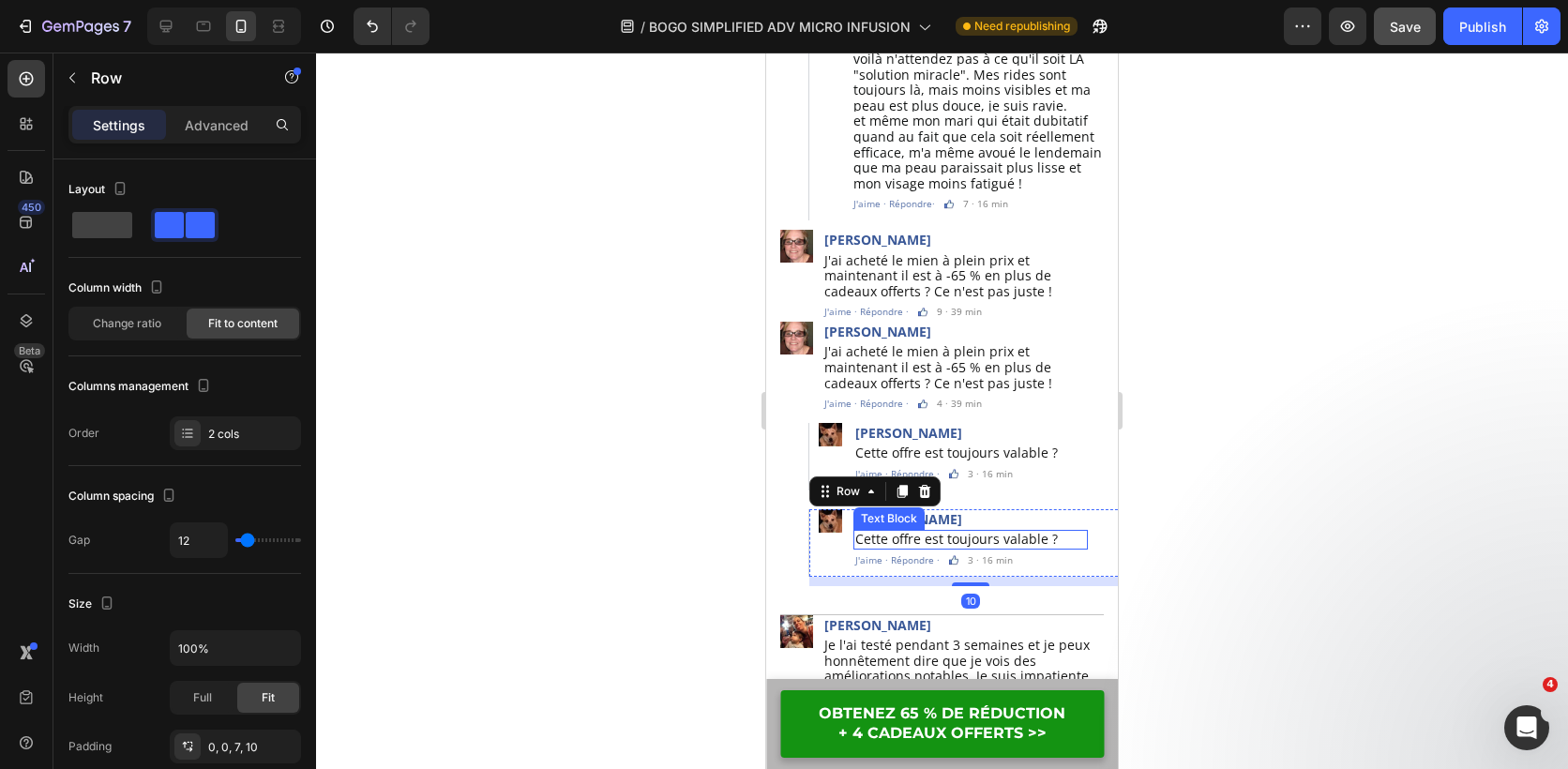
click at [1014, 529] on span "Cette offre est toujours valable ?" at bounding box center [957, 538] width 203 height 18
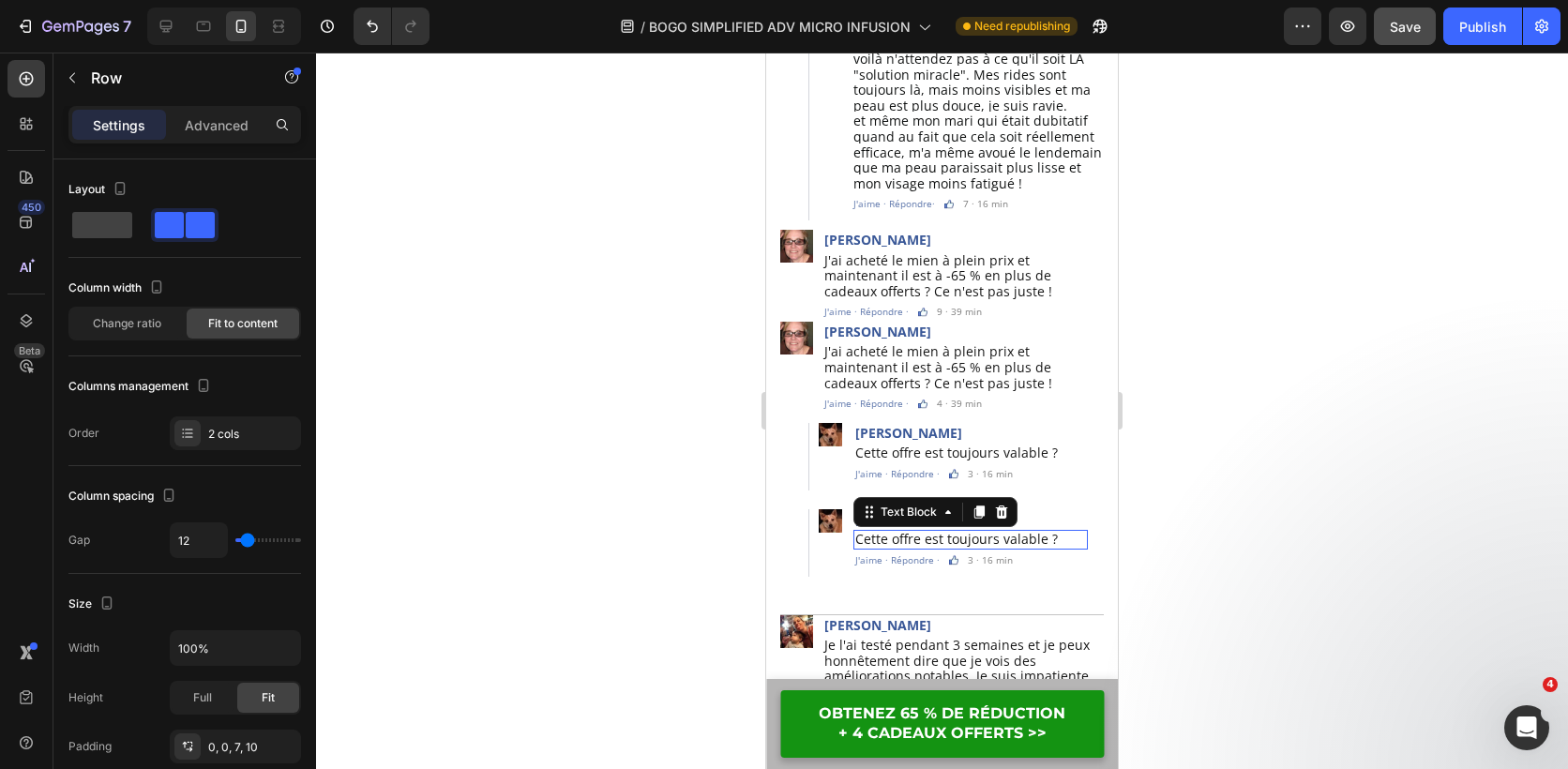
click at [1014, 529] on span "Cette offre est toujours valable ?" at bounding box center [957, 538] width 203 height 18
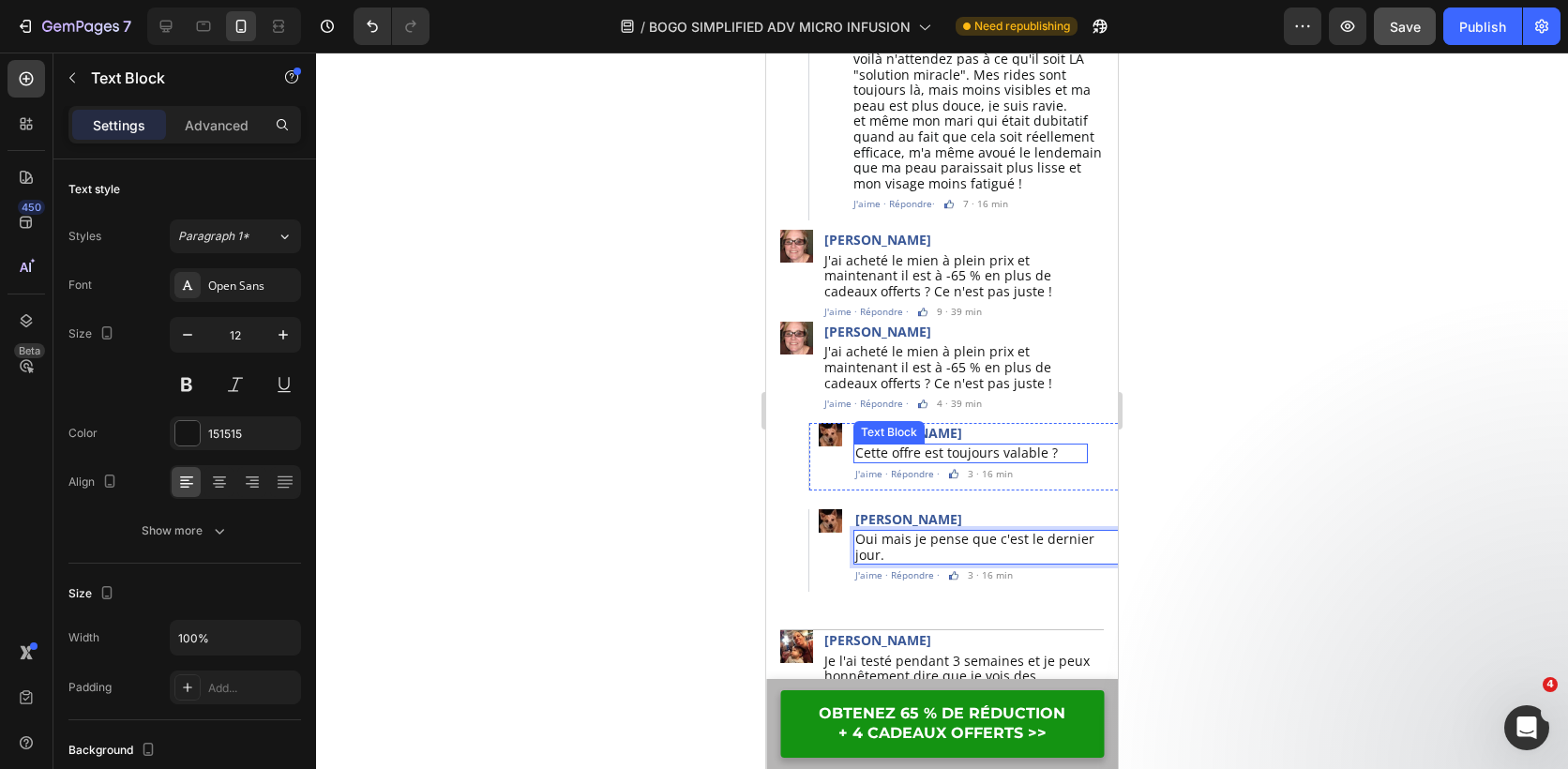
click at [1043, 444] on span "Cette offre est toujours valable ?" at bounding box center [957, 452] width 203 height 18
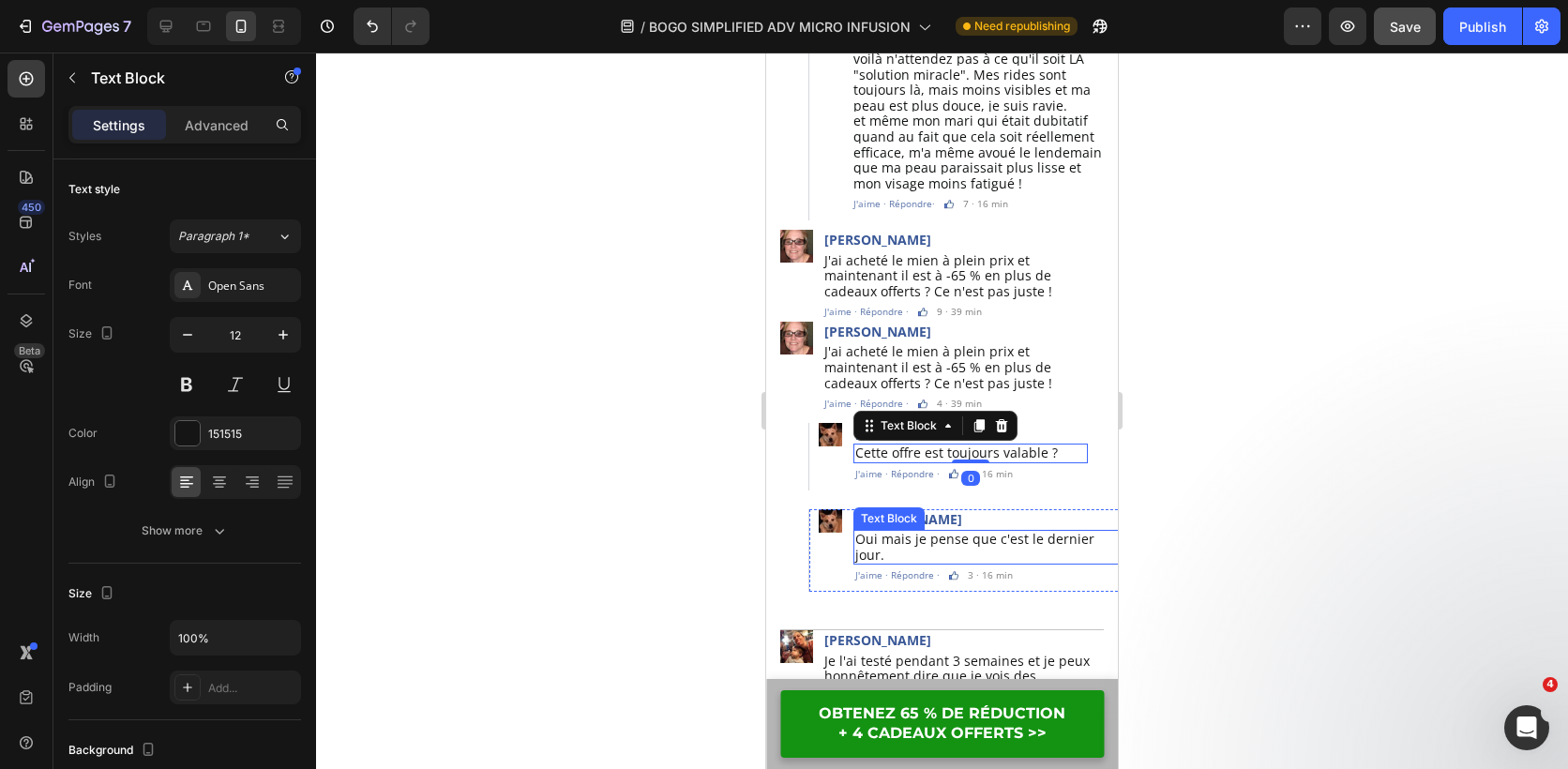
click at [989, 529] on span "Oui mais je pense que c'est le dernier jour." at bounding box center [976, 547] width 240 height 34
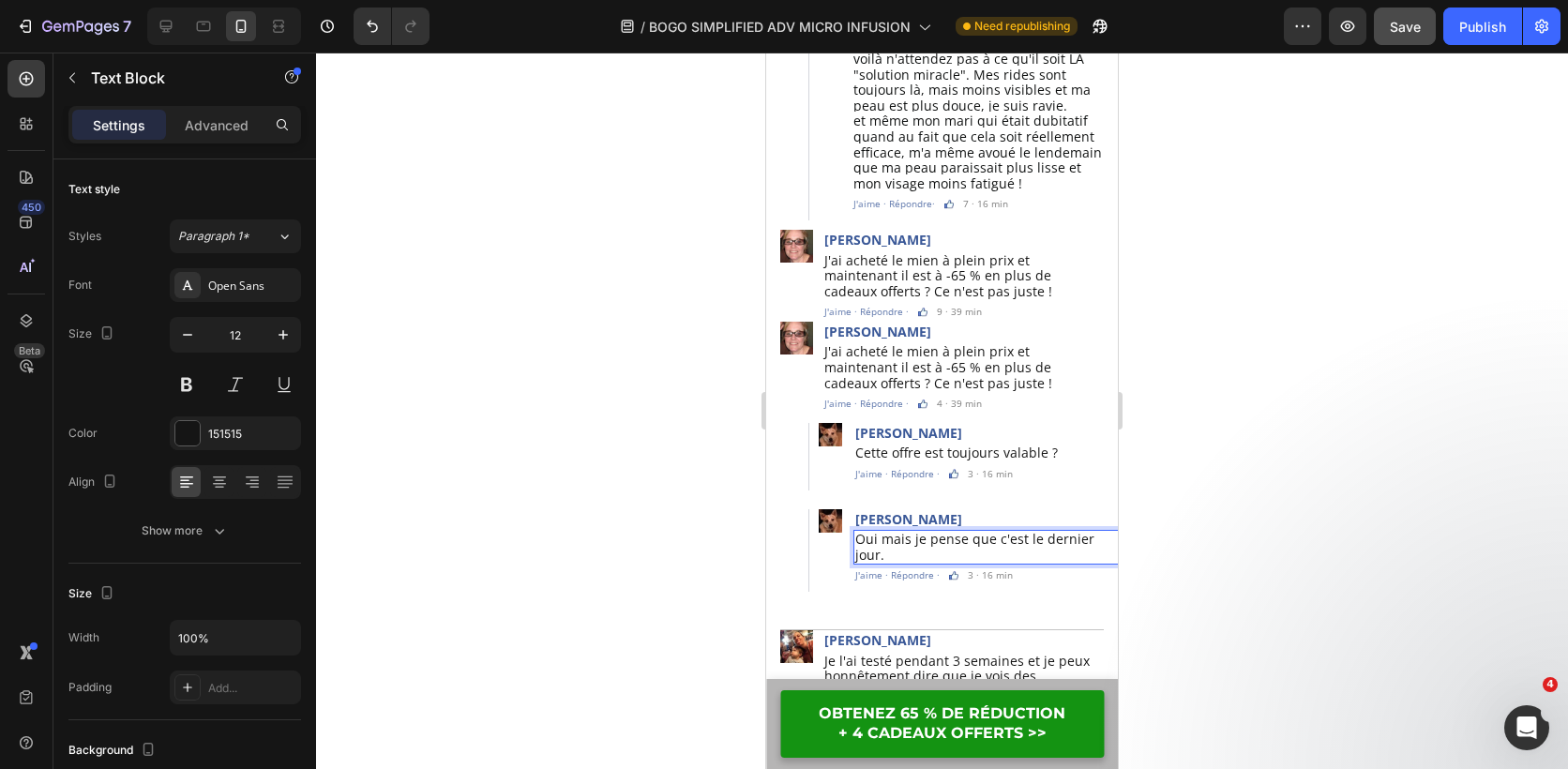
click at [994, 529] on span "Oui mais je pense que c'est le dernier jour." at bounding box center [976, 547] width 240 height 34
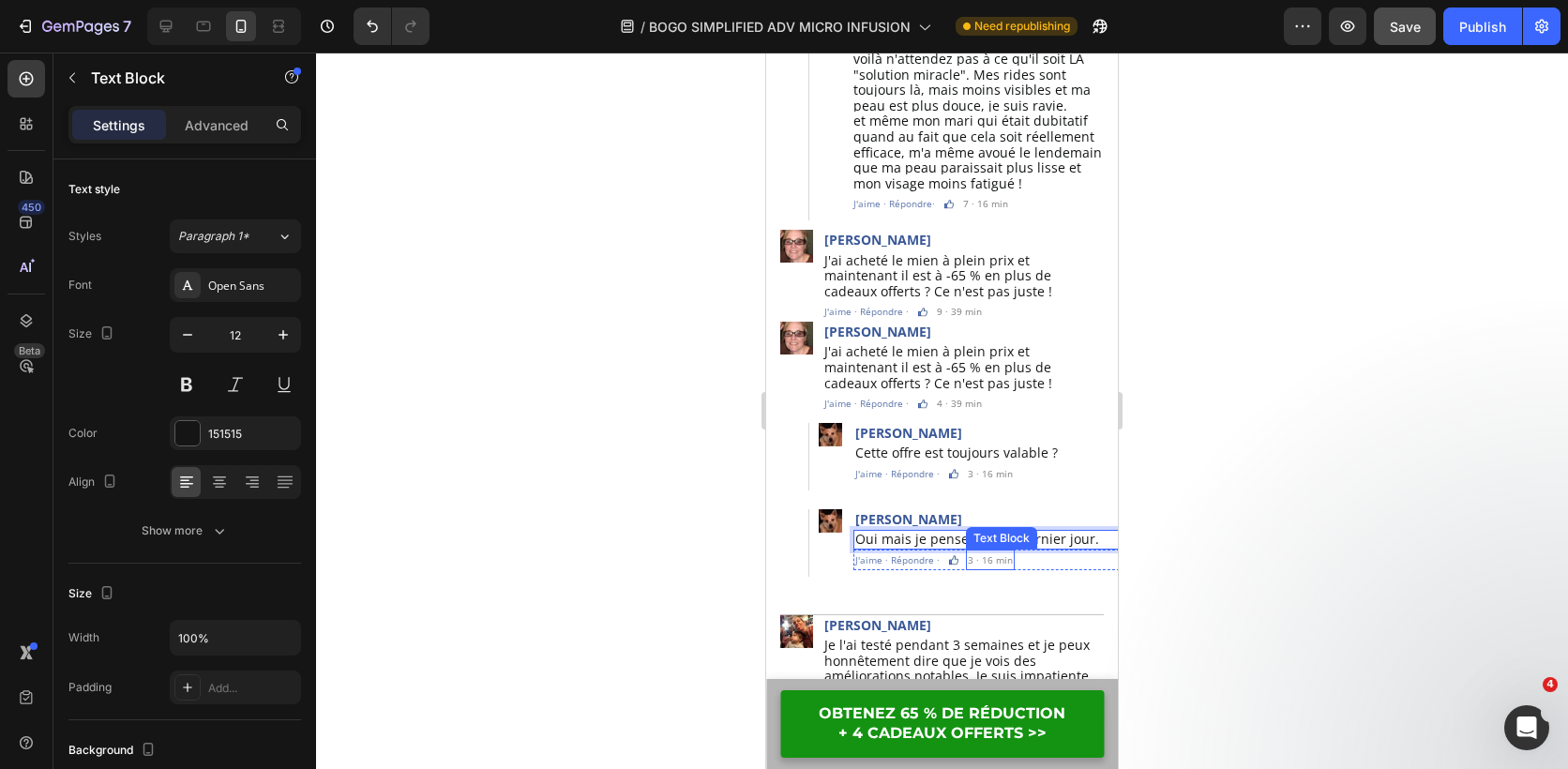
click at [968, 551] on p "3 · 16 min" at bounding box center [990, 560] width 45 height 17
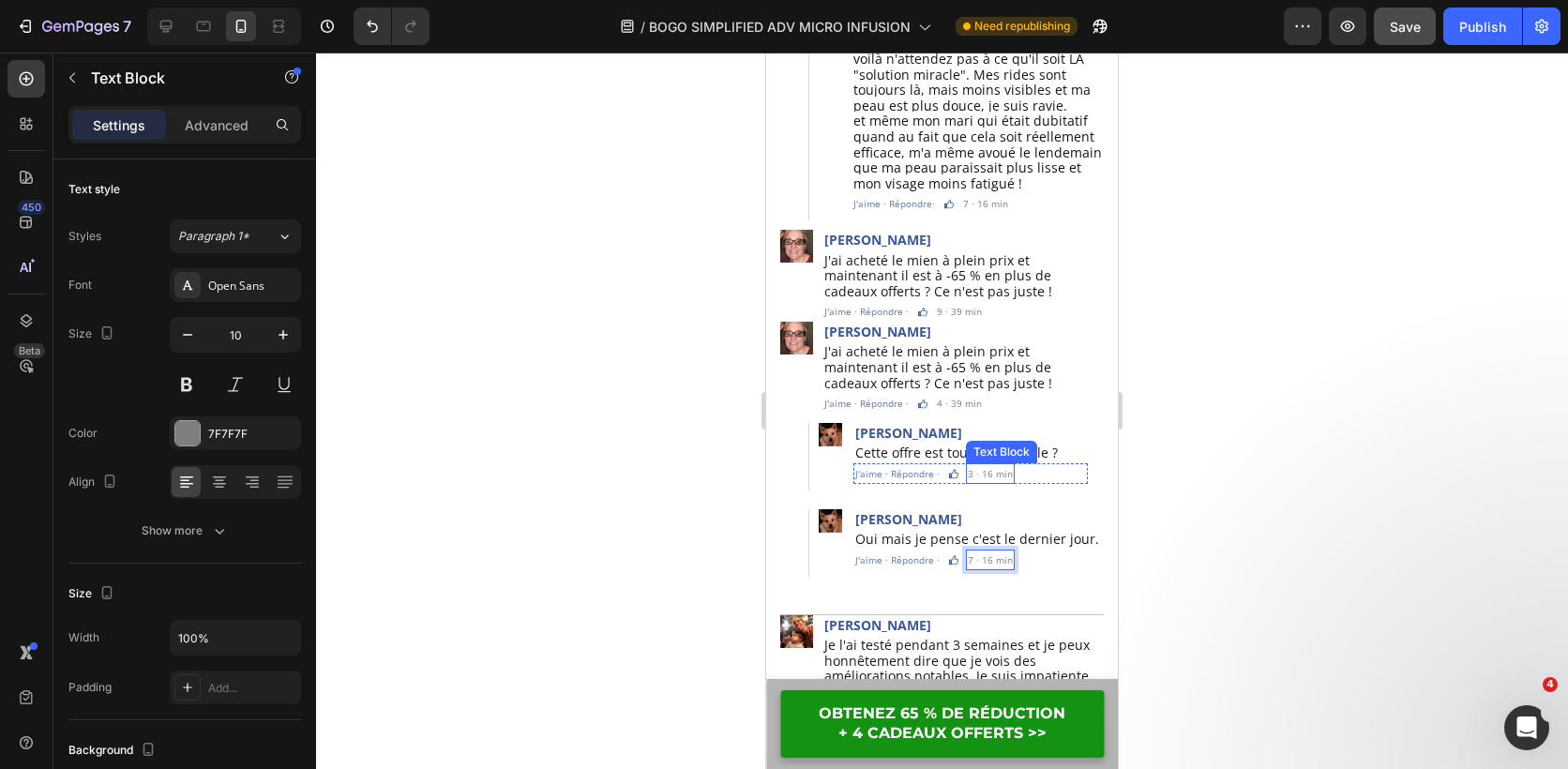
click at [968, 465] on p "3 · 16 min" at bounding box center [990, 473] width 45 height 17
click at [969, 465] on p "3 · 16 min" at bounding box center [990, 473] width 45 height 17
click at [1309, 465] on div at bounding box center [941, 411] width 1252 height 717
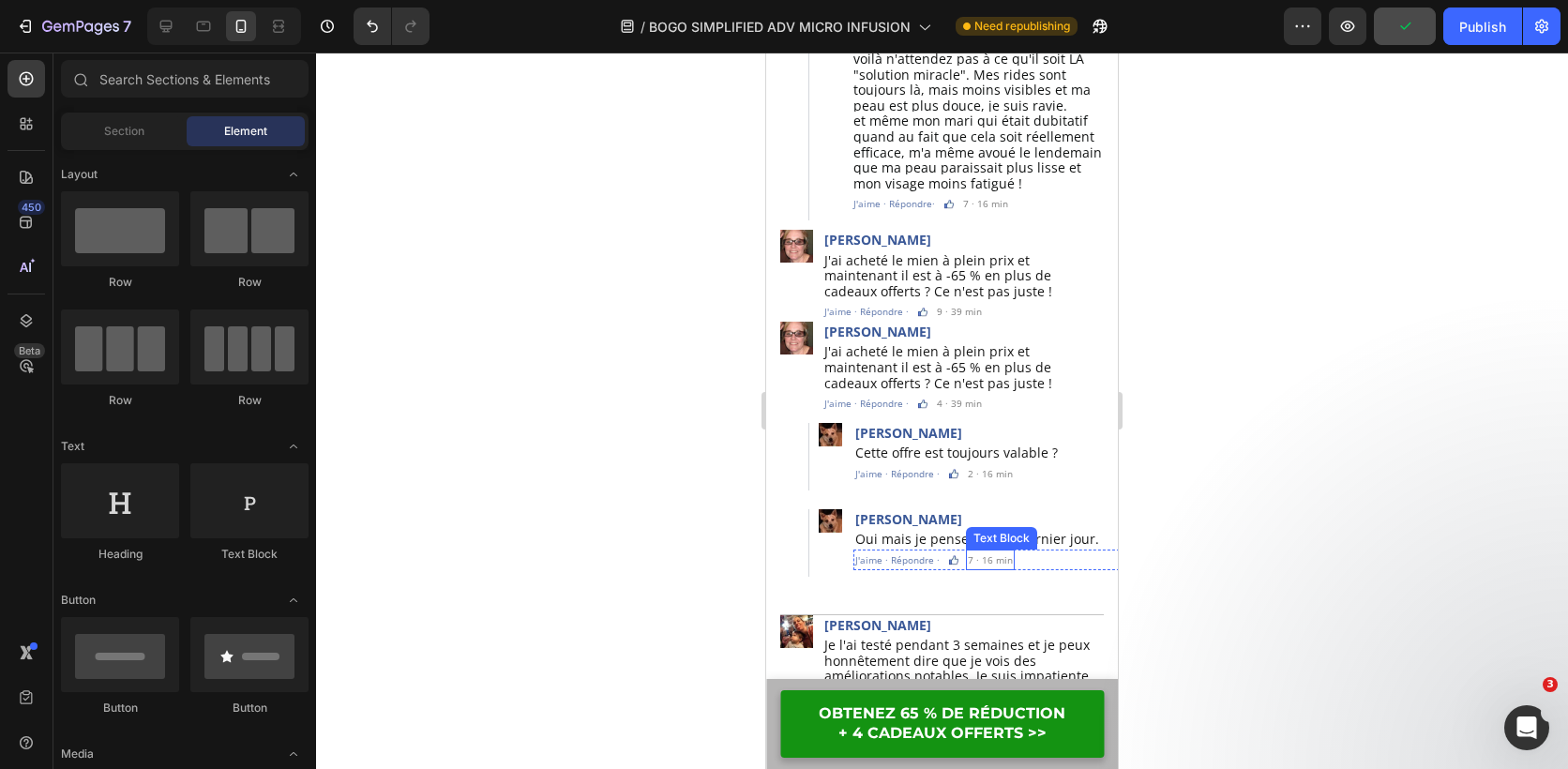
click at [985, 551] on p "7 · 16 min" at bounding box center [990, 560] width 45 height 17
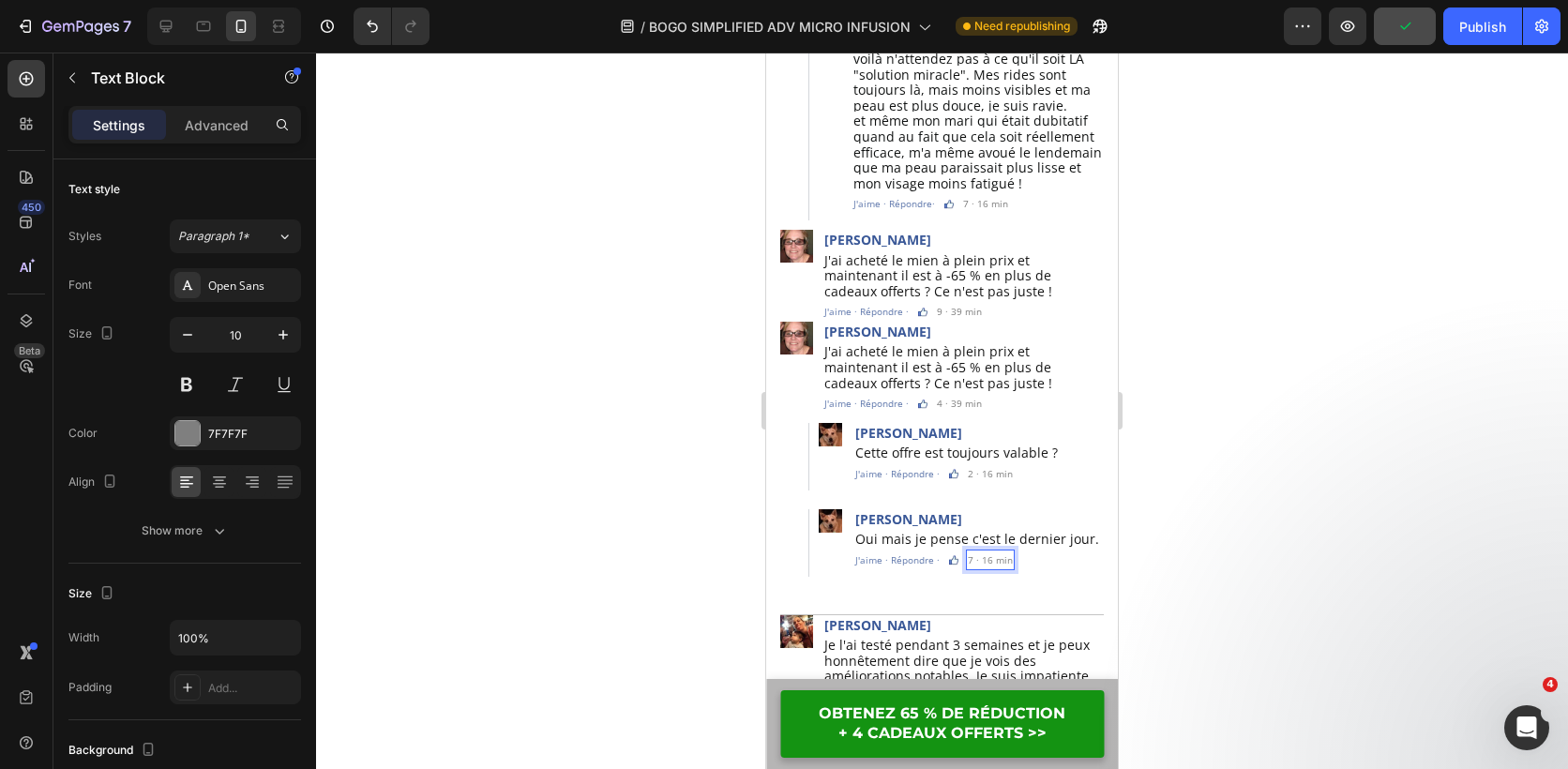
click at [985, 551] on p "7 · 16 min" at bounding box center [990, 560] width 45 height 17
click at [1264, 498] on div at bounding box center [941, 411] width 1252 height 717
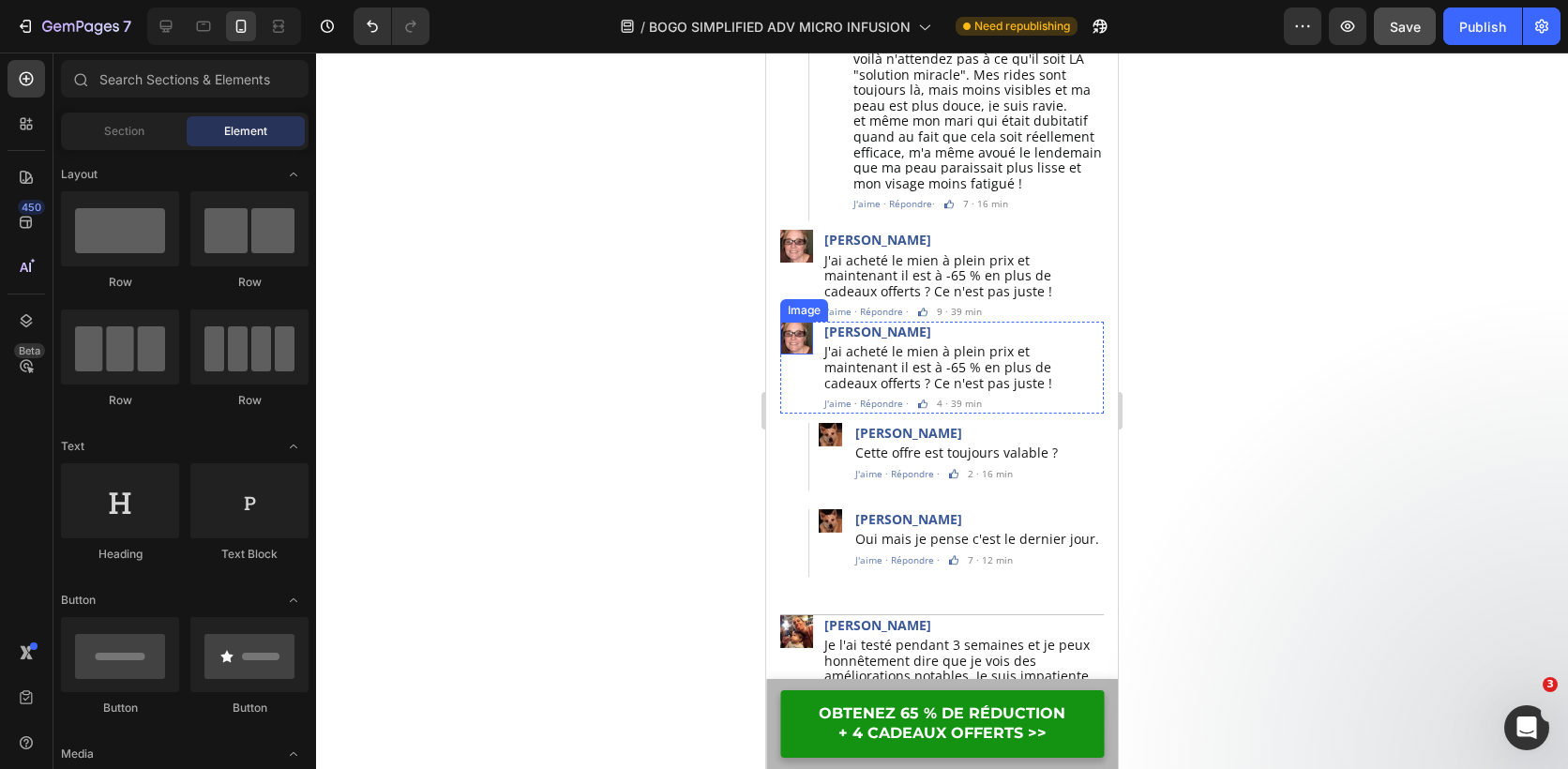
click at [800, 321] on img at bounding box center [797, 337] width 33 height 33
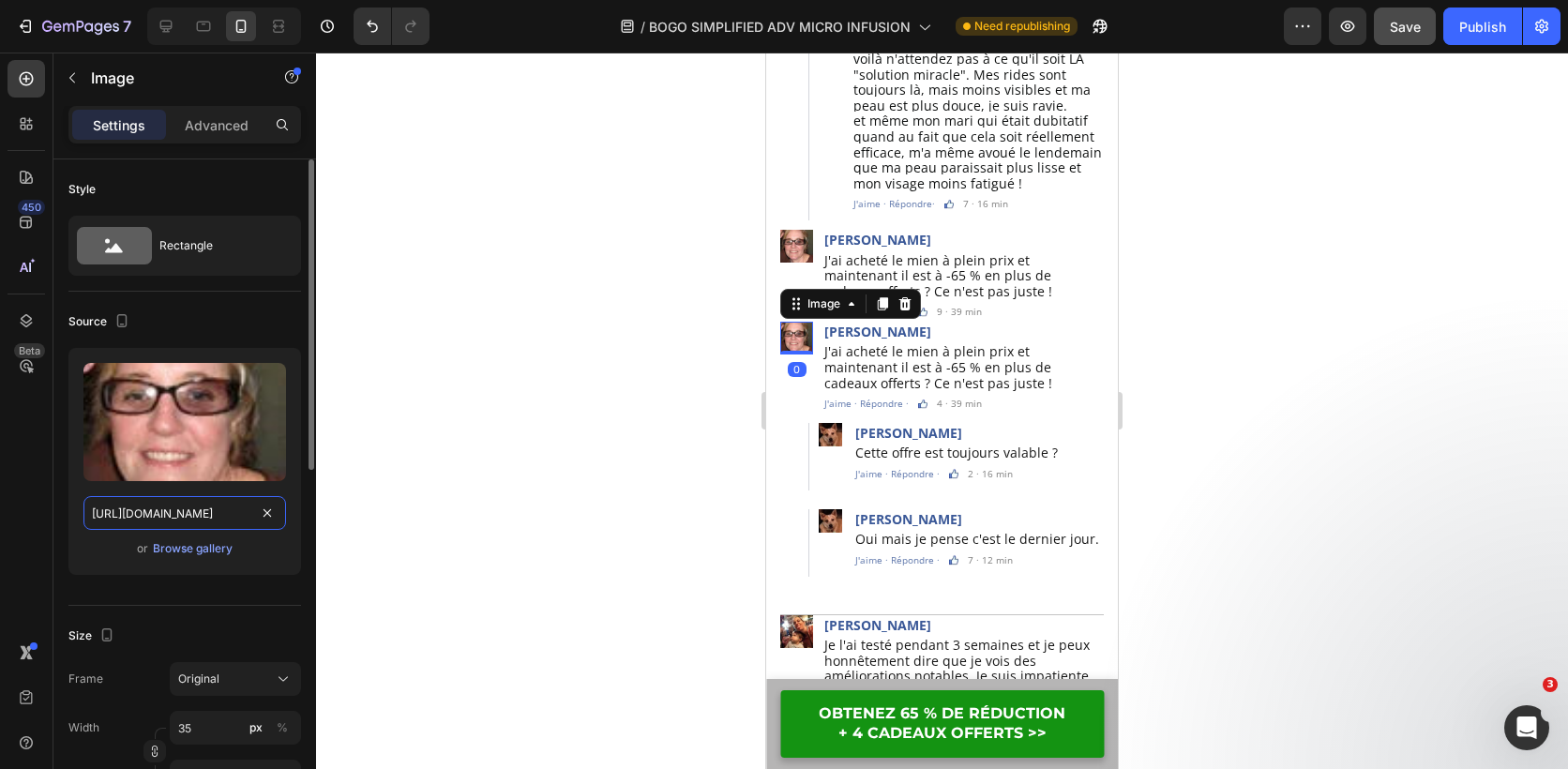
click at [196, 510] on input "https://cdn.shopify.com/s/files/1/0826/2772/3588/files/1678979104-9_1.webp?v=17…" at bounding box center [184, 513] width 203 height 34
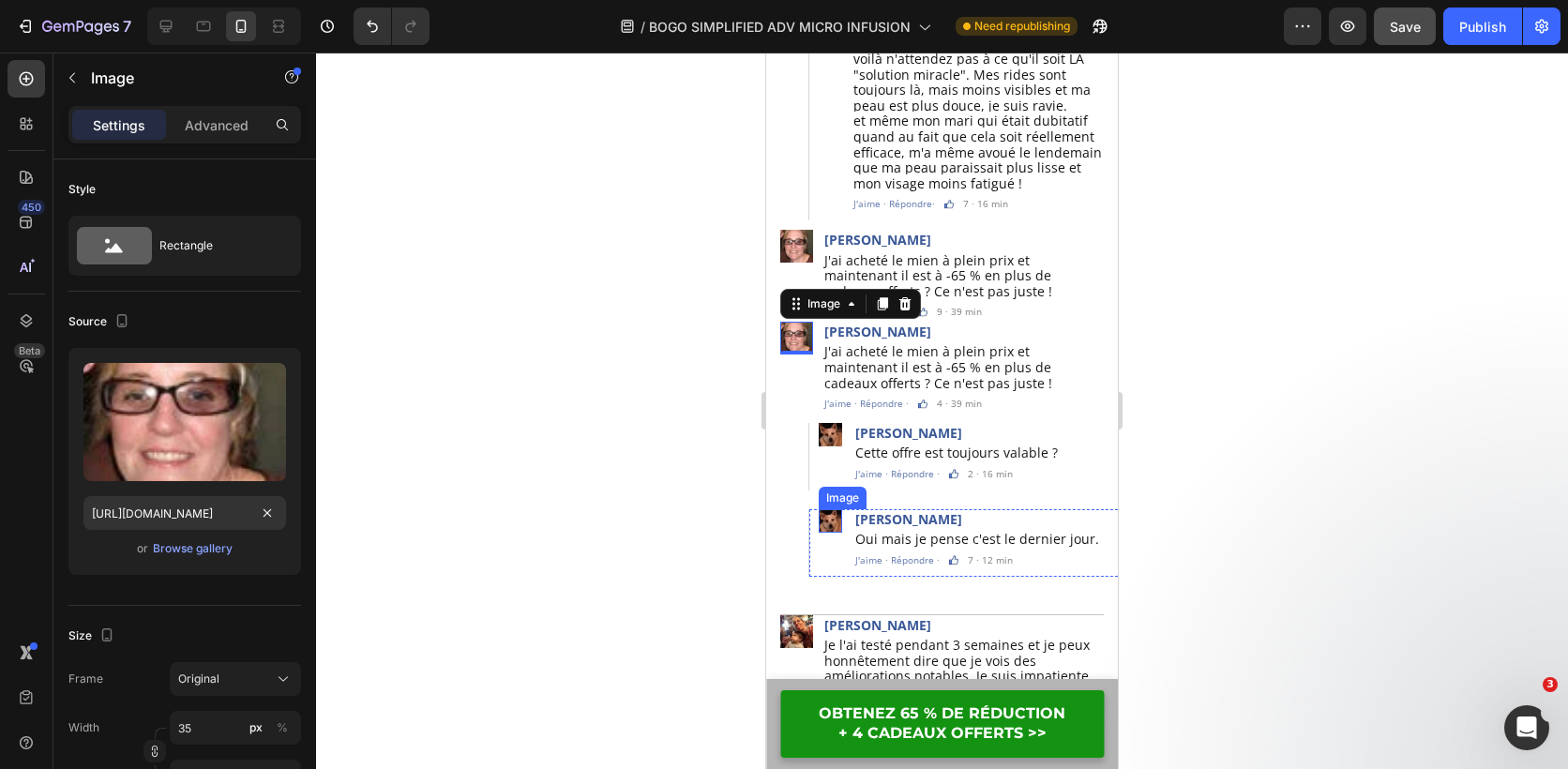
click at [834, 509] on img at bounding box center [830, 521] width 24 height 24
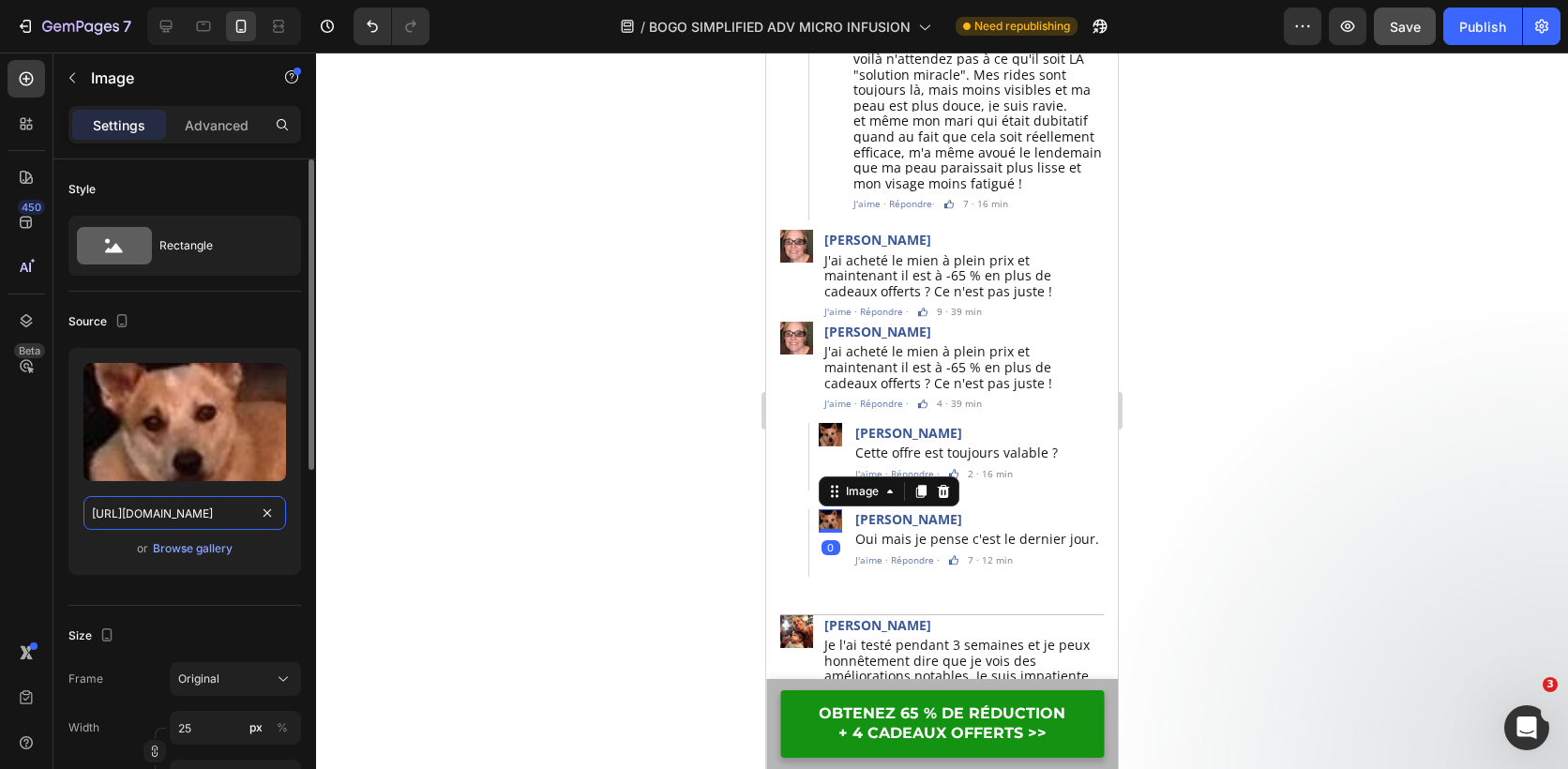
click at [191, 511] on input "https://cdn.shopify.com/s/files/1/0826/2772/3588/files/1678979253-5.webp?v=1735…" at bounding box center [184, 513] width 203 height 34
paste input "104-9_1.webp?v=1735168535"
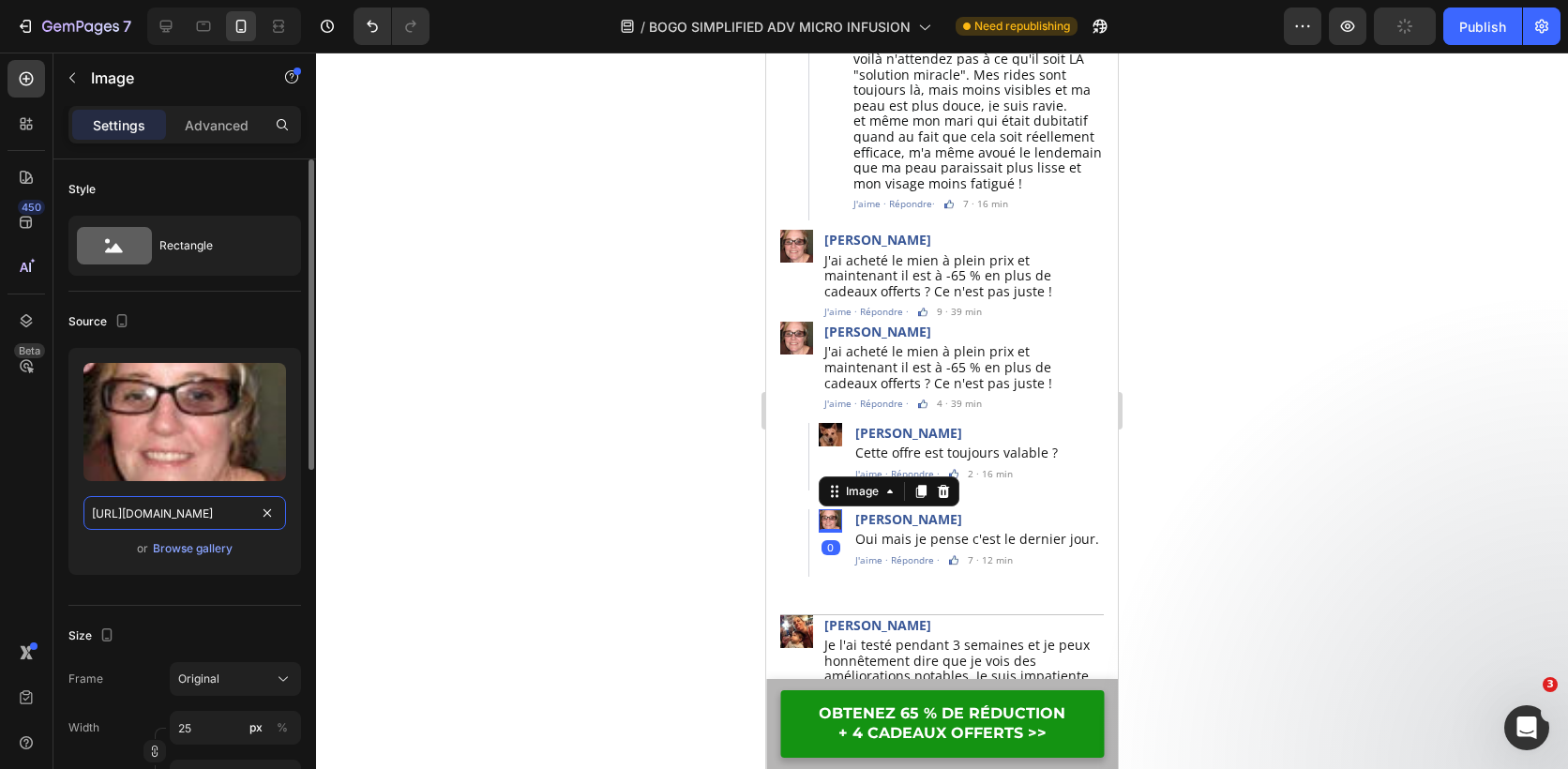
scroll to position [0, 339]
type input "https://cdn.shopify.com/s/files/1/0826/2772/3588/files/1678979104-9_1.webp?v=17…"
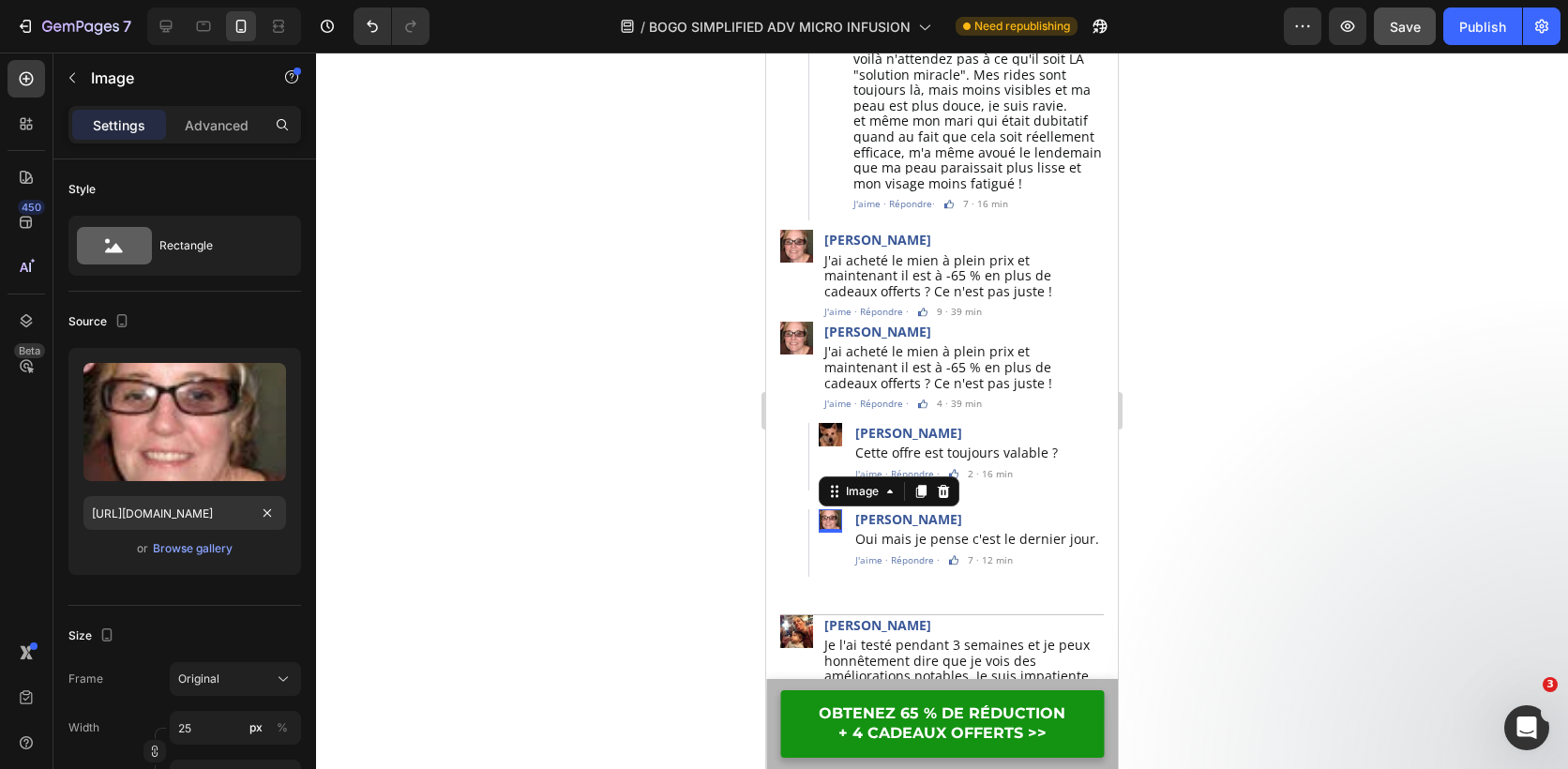
click at [521, 454] on div at bounding box center [941, 411] width 1252 height 717
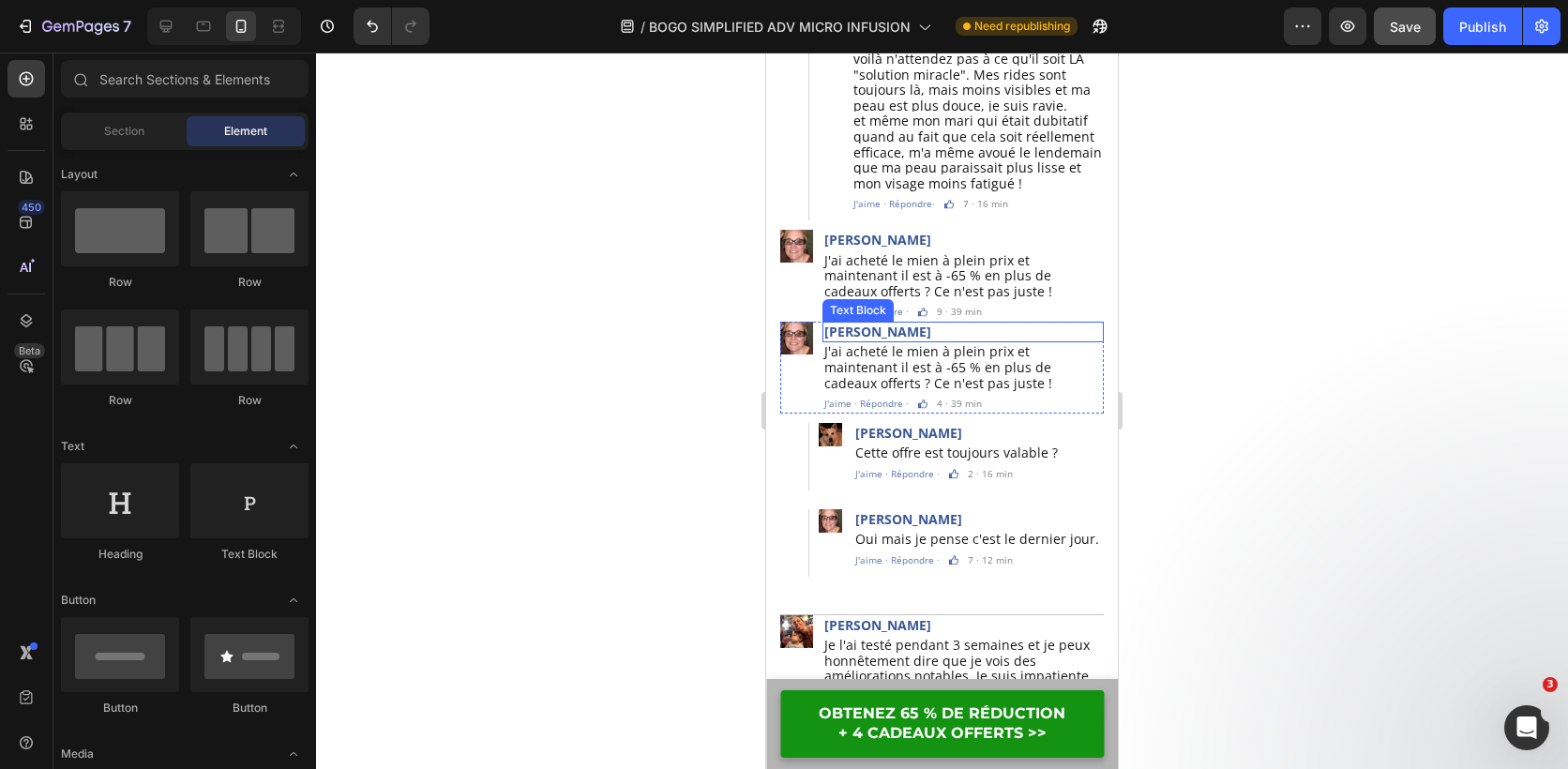
click at [903, 323] on p "[PERSON_NAME]" at bounding box center [963, 332] width 278 height 17
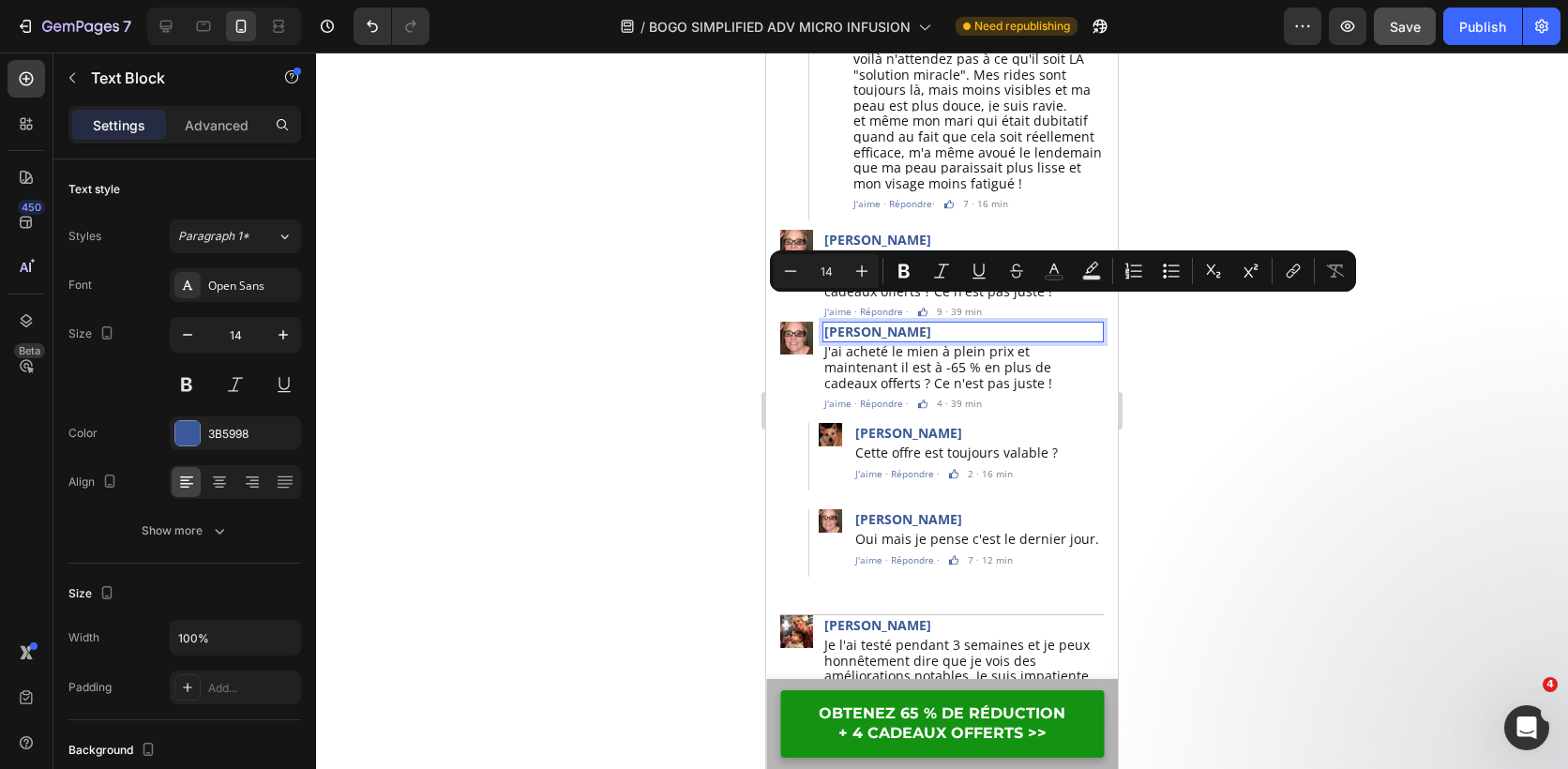
copy p "[PERSON_NAME]"
click at [928, 511] on p "[PERSON_NAME]" at bounding box center [992, 520] width 272 height 17
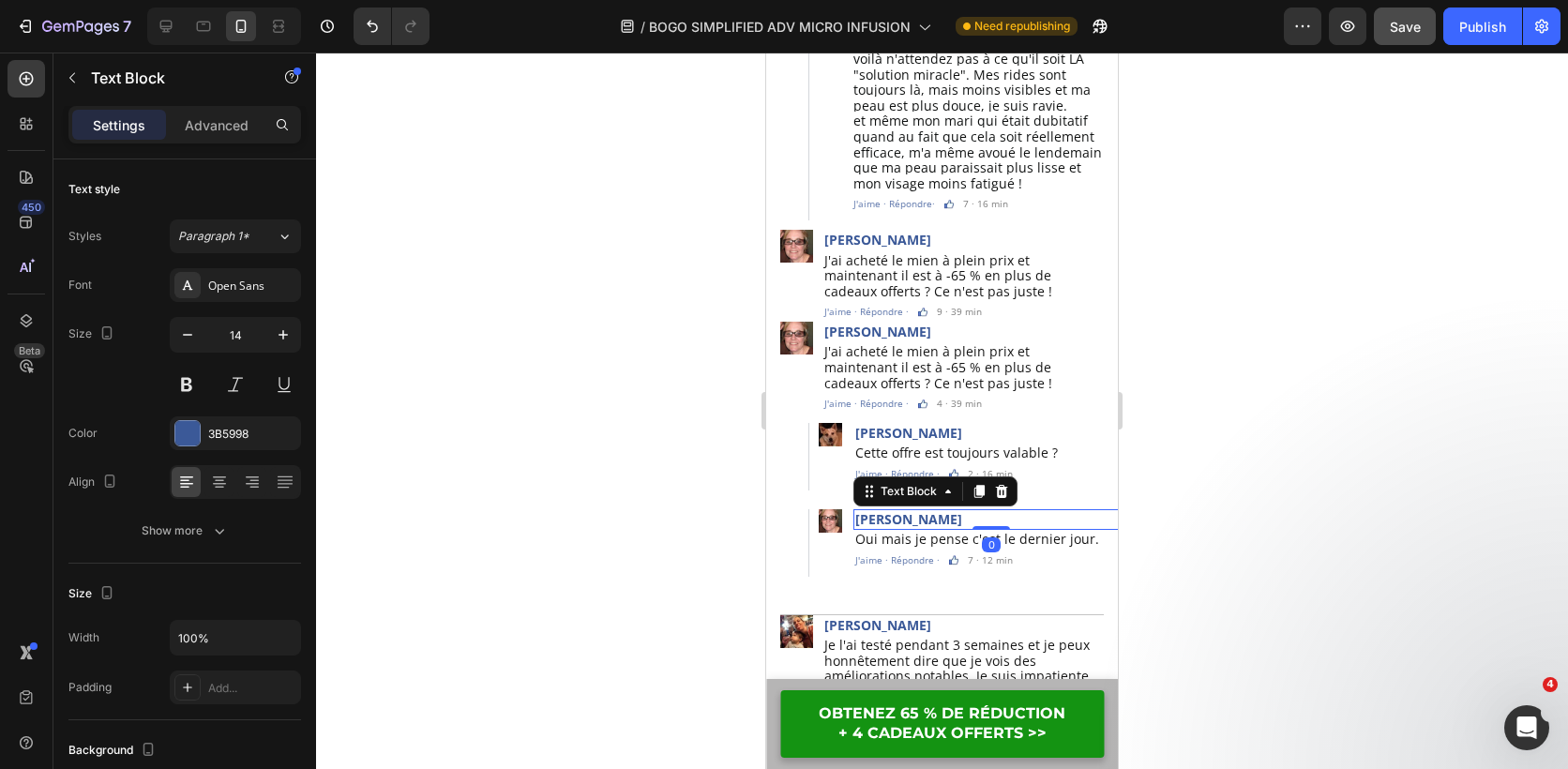
click at [928, 511] on p "[PERSON_NAME]" at bounding box center [992, 520] width 272 height 17
click at [1299, 436] on div at bounding box center [941, 411] width 1252 height 717
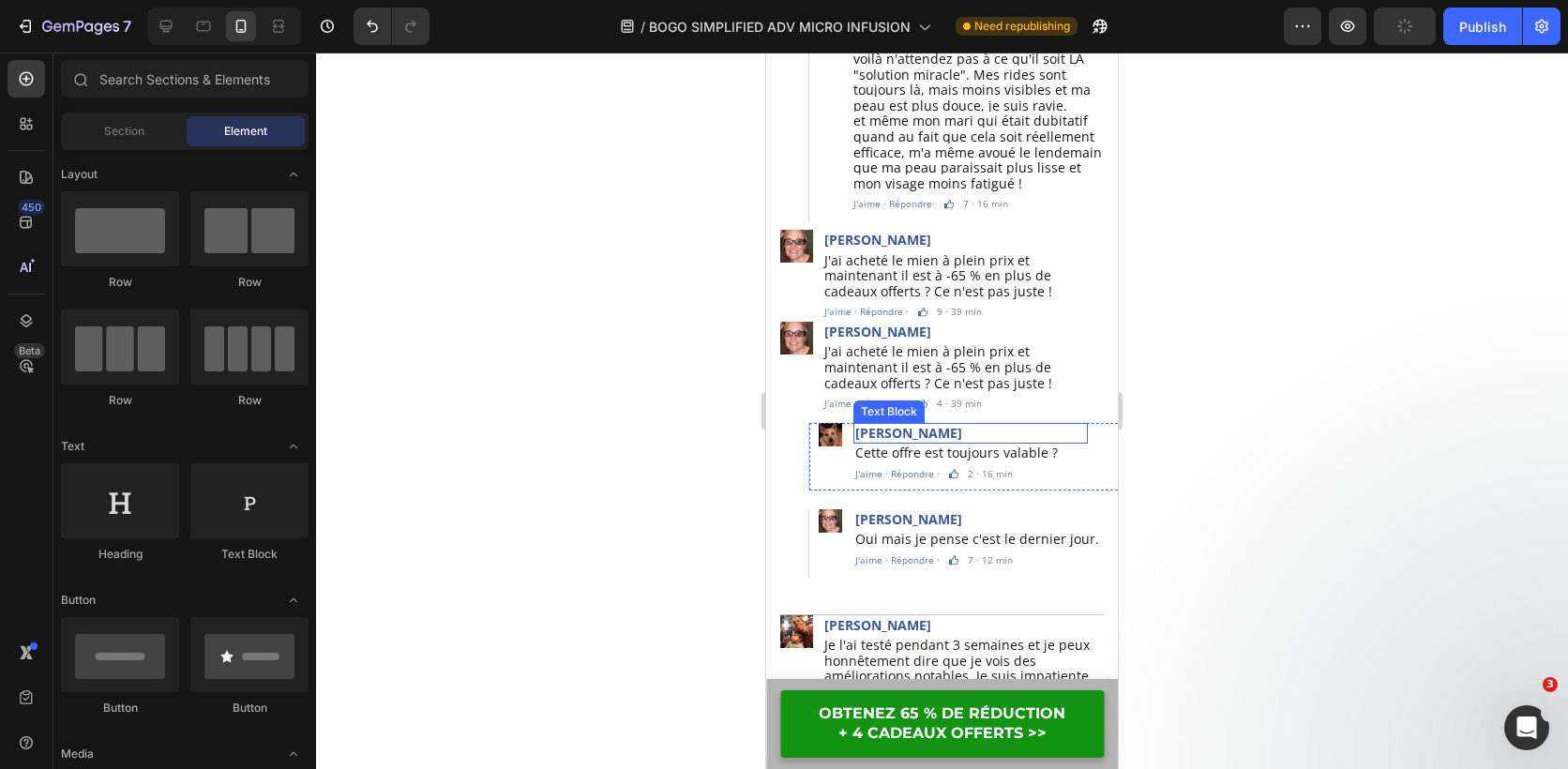
click at [907, 425] on p "[PERSON_NAME]" at bounding box center [971, 433] width 231 height 17
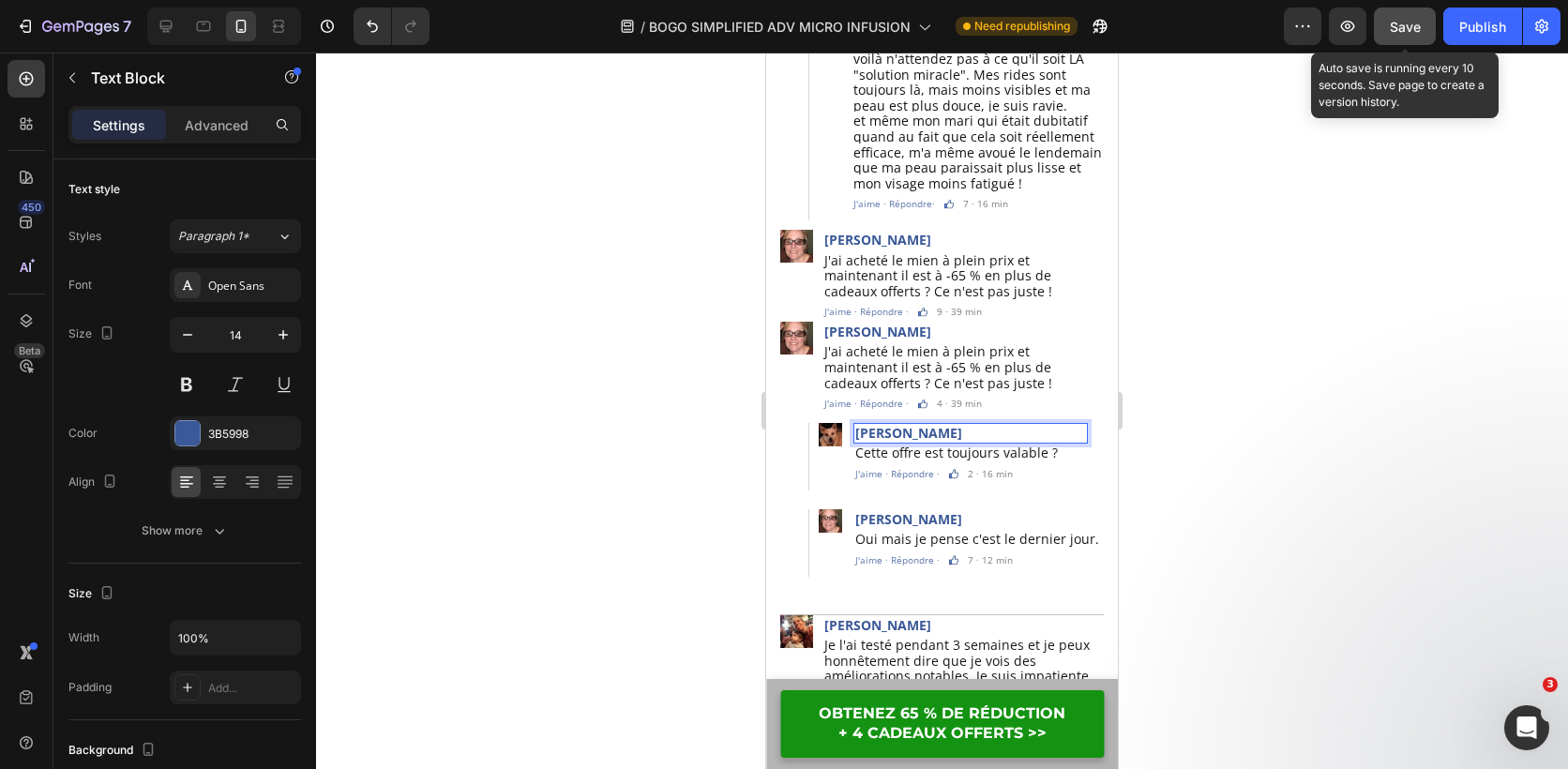
click at [1404, 34] on div "Save" at bounding box center [1405, 27] width 31 height 20
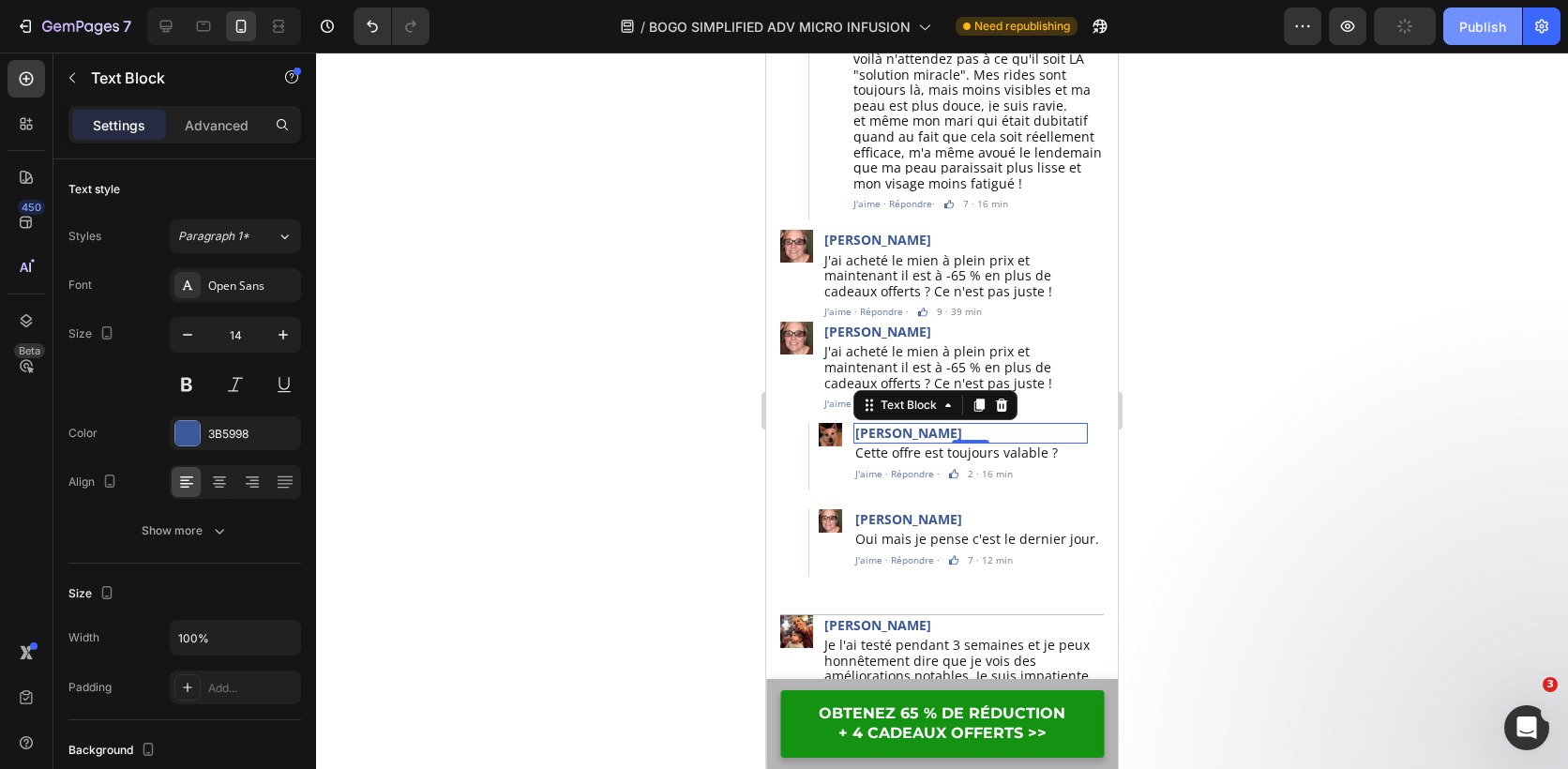
click at [1480, 31] on div "Publish" at bounding box center [1482, 27] width 47 height 20
click at [830, 423] on img at bounding box center [830, 434] width 24 height 24
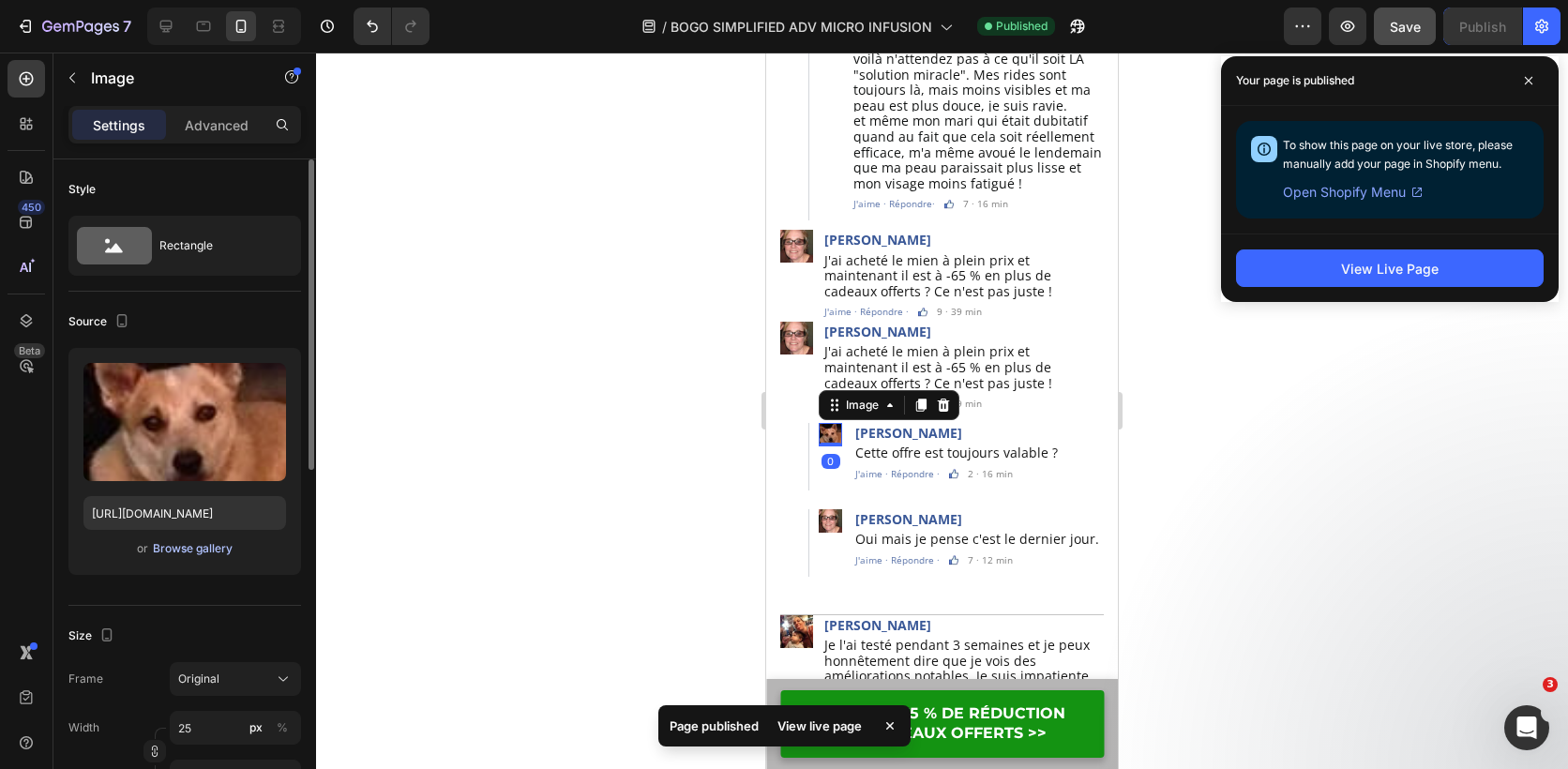
click at [199, 547] on div "Browse gallery" at bounding box center [193, 548] width 80 height 17
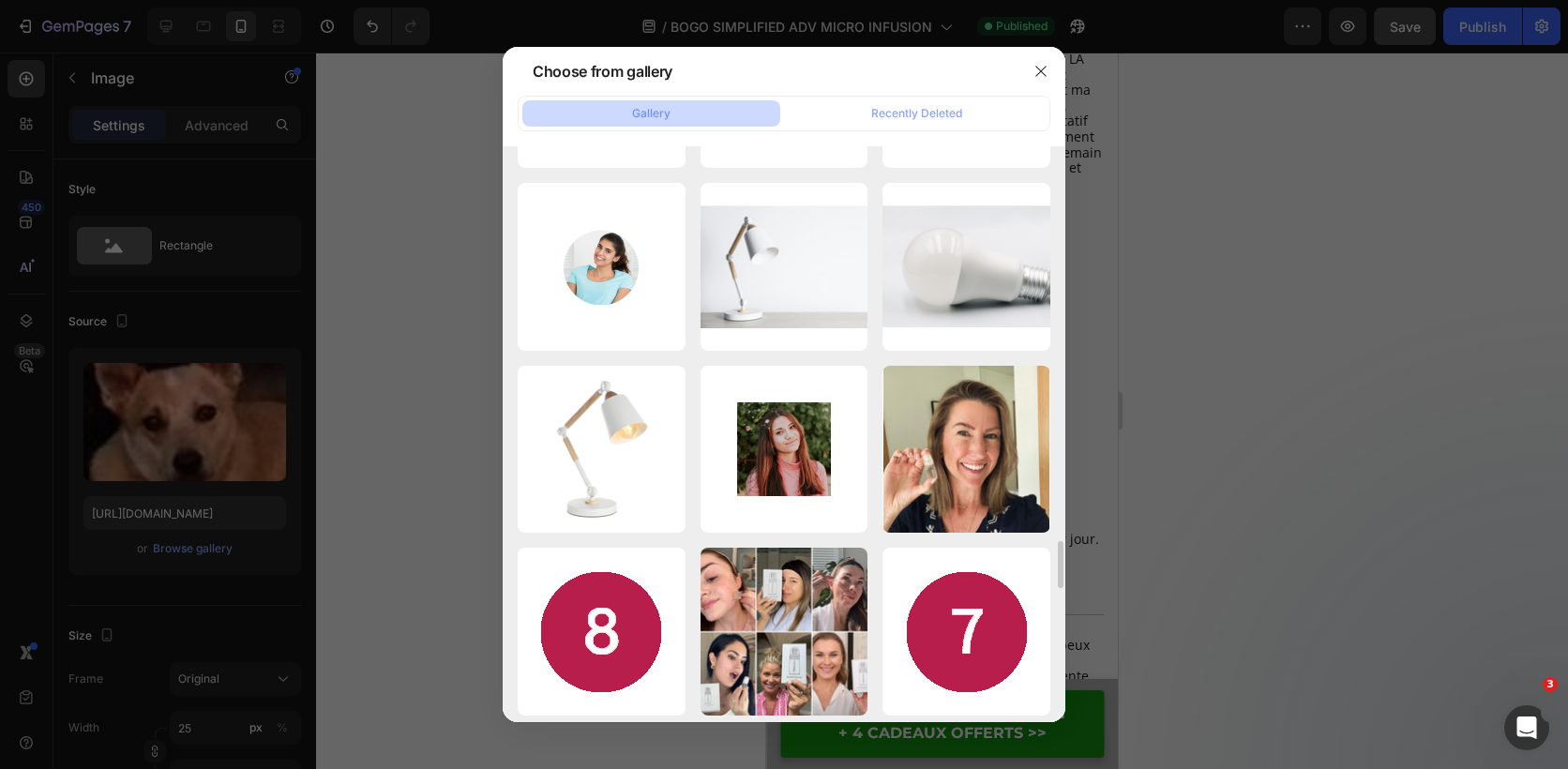
scroll to position [4891, 0]
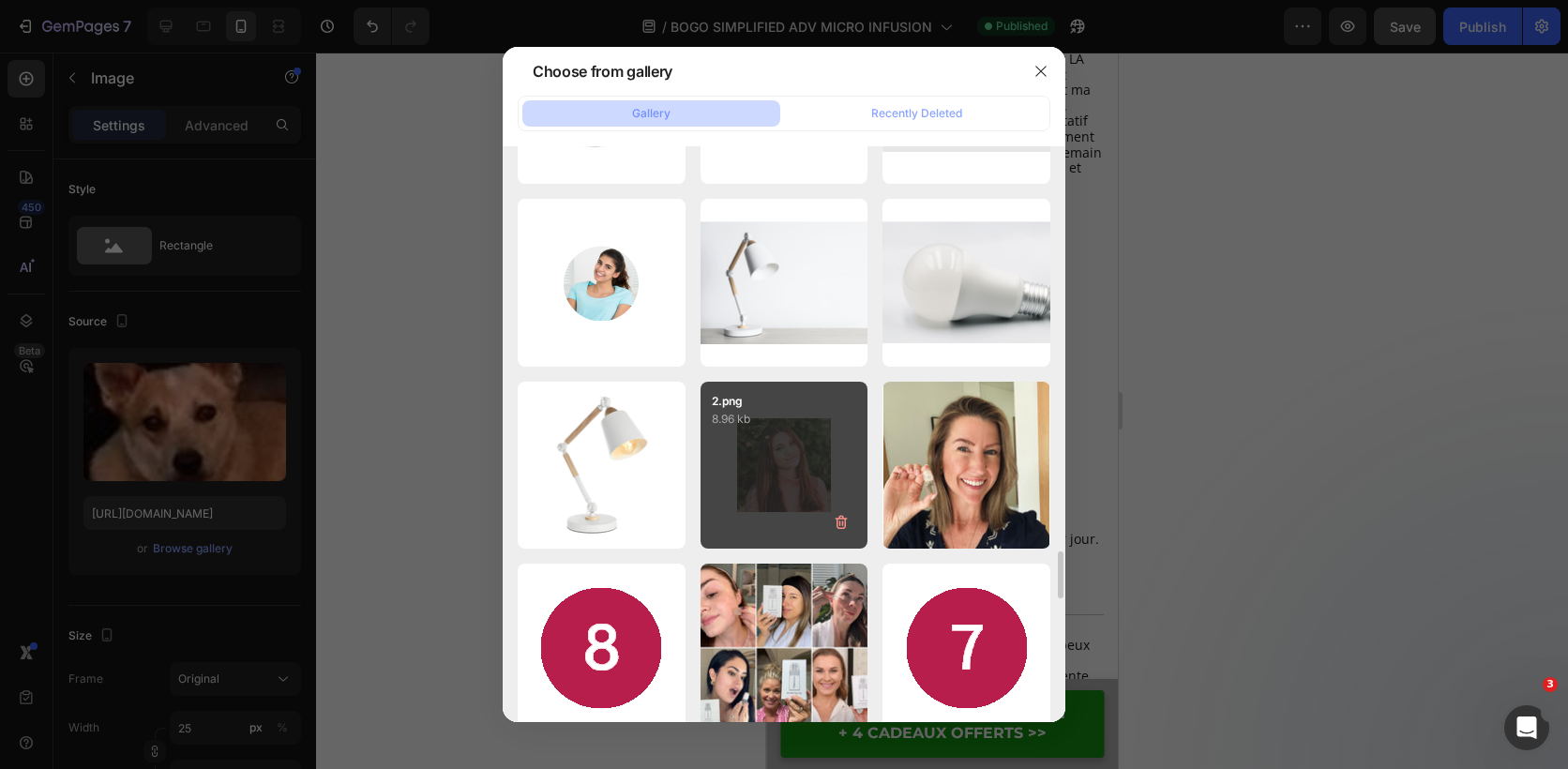
click at [790, 428] on div "2.png 8.96 kb" at bounding box center [784, 465] width 168 height 168
type input "https://cdn.shopify.com/s/files/1/0826/2772/3588/files/gempages_541765137510433…"
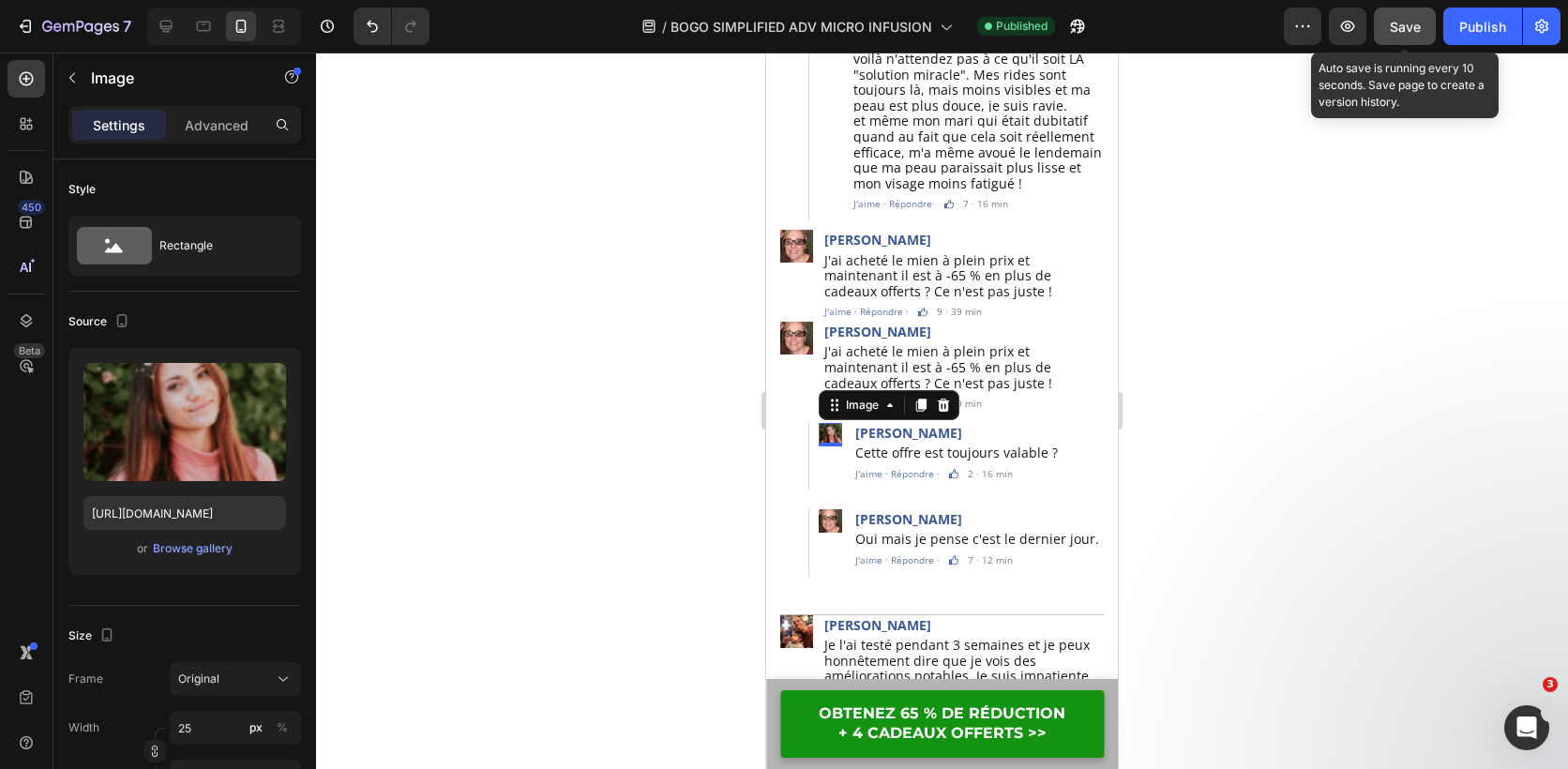
click at [1417, 19] on span "Save" at bounding box center [1405, 27] width 31 height 16
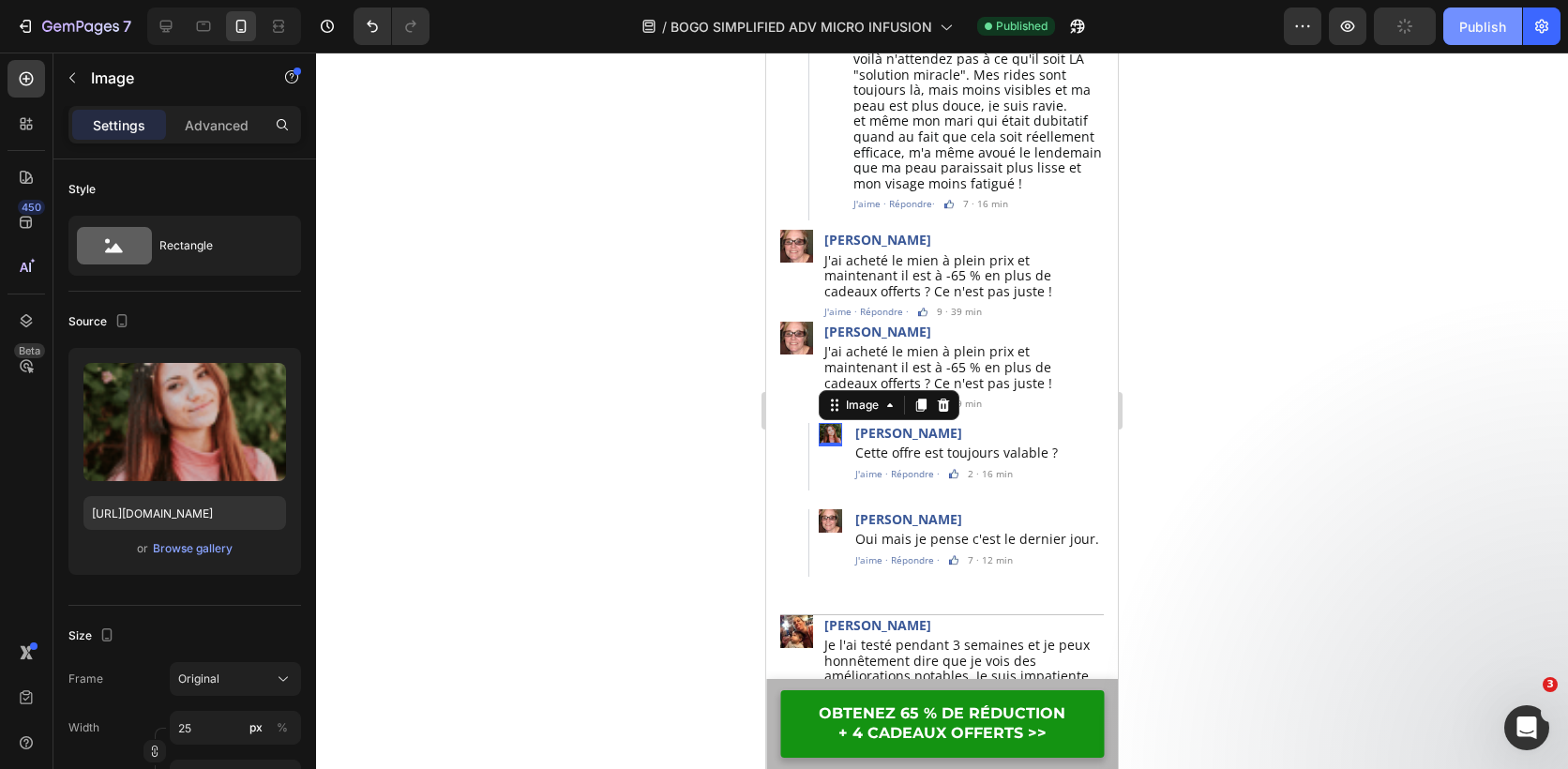
click at [1479, 21] on div "Publish" at bounding box center [1482, 27] width 47 height 20
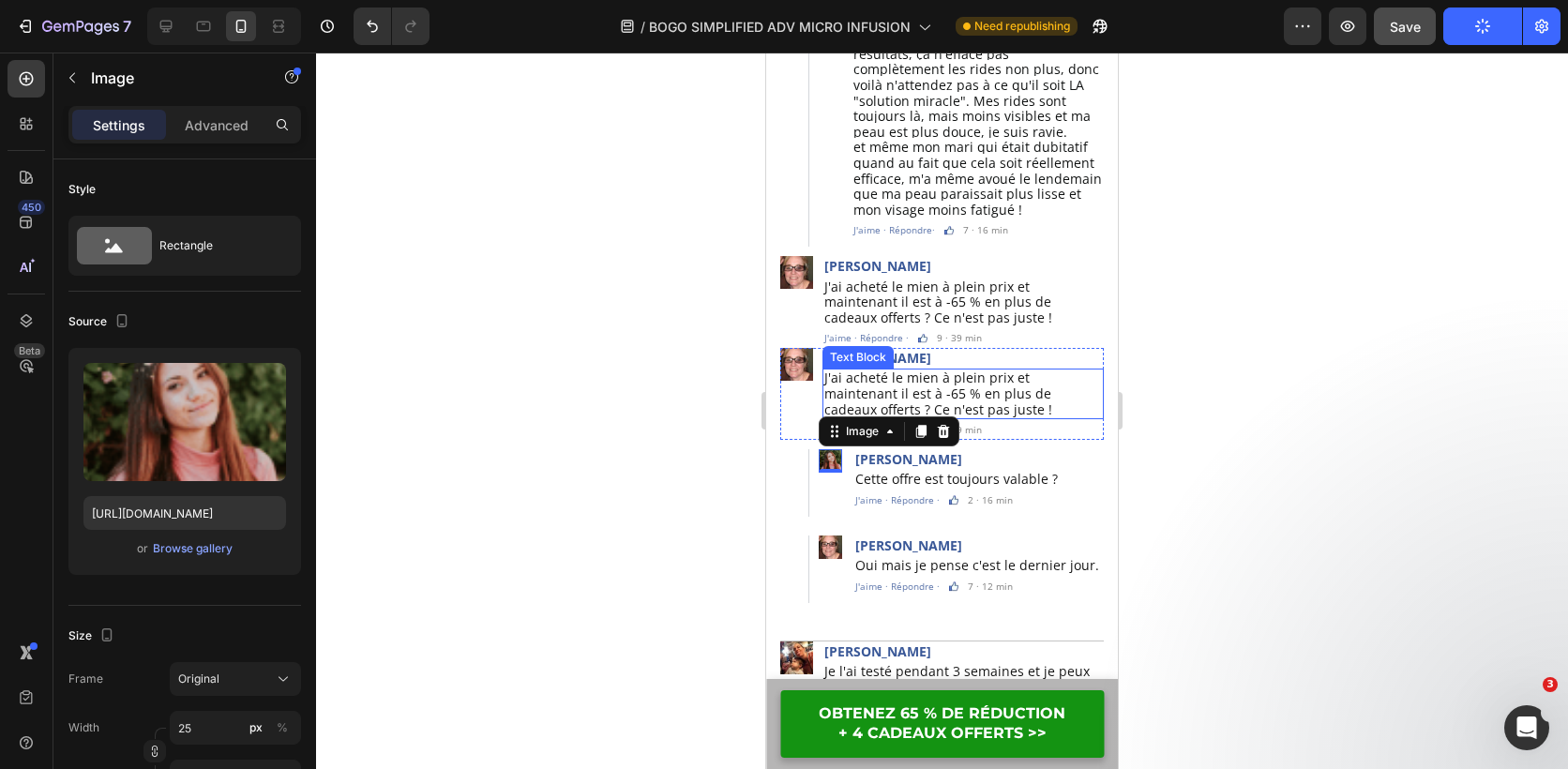
scroll to position [5457, 0]
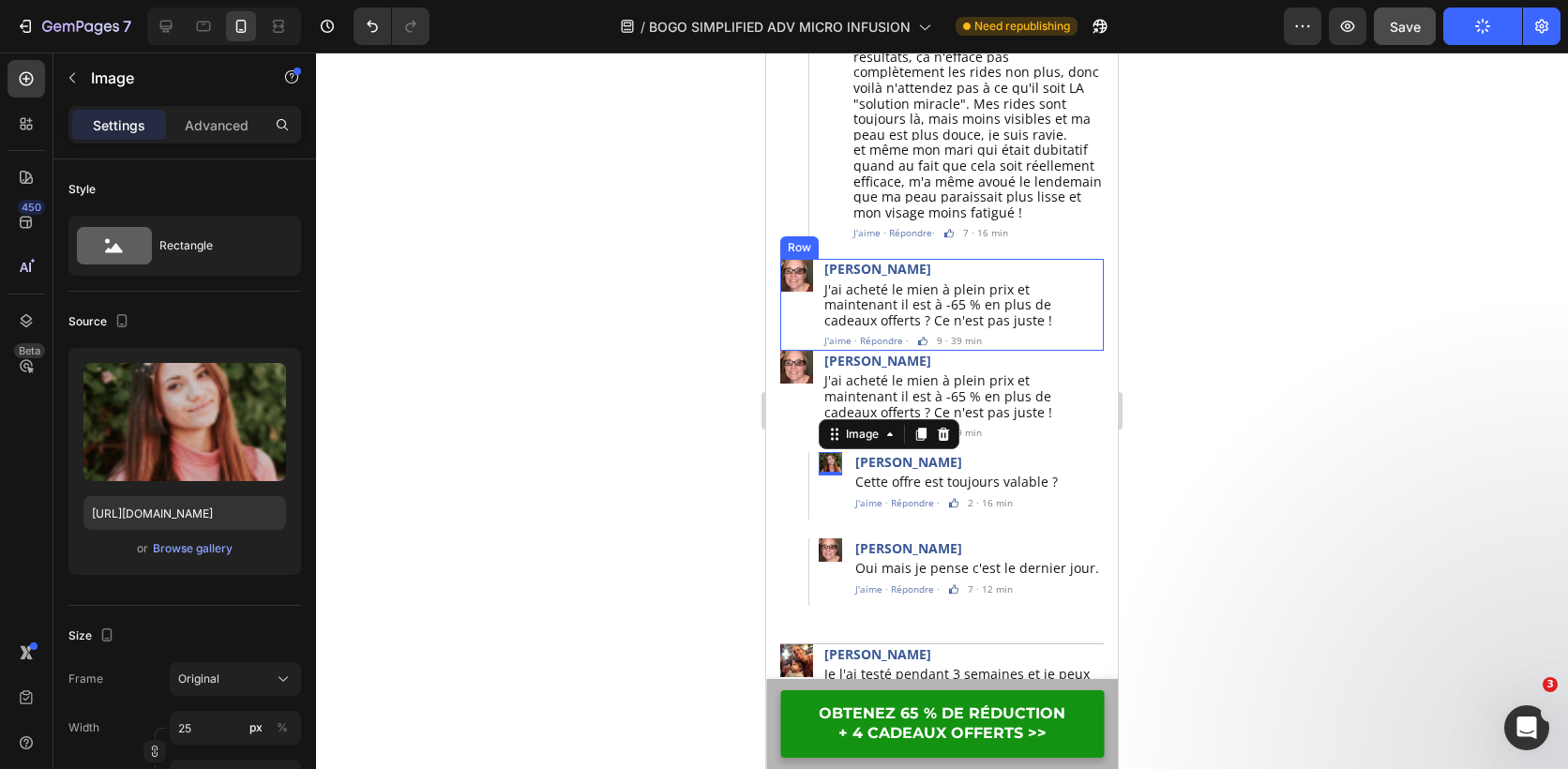
click at [796, 296] on div "Image" at bounding box center [797, 304] width 33 height 92
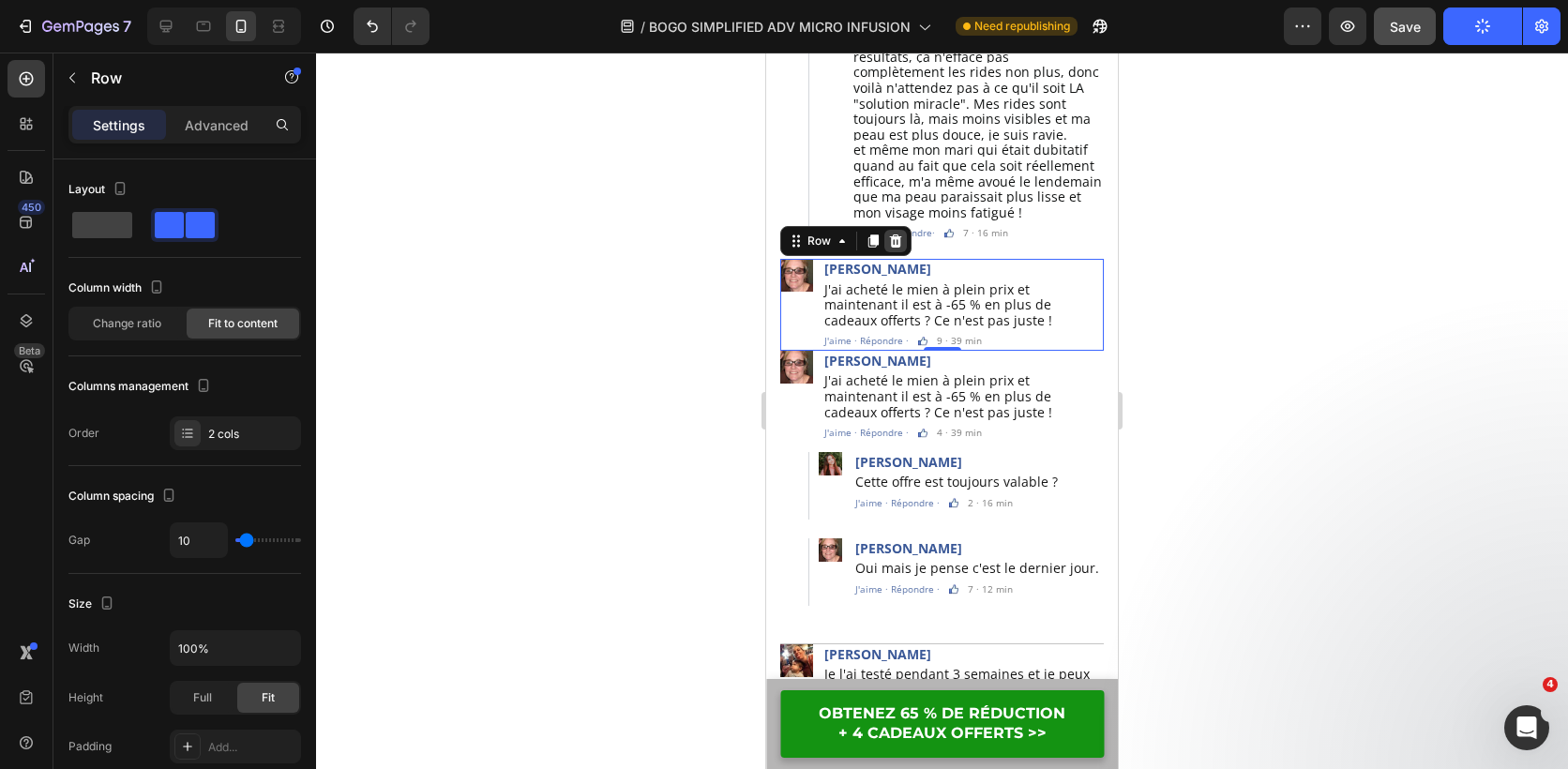
click at [899, 235] on icon at bounding box center [896, 241] width 12 height 13
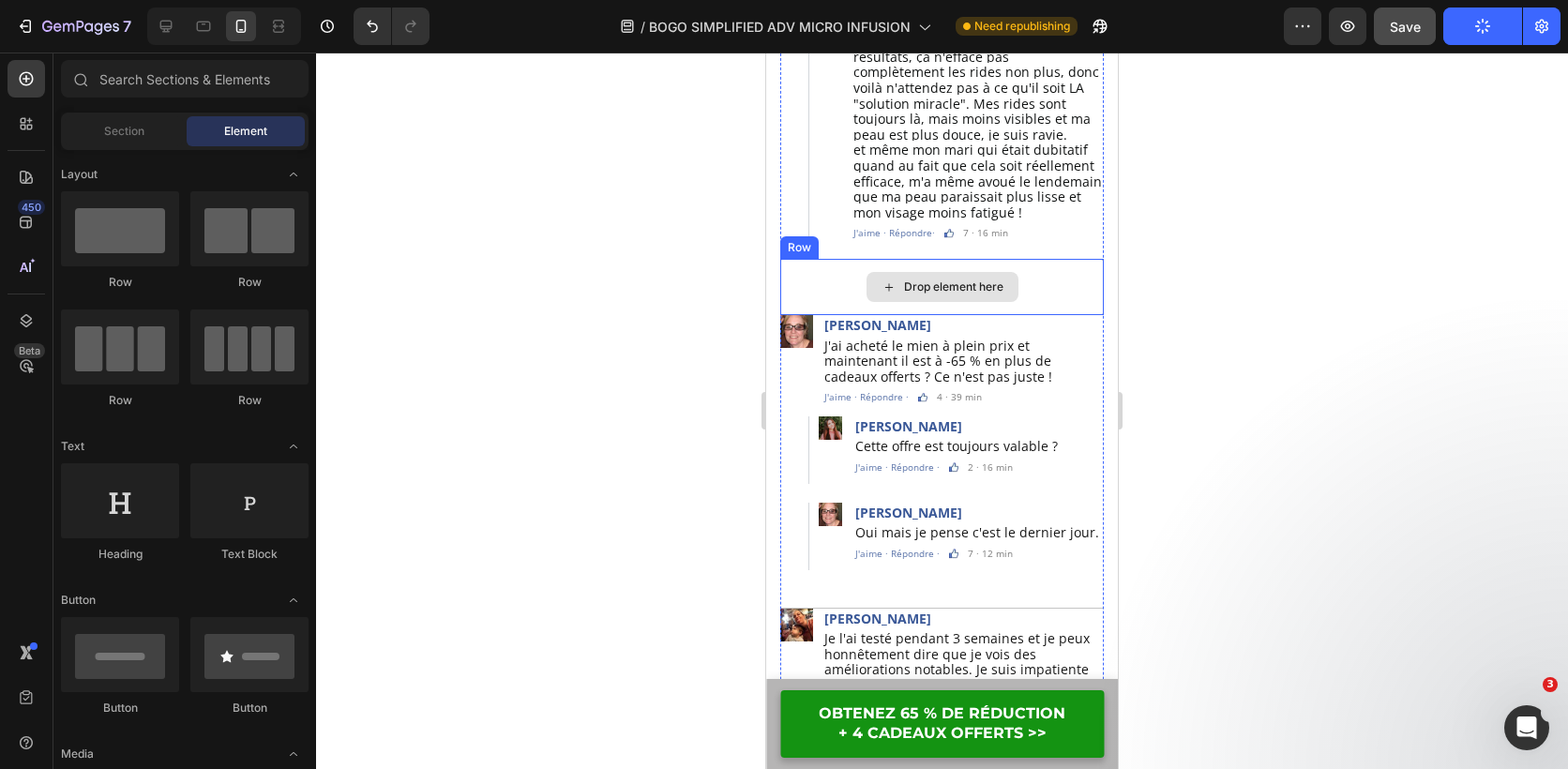
click at [811, 268] on div "Drop element here" at bounding box center [942, 286] width 323 height 56
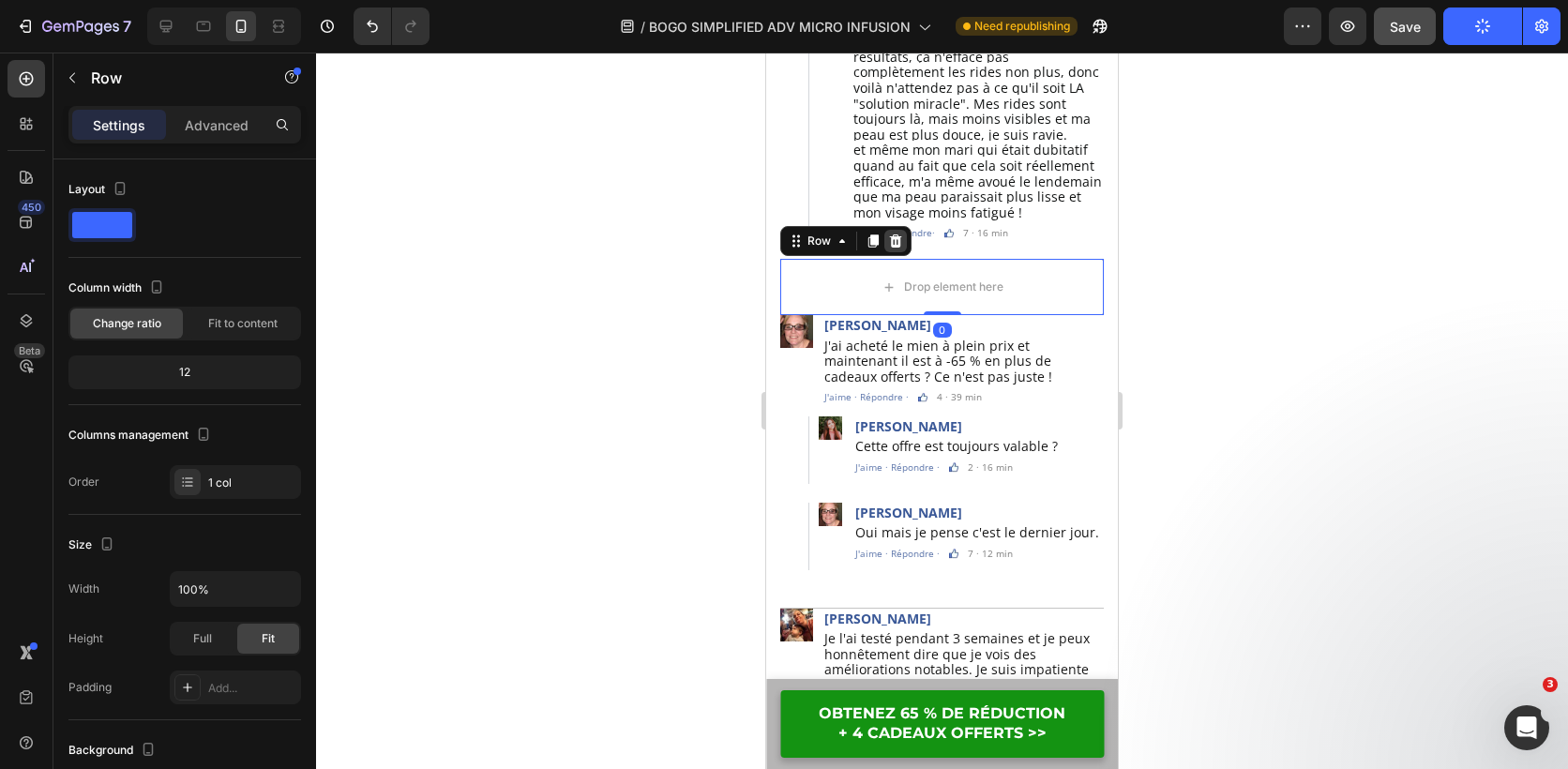
click at [893, 234] on icon at bounding box center [896, 241] width 15 height 15
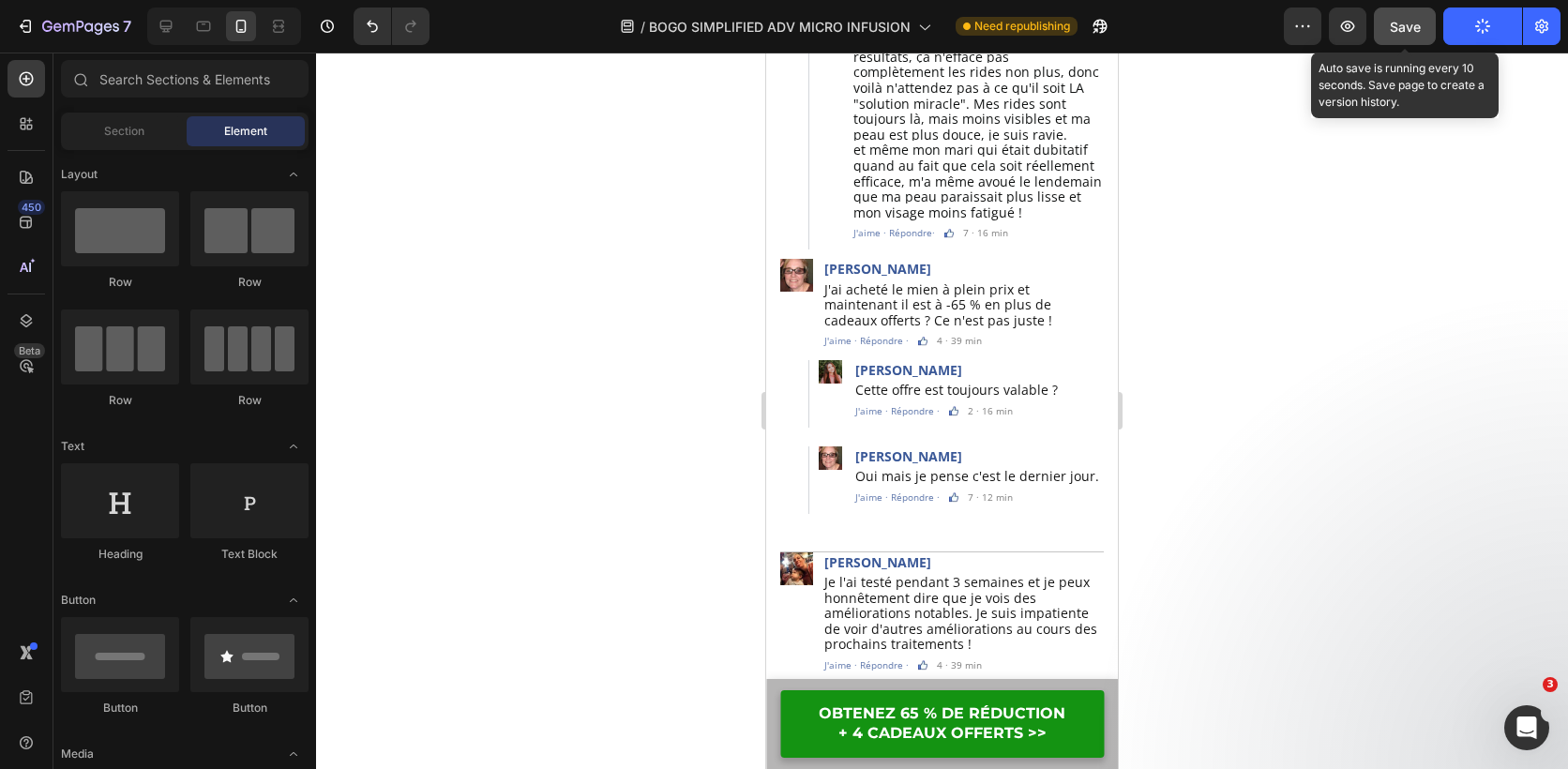
click at [1415, 29] on span "Save" at bounding box center [1405, 27] width 31 height 16
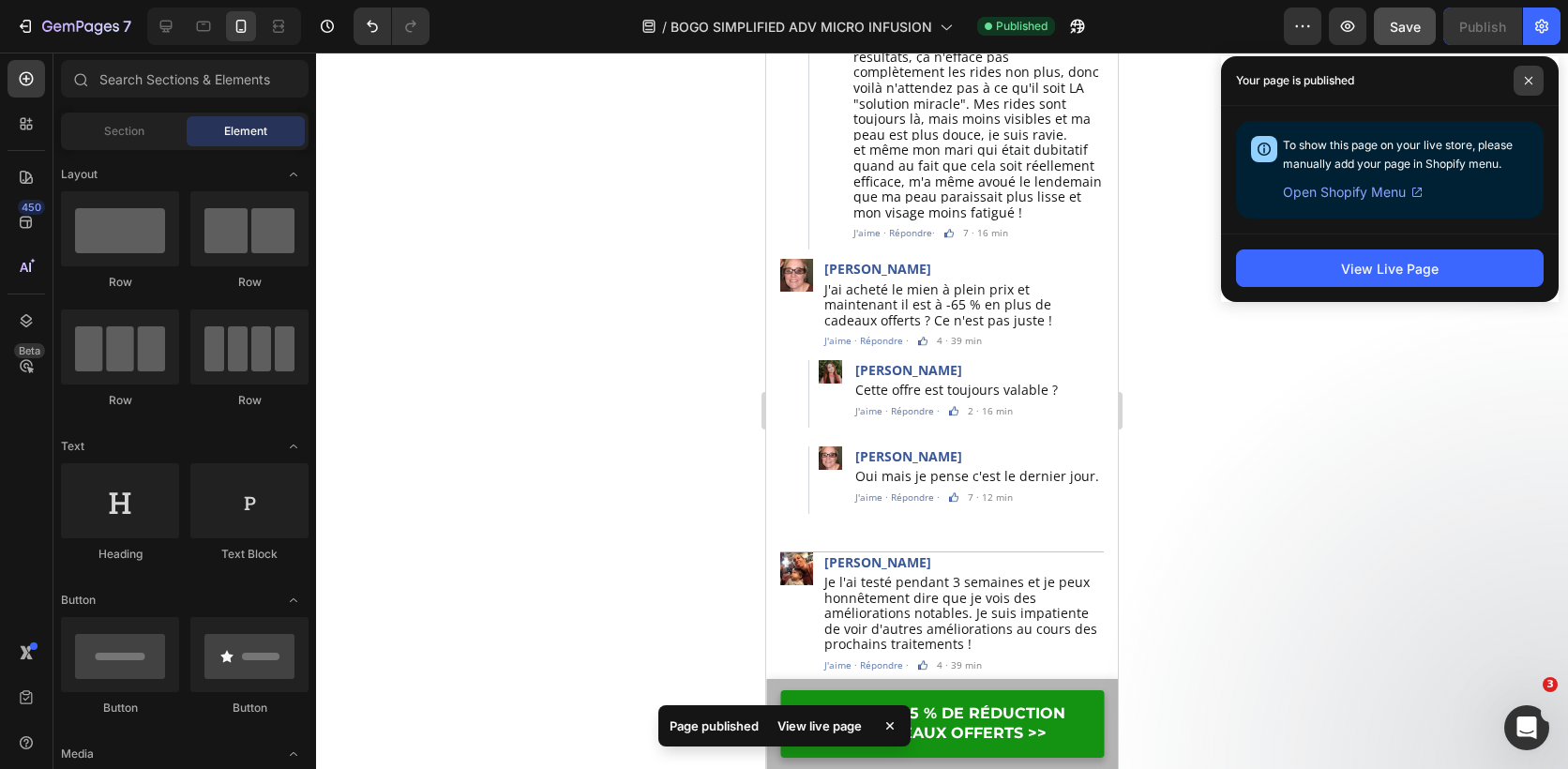
click at [1534, 75] on span at bounding box center [1529, 81] width 30 height 30
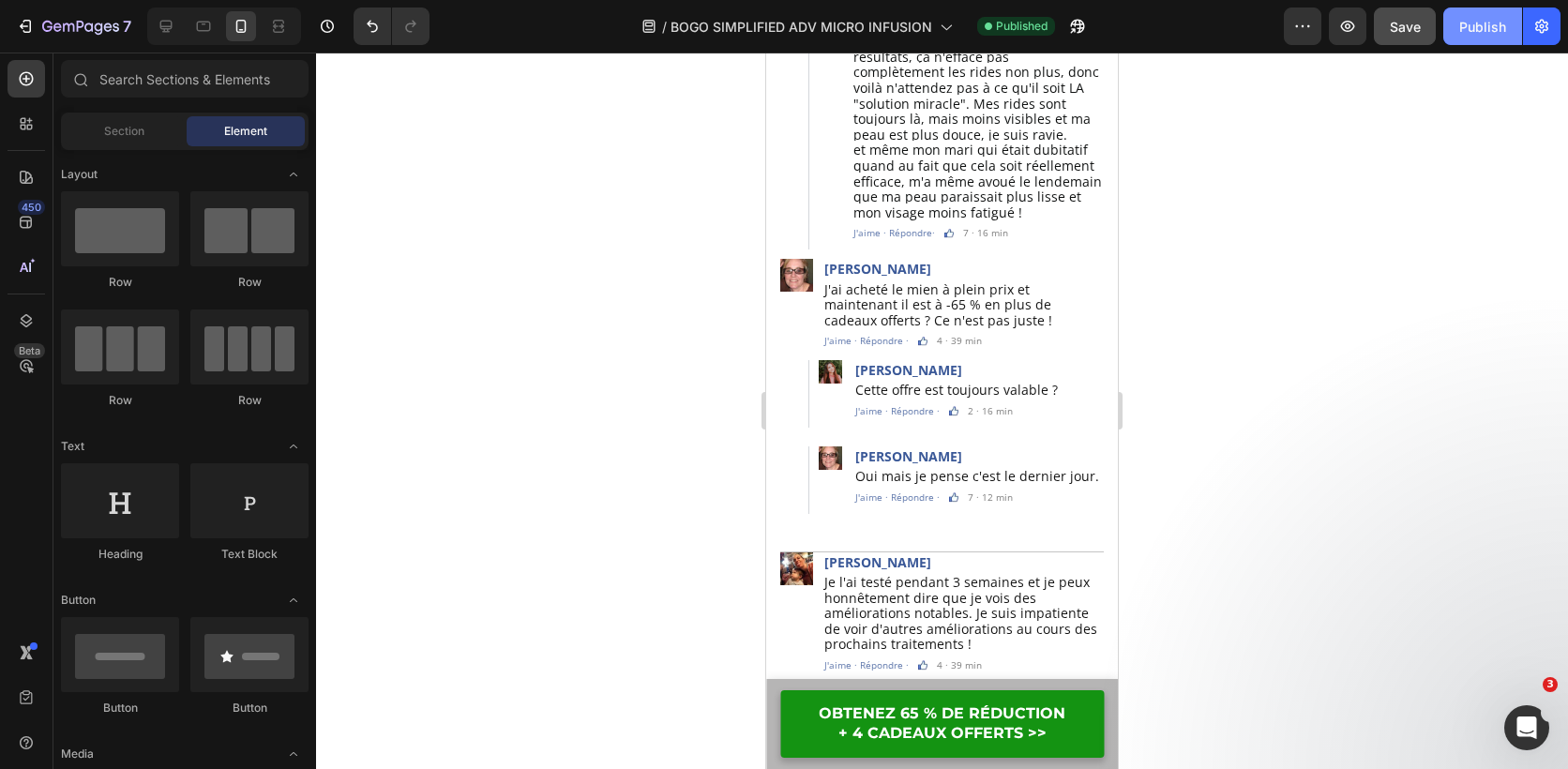
click at [1477, 34] on div "Publish" at bounding box center [1482, 27] width 47 height 20
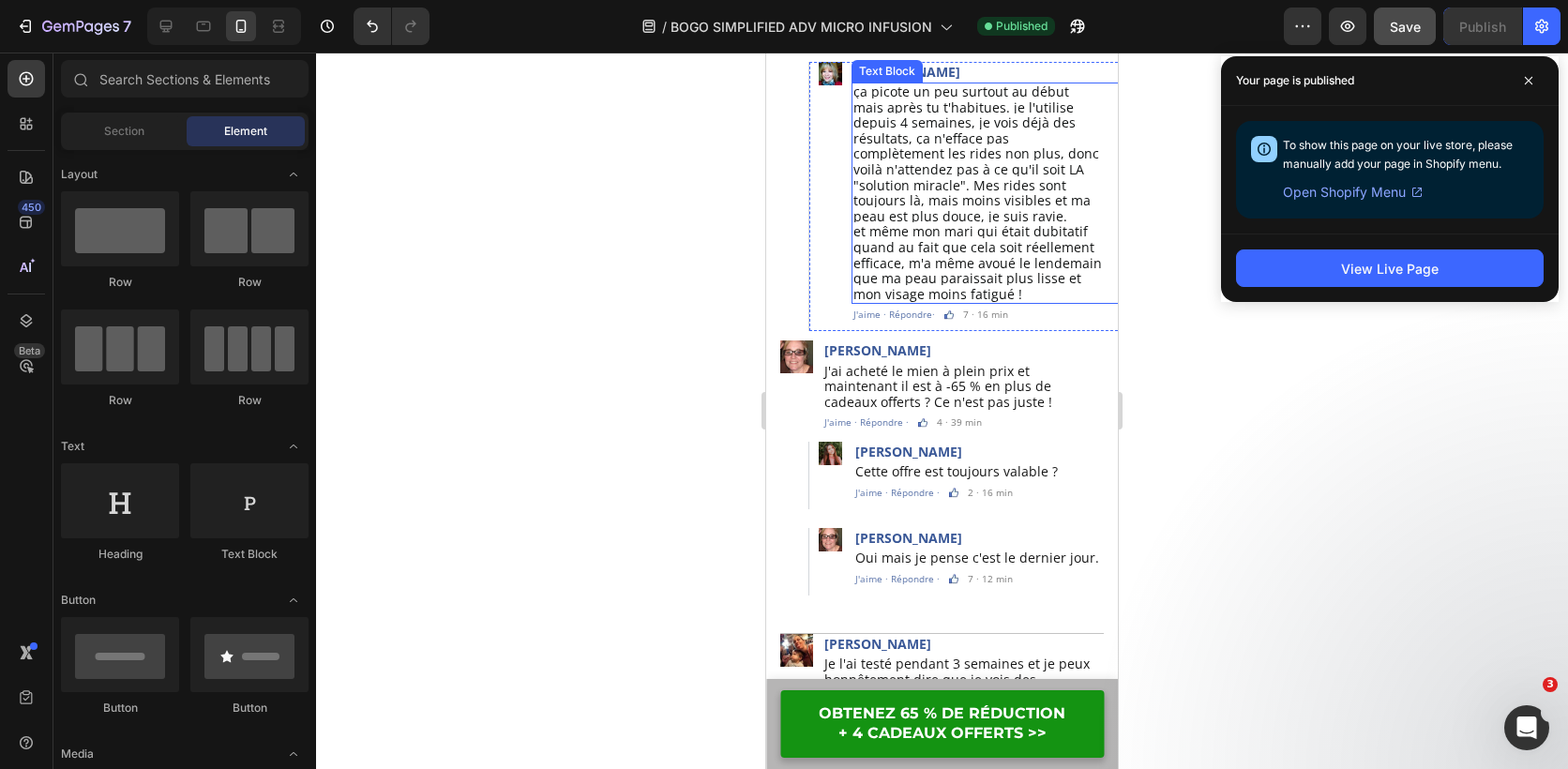
scroll to position [5384, 0]
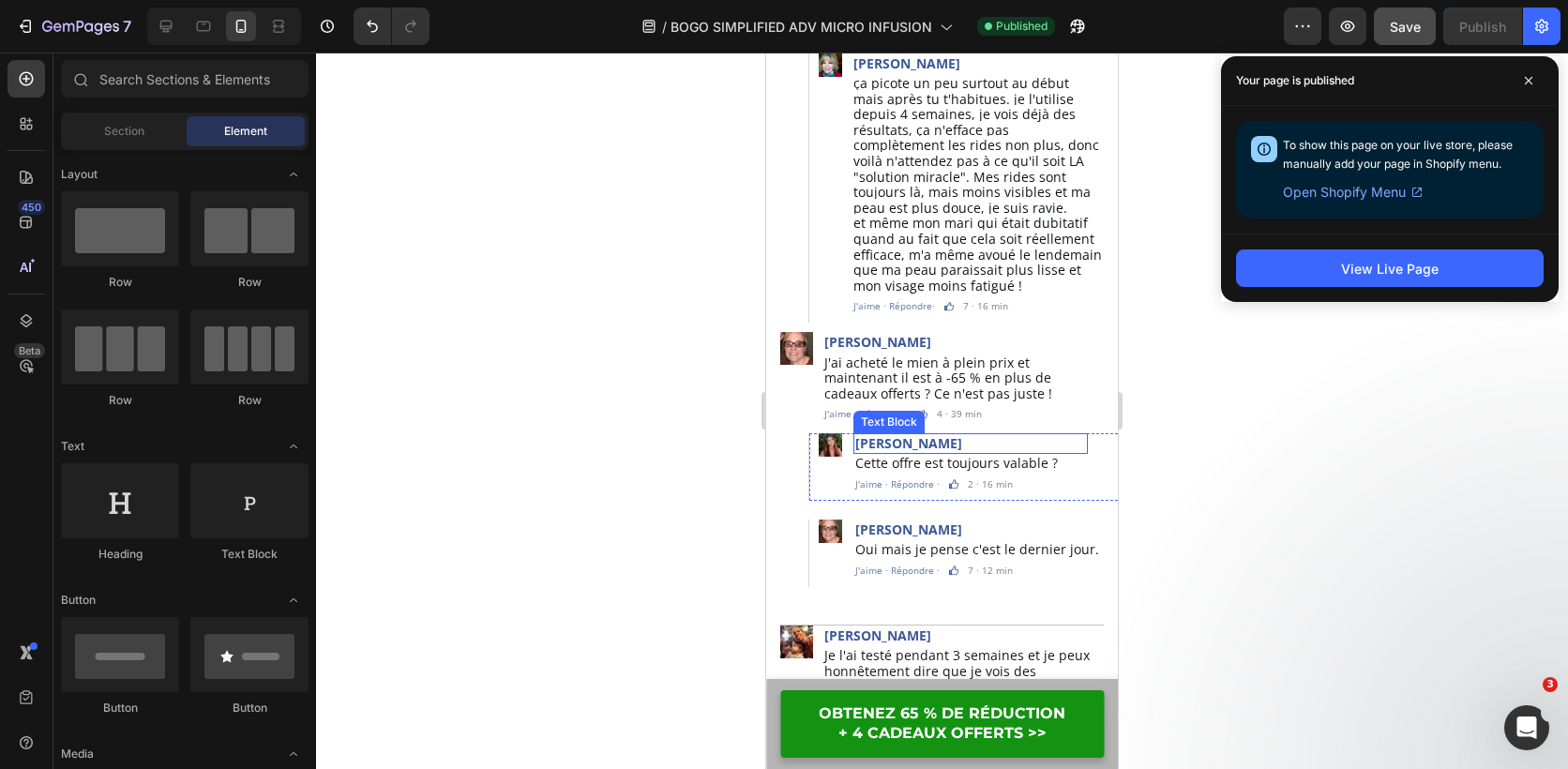
click at [931, 435] on p "[PERSON_NAME]" at bounding box center [971, 444] width 231 height 17
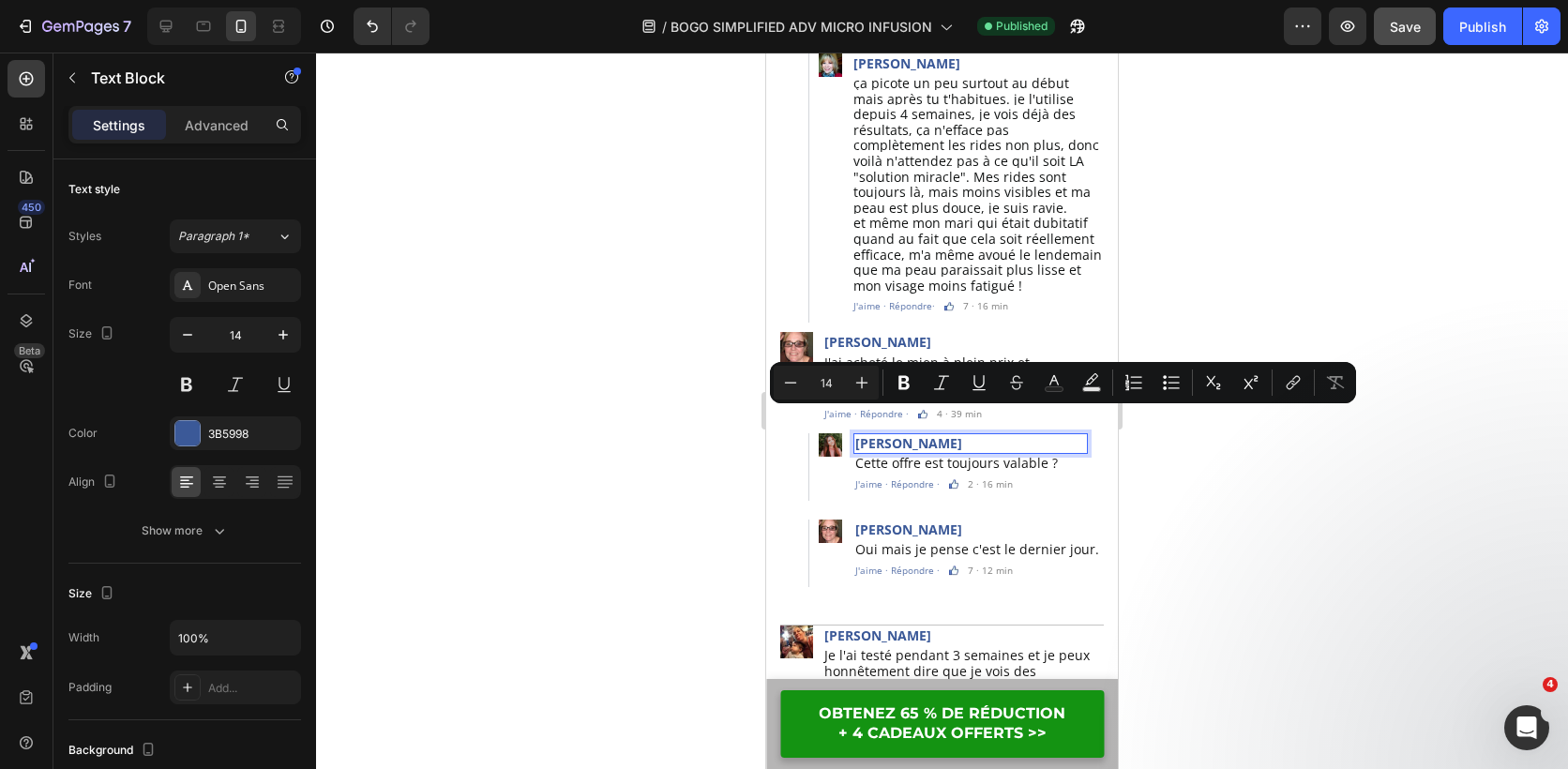
copy p "[PERSON_NAME]"
click at [1012, 453] on span "Cette offre est toujours valable ?" at bounding box center [957, 462] width 203 height 18
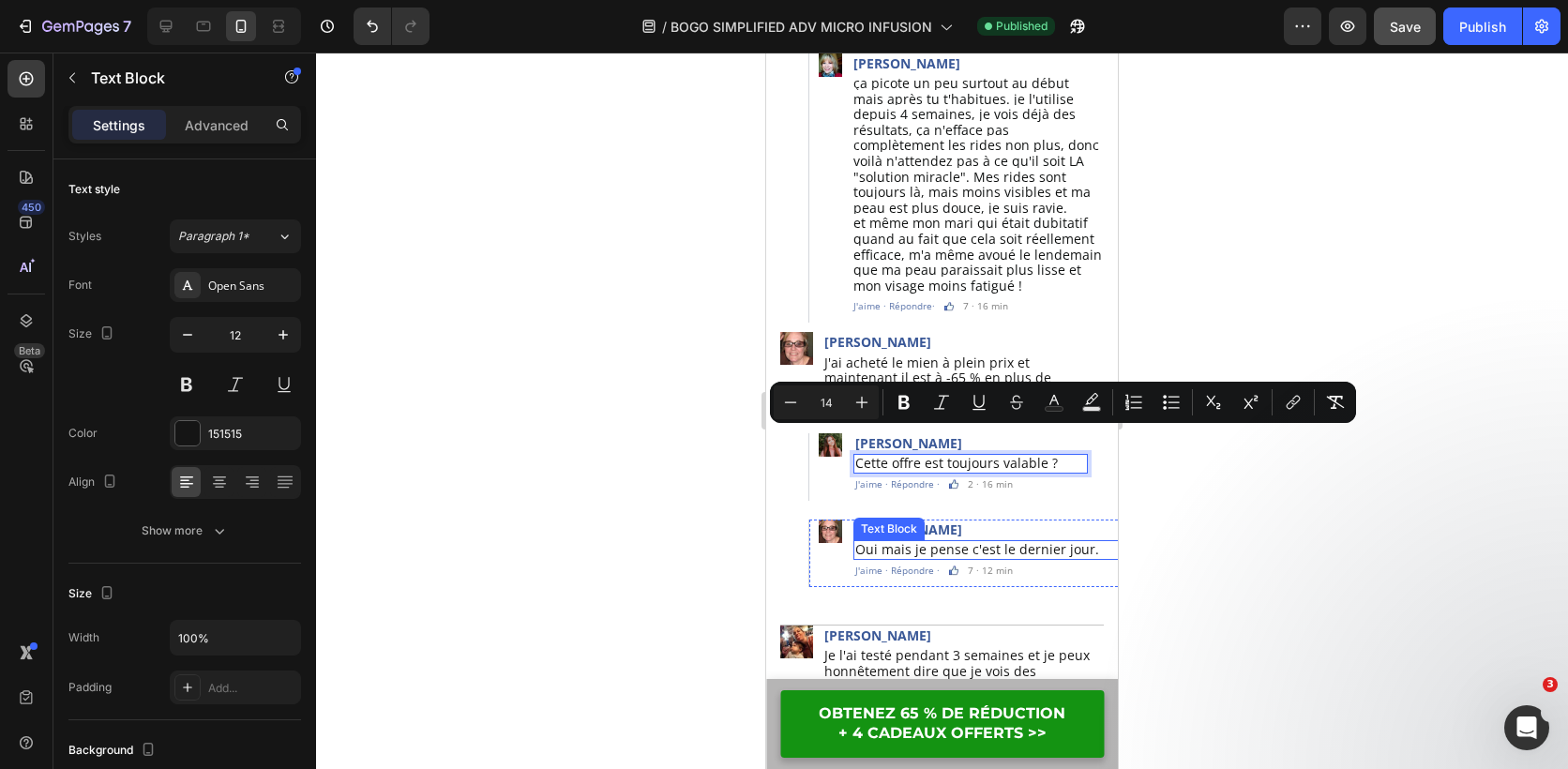
click at [970, 540] on span "Oui mais je pense c'est le dernier jour." at bounding box center [978, 548] width 243 height 18
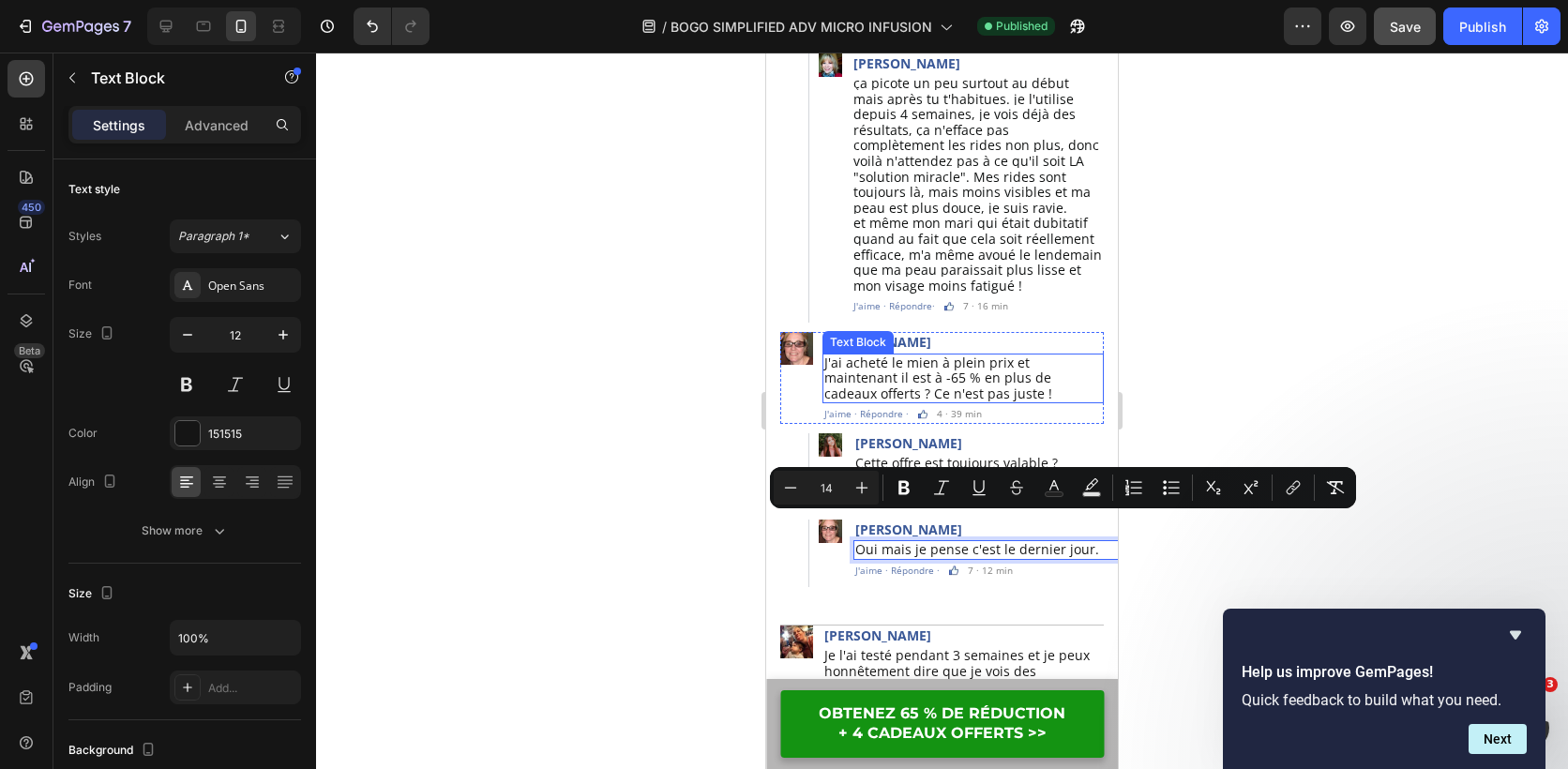
click at [961, 354] on span "J'ai acheté le mien à plein prix et maintenant il est à -65 % en plus de cadeau…" at bounding box center [939, 377] width 228 height 48
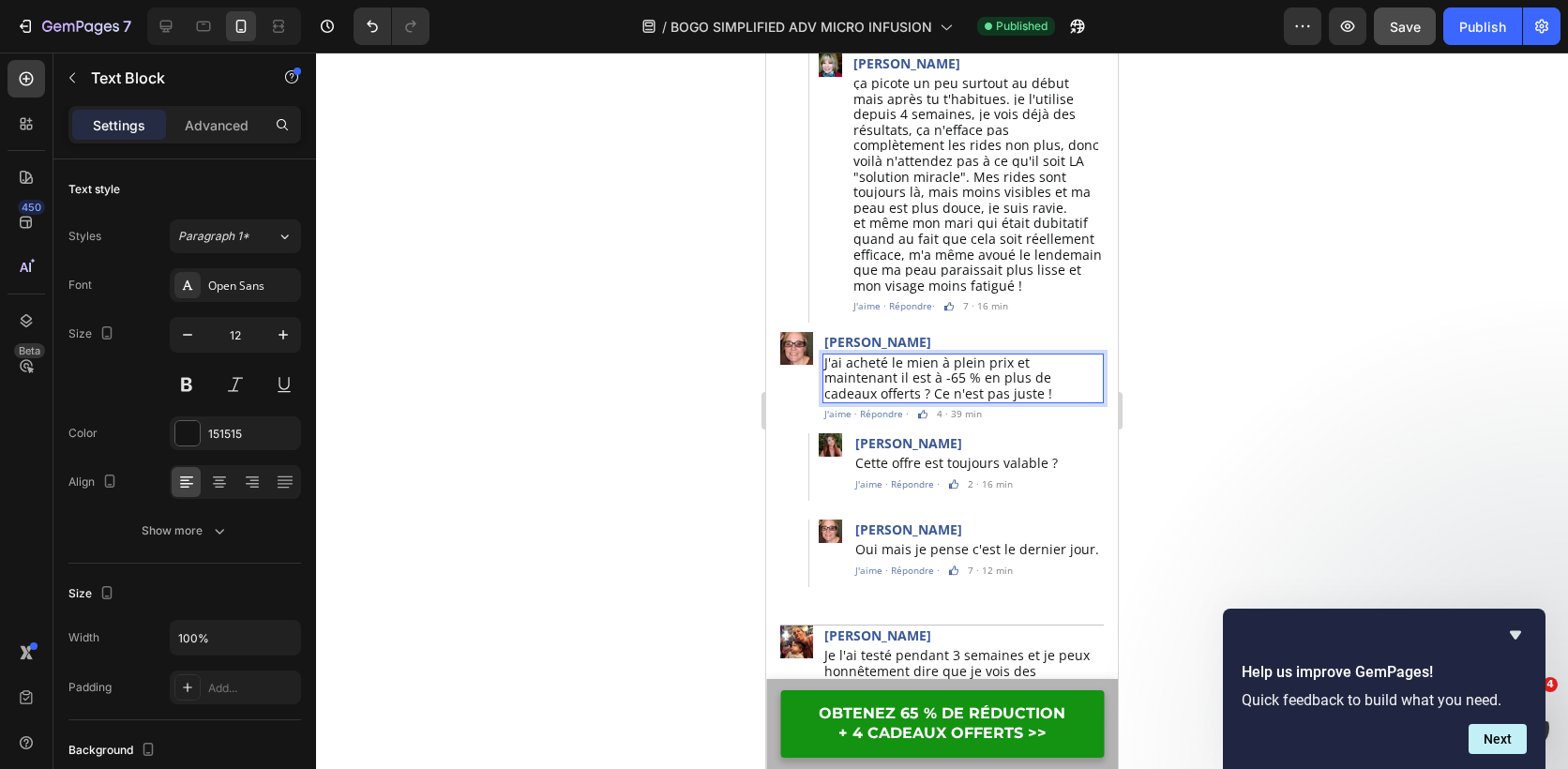
click at [967, 356] on span "J'ai acheté le mien à plein prix et maintenant il est à -65 % en plus de cadeau…" at bounding box center [939, 377] width 228 height 48
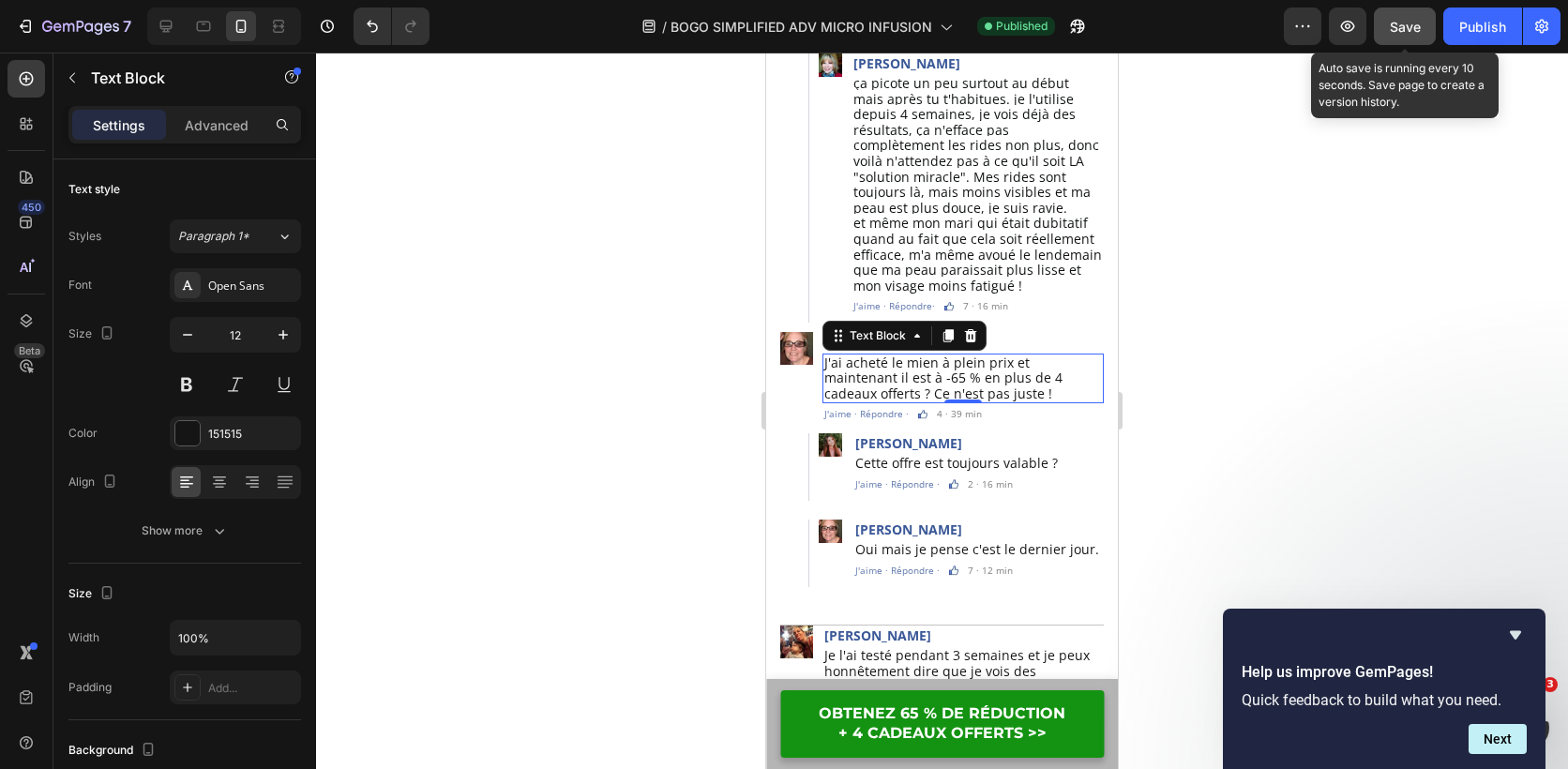
click at [1400, 29] on span "Save" at bounding box center [1405, 27] width 31 height 16
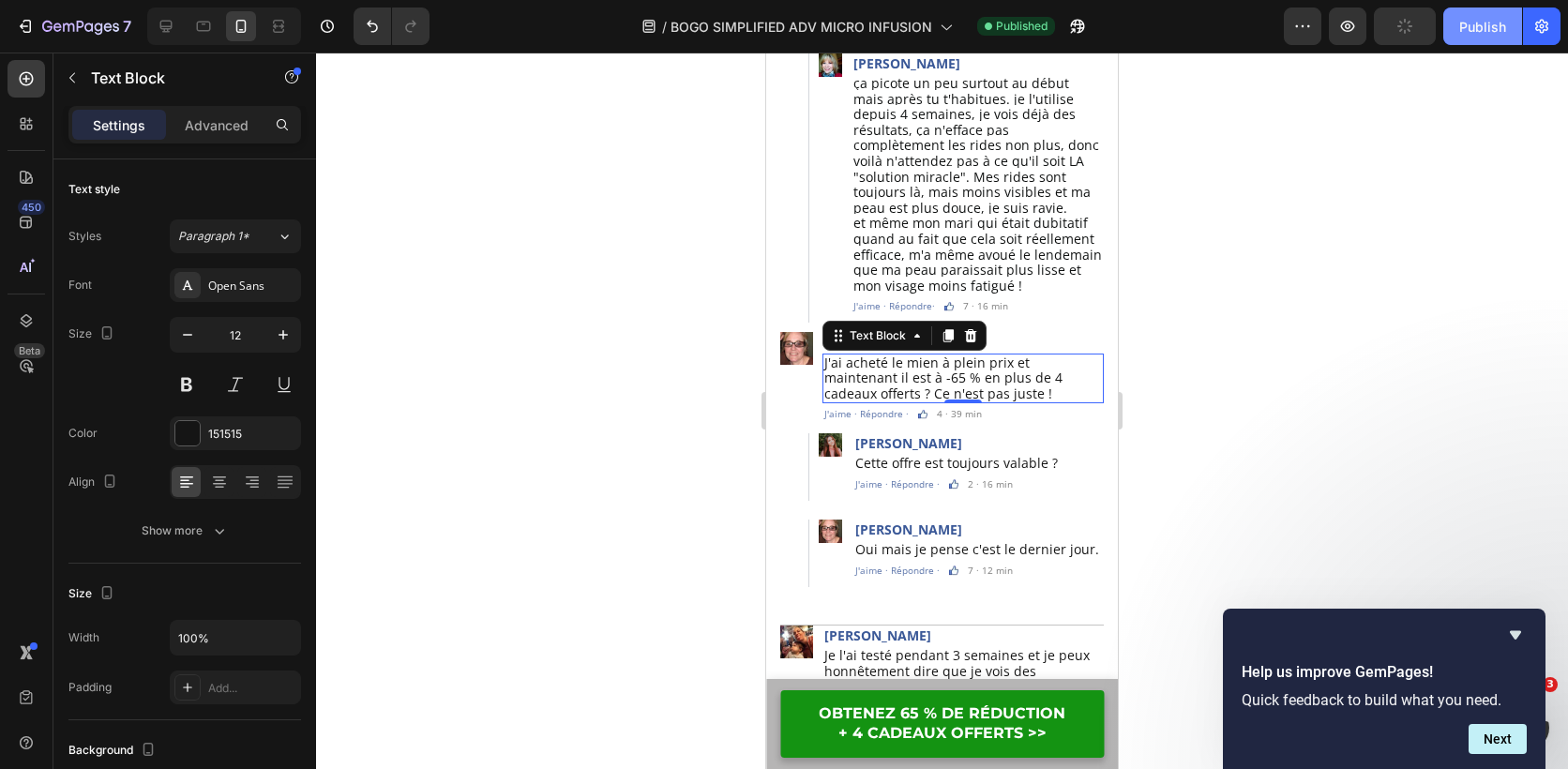
click at [1467, 28] on div "Publish" at bounding box center [1482, 27] width 47 height 20
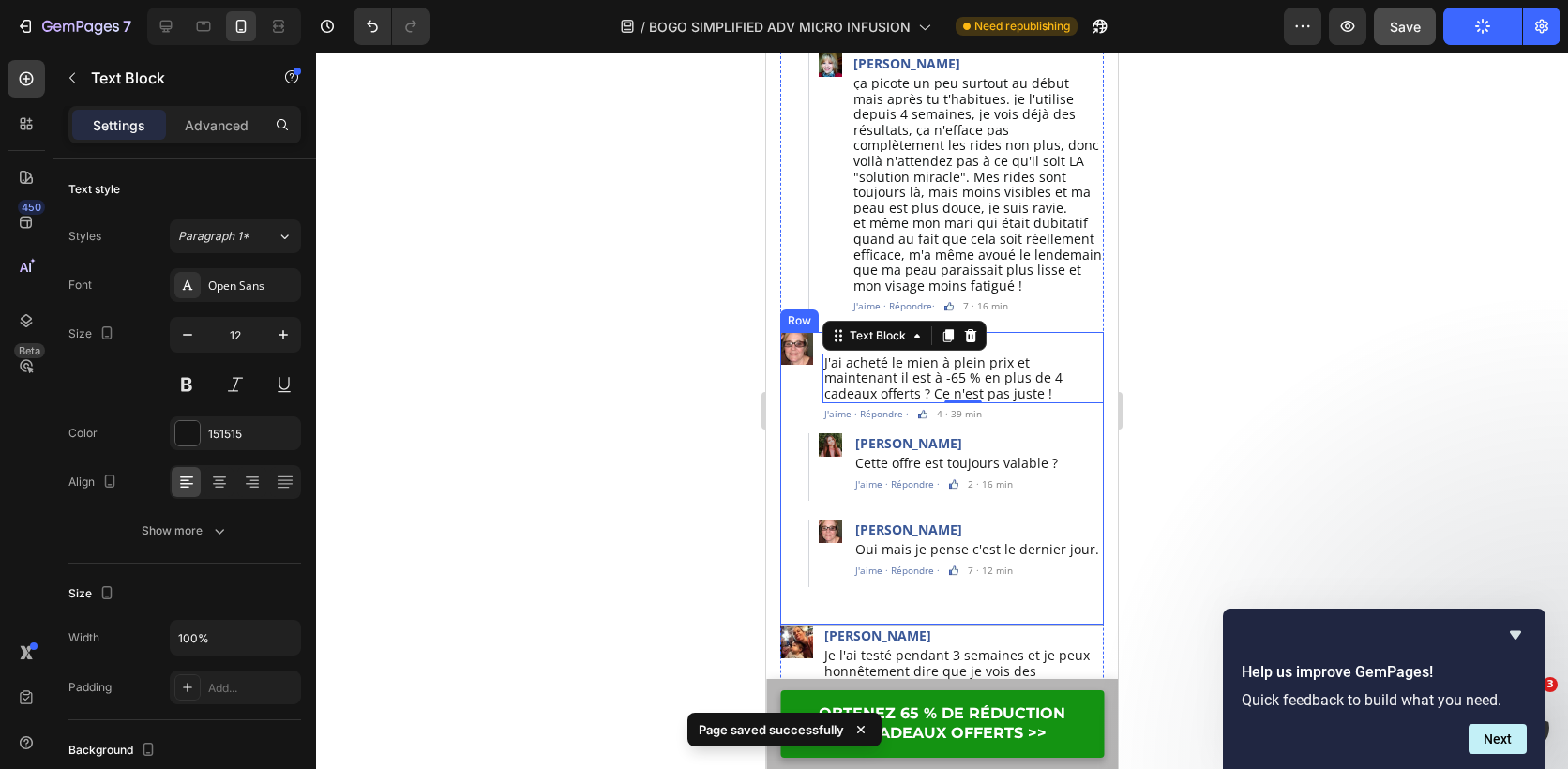
click at [939, 570] on div "Image Laurence Pasturel Text Block J'ai acheté le mien à plein prix et maintena…" at bounding box center [942, 464] width 323 height 264
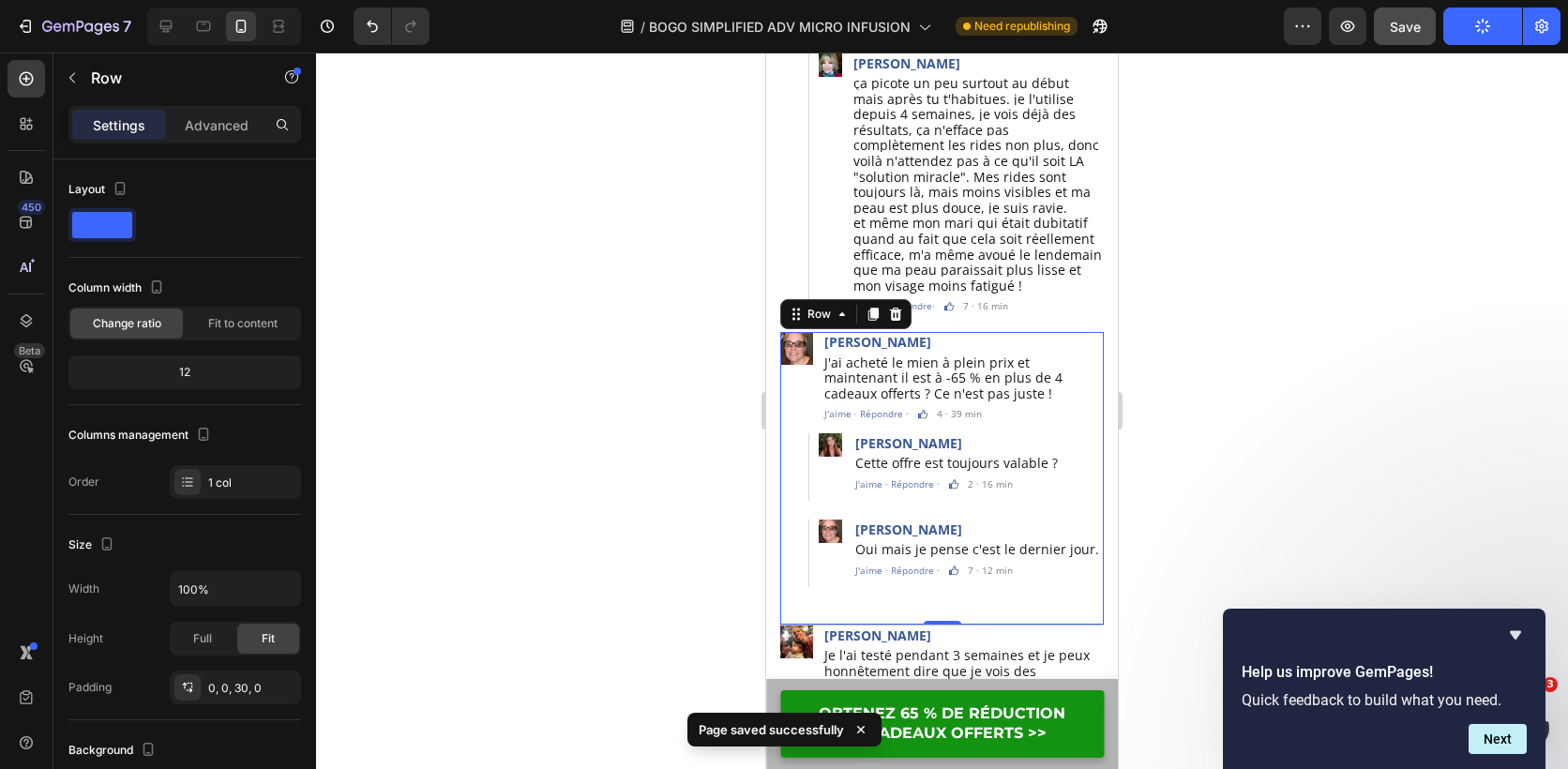
click at [696, 428] on div at bounding box center [941, 411] width 1252 height 717
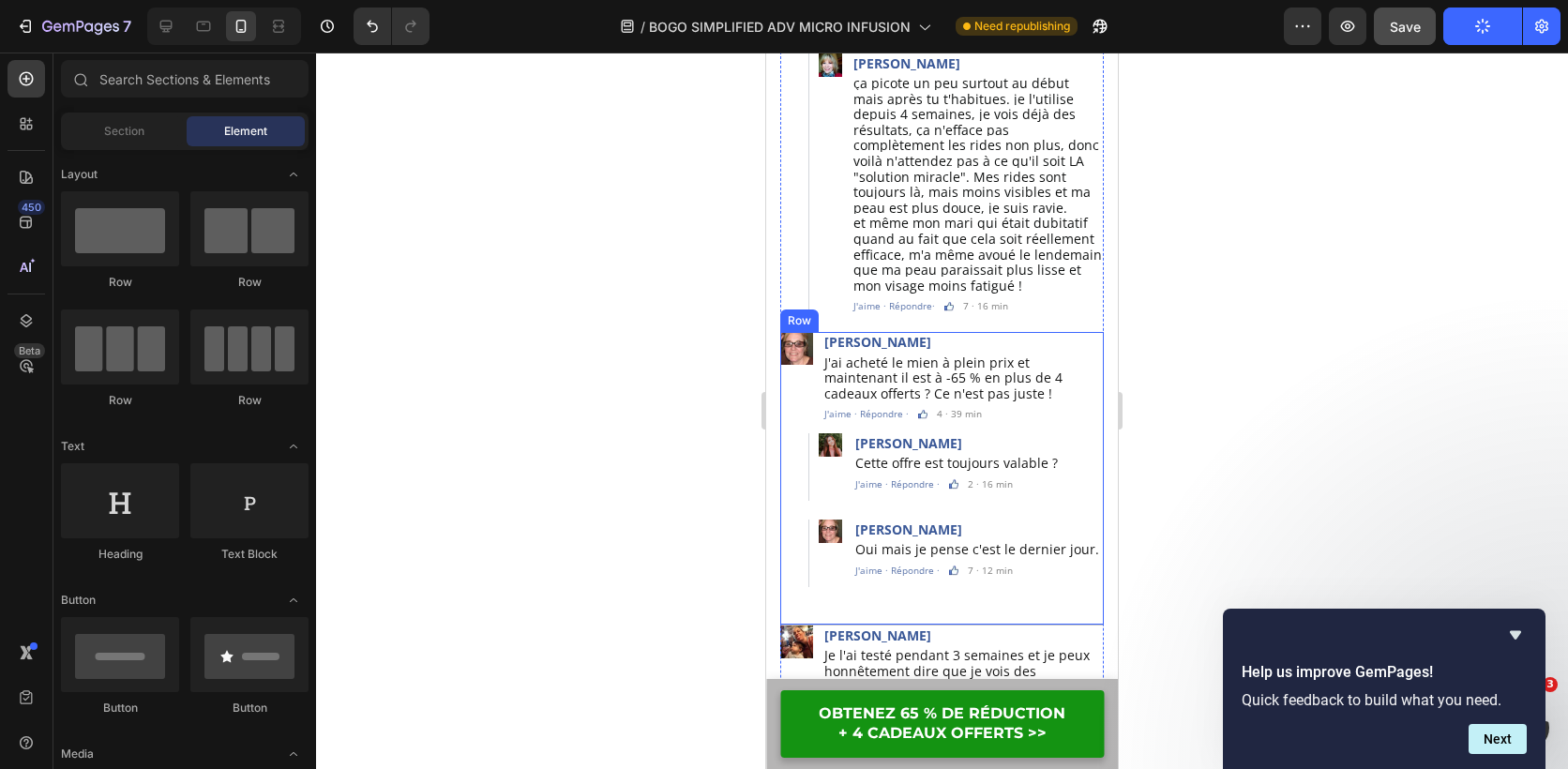
click at [928, 573] on div "Image Laurence Pasturel Text Block J'ai acheté le mien à plein prix et maintena…" at bounding box center [942, 478] width 323 height 294
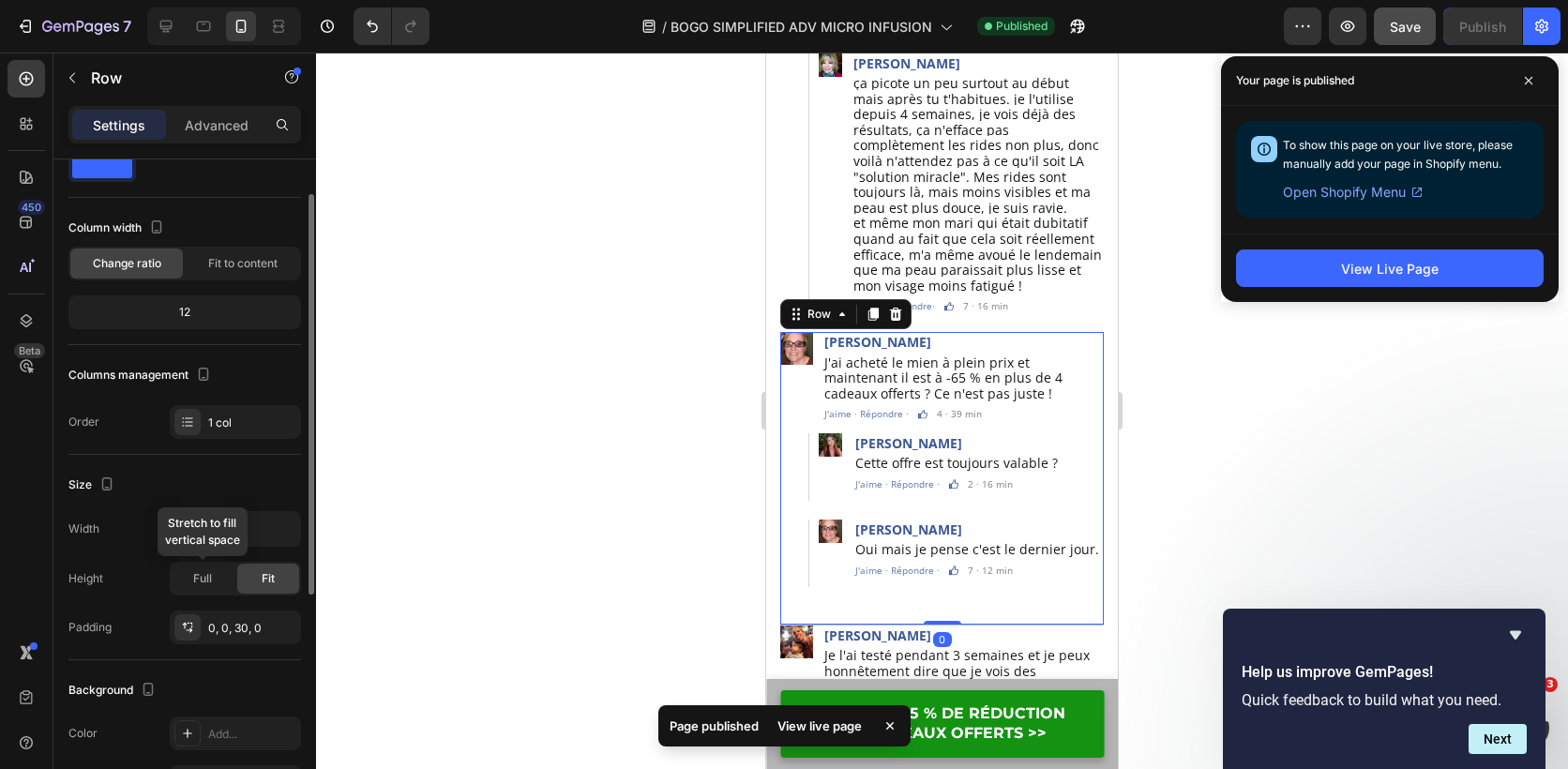
scroll to position [0, 0]
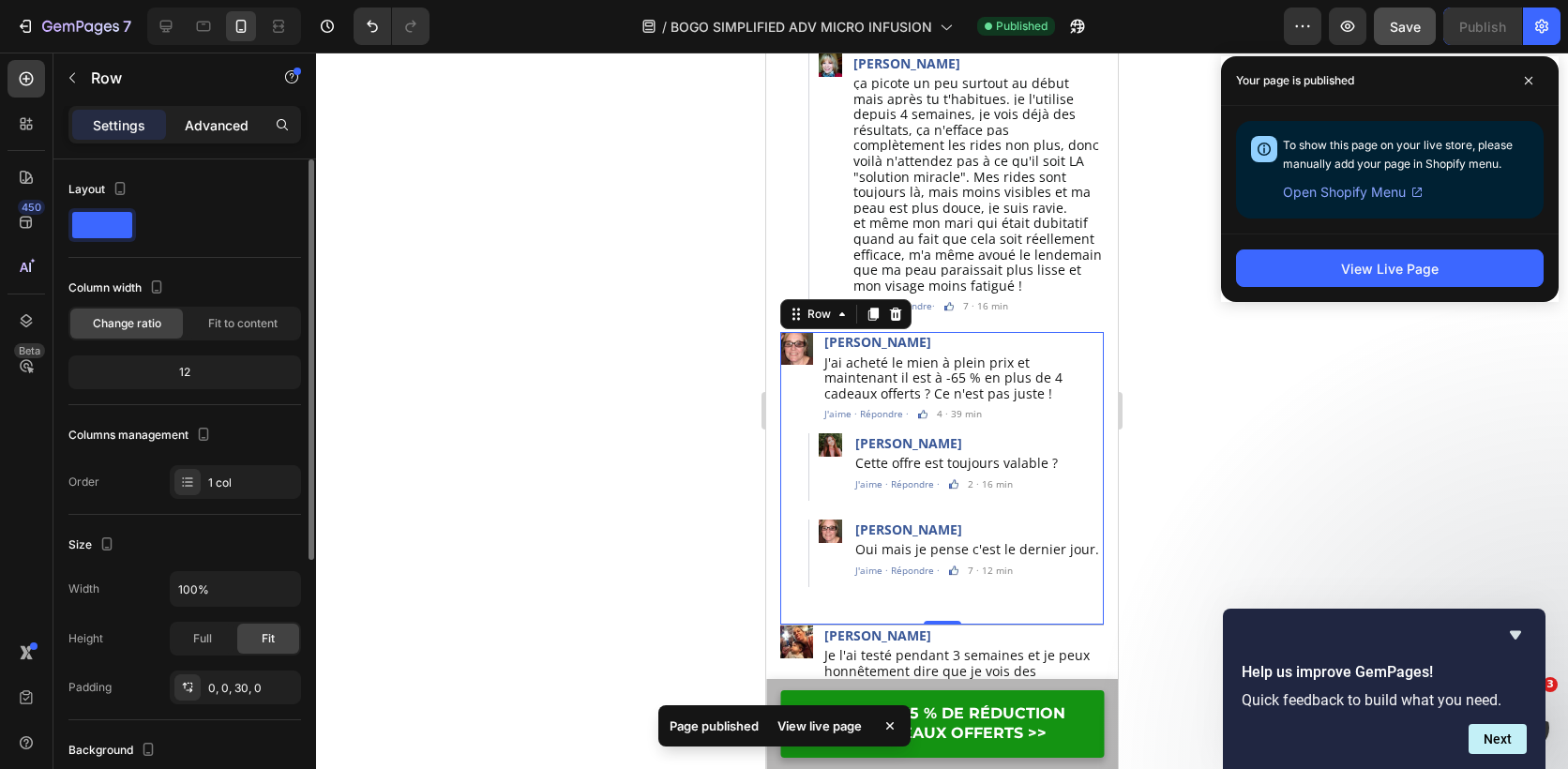
click at [226, 129] on p "Advanced" at bounding box center [216, 125] width 64 height 20
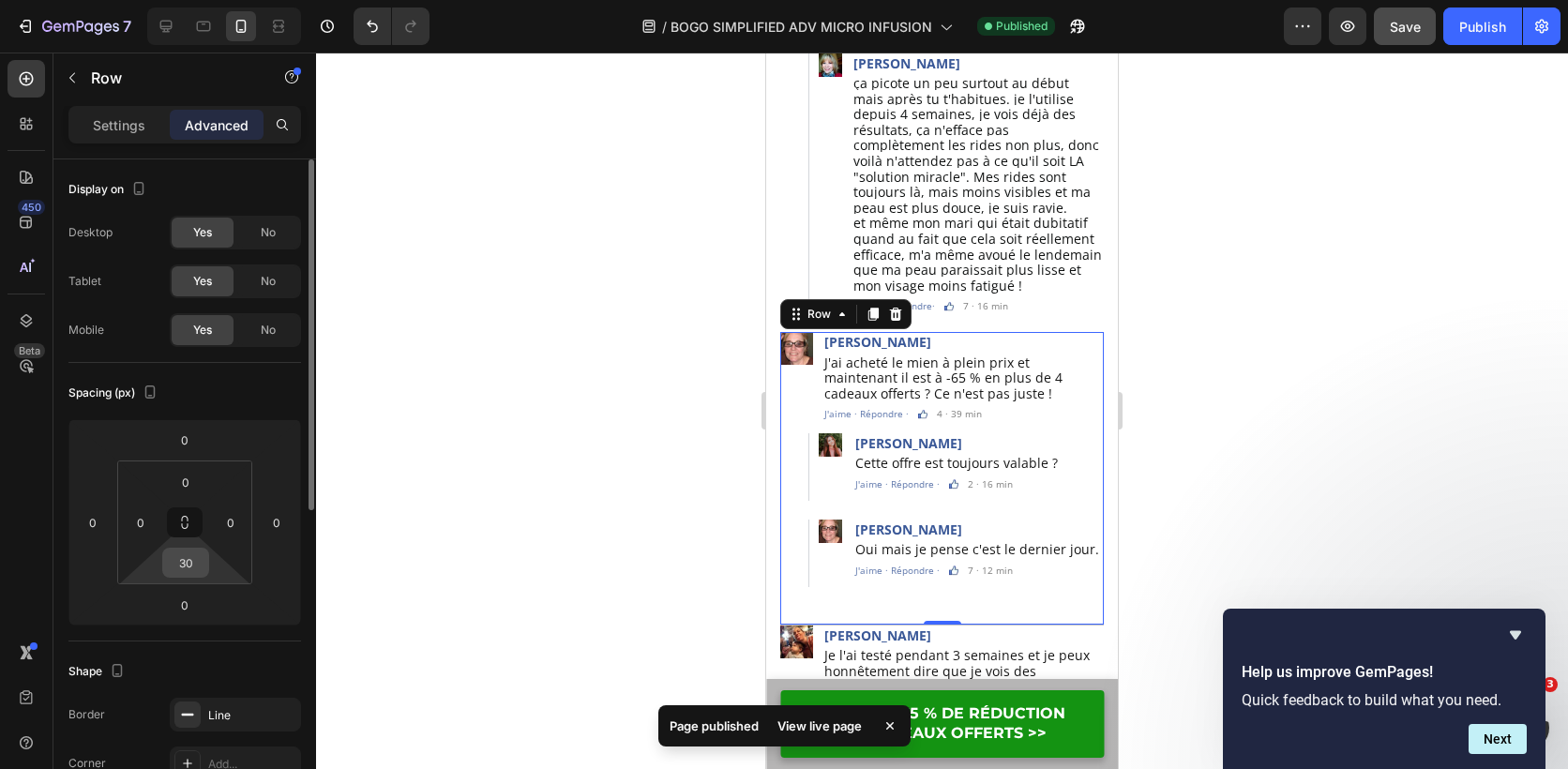
click at [193, 561] on input "30" at bounding box center [185, 563] width 37 height 29
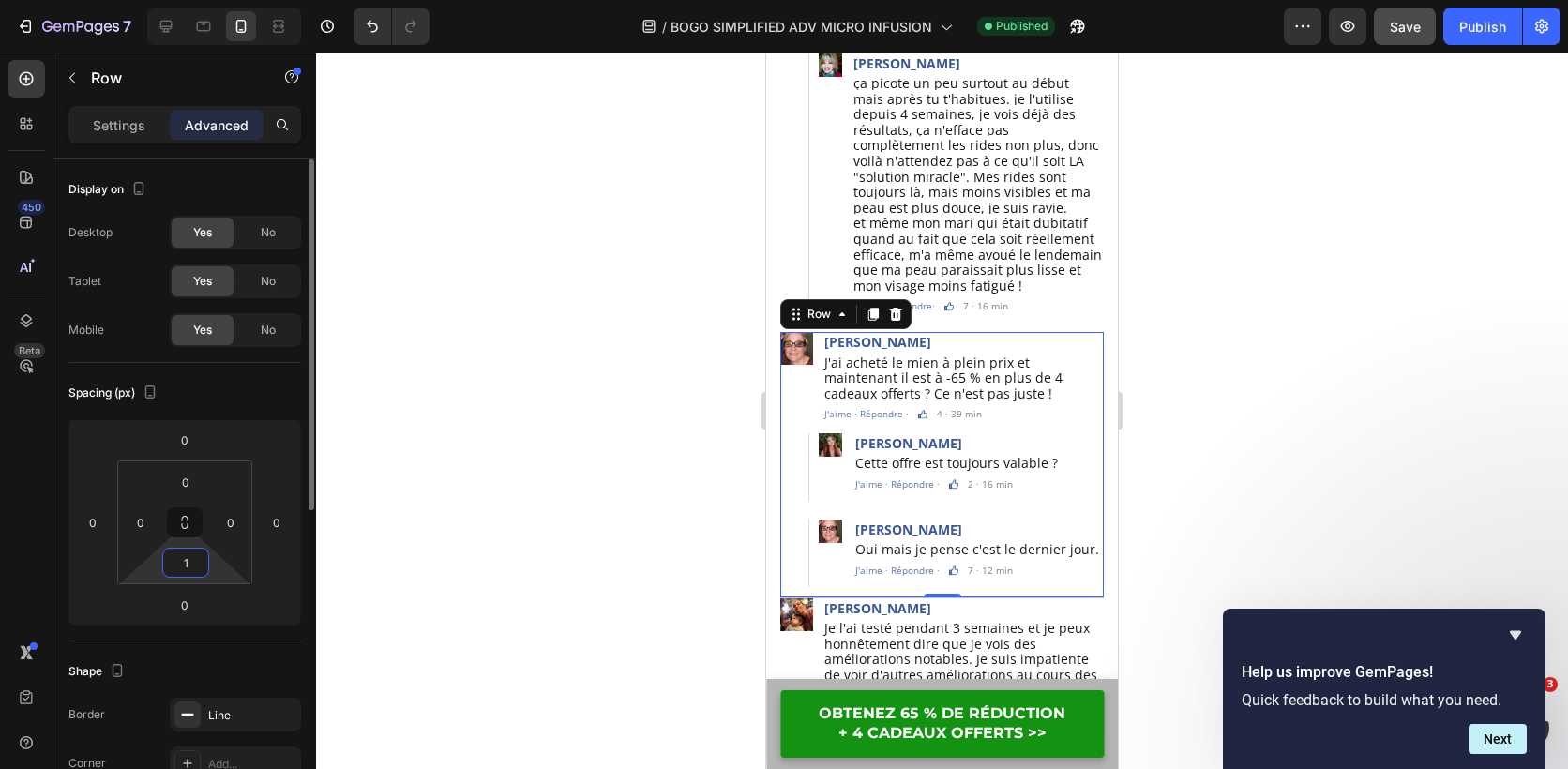
type input "10"
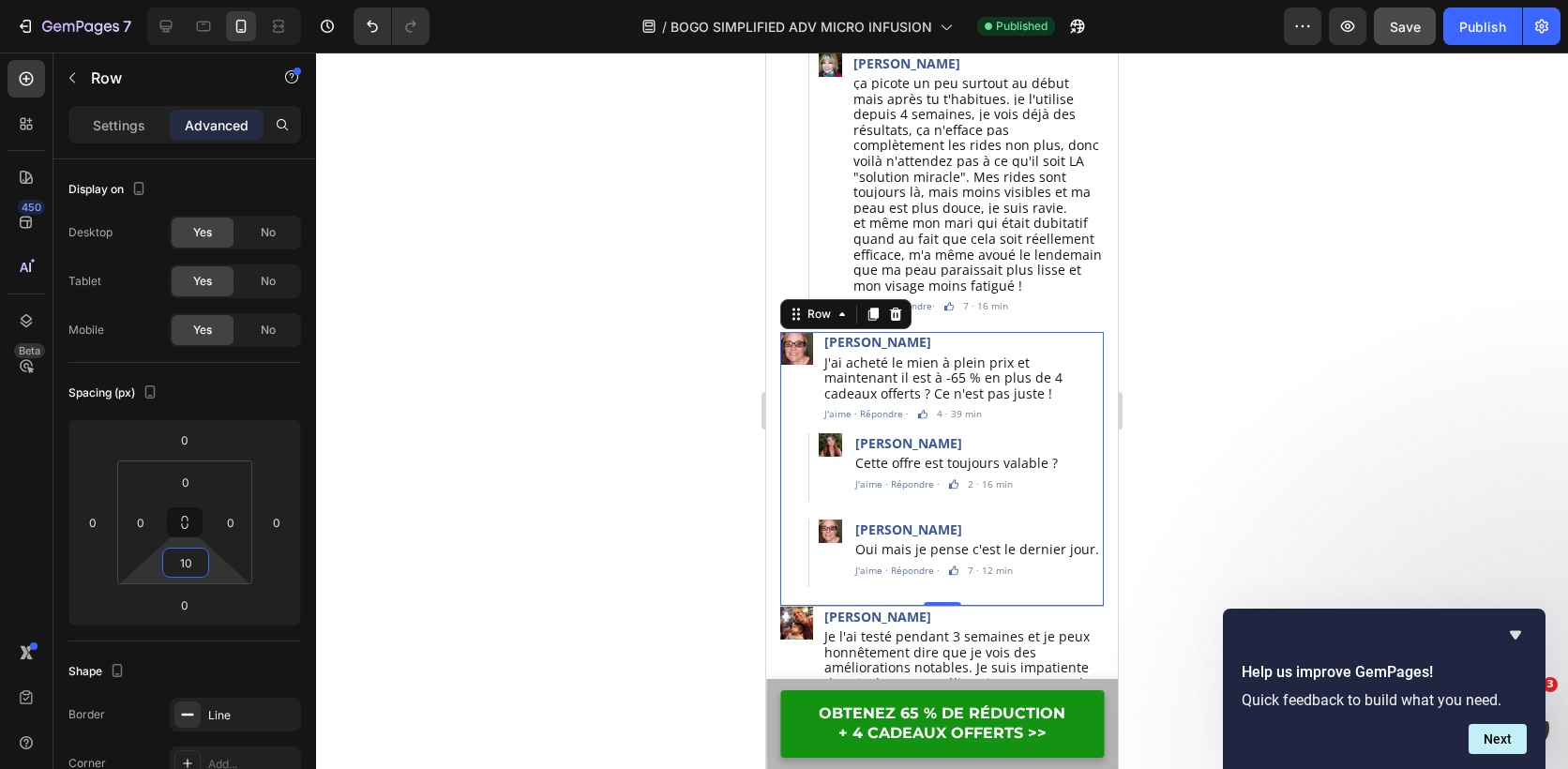
click at [474, 512] on div at bounding box center [941, 411] width 1252 height 717
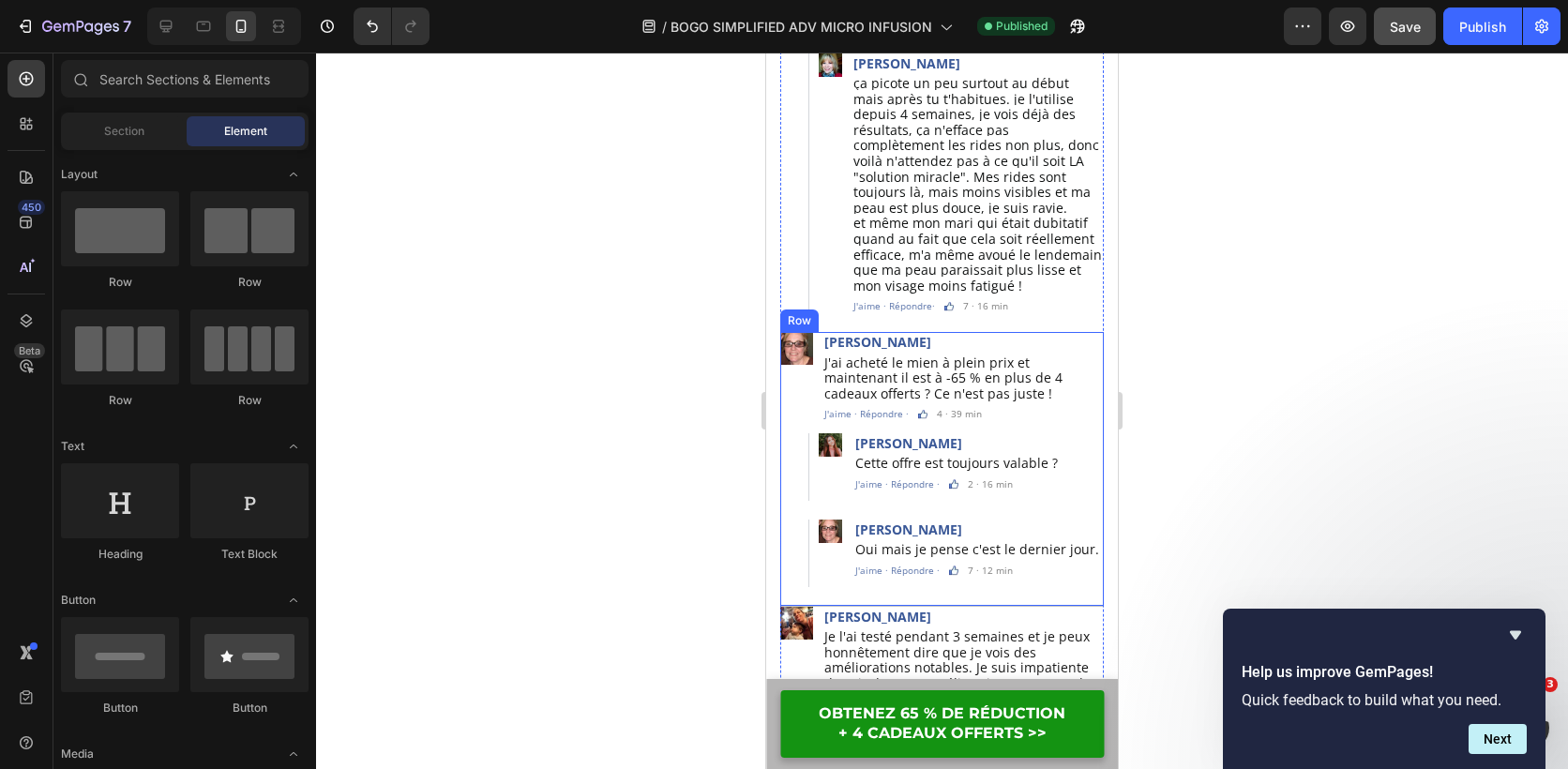
click at [787, 566] on div "Image Laurence Pasturel Text Block J'ai acheté le mien à plein prix et maintena…" at bounding box center [942, 464] width 323 height 264
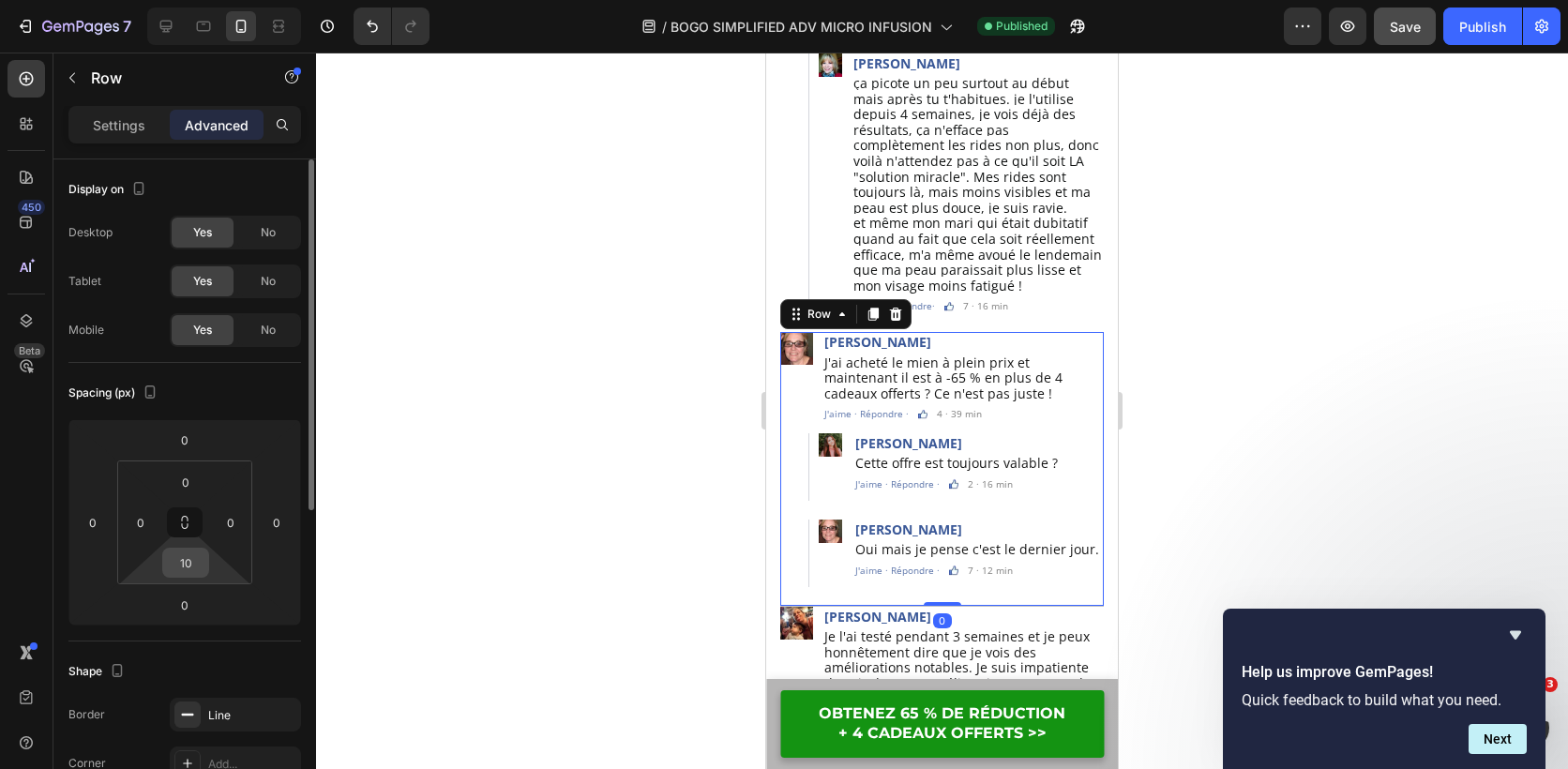
click at [199, 562] on input "10" at bounding box center [185, 563] width 37 height 29
type input "8"
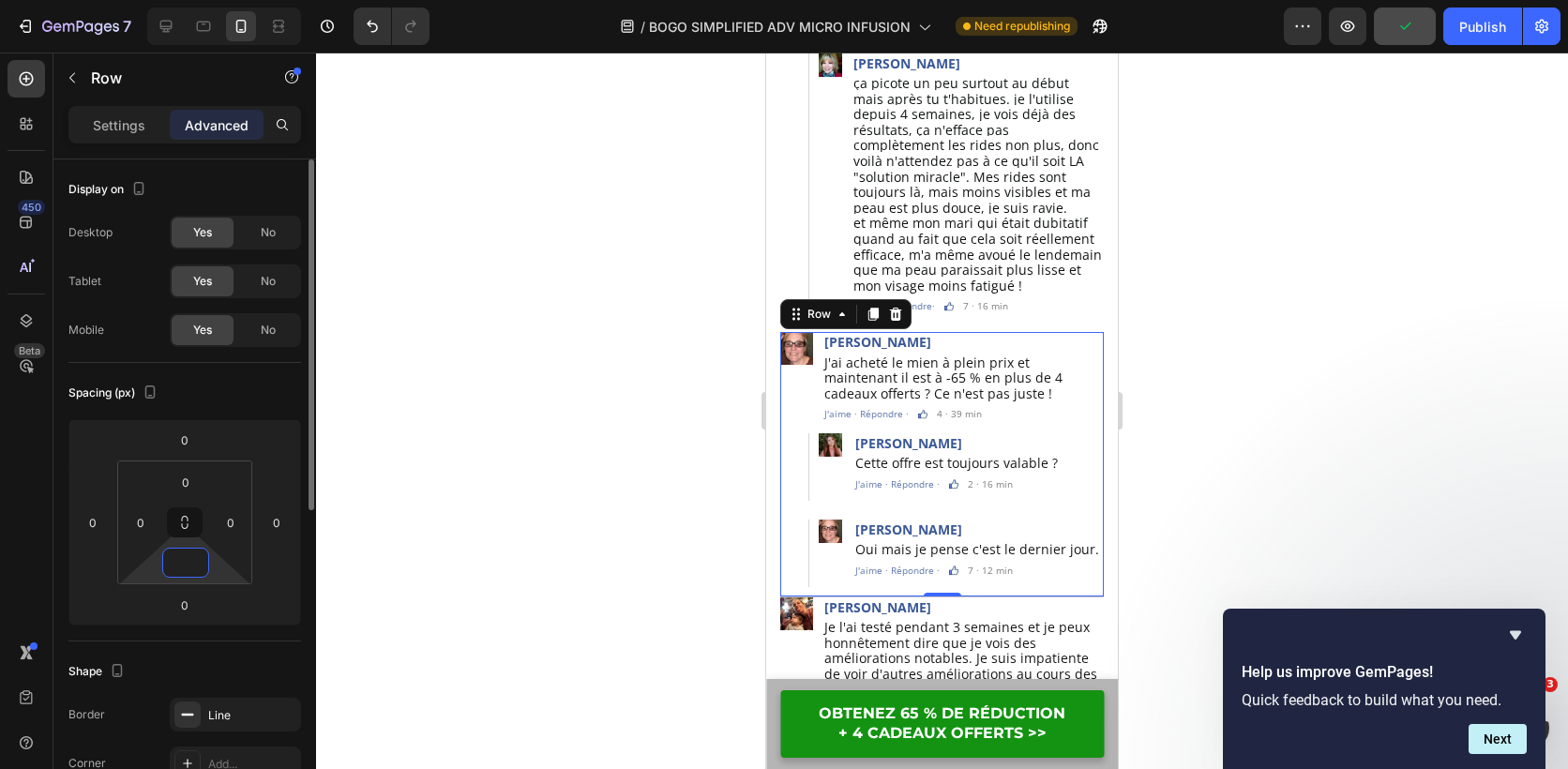
type input "5"
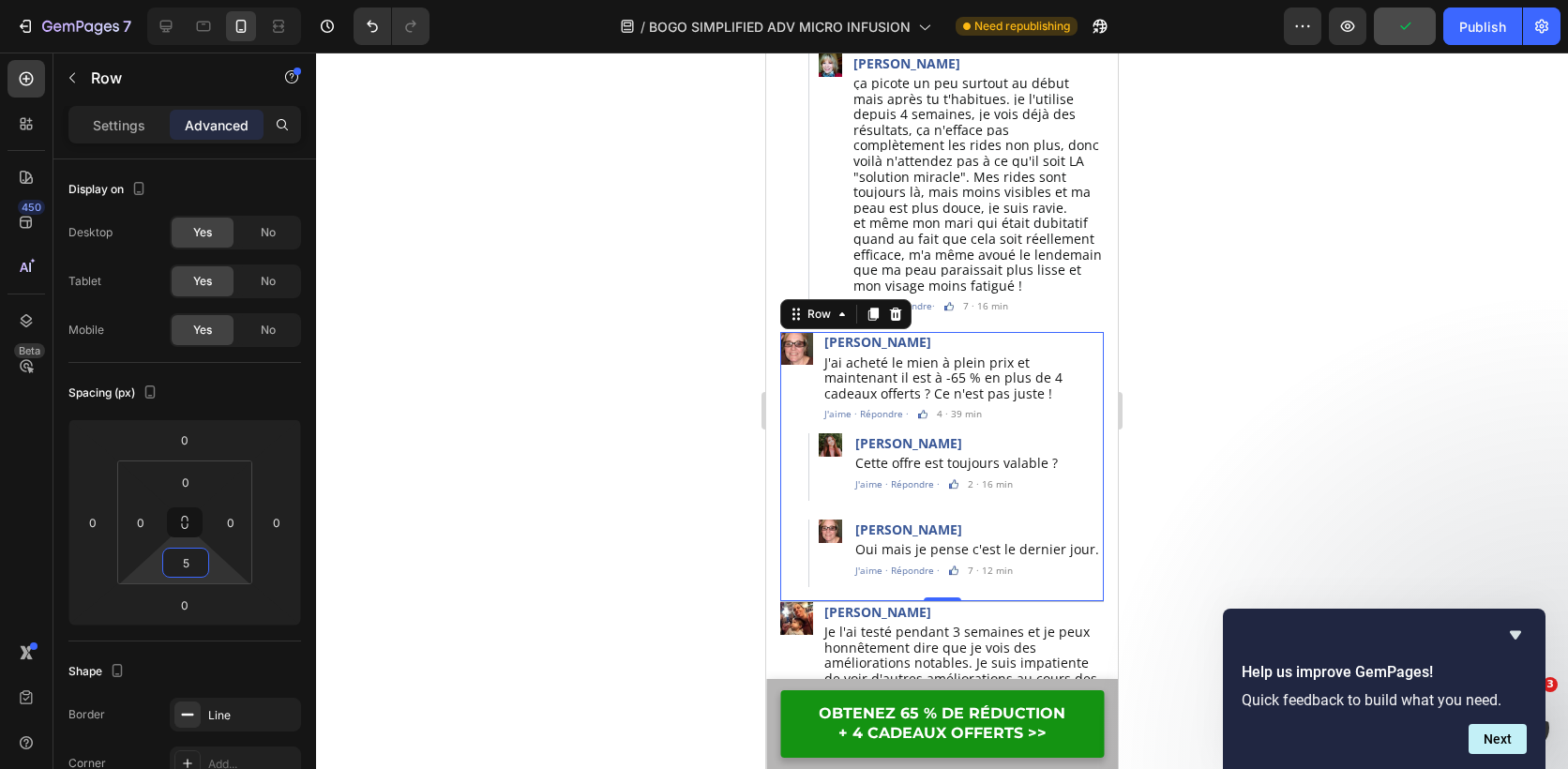
click at [474, 491] on div at bounding box center [941, 411] width 1252 height 717
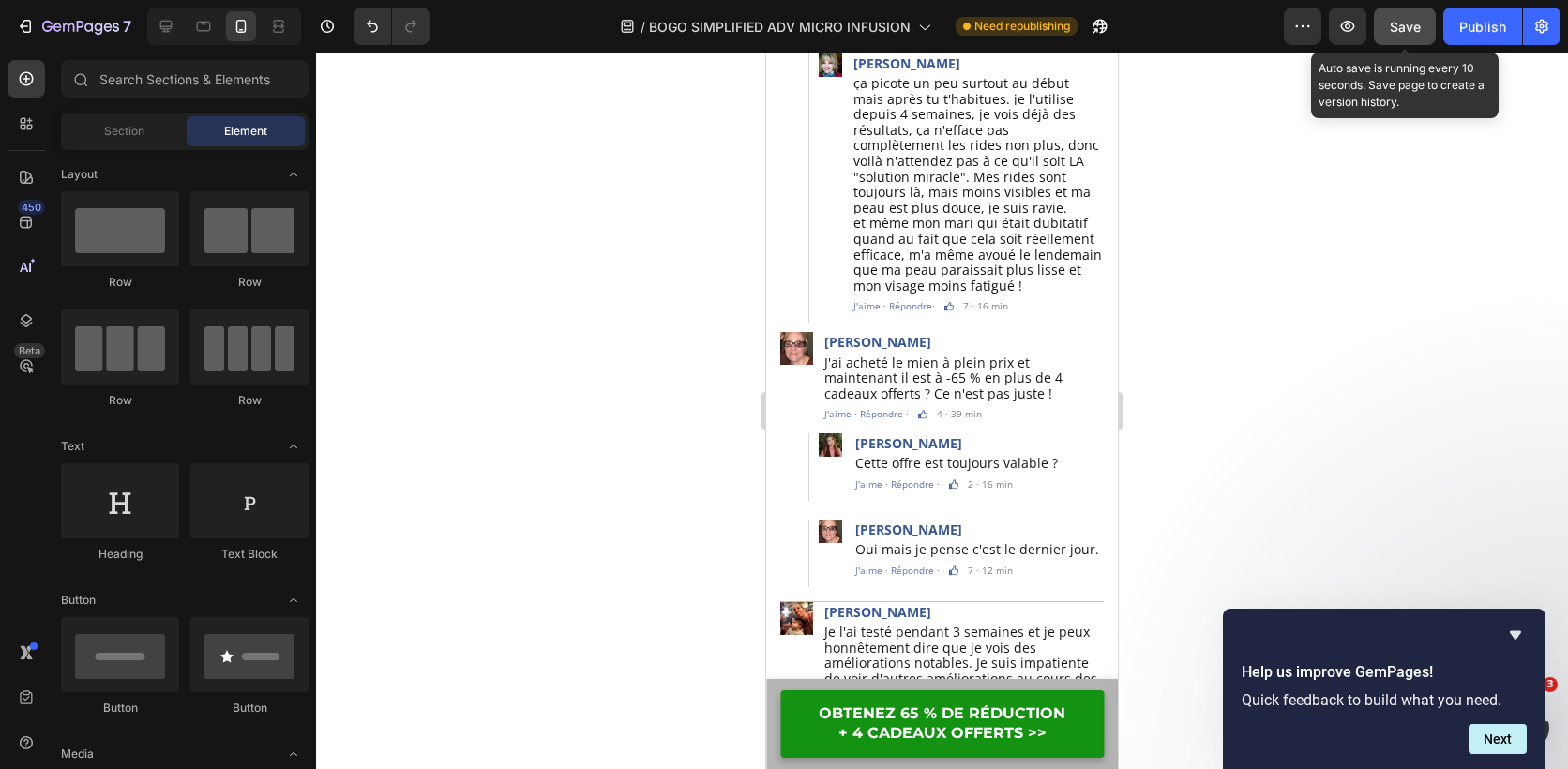
click at [1400, 29] on span "Save" at bounding box center [1405, 27] width 31 height 16
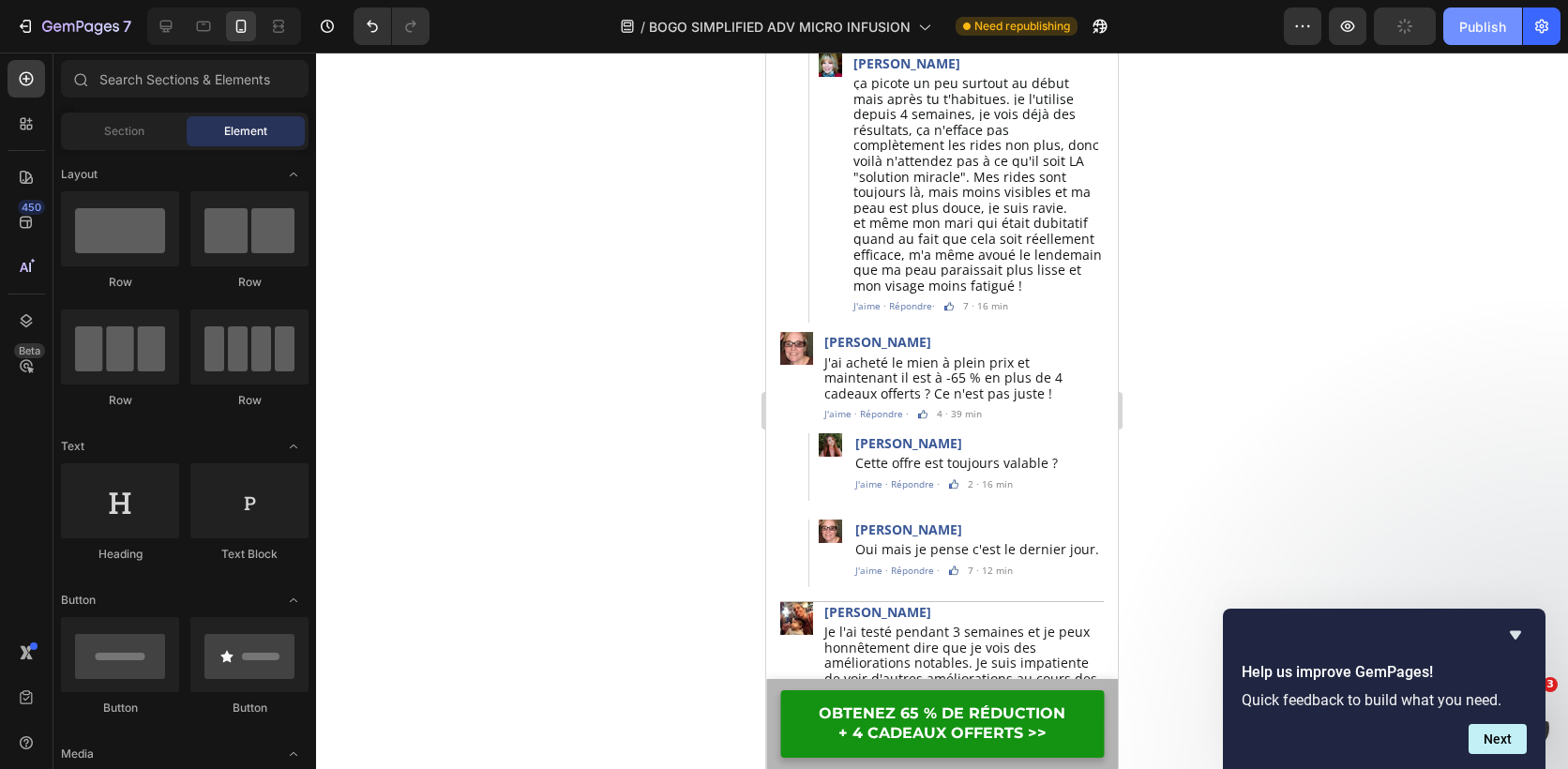
click at [1472, 29] on div "Publish" at bounding box center [1482, 27] width 47 height 20
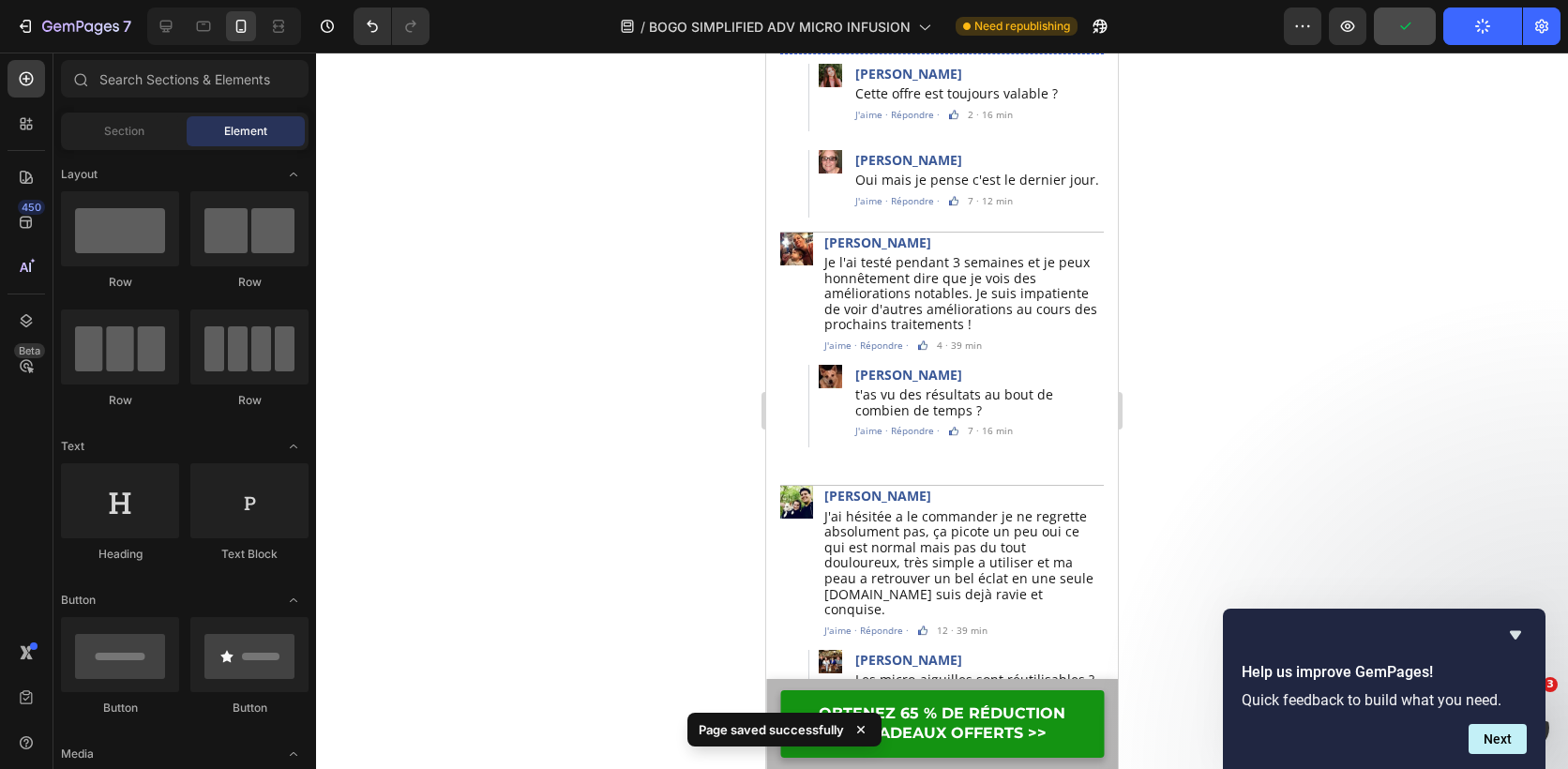
scroll to position [5767, 0]
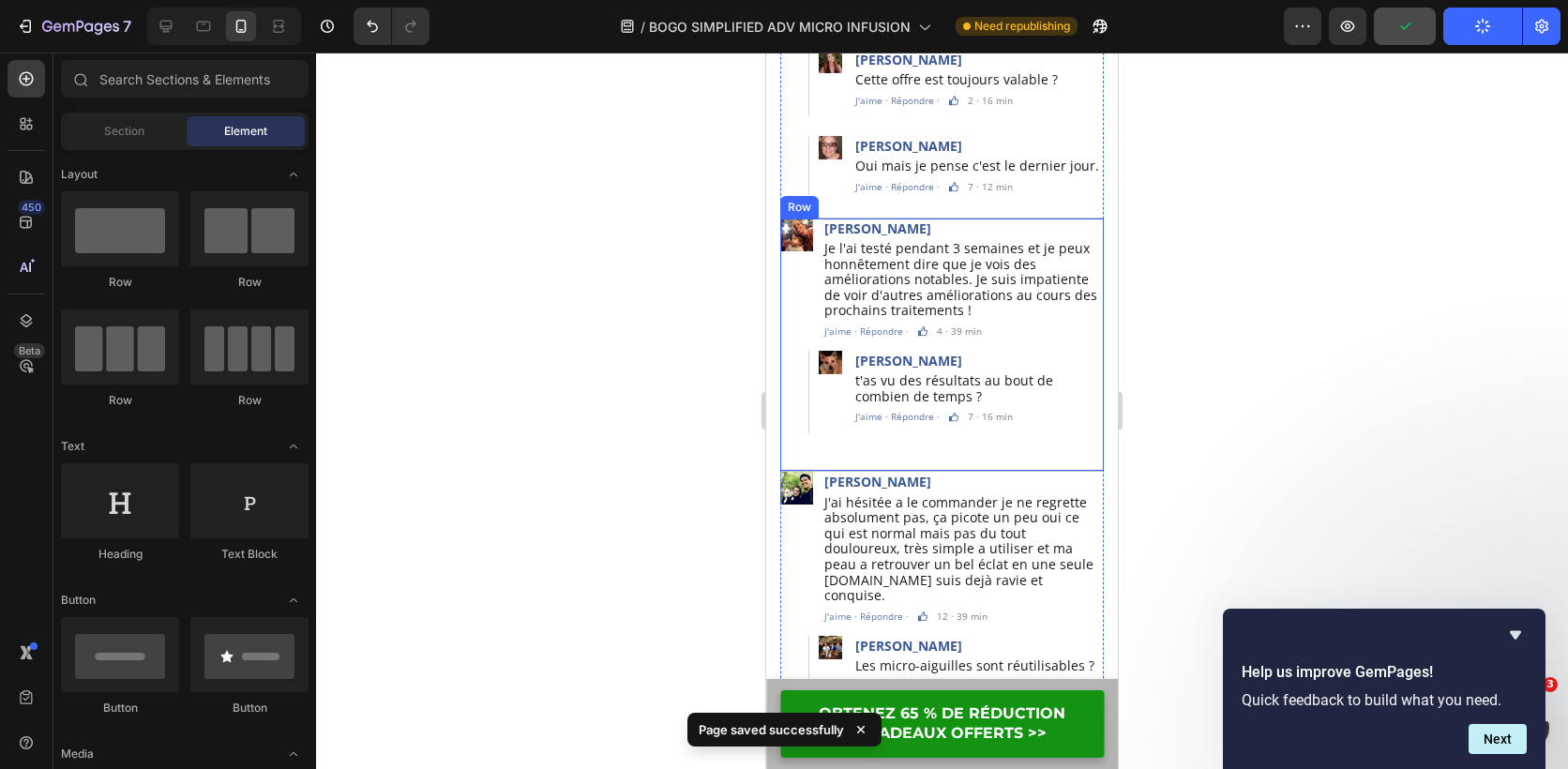
click at [998, 422] on div "Image Lydia Canaux Text Block Je l'ai testé pendant 3 semaines et je peux honnê…" at bounding box center [942, 345] width 323 height 254
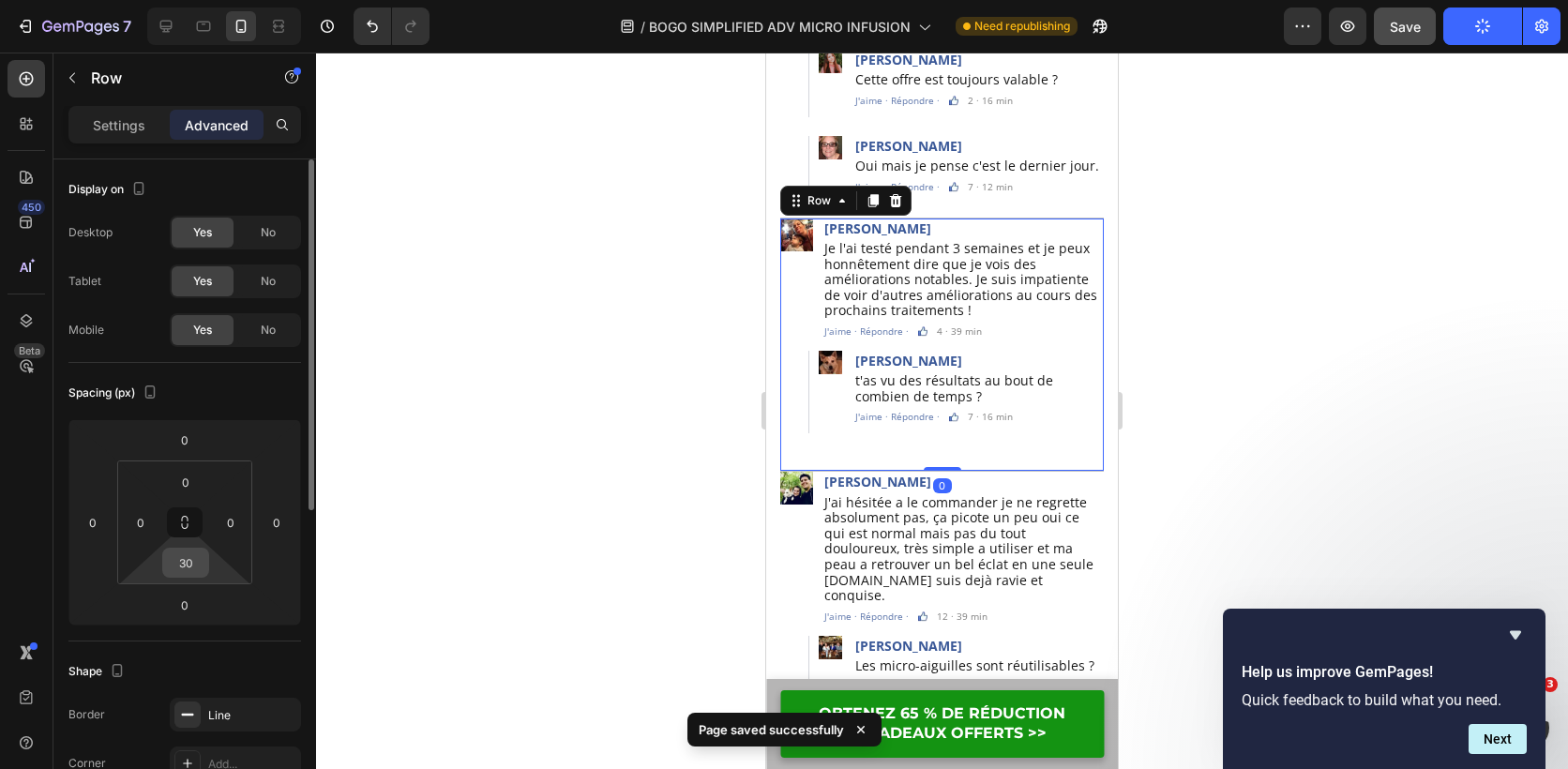
click at [195, 559] on input "30" at bounding box center [185, 563] width 37 height 29
type input "8"
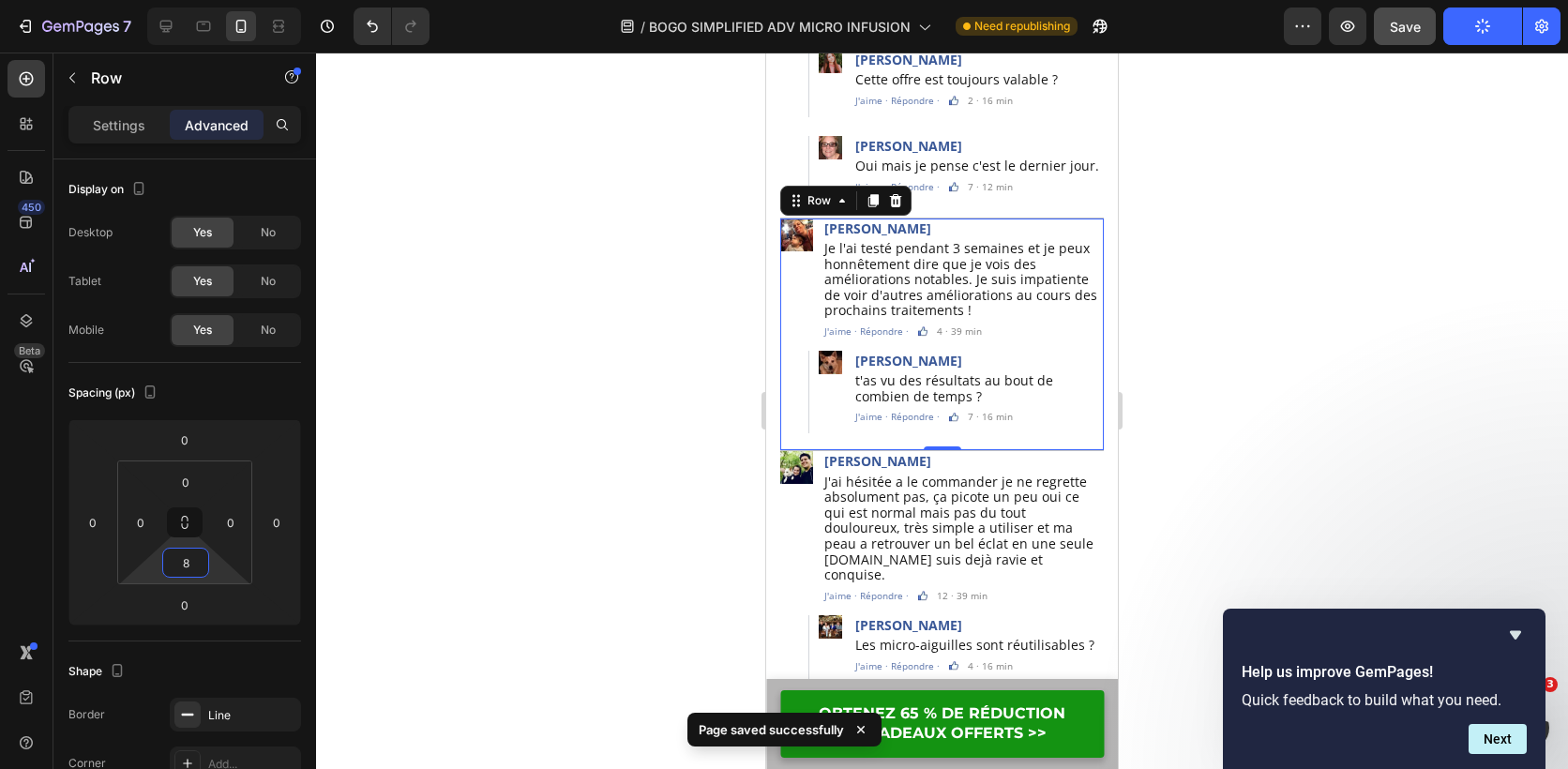
click at [626, 505] on div at bounding box center [941, 411] width 1252 height 717
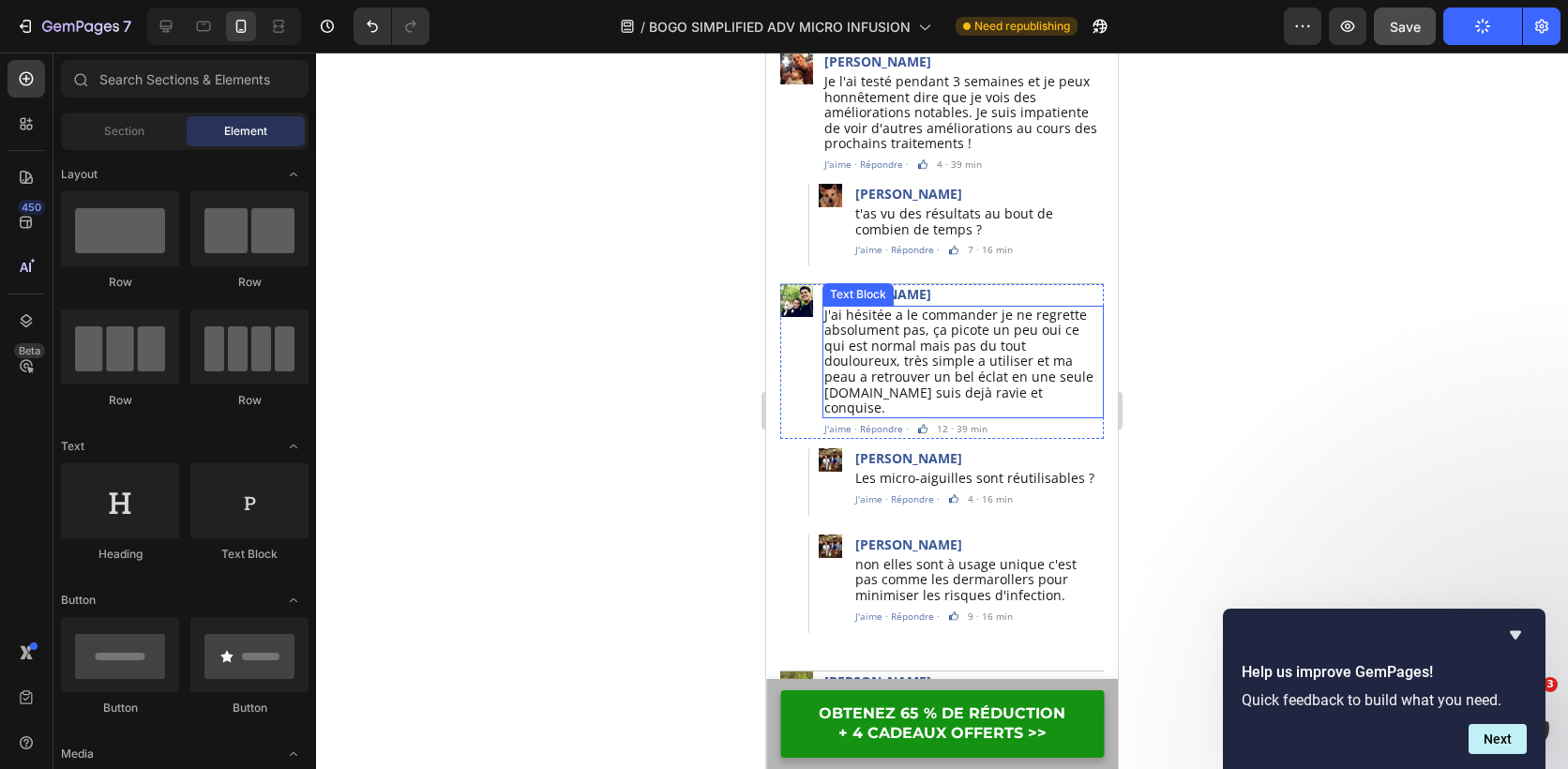
scroll to position [6002, 0]
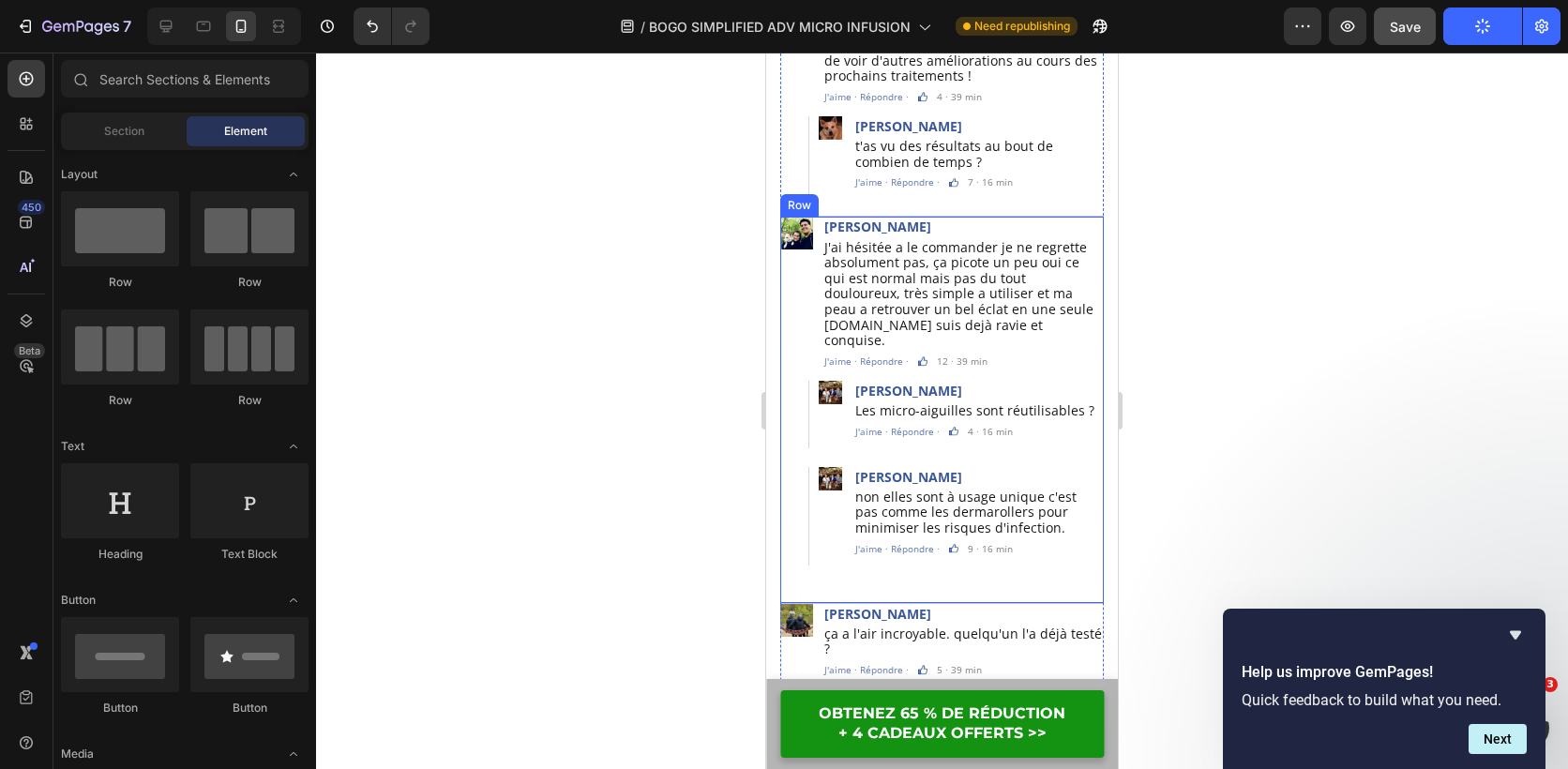
click at [990, 533] on div "Image Myriam Bartolini Text Block J'ai hésitée a le commander je ne regrette ab…" at bounding box center [942, 410] width 323 height 386
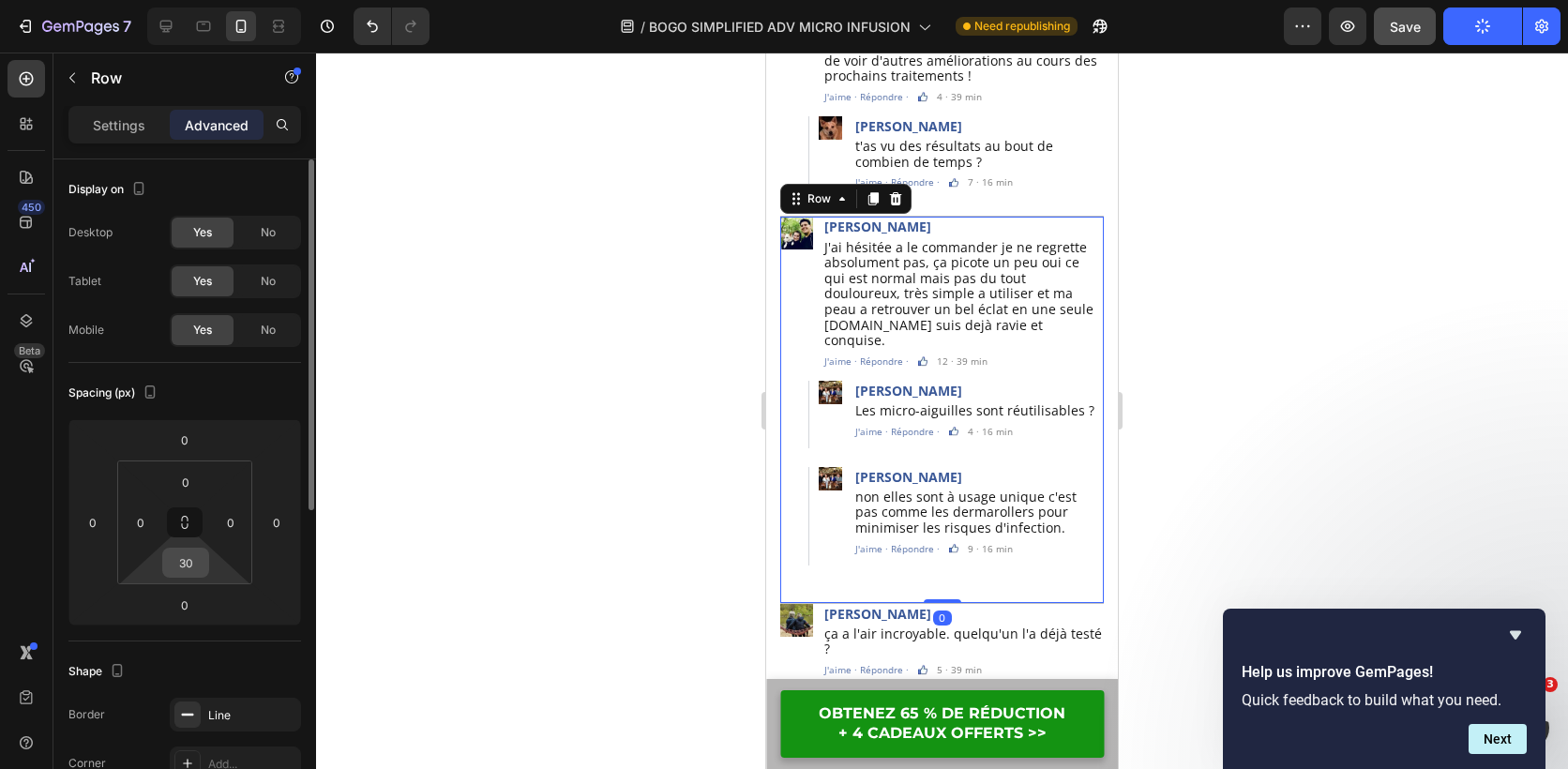
click at [188, 561] on input "30" at bounding box center [185, 563] width 37 height 29
type input "8"
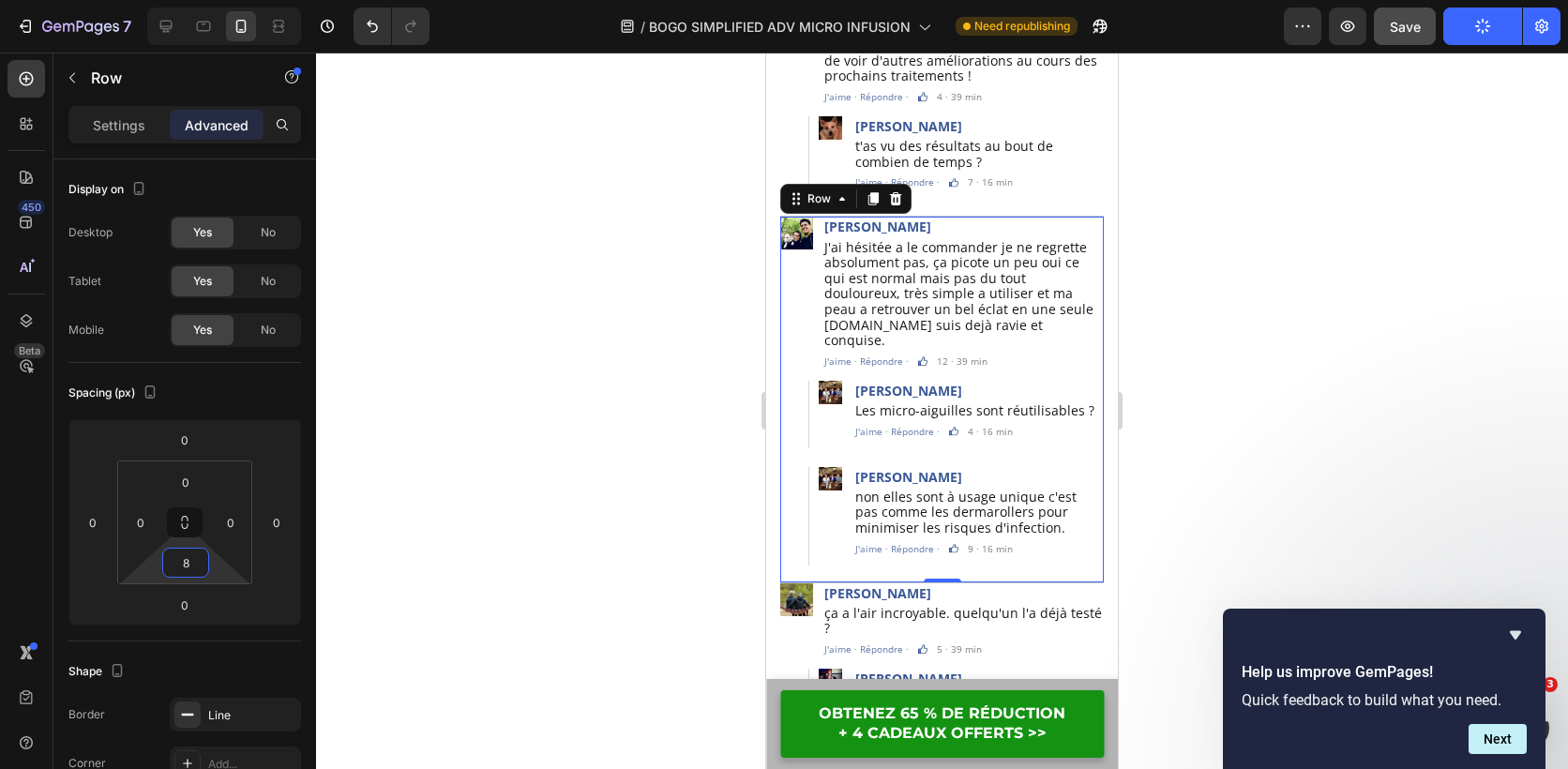
click at [583, 531] on div at bounding box center [941, 411] width 1252 height 717
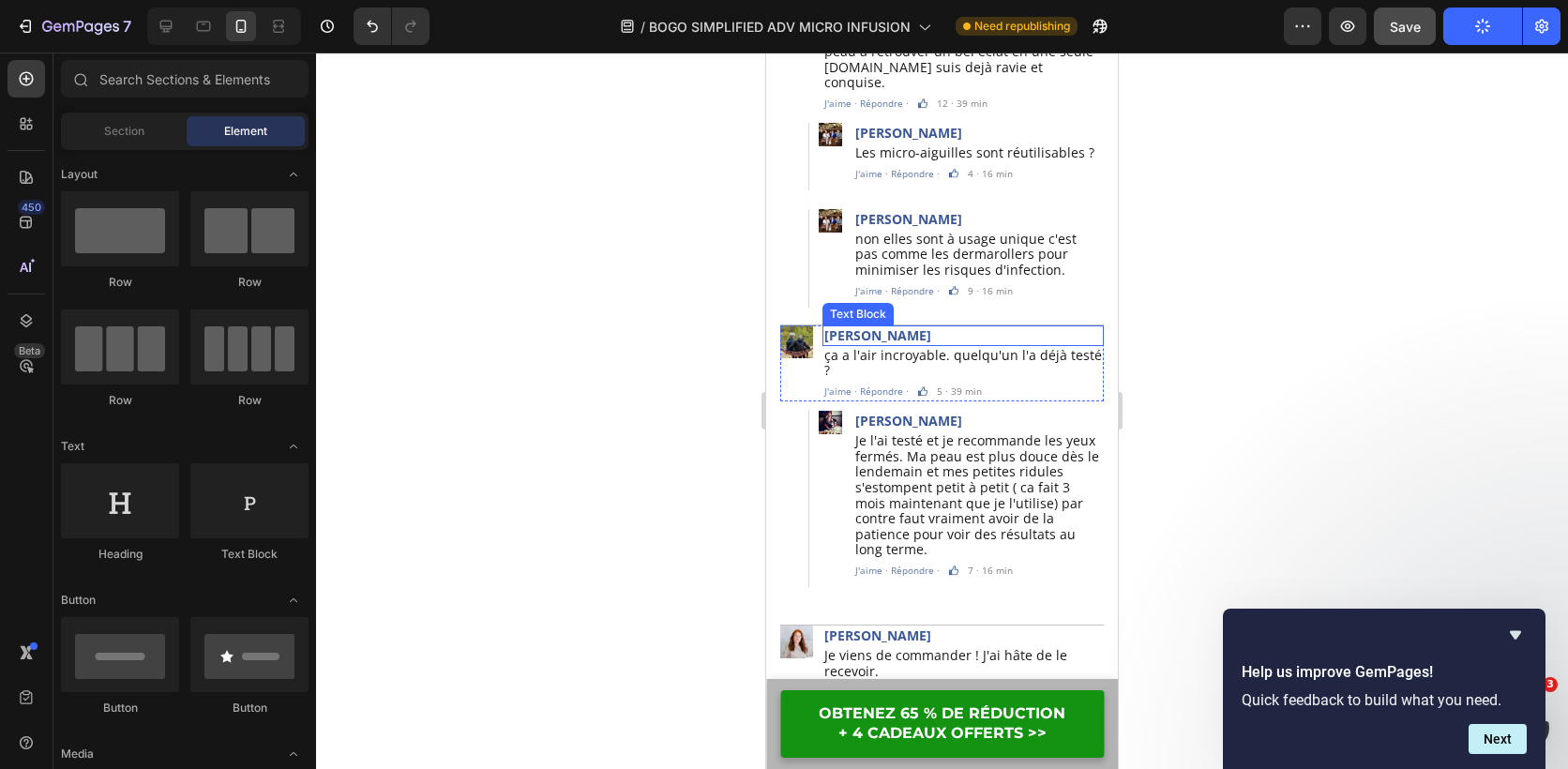
scroll to position [6427, 0]
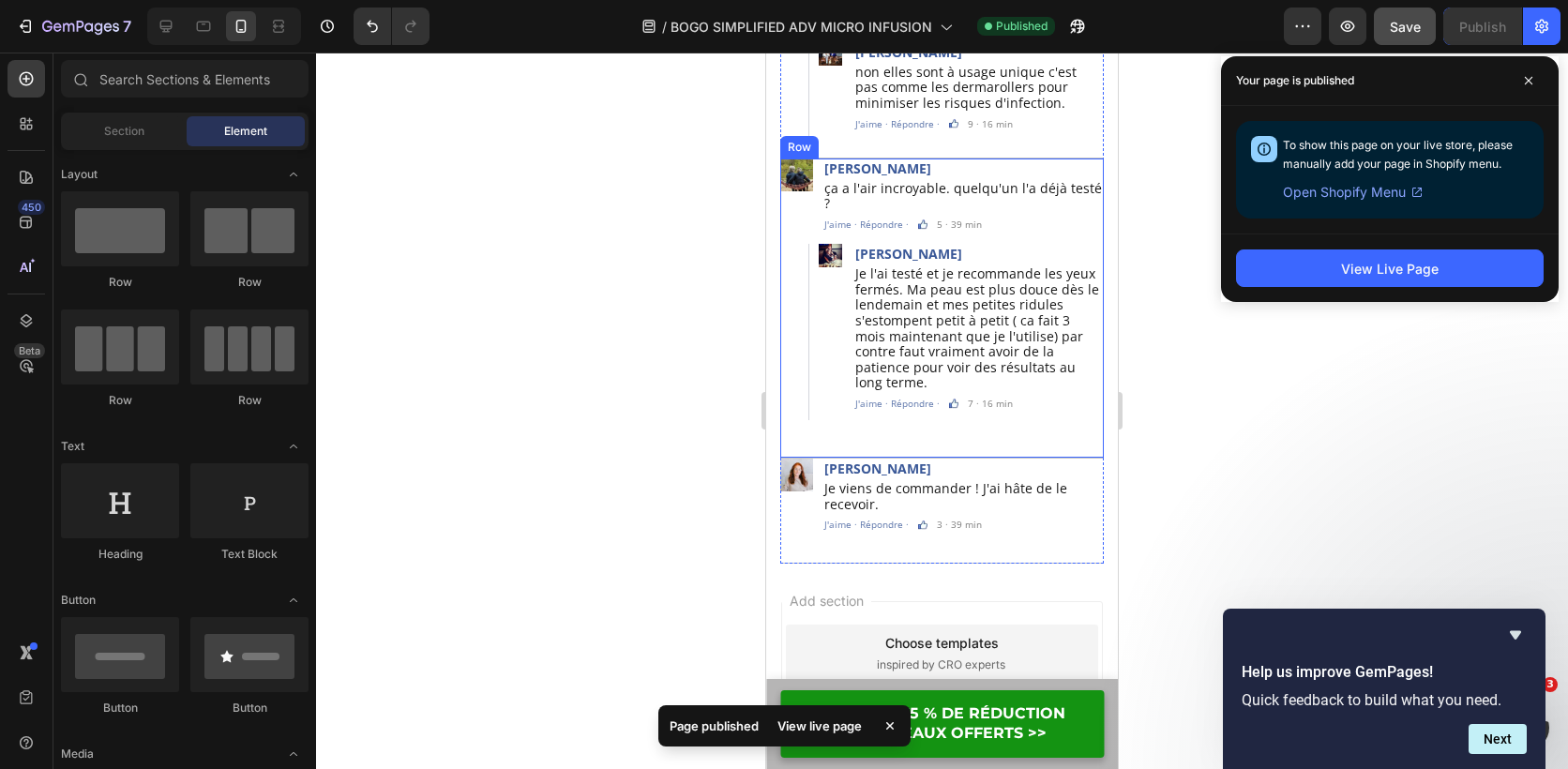
click at [994, 356] on div "Image Stéphanie Trébier Text Block ça a l'air incroyable. quelqu'un l'a déjà te…" at bounding box center [942, 309] width 323 height 300
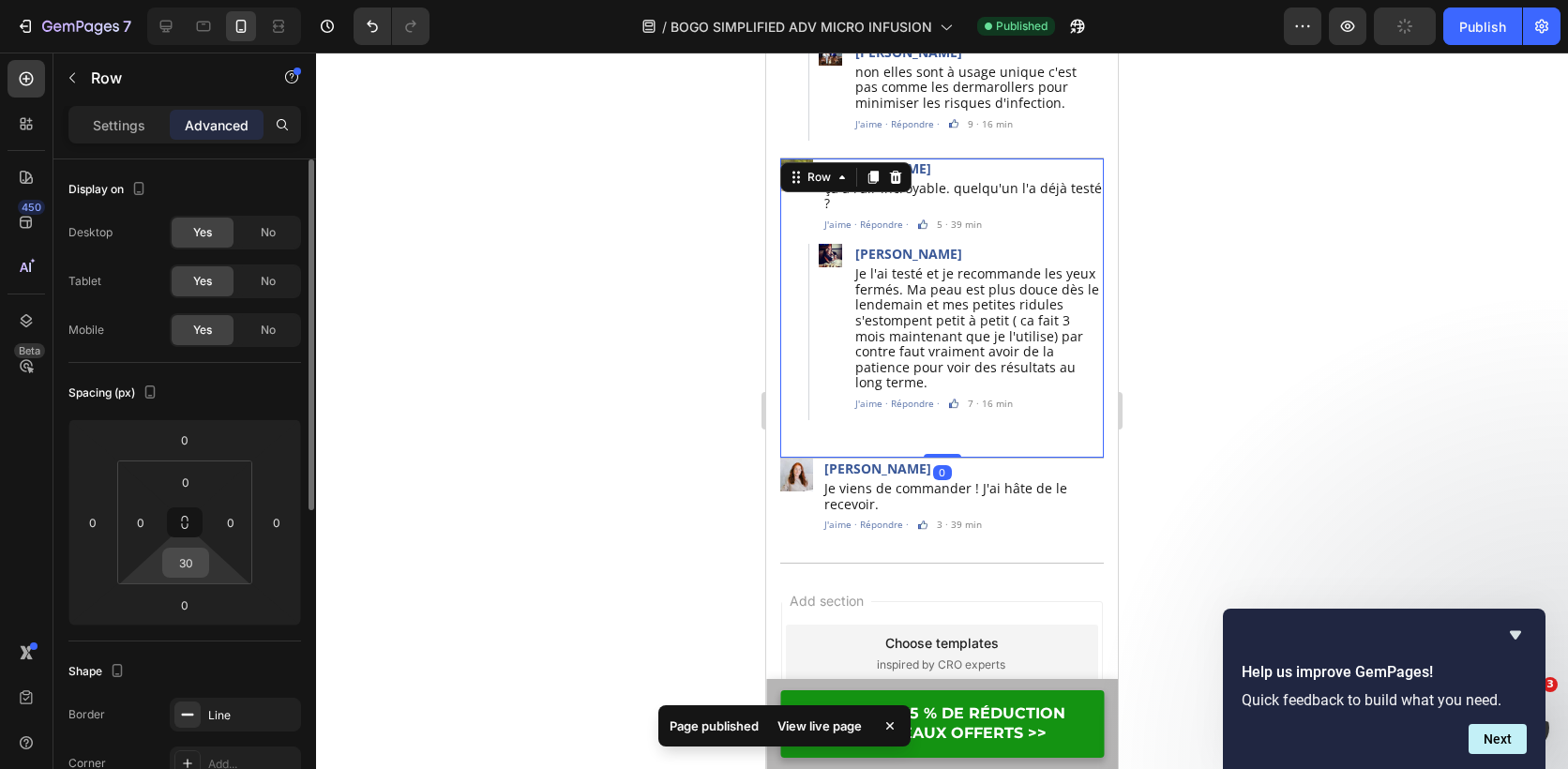
click at [194, 567] on input "30" at bounding box center [185, 563] width 37 height 29
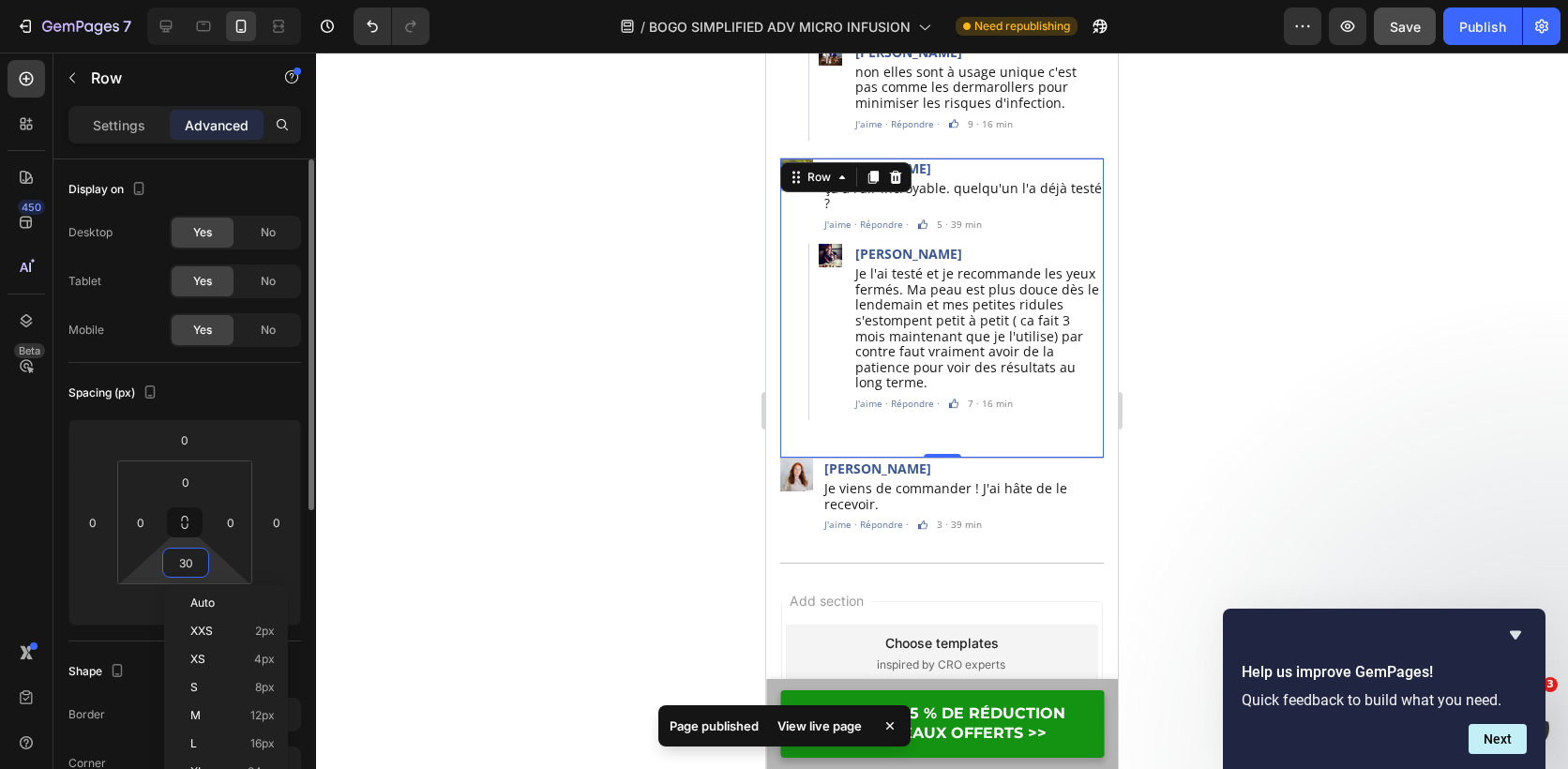
type input "8"
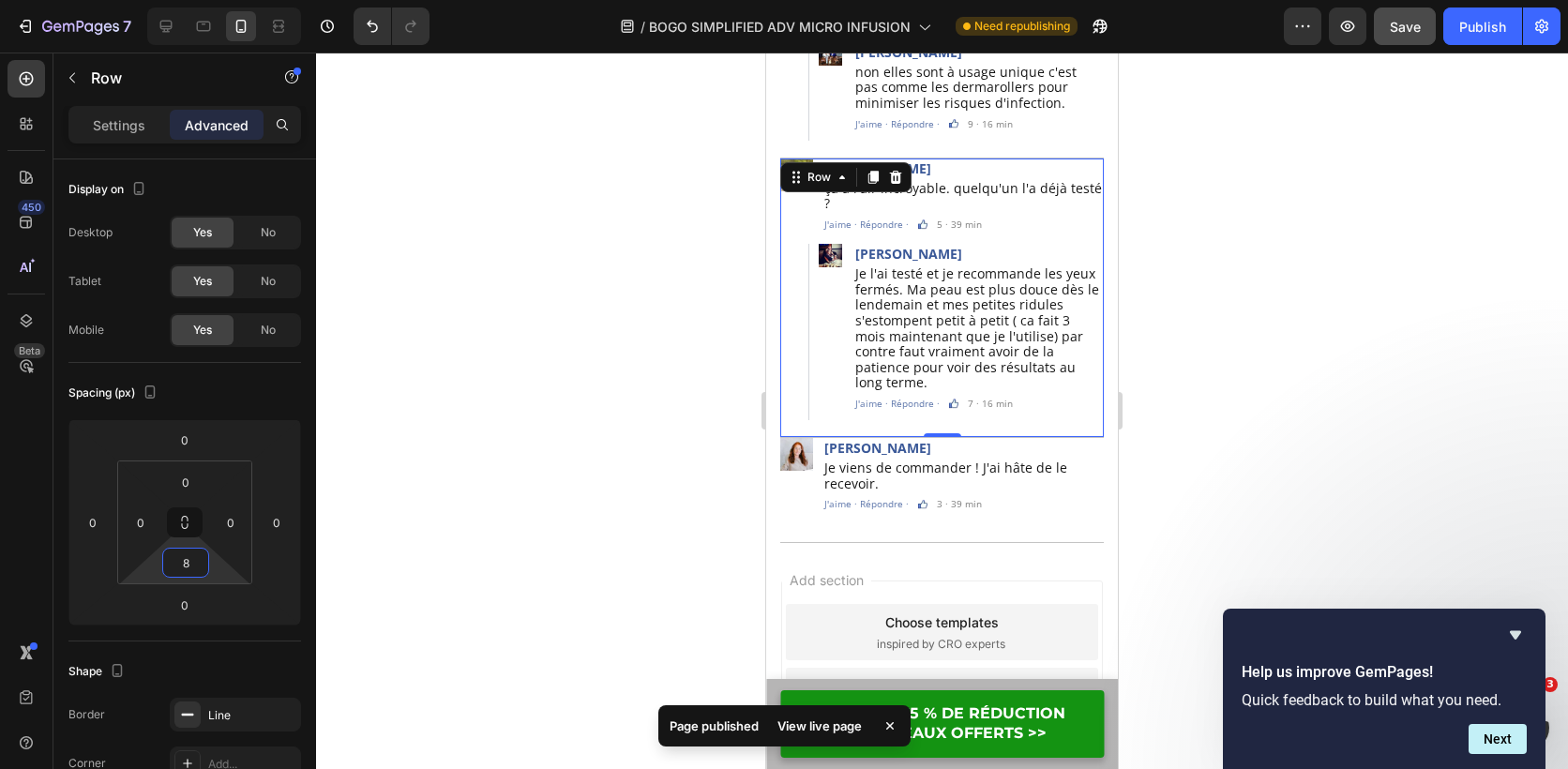
click at [594, 448] on div at bounding box center [941, 411] width 1252 height 717
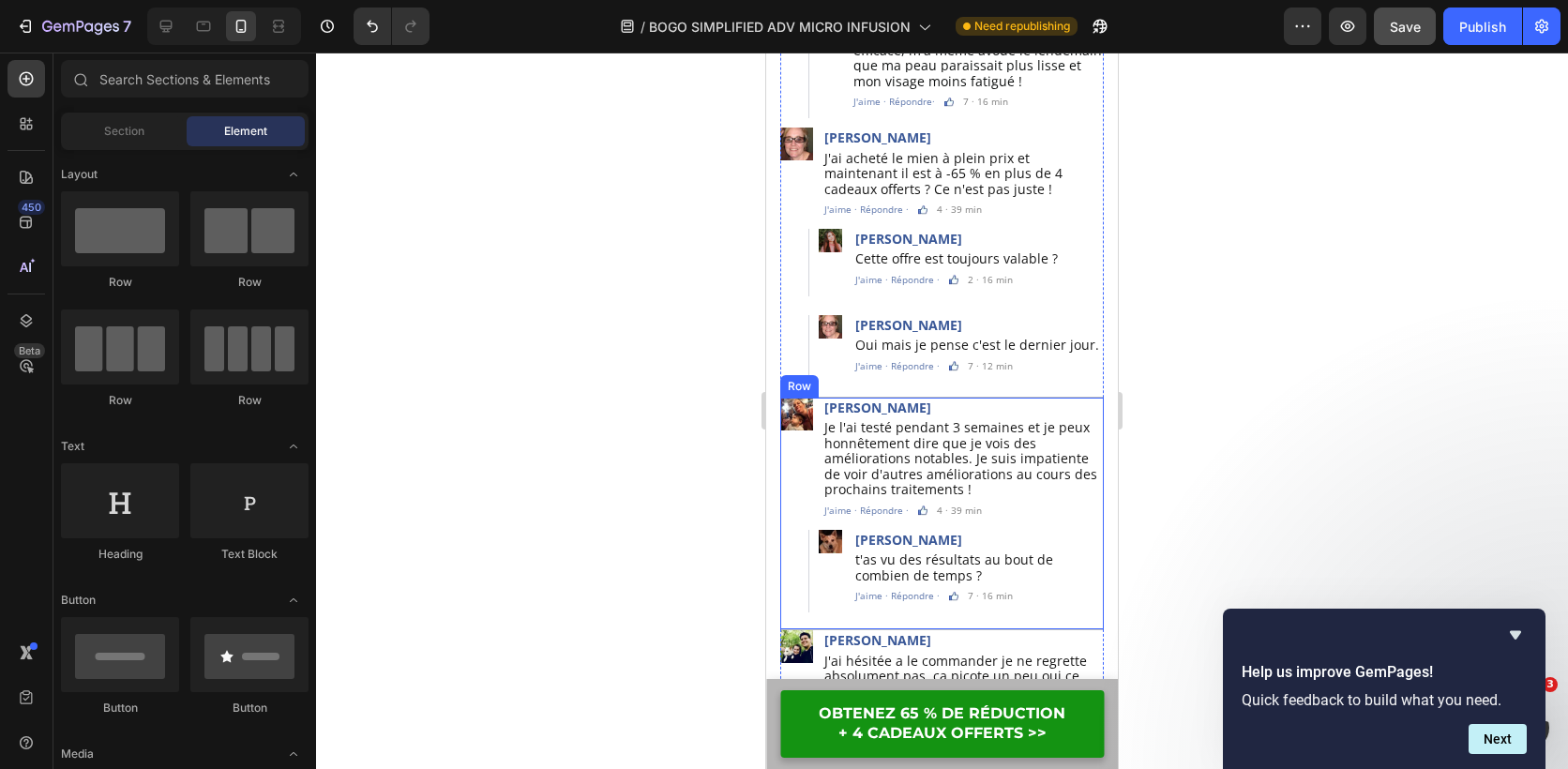
scroll to position [5576, 0]
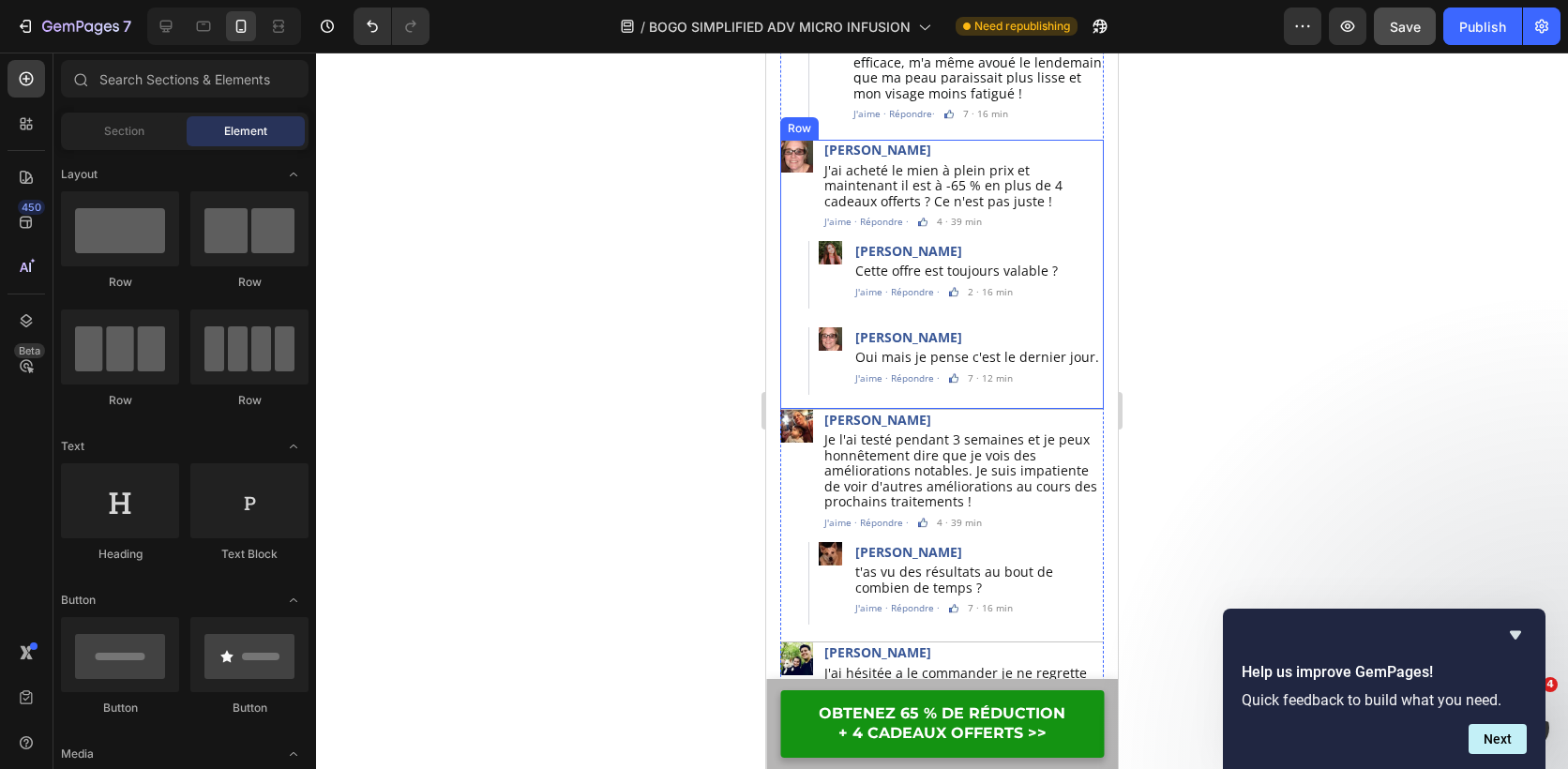
click at [790, 361] on div "Image Laurence Pasturel Text Block J'ai acheté le mien à plein prix et maintena…" at bounding box center [942, 272] width 323 height 264
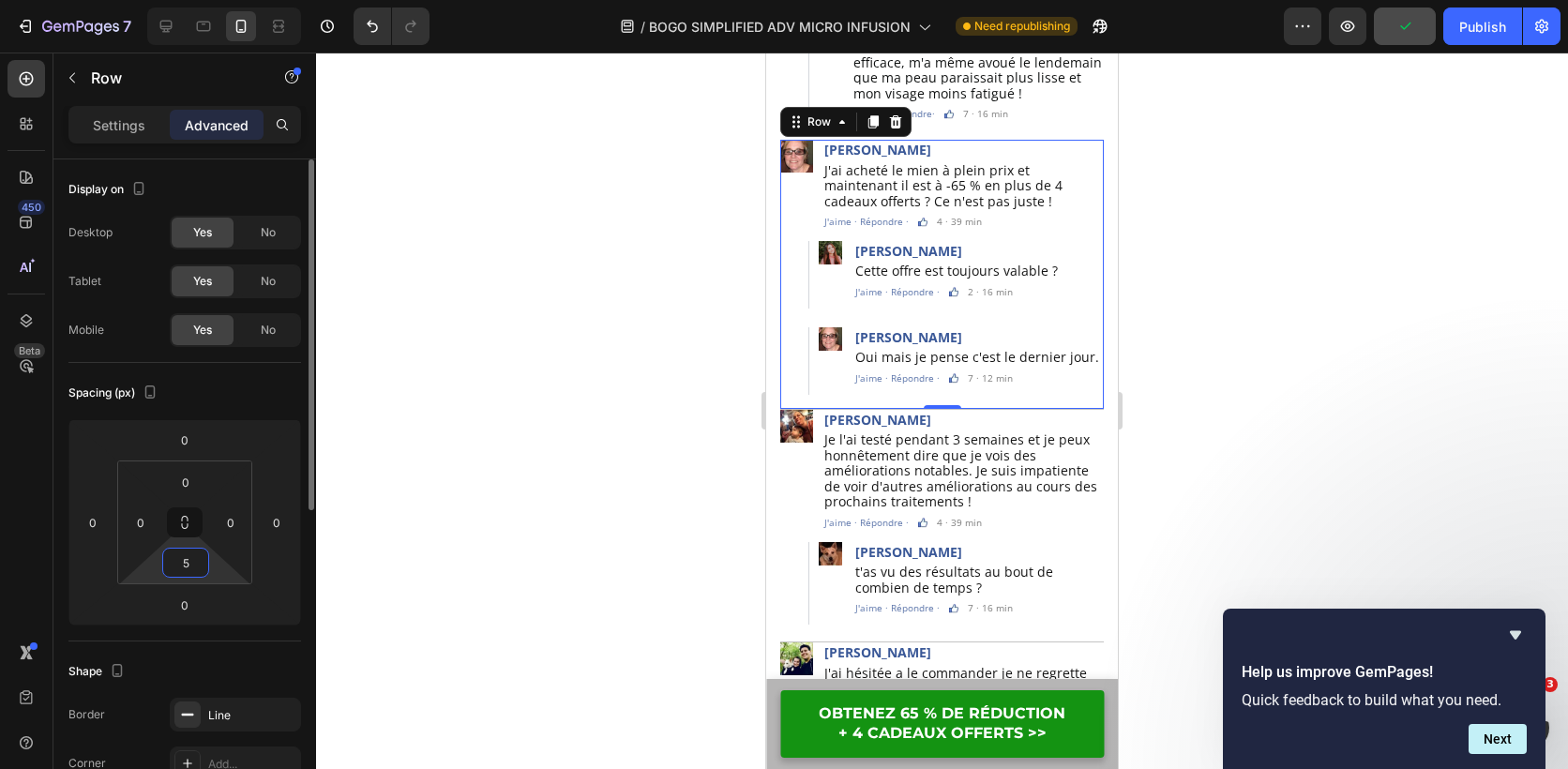
click at [190, 561] on input "5" at bounding box center [185, 563] width 37 height 29
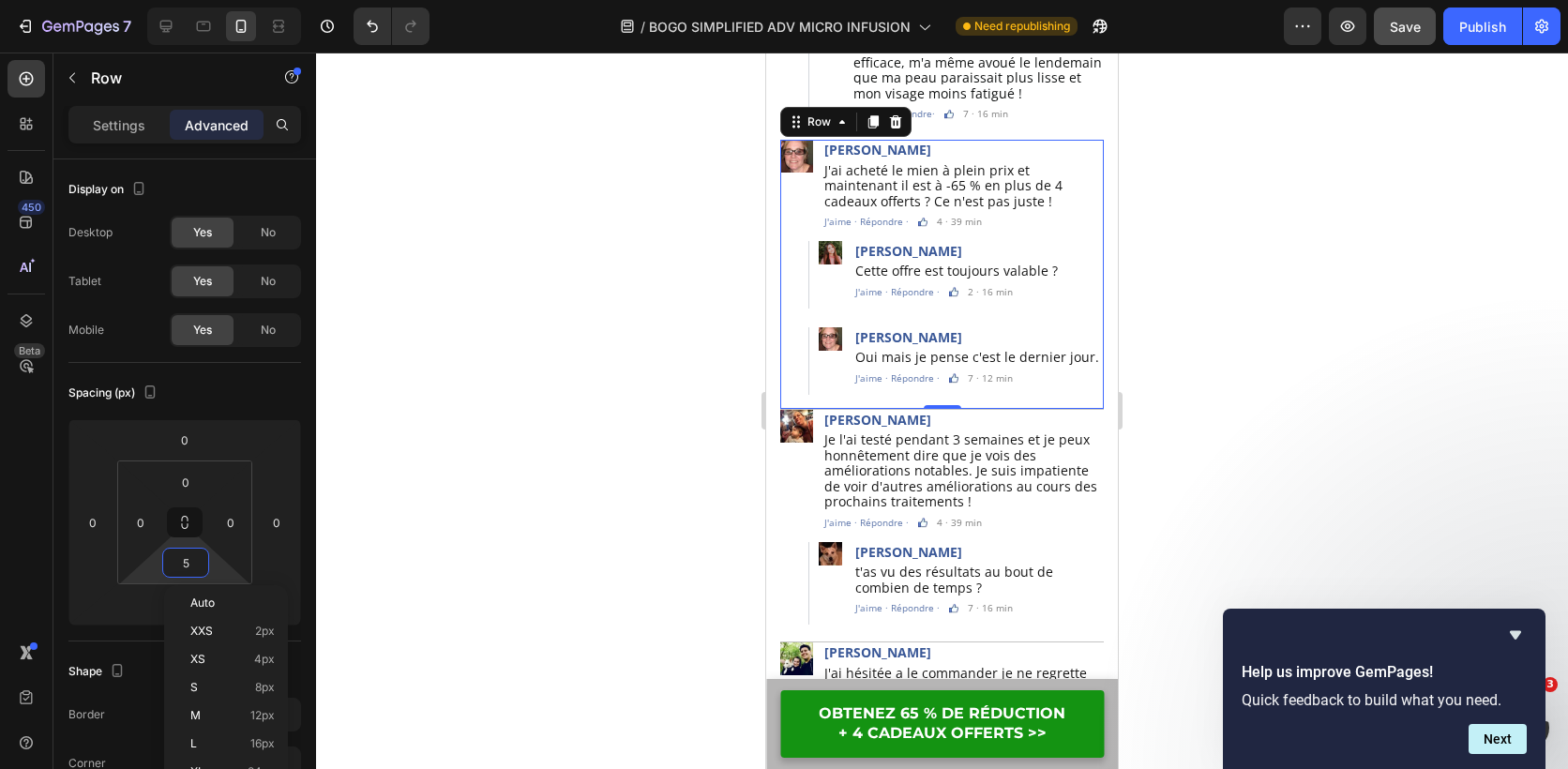
click at [627, 338] on div at bounding box center [941, 411] width 1252 height 717
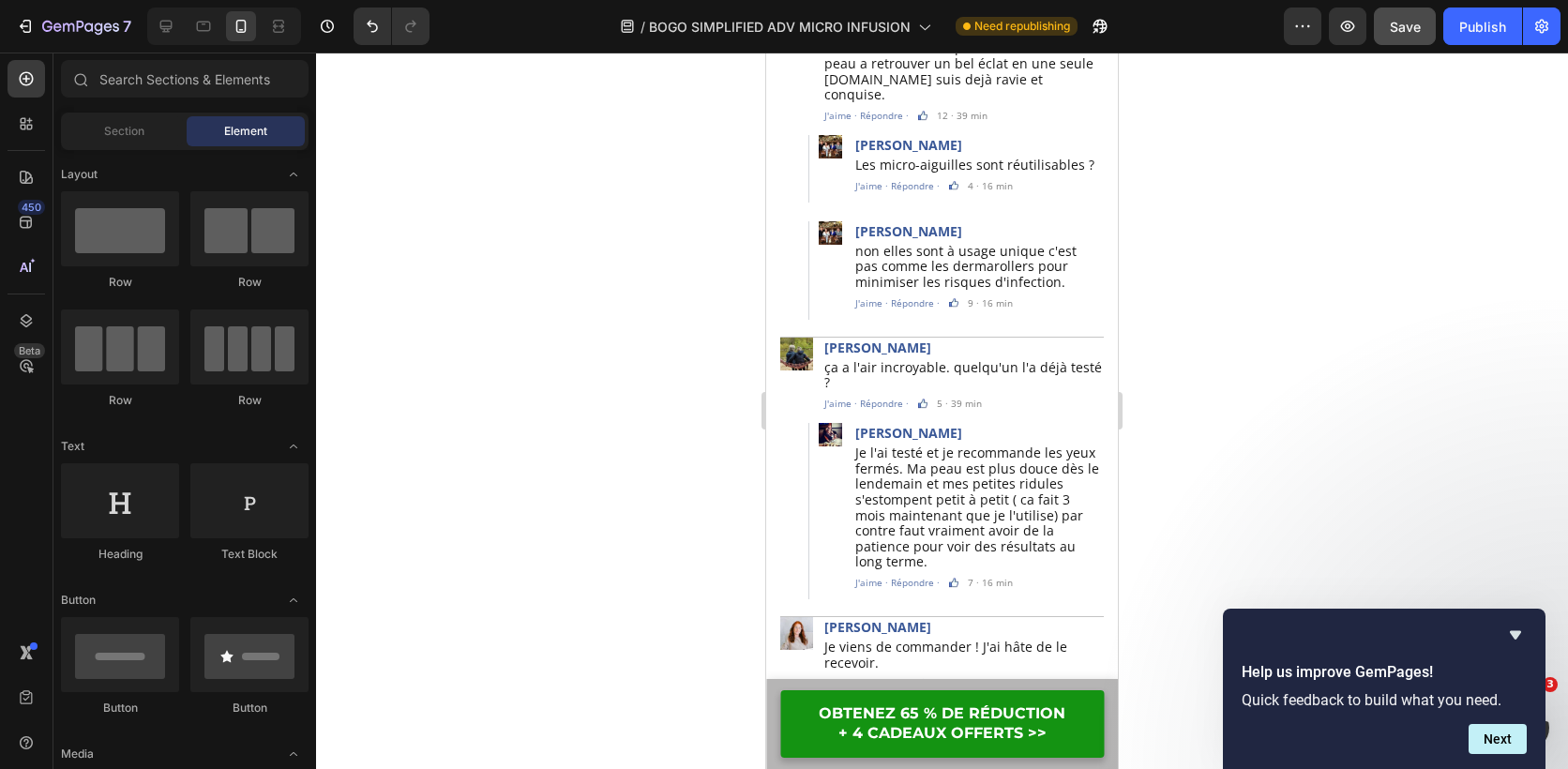
scroll to position [6469, 0]
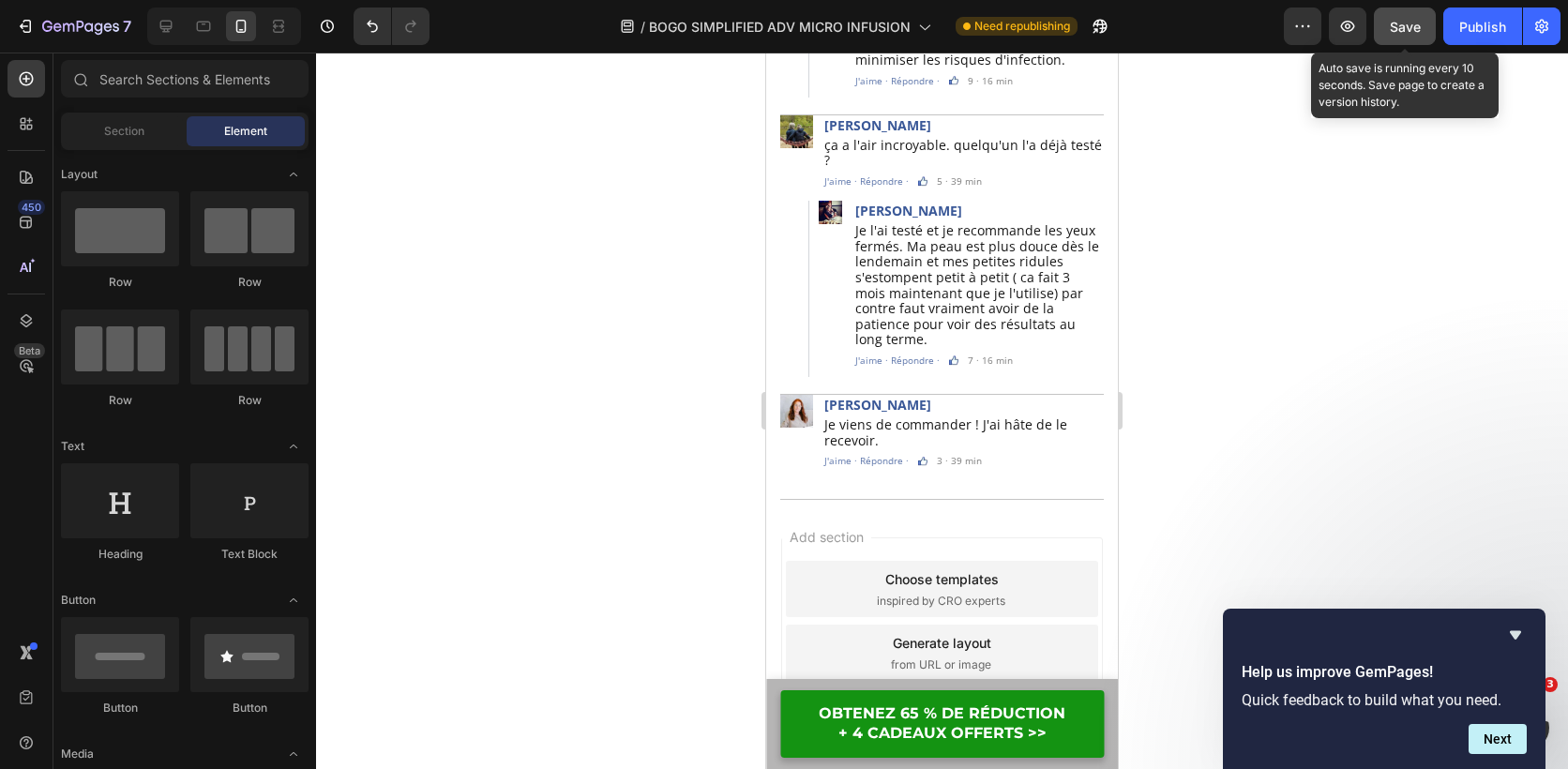
click at [1404, 31] on span "Save" at bounding box center [1405, 27] width 31 height 16
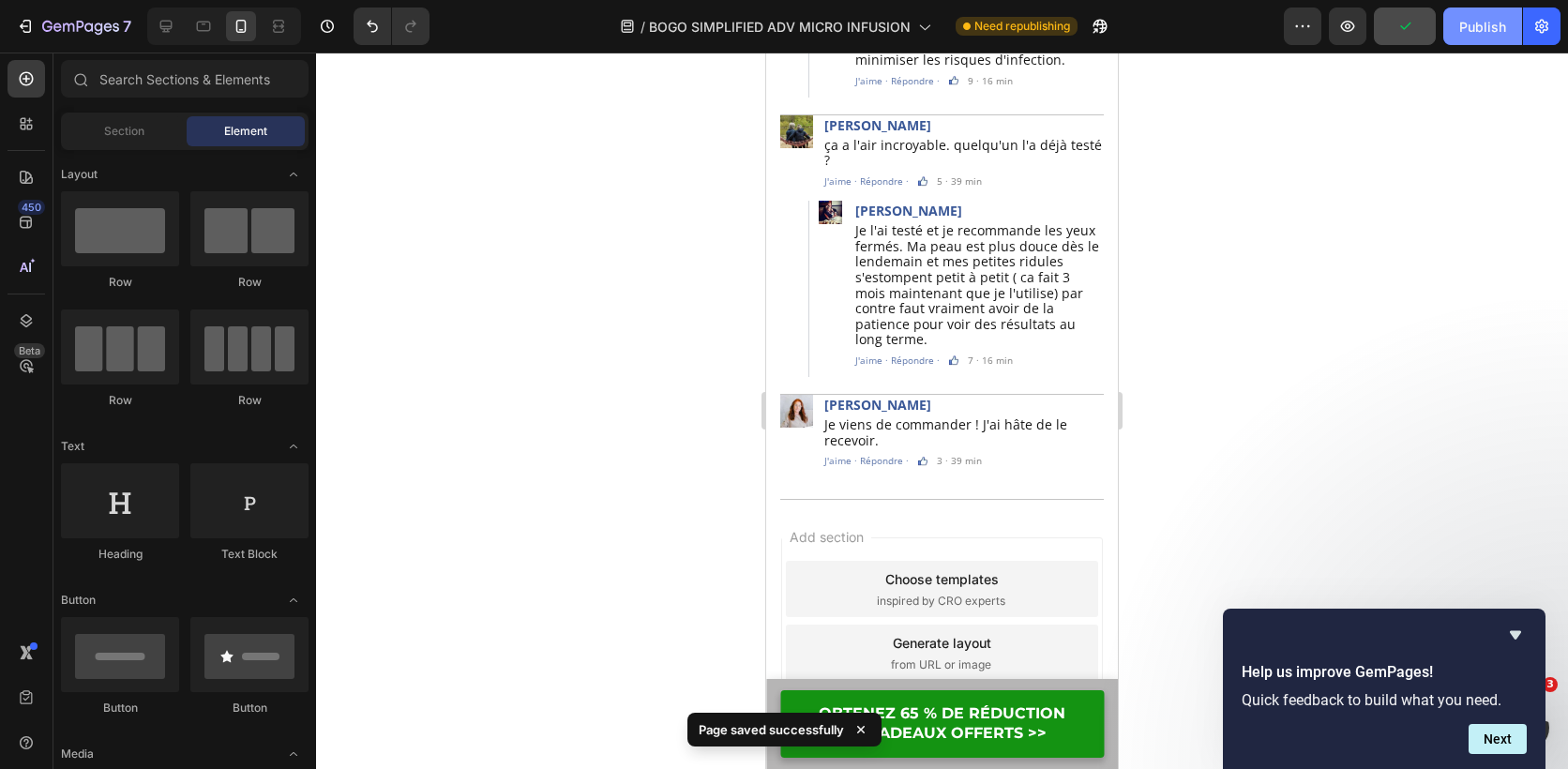
click at [1479, 23] on div "Publish" at bounding box center [1482, 27] width 47 height 20
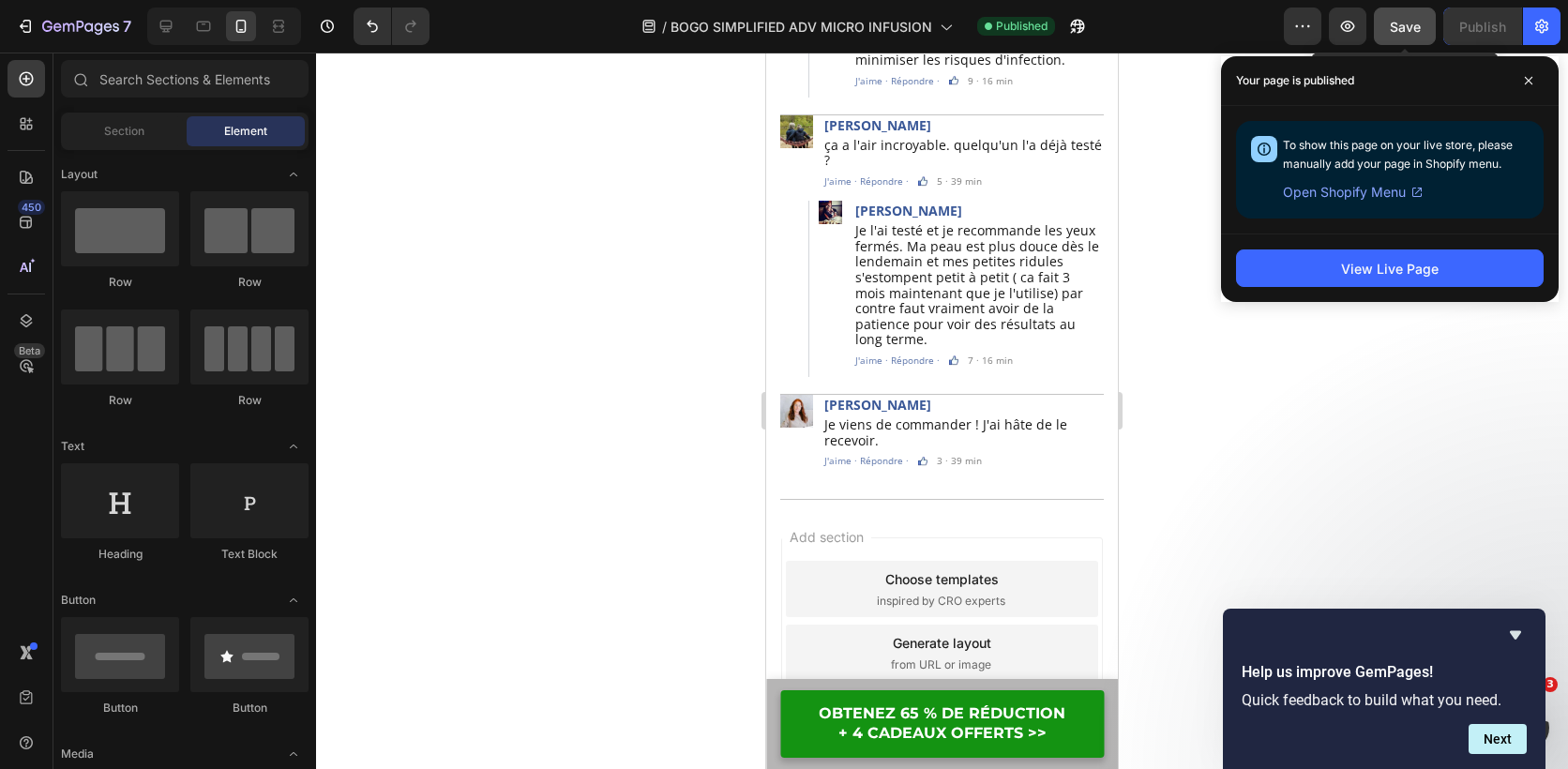
click at [1396, 37] on button "Save" at bounding box center [1404, 26] width 62 height 37
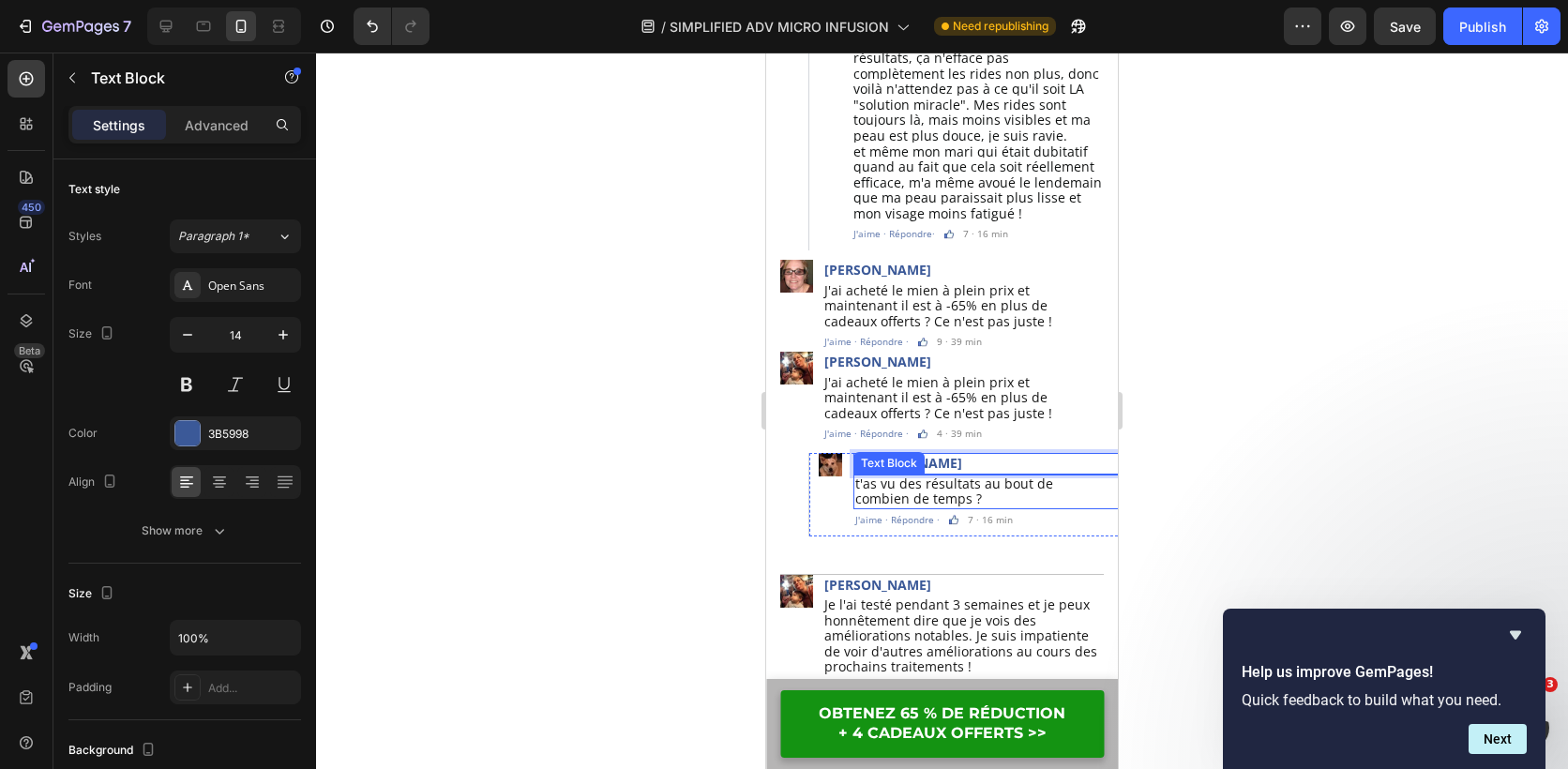
click at [949, 474] on span "t'as vu des résultats au bout de combien de temps ?" at bounding box center [955, 491] width 198 height 34
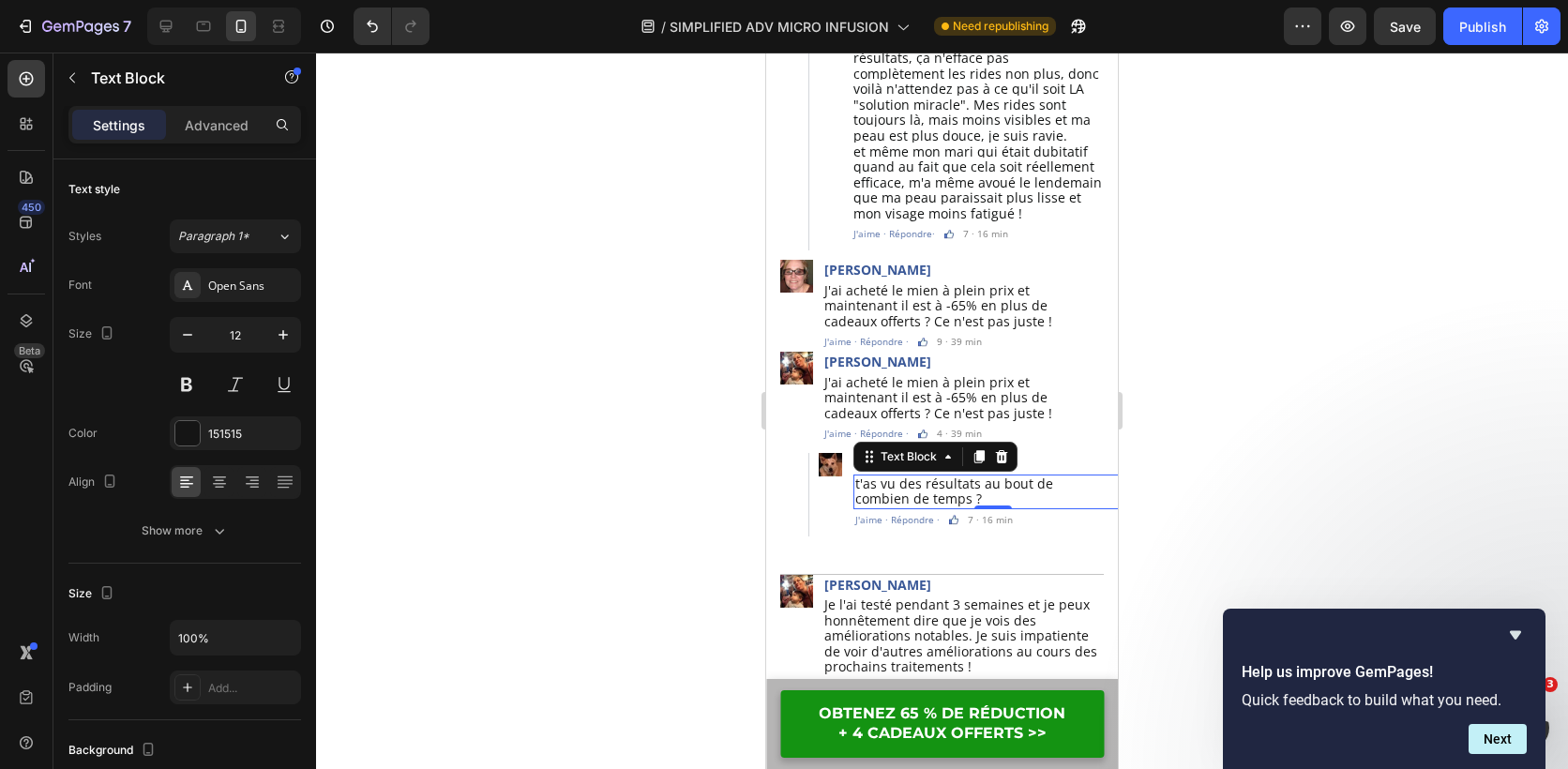
click at [944, 474] on span "t'as vu des résultats au bout de combien de temps ?" at bounding box center [955, 491] width 198 height 34
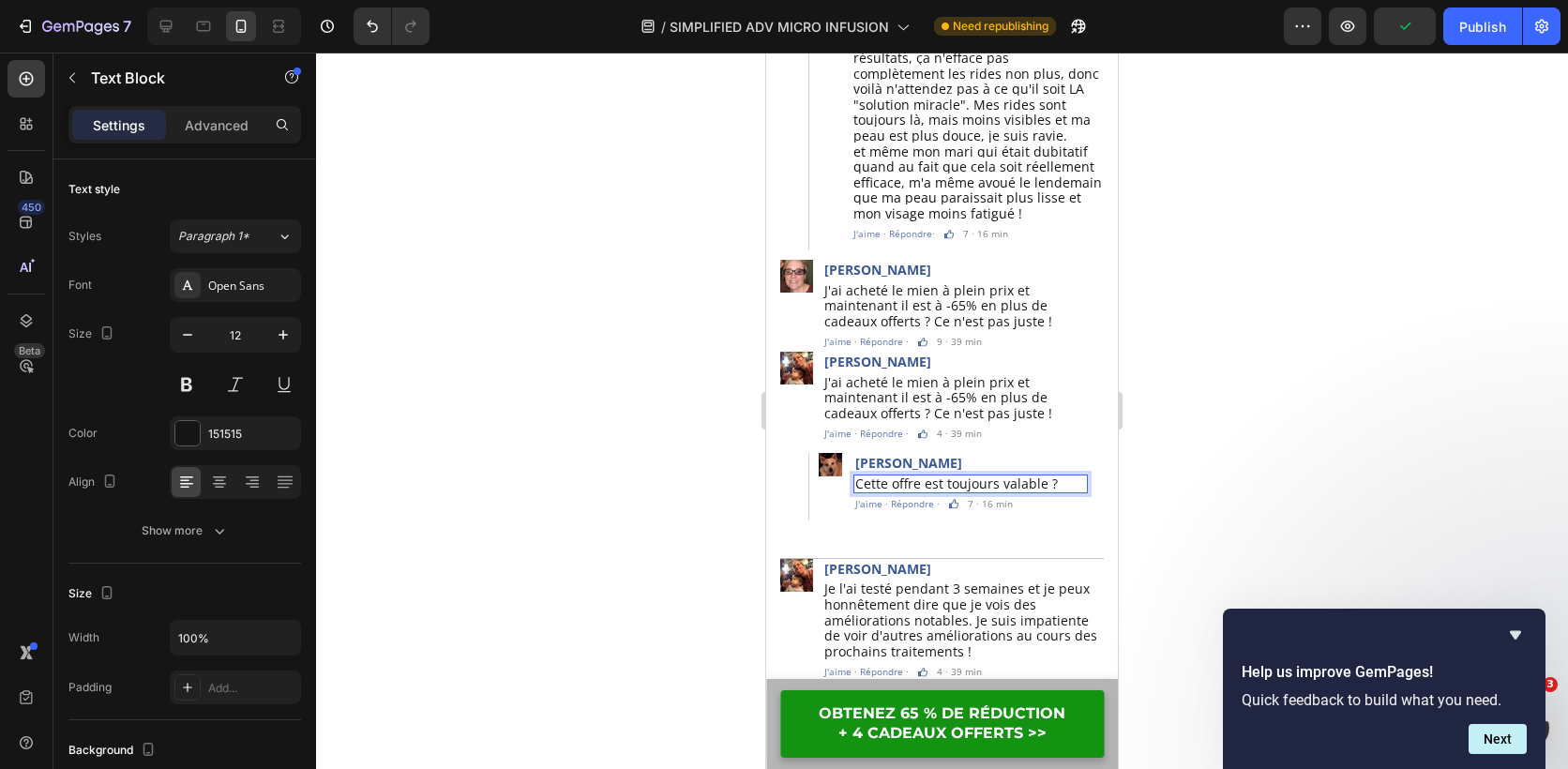
click at [1302, 446] on div at bounding box center [941, 411] width 1252 height 717
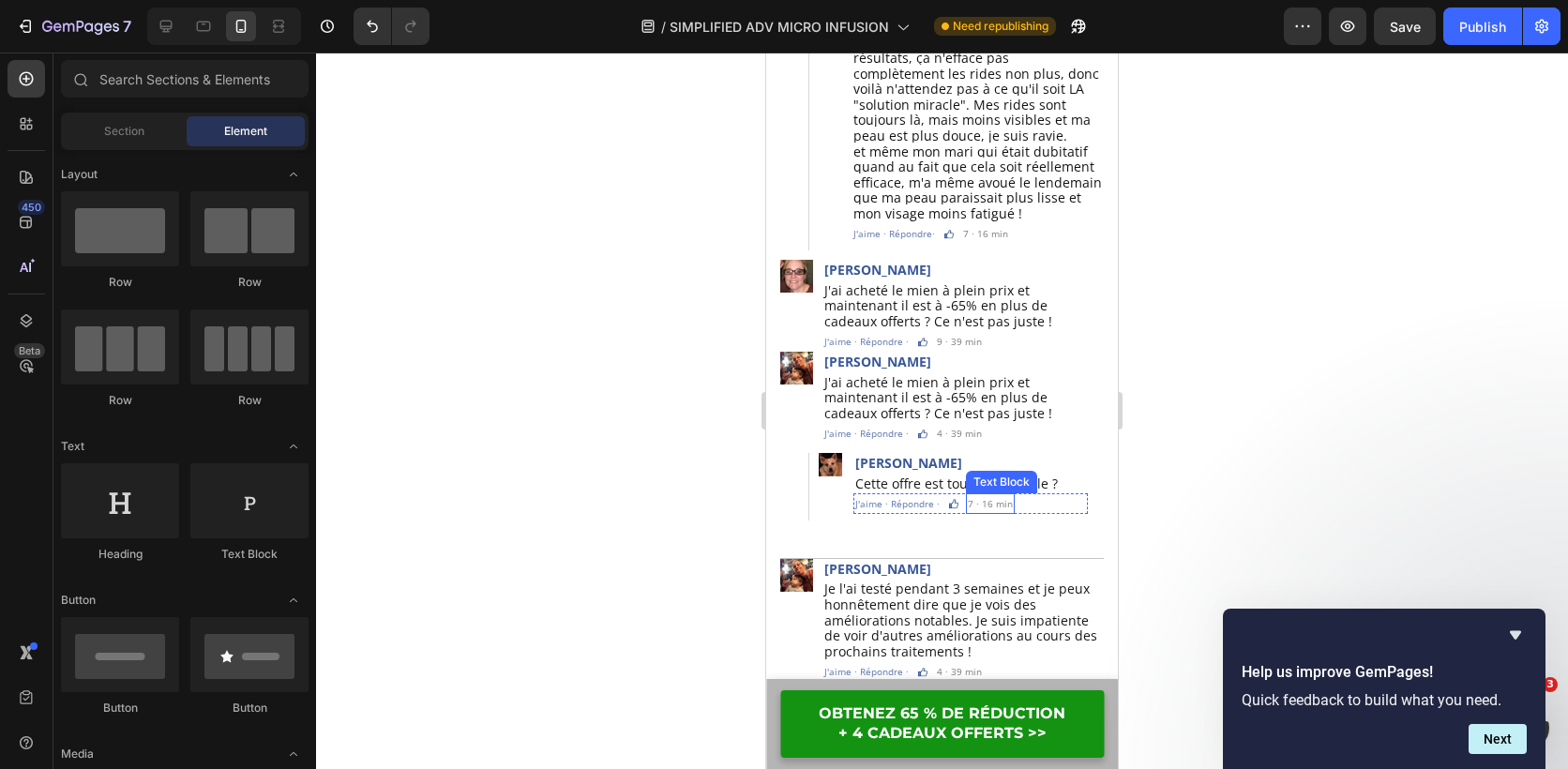
click at [987, 495] on p "7 · 16 min" at bounding box center [990, 504] width 45 height 17
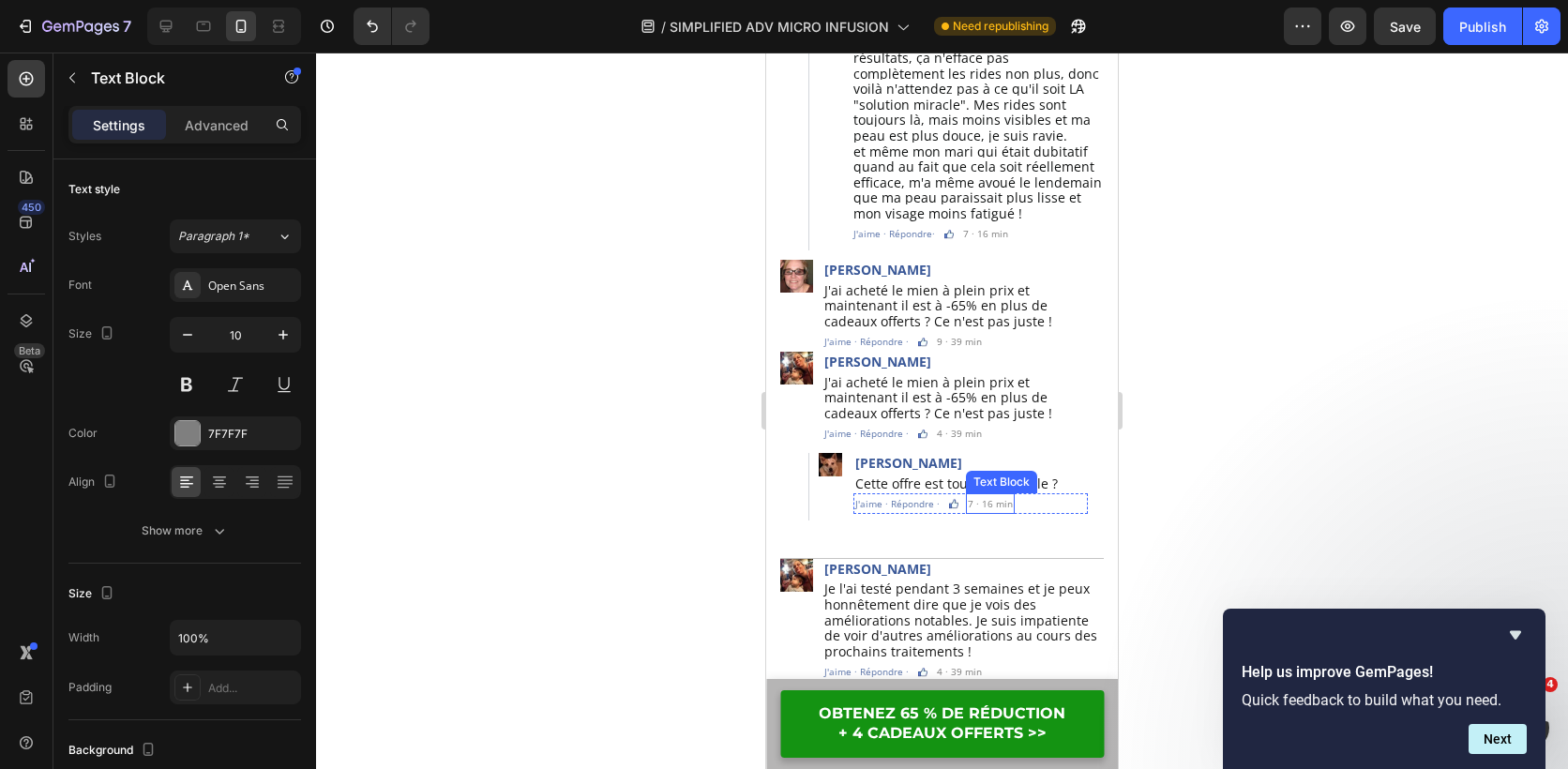
click at [987, 495] on p "7 · 16 min" at bounding box center [990, 504] width 45 height 17
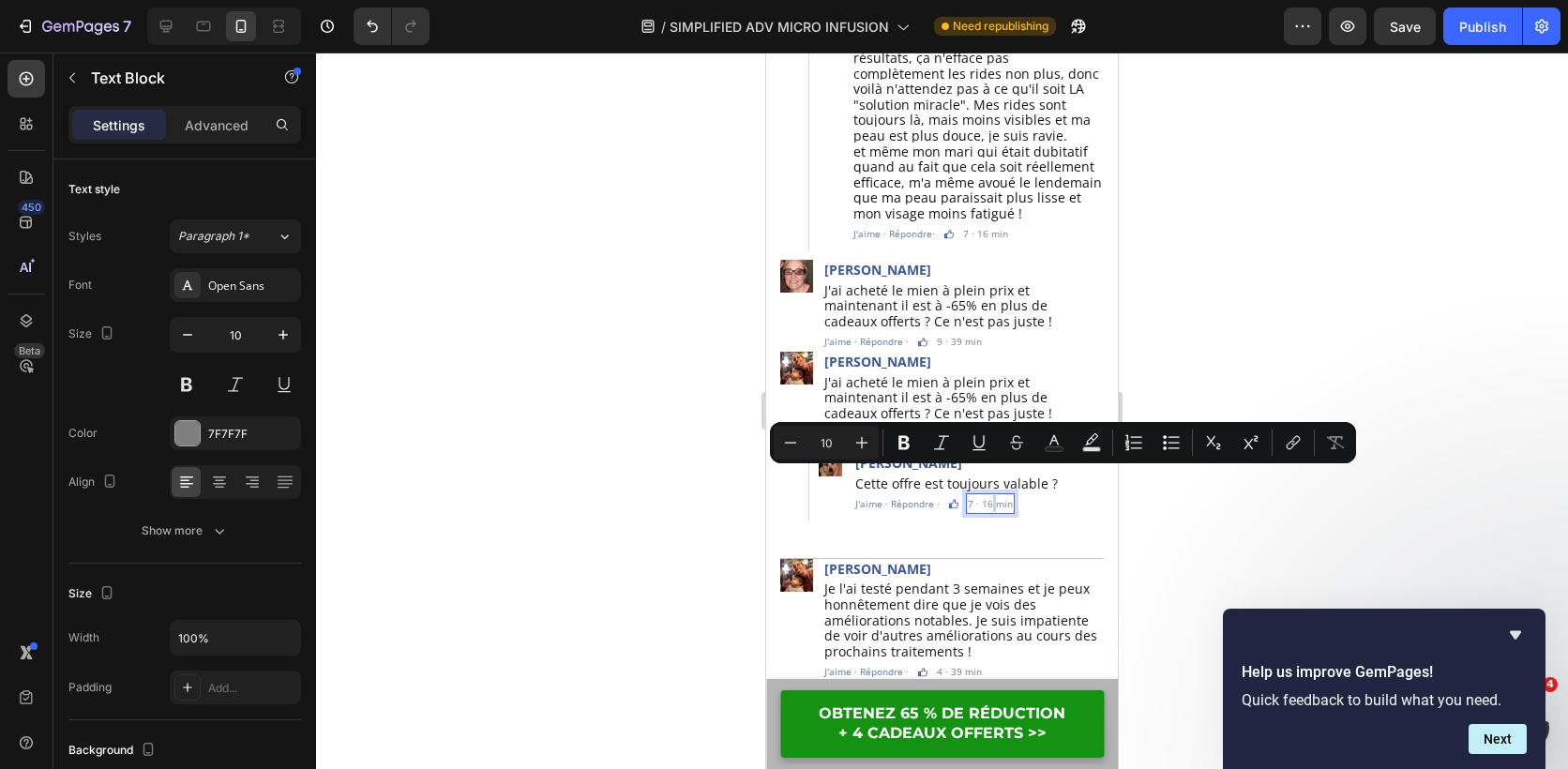
click at [987, 495] on p "7 · 16 min" at bounding box center [990, 504] width 45 height 17
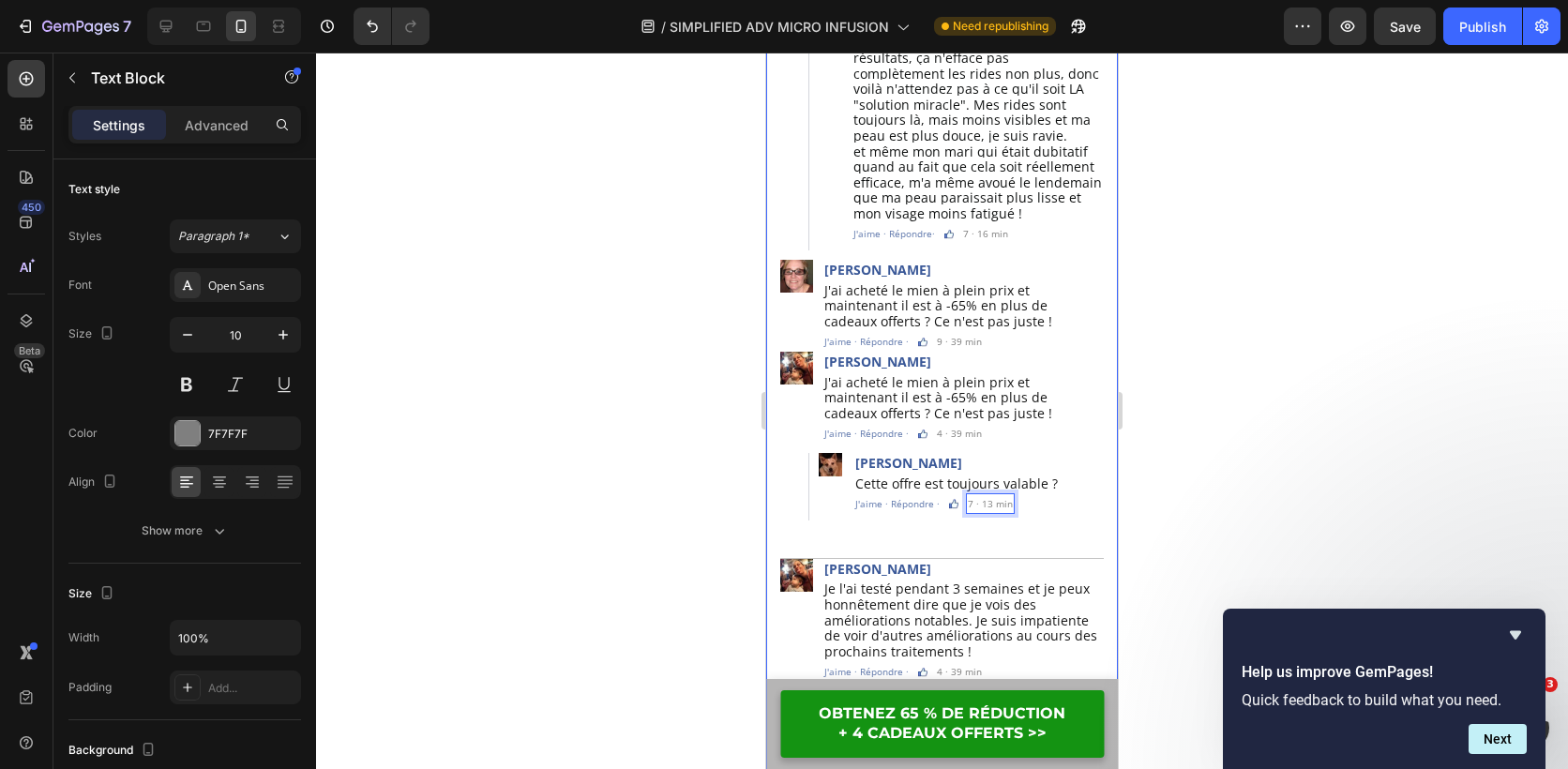
click at [650, 493] on div at bounding box center [941, 411] width 1252 height 717
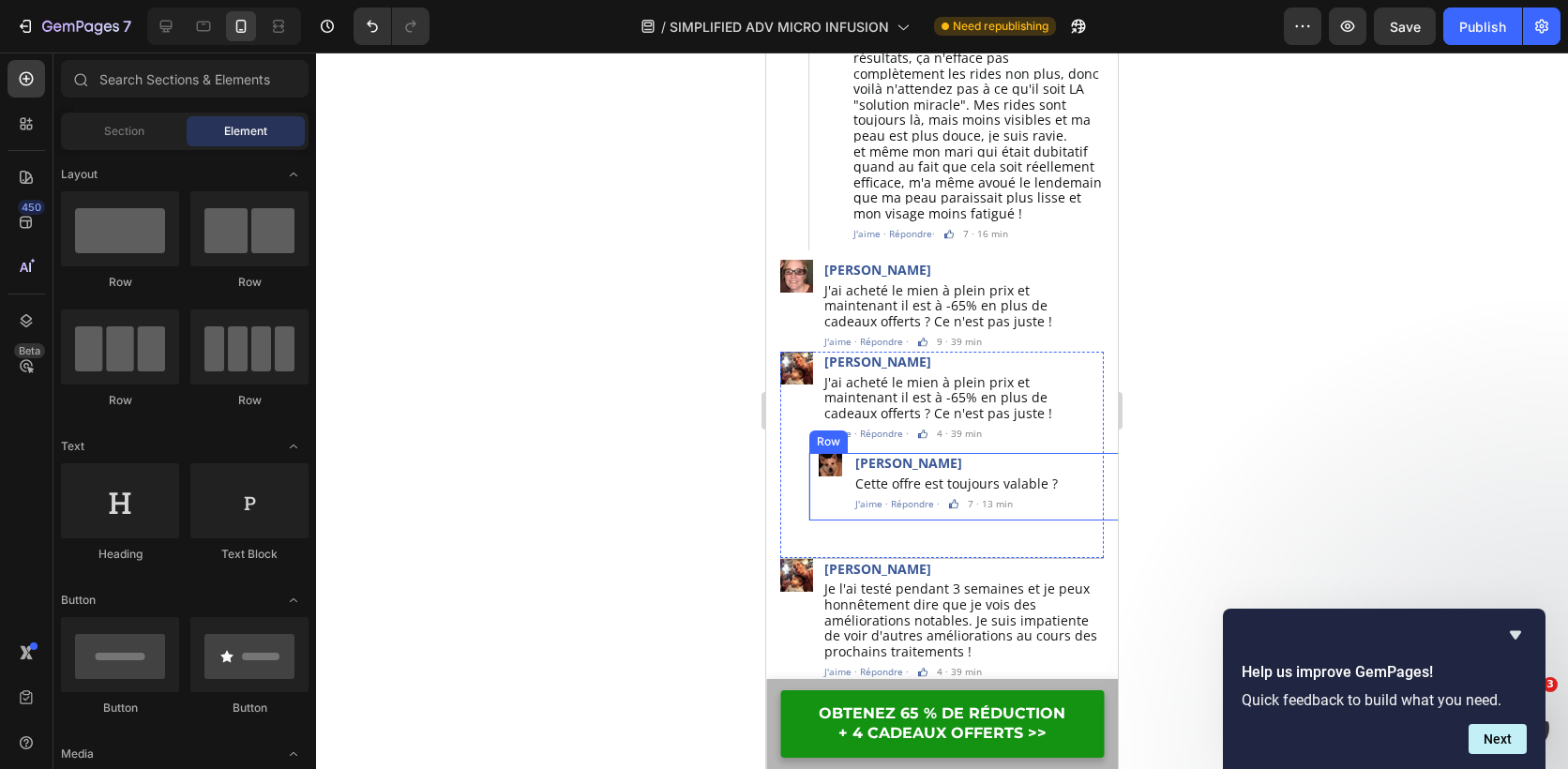
click at [826, 470] on div "Image" at bounding box center [830, 483] width 24 height 61
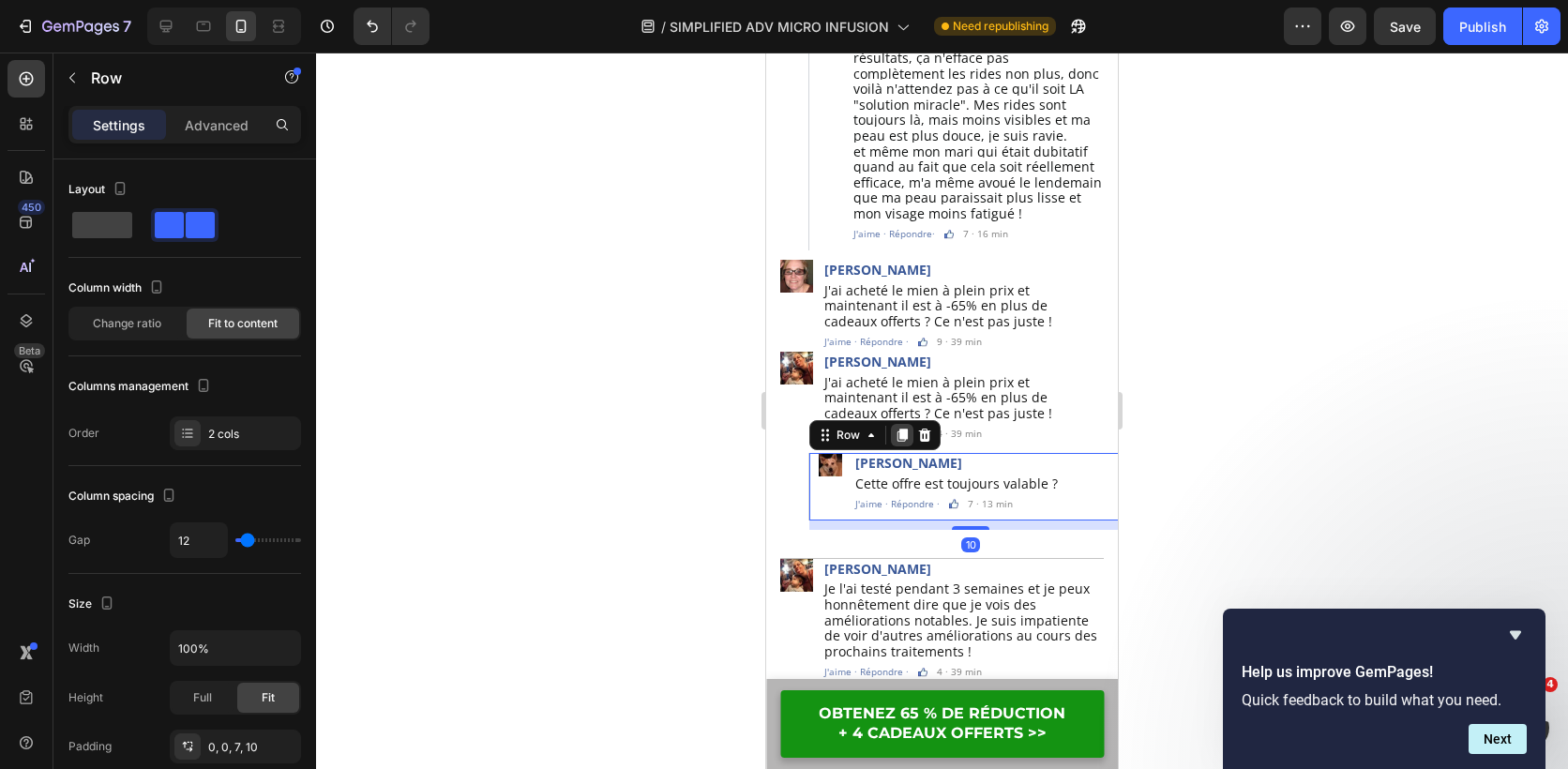
click at [903, 430] on icon at bounding box center [902, 436] width 10 height 13
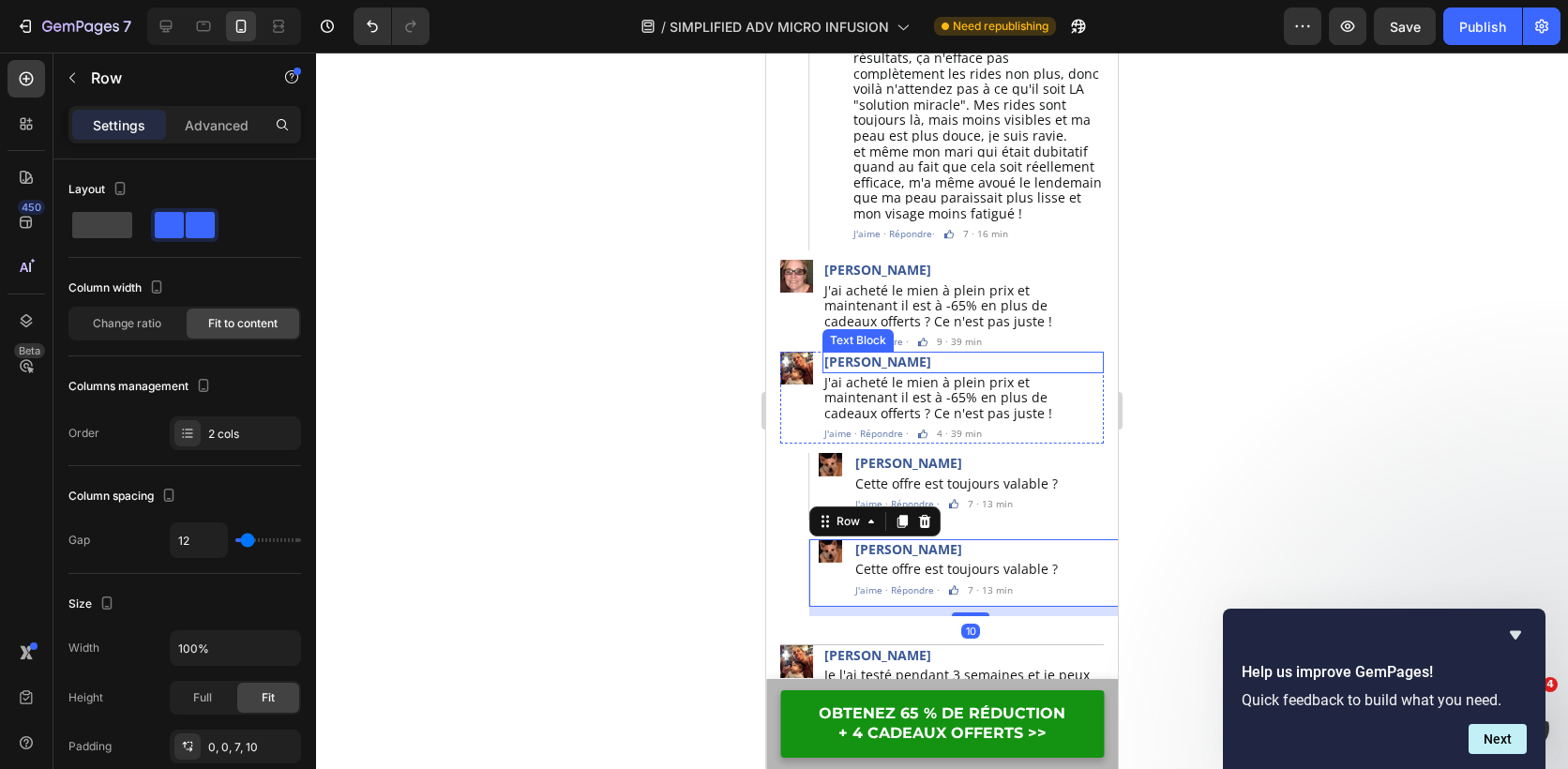
click at [885, 354] on p "[PERSON_NAME]" at bounding box center [963, 362] width 278 height 17
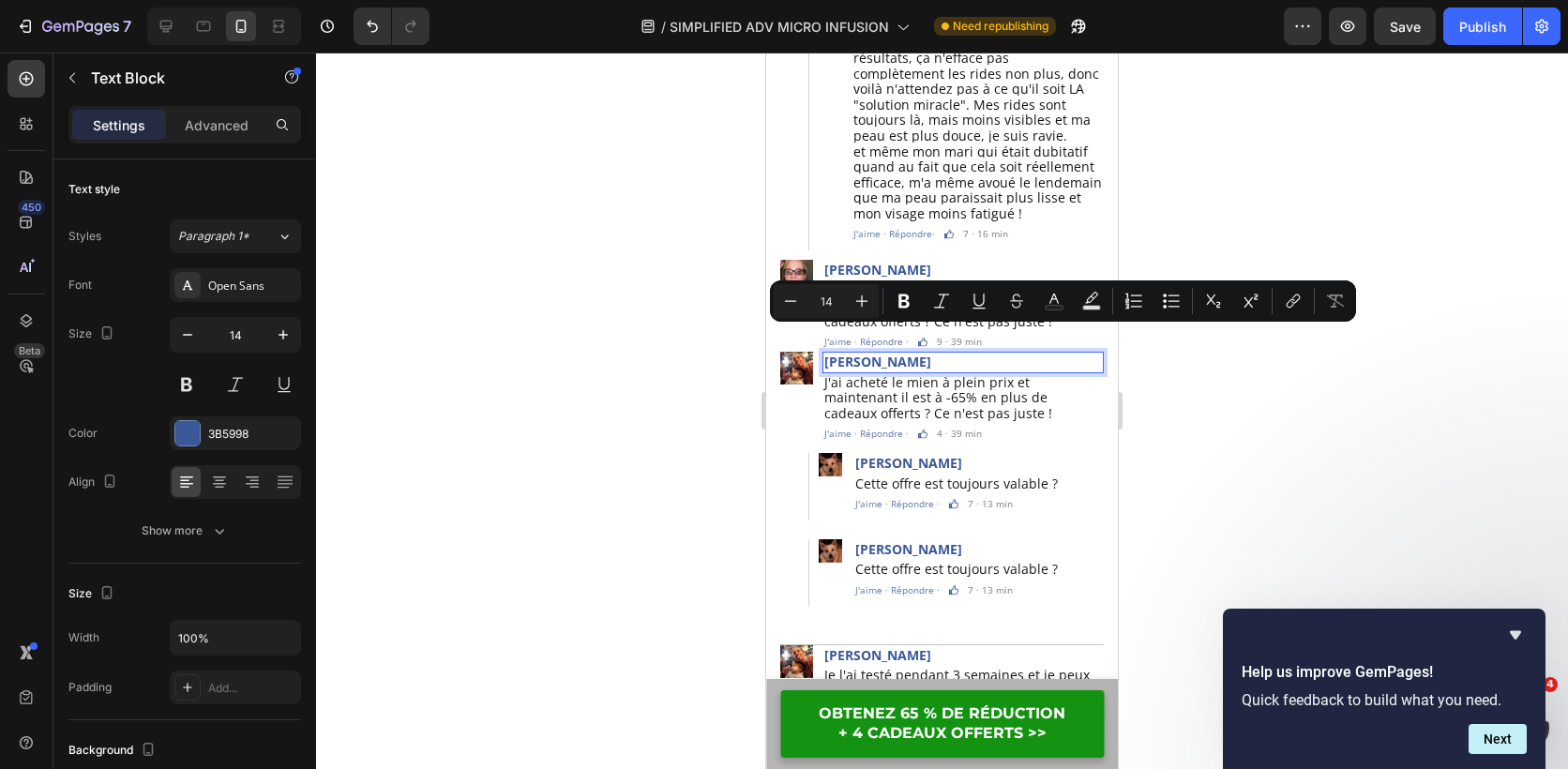
copy p "[PERSON_NAME]"
click at [906, 541] on p "Catherine Terrien" at bounding box center [971, 549] width 231 height 17
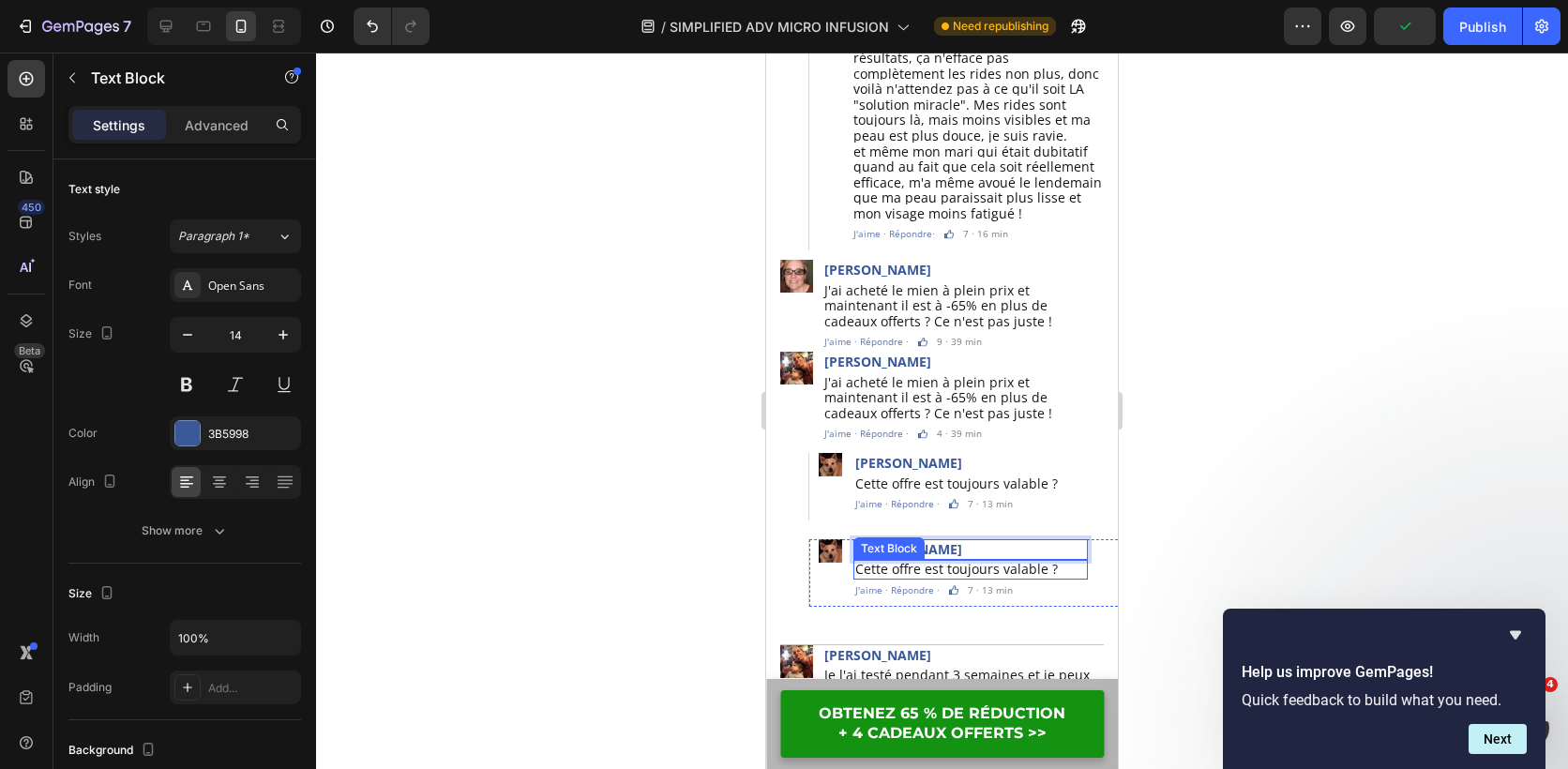
click at [980, 560] on span "Cette offre est toujours valable ?" at bounding box center [957, 568] width 203 height 18
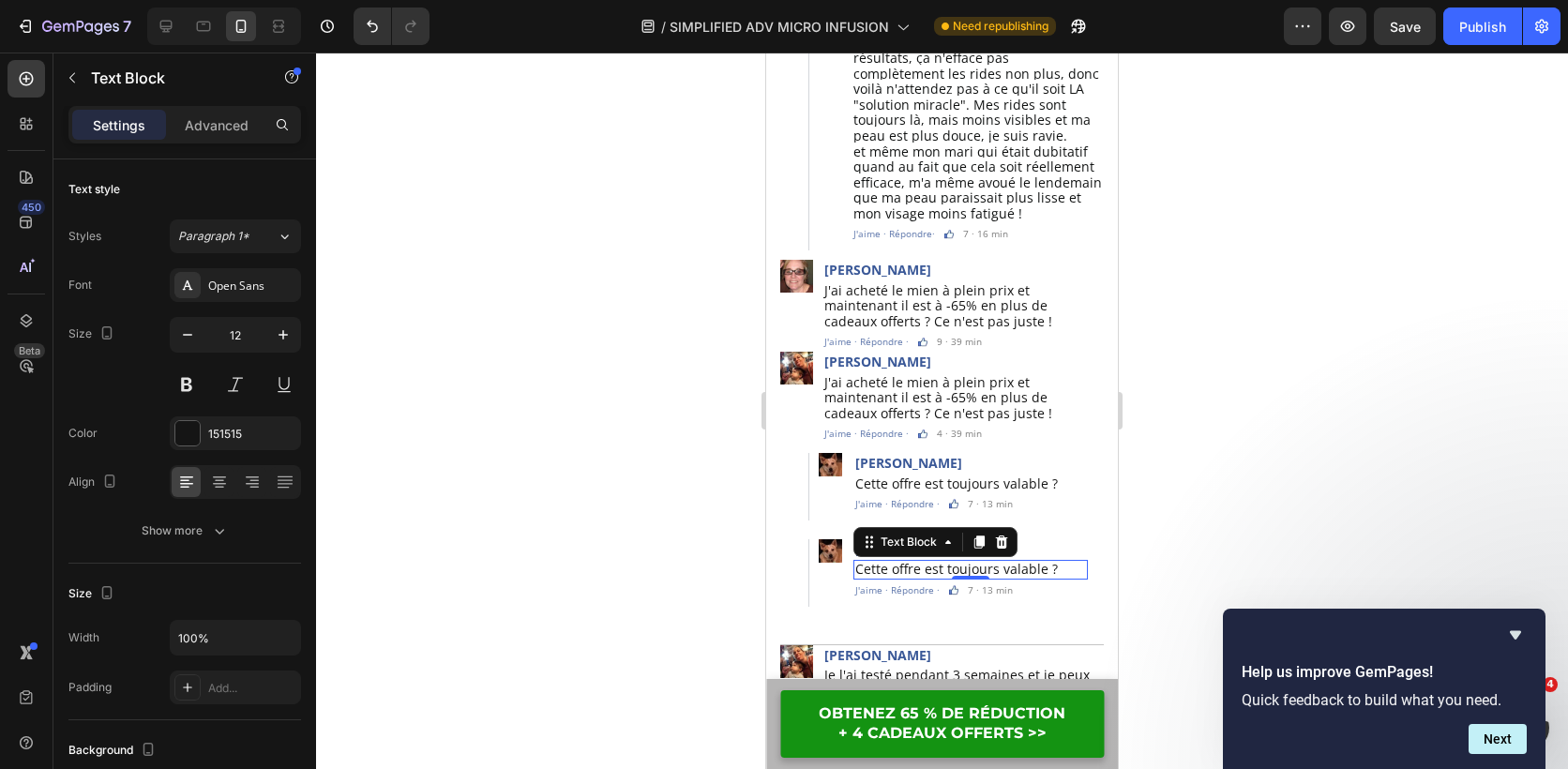
click at [968, 560] on span "Cette offre est toujours valable ?" at bounding box center [957, 568] width 203 height 18
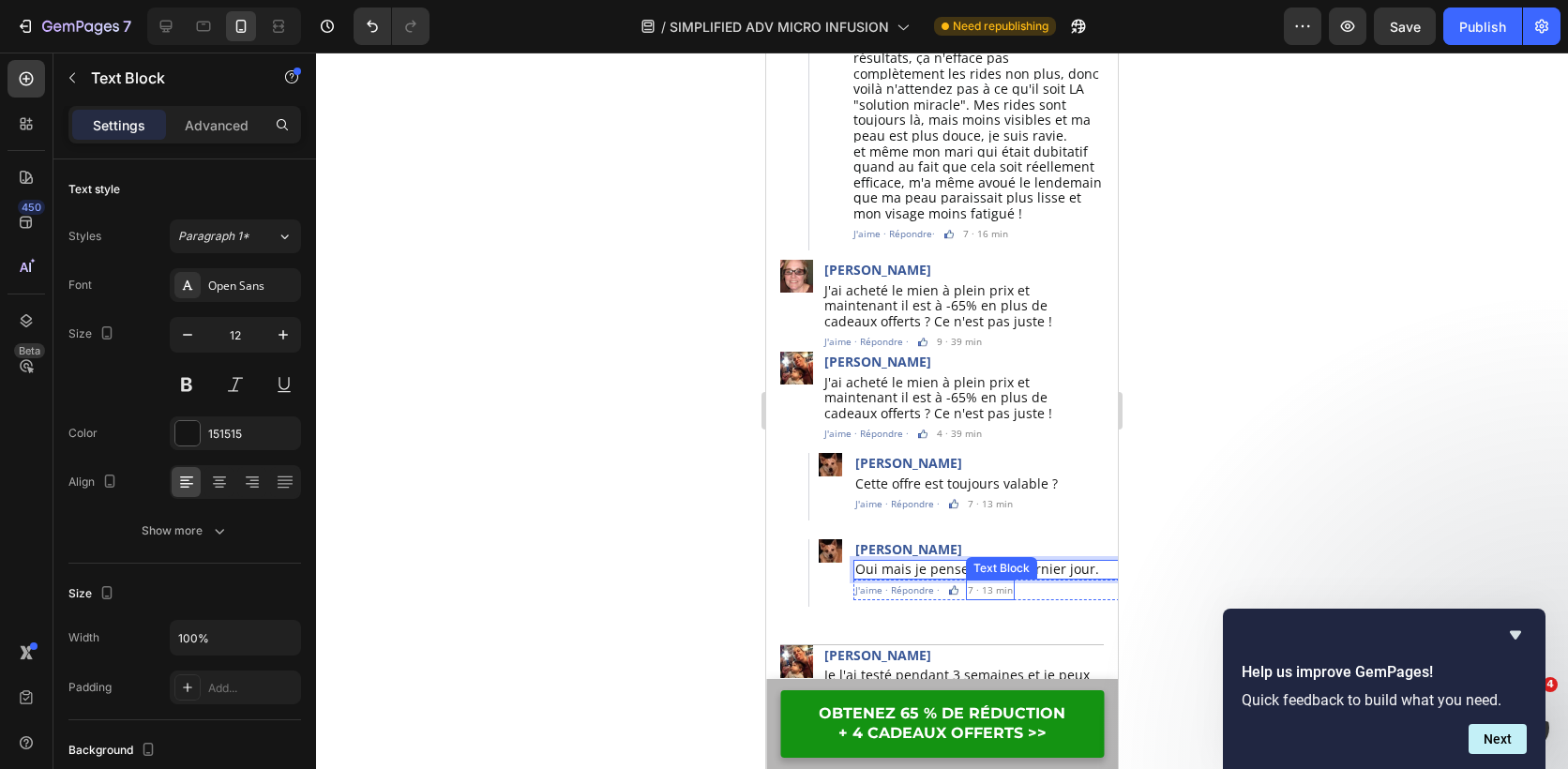
click at [968, 582] on p "7 · 13 min" at bounding box center [990, 590] width 45 height 17
click at [987, 582] on p "9 · 13 min" at bounding box center [990, 590] width 45 height 17
click at [1258, 483] on div at bounding box center [941, 411] width 1252 height 717
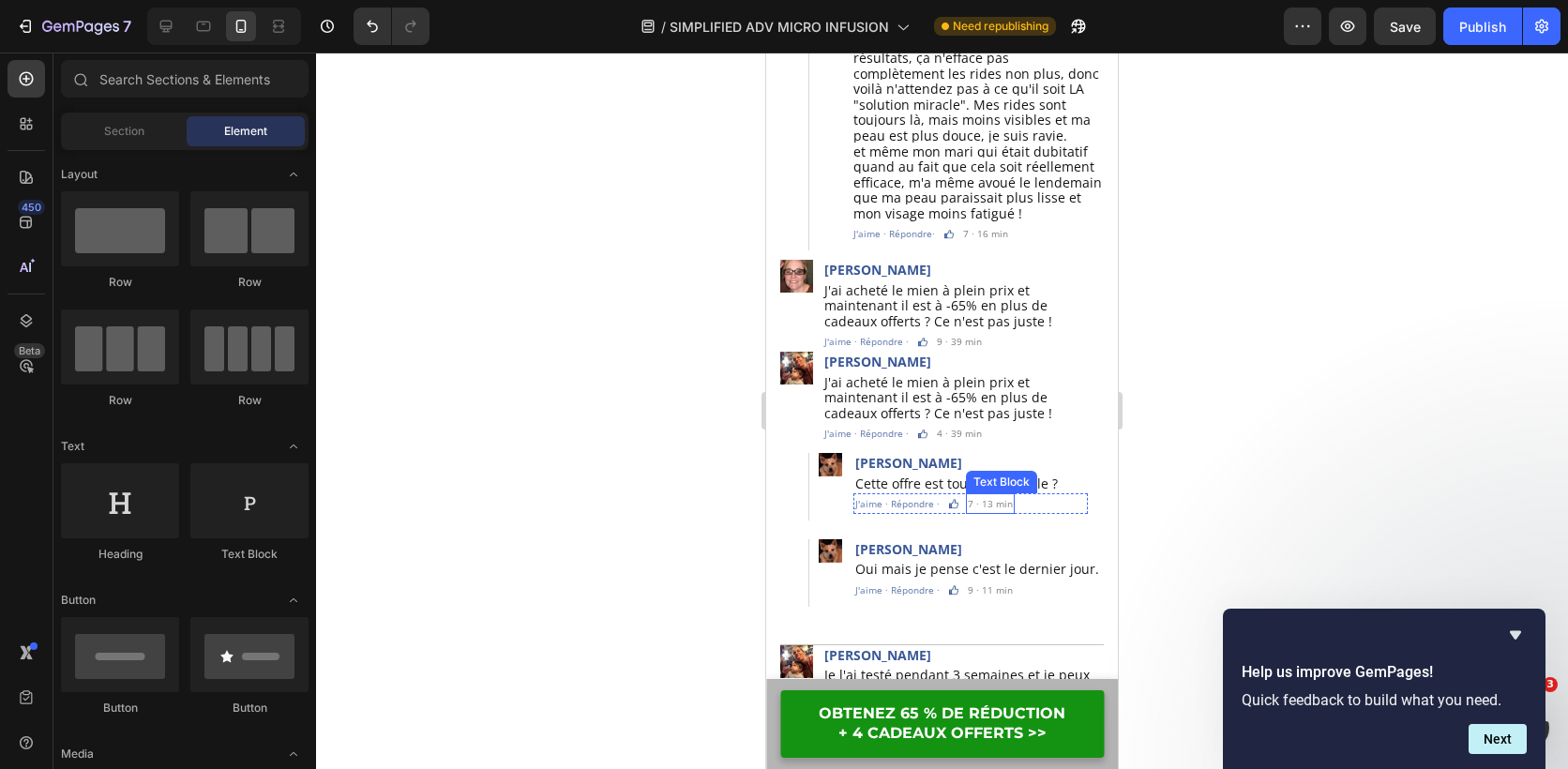
click at [987, 495] on p "7 · 13 min" at bounding box center [990, 504] width 45 height 17
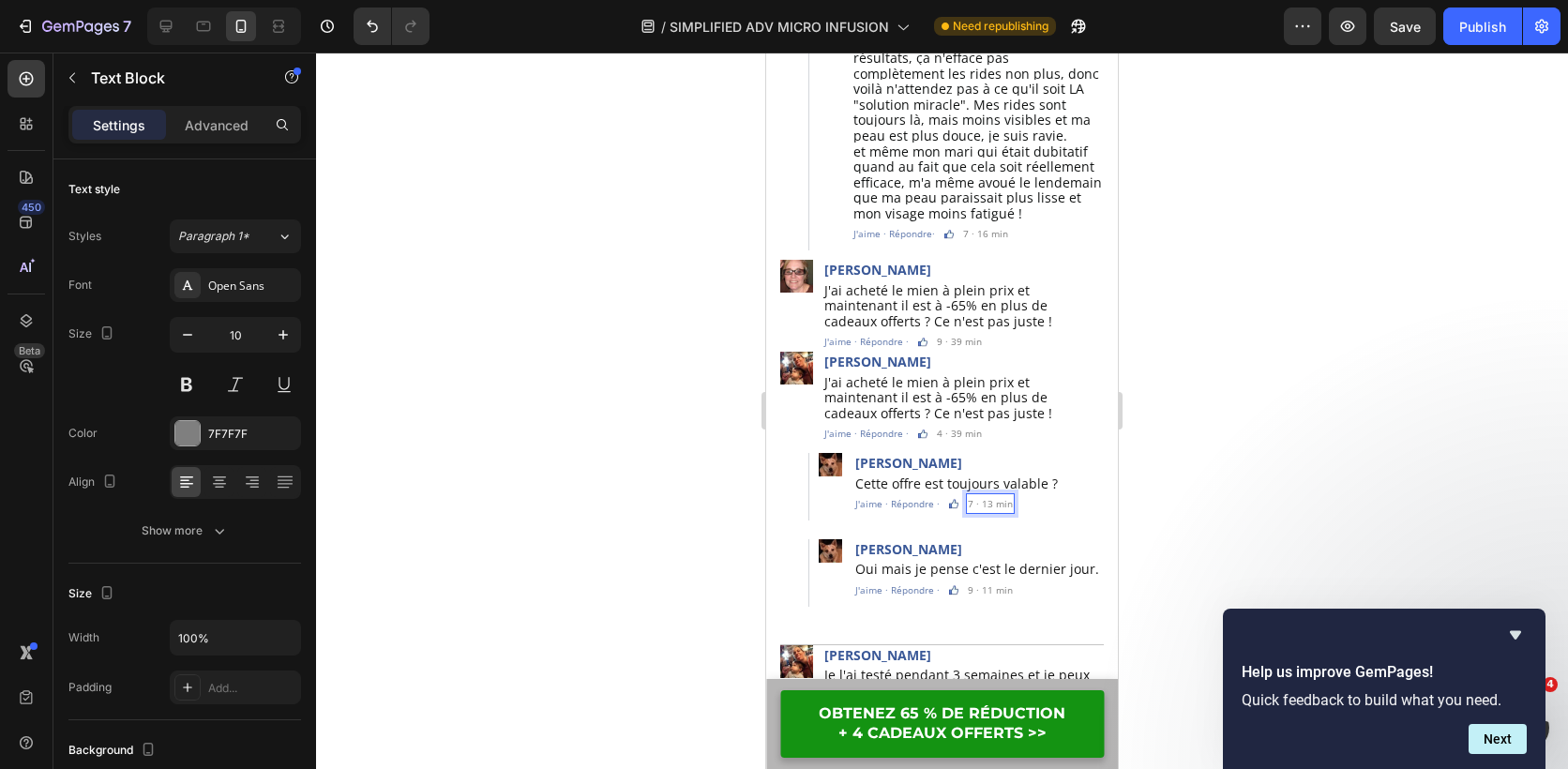
click at [986, 495] on p "7 · 13 min" at bounding box center [990, 504] width 45 height 17
click at [1300, 390] on div at bounding box center [941, 411] width 1252 height 717
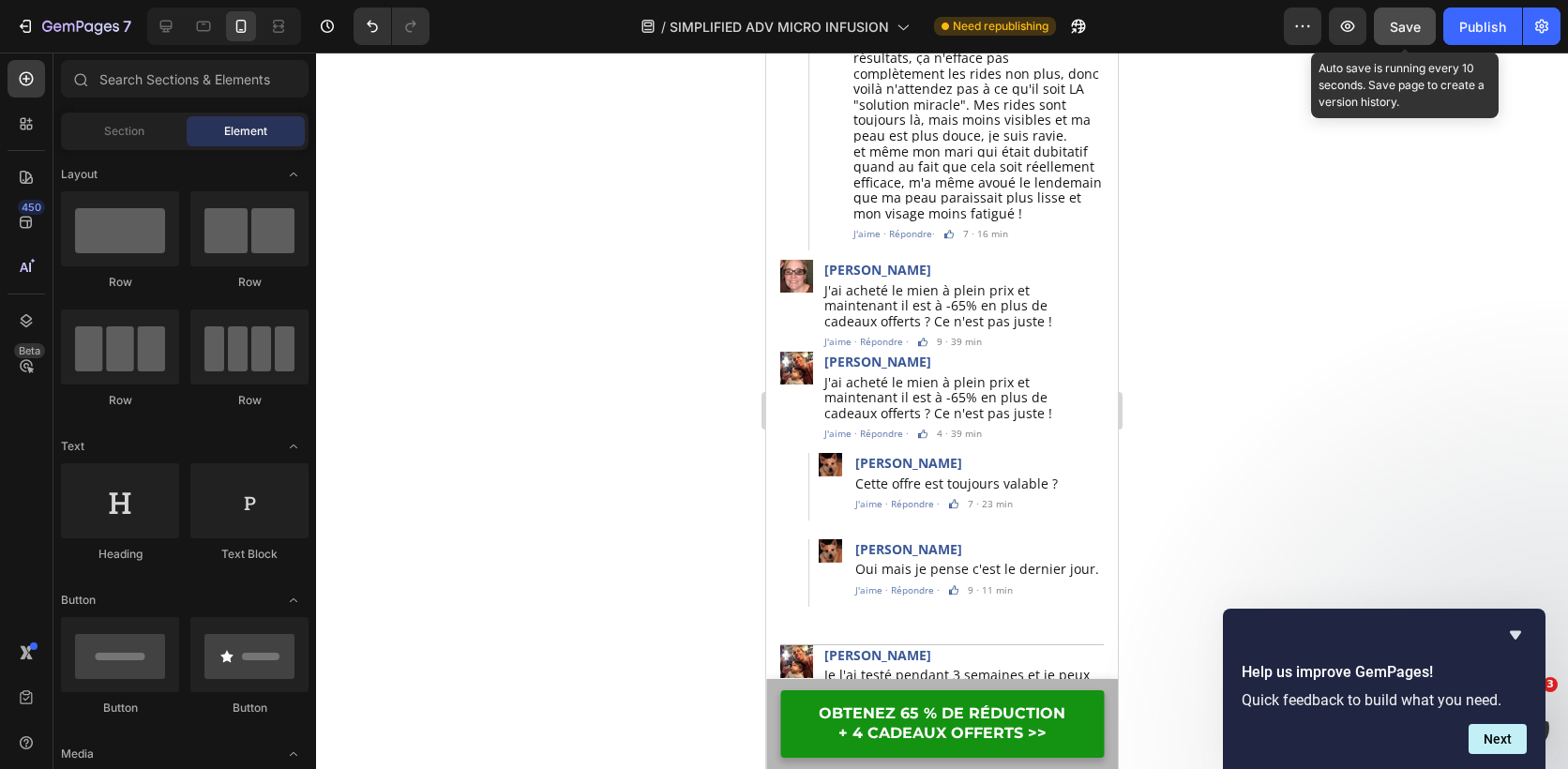
click at [1406, 33] on span "Save" at bounding box center [1405, 27] width 31 height 16
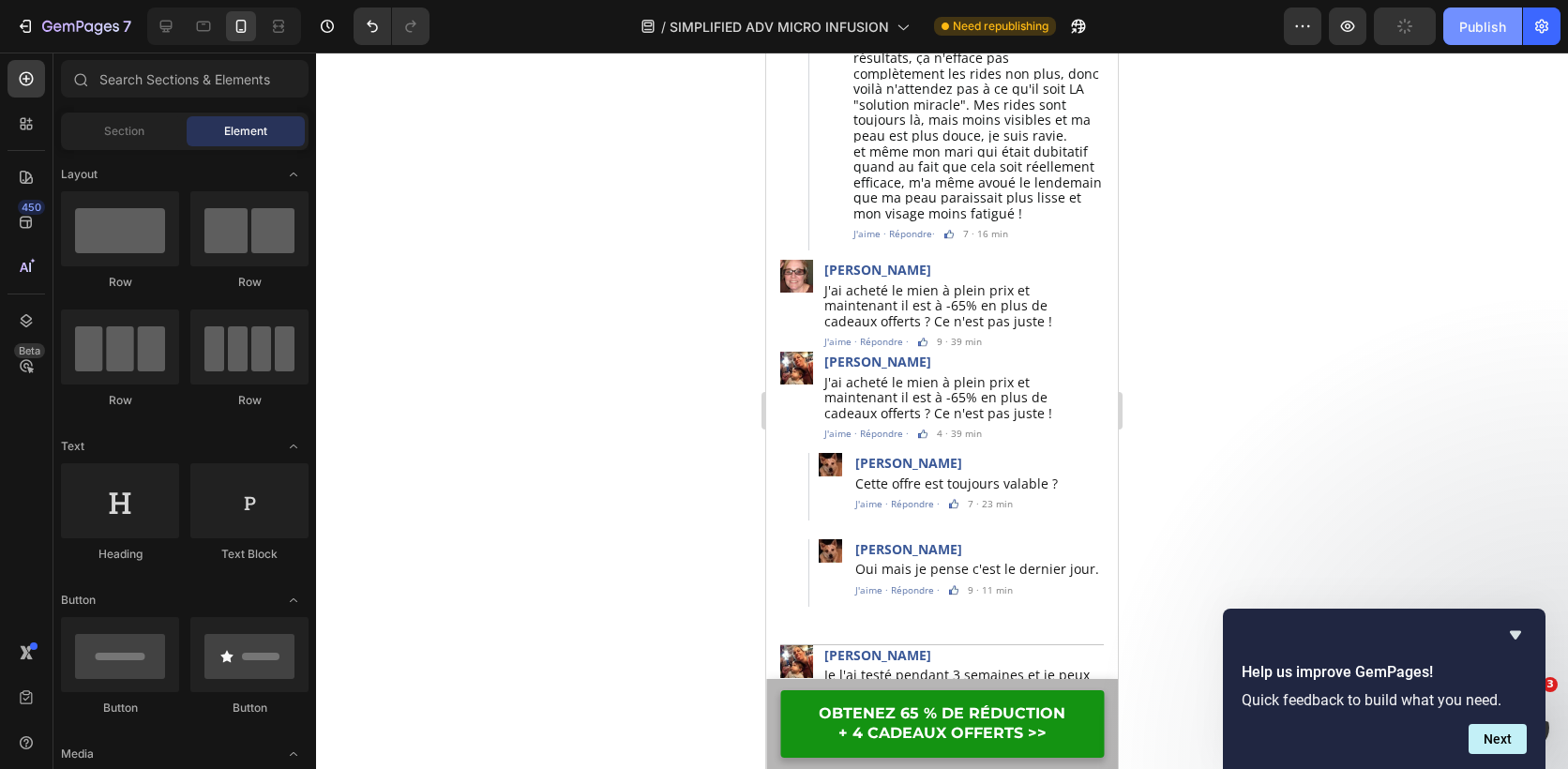
click at [1479, 33] on div "Publish" at bounding box center [1482, 27] width 47 height 20
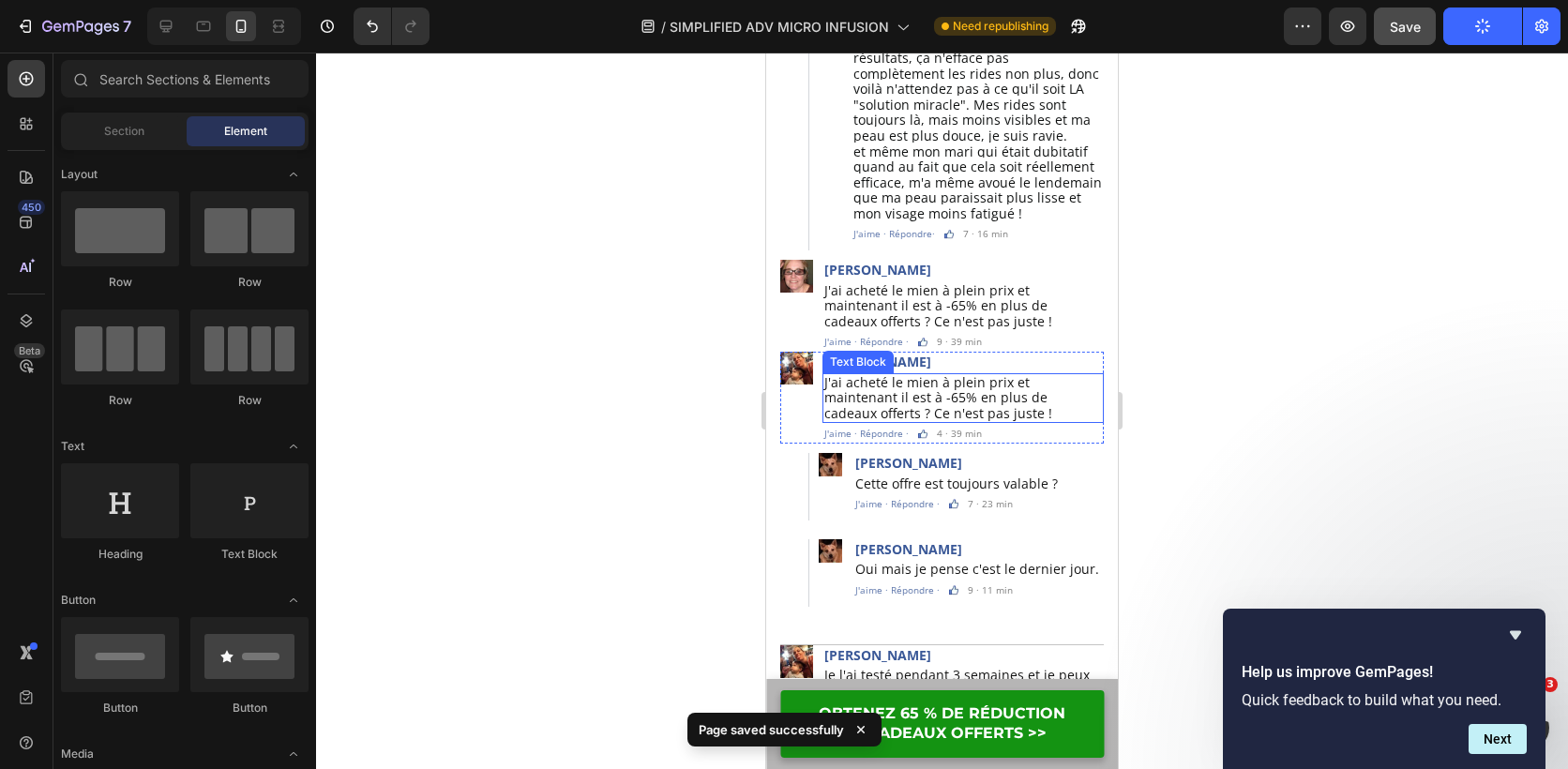
click at [967, 375] on span "J'ai acheté le mien à plein prix et maintenant il est à -65% en plus de cadeaux…" at bounding box center [939, 397] width 228 height 48
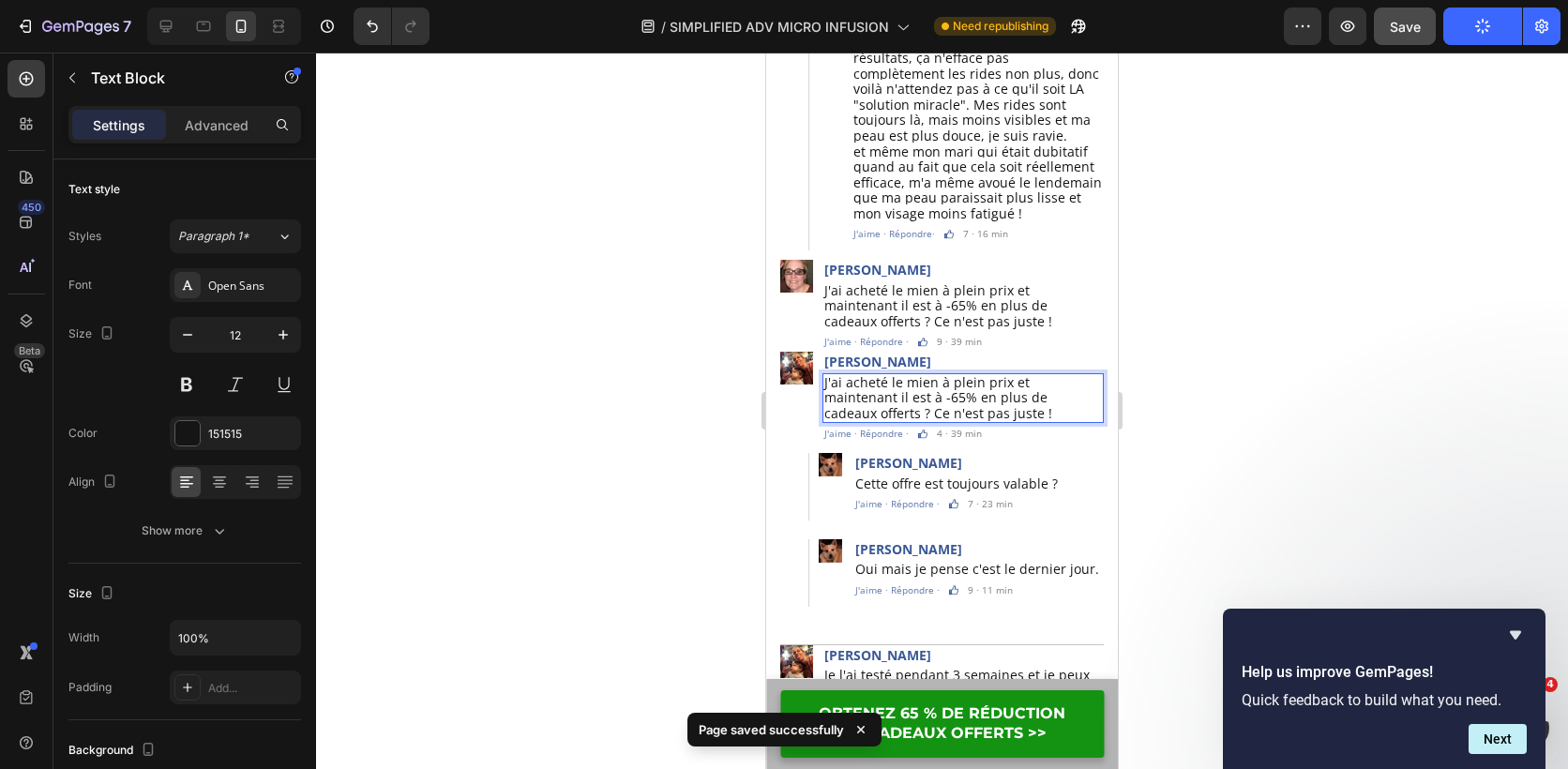
click at [967, 375] on span "J'ai acheté le mien à plein prix et maintenant il est à -65% en plus de cadeaux…" at bounding box center [939, 397] width 228 height 48
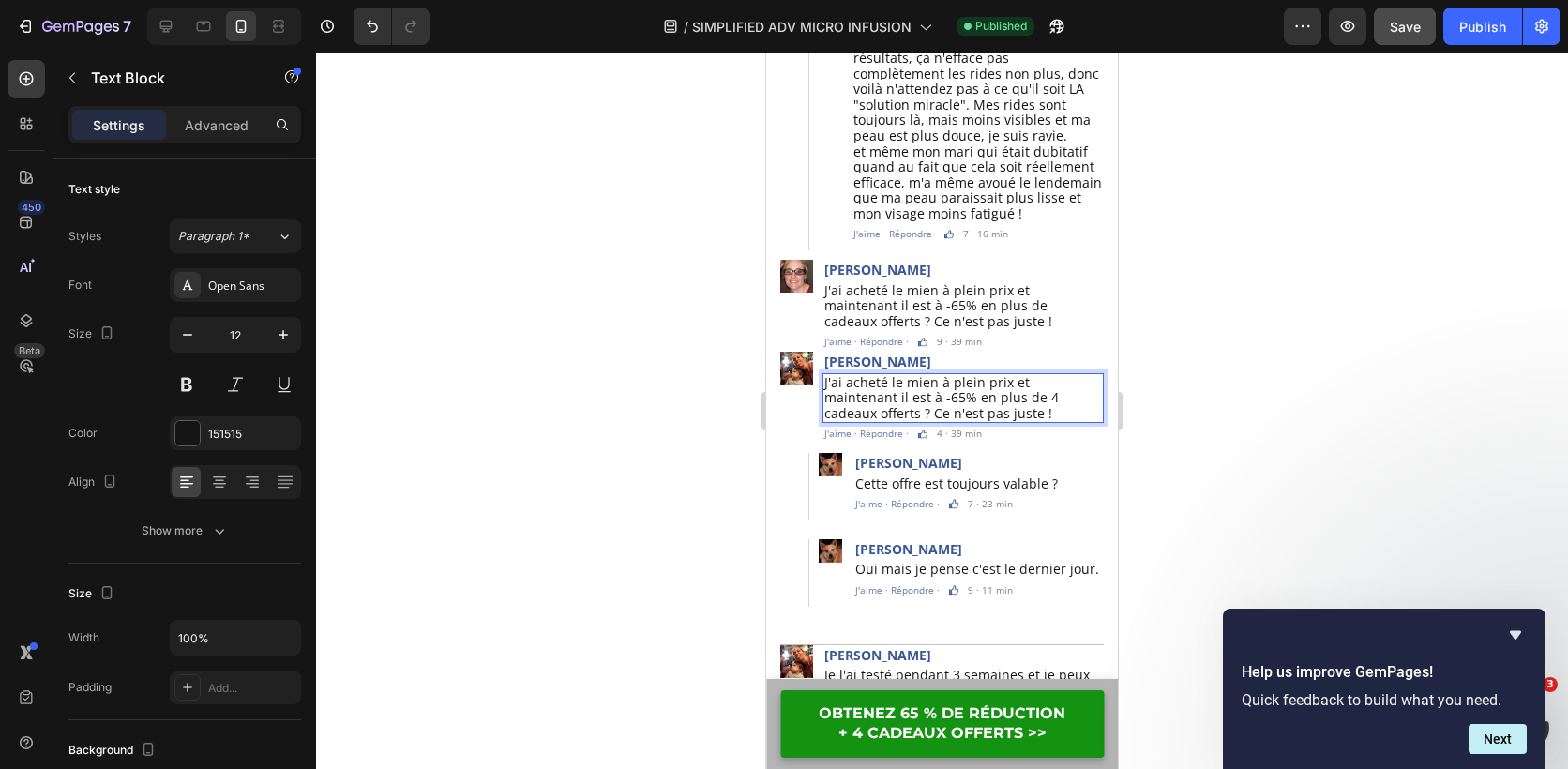
click at [1419, 27] on span "Save" at bounding box center [1405, 27] width 31 height 16
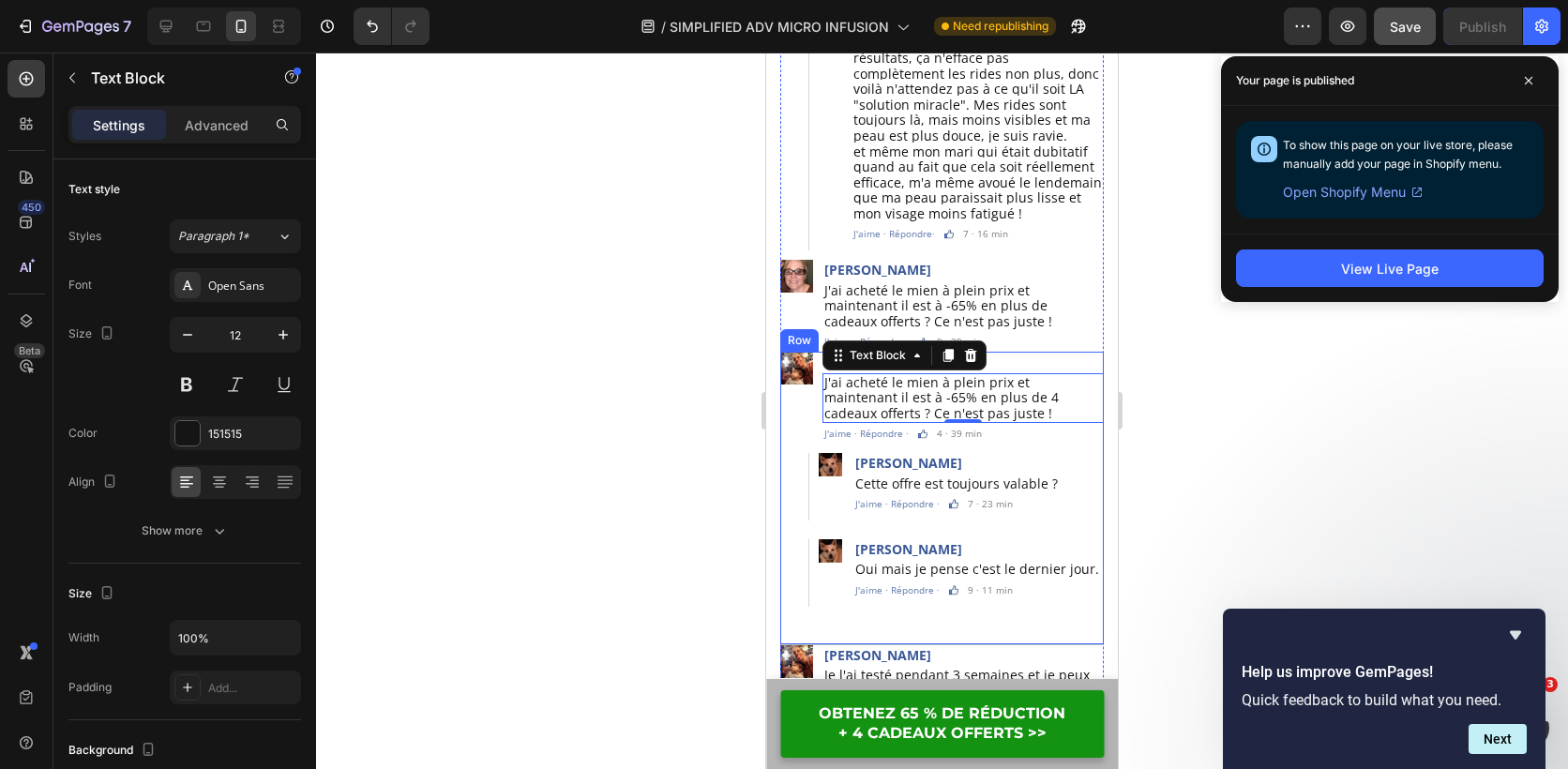
click at [924, 596] on div "Image Laurence Pasturel Text Block J'ai acheté le mien à plein prix et maintena…" at bounding box center [942, 498] width 323 height 294
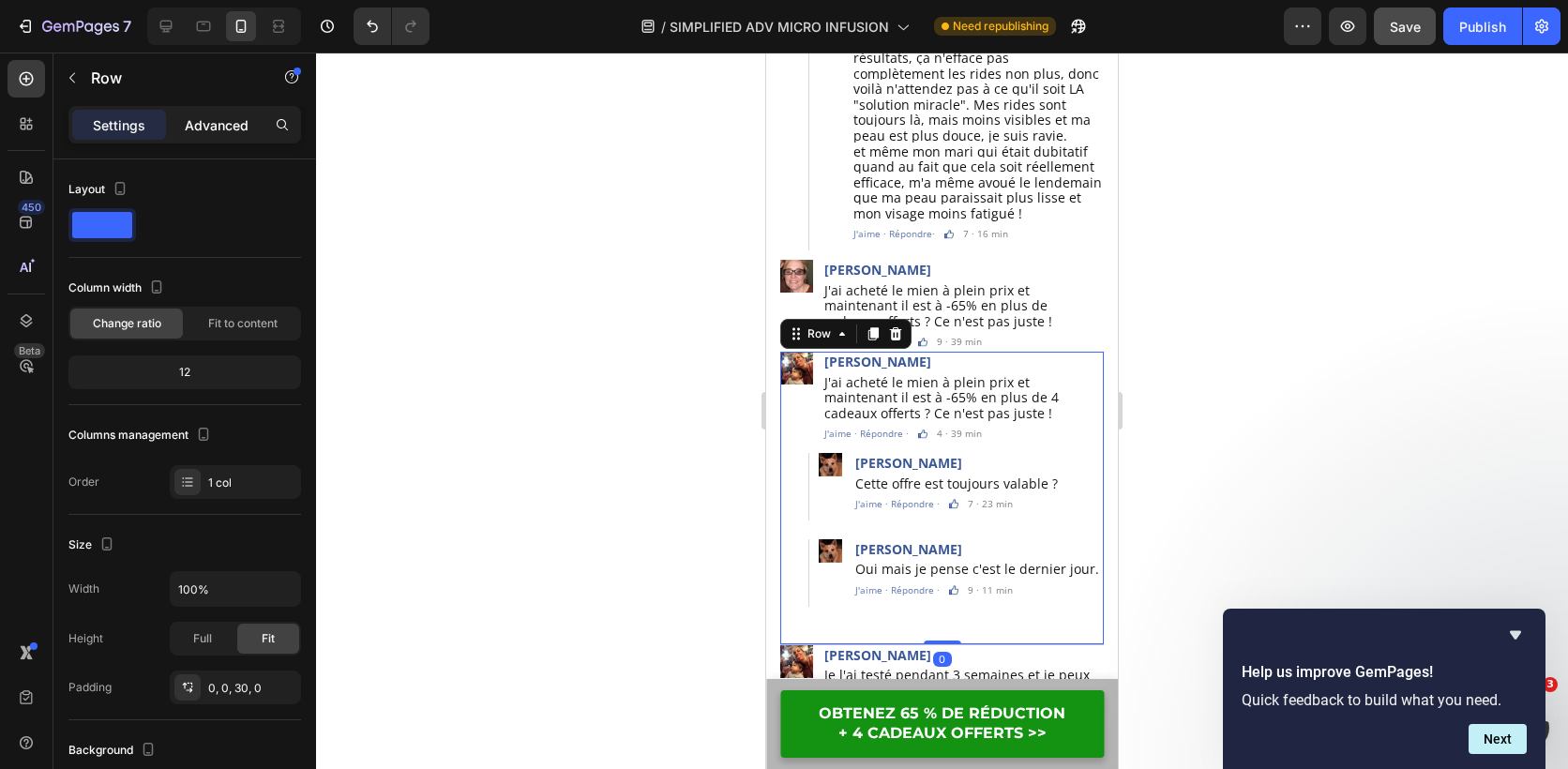
click at [219, 129] on p "Advanced" at bounding box center [216, 125] width 64 height 20
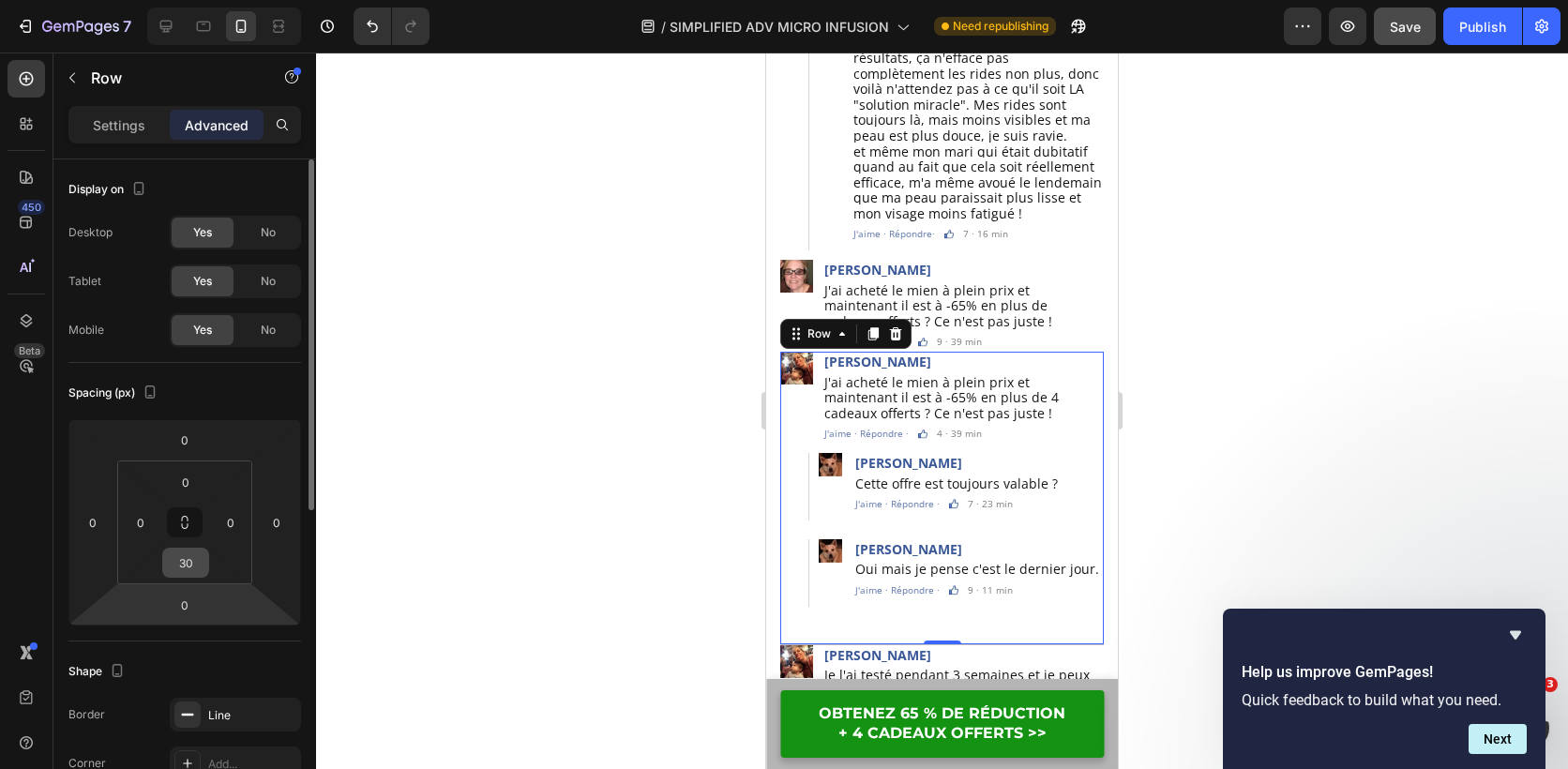
click at [189, 566] on input "30" at bounding box center [185, 563] width 37 height 29
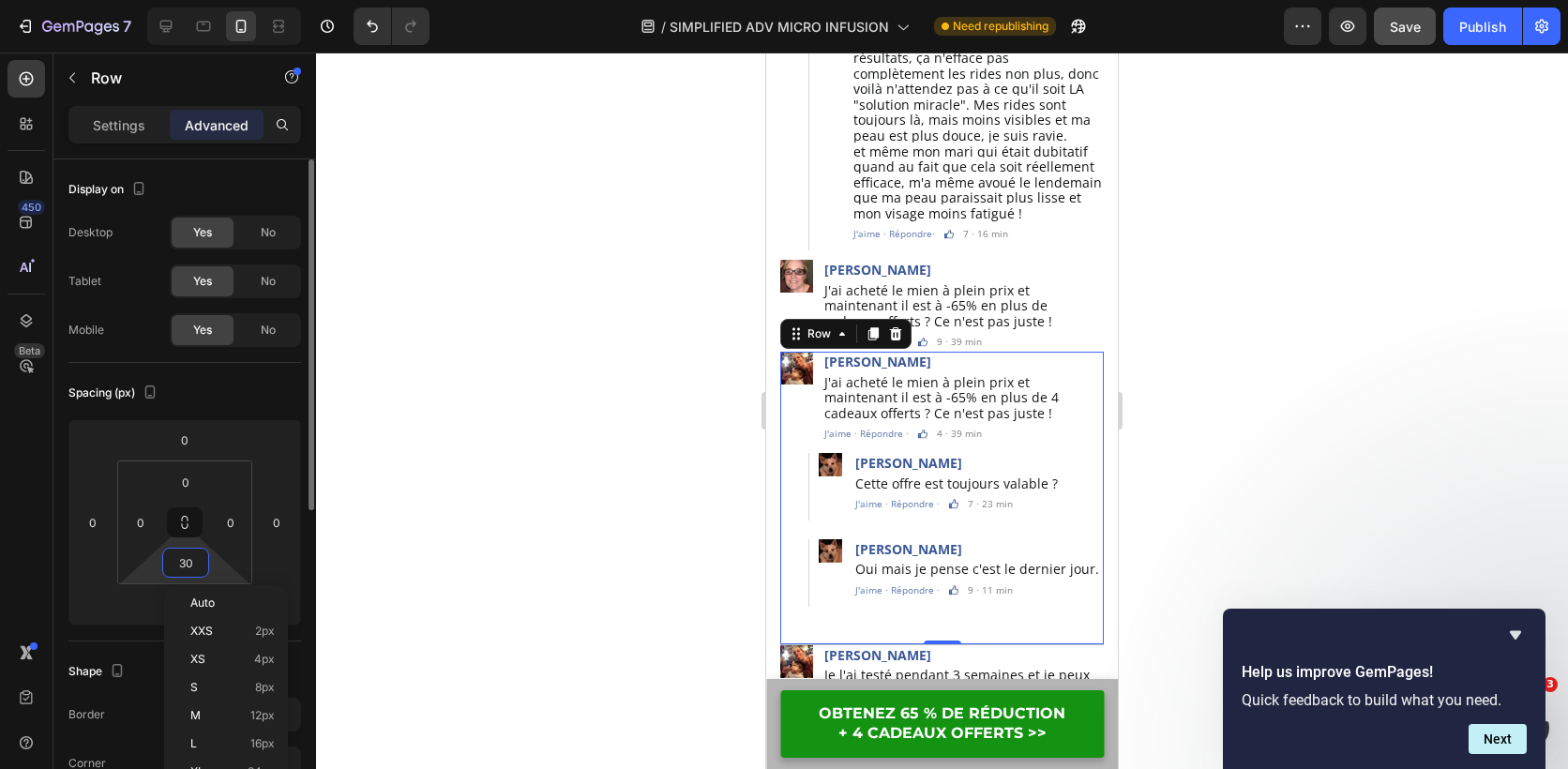
type input "8"
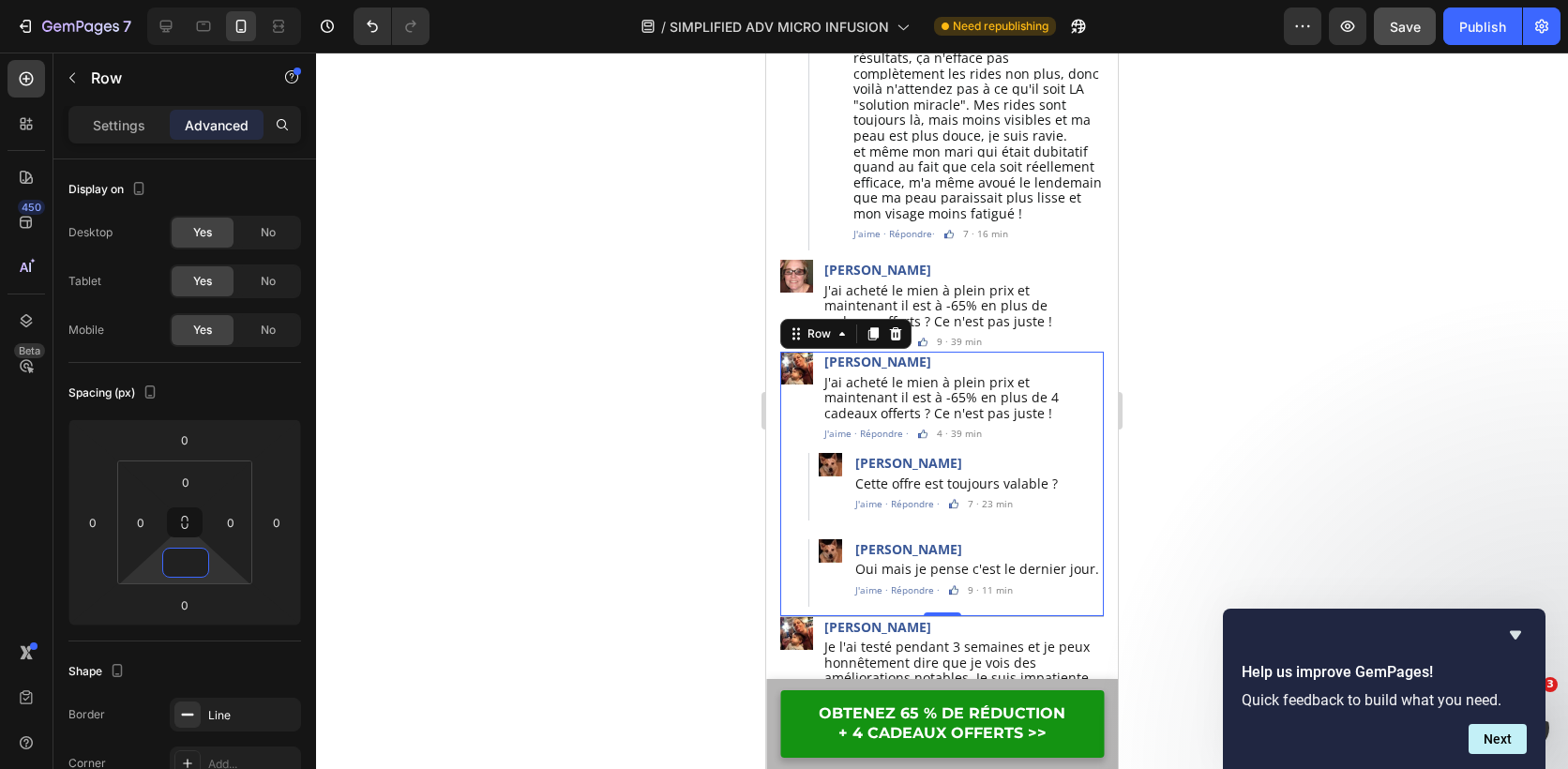
type input "6"
click at [590, 513] on div at bounding box center [941, 411] width 1252 height 717
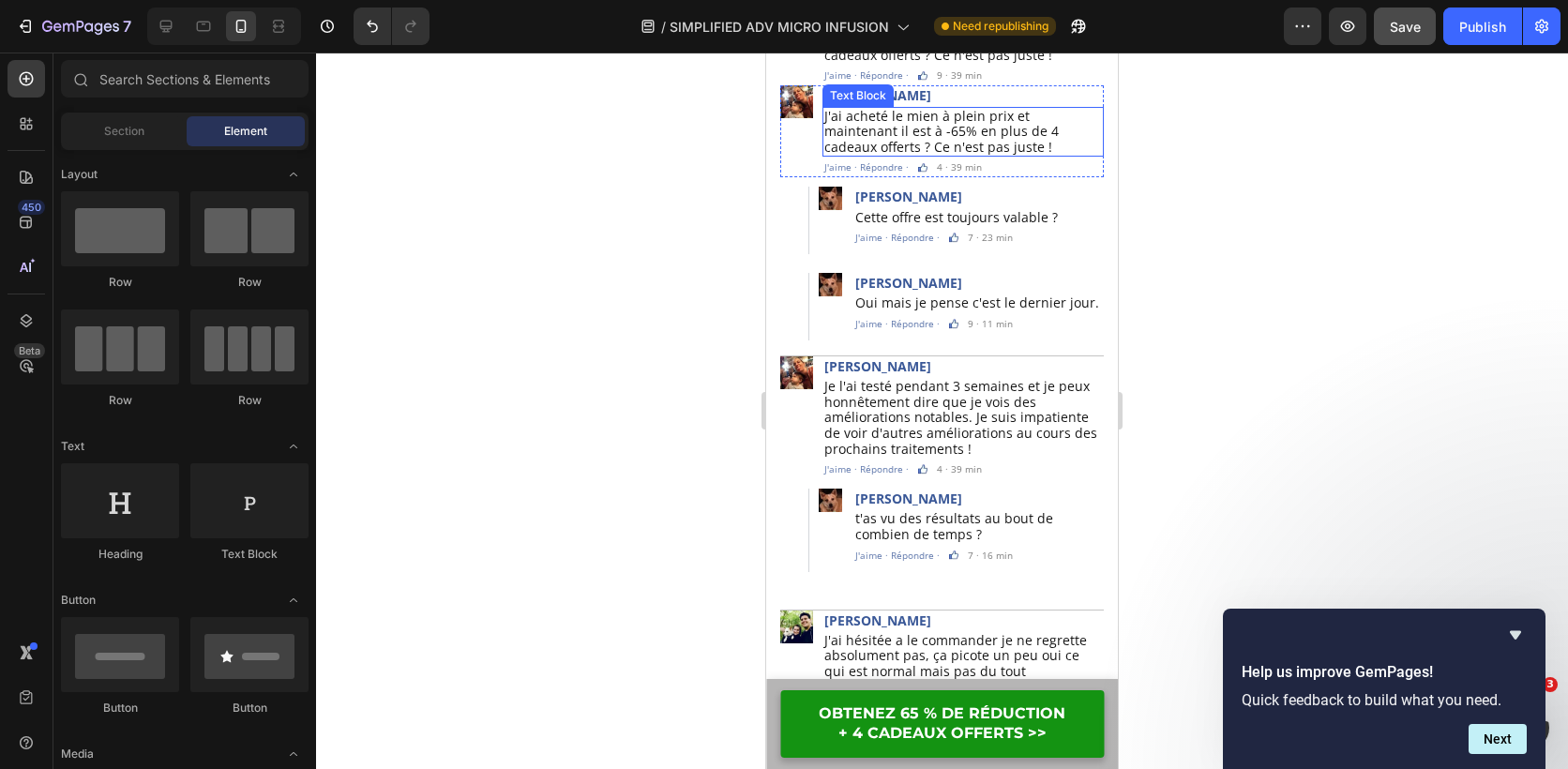
scroll to position [5785, 0]
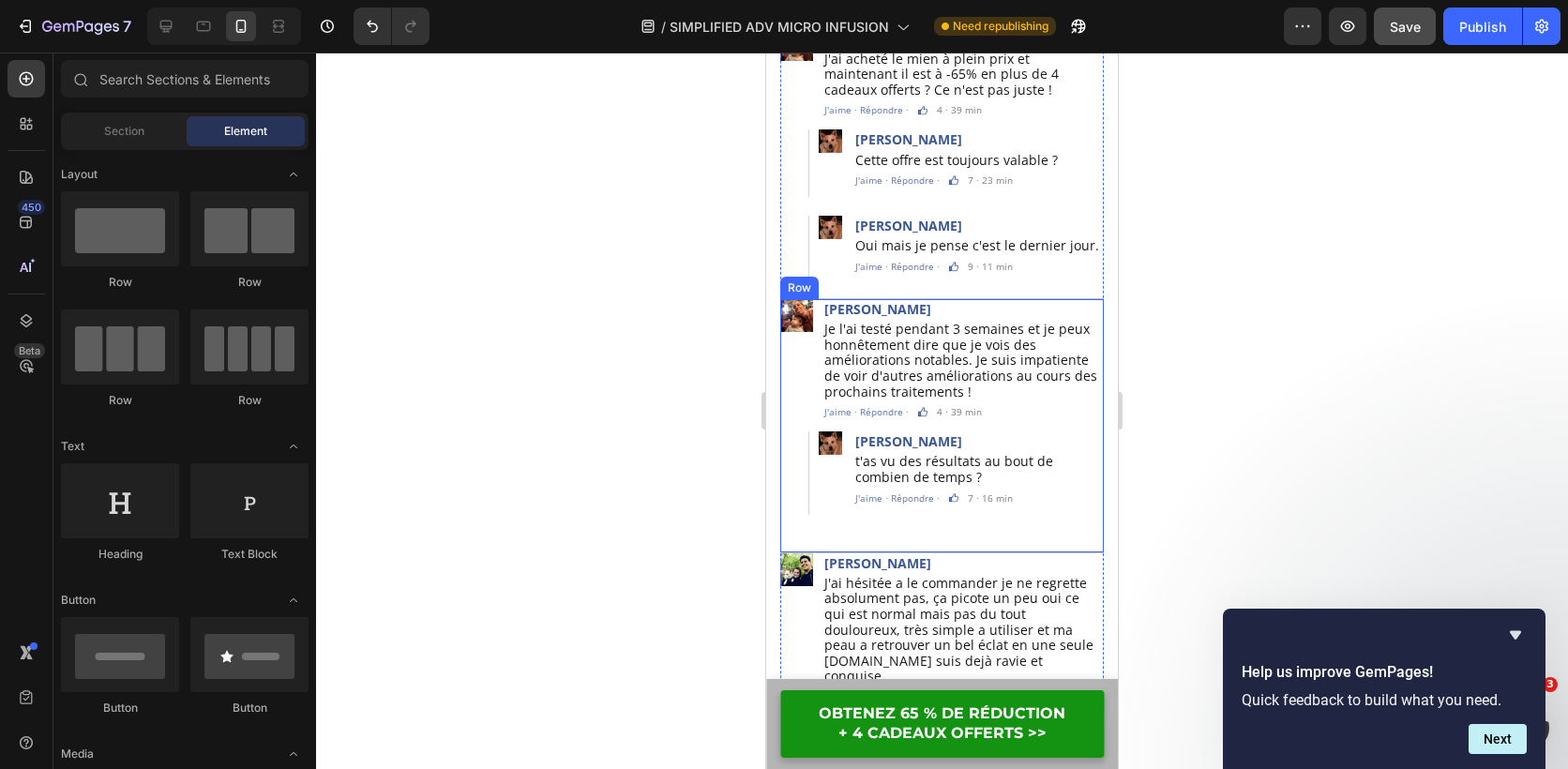
click at [945, 507] on div "Image Lydia Canaux Text Block Je l'ai testé pendant 3 semaines et je peux honnê…" at bounding box center [942, 426] width 323 height 254
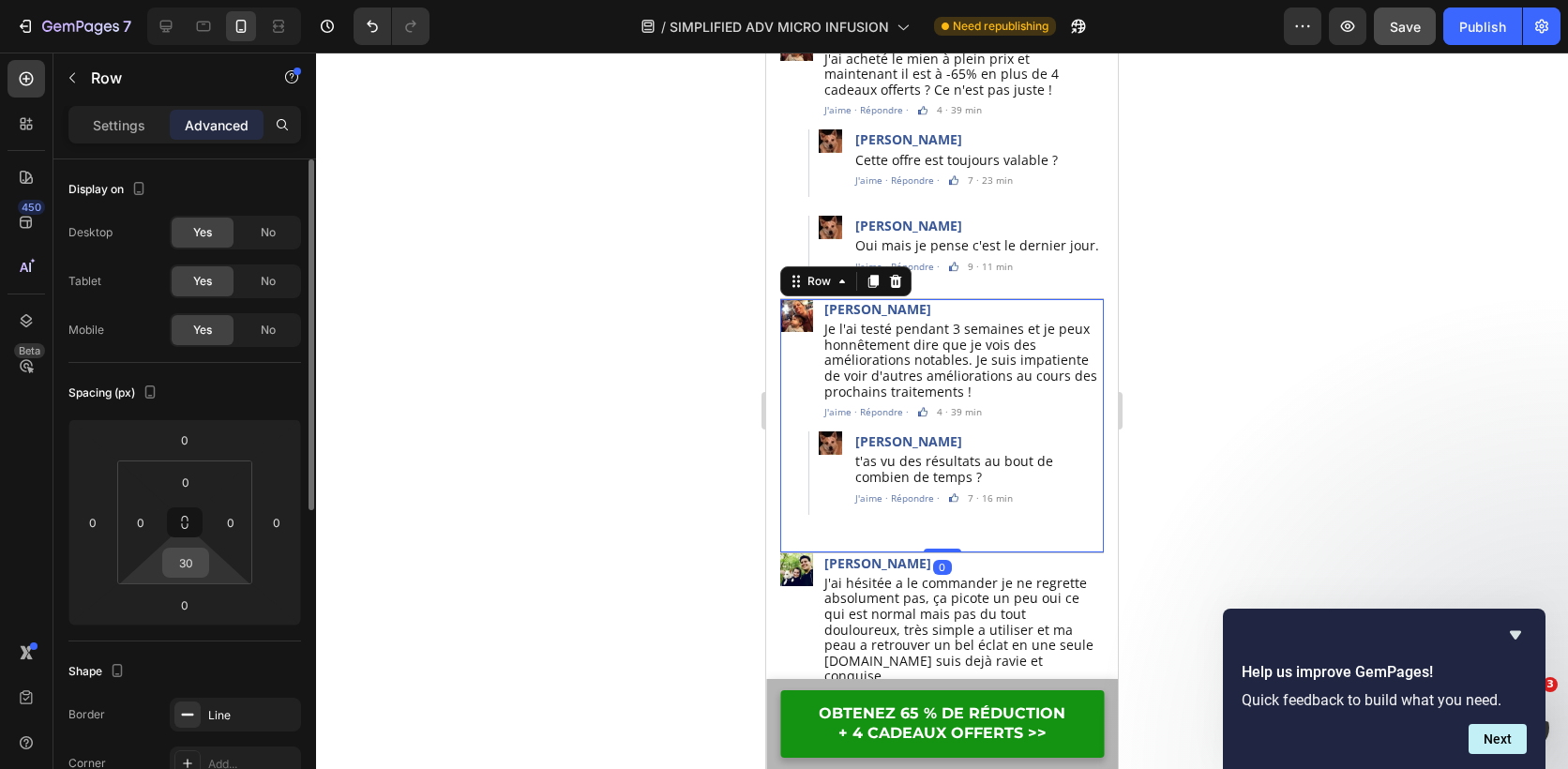
click at [197, 563] on input "30" at bounding box center [185, 563] width 37 height 29
type input "6"
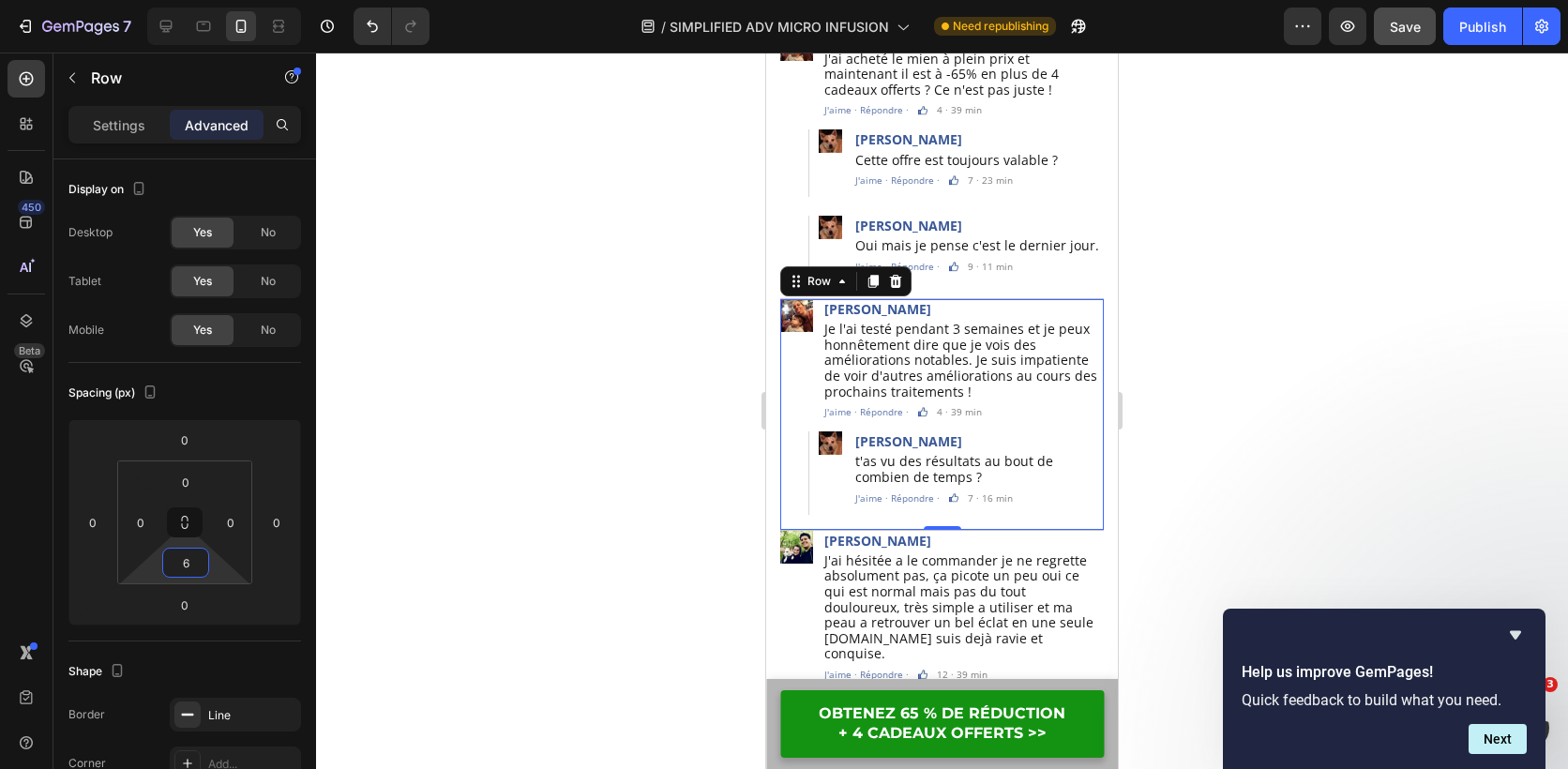
click at [591, 507] on div at bounding box center [941, 411] width 1252 height 717
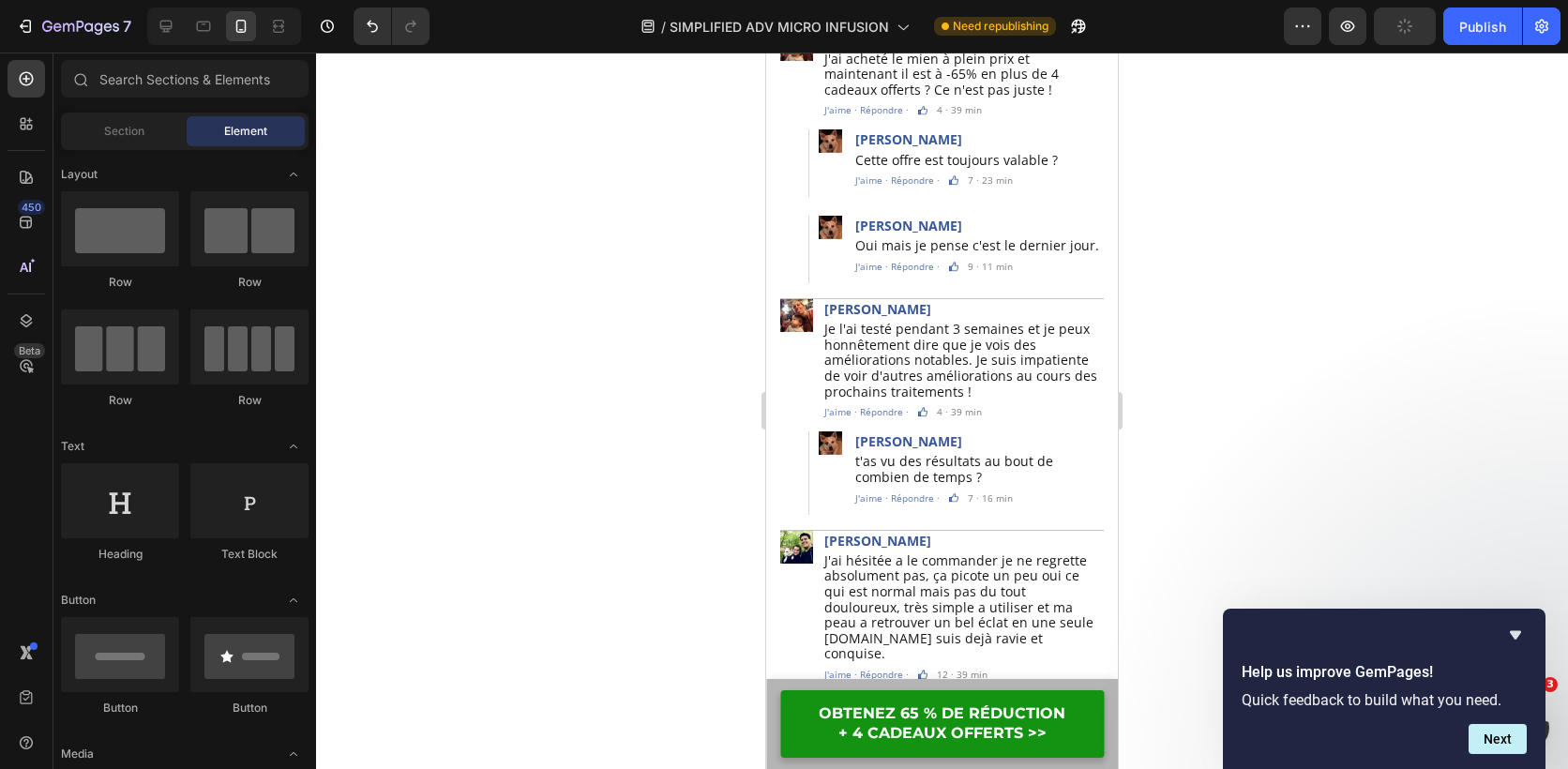
click at [1398, 37] on button "button" at bounding box center [1404, 26] width 62 height 37
click at [1476, 33] on div "Publish" at bounding box center [1482, 27] width 47 height 20
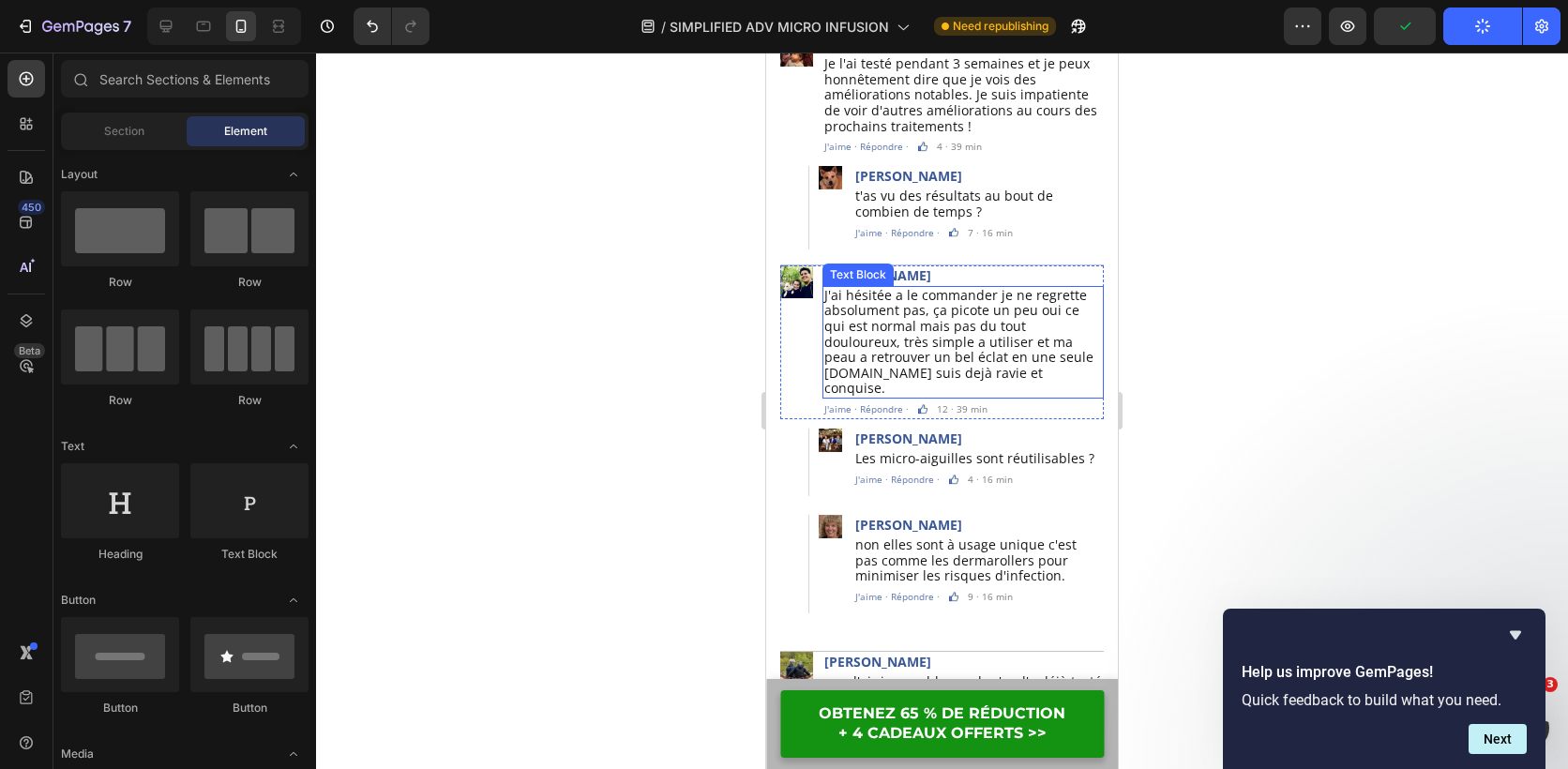
scroll to position [6166, 0]
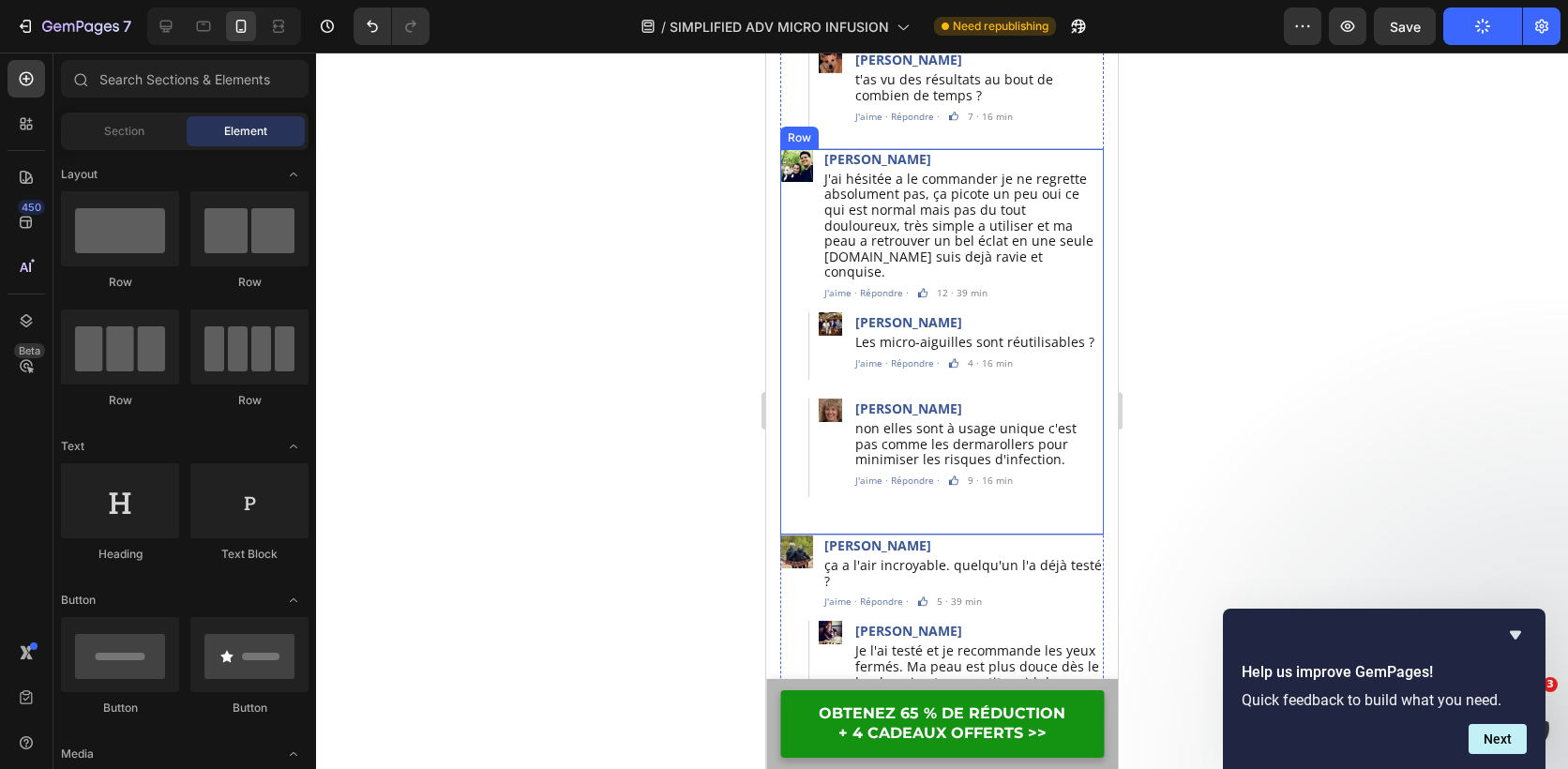
click at [965, 461] on div "Image Myriam Bartolini Text Block J'ai hésitée a le commander je ne regrette ab…" at bounding box center [942, 342] width 323 height 386
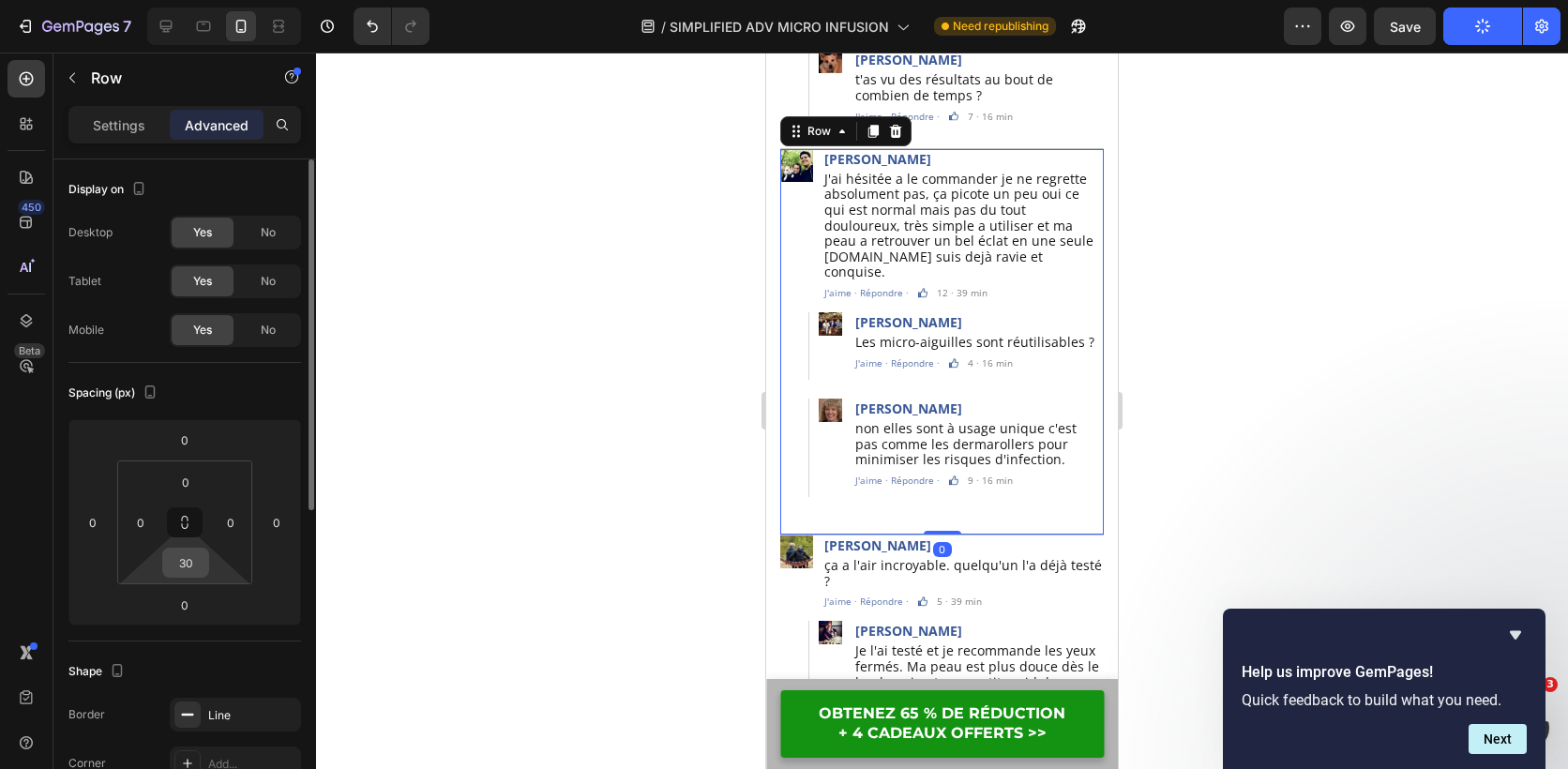
click at [191, 559] on input "30" at bounding box center [185, 563] width 37 height 29
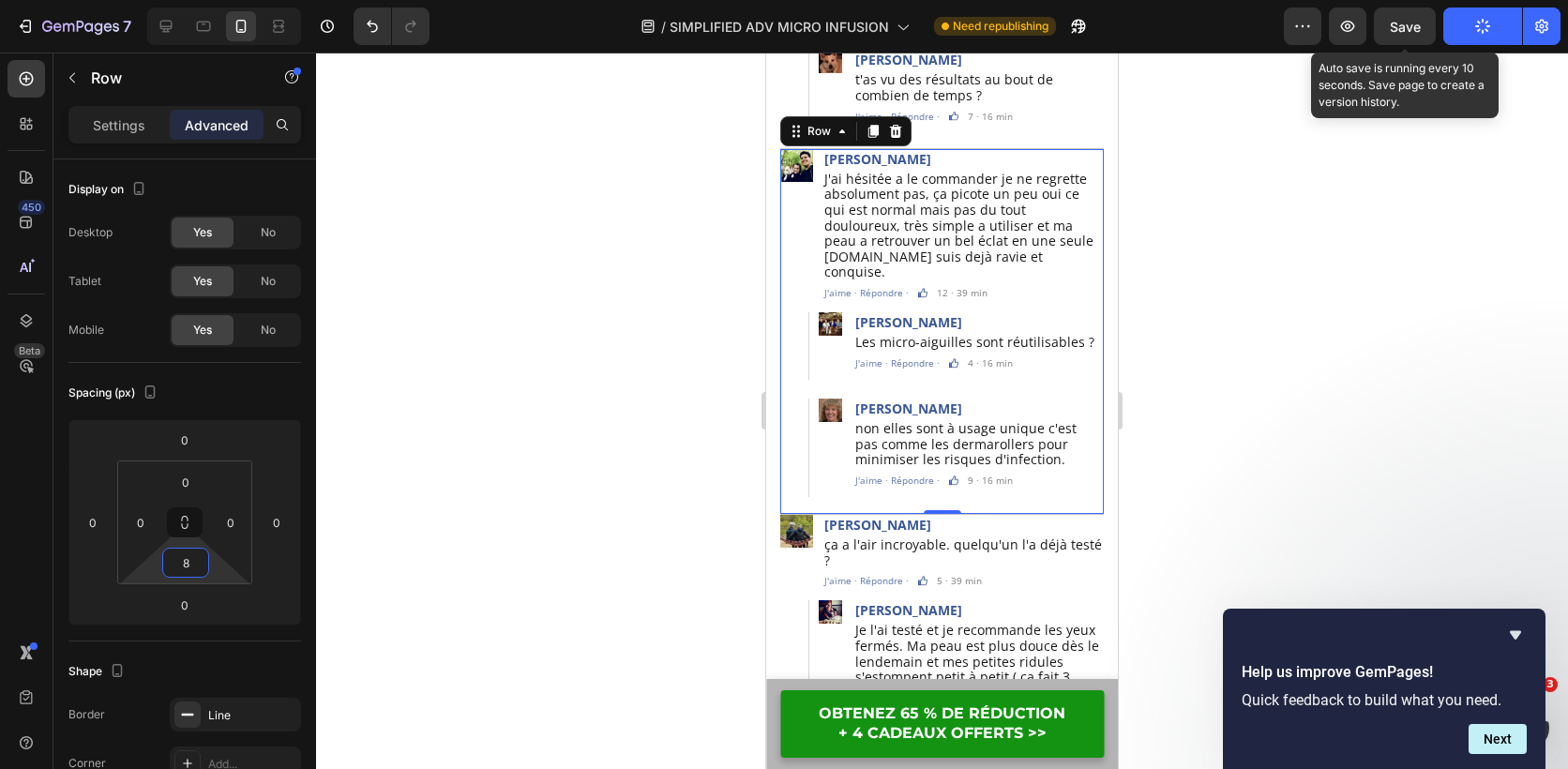
type input "8"
click at [1403, 30] on span "Save" at bounding box center [1405, 27] width 31 height 16
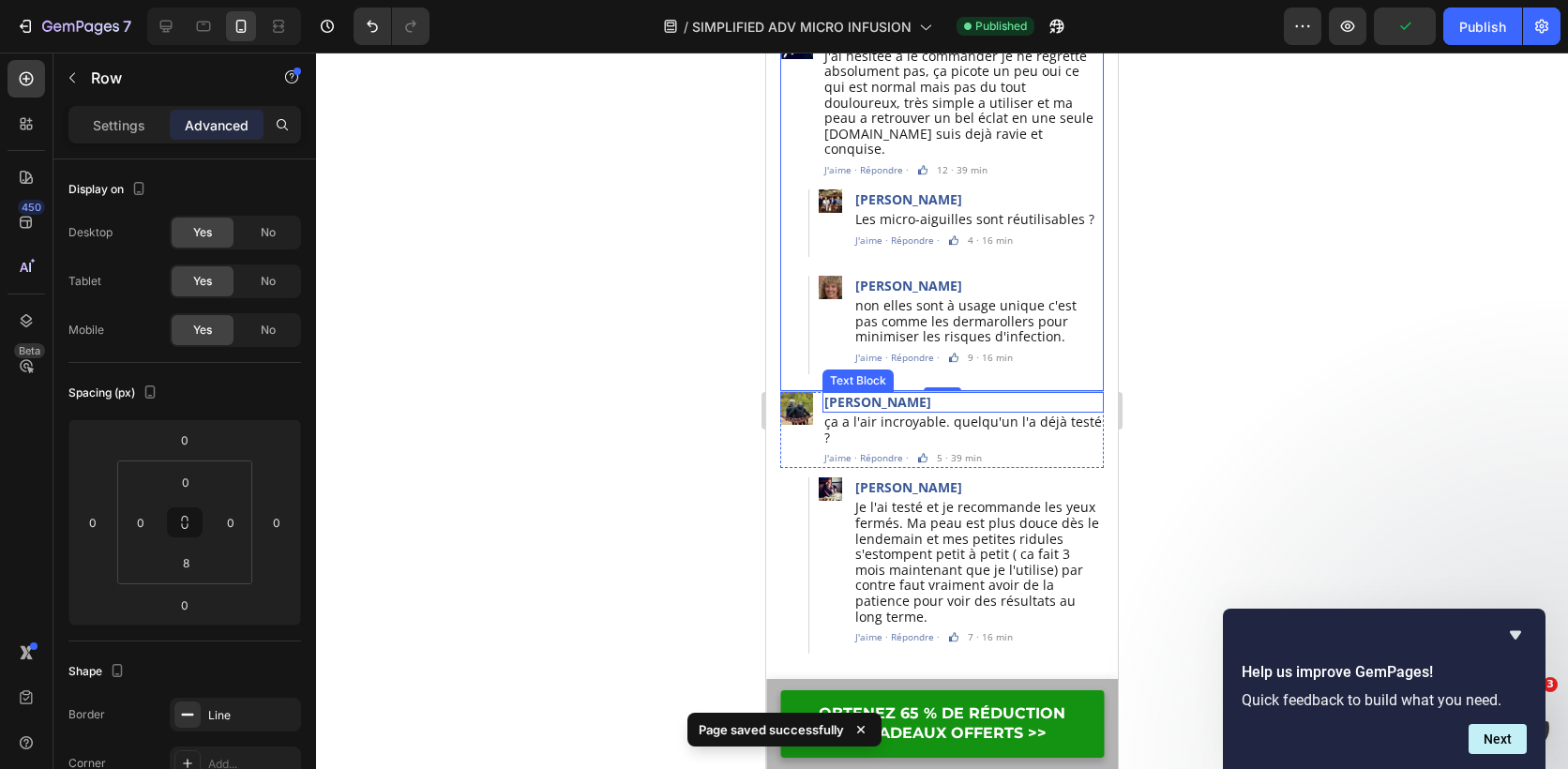
scroll to position [6511, 0]
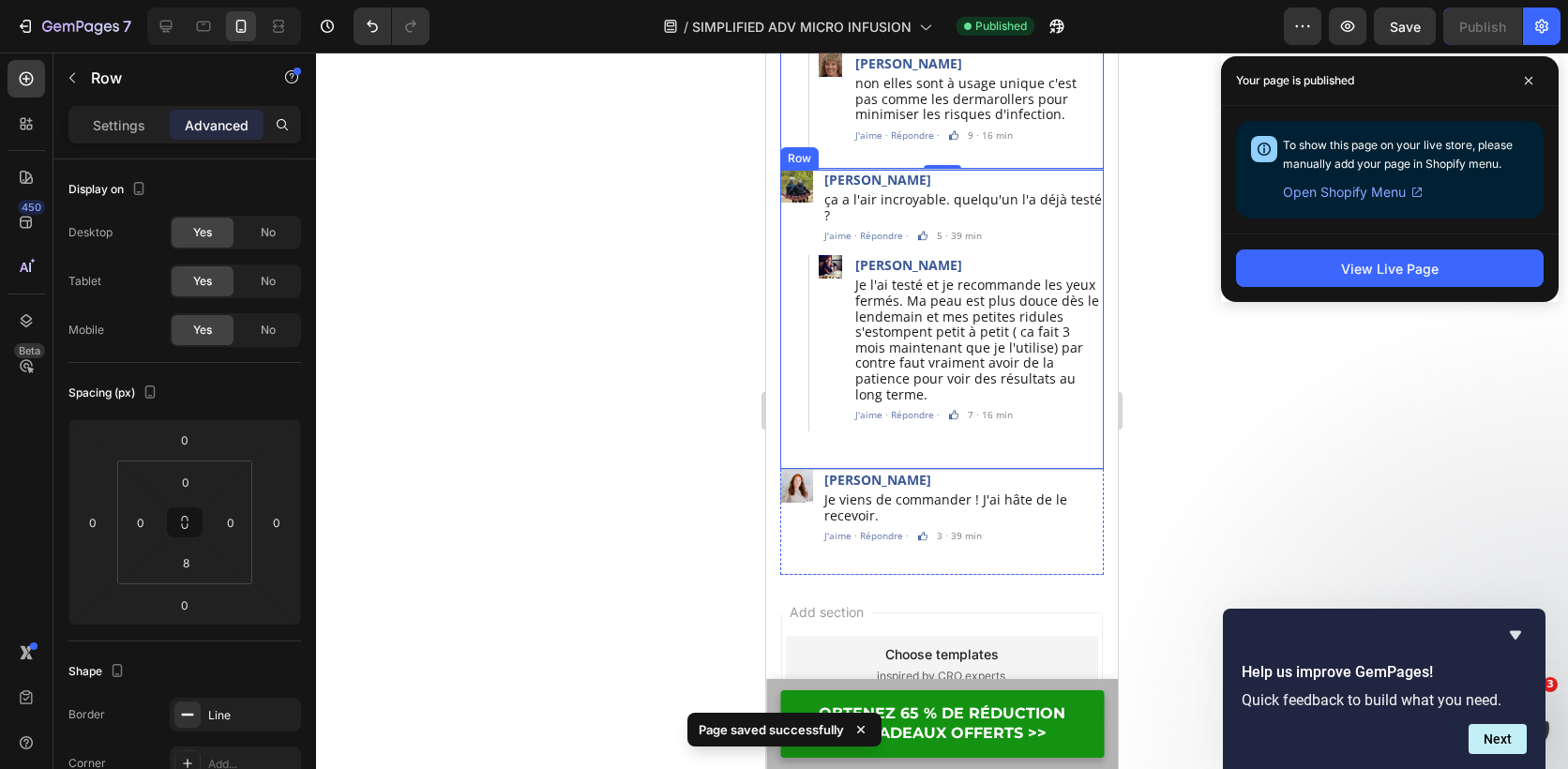
click at [1040, 358] on div "Image Stéphanie Trébier Text Block ça a l'air incroyable. quelqu'un l'a déjà te…" at bounding box center [942, 320] width 323 height 300
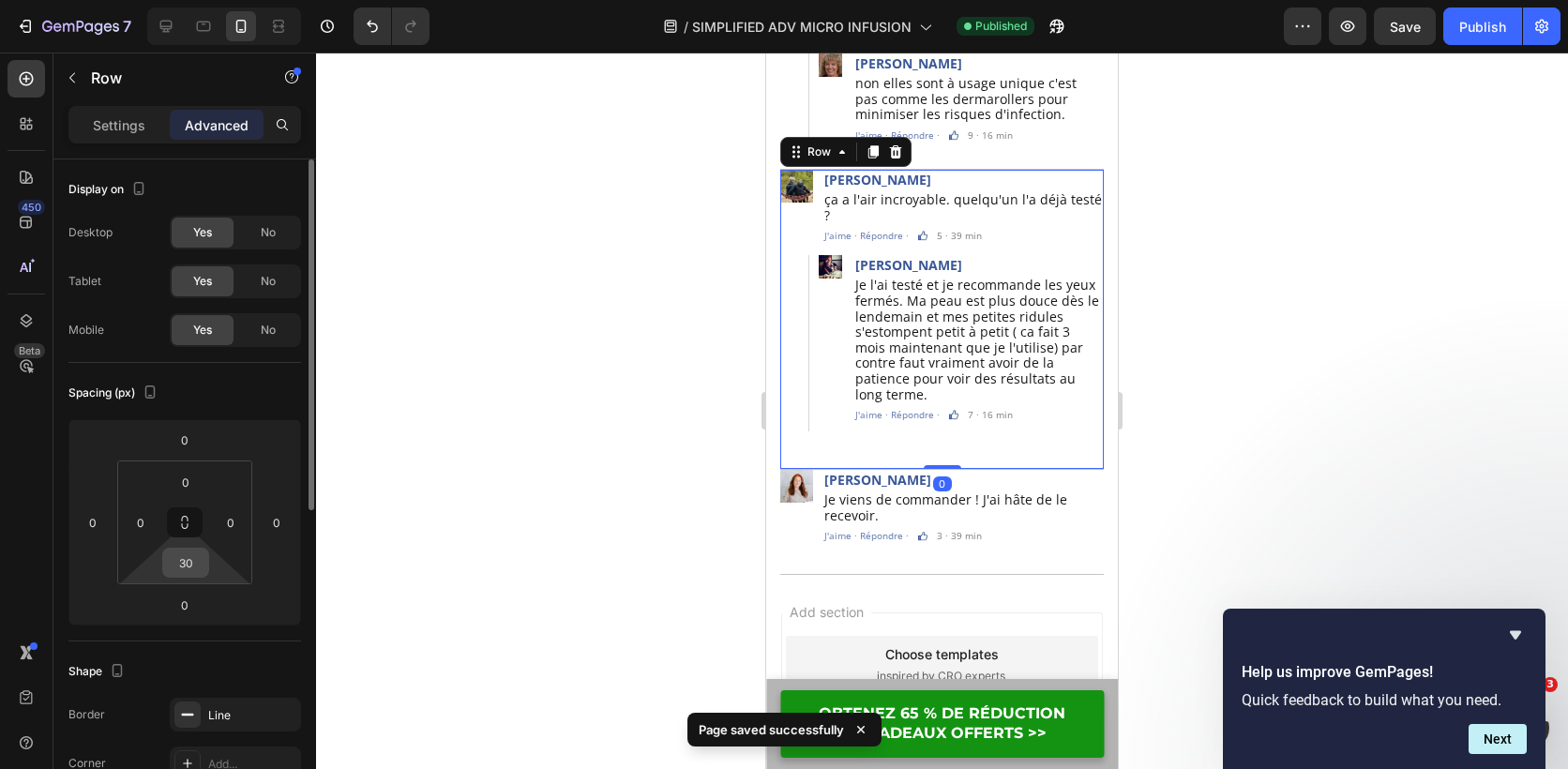
click at [191, 563] on input "30" at bounding box center [185, 563] width 37 height 29
type input "6"
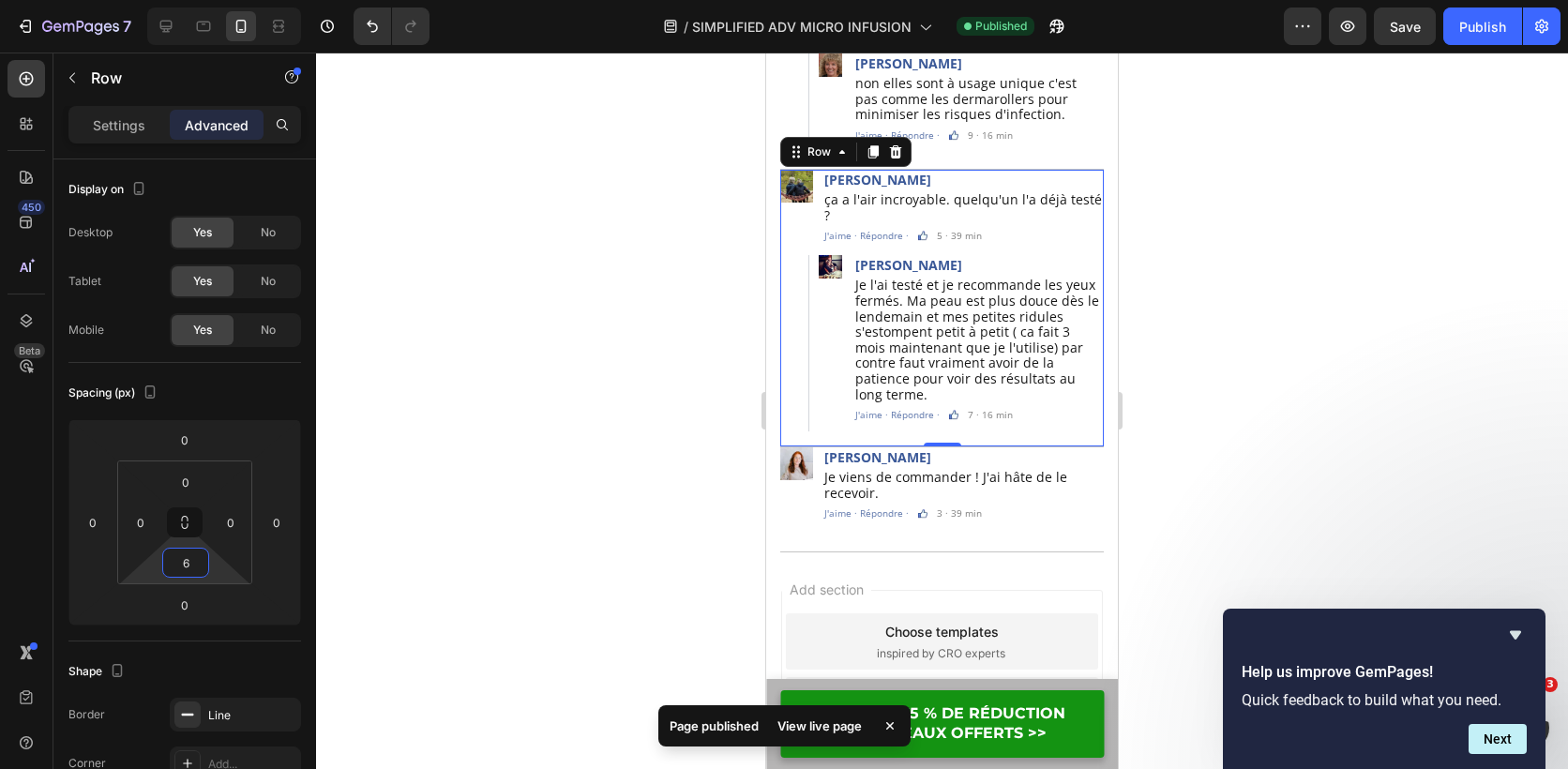
click at [658, 430] on div at bounding box center [941, 411] width 1252 height 717
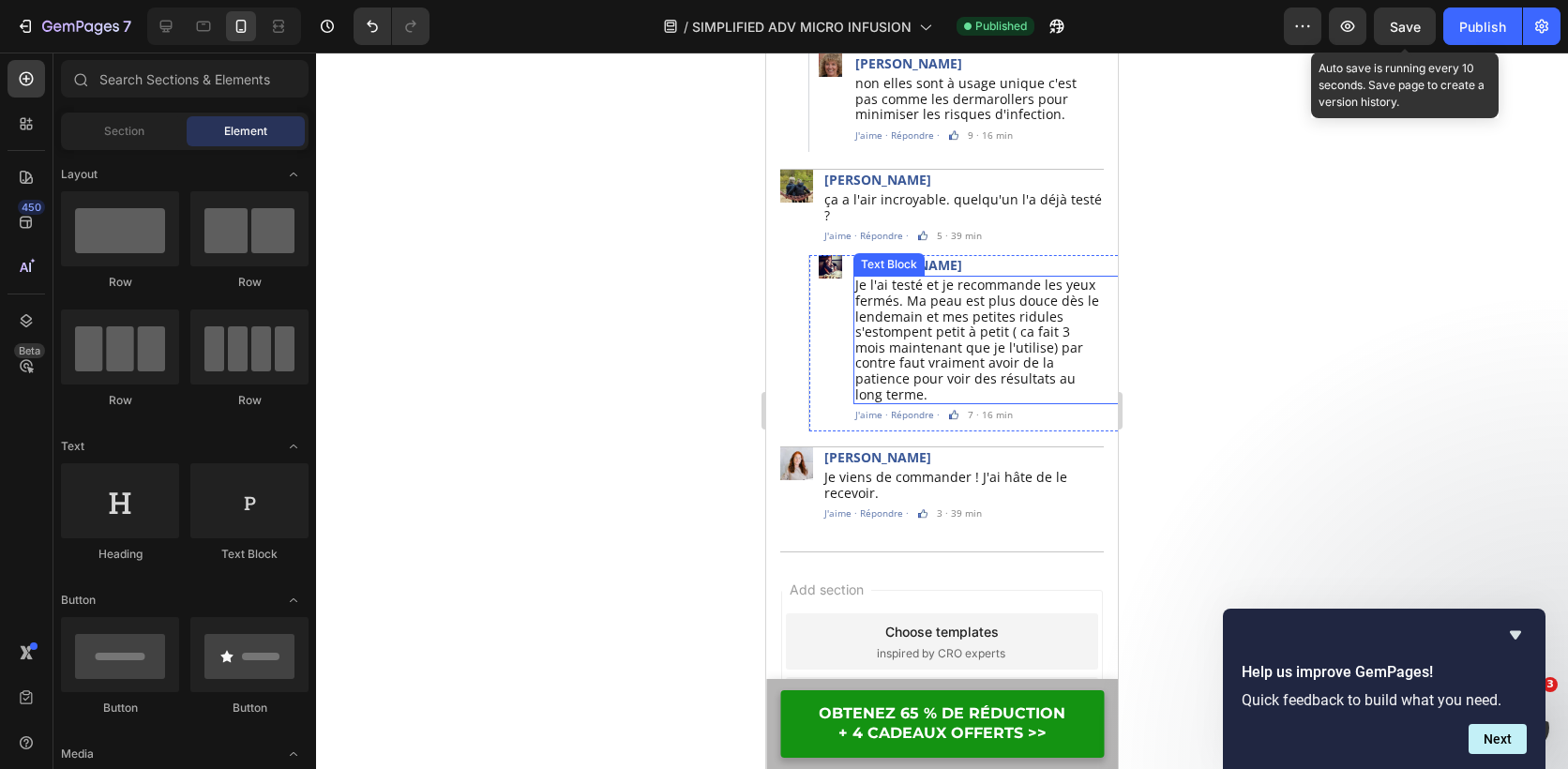
click at [1411, 17] on div "Save" at bounding box center [1405, 27] width 31 height 20
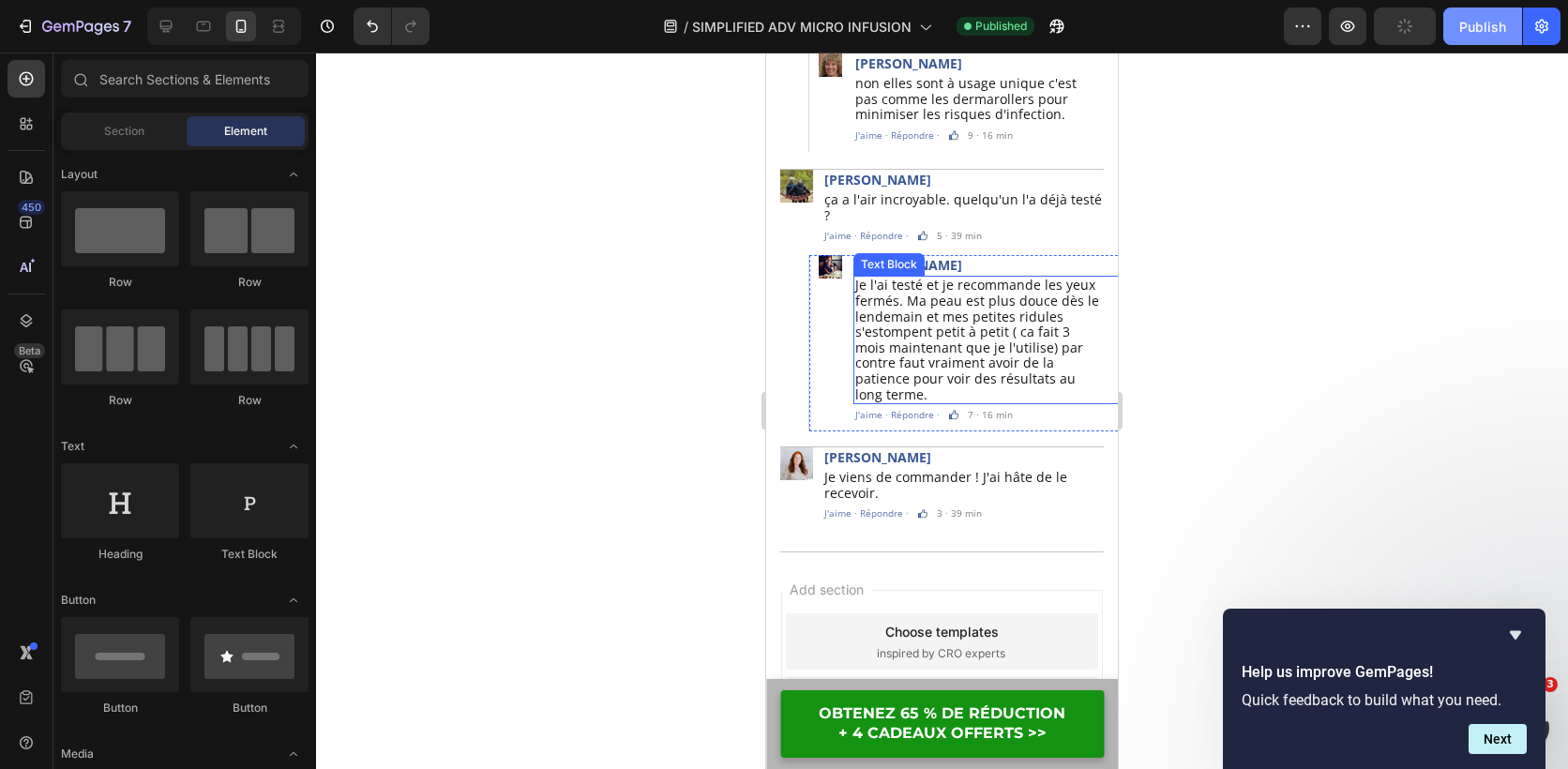
click at [1461, 26] on div "Publish" at bounding box center [1482, 27] width 47 height 20
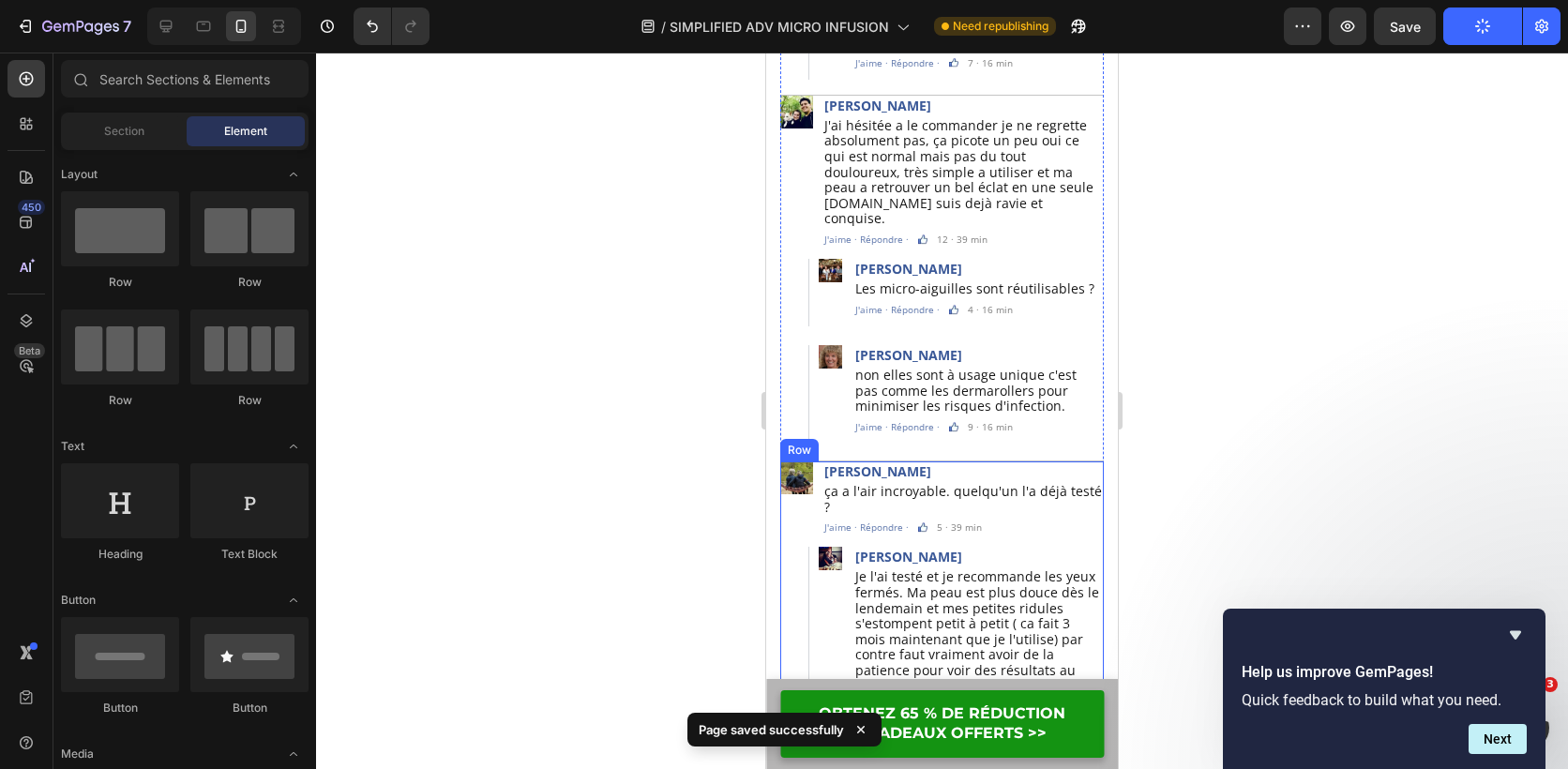
scroll to position [6215, 0]
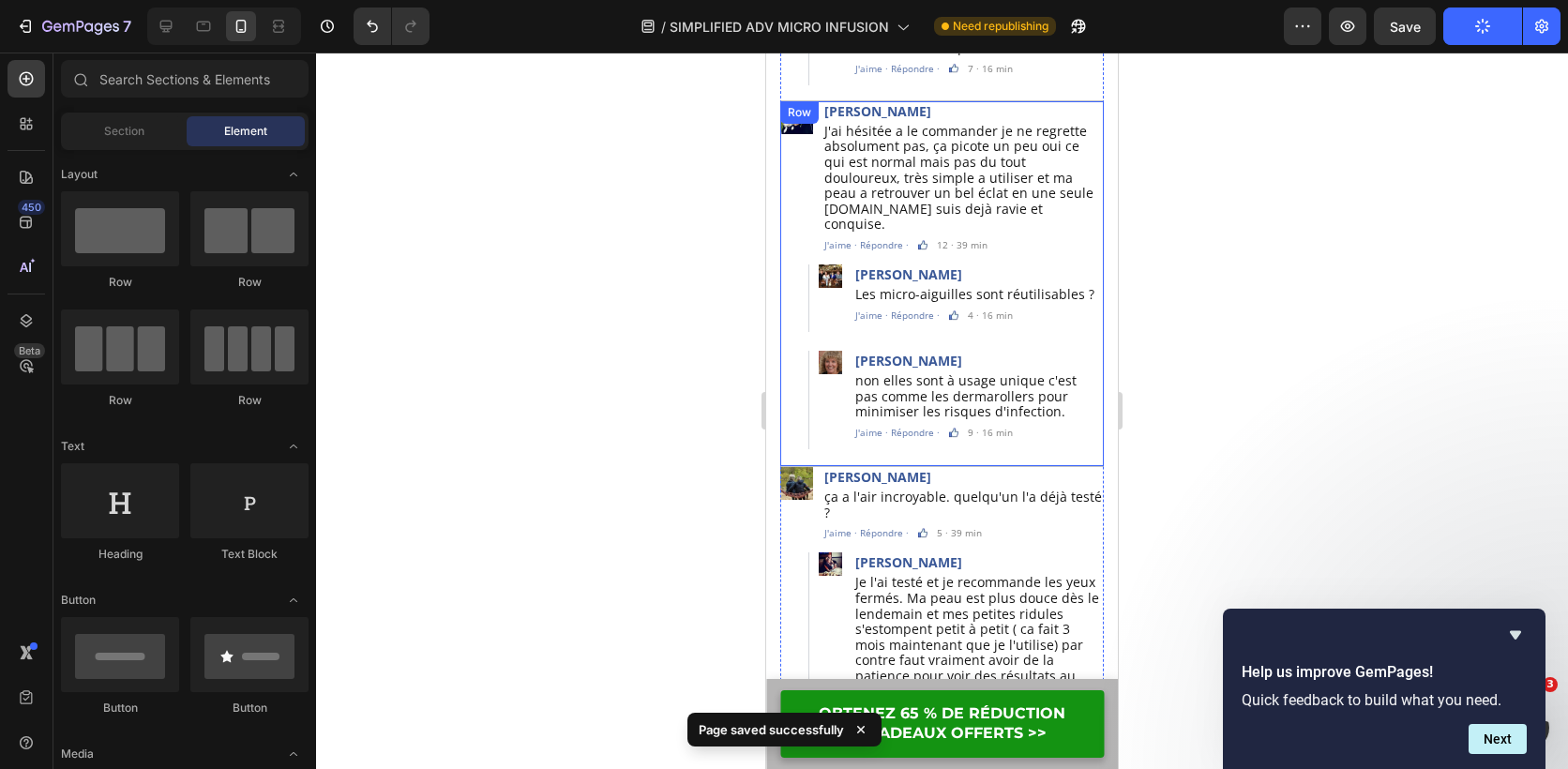
click at [1027, 404] on div "Image Myriam Bartolini Text Block J'ai hésitée a le commander je ne regrette ab…" at bounding box center [942, 280] width 323 height 357
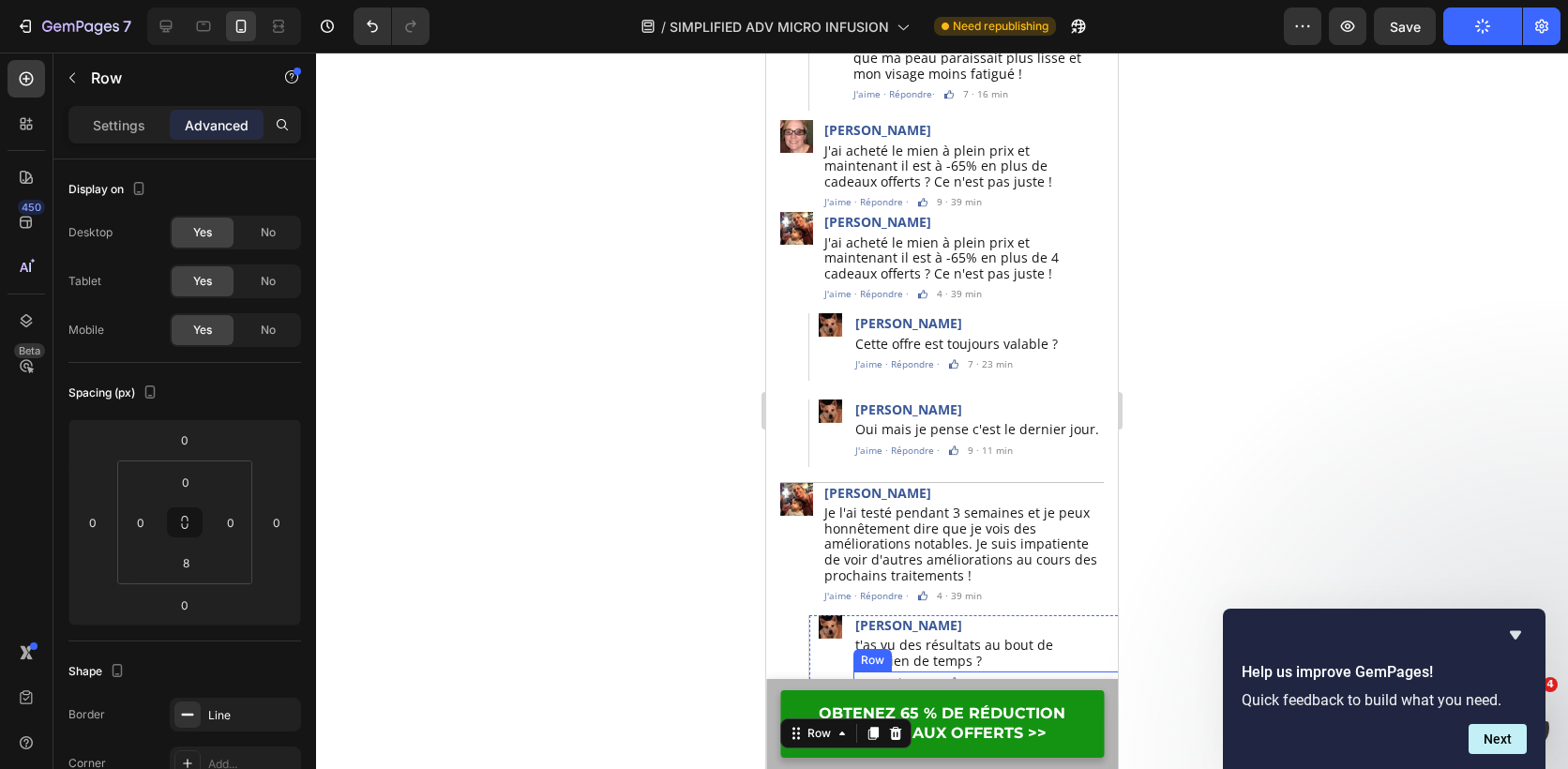
scroll to position [5474, 0]
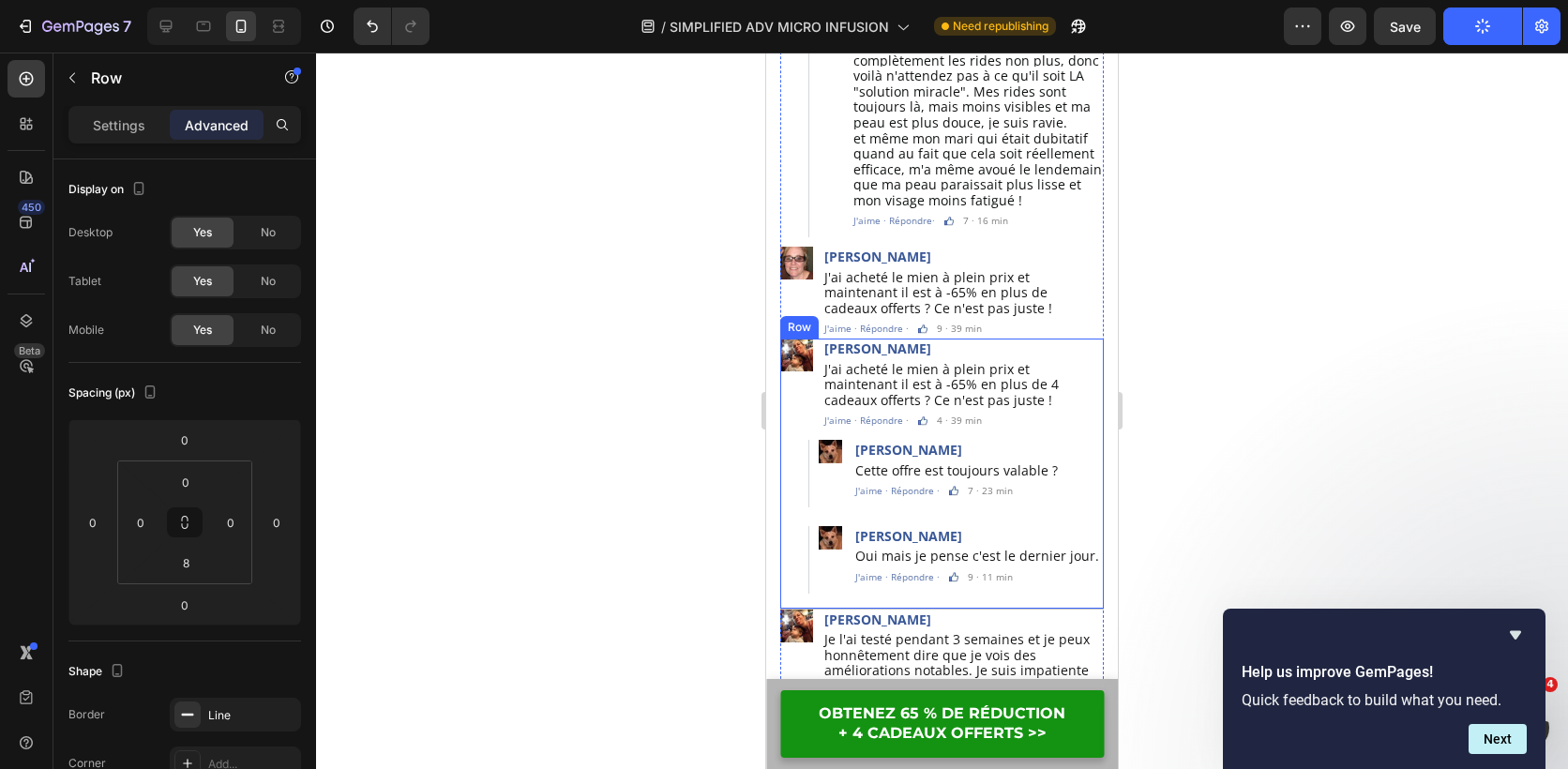
click at [797, 568] on div "Image Laurence Pasturel Text Block J'ai acheté le mien à plein prix et maintena…" at bounding box center [942, 471] width 323 height 264
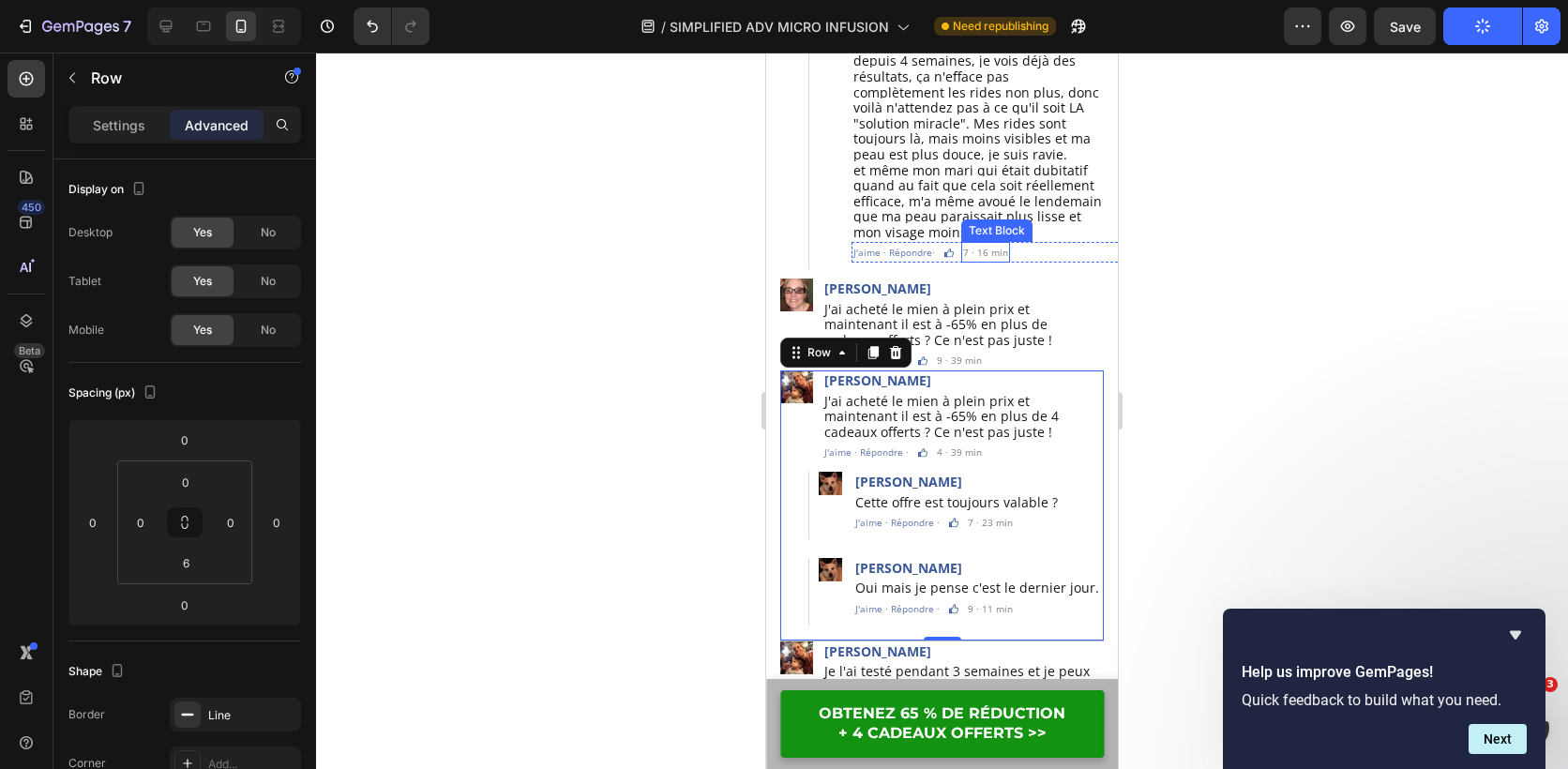
scroll to position [5633, 0]
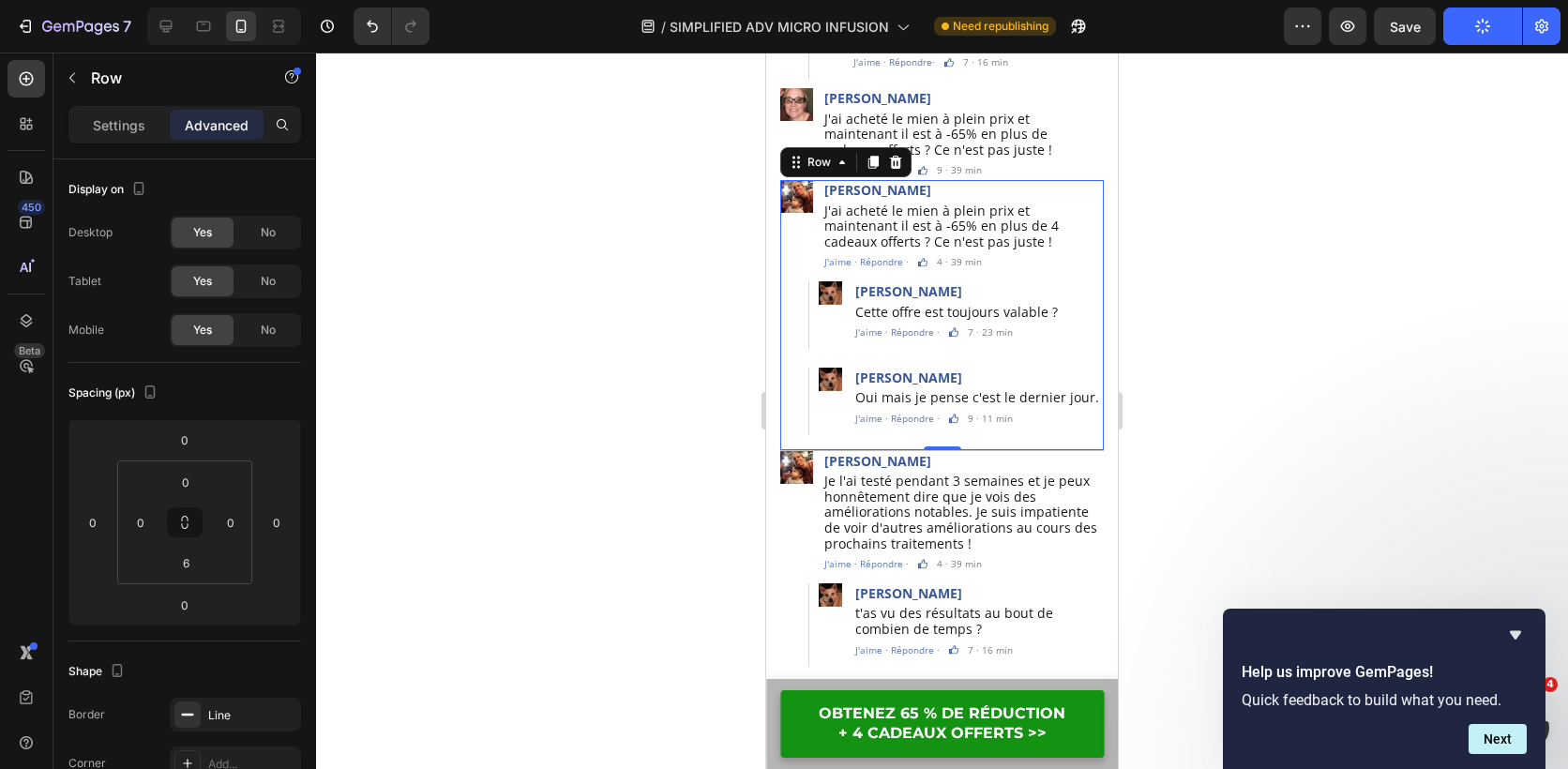
click at [792, 395] on div "Image Laurence Pasturel Text Block J'ai acheté le mien à plein prix et maintena…" at bounding box center [942, 312] width 323 height 264
click at [190, 563] on input "6" at bounding box center [185, 563] width 37 height 29
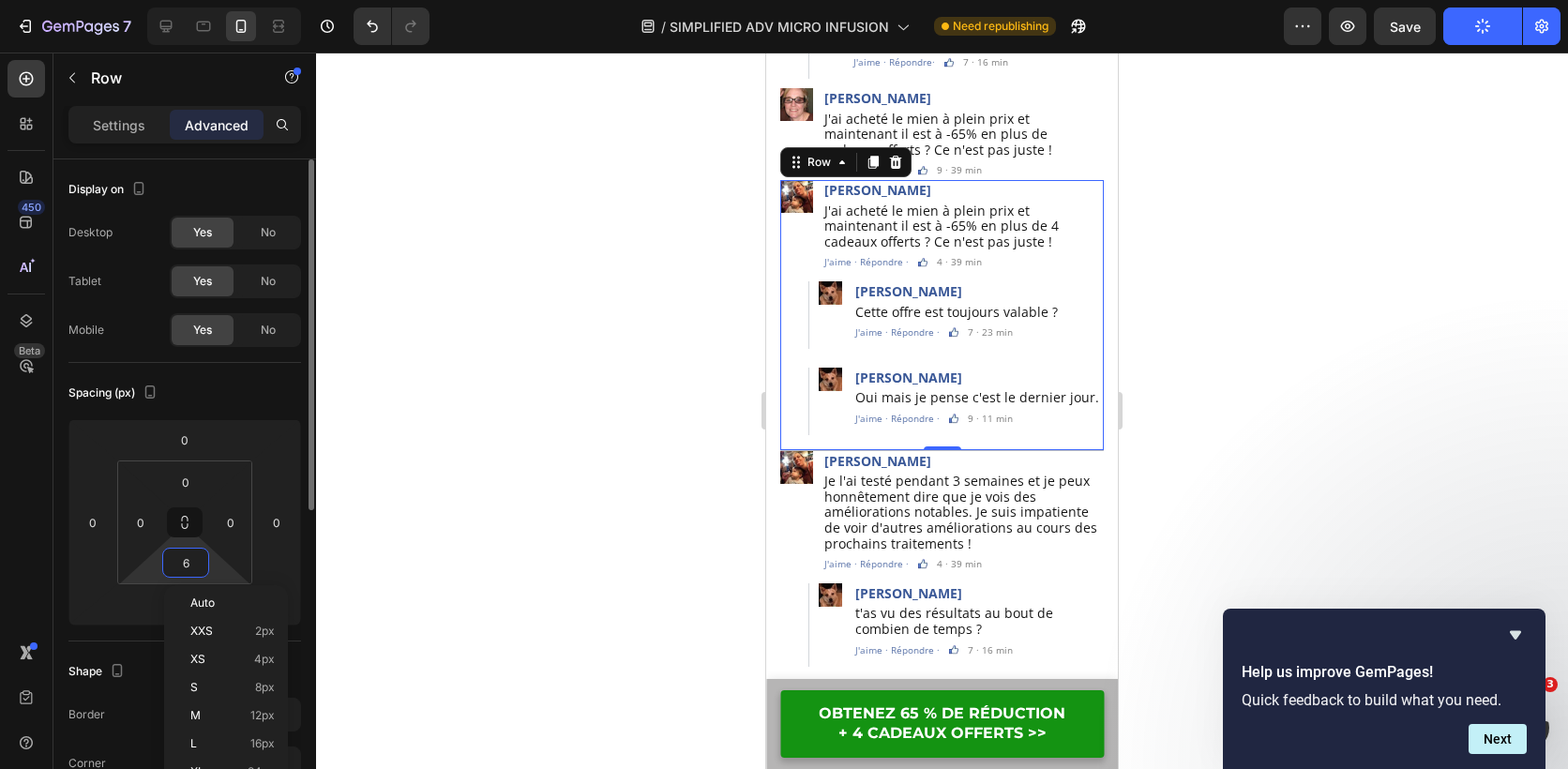
type input "5"
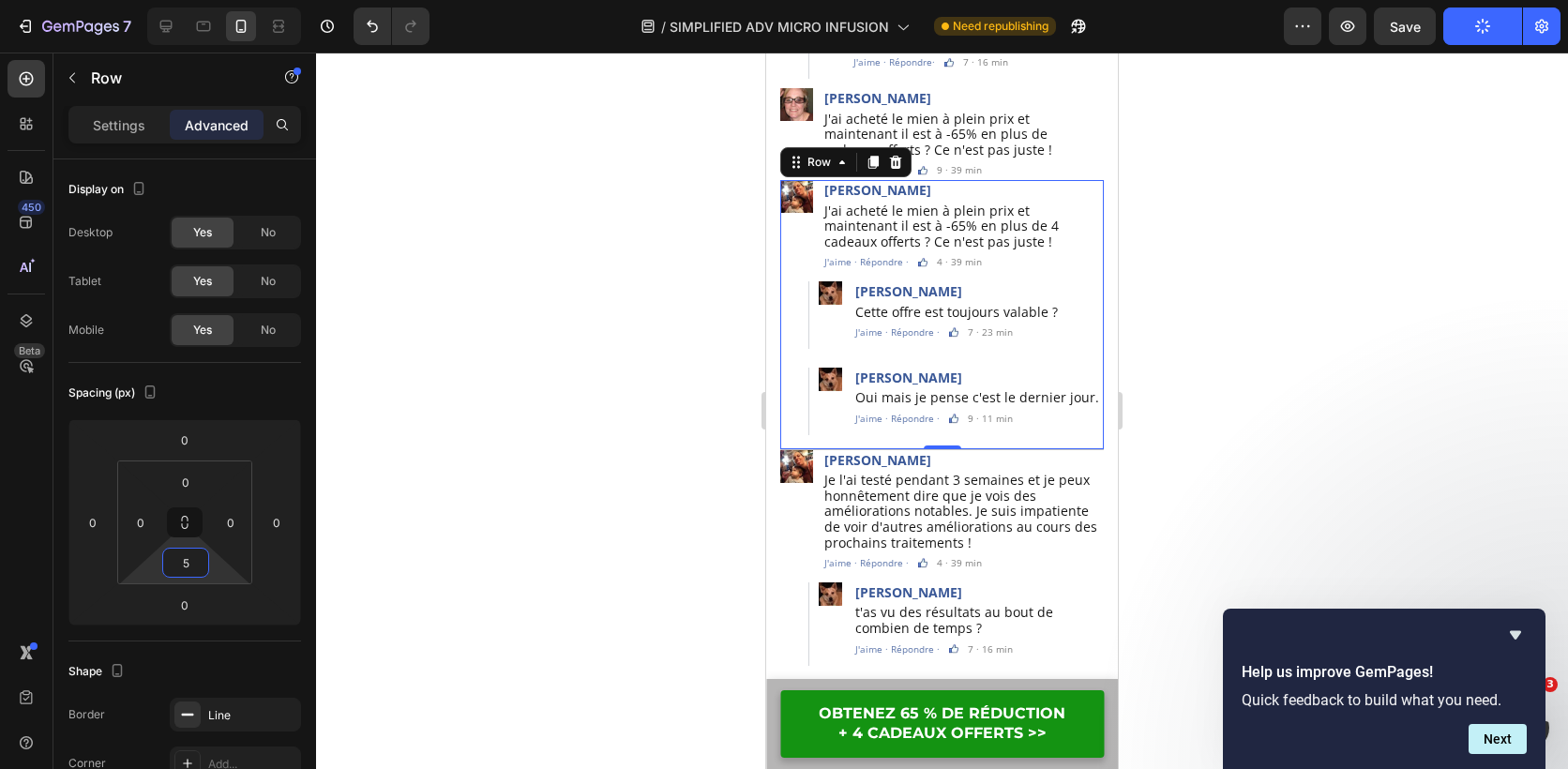
click at [587, 427] on div at bounding box center [941, 411] width 1252 height 717
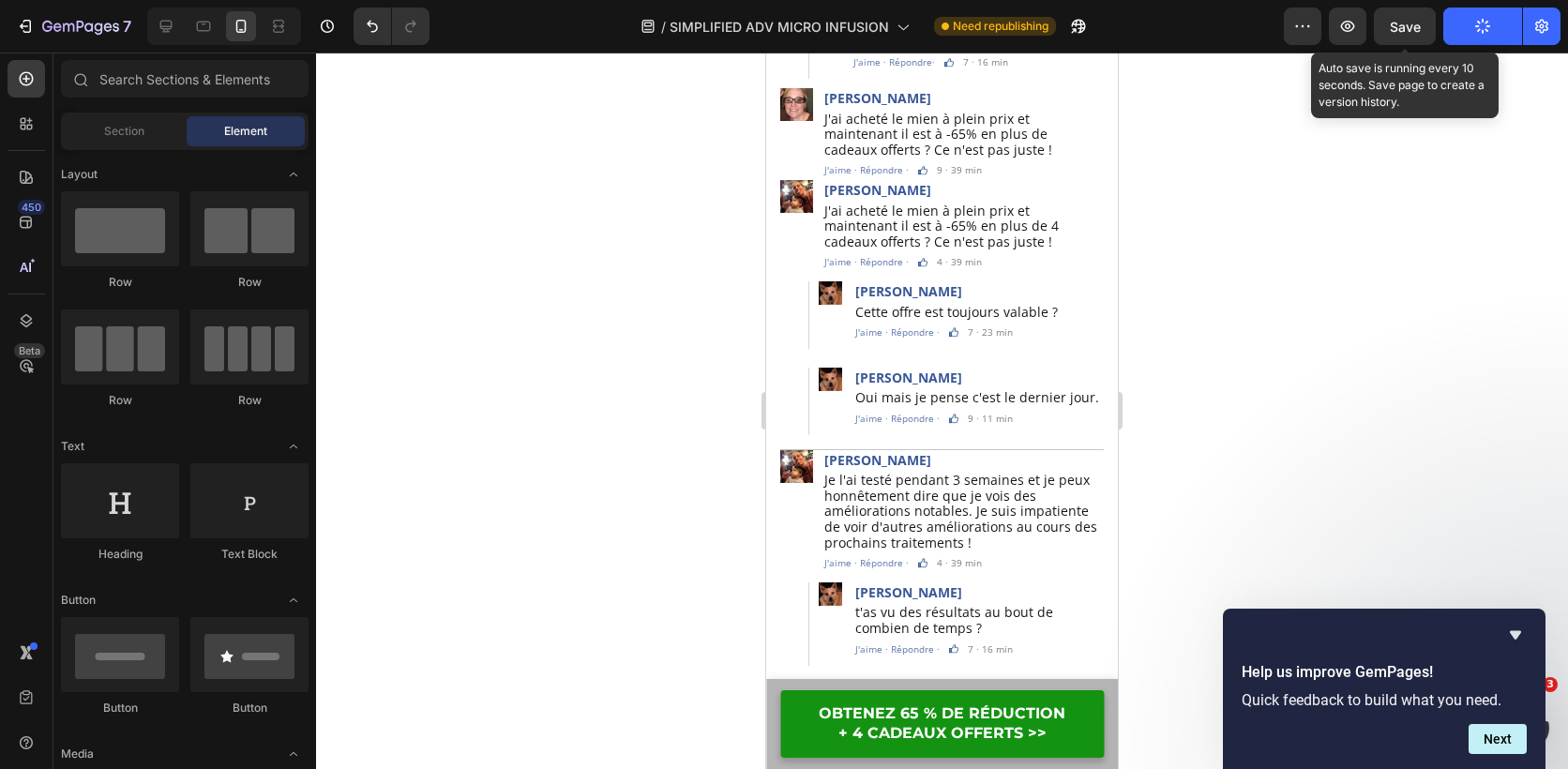
click at [1401, 31] on span "Save" at bounding box center [1405, 27] width 31 height 16
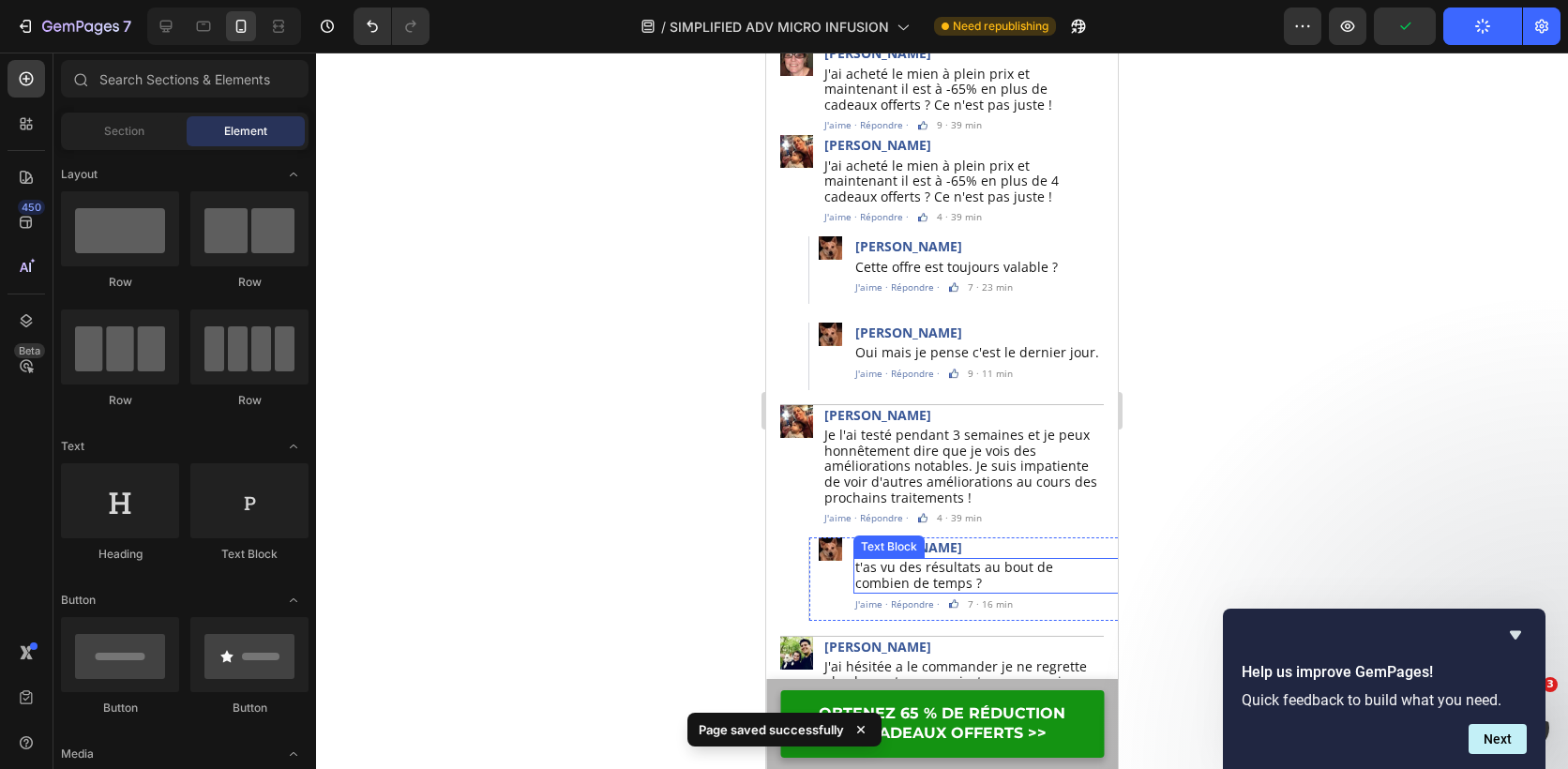
scroll to position [5681, 0]
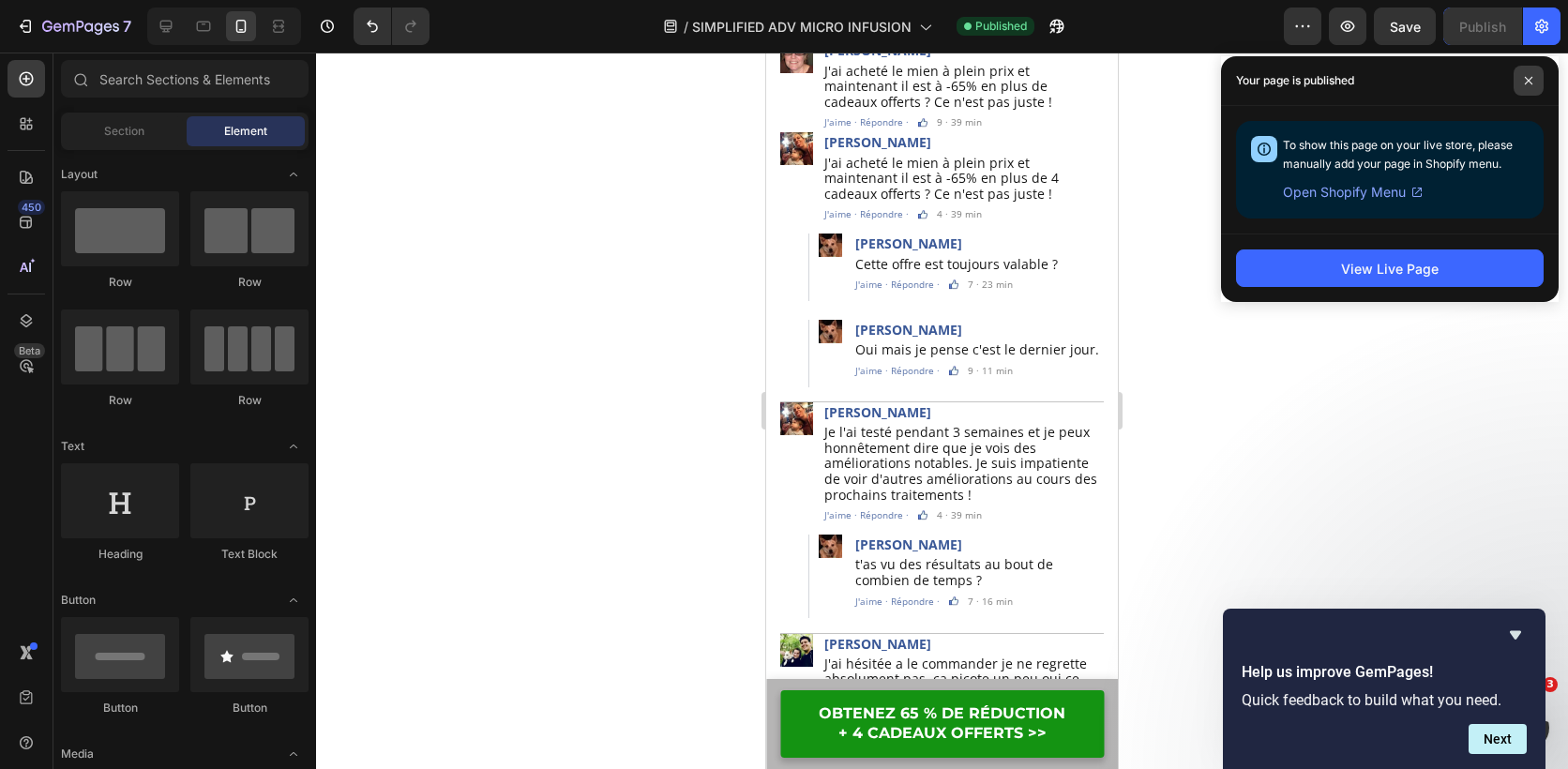
click at [1535, 76] on span at bounding box center [1529, 81] width 30 height 30
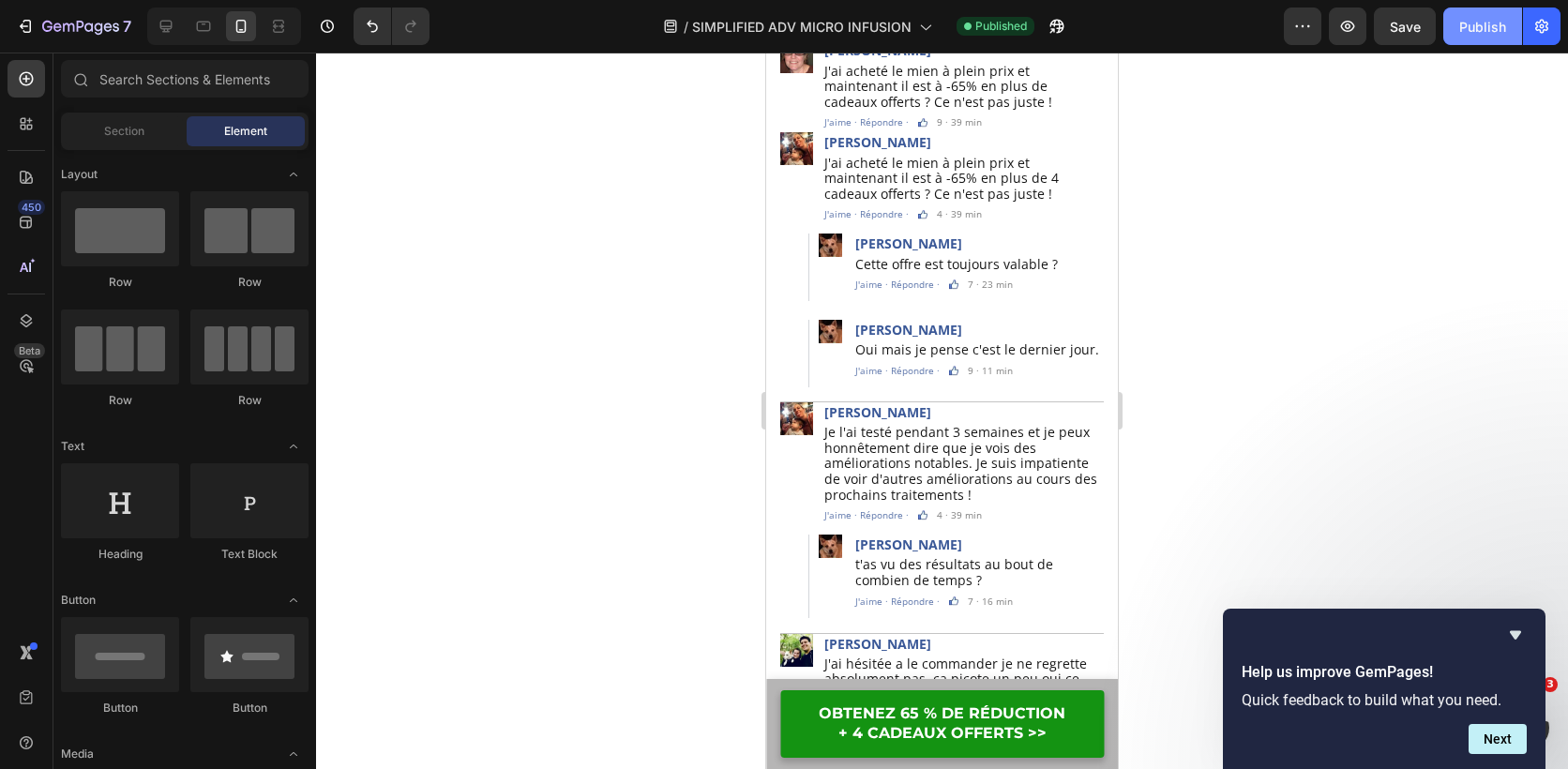
click at [1463, 20] on div "Publish" at bounding box center [1482, 27] width 47 height 20
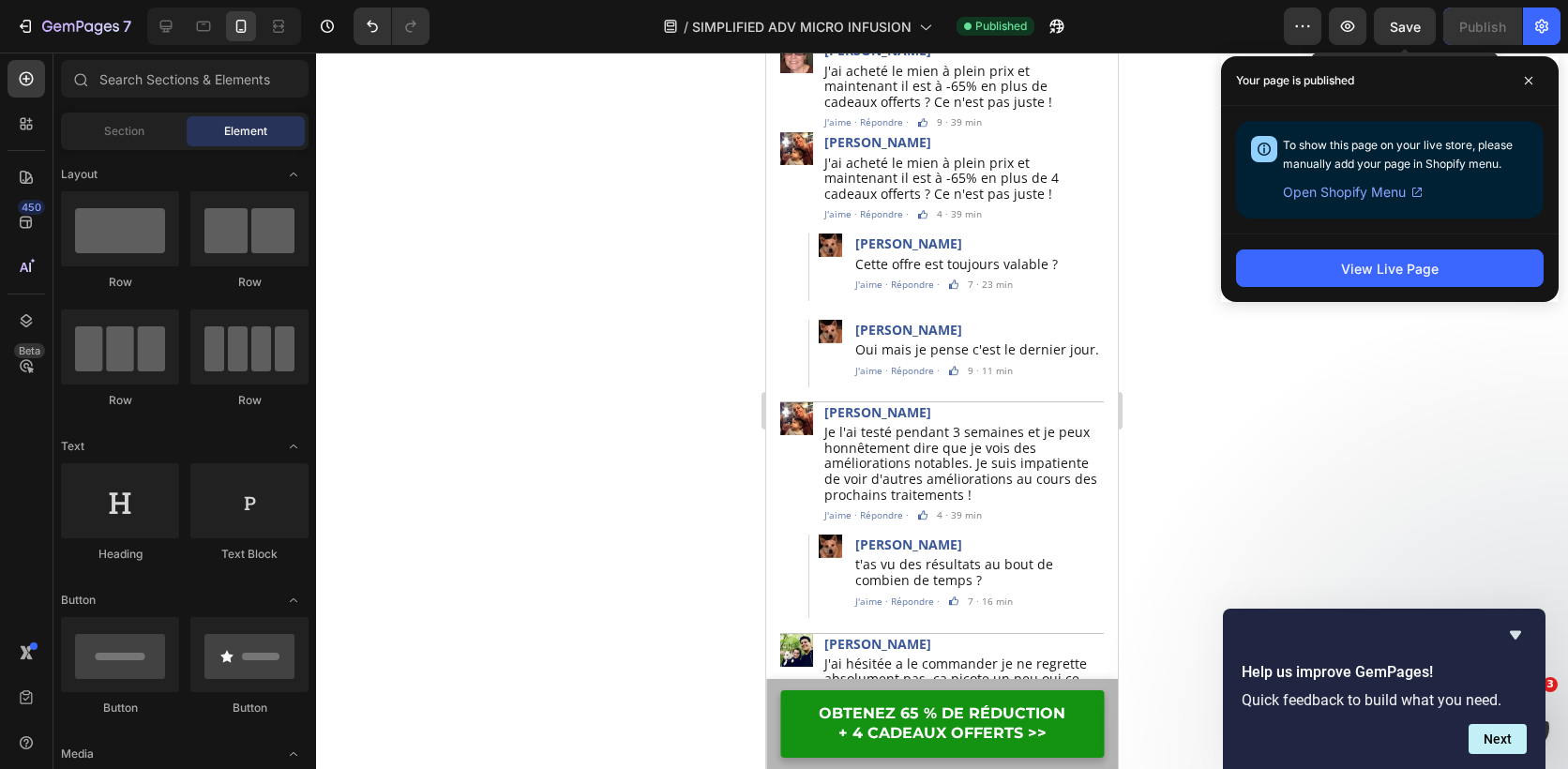
click at [1414, 24] on span "Save" at bounding box center [1405, 27] width 31 height 16
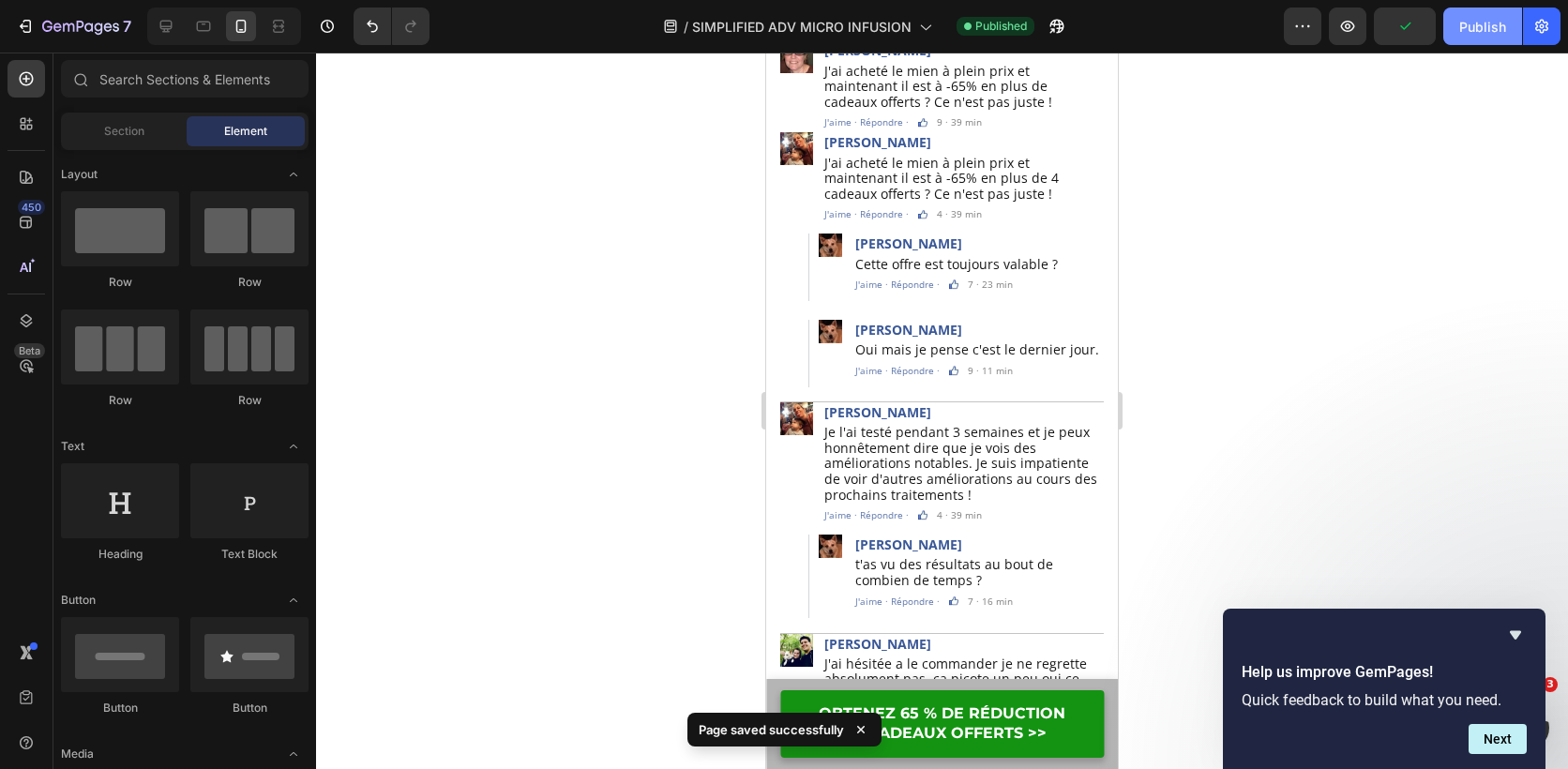
click at [1480, 32] on div "Publish" at bounding box center [1482, 27] width 47 height 20
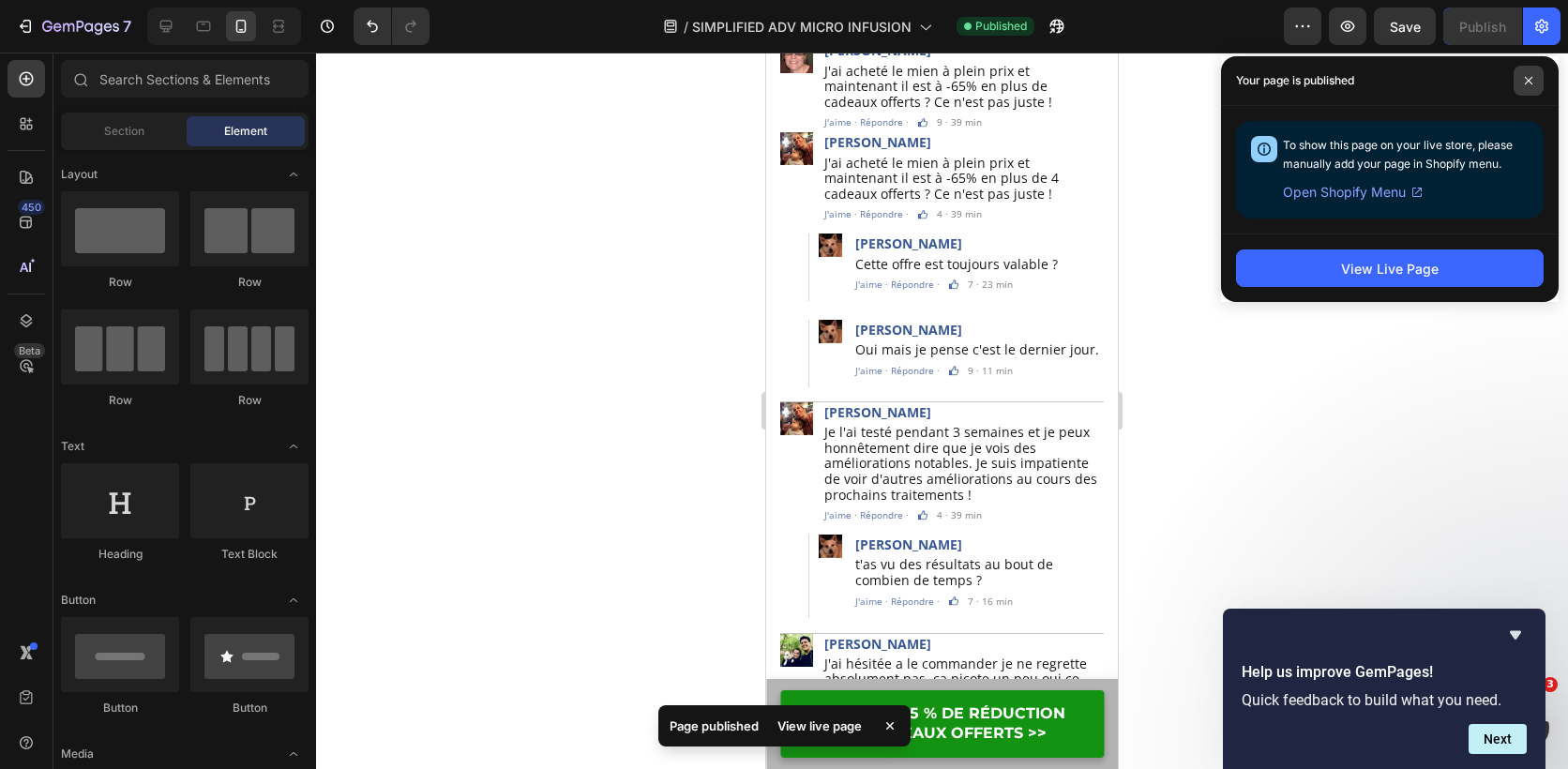
click at [1531, 81] on icon at bounding box center [1529, 81] width 10 height 10
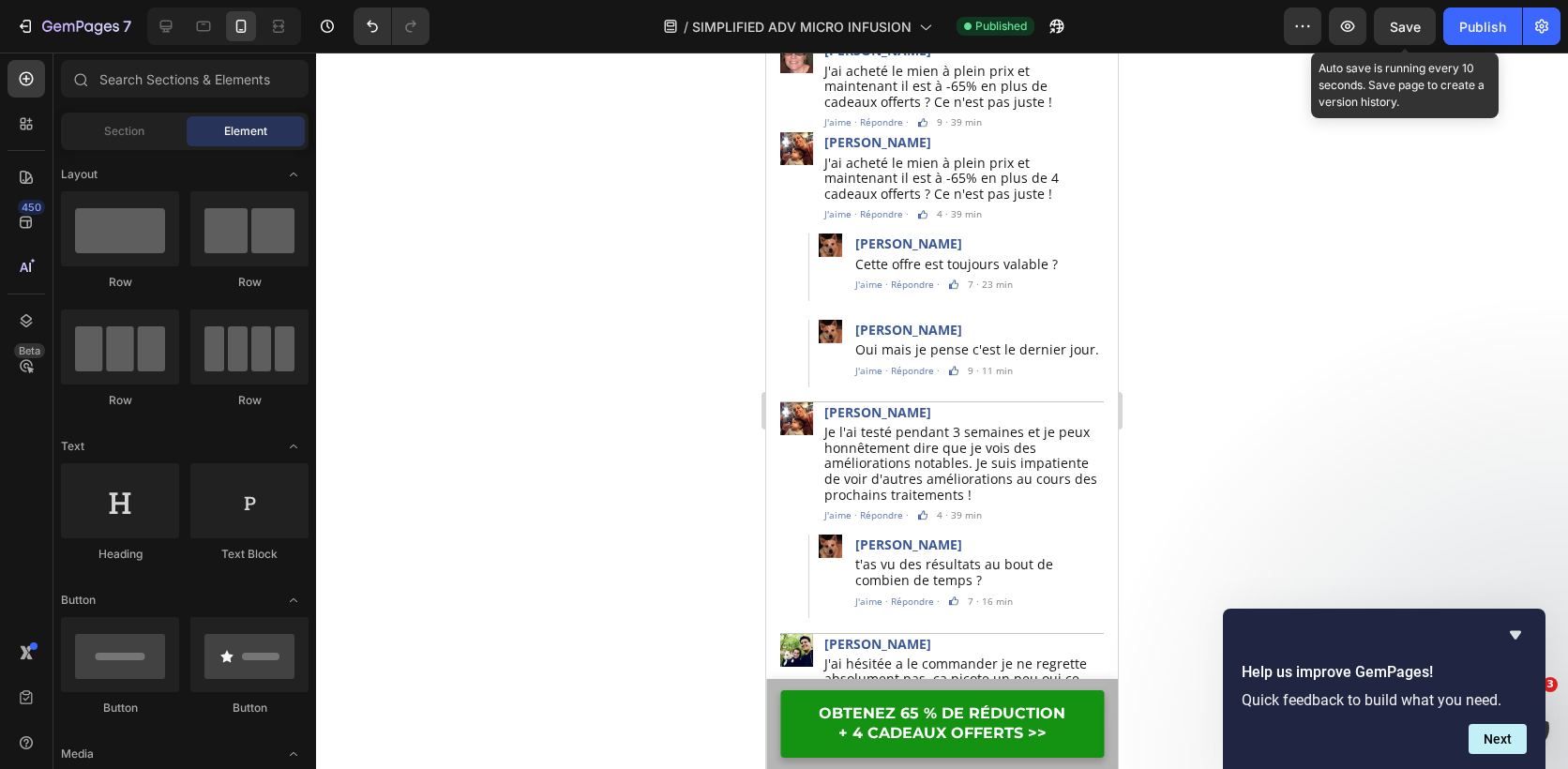
click at [1405, 20] on span "Save" at bounding box center [1405, 27] width 31 height 16
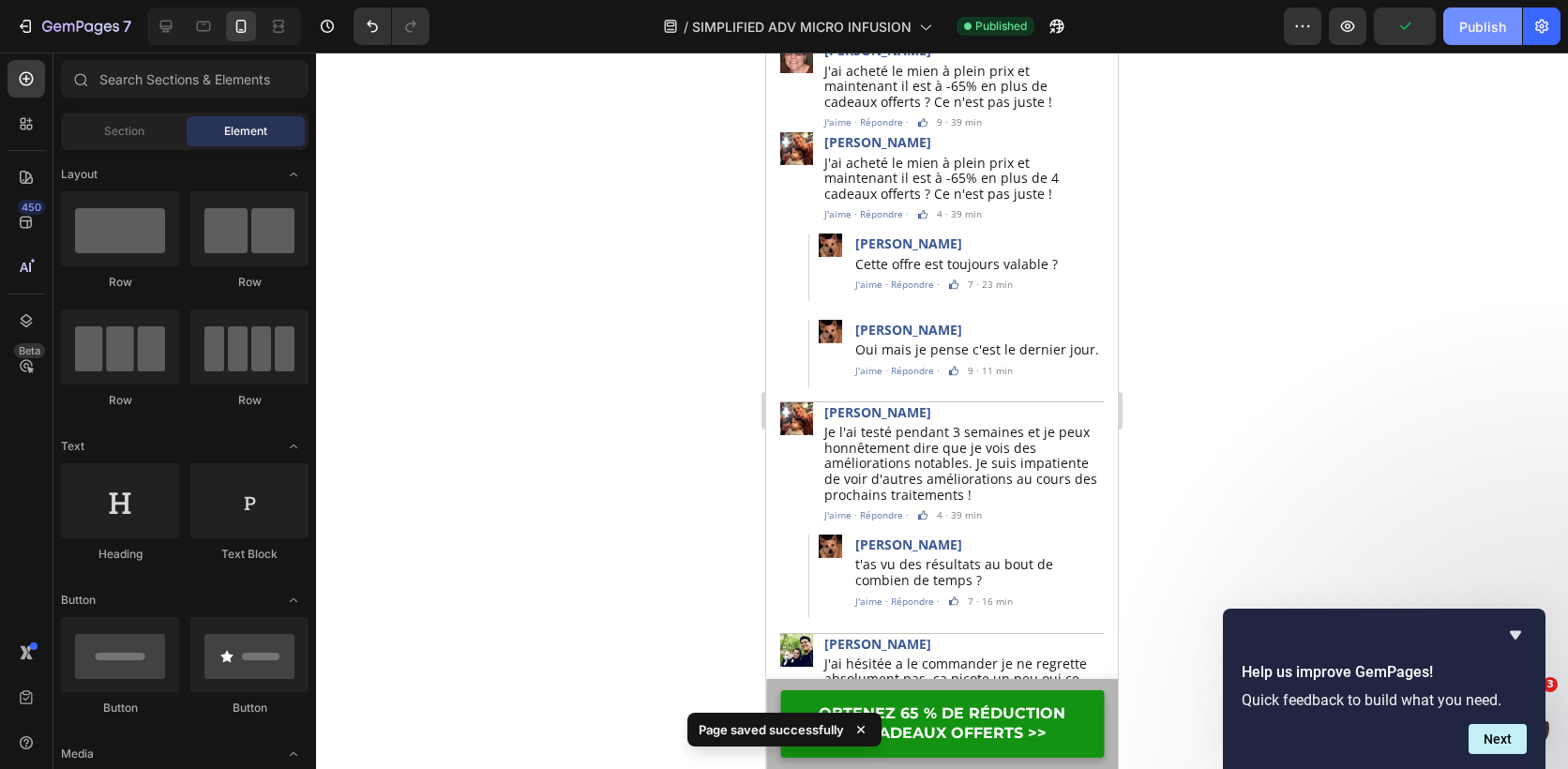
click at [1454, 23] on button "Publish" at bounding box center [1482, 26] width 79 height 37
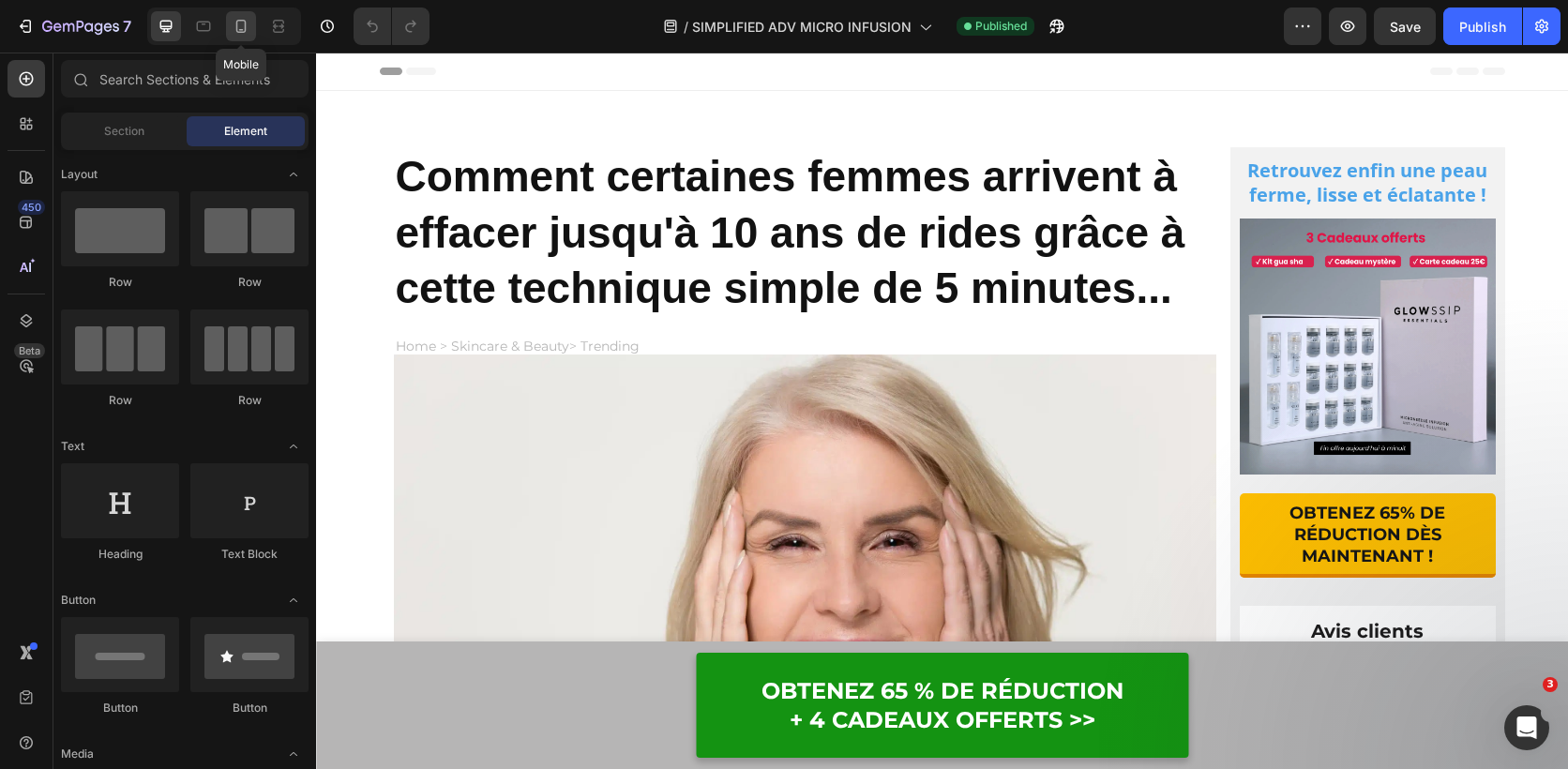
click at [244, 26] on icon at bounding box center [242, 27] width 10 height 13
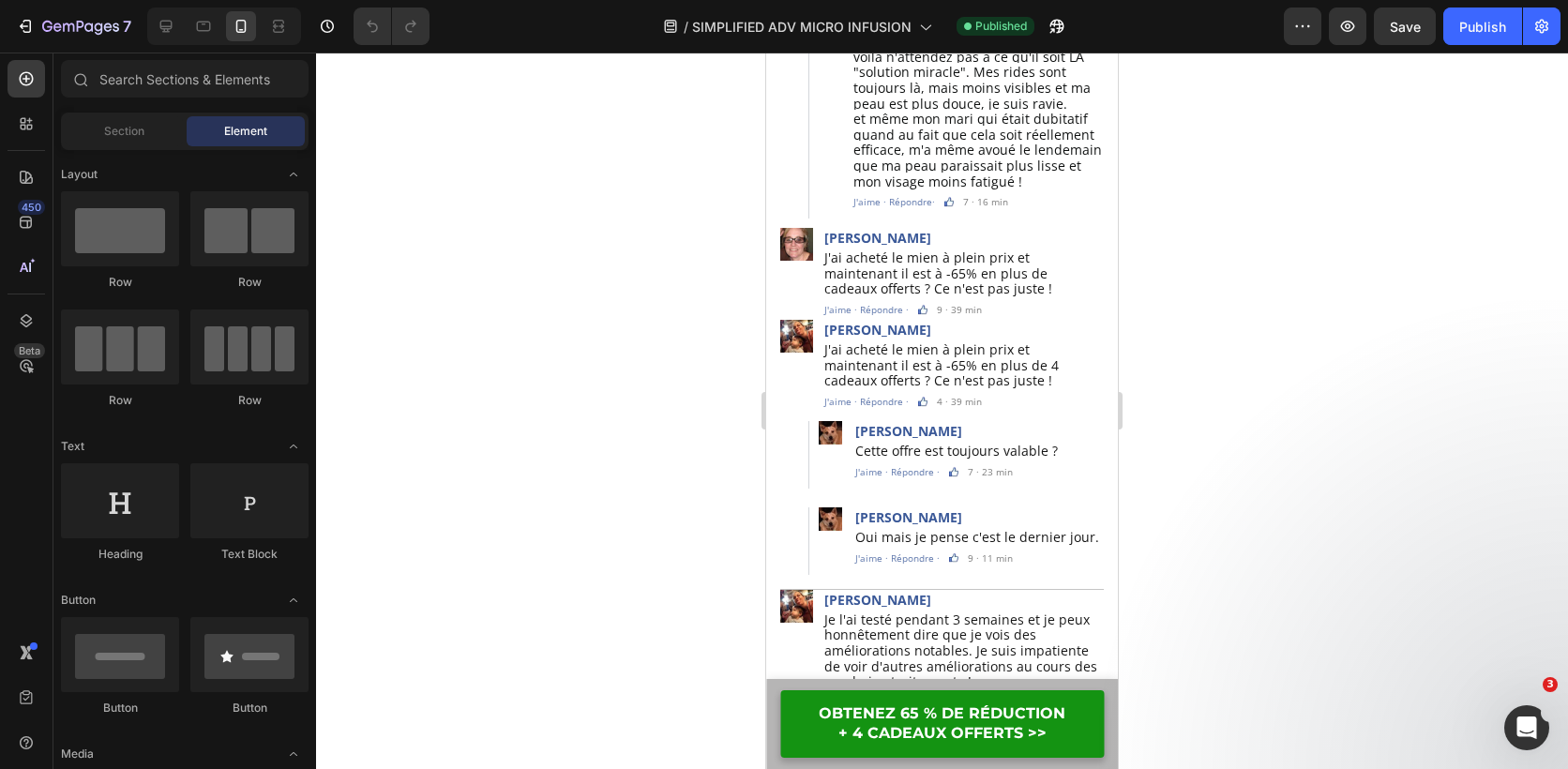
scroll to position [5558, 0]
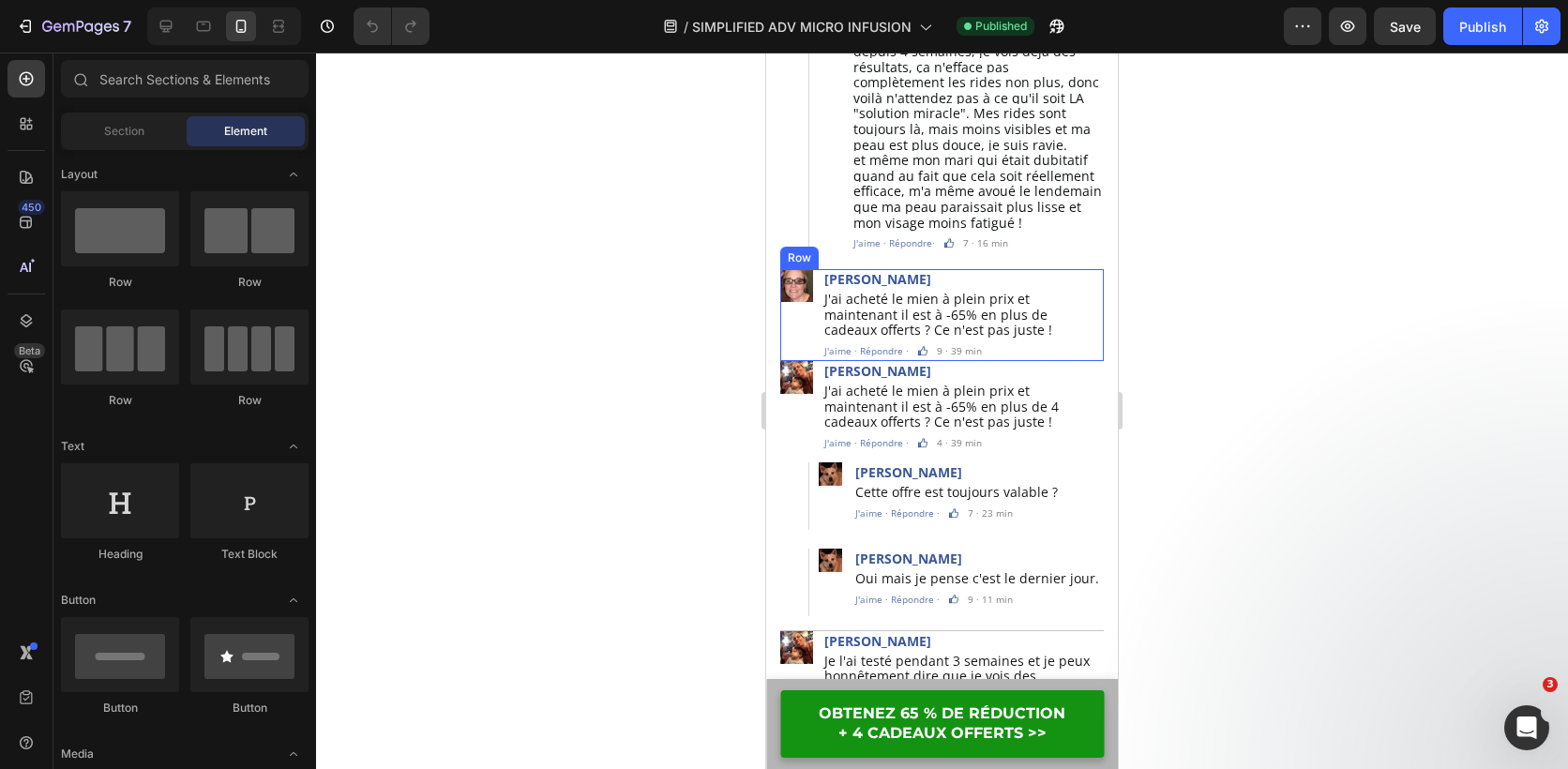
click at [796, 302] on div "Image" at bounding box center [797, 315] width 33 height 92
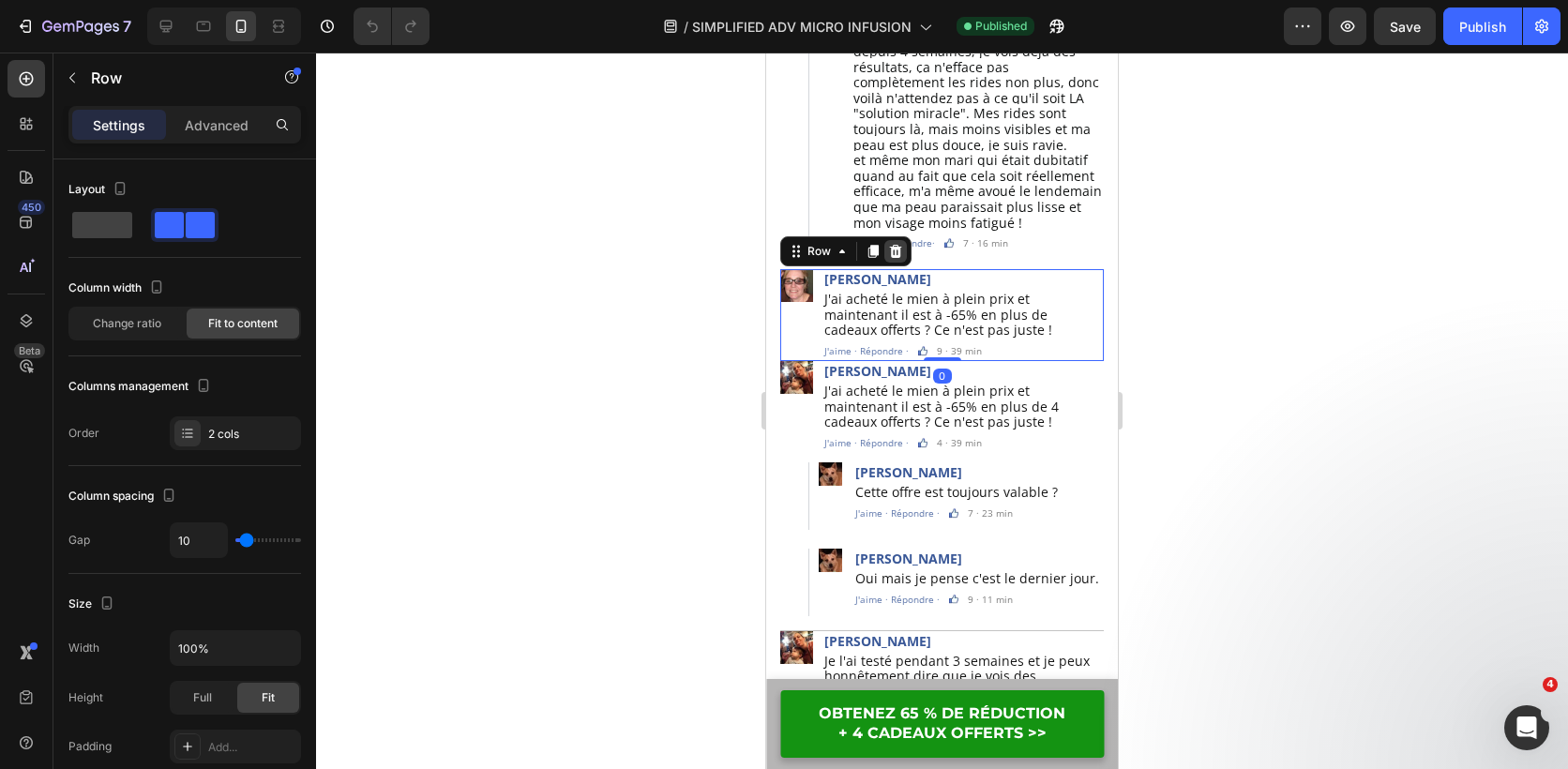
click at [893, 244] on icon at bounding box center [896, 251] width 12 height 13
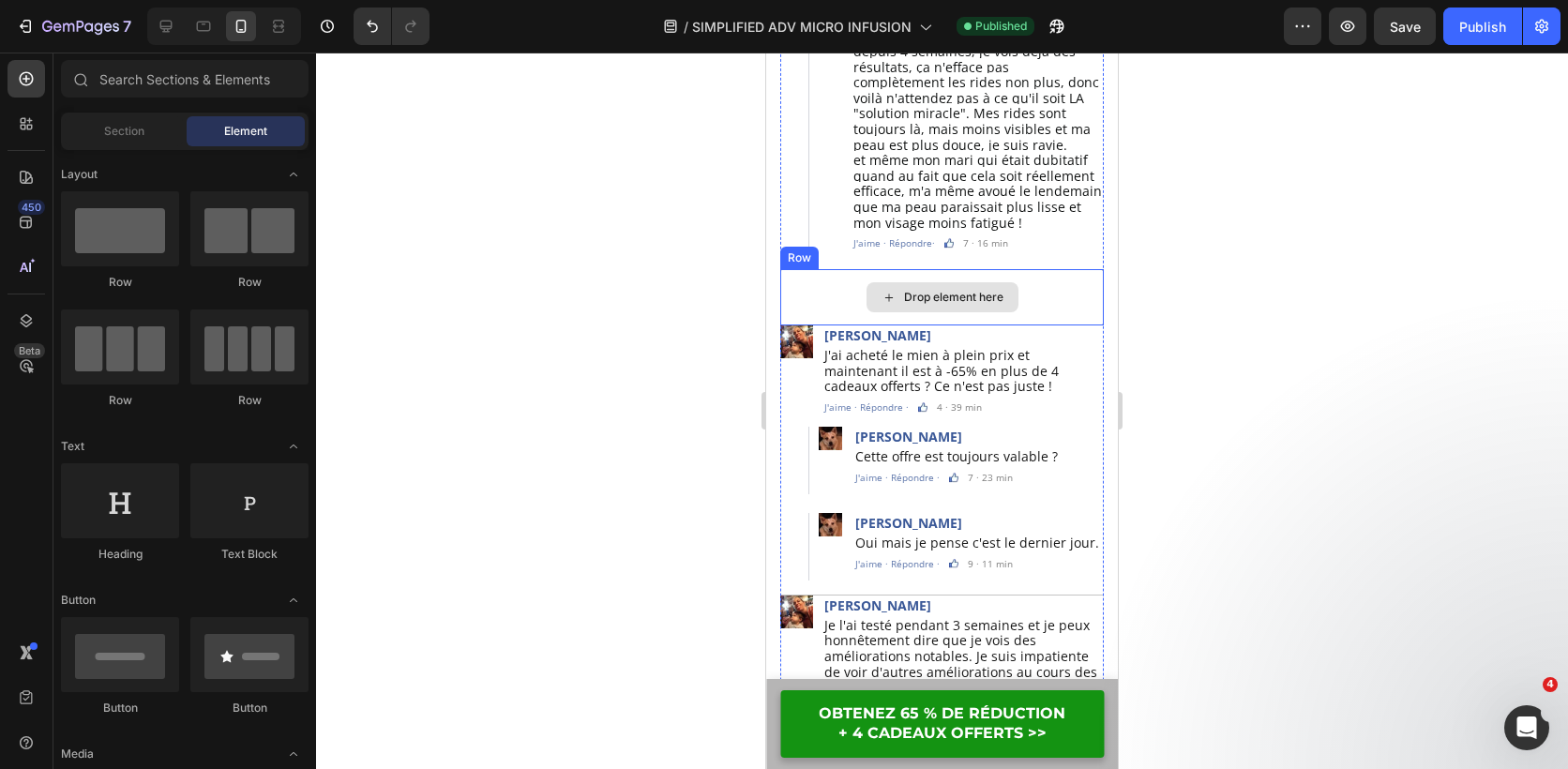
click at [816, 273] on div "Drop element here" at bounding box center [942, 297] width 323 height 56
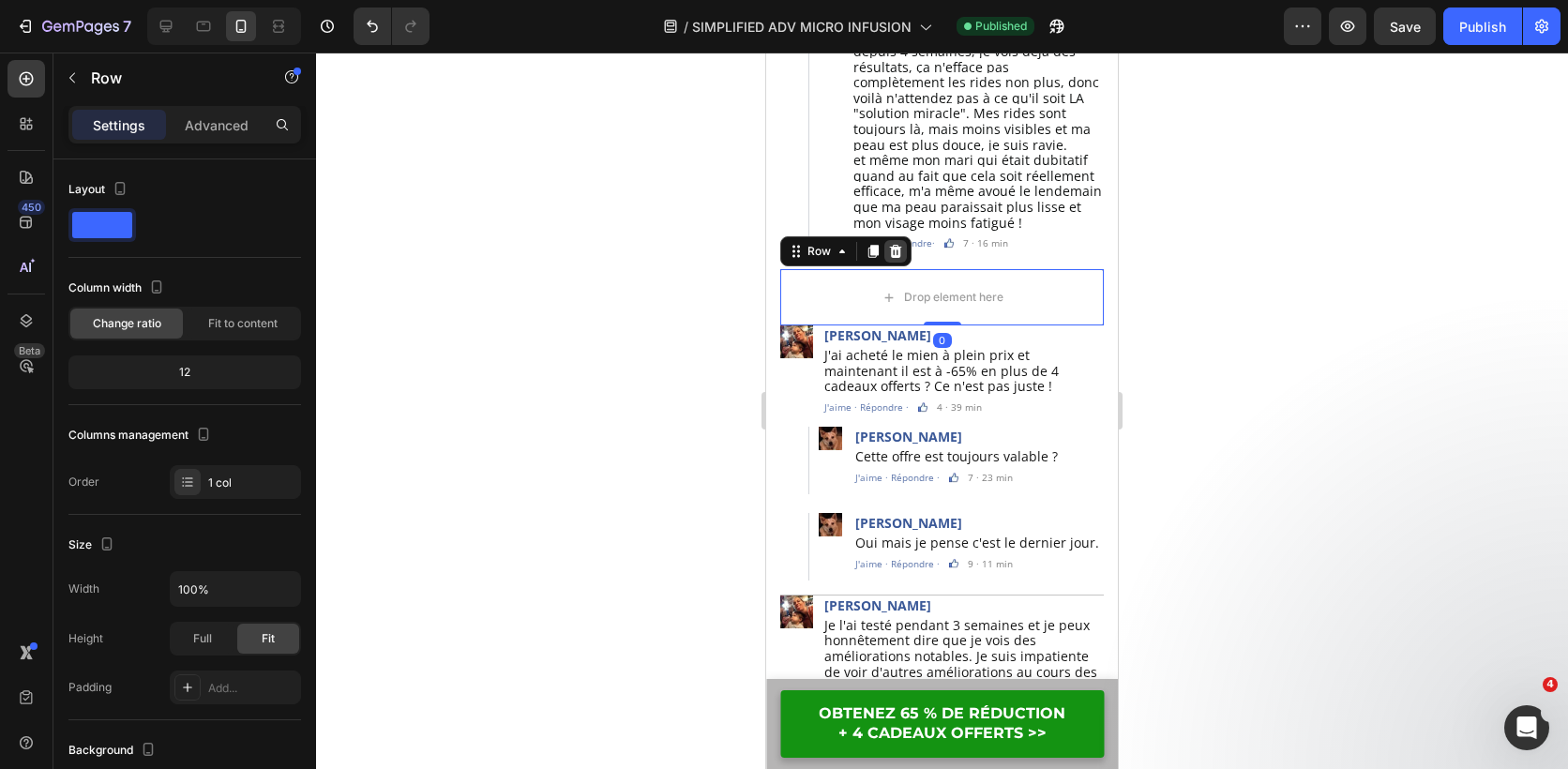
click at [890, 243] on icon at bounding box center [896, 251] width 15 height 15
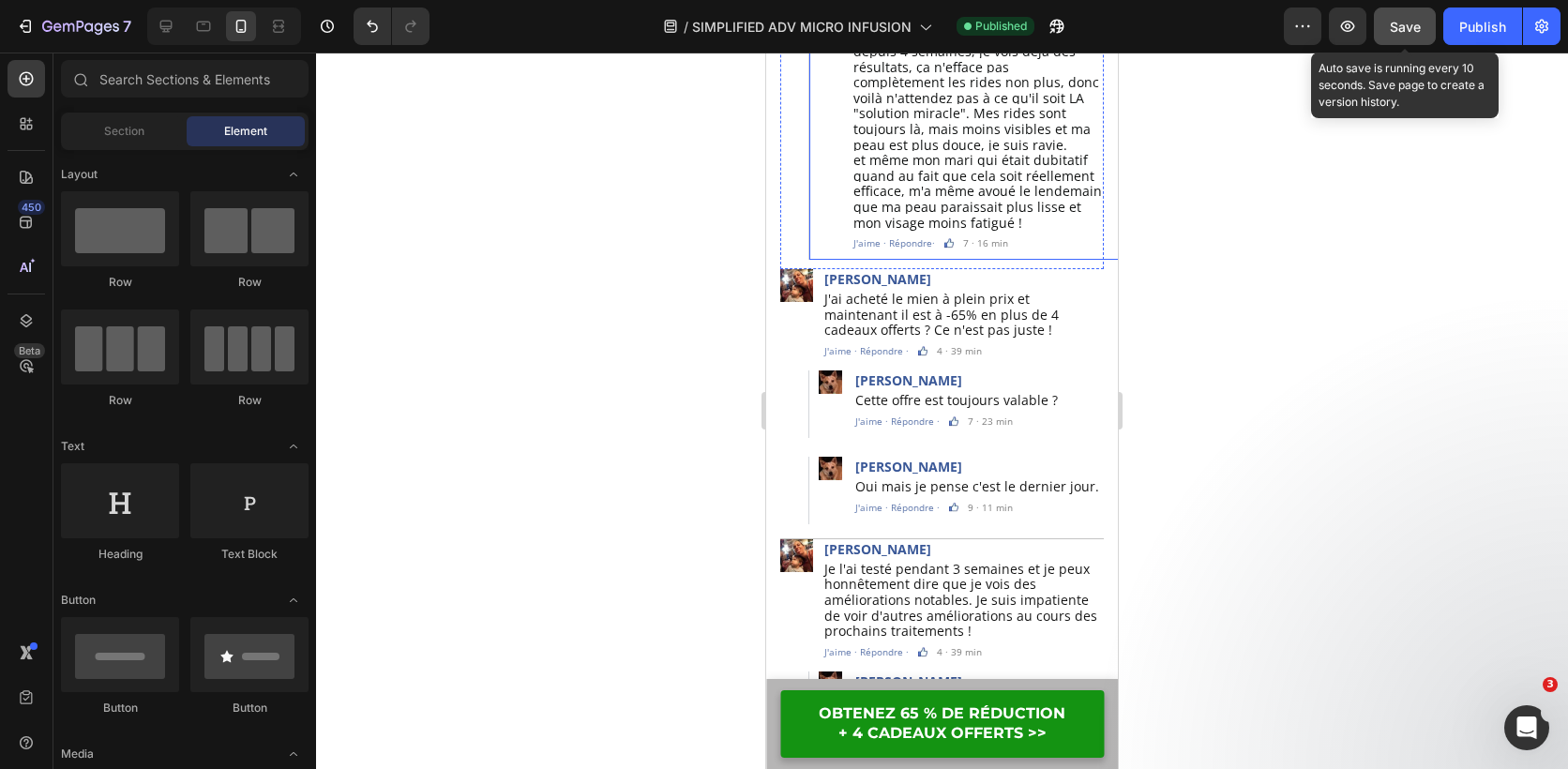
click at [1407, 30] on span "Save" at bounding box center [1405, 27] width 31 height 16
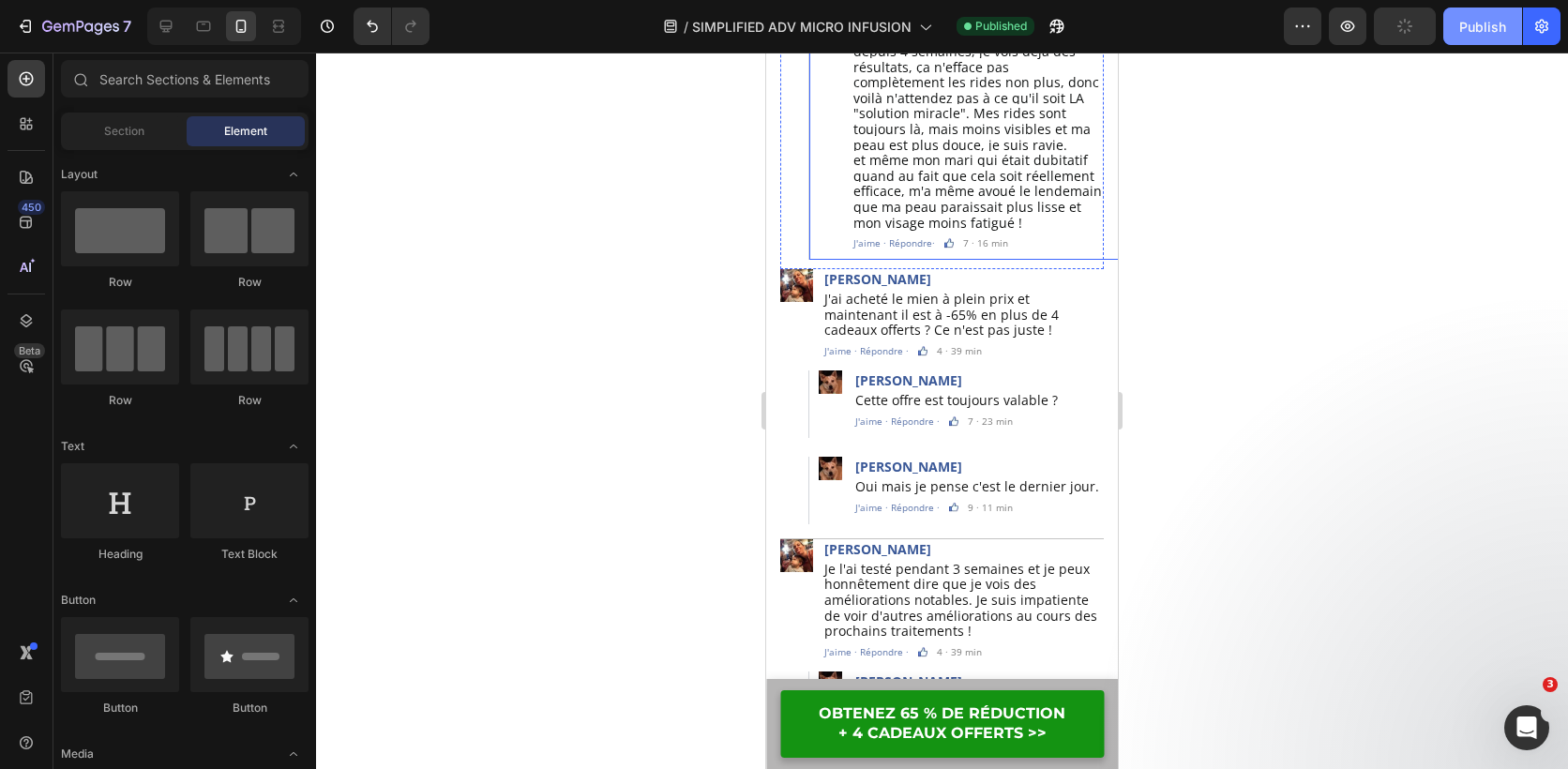
click at [1453, 30] on button "Publish" at bounding box center [1482, 26] width 79 height 37
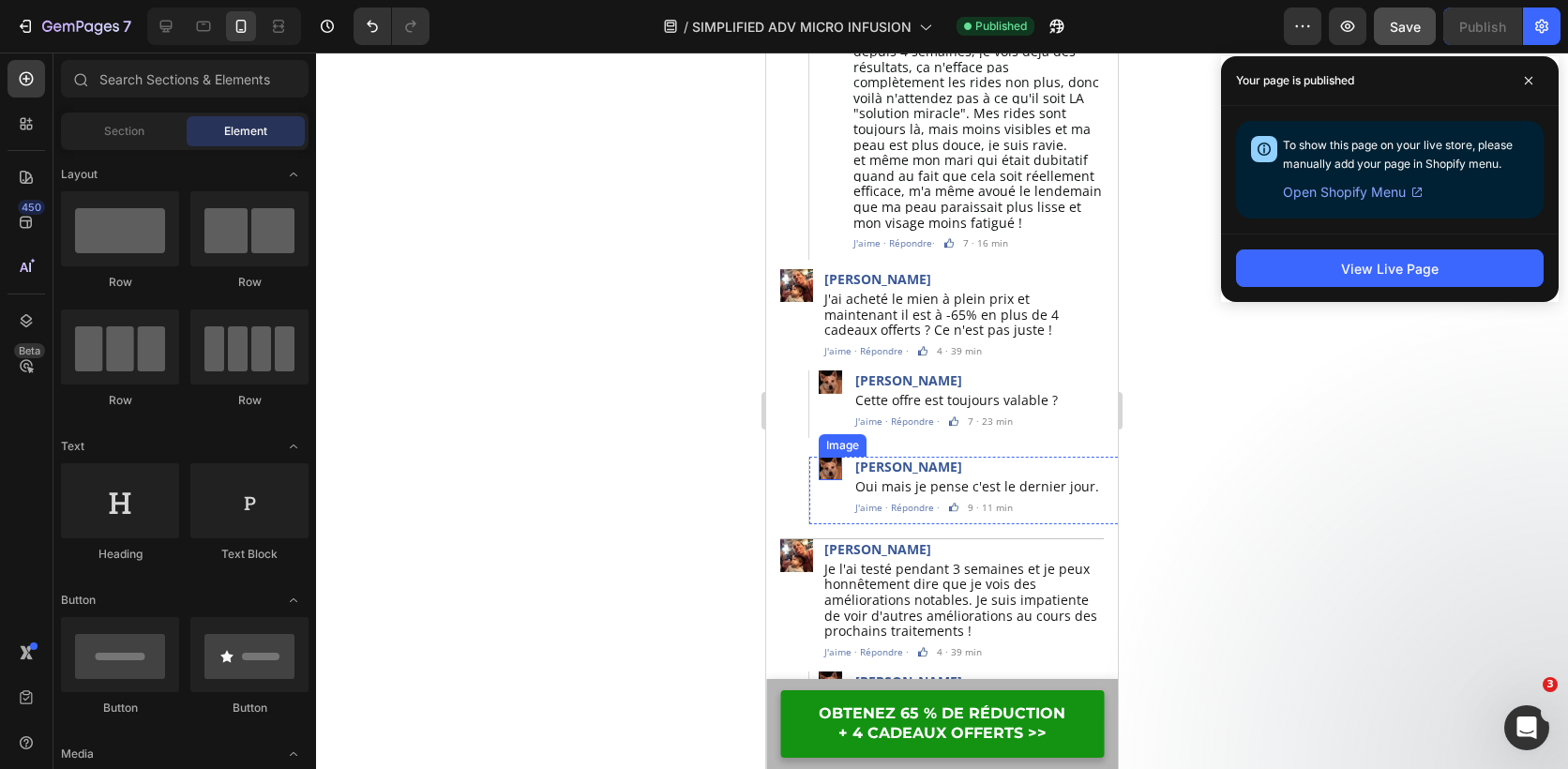
click at [832, 456] on img at bounding box center [830, 468] width 24 height 24
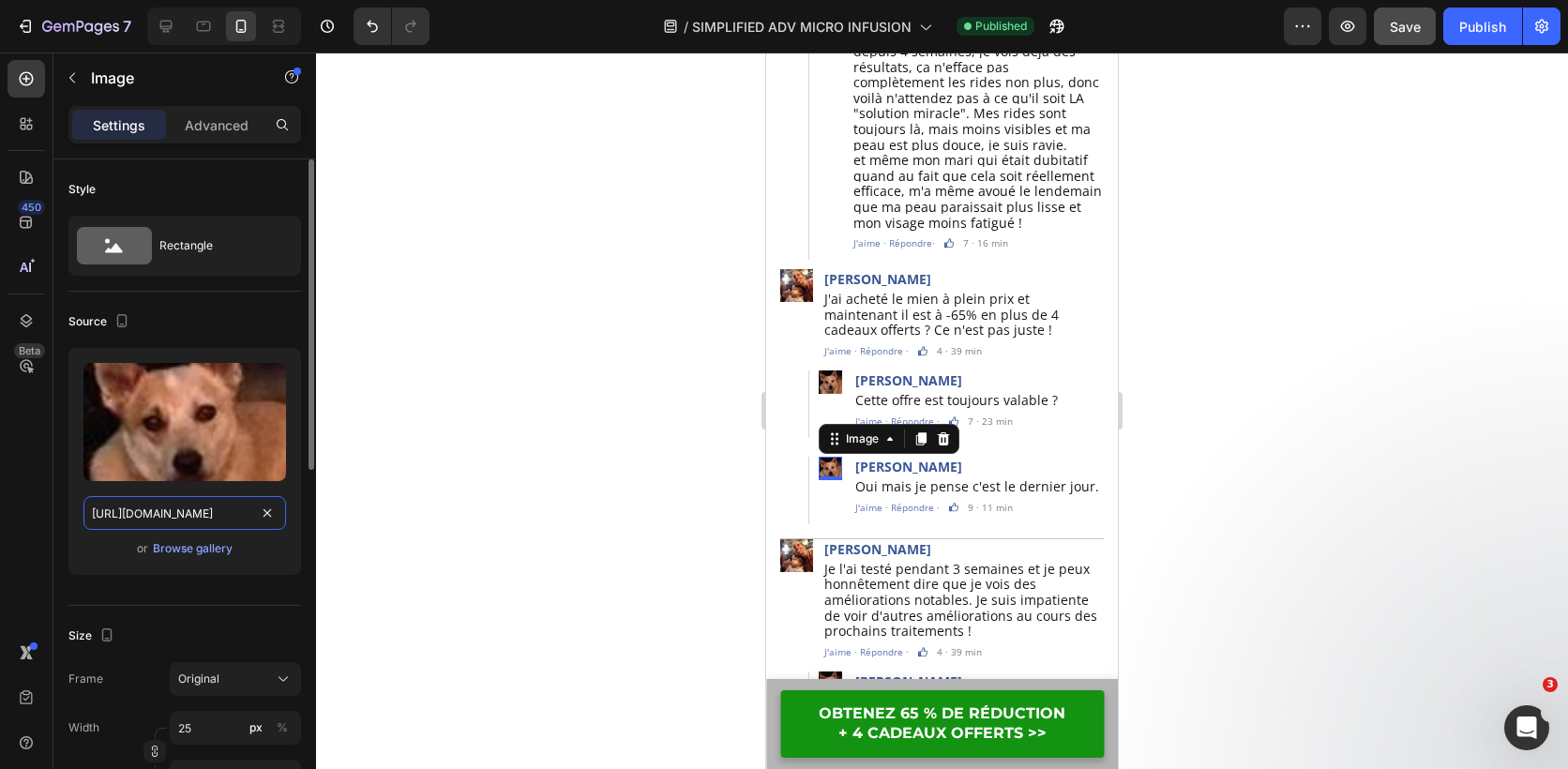
click at [229, 516] on input "https://cdn.shopify.com/s/files/1/0826/2772/3588/files/1678979253-5.webp?v=1735…" at bounding box center [184, 513] width 203 height 34
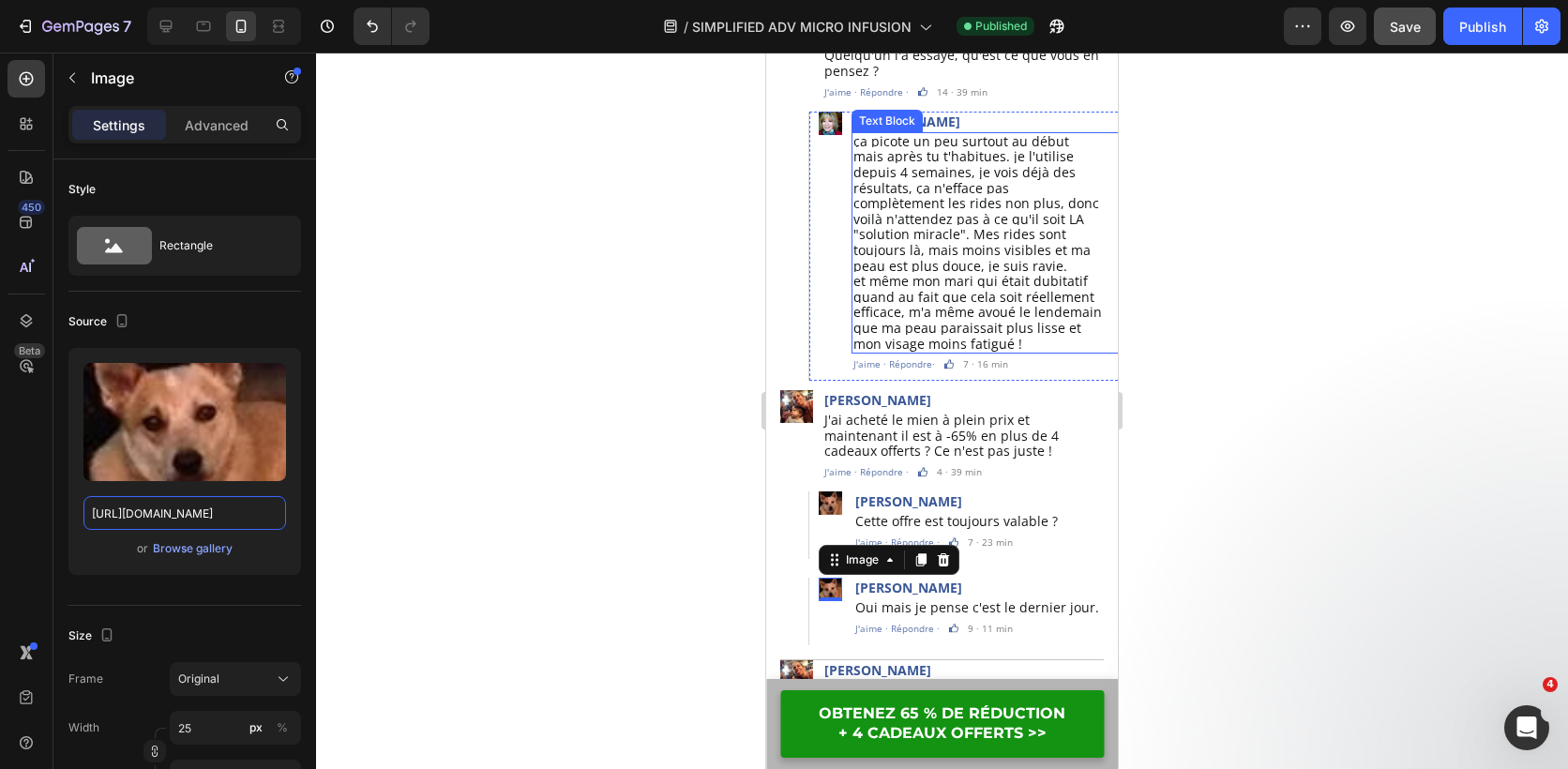
scroll to position [5507, 0]
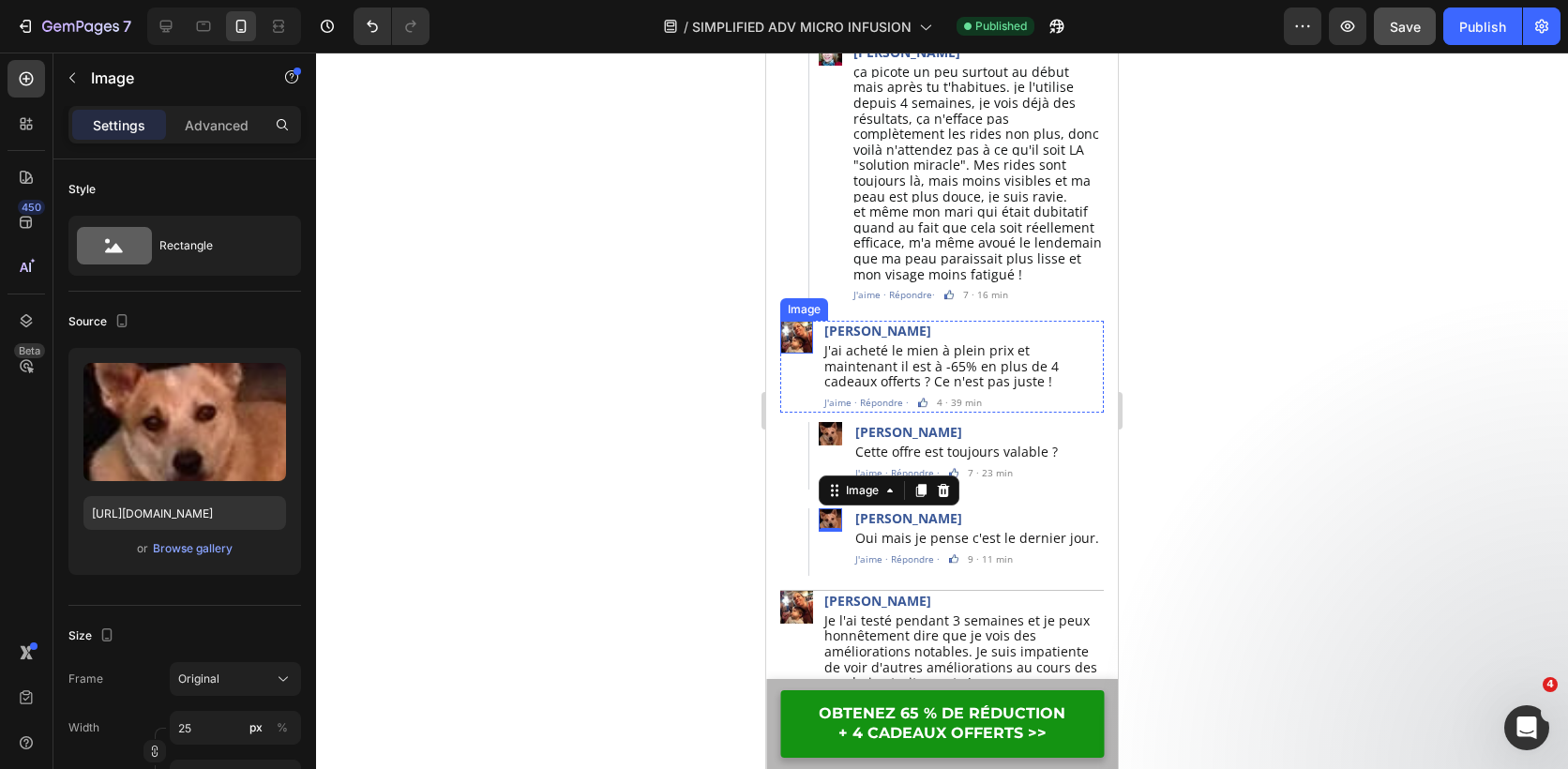
click at [795, 320] on img at bounding box center [797, 336] width 33 height 33
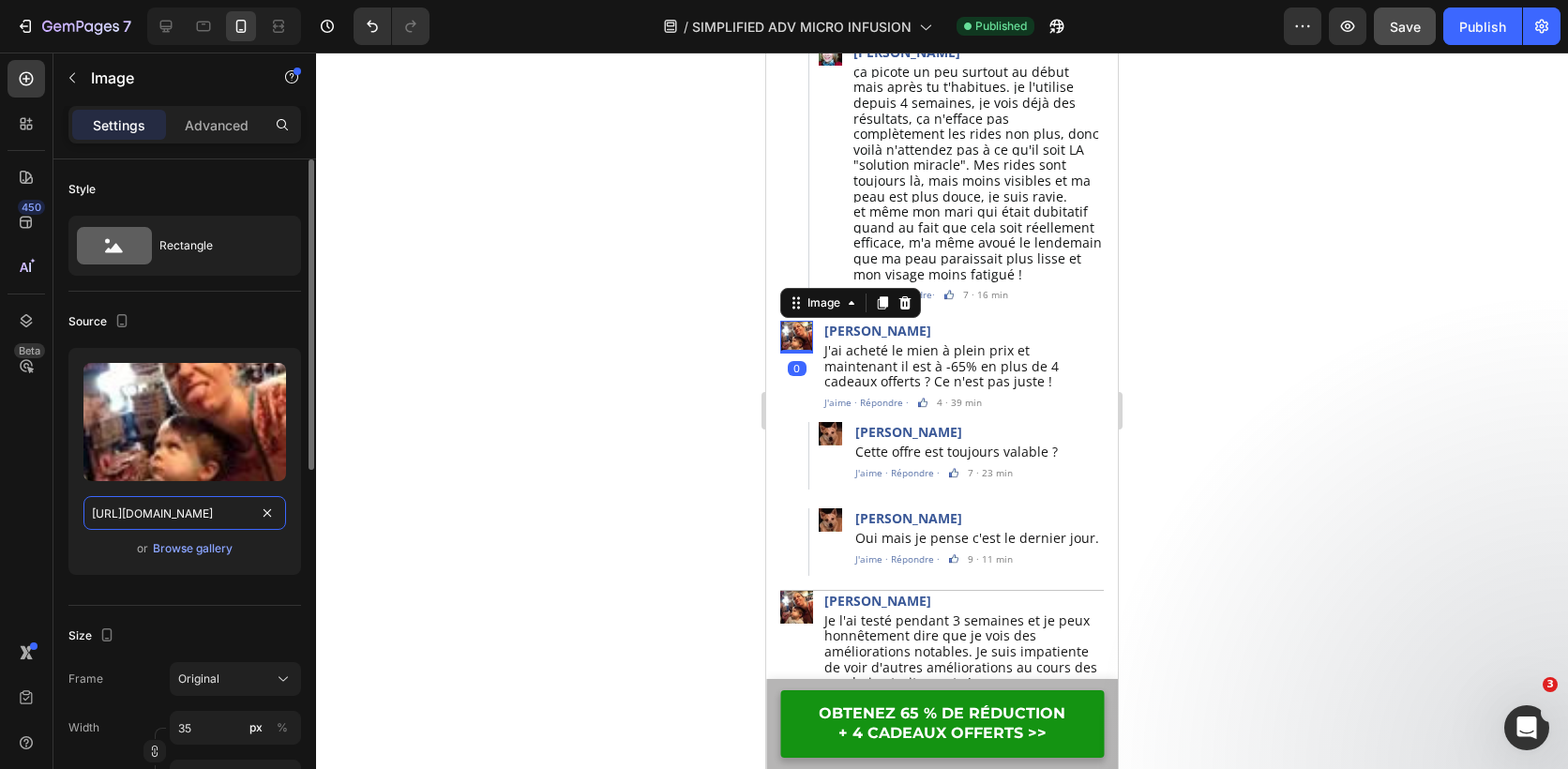
click at [211, 515] on input "https://cdn.shopify.com/s/files/1/0826/2772/3588/files/1678979190-4.webp?v=1735…" at bounding box center [184, 513] width 203 height 34
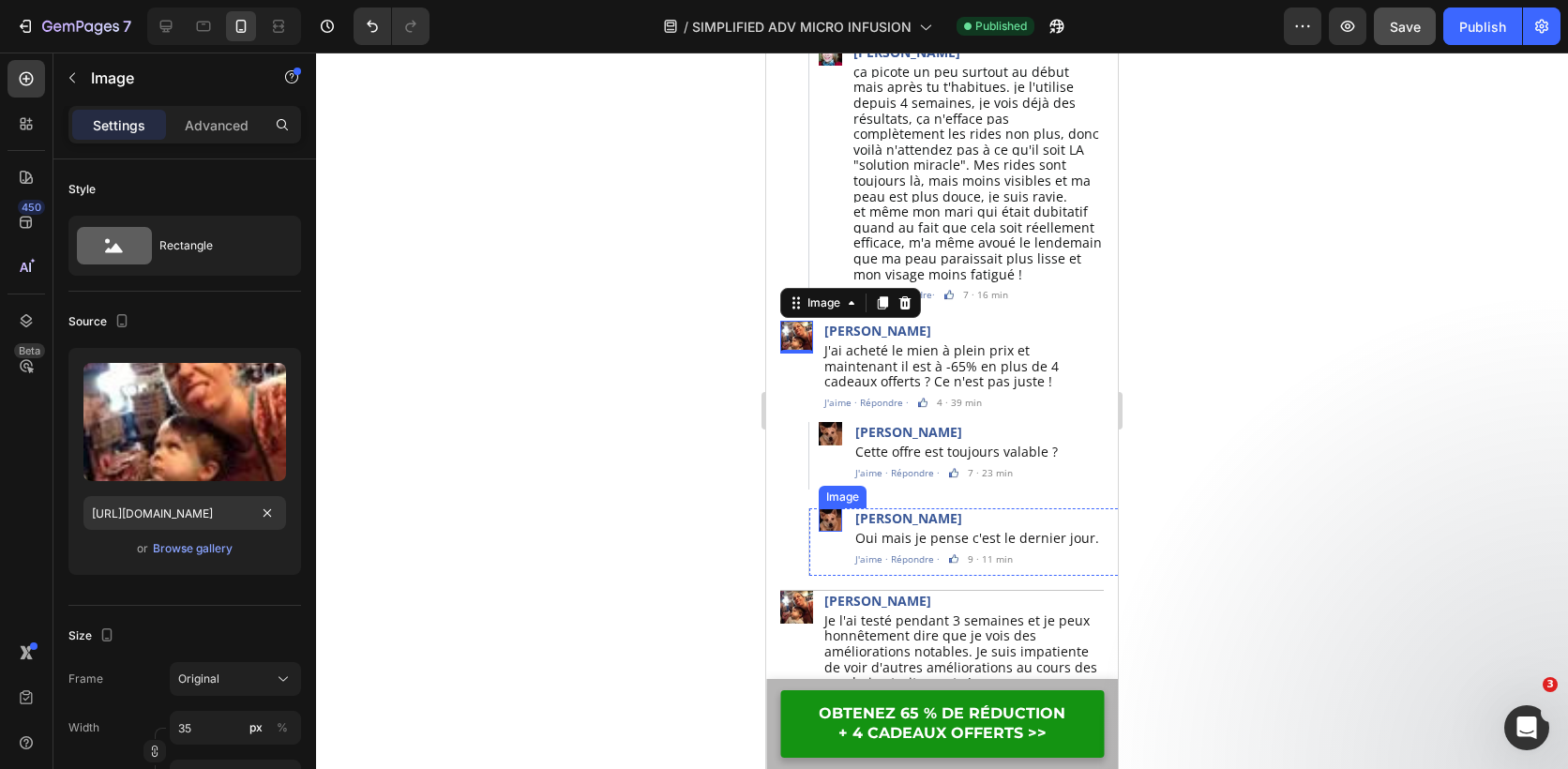
click at [834, 509] on img at bounding box center [830, 520] width 24 height 24
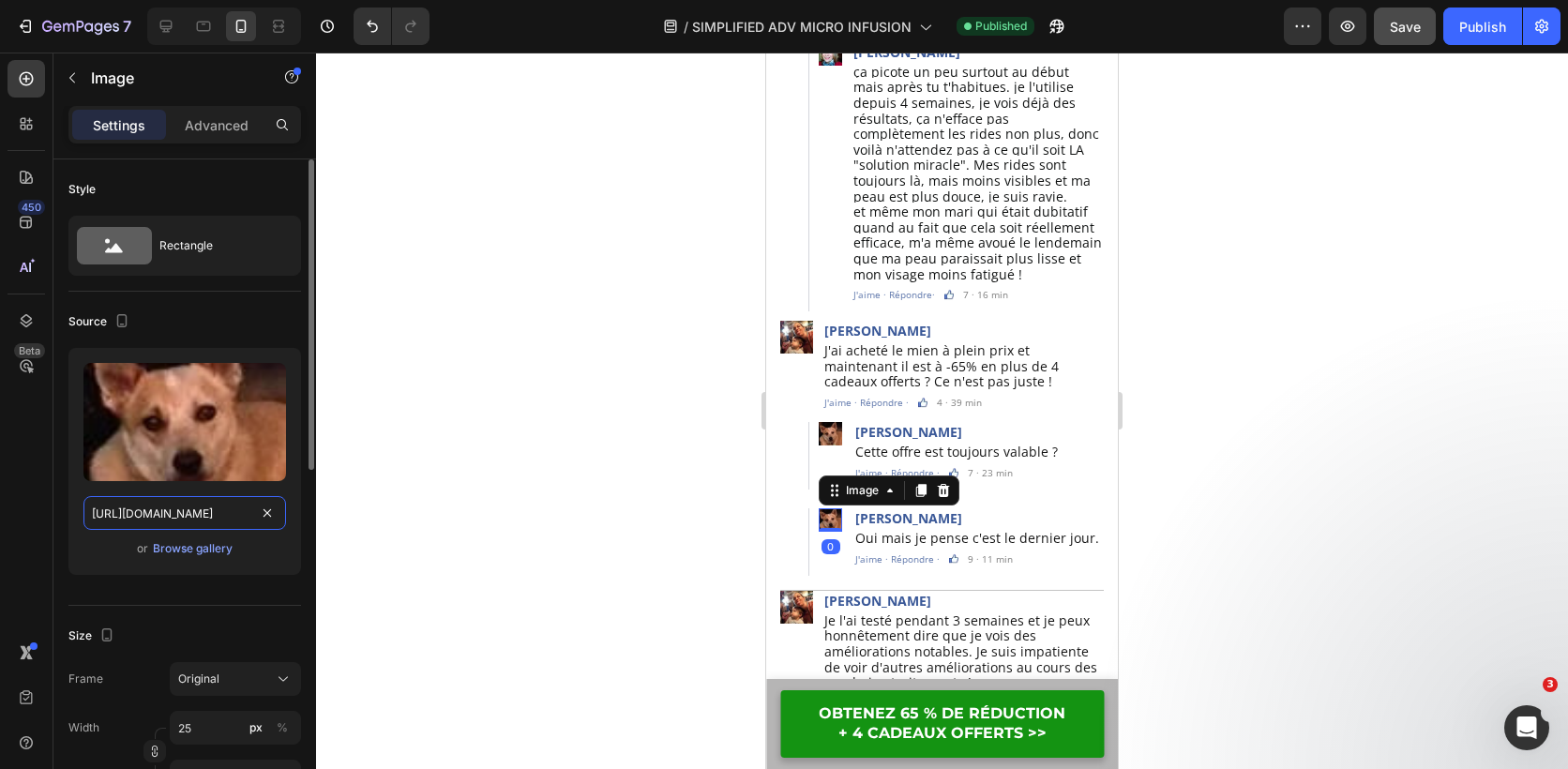
click at [209, 512] on input "https://cdn.shopify.com/s/files/1/0826/2772/3588/files/1678979253-5.webp?v=1735…" at bounding box center [184, 513] width 203 height 34
paste input "190-4.webp?v=1735168537"
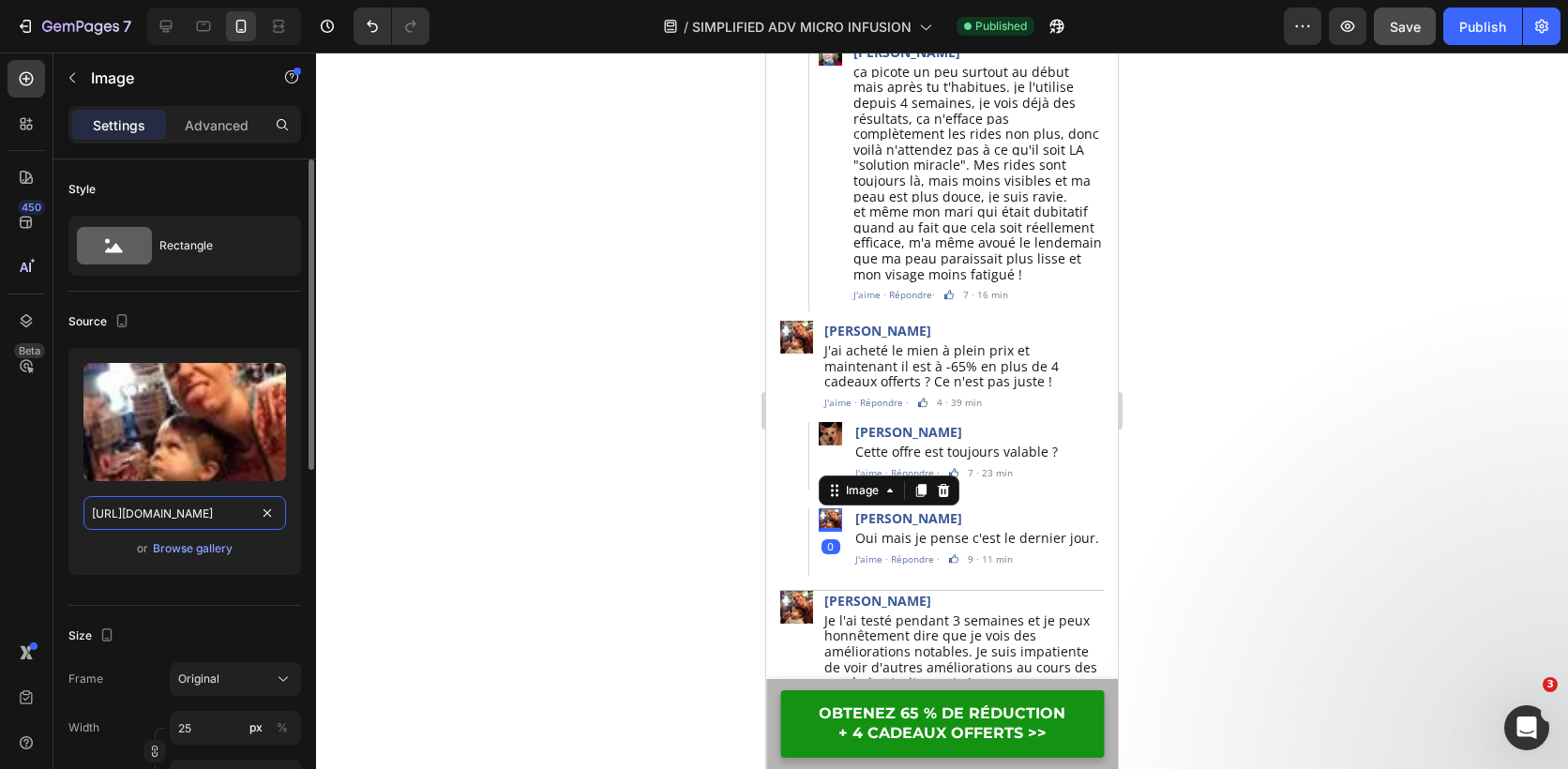
scroll to position [0, 330]
type input "https://cdn.shopify.com/s/files/1/0826/2772/3588/files/1678979190-4.webp?v=1735…"
click at [523, 452] on div at bounding box center [941, 411] width 1252 height 717
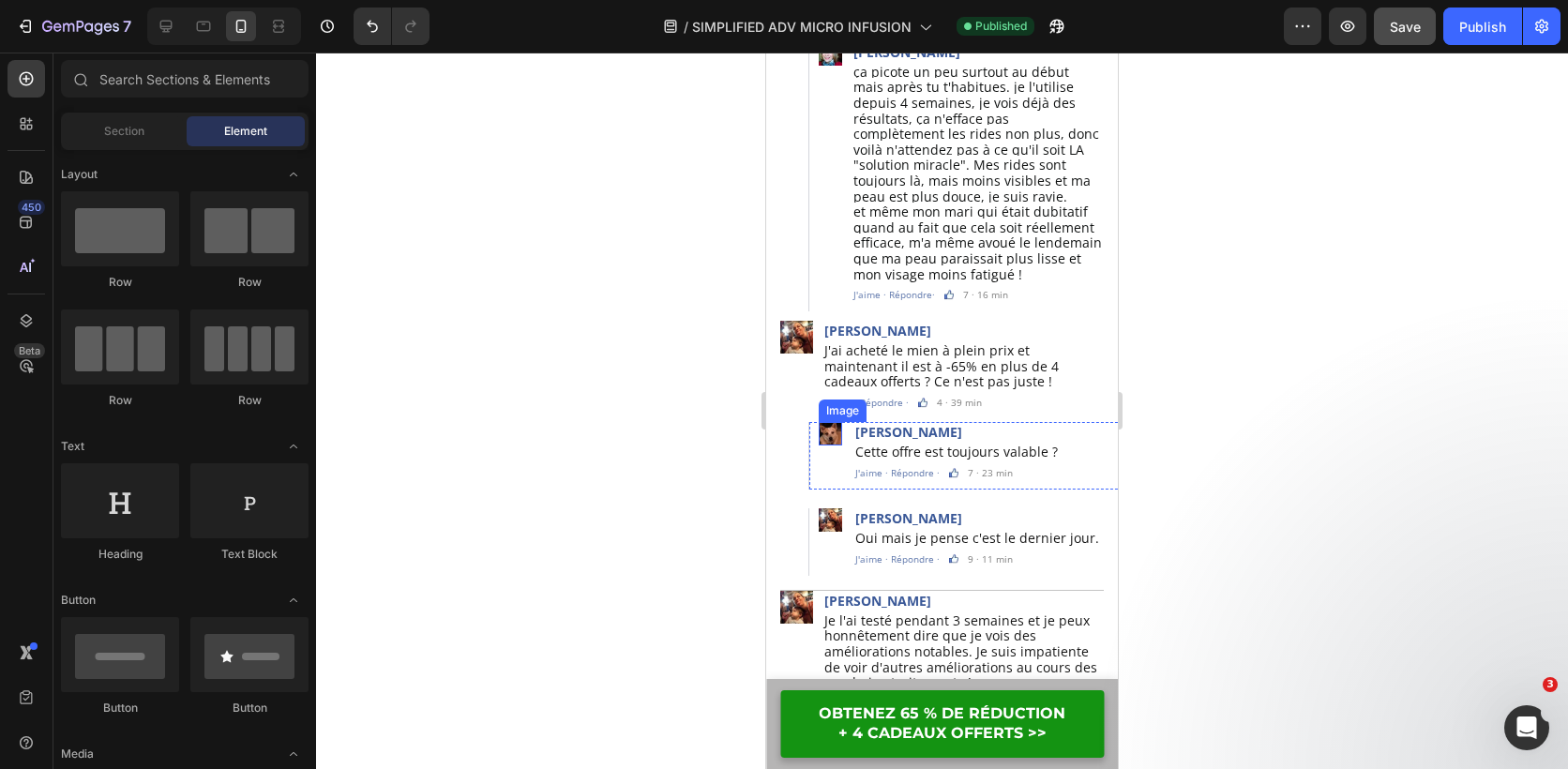
click at [832, 422] on img at bounding box center [830, 433] width 24 height 24
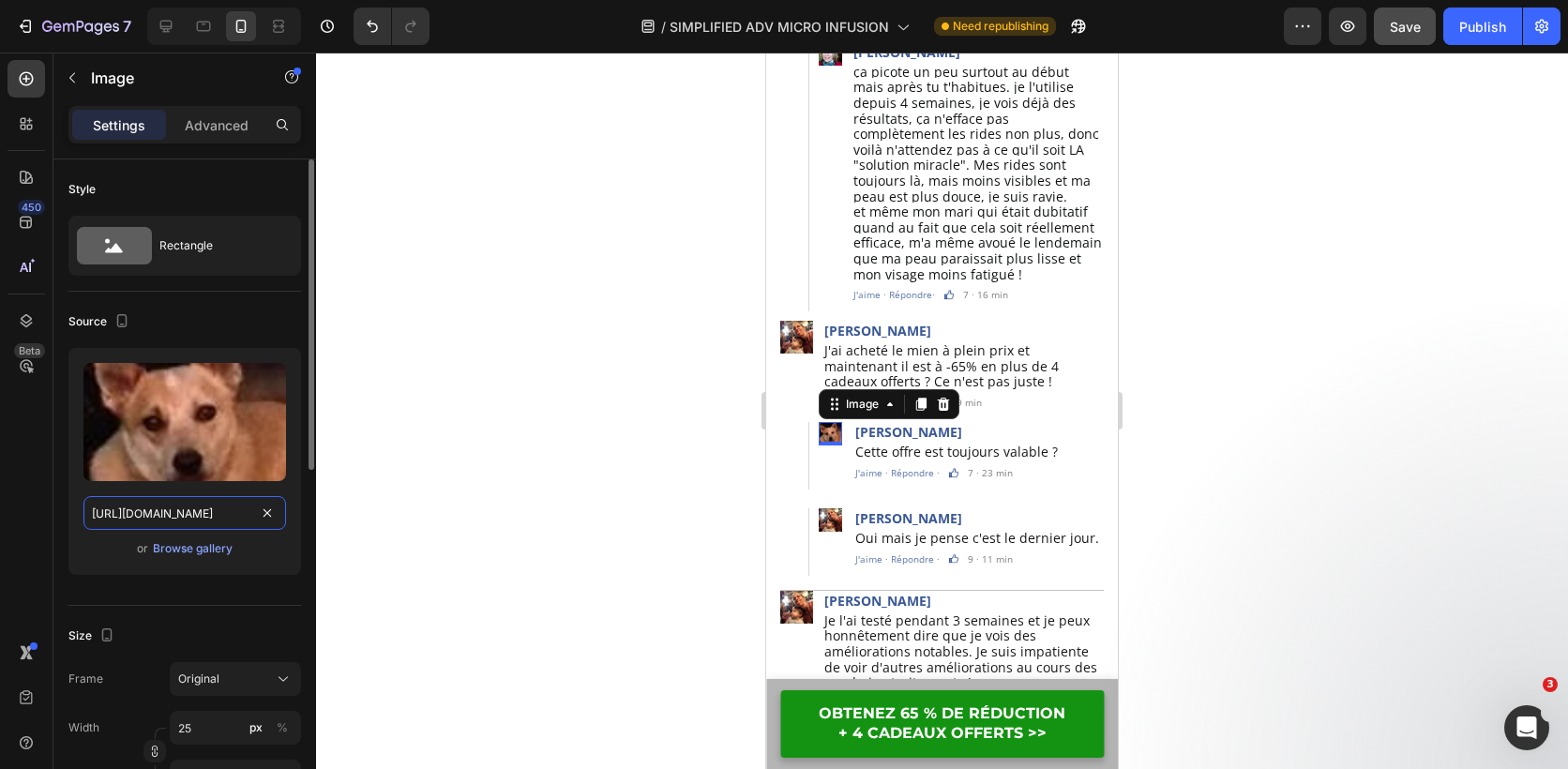
click at [209, 514] on input "https://cdn.shopify.com/s/files/1/0826/2772/3588/files/1678979253-5.webp?v=1735…" at bounding box center [184, 513] width 203 height 34
paste input "Untitled_design_14.png?v=1759046222"
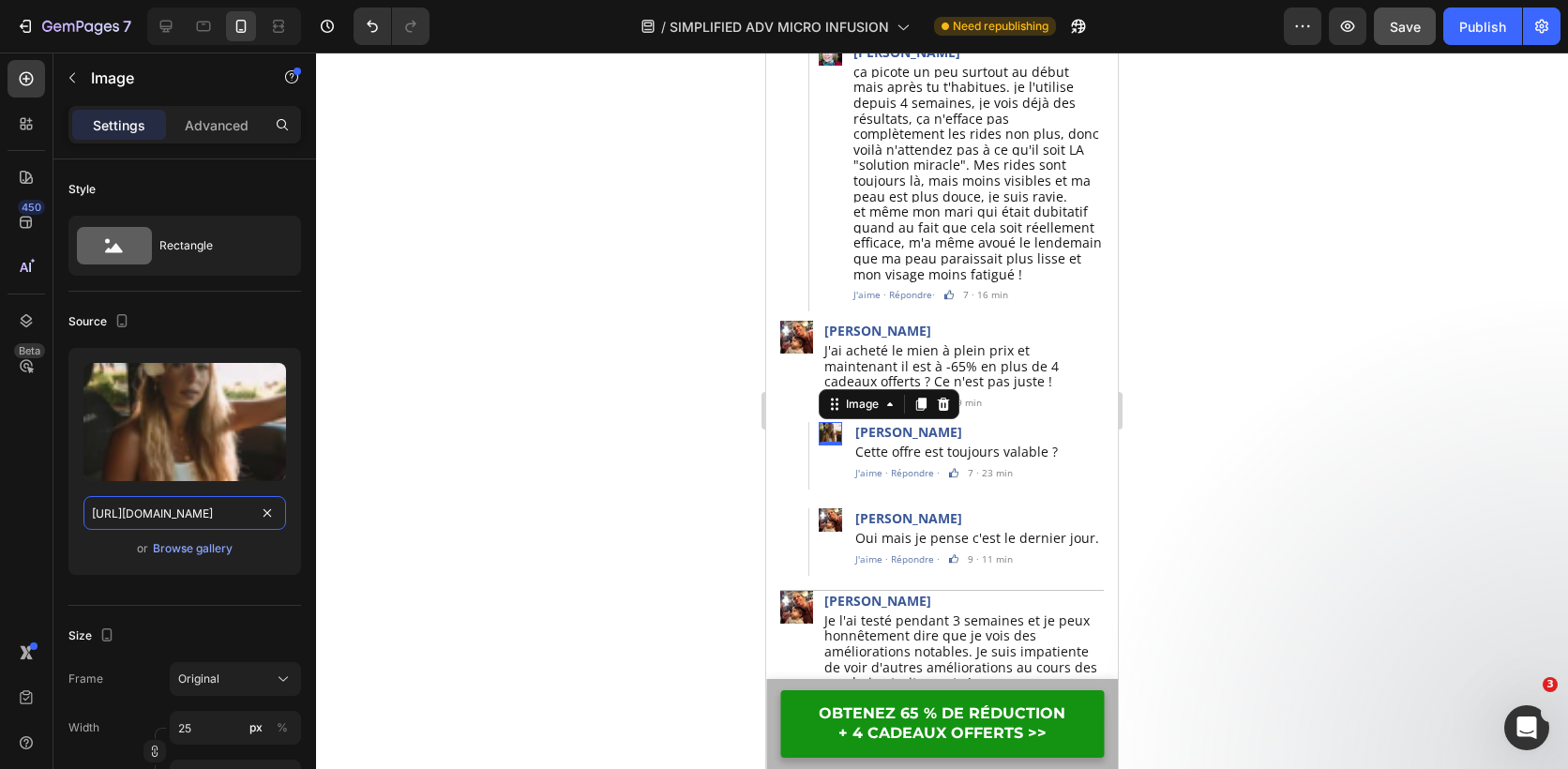
type input "https://cdn.shopify.com/s/files/1/0826/2772/3588/files/Untitled_design_14.png?v…"
click at [681, 404] on div at bounding box center [941, 411] width 1252 height 717
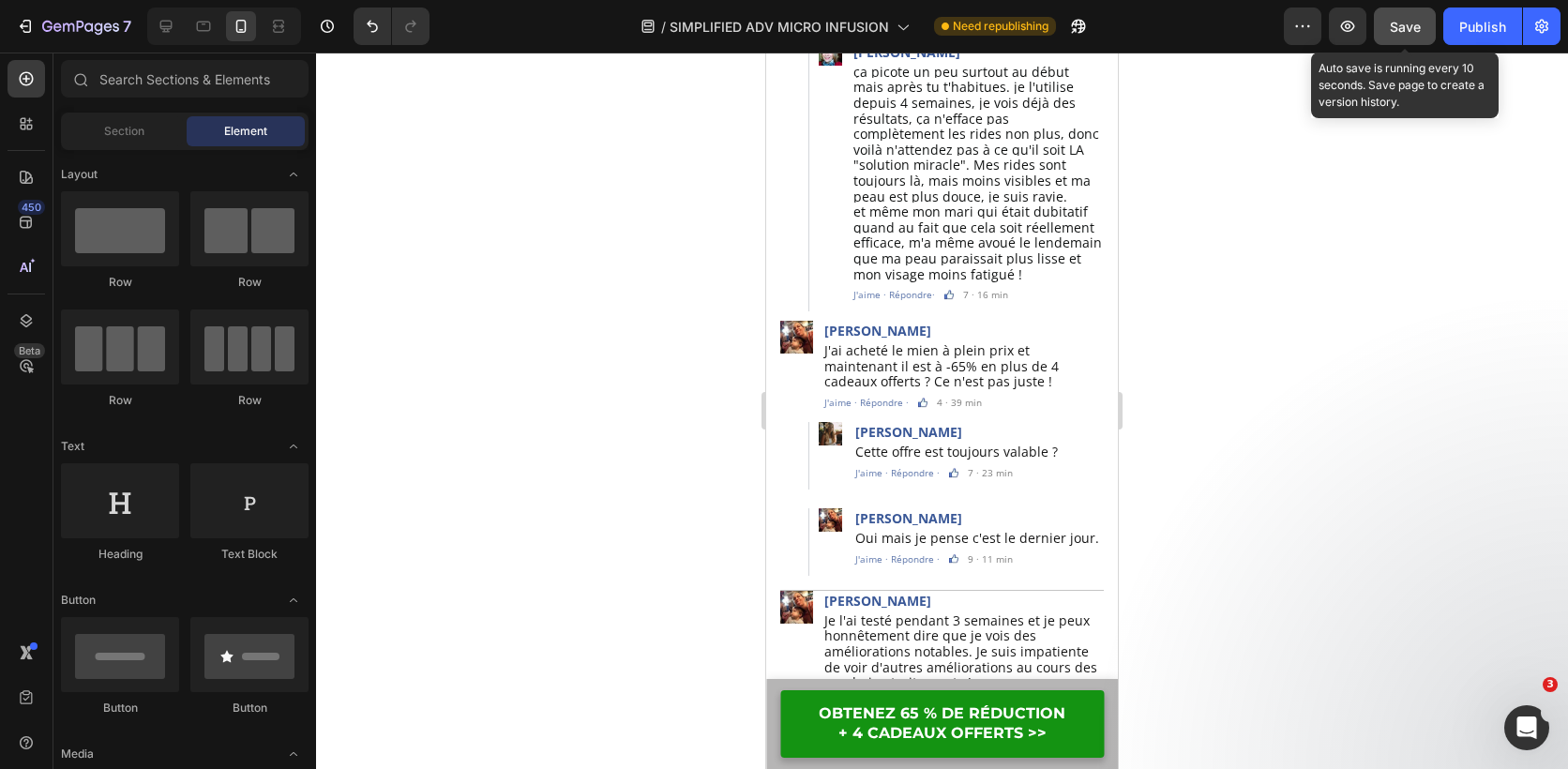
click at [1393, 36] on button "Save" at bounding box center [1404, 26] width 62 height 37
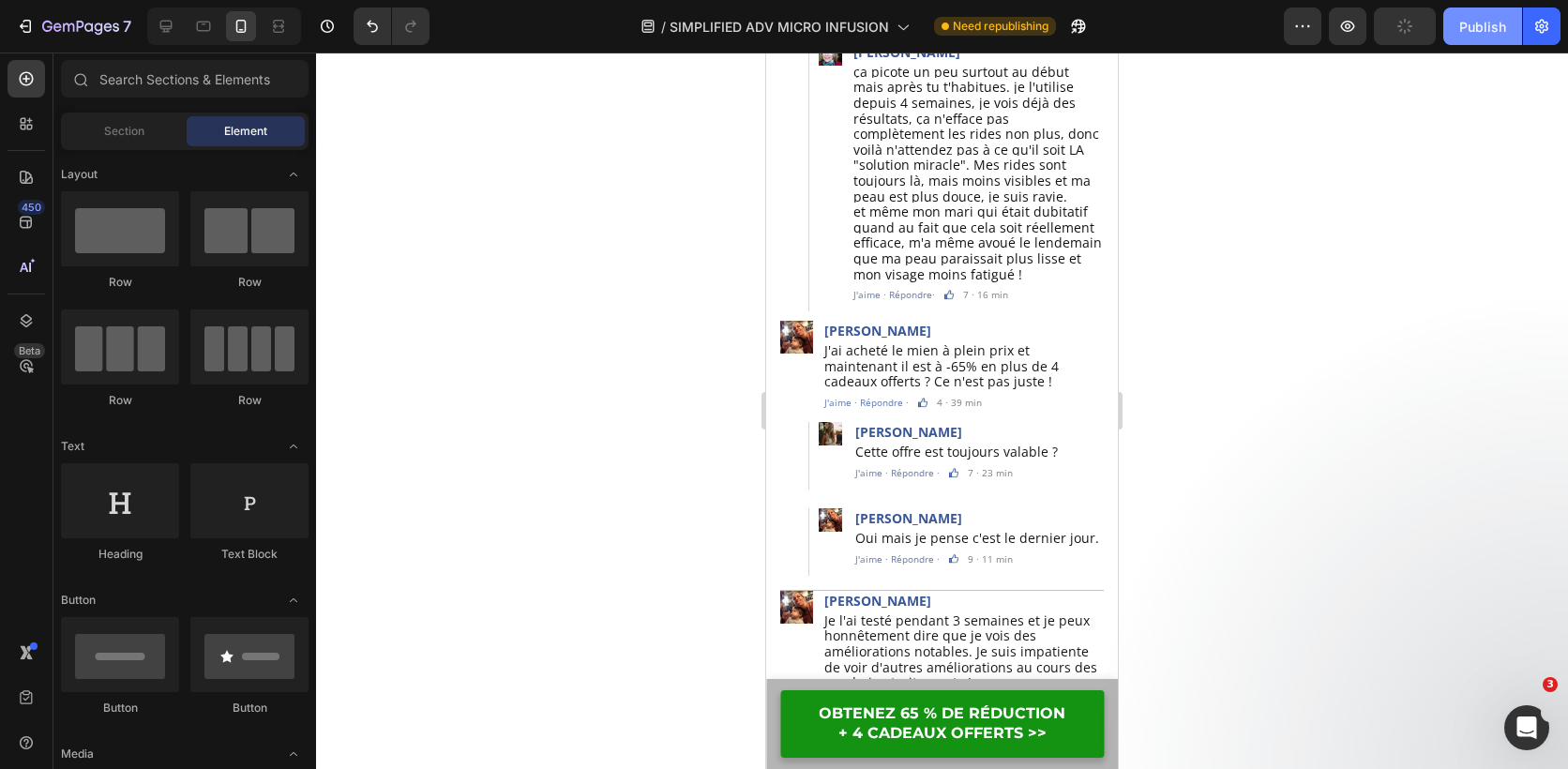
click at [1481, 36] on button "Publish" at bounding box center [1482, 26] width 79 height 37
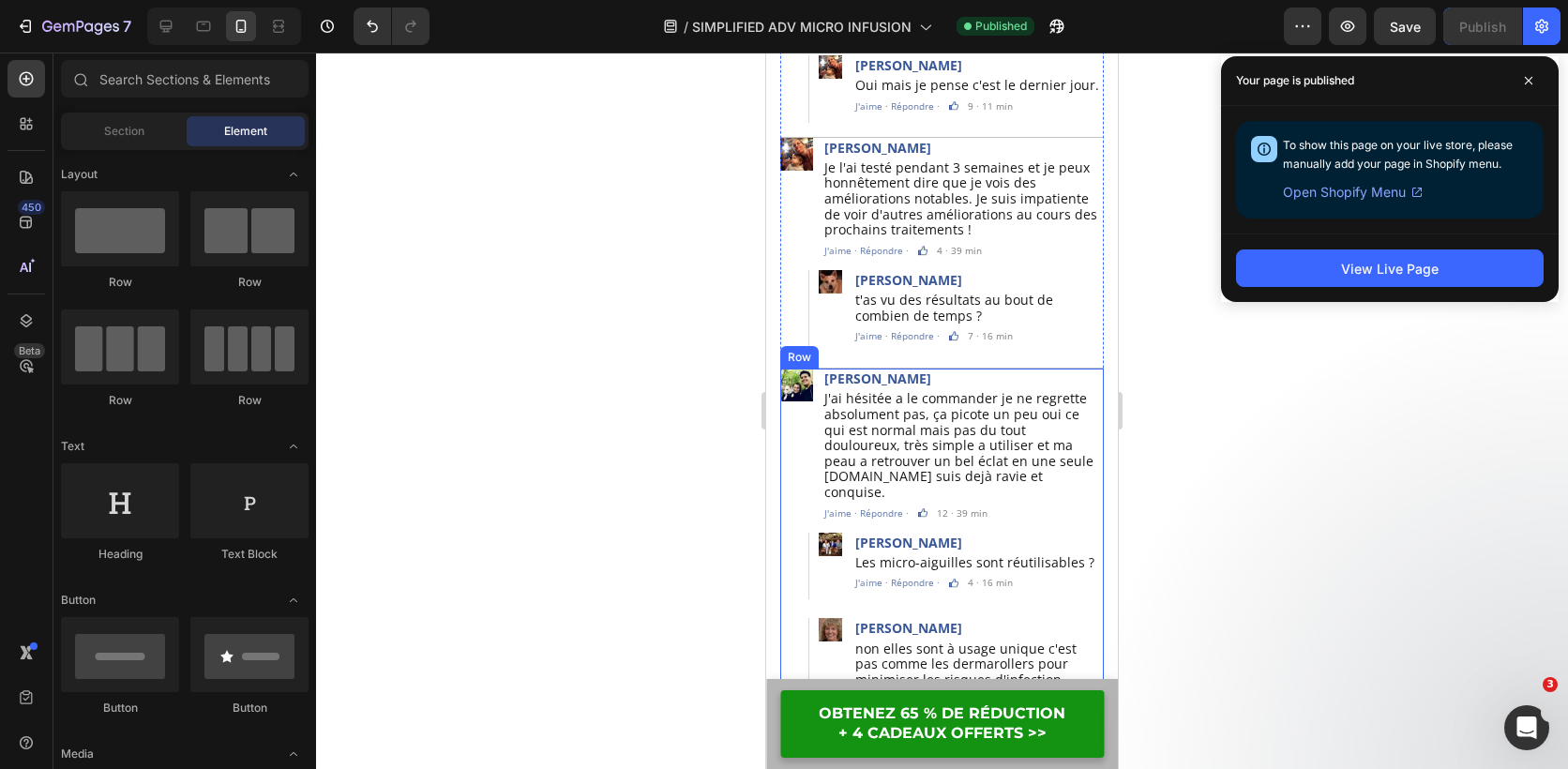
scroll to position [5904, 0]
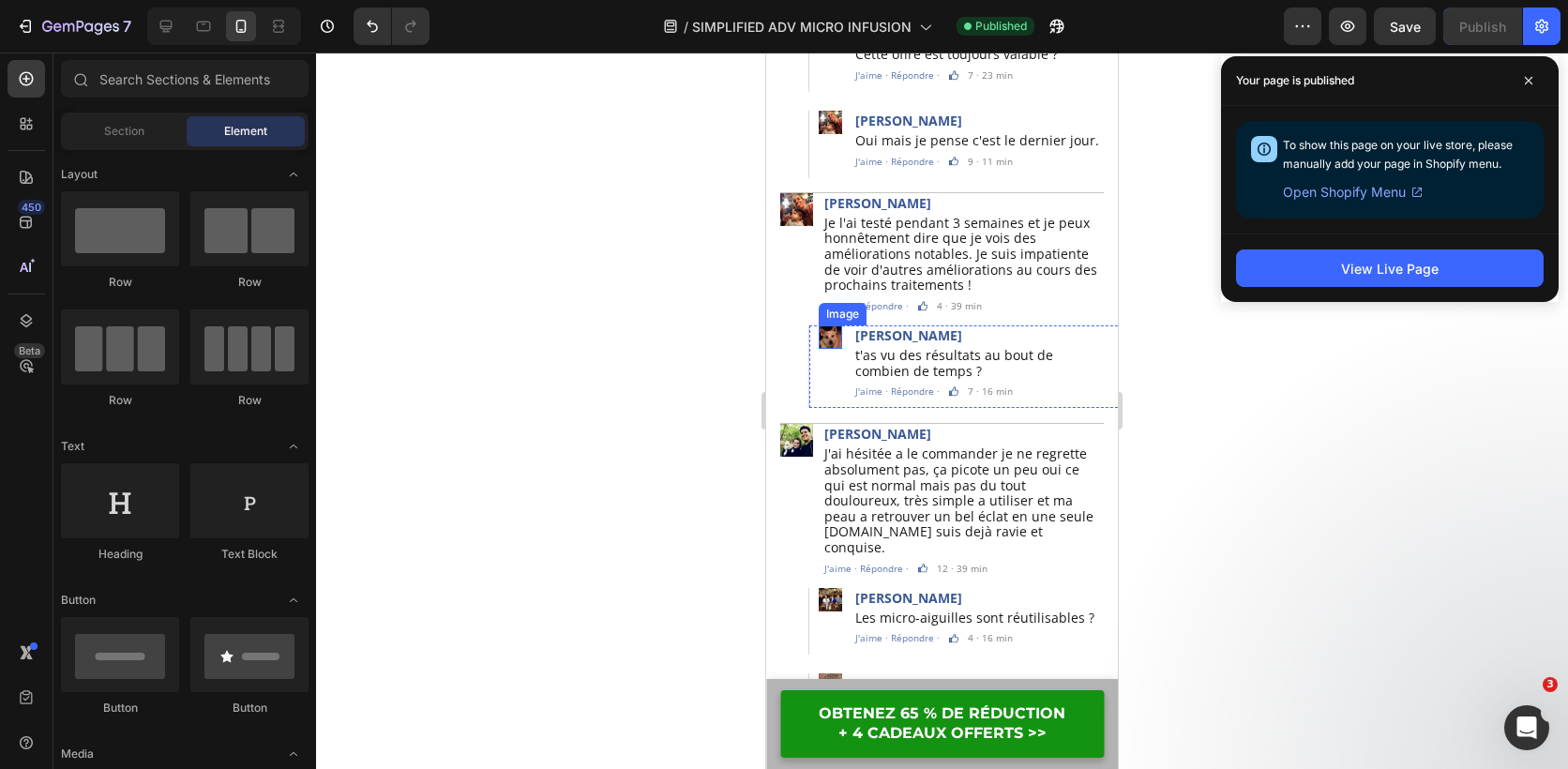
click at [827, 325] on img at bounding box center [830, 336] width 24 height 24
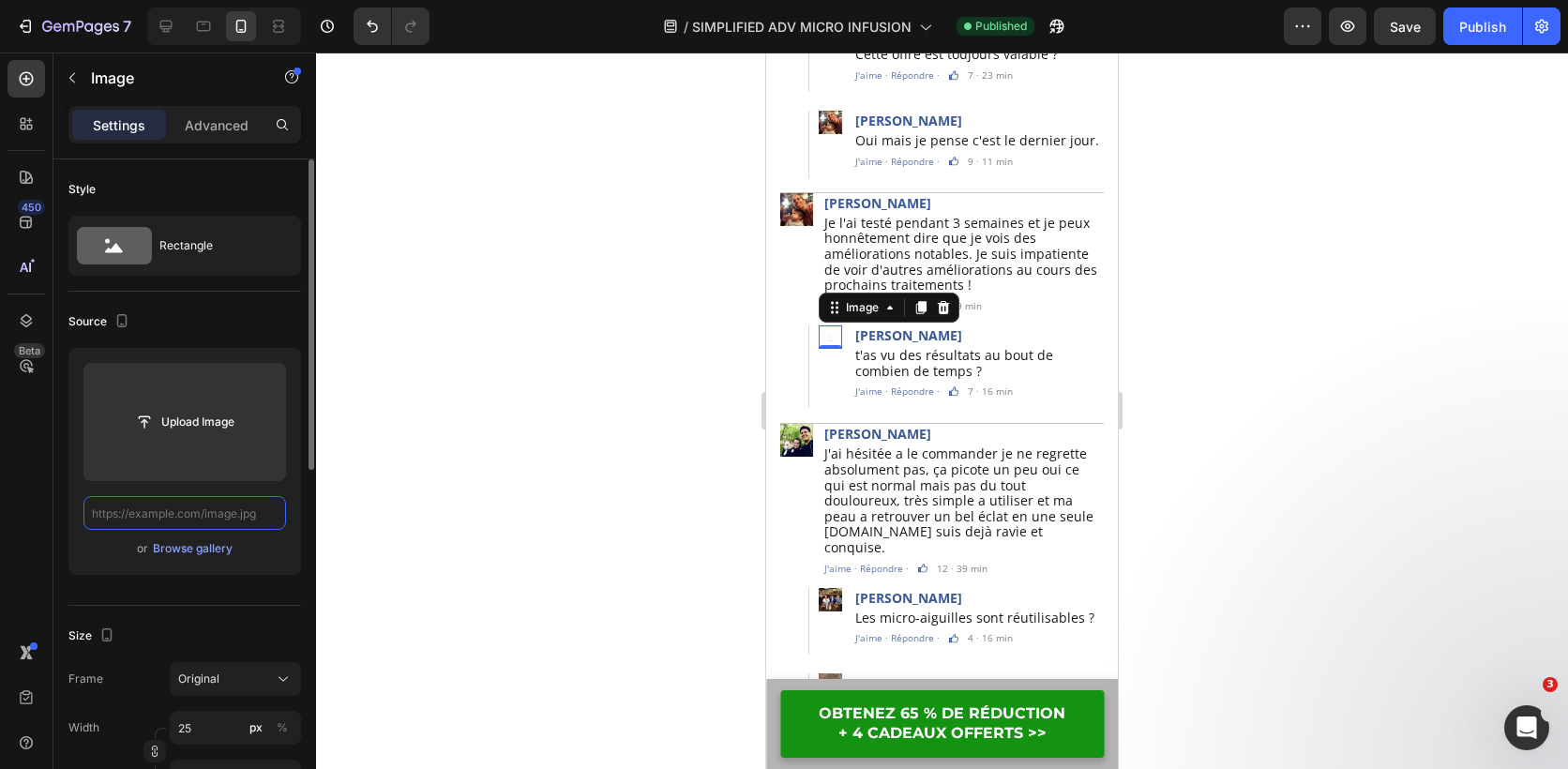
scroll to position [0, 0]
paste input "https://cdn.shopify.com/s/files/1/0826/2772/3588/files/Untitled_design_15.png?v…"
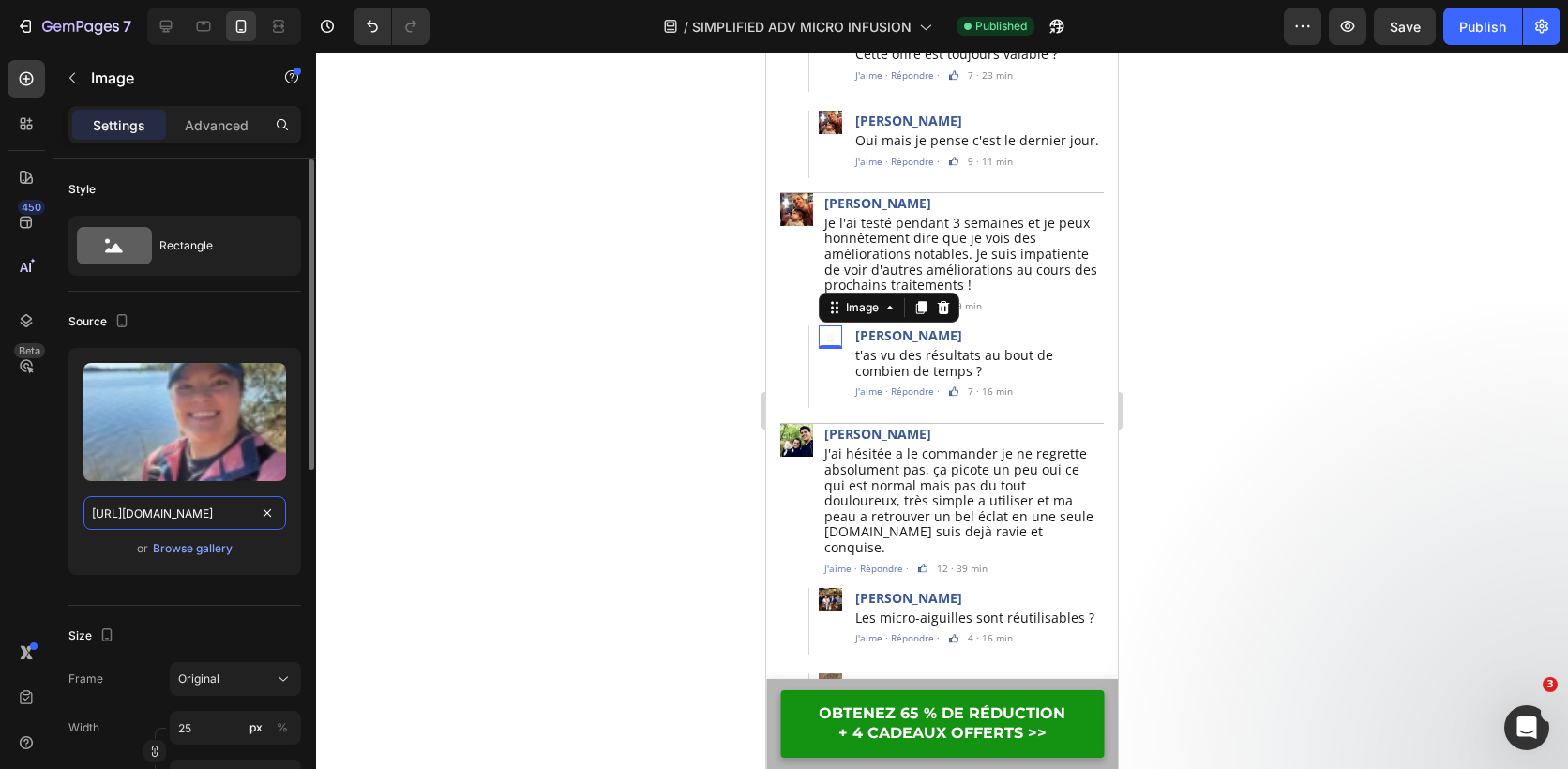
scroll to position [0, 346]
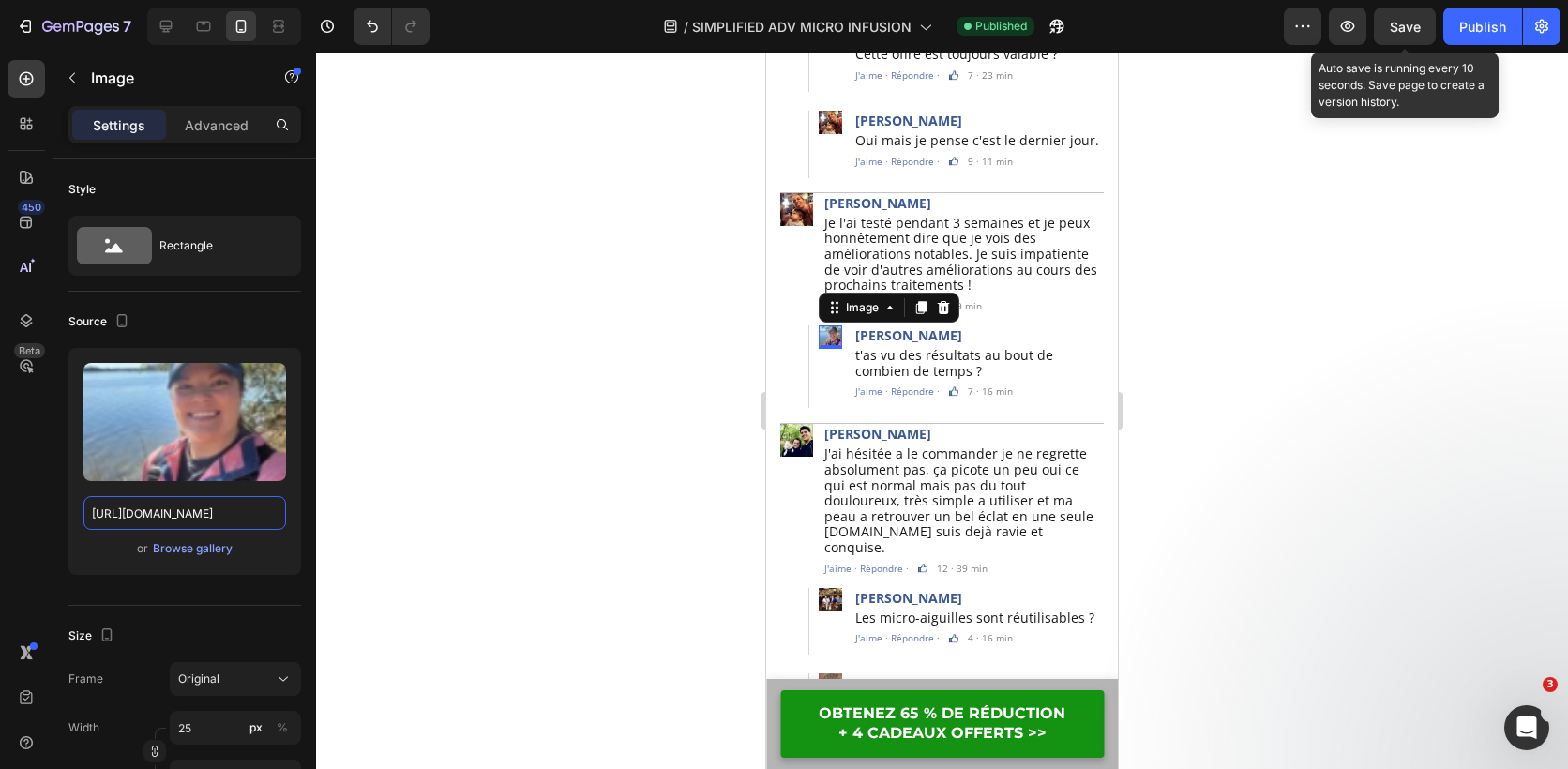
type input "https://cdn.shopify.com/s/files/1/0826/2772/3588/files/Untitled_design_15.png?v…"
click at [1412, 22] on span "Save" at bounding box center [1405, 27] width 31 height 16
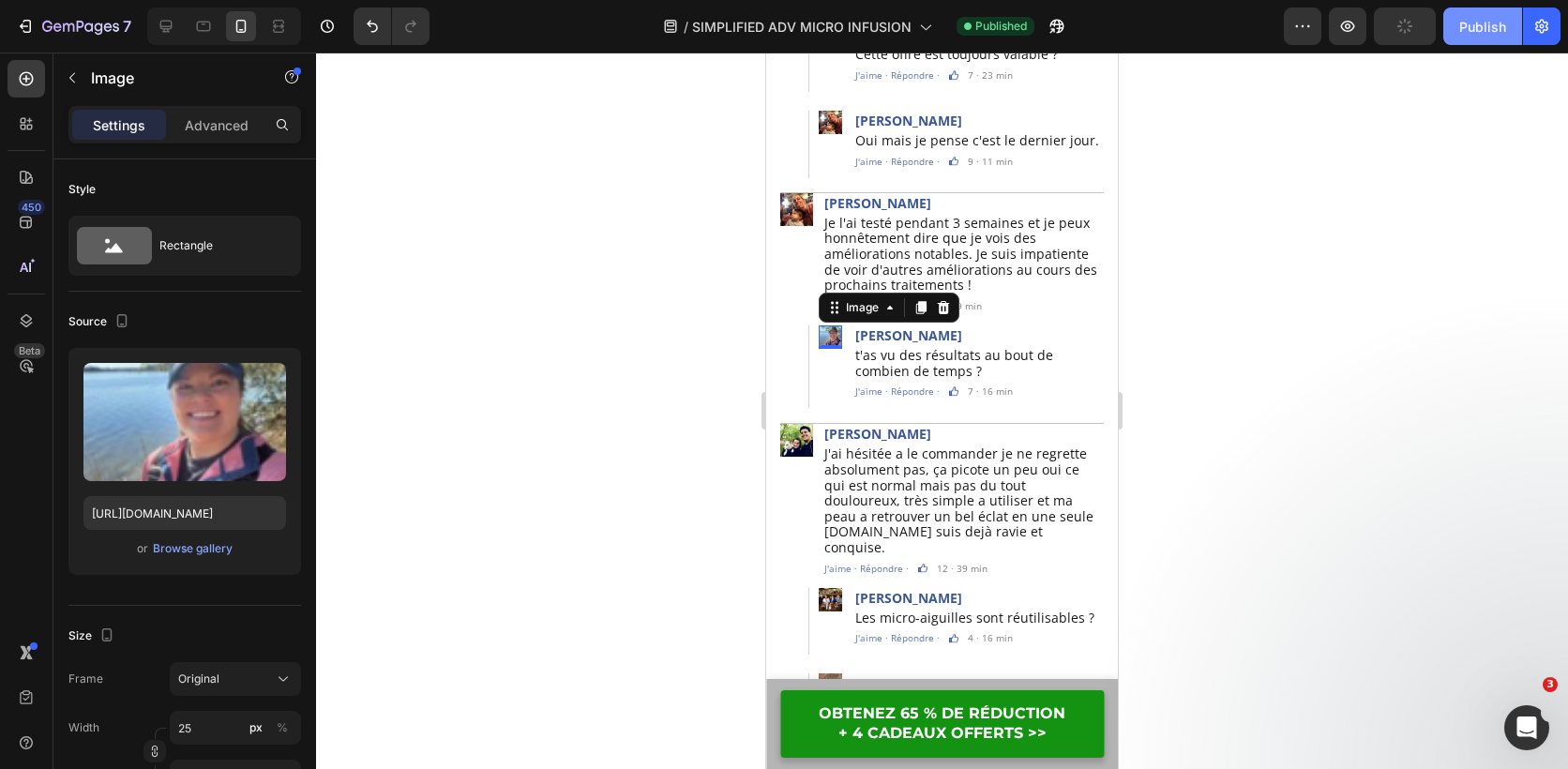
click at [1489, 22] on div "Publish" at bounding box center [1482, 27] width 47 height 20
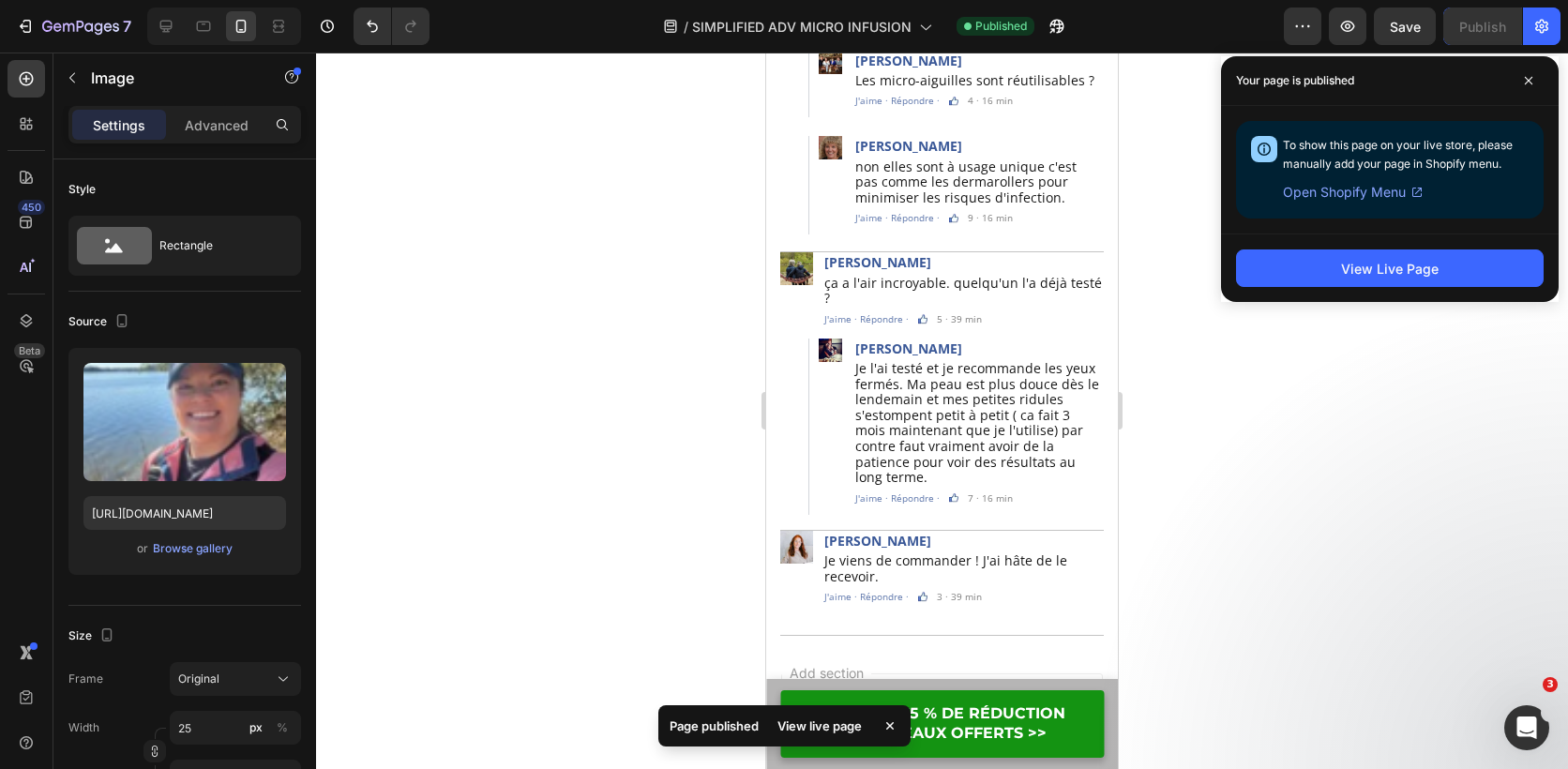
scroll to position [6576, 0]
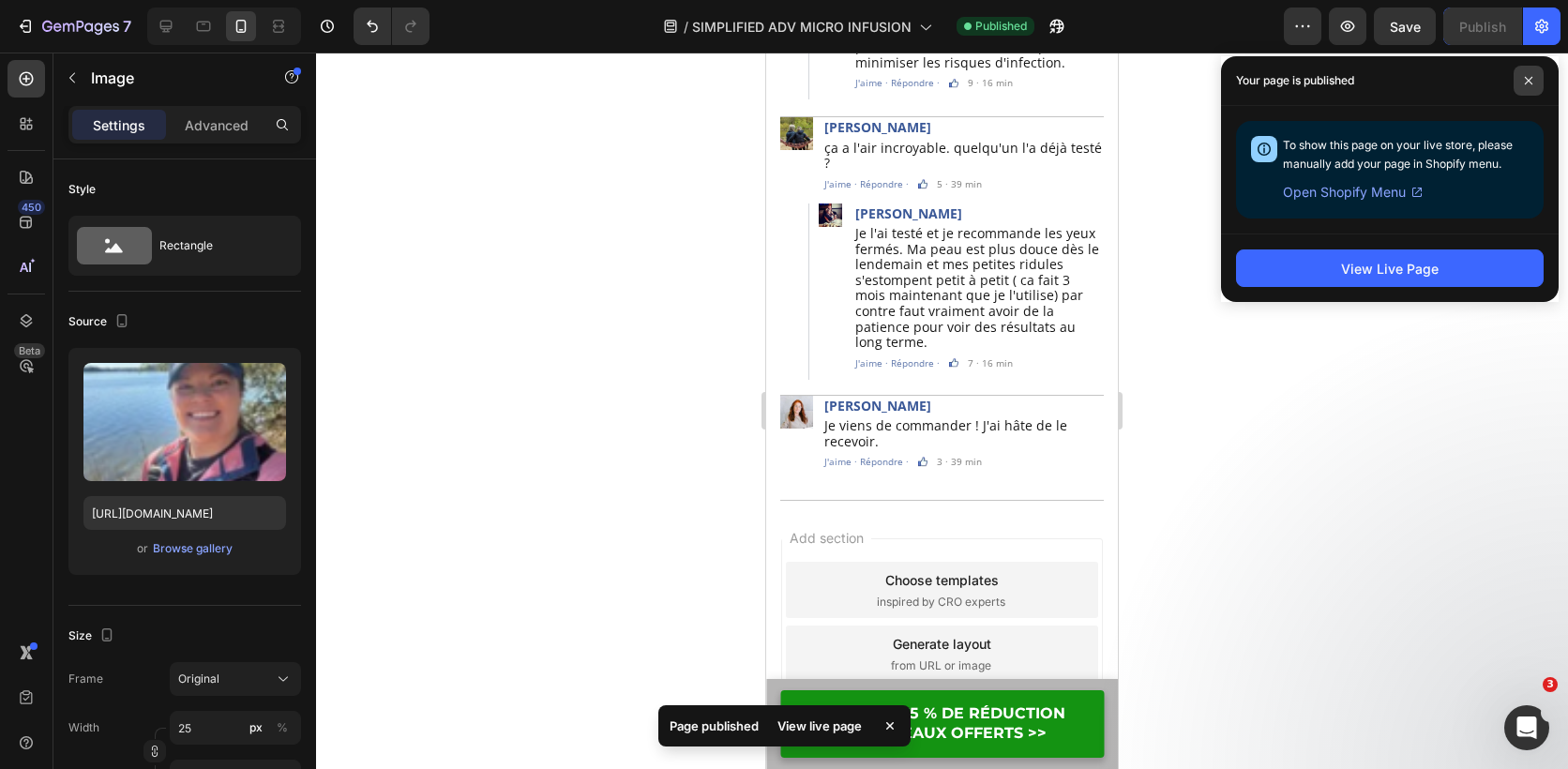
click at [1534, 78] on span at bounding box center [1529, 81] width 30 height 30
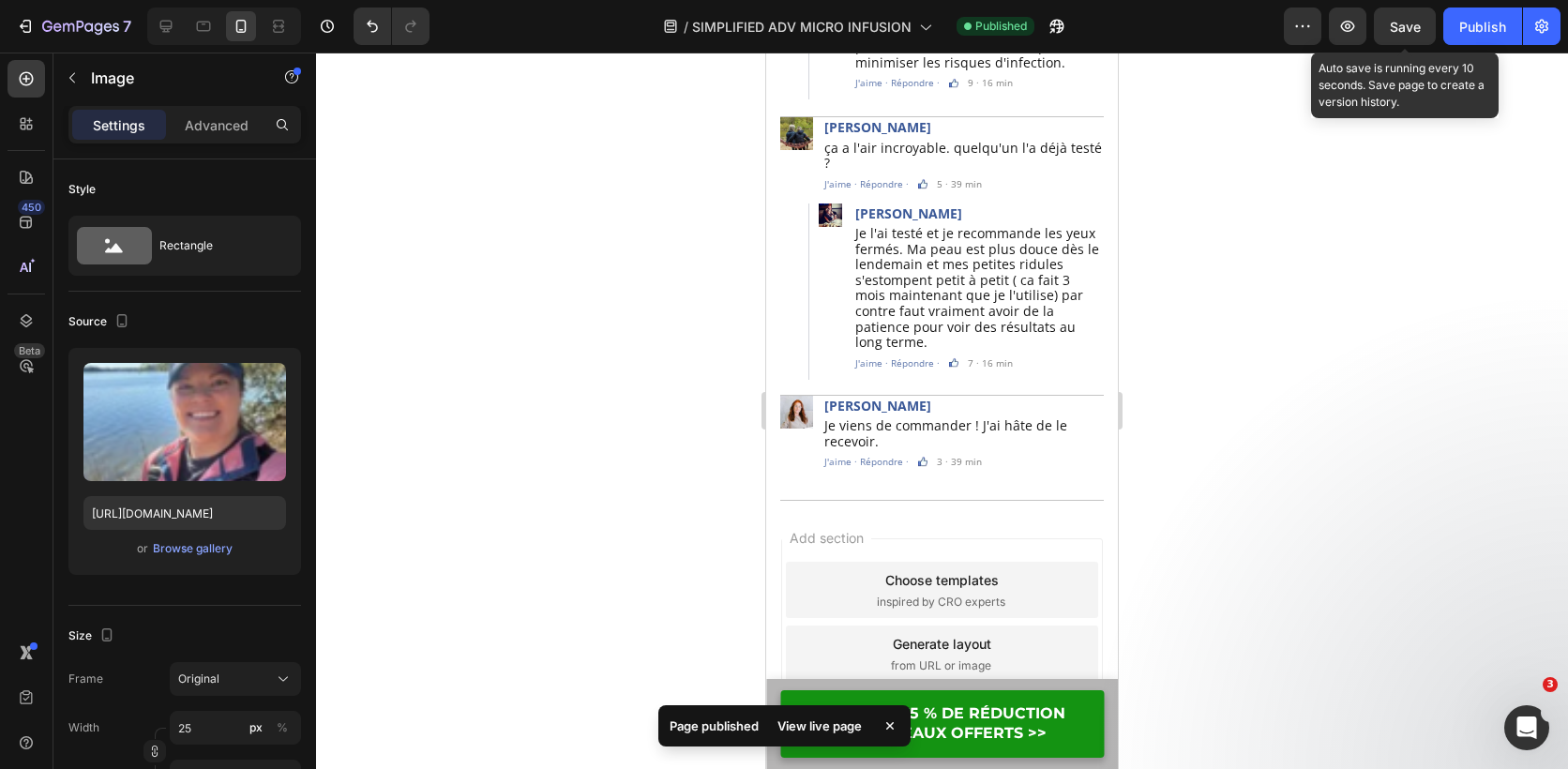
click at [1402, 22] on span "Save" at bounding box center [1405, 27] width 31 height 16
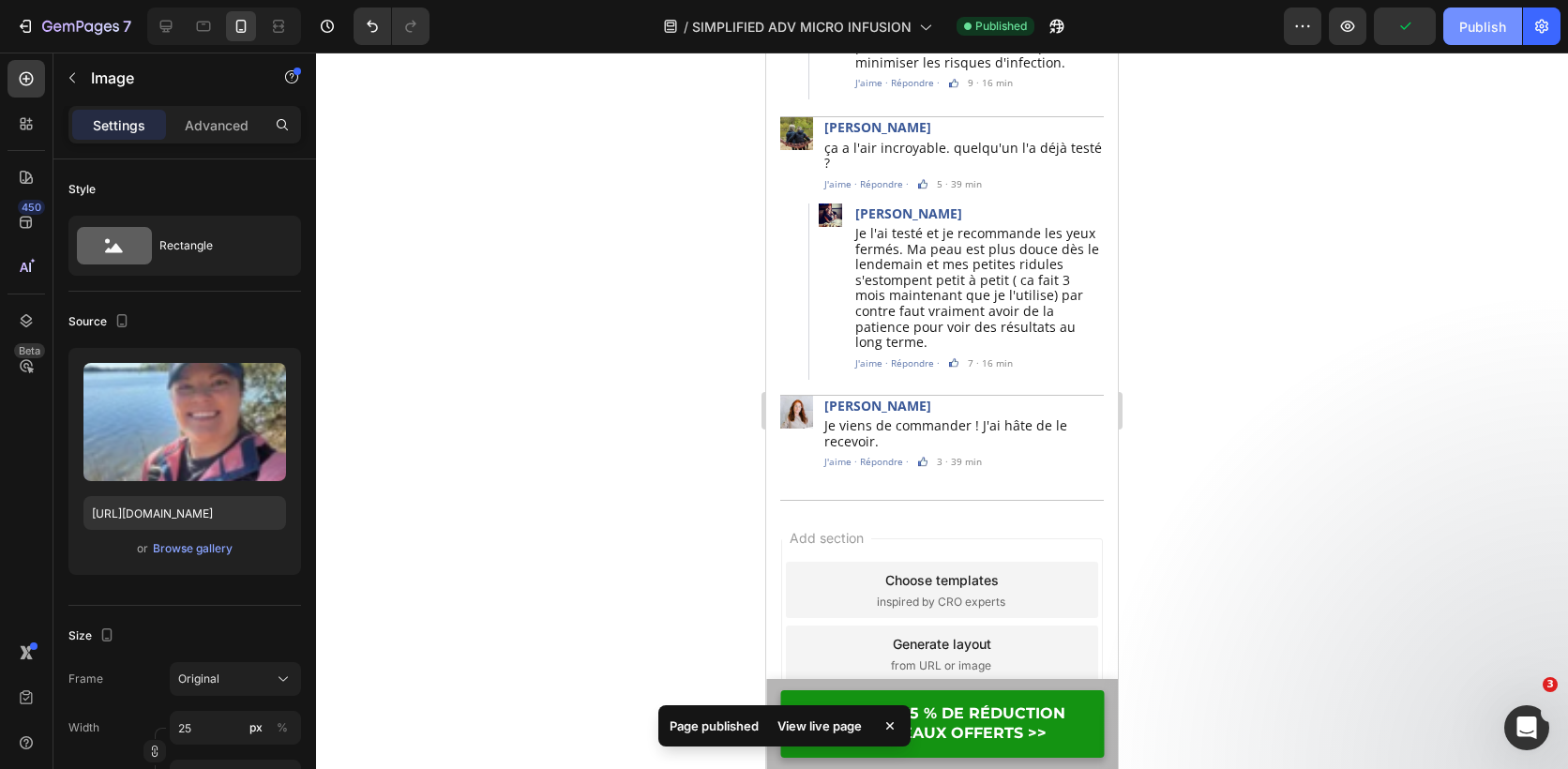
click at [1474, 22] on div "Publish" at bounding box center [1482, 27] width 47 height 20
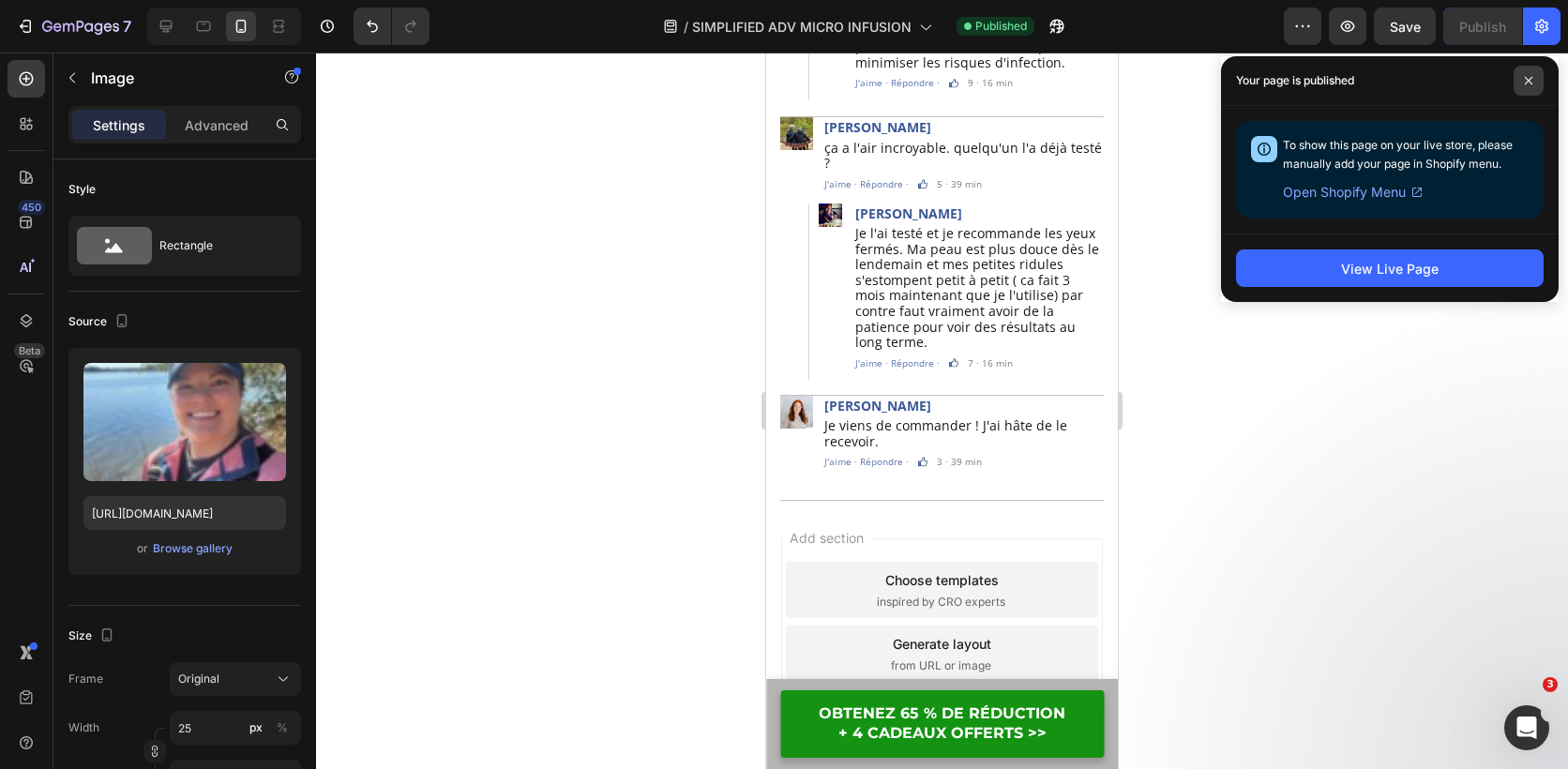
click at [1537, 75] on span at bounding box center [1529, 81] width 30 height 30
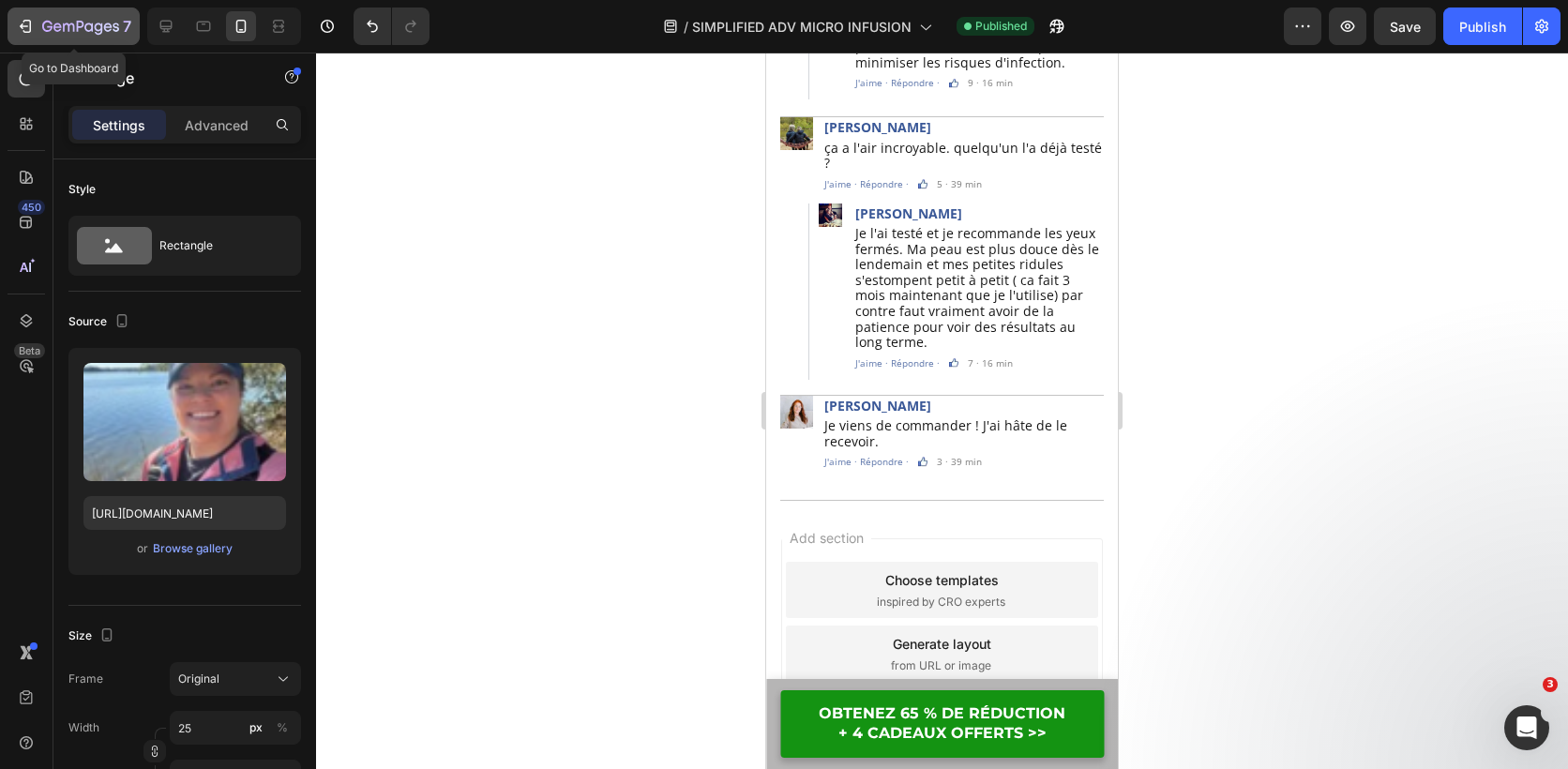
click at [28, 27] on icon "button" at bounding box center [26, 27] width 19 height 19
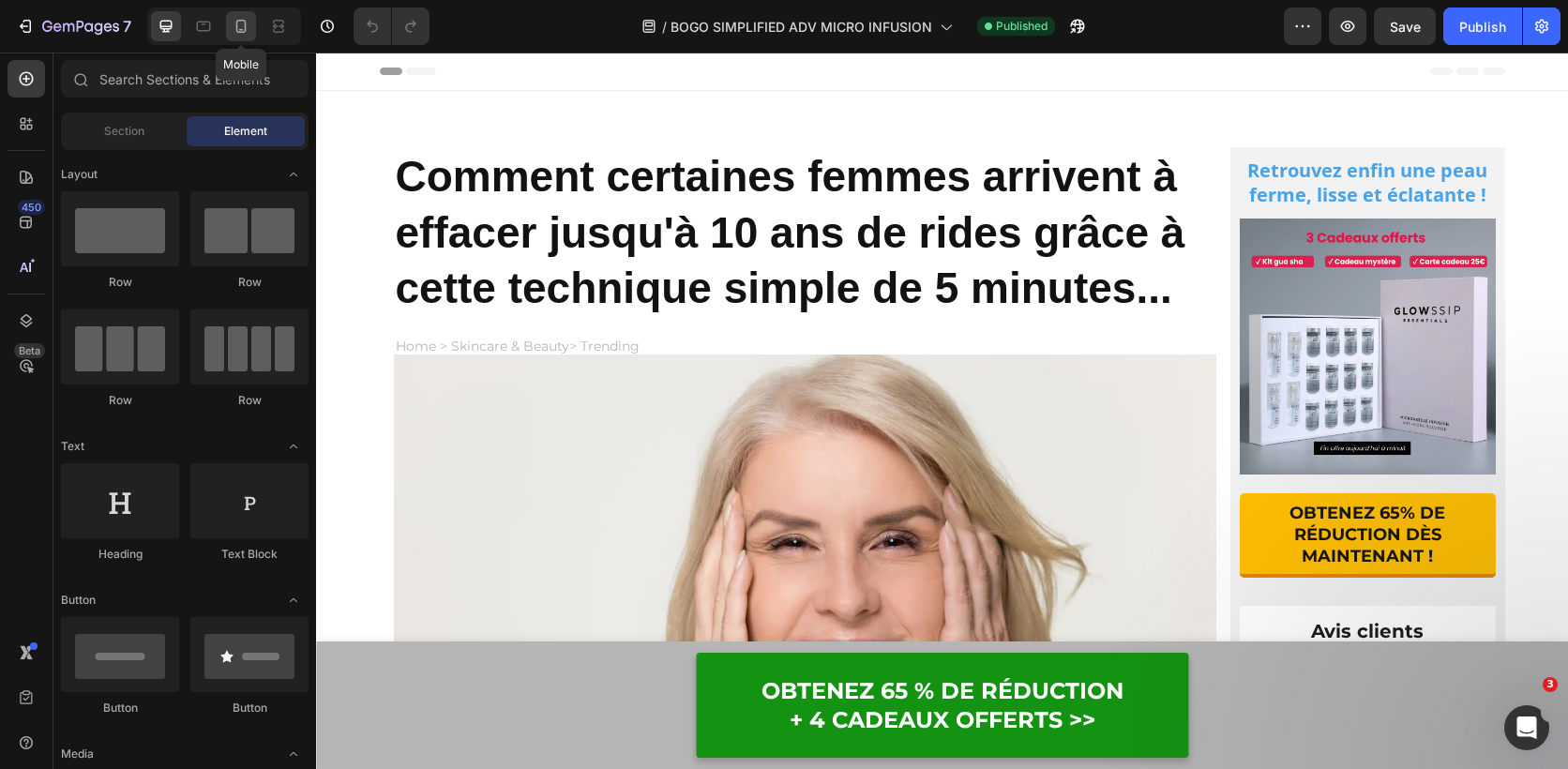
click at [242, 28] on icon at bounding box center [242, 27] width 19 height 19
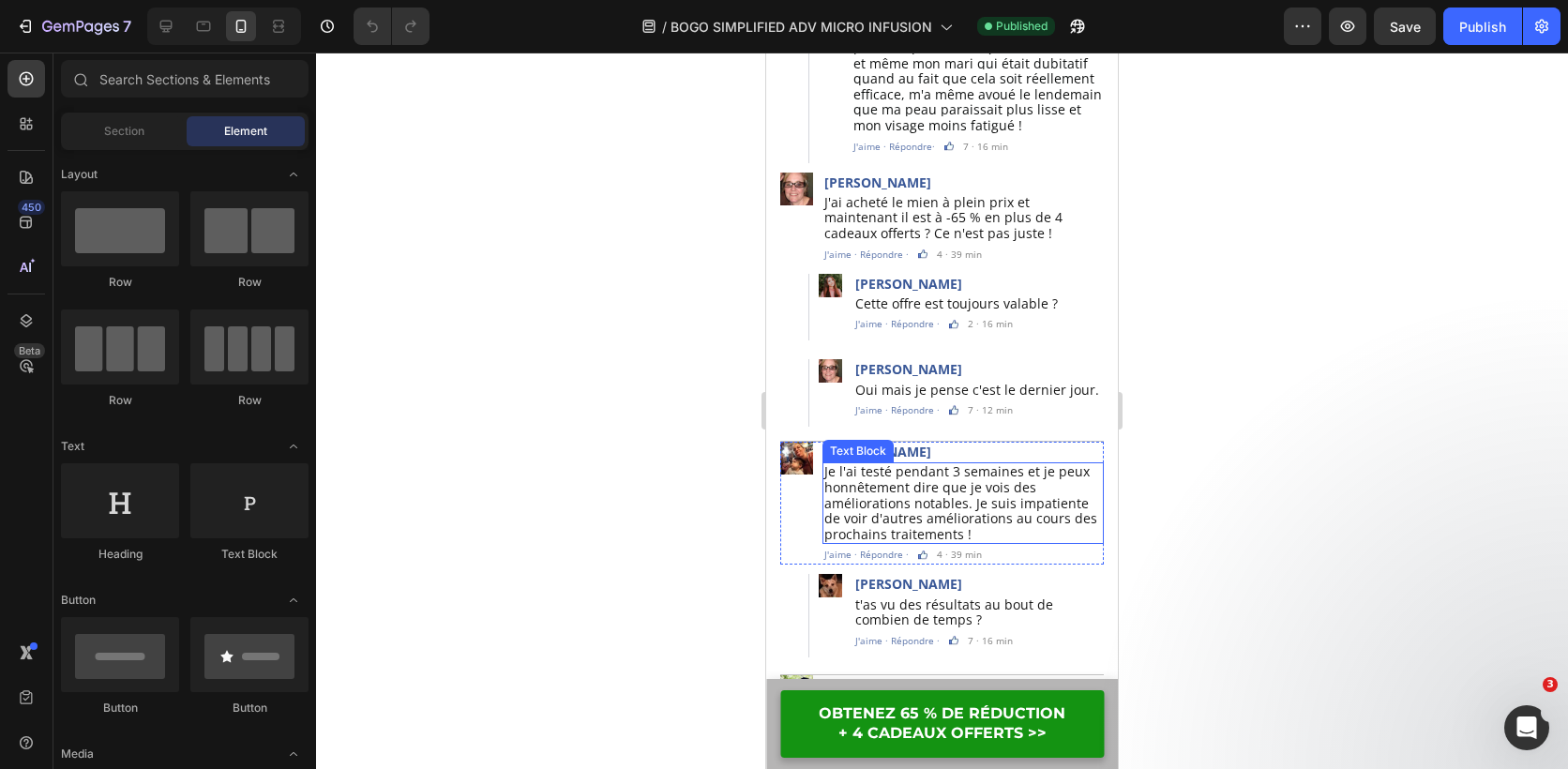
scroll to position [13075, 0]
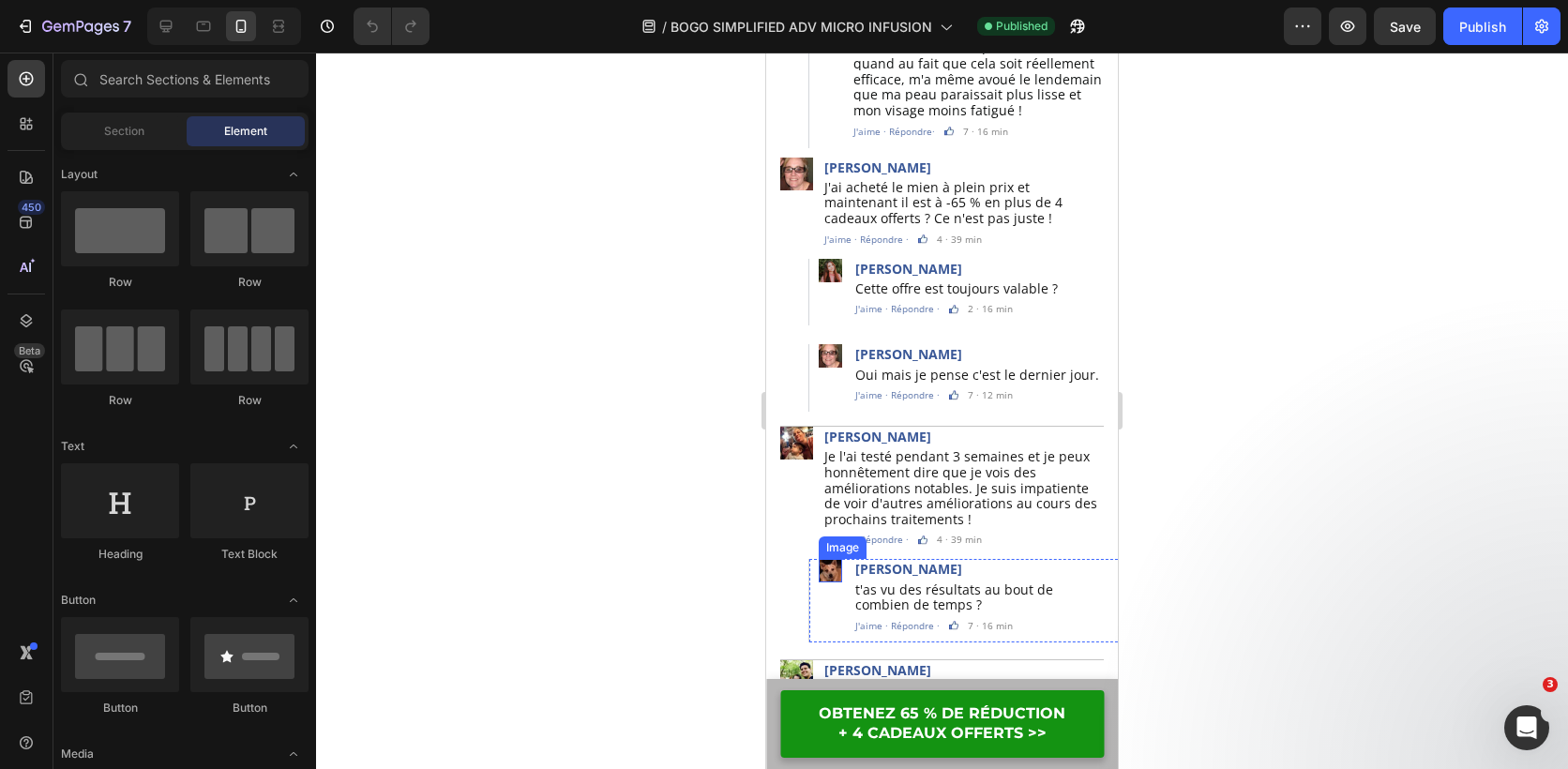
click at [829, 559] on img at bounding box center [830, 570] width 24 height 24
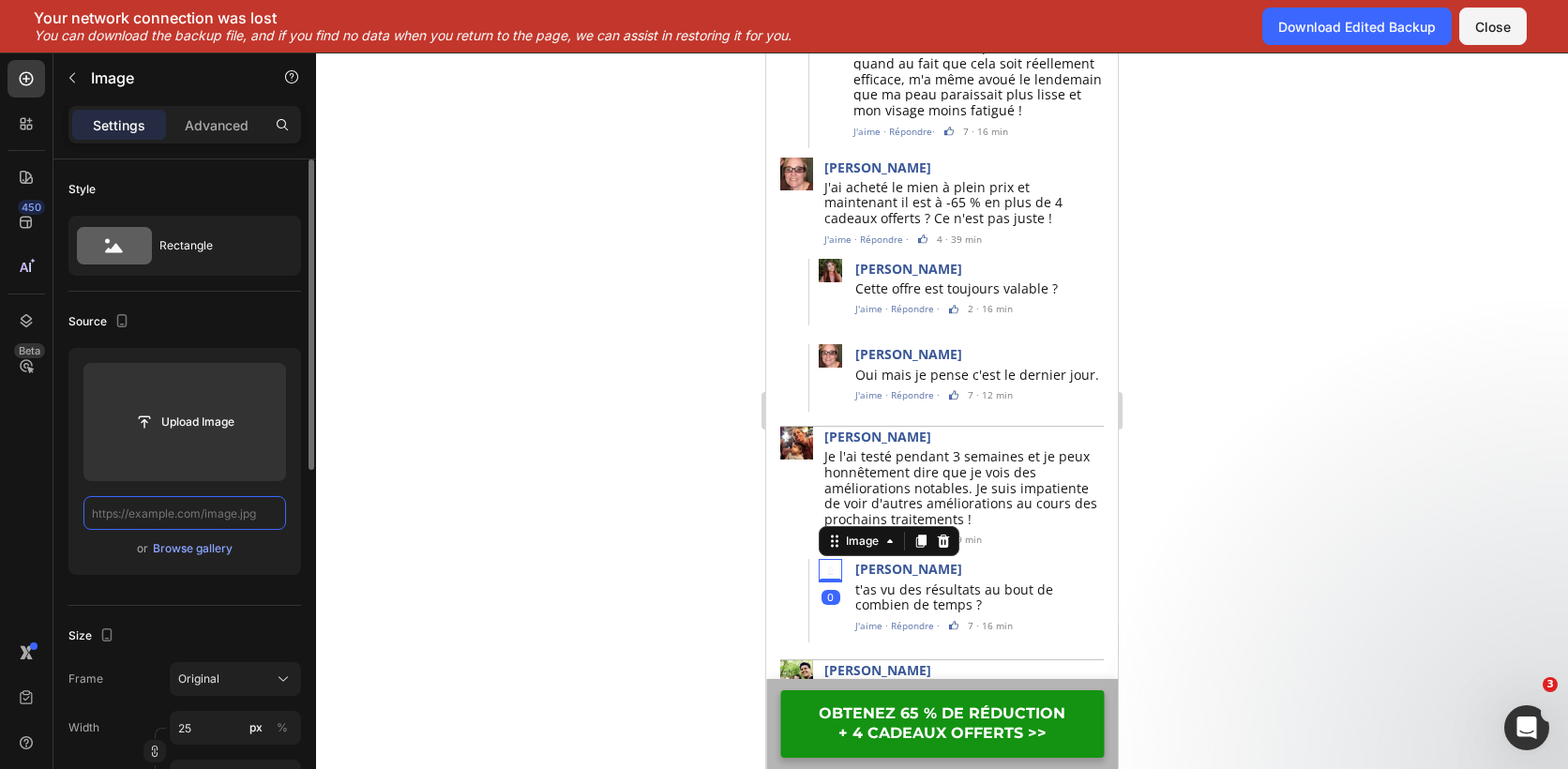
scroll to position [0, 0]
click at [238, 509] on input "text" at bounding box center [184, 513] width 203 height 34
paste input "[URL][DOMAIN_NAME]"
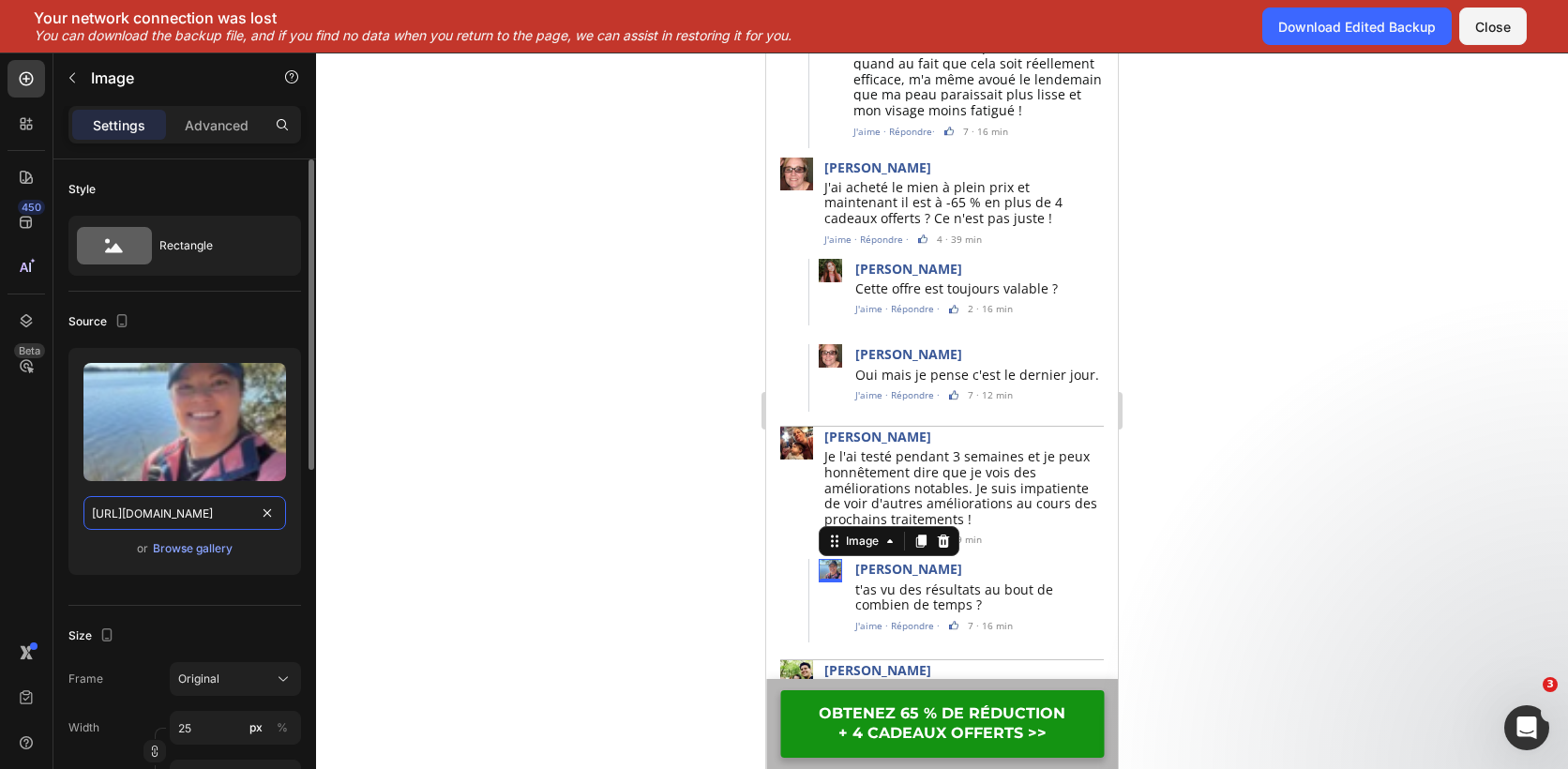
scroll to position [0, 346]
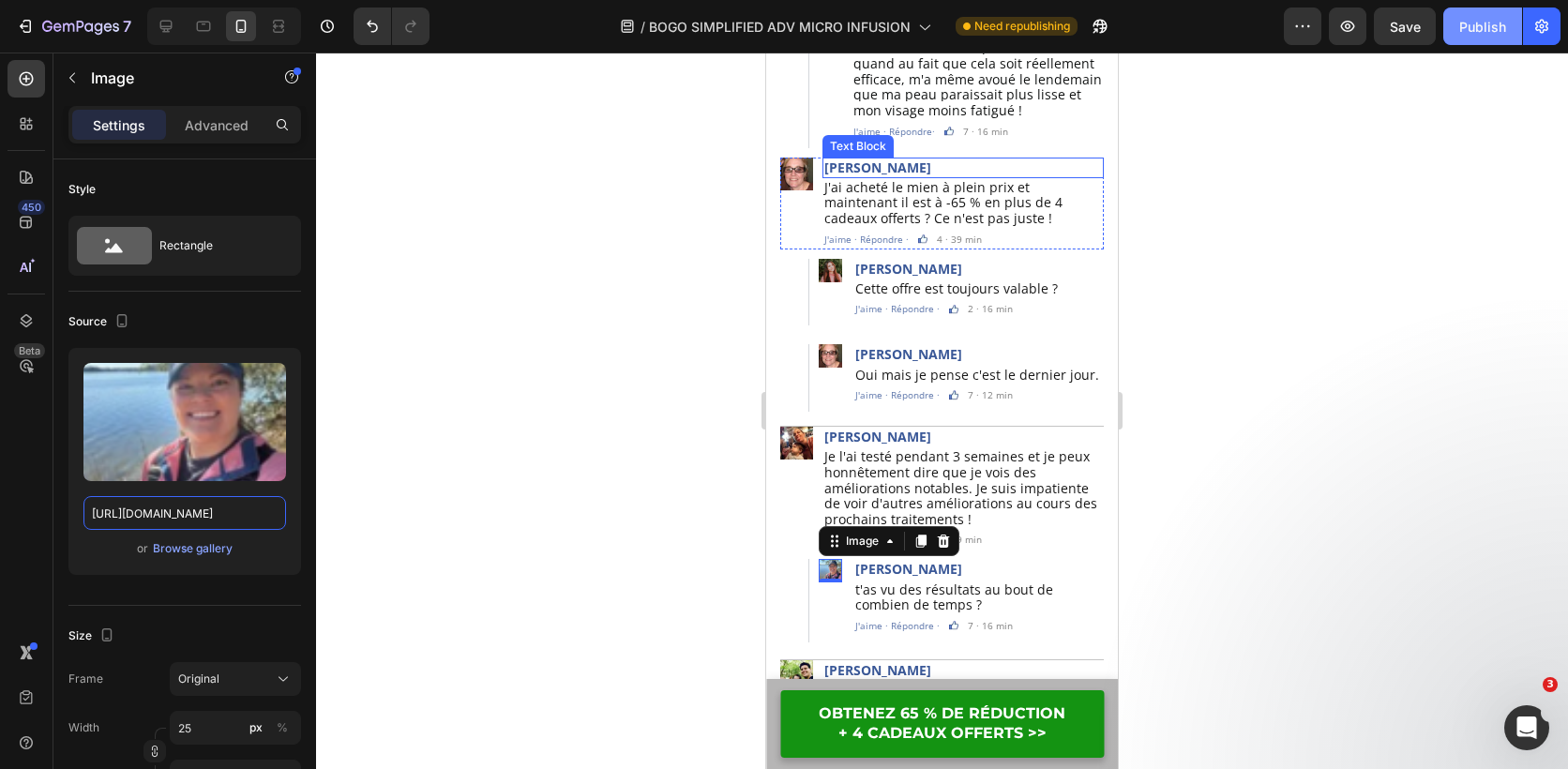
type input "[URL][DOMAIN_NAME]"
click at [1451, 29] on button "Publish" at bounding box center [1482, 26] width 79 height 37
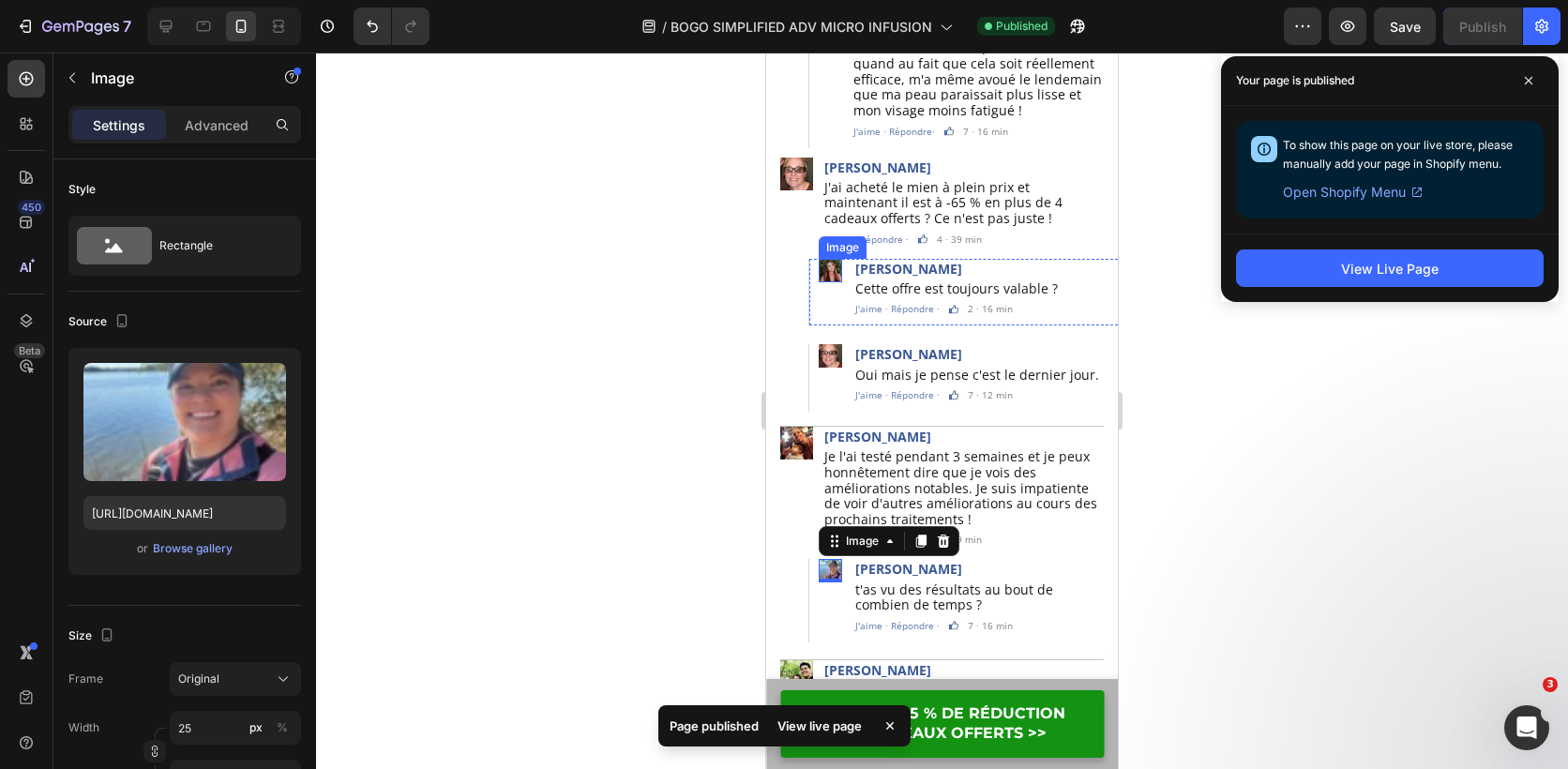
click at [824, 259] on img at bounding box center [830, 270] width 24 height 24
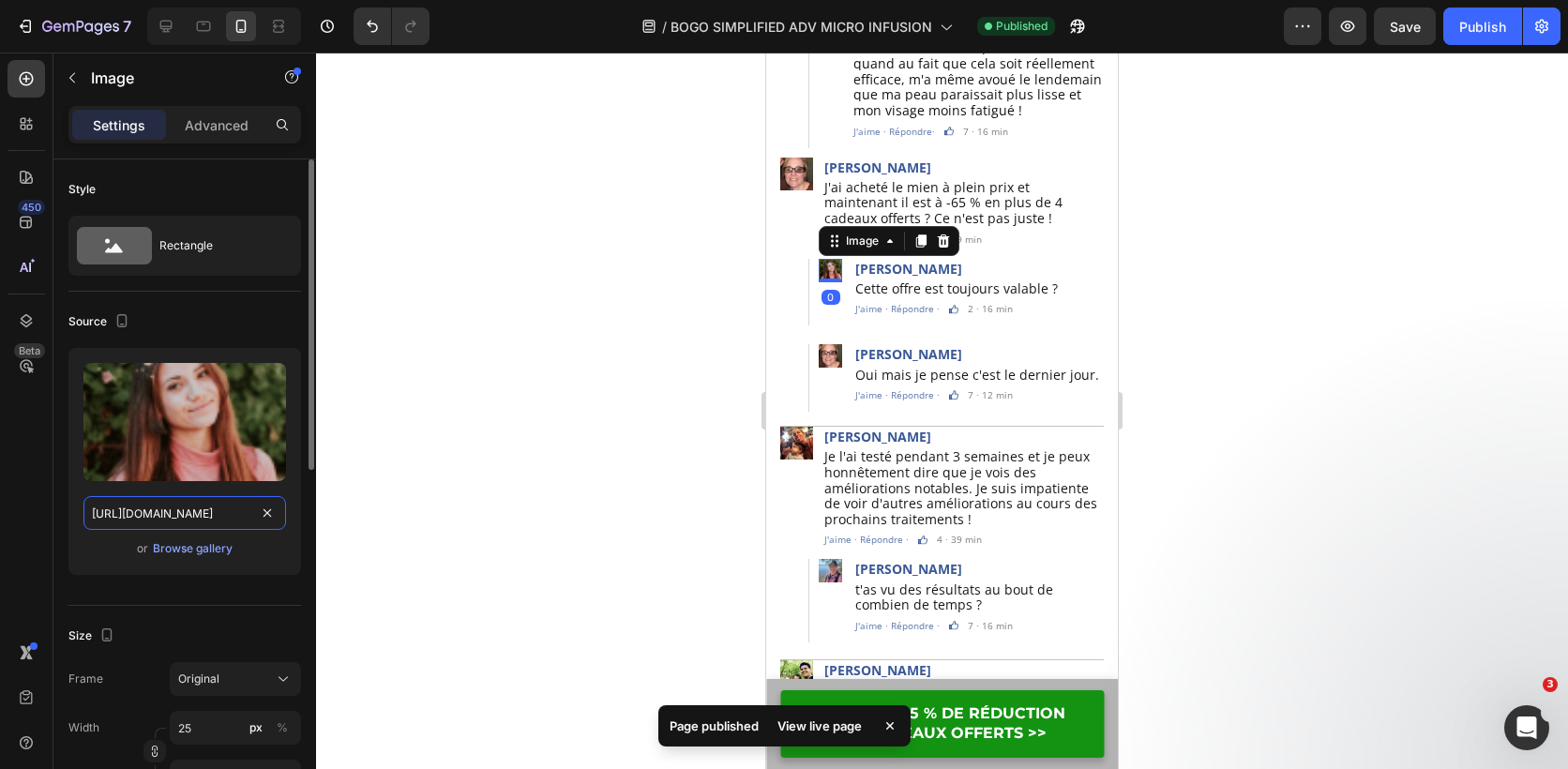
click at [233, 516] on input "https://cdn.shopify.com/s/files/1/0826/2772/3588/files/gempages_541765137510433…" at bounding box center [184, 513] width 203 height 34
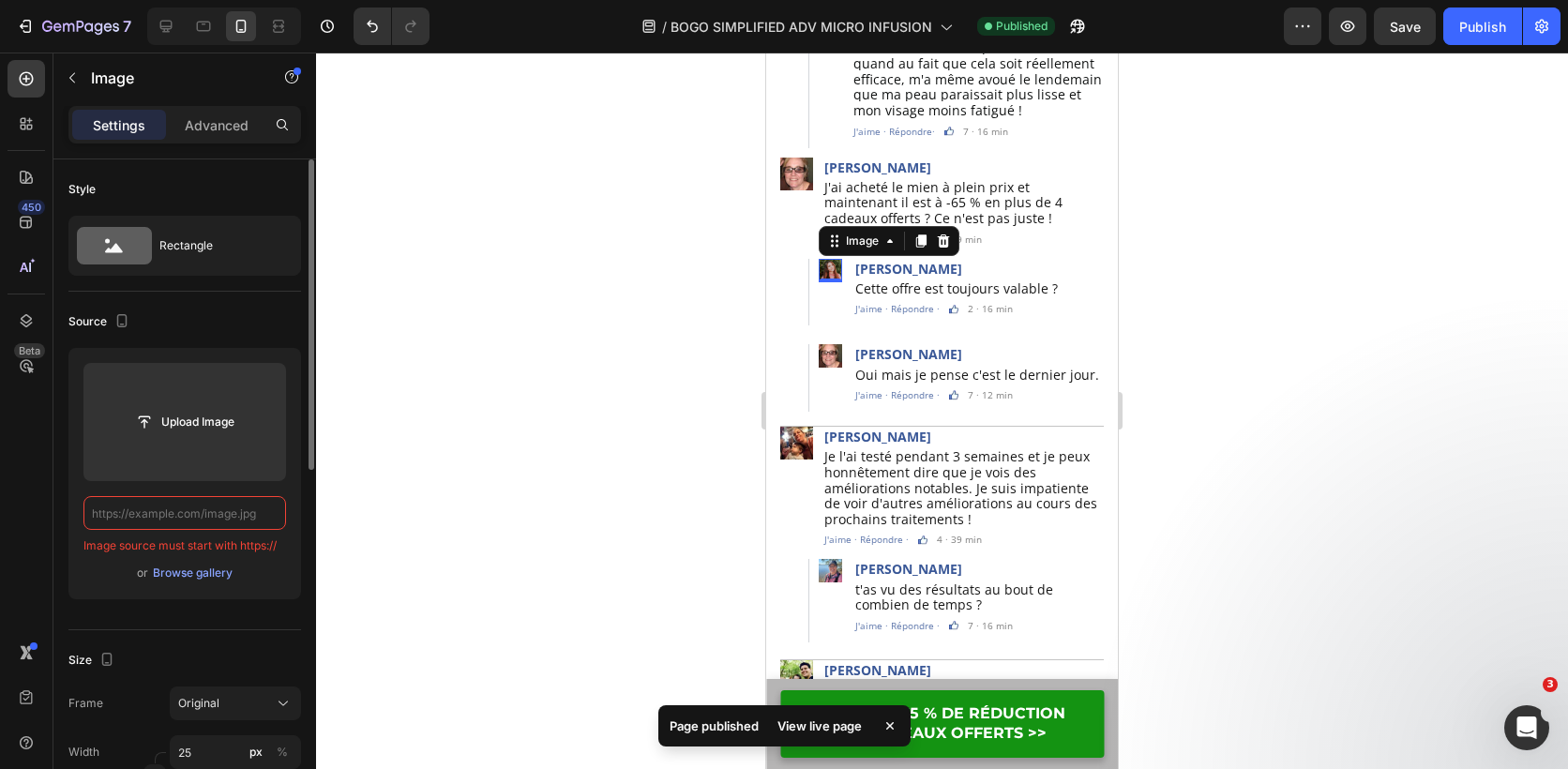
paste input "[URL][DOMAIN_NAME]"
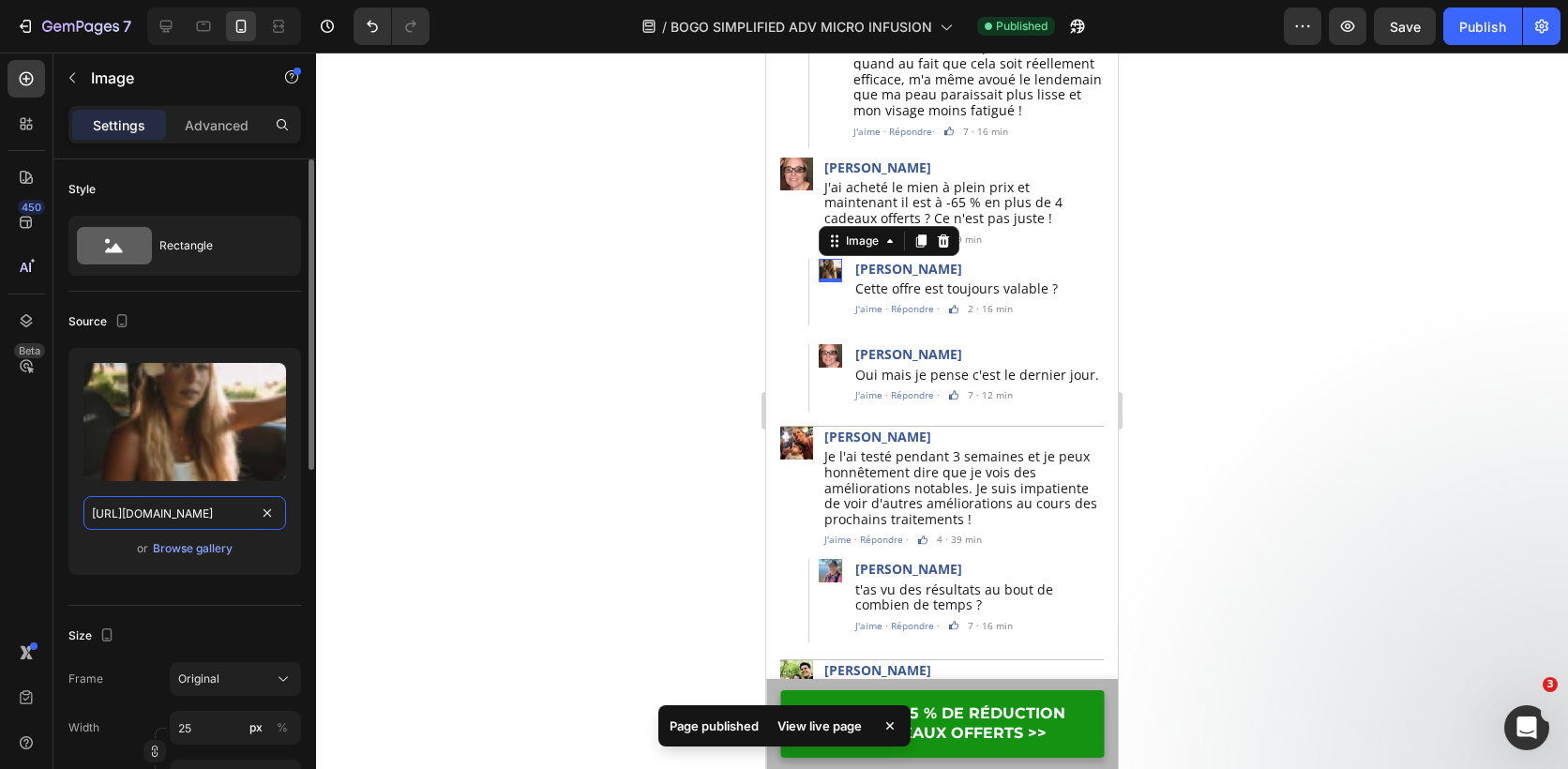
scroll to position [0, 346]
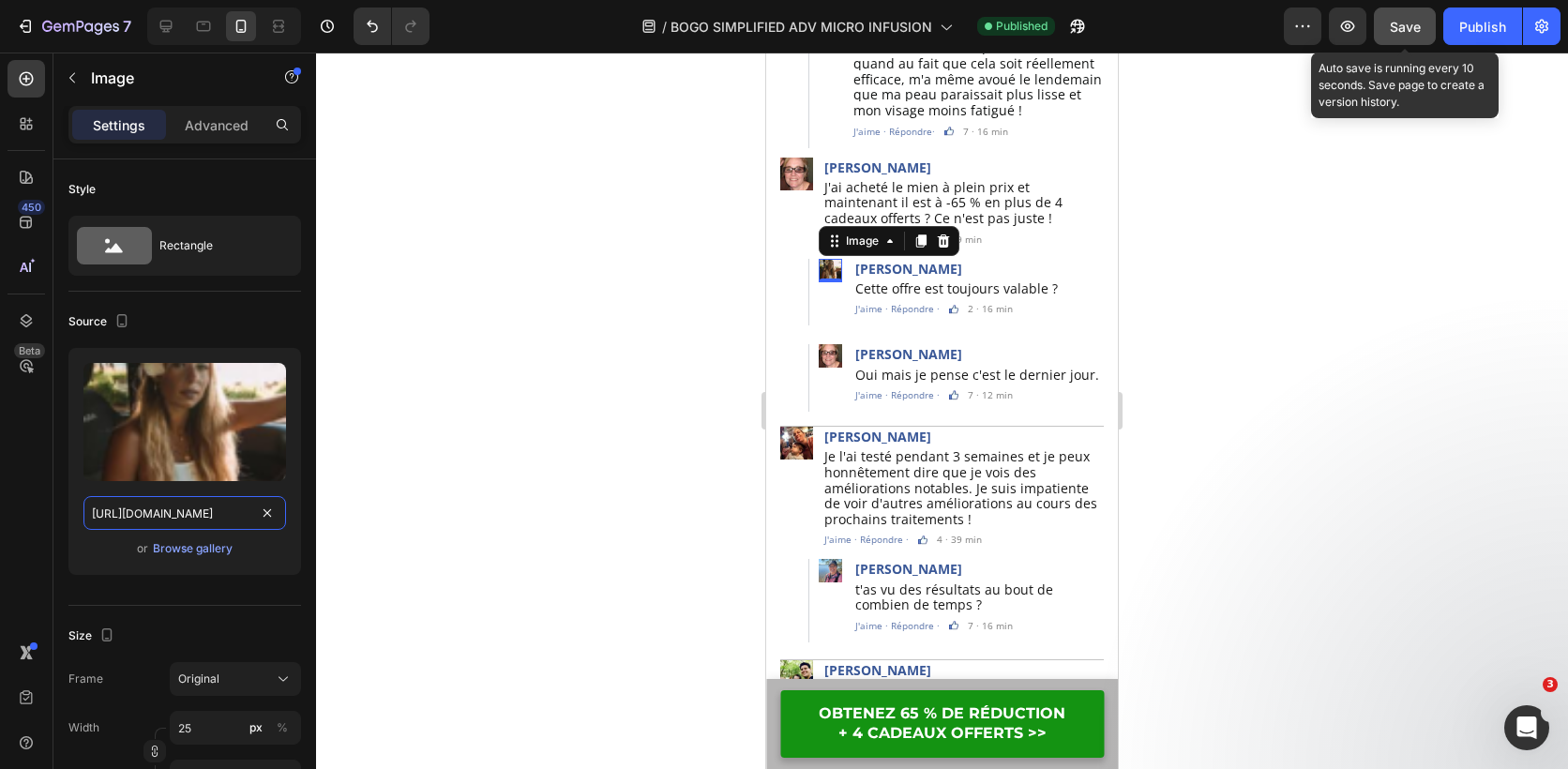
type input "[URL][DOMAIN_NAME]"
click at [1378, 16] on button "Save" at bounding box center [1404, 26] width 62 height 37
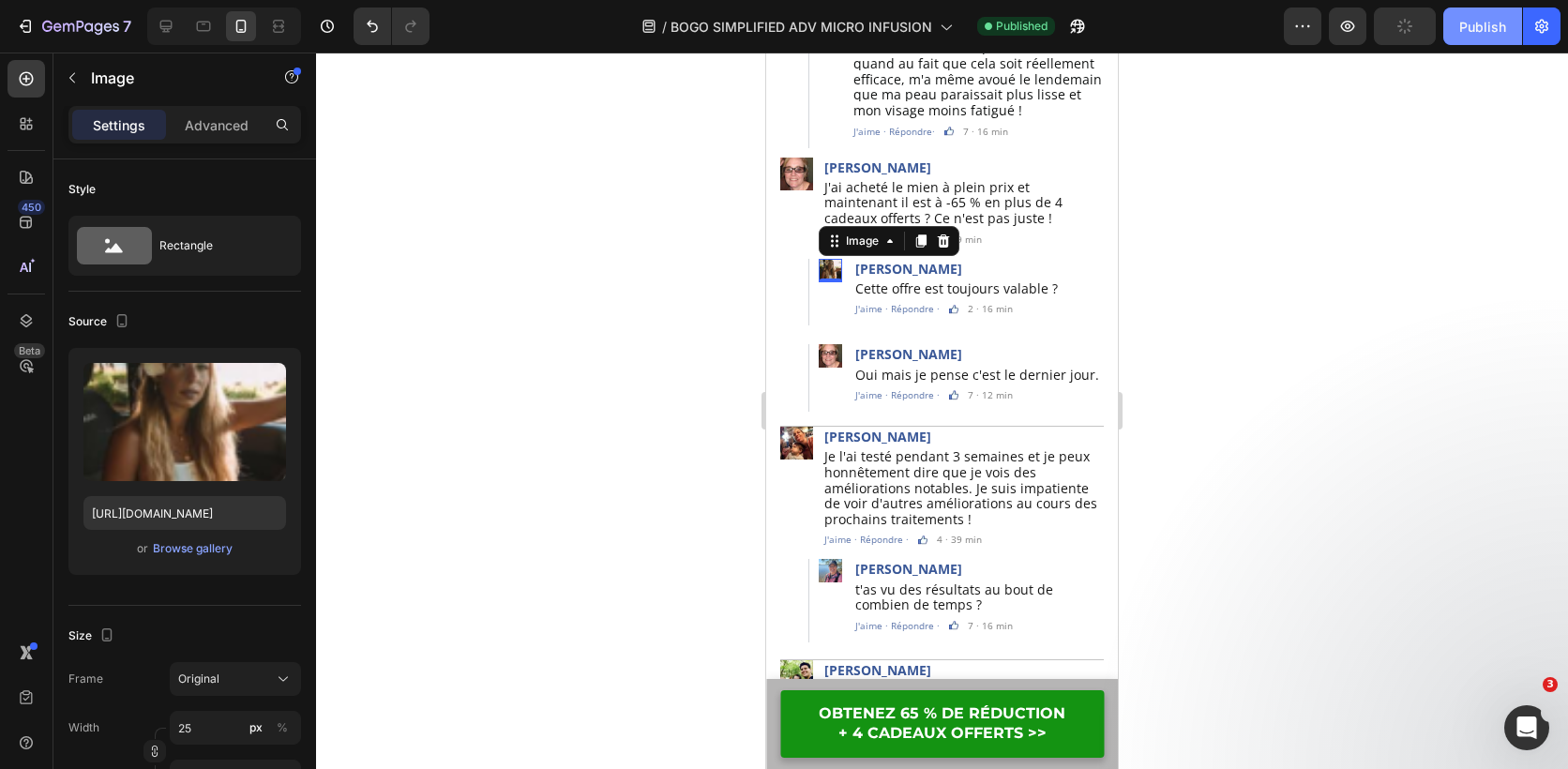
click at [1484, 25] on div "Publish" at bounding box center [1482, 27] width 47 height 20
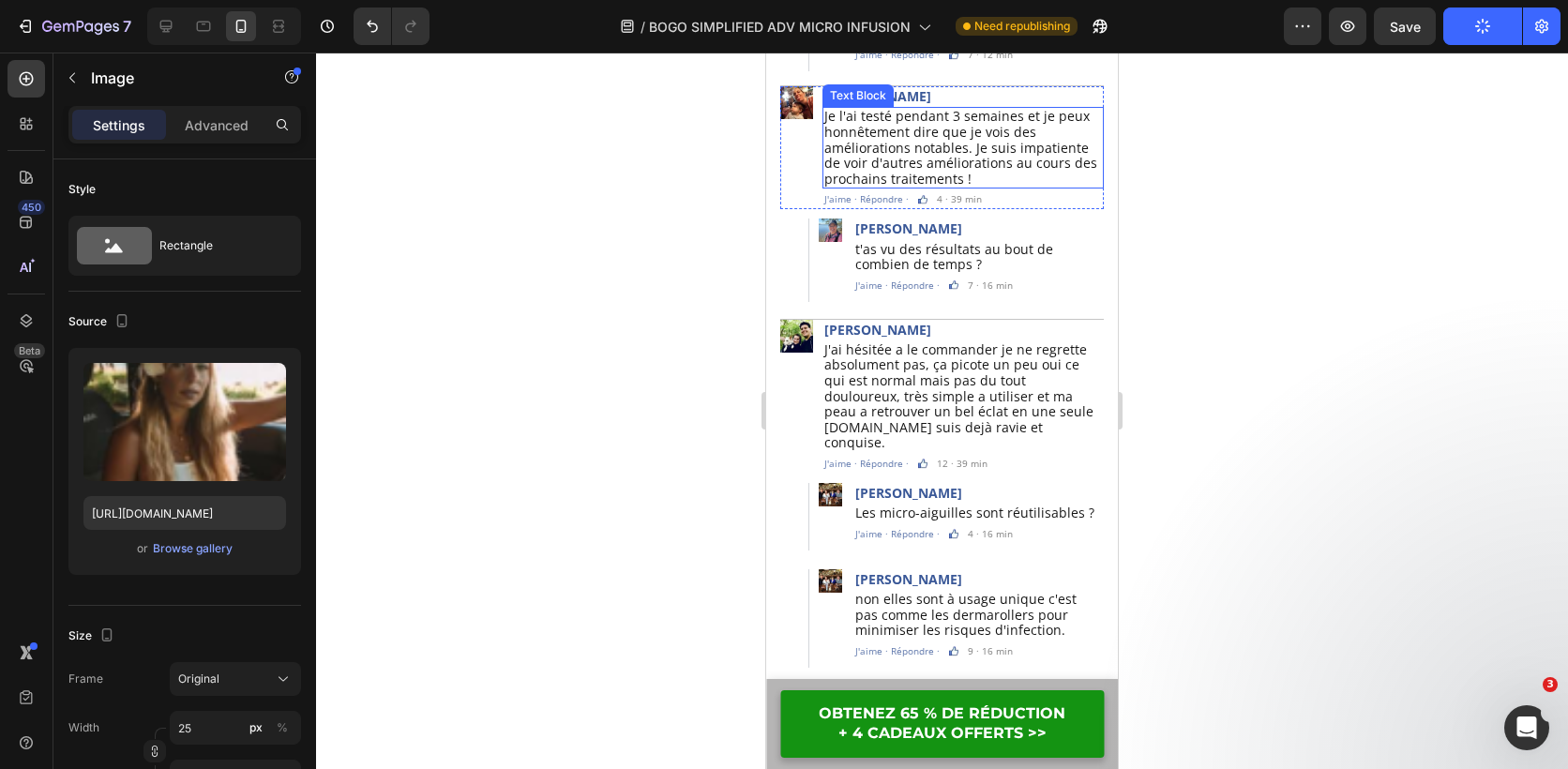
scroll to position [13509, 0]
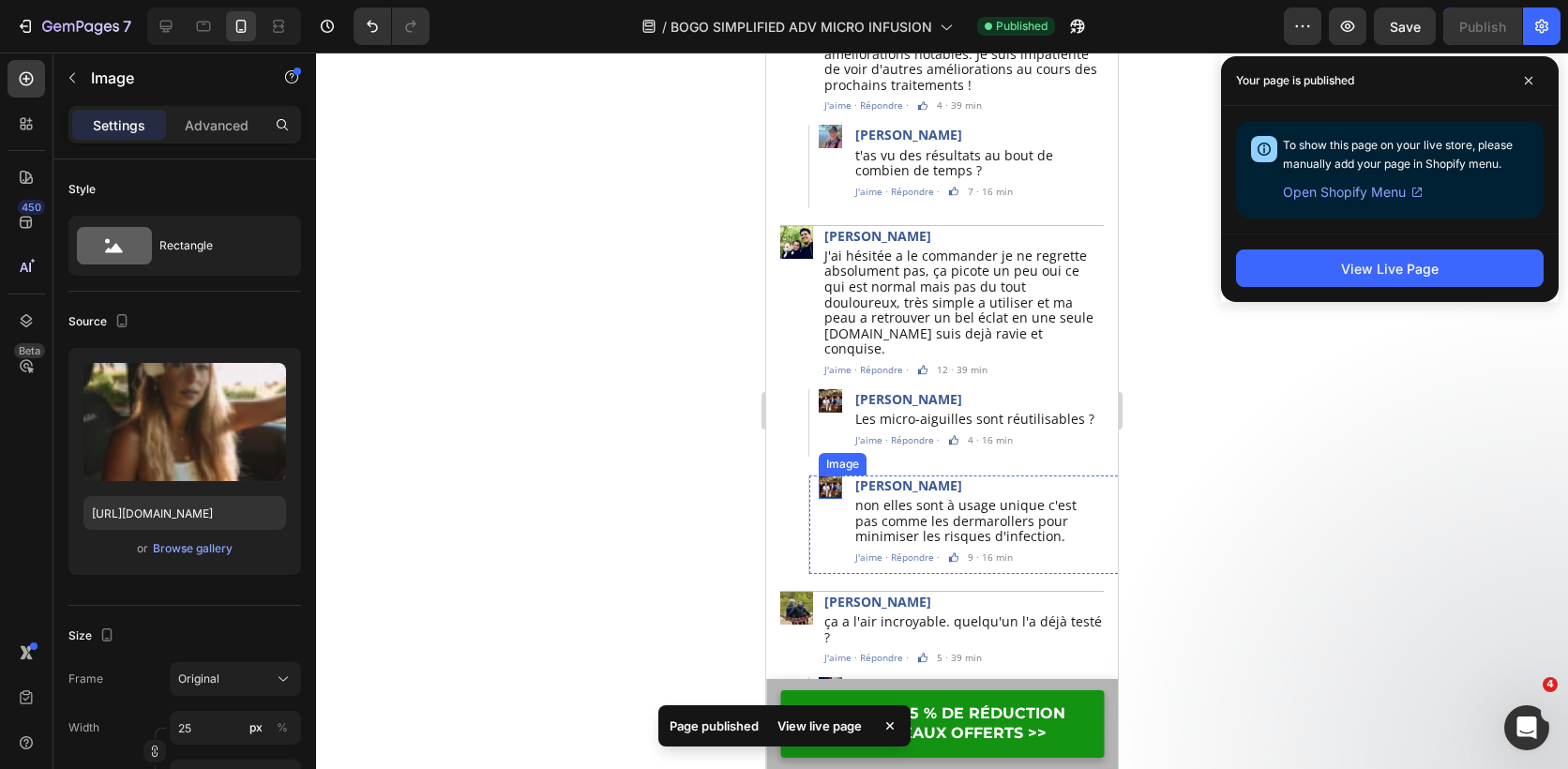
click at [834, 475] on img at bounding box center [830, 487] width 24 height 24
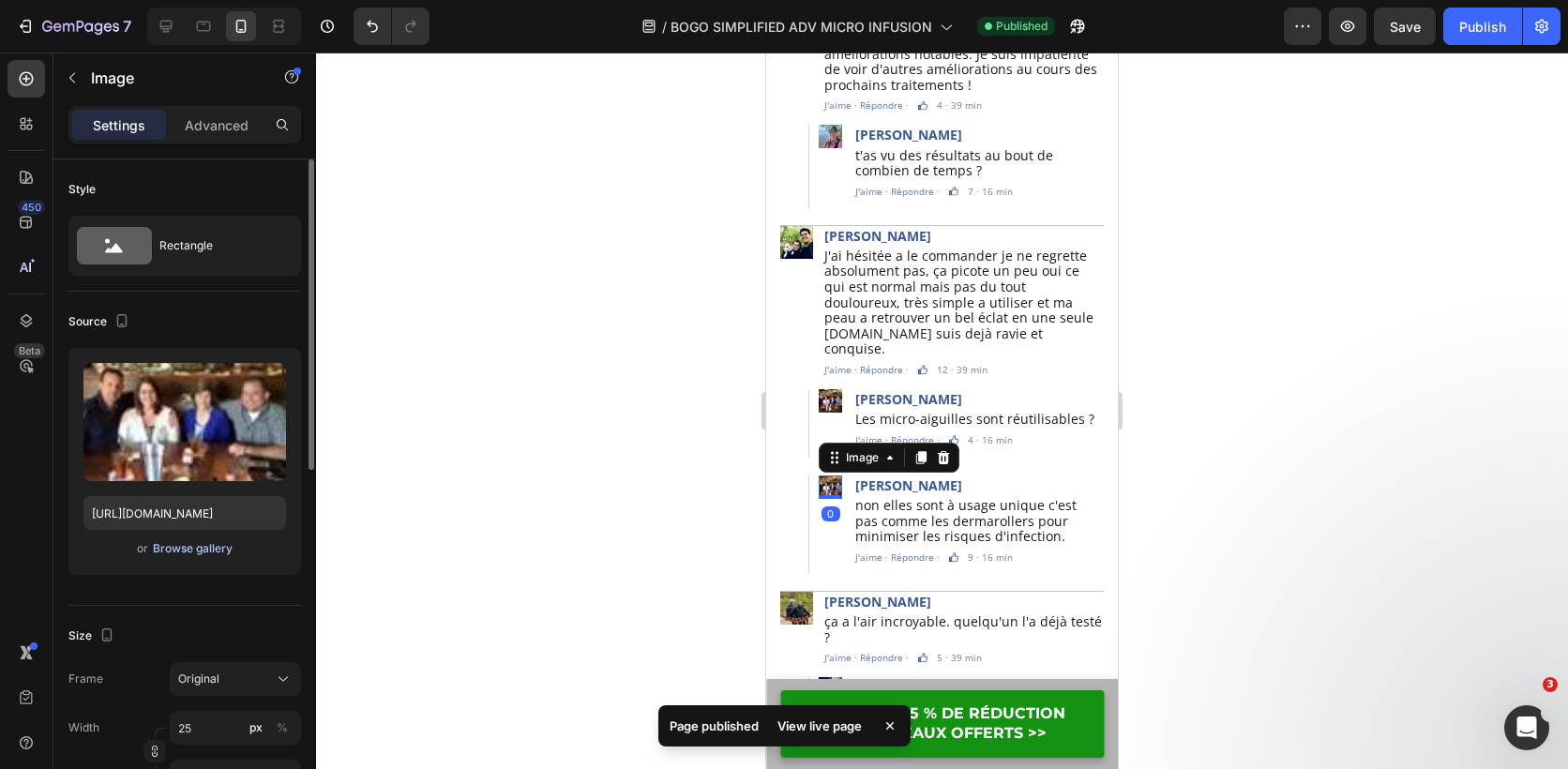
click at [215, 549] on div "Browse gallery" at bounding box center [193, 548] width 80 height 17
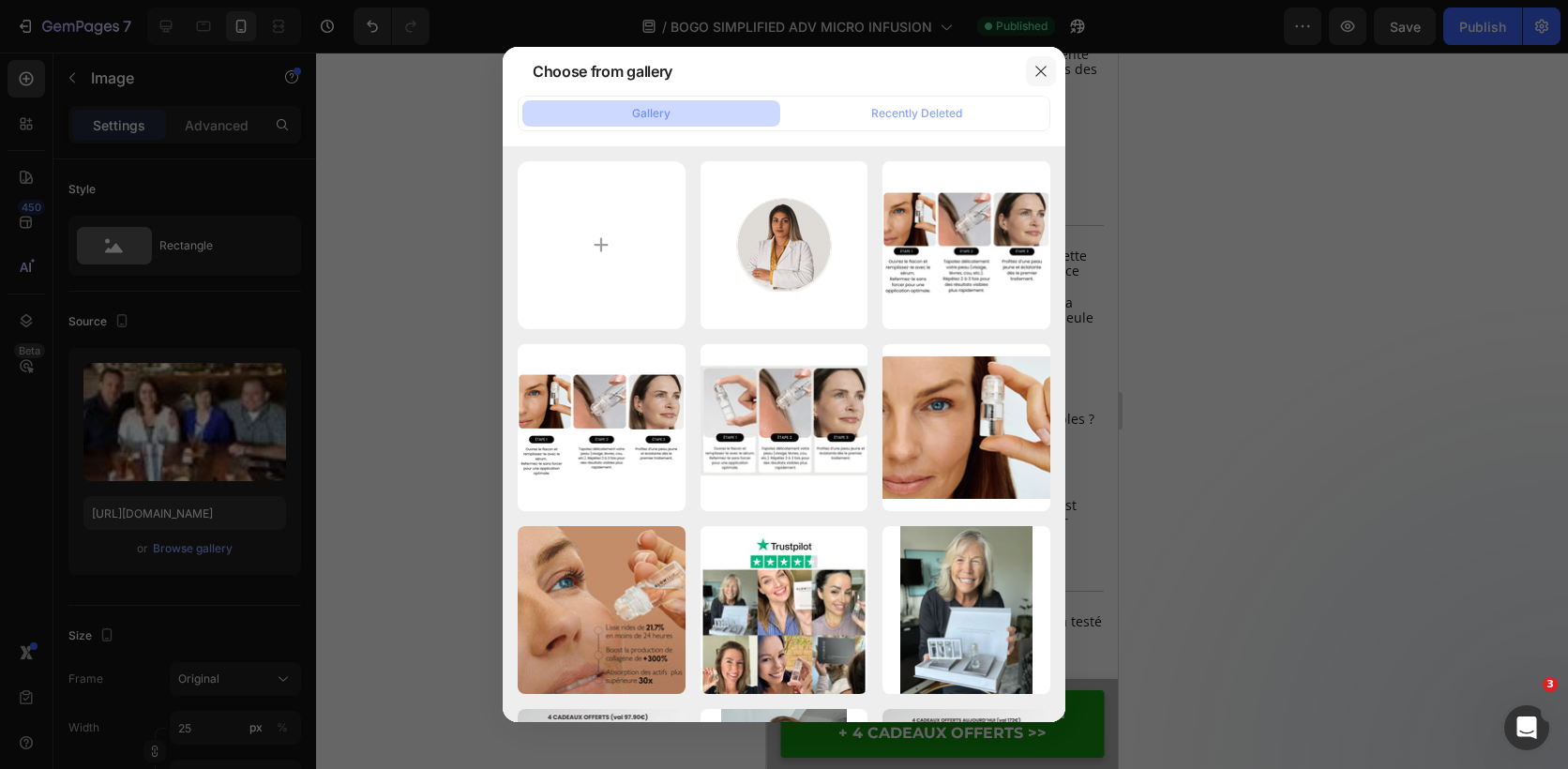
click at [1044, 67] on icon "button" at bounding box center [1041, 71] width 15 height 15
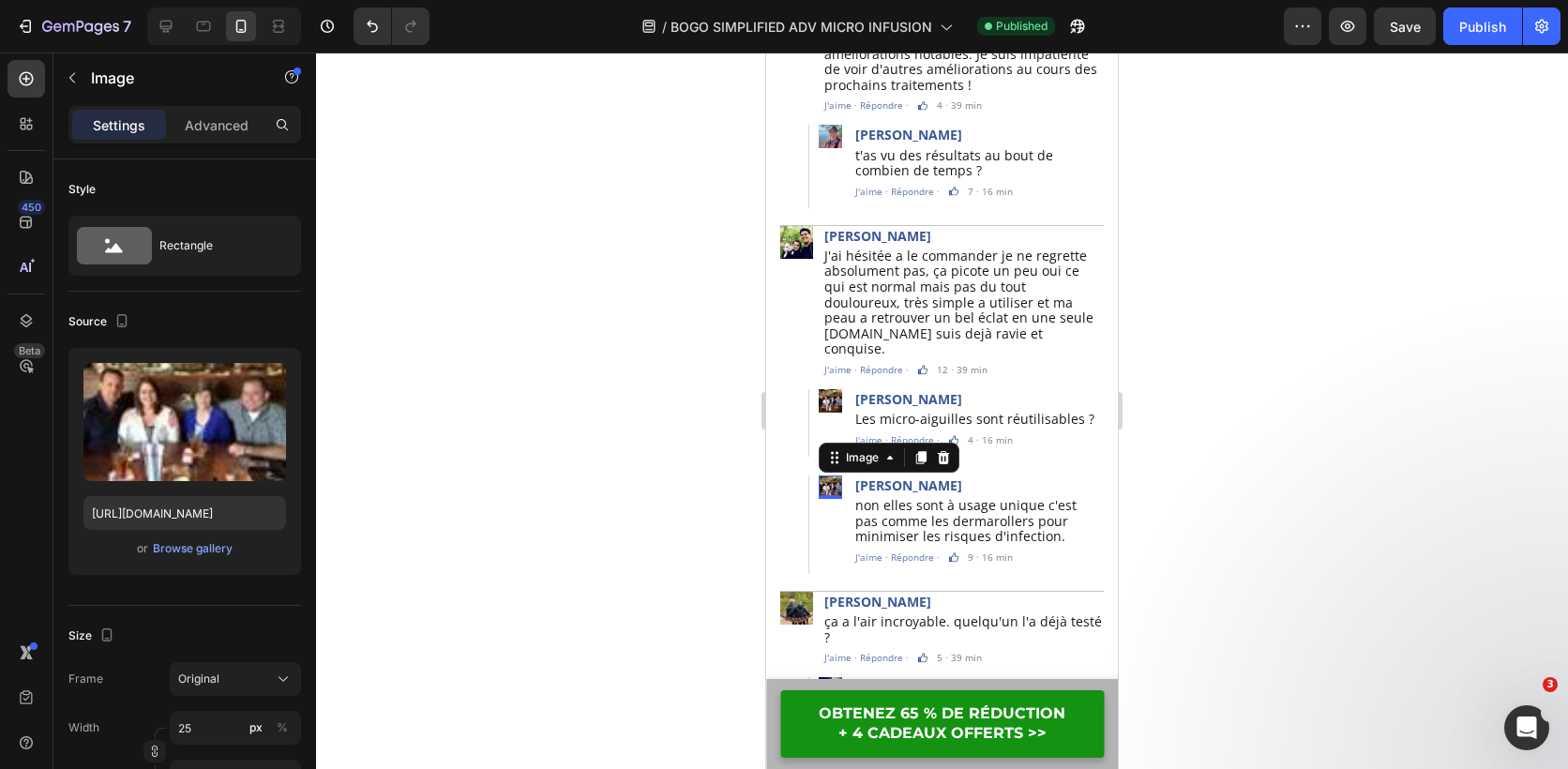
click at [837, 475] on img at bounding box center [830, 487] width 24 height 24
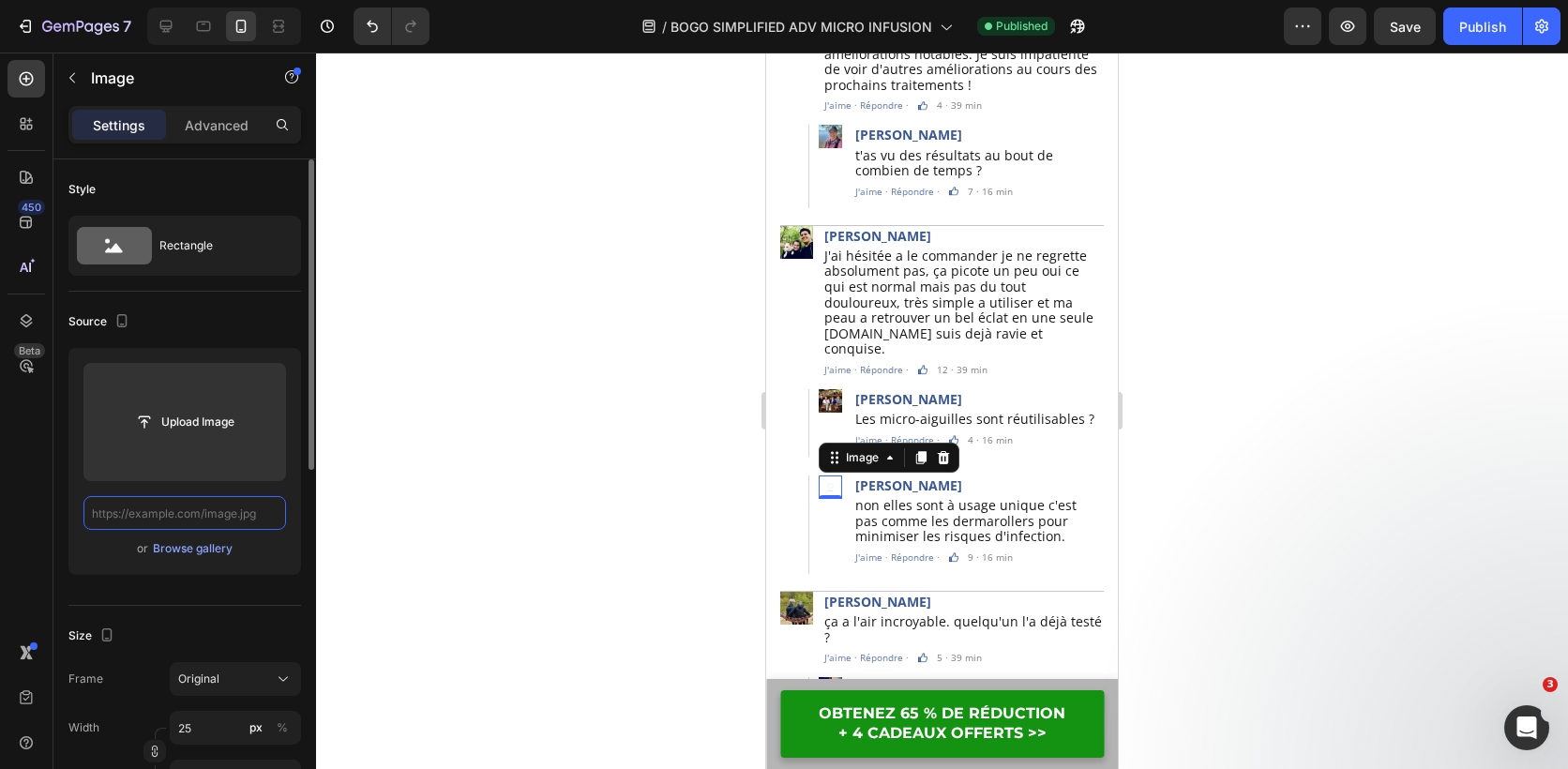
scroll to position [0, 0]
paste input "[URL][DOMAIN_NAME]"
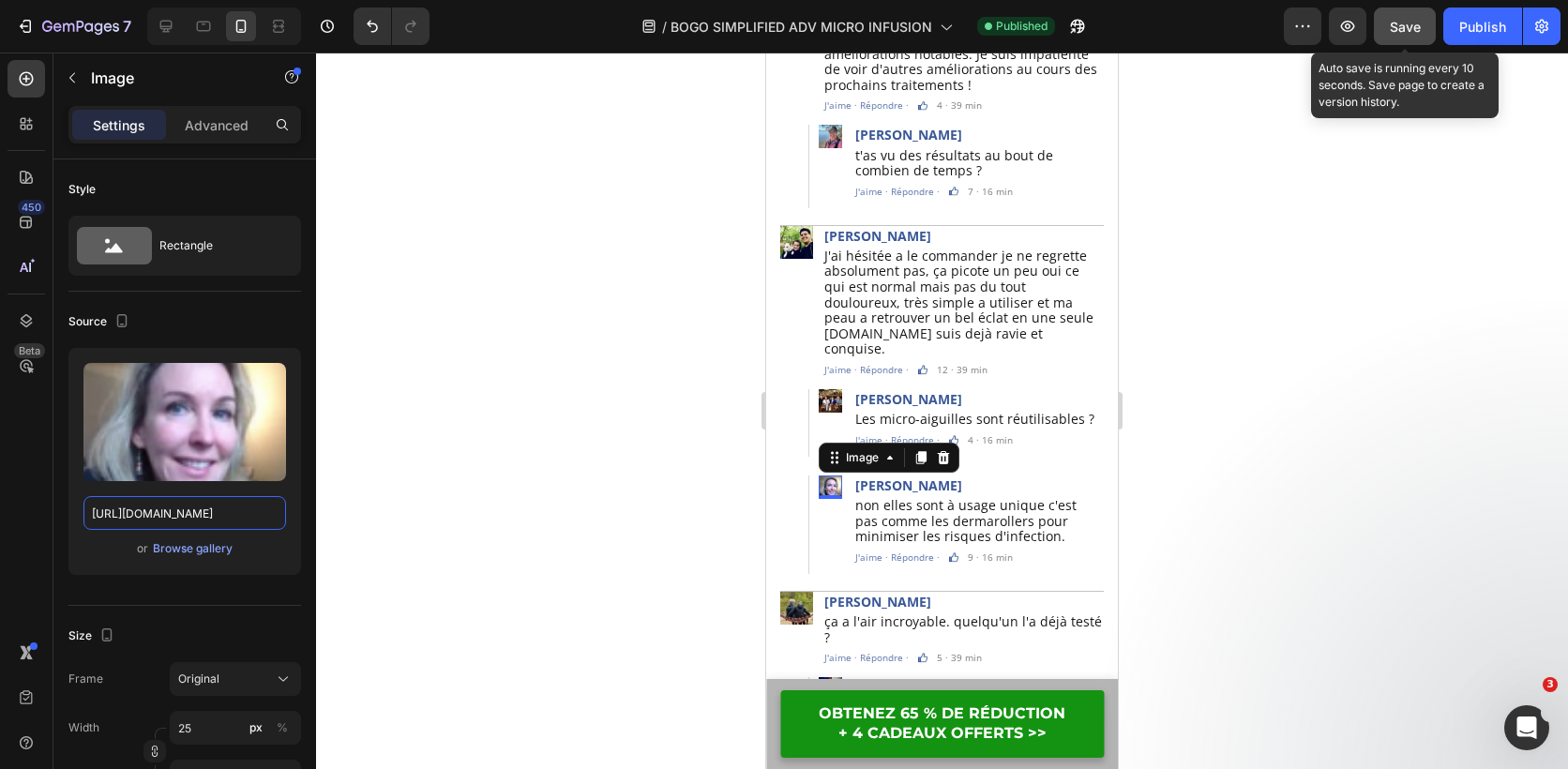
type input "[URL][DOMAIN_NAME]"
click at [1400, 30] on span "Save" at bounding box center [1405, 27] width 31 height 16
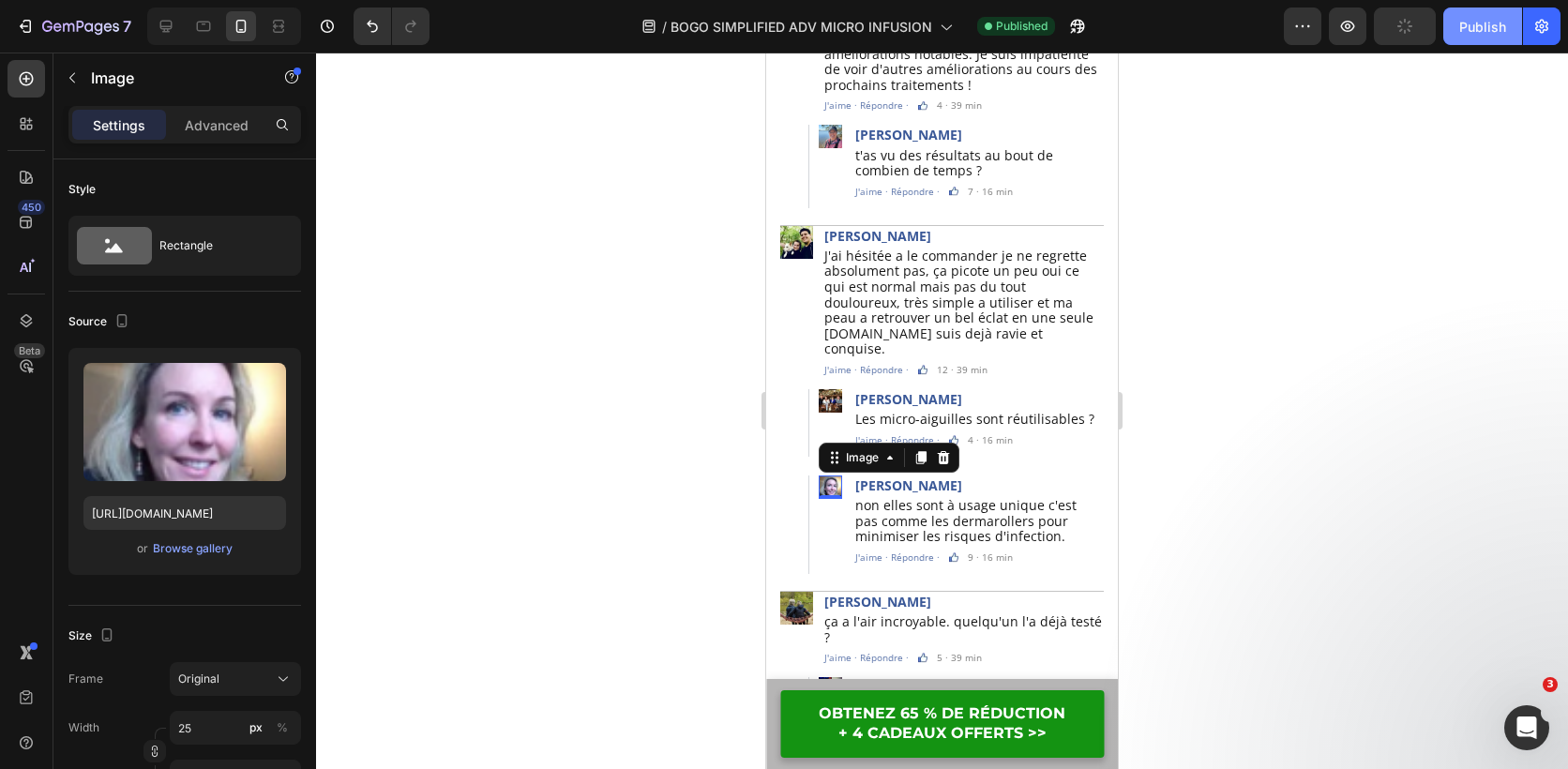
click at [1457, 30] on button "Publish" at bounding box center [1482, 26] width 79 height 37
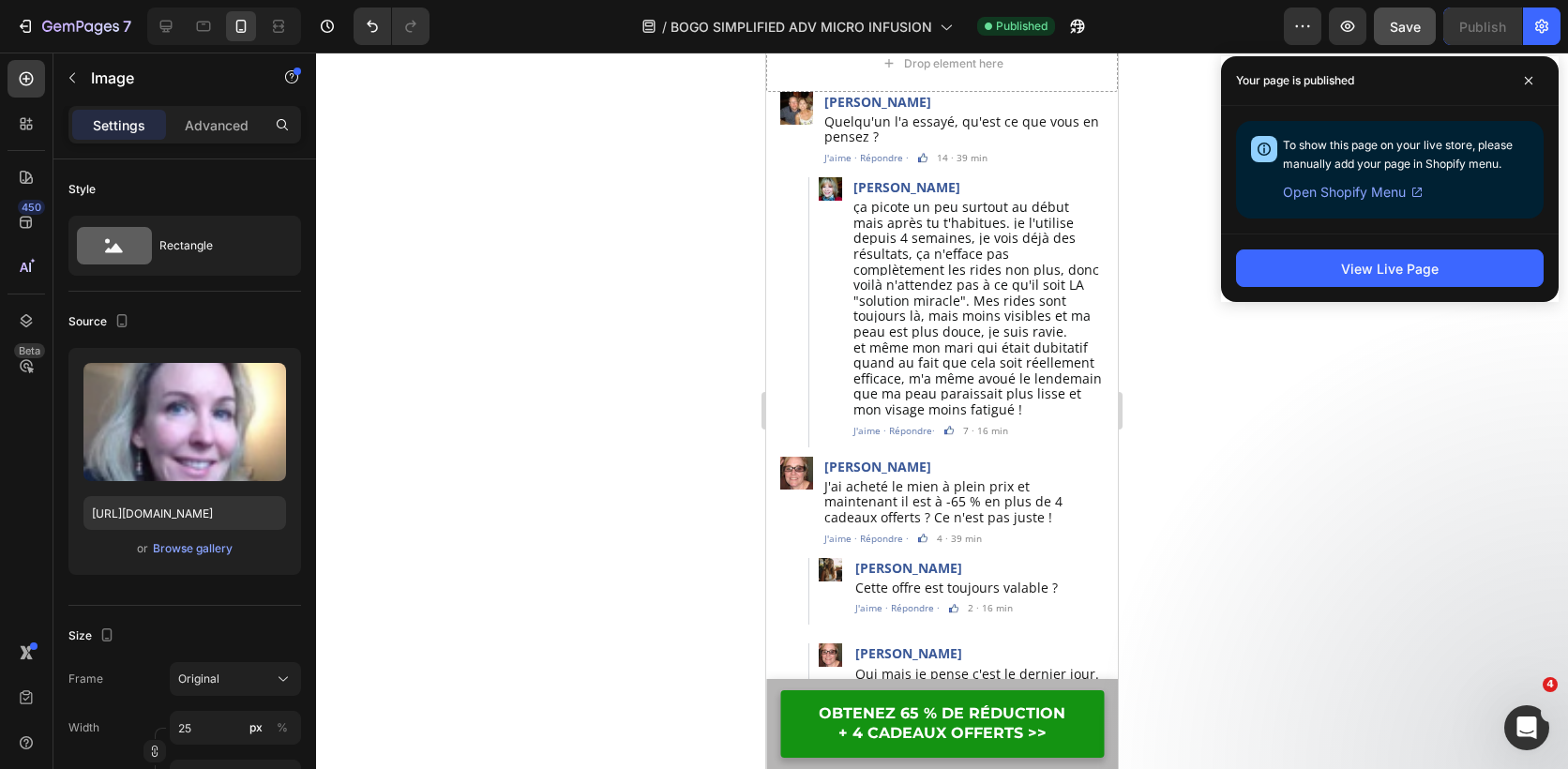
scroll to position [12580, 0]
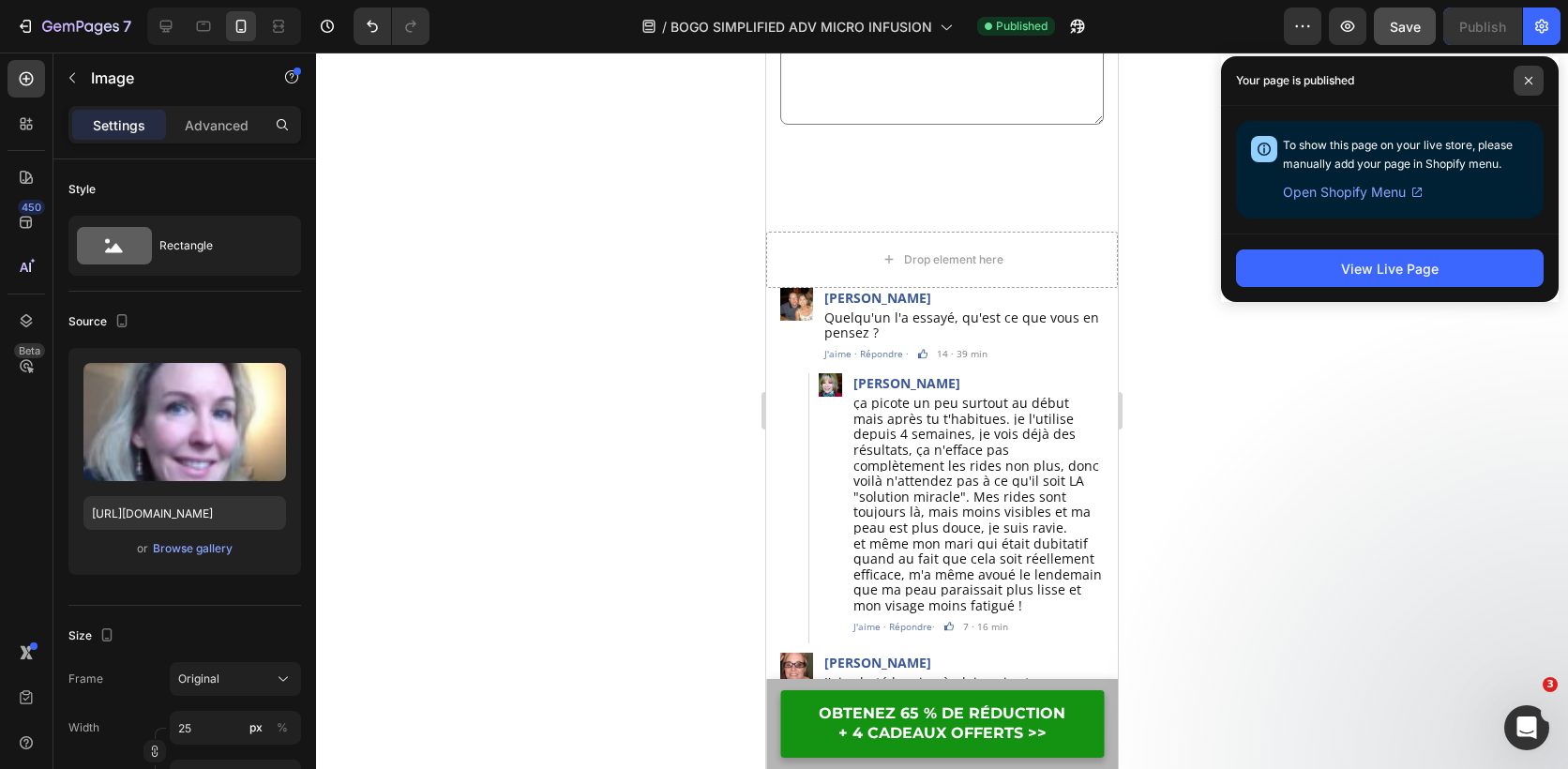
click at [1523, 70] on span at bounding box center [1529, 81] width 30 height 30
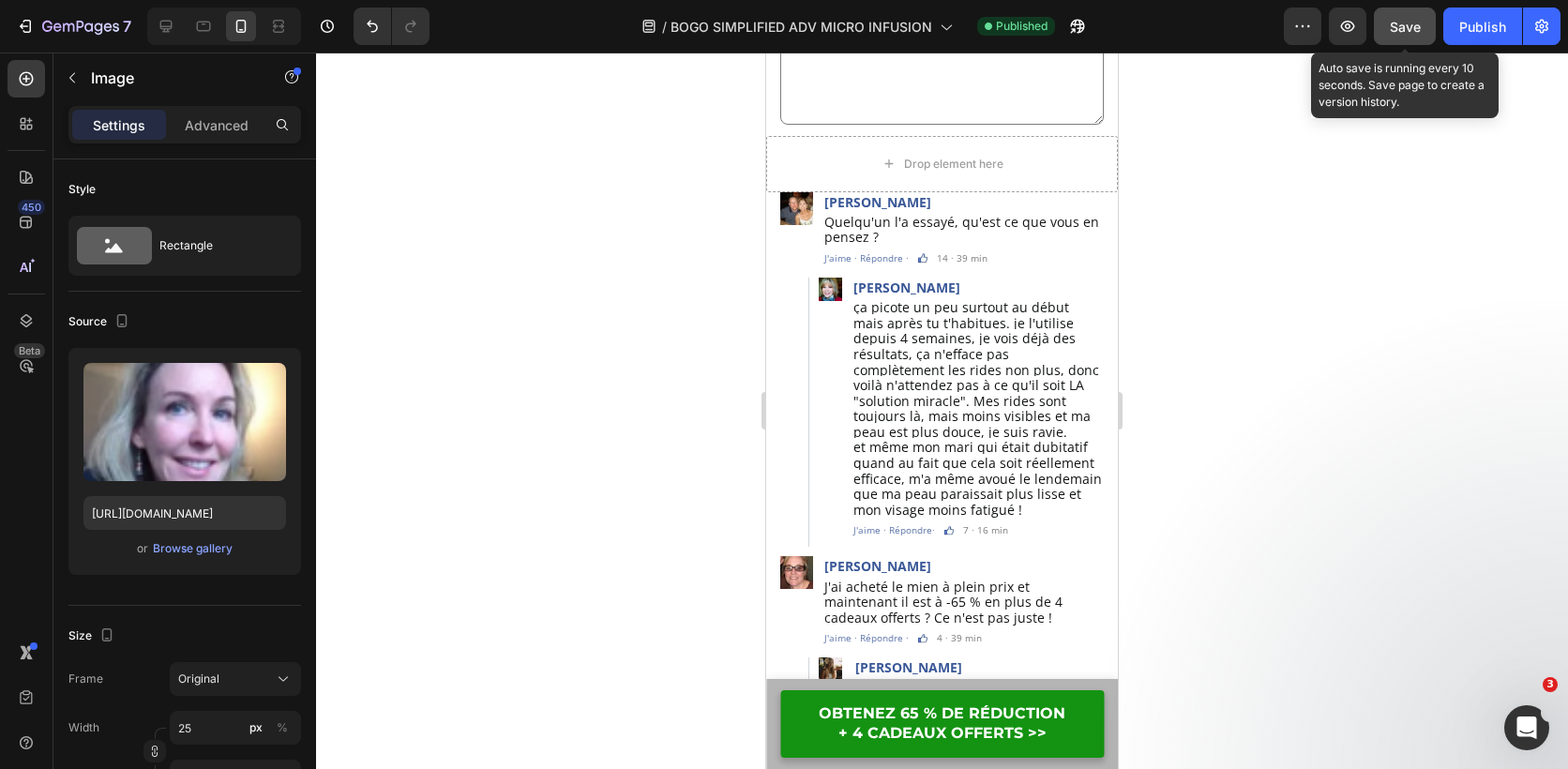
click at [1412, 26] on span "Save" at bounding box center [1405, 27] width 31 height 16
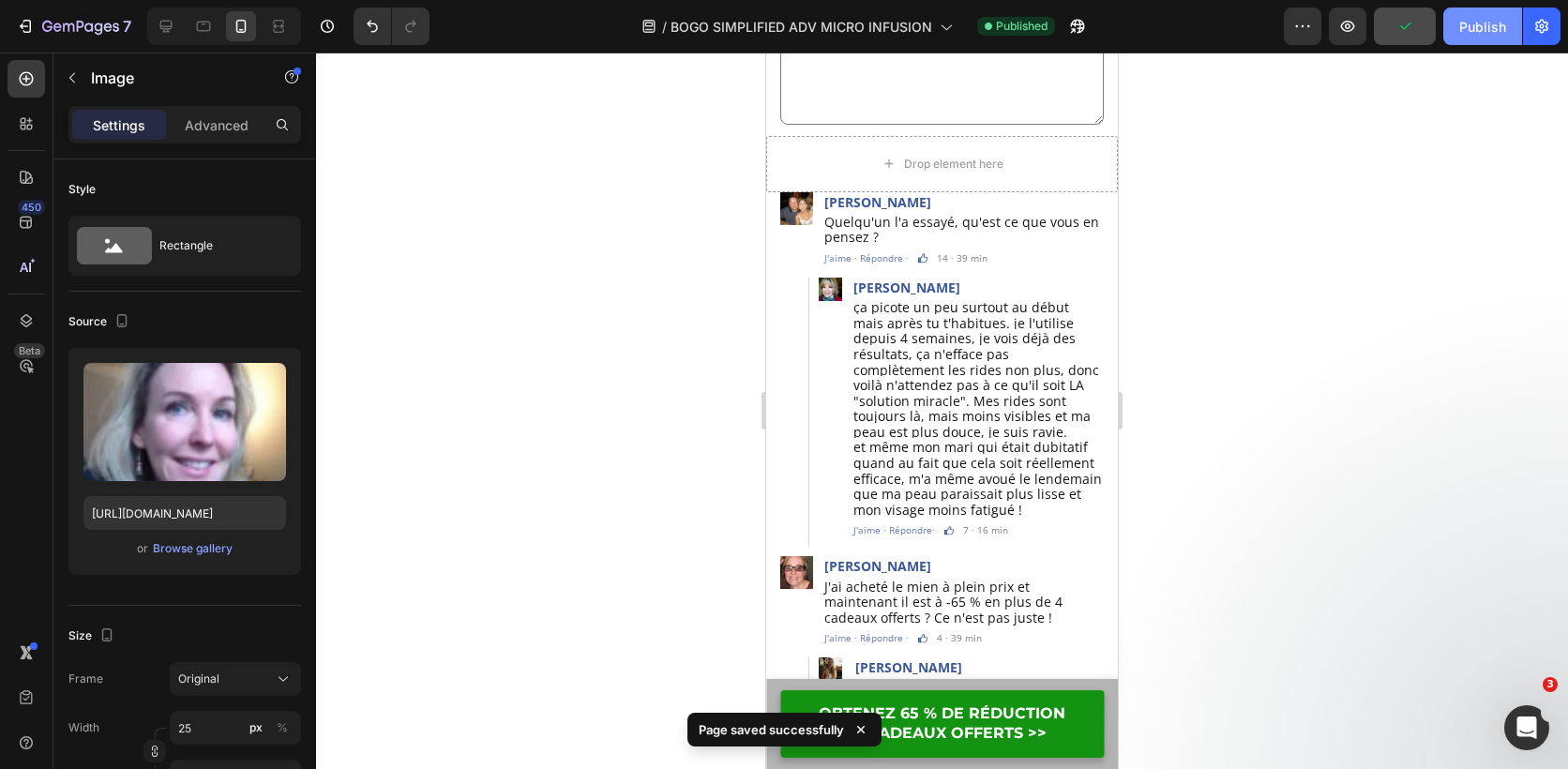
click at [1457, 26] on button "Publish" at bounding box center [1482, 26] width 79 height 37
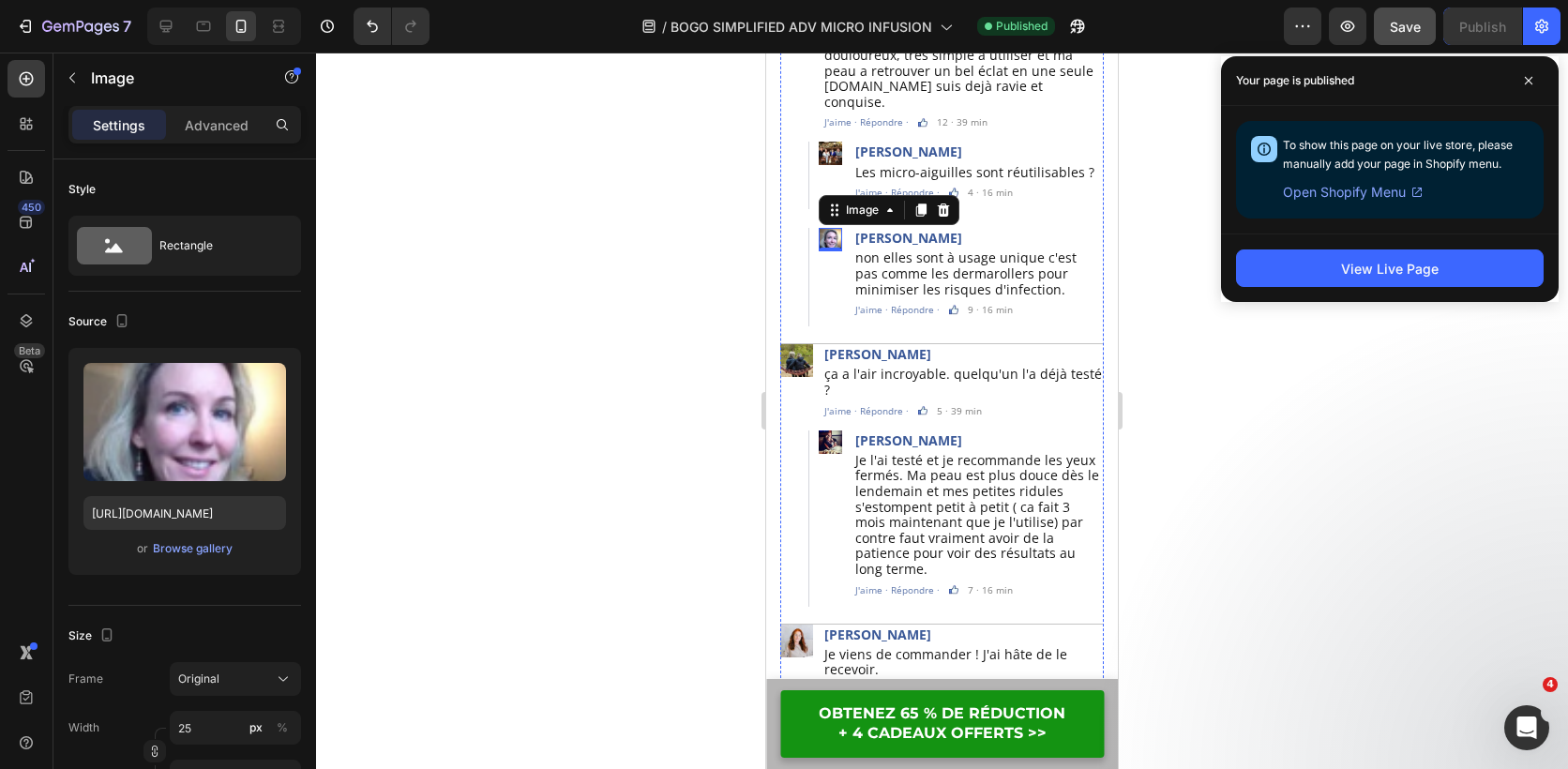
scroll to position [13703, 0]
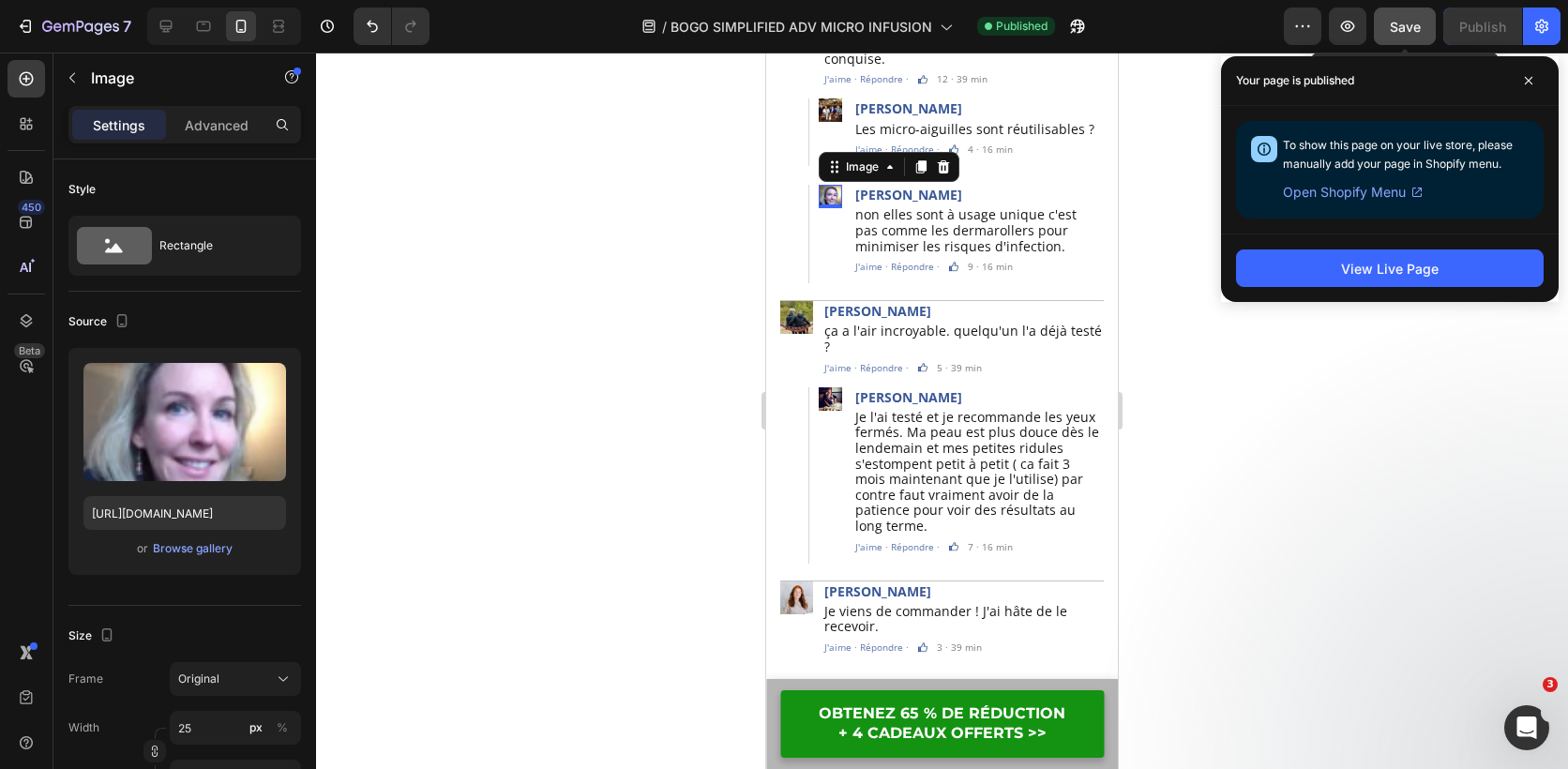
click at [1401, 30] on span "Save" at bounding box center [1405, 27] width 31 height 16
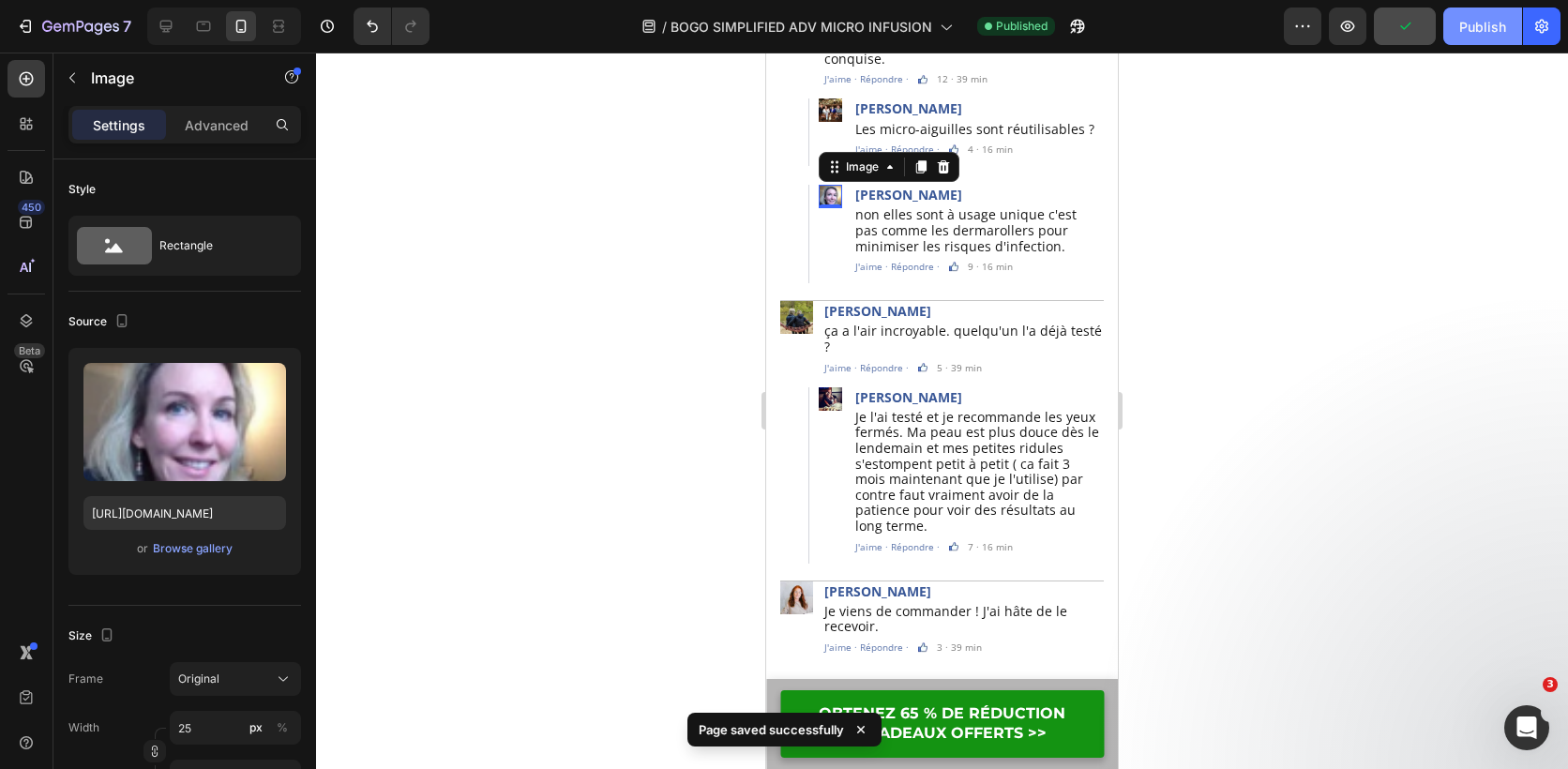
click at [1484, 30] on div "Publish" at bounding box center [1482, 27] width 47 height 20
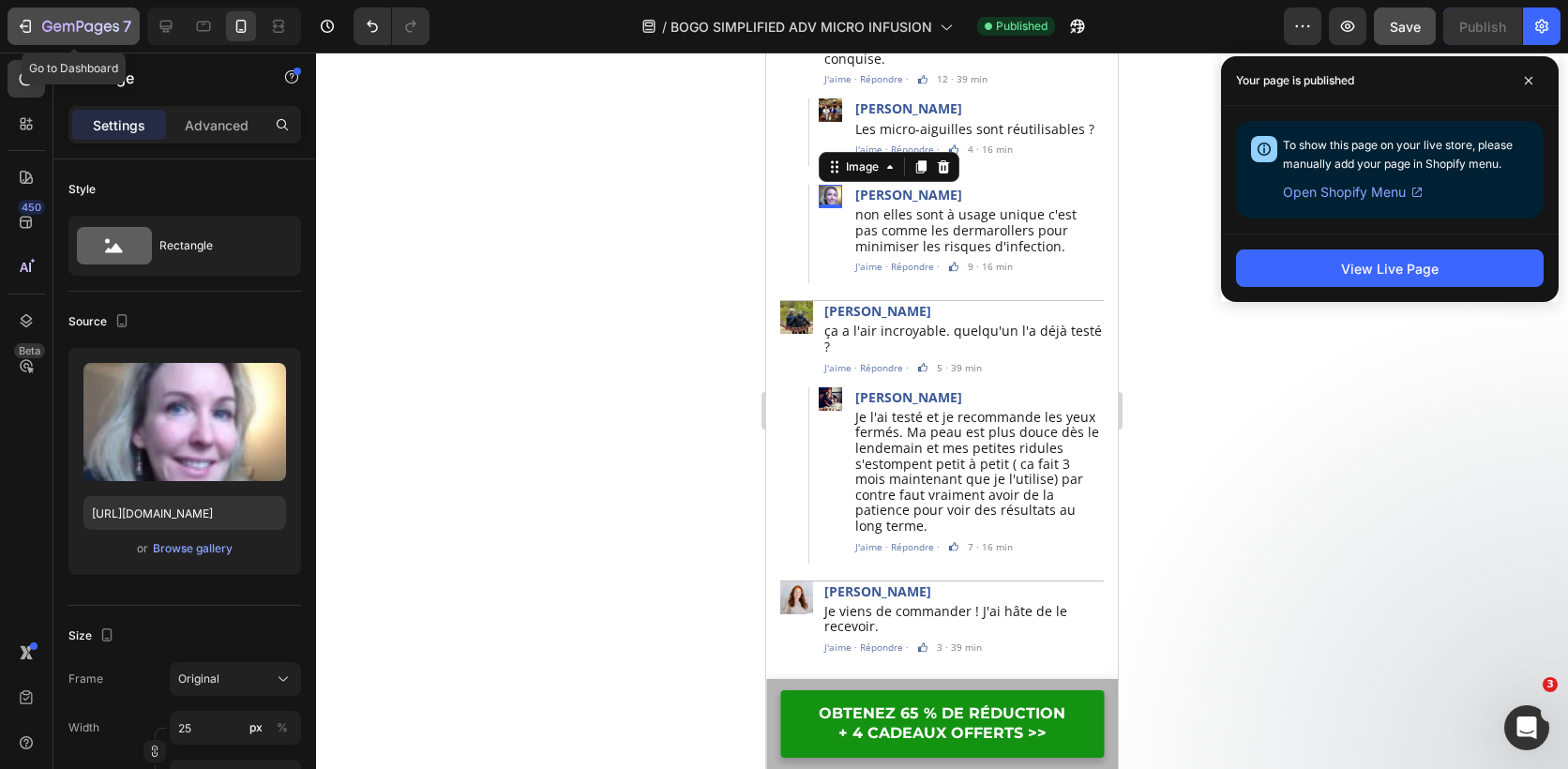
click at [19, 22] on icon "button" at bounding box center [26, 27] width 19 height 19
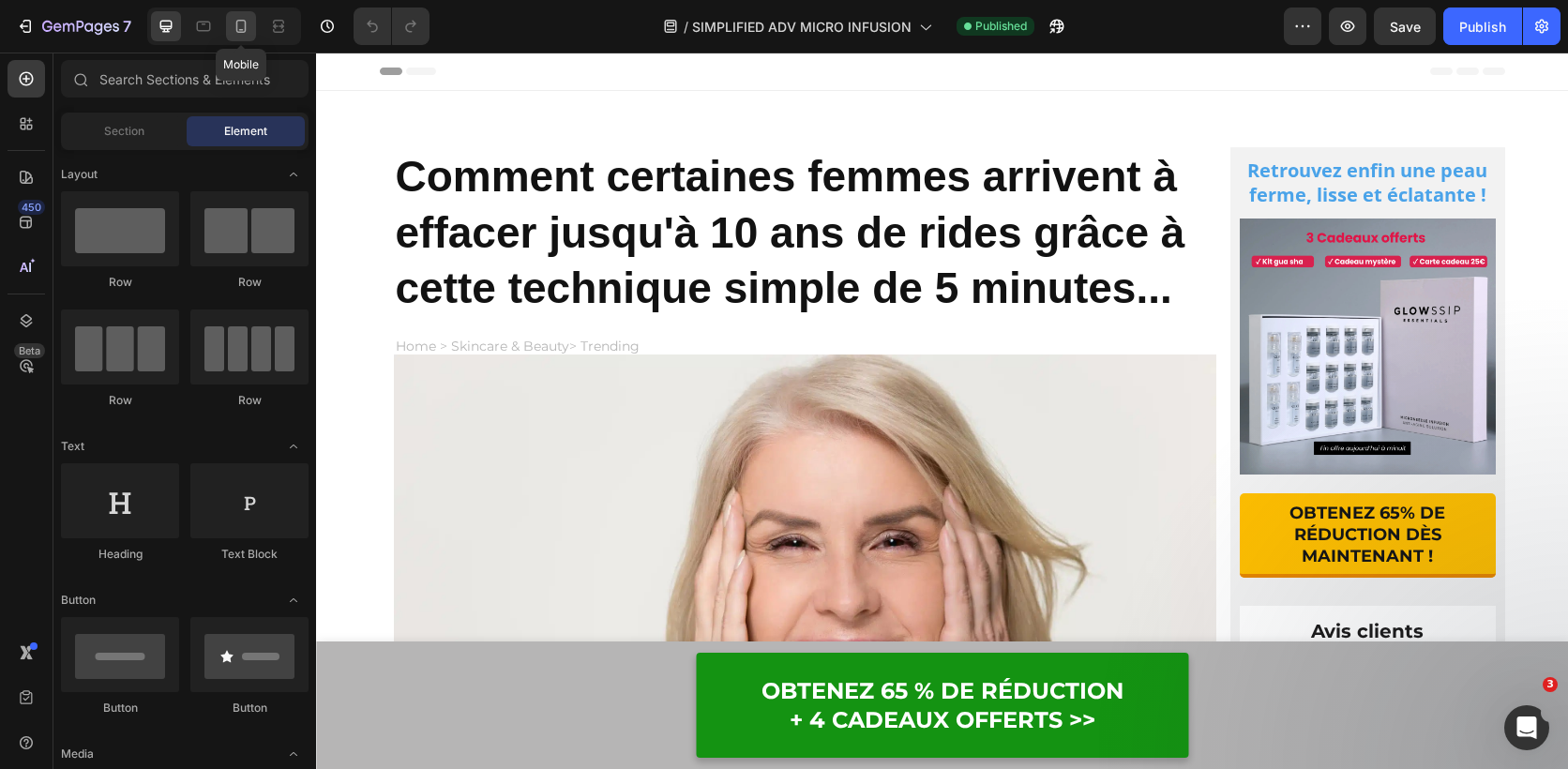
click at [242, 29] on icon at bounding box center [242, 27] width 19 height 19
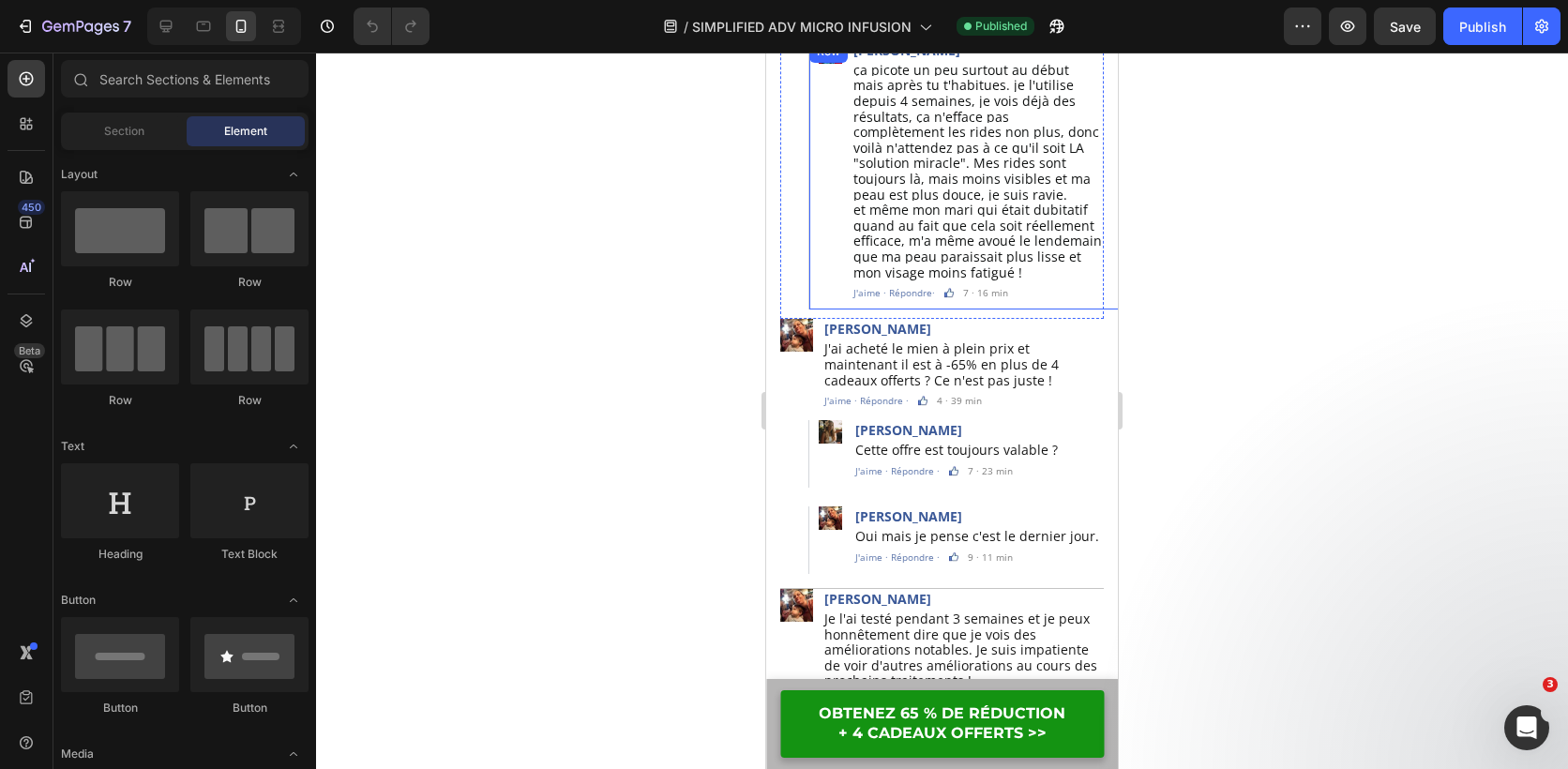
scroll to position [11619, 0]
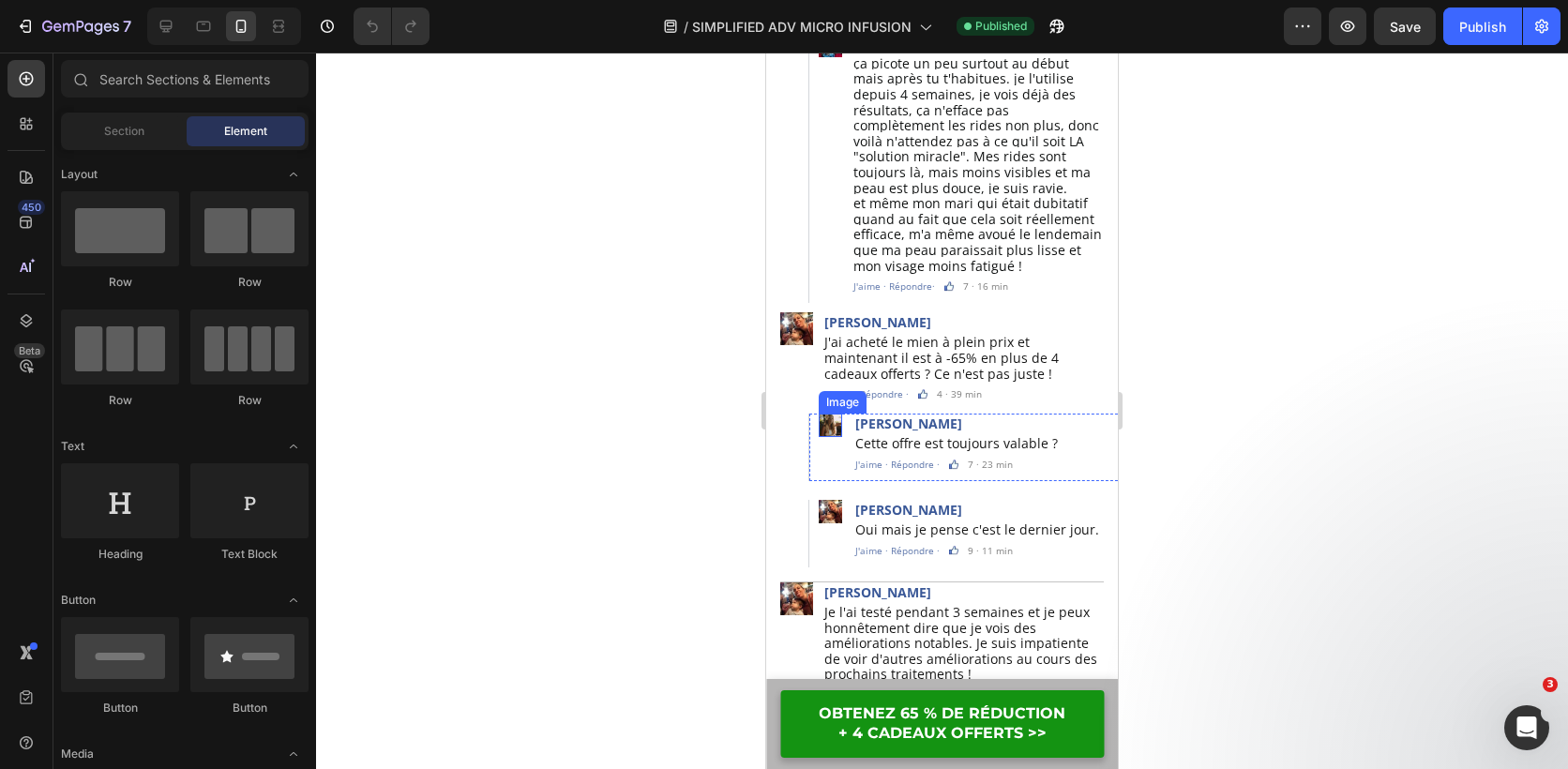
click at [829, 413] on img at bounding box center [830, 425] width 24 height 24
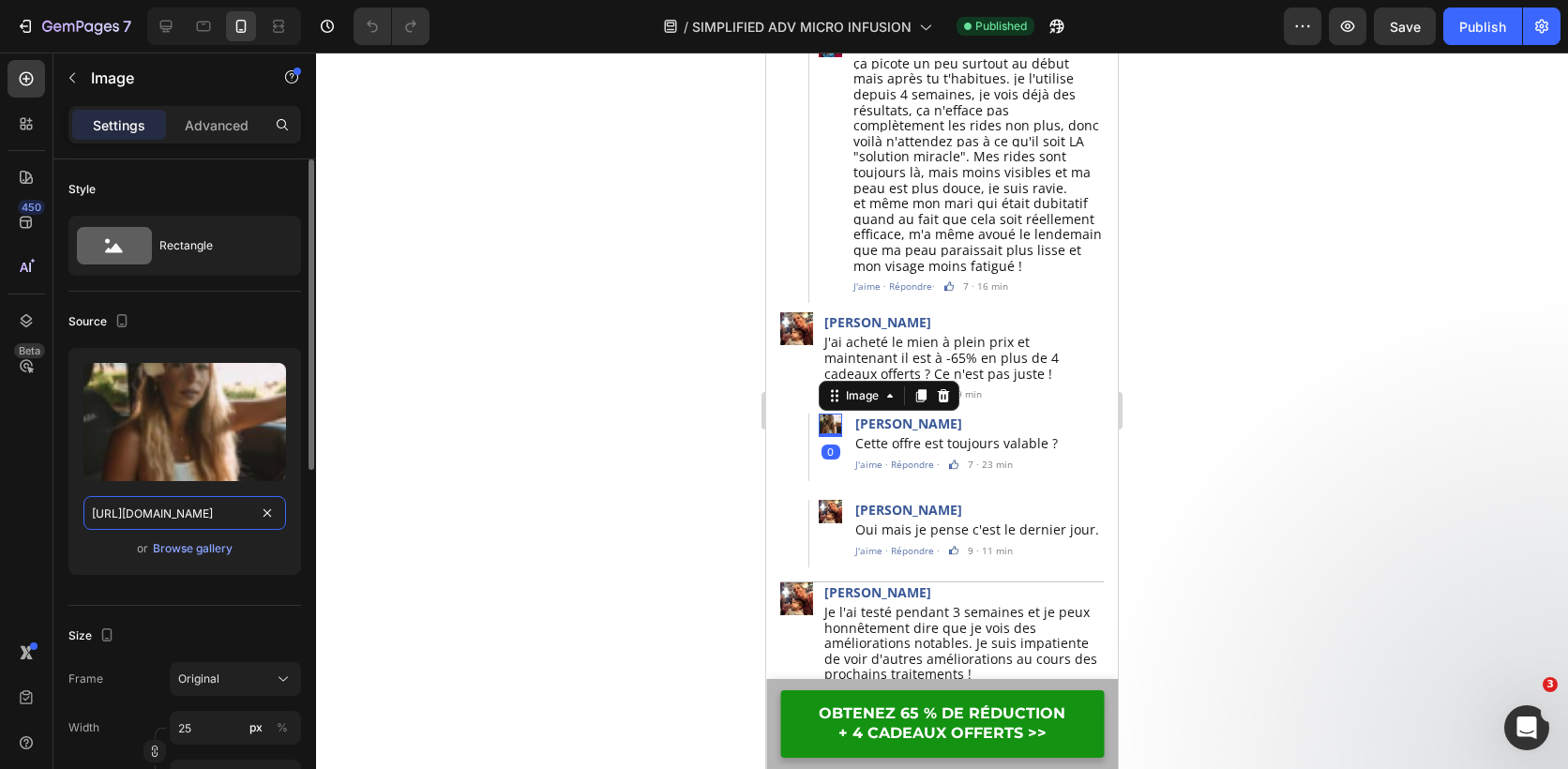
click at [233, 512] on input "[URL][DOMAIN_NAME]" at bounding box center [184, 513] width 203 height 34
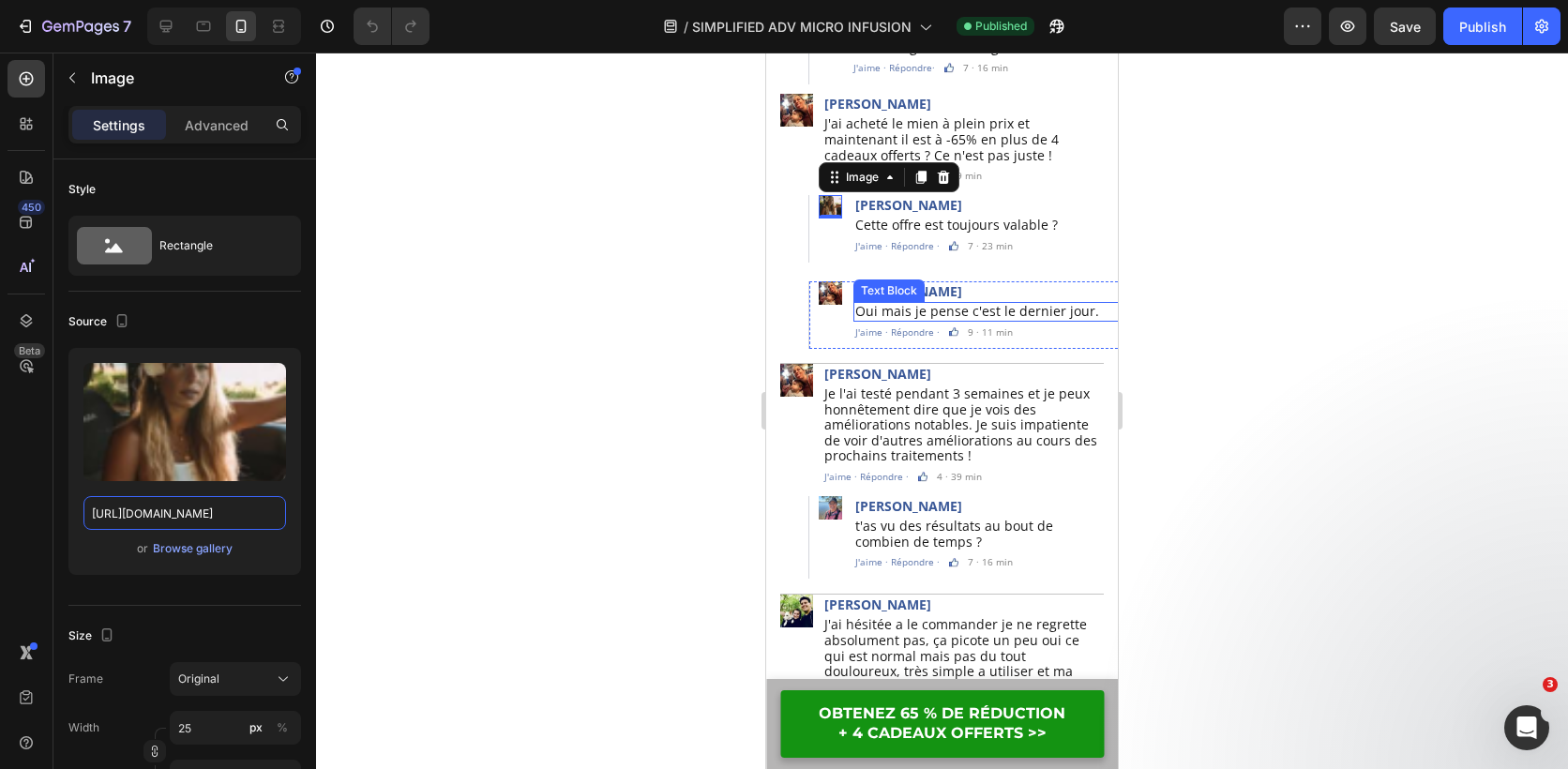
scroll to position [11905, 0]
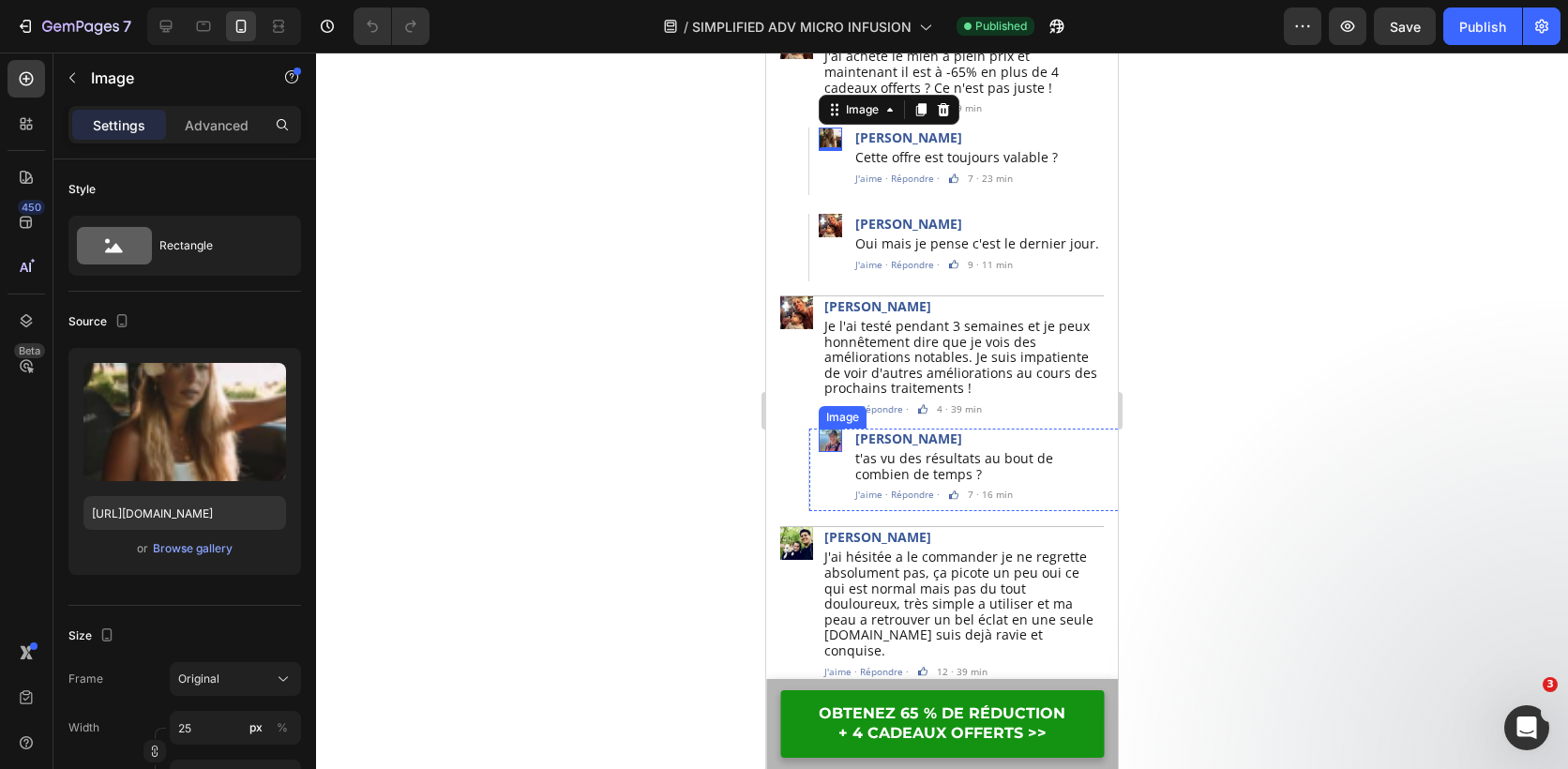
click at [832, 429] on img at bounding box center [830, 440] width 24 height 24
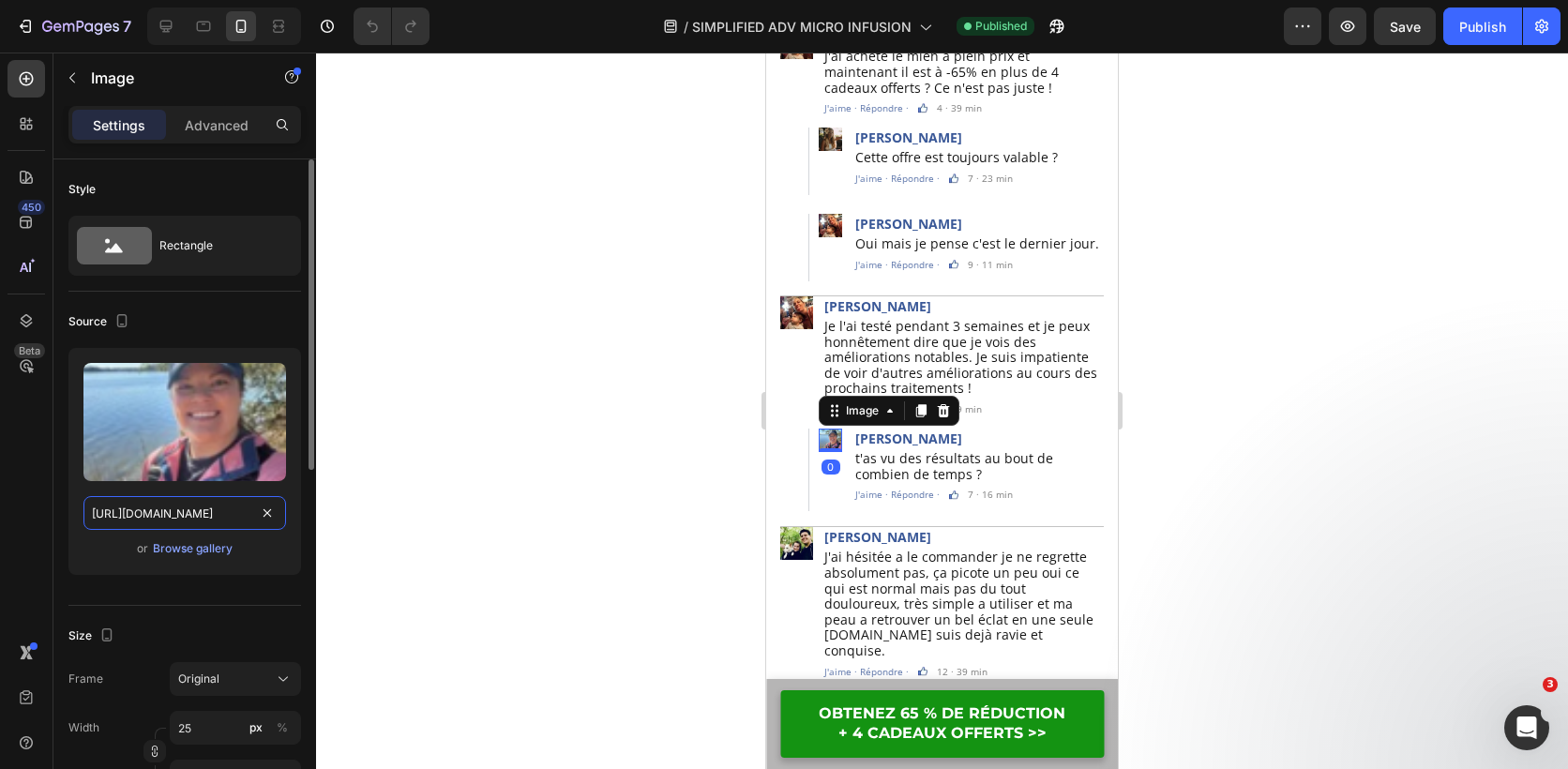
click at [221, 515] on input "[URL][DOMAIN_NAME]" at bounding box center [184, 513] width 203 height 34
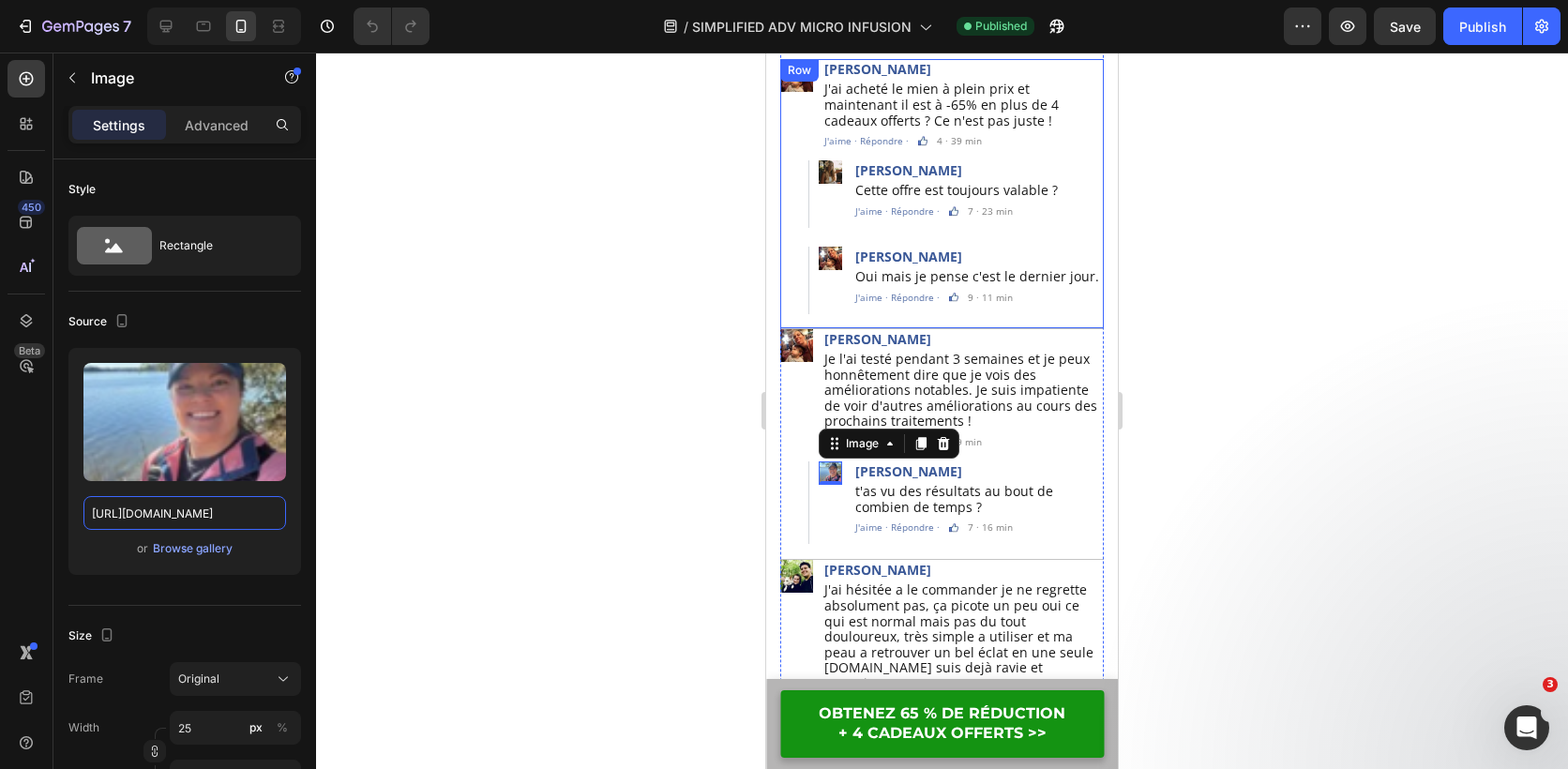
scroll to position [11869, 0]
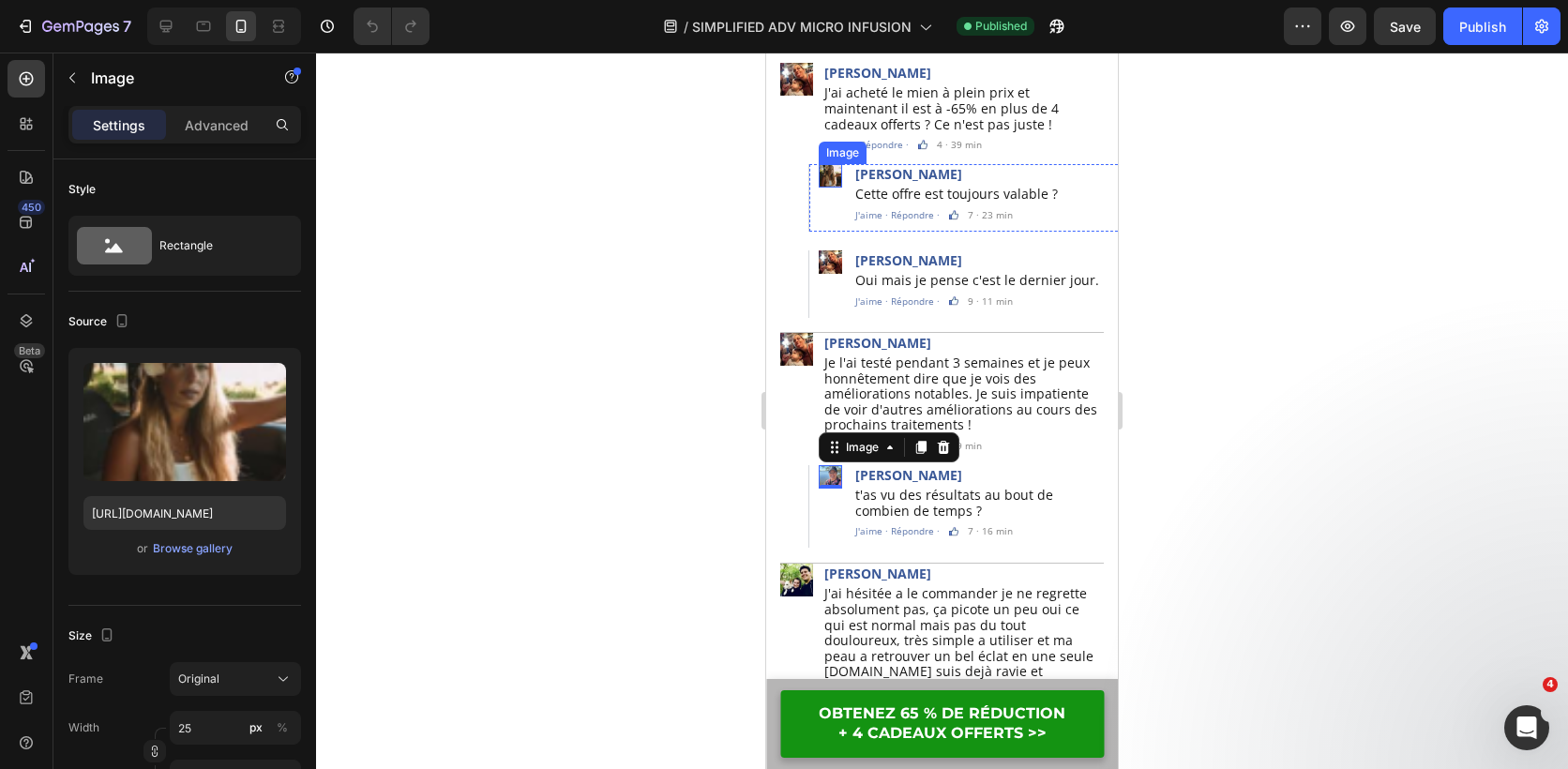
click at [836, 164] on img at bounding box center [830, 176] width 24 height 24
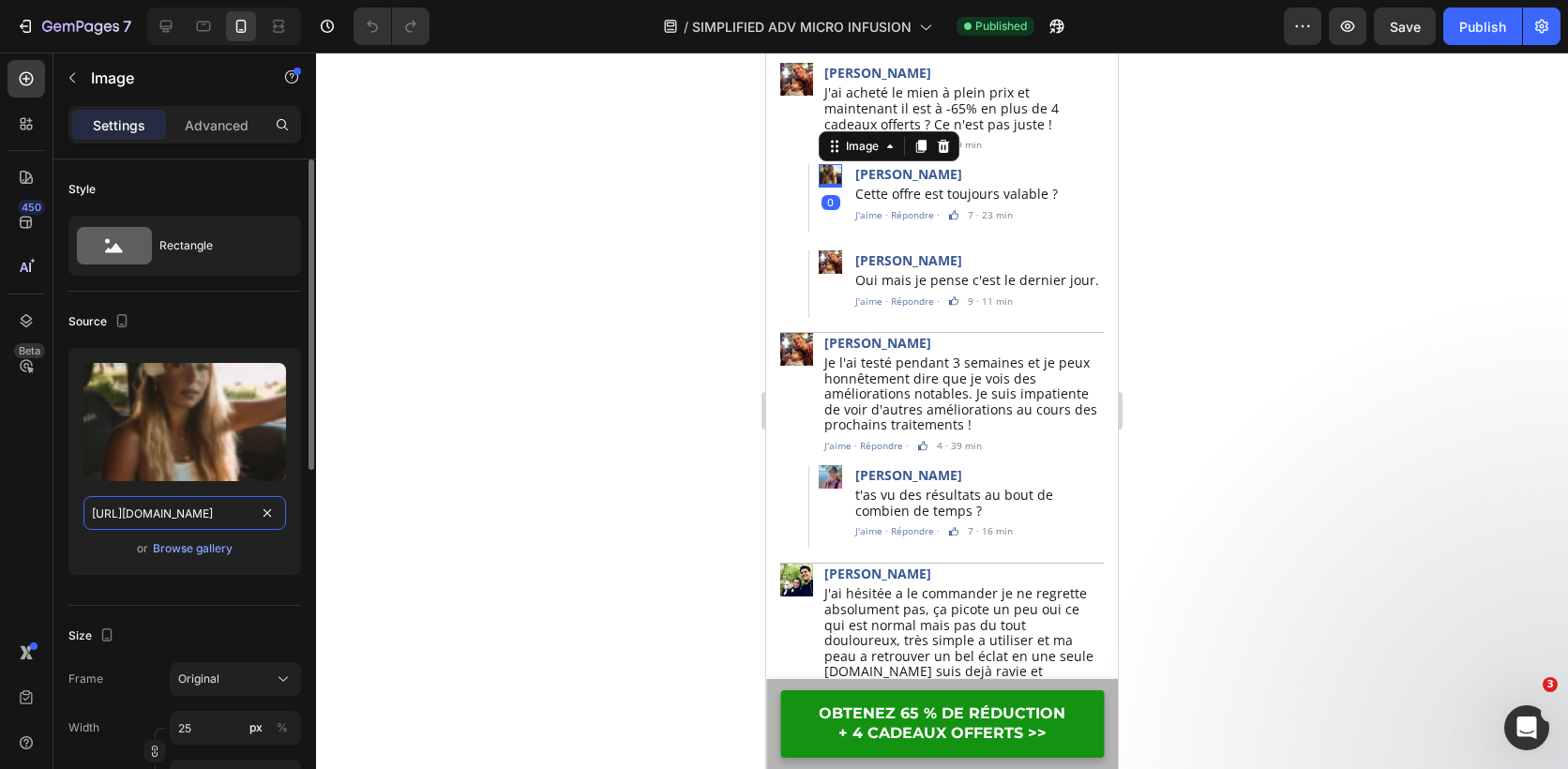
click at [215, 512] on input "[URL][DOMAIN_NAME]" at bounding box center [184, 513] width 203 height 34
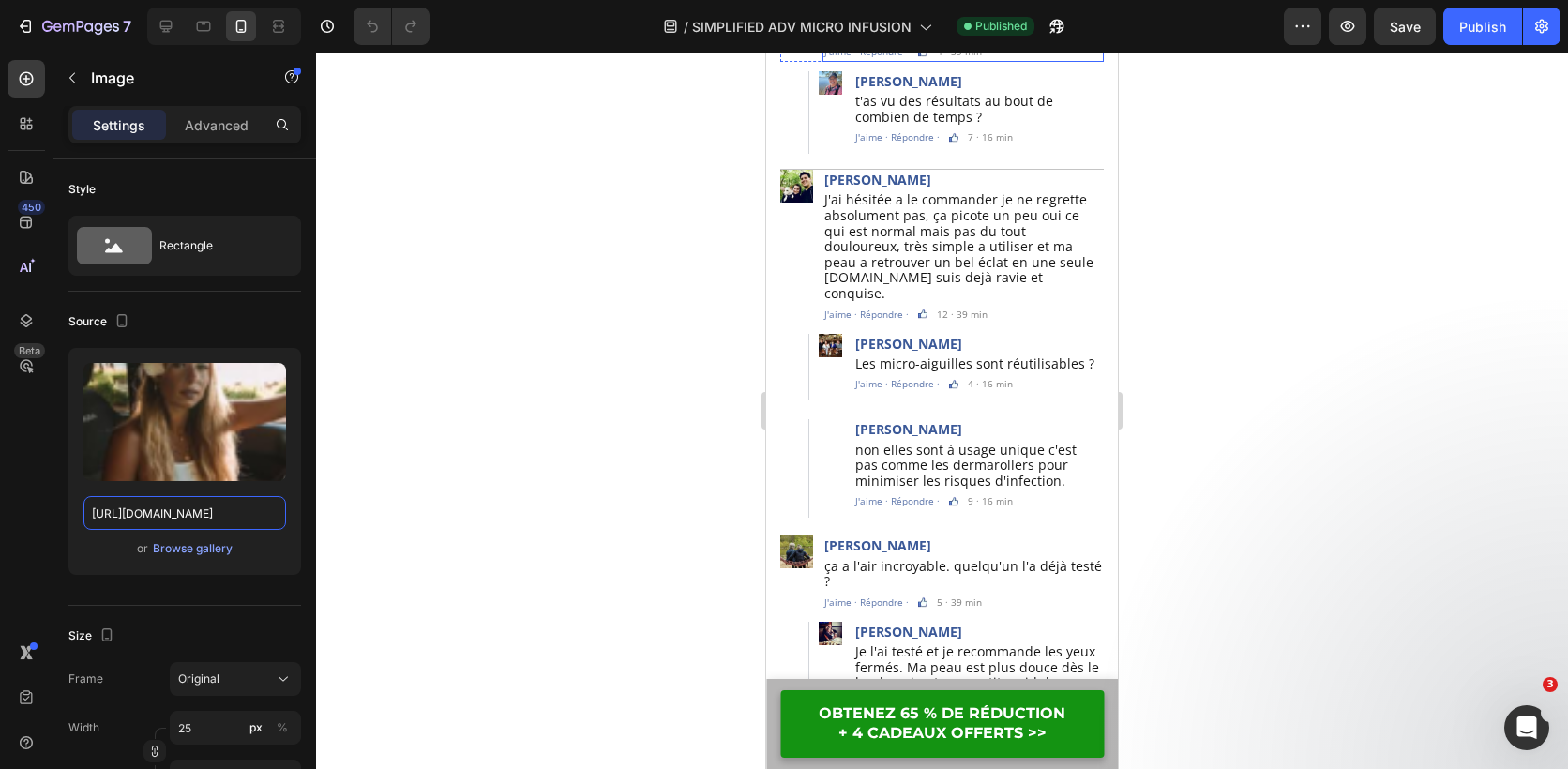
scroll to position [12264, 0]
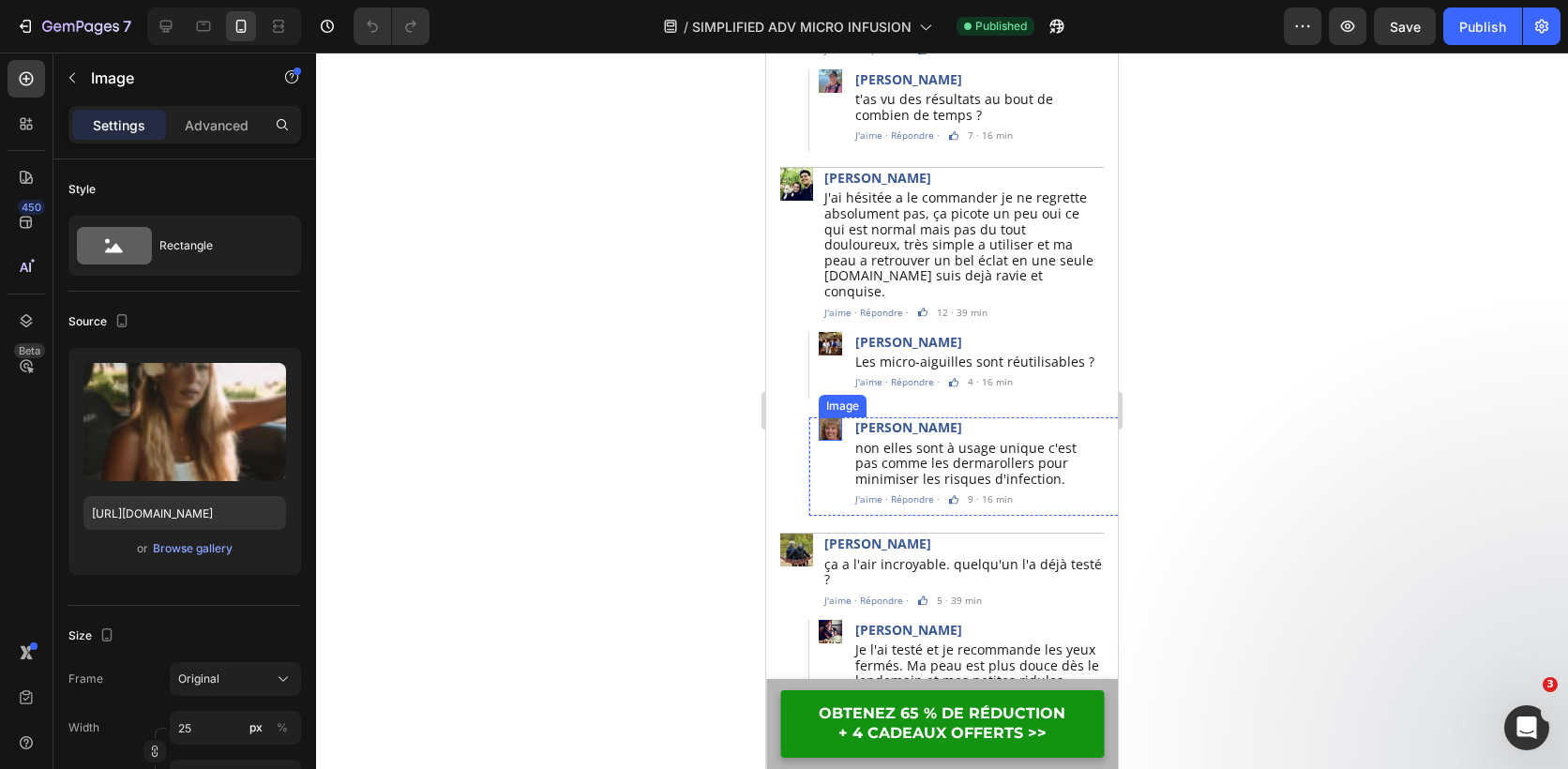
click at [834, 417] on img at bounding box center [830, 429] width 24 height 24
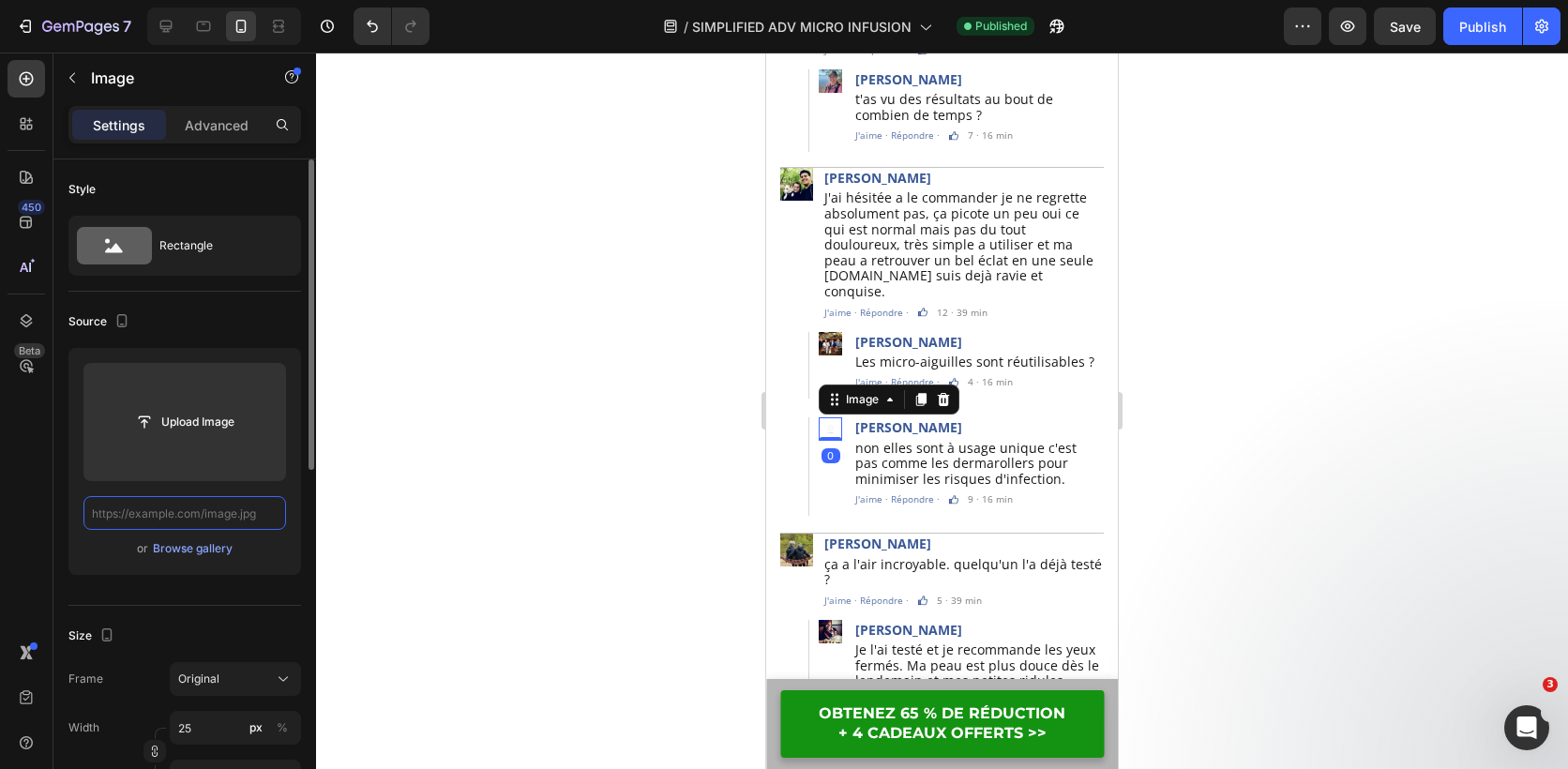
scroll to position [0, 0]
click at [211, 514] on input "text" at bounding box center [184, 513] width 203 height 34
paste input "[URL][DOMAIN_NAME]"
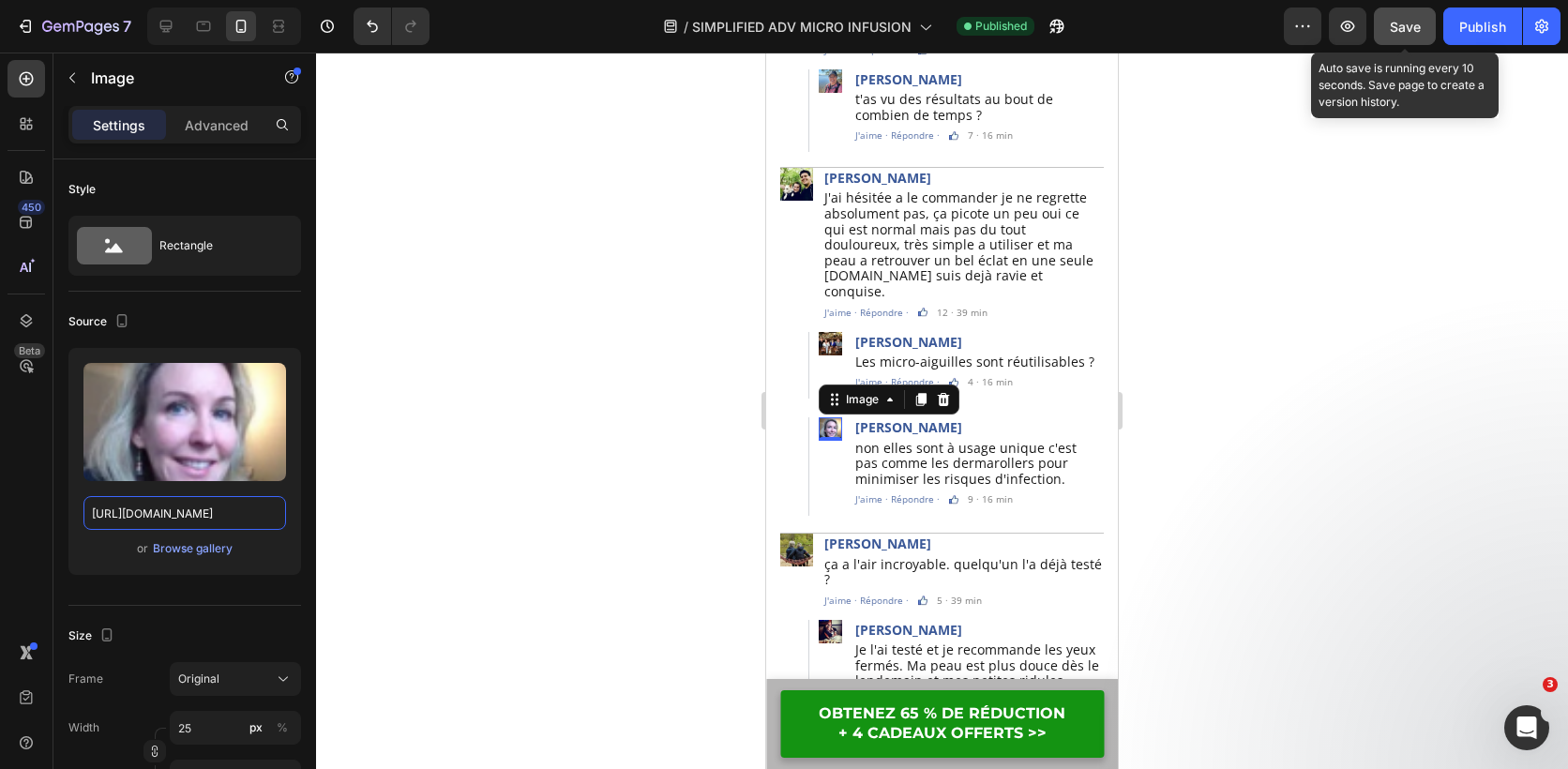
type input "[URL][DOMAIN_NAME]"
click at [1399, 22] on span "Save" at bounding box center [1405, 27] width 31 height 16
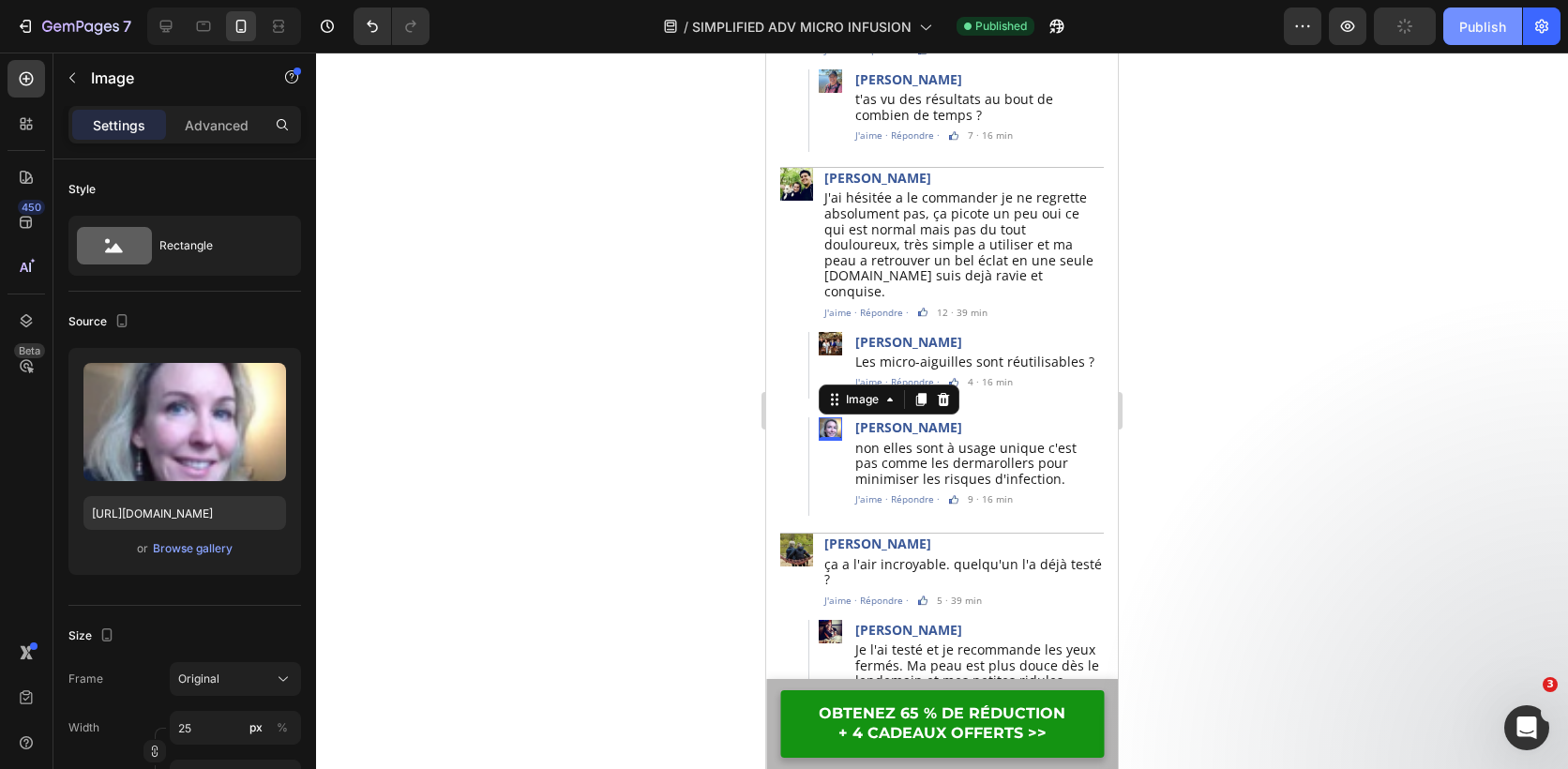
click at [1469, 24] on div "Publish" at bounding box center [1482, 27] width 47 height 20
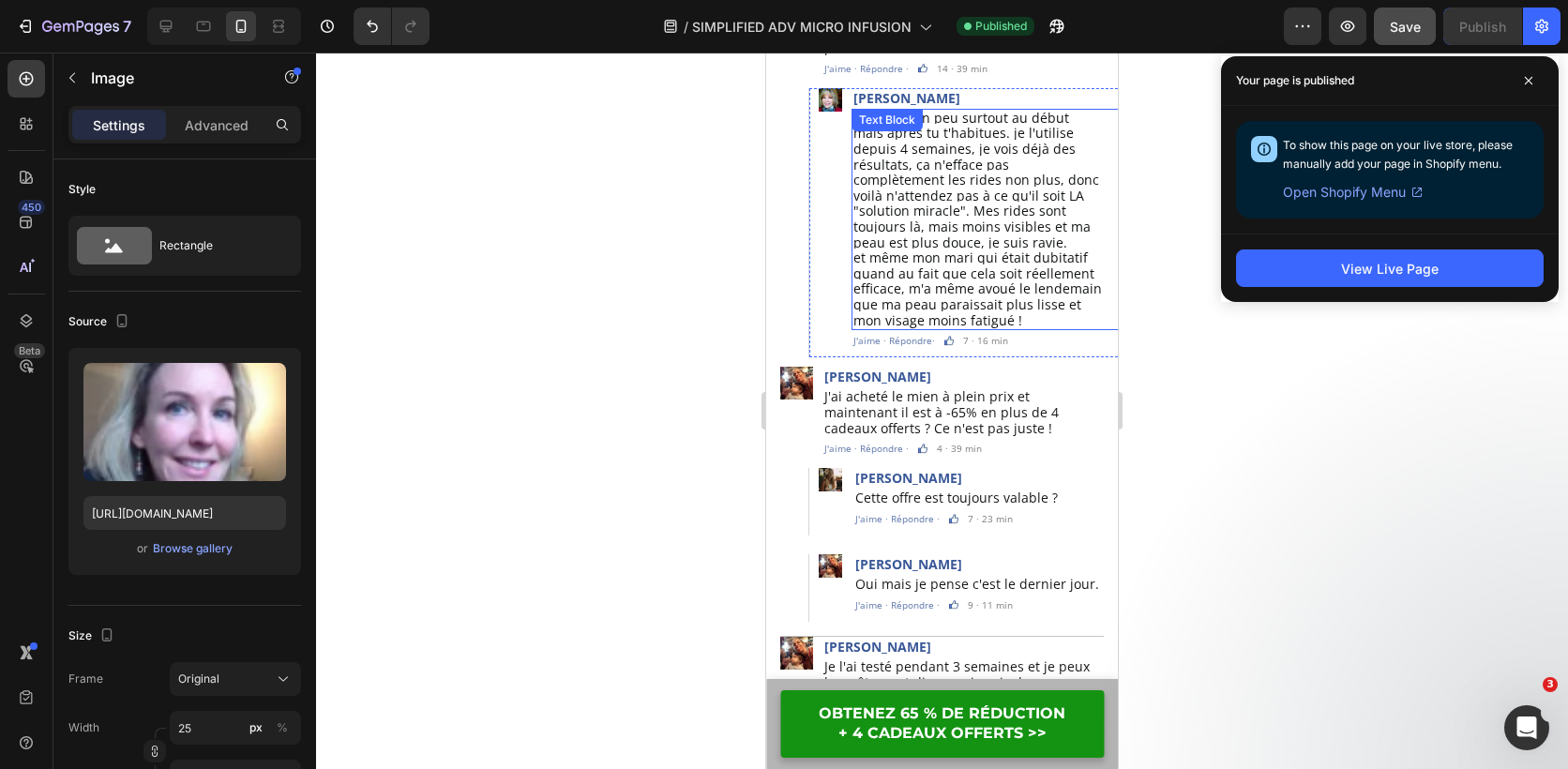
scroll to position [11583, 0]
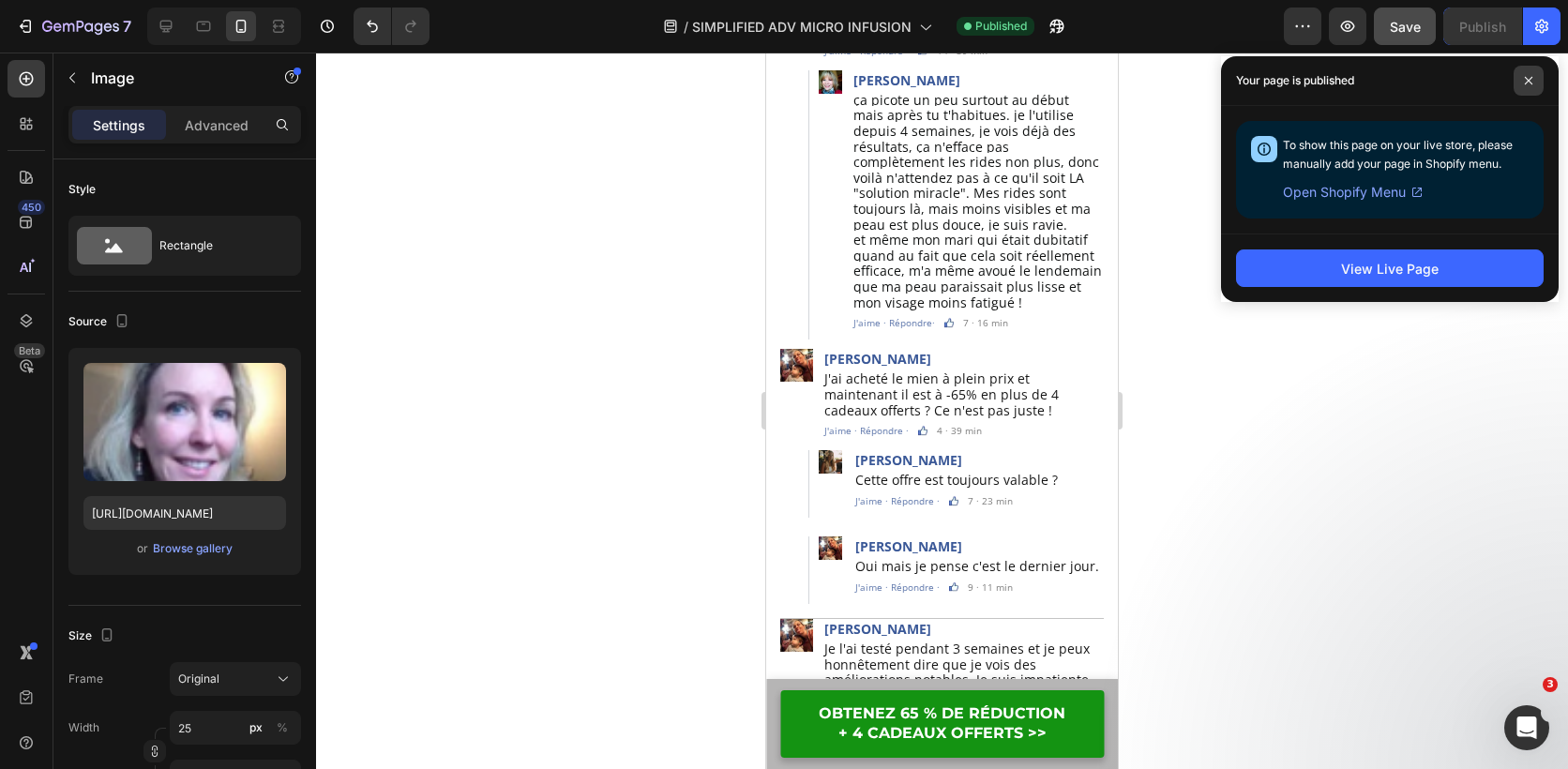
click at [1526, 78] on icon at bounding box center [1529, 81] width 8 height 8
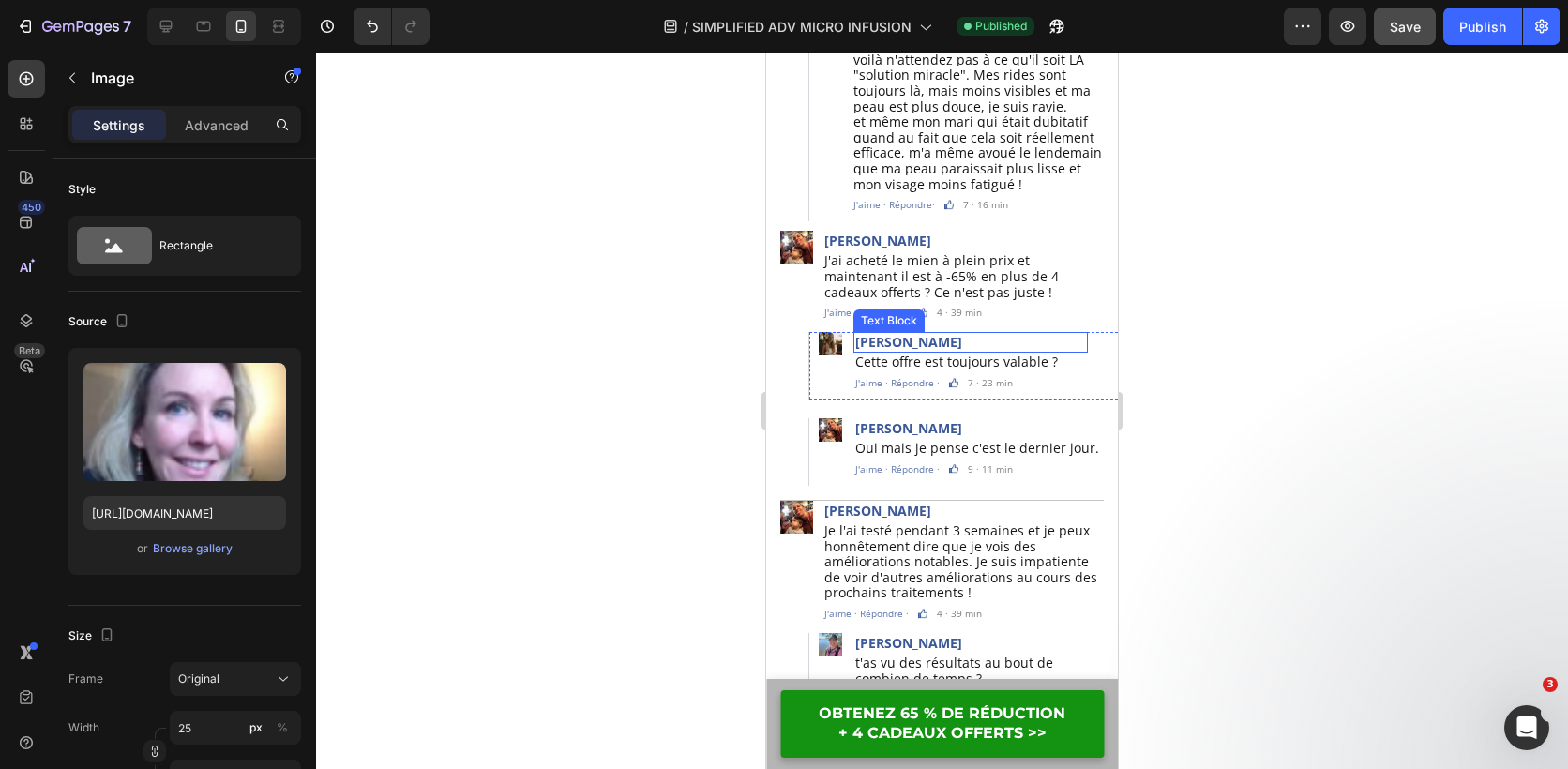
scroll to position [11725, 0]
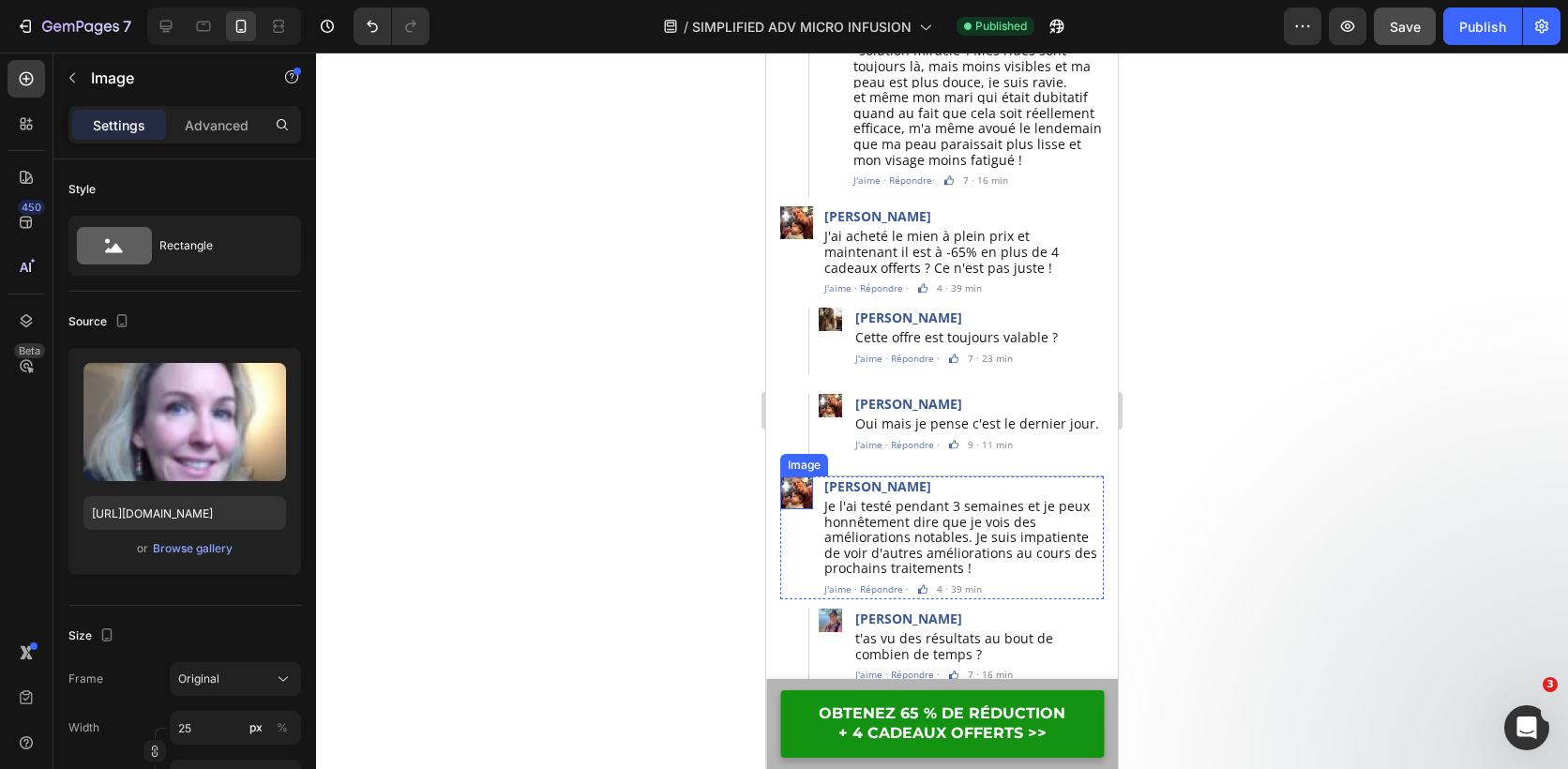
click at [799, 476] on img at bounding box center [797, 492] width 33 height 33
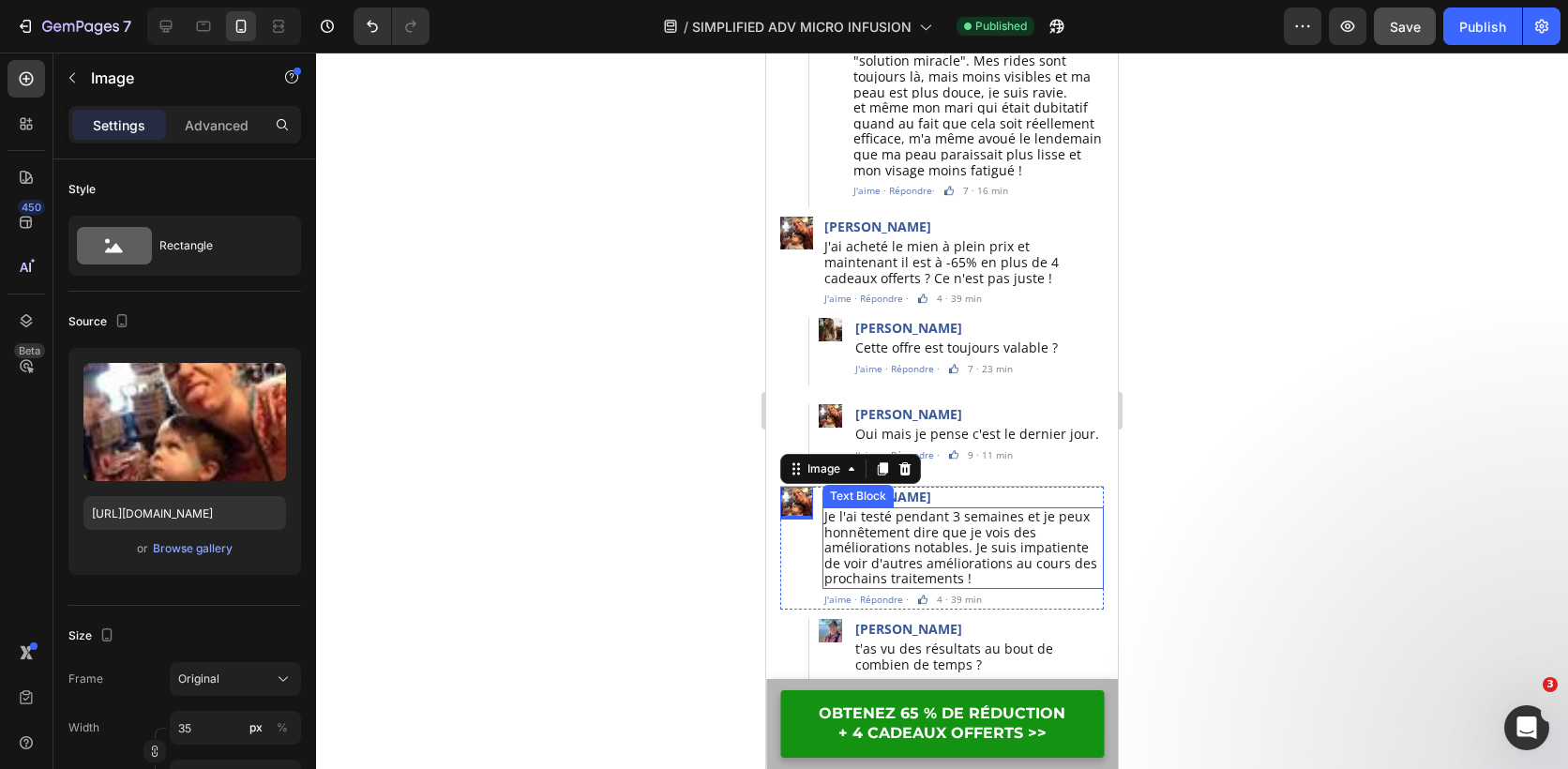
scroll to position [11713, 0]
click at [797, 489] on img at bounding box center [797, 505] width 33 height 33
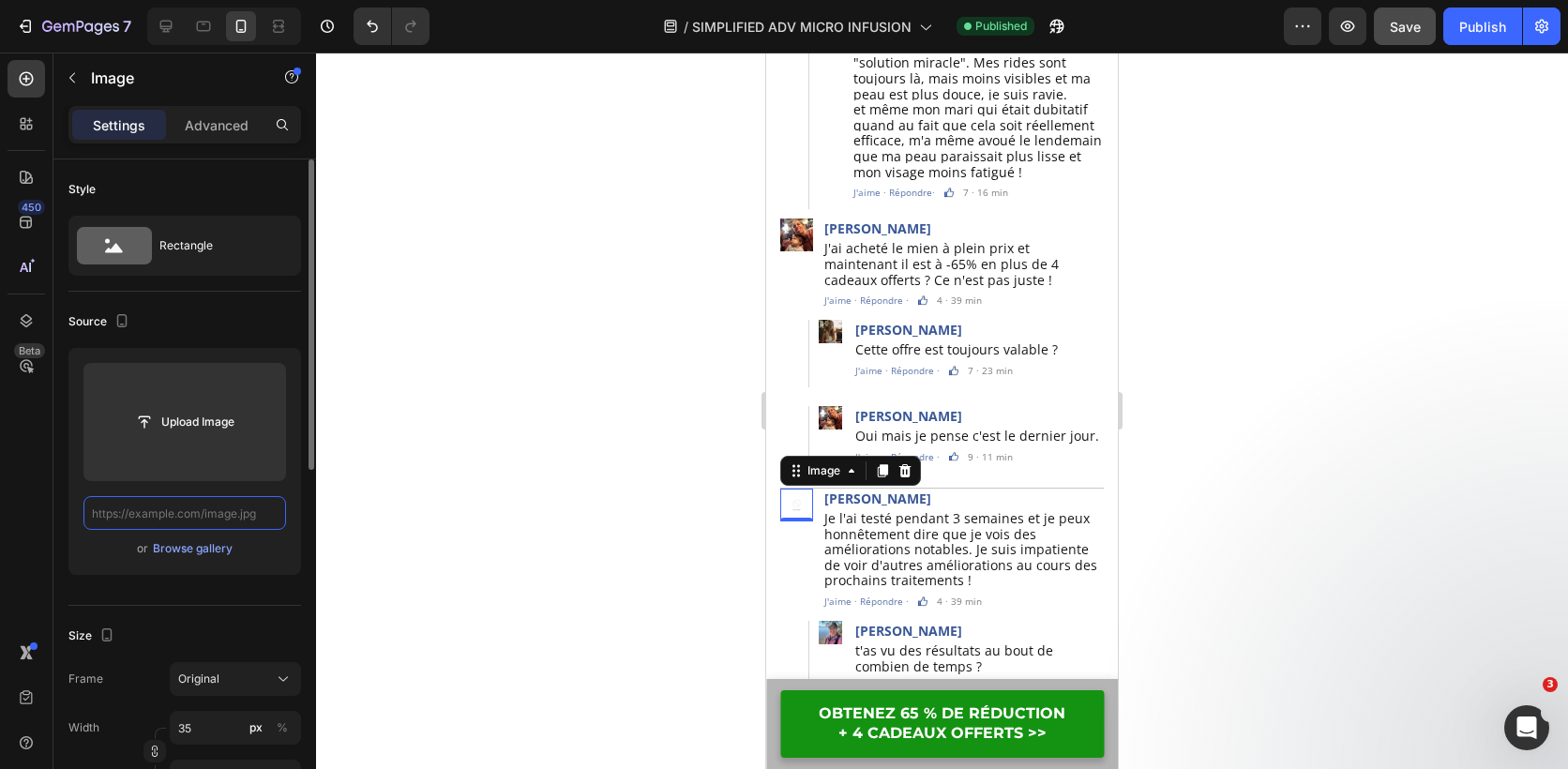
scroll to position [0, 0]
paste input "[URL][DOMAIN_NAME]"
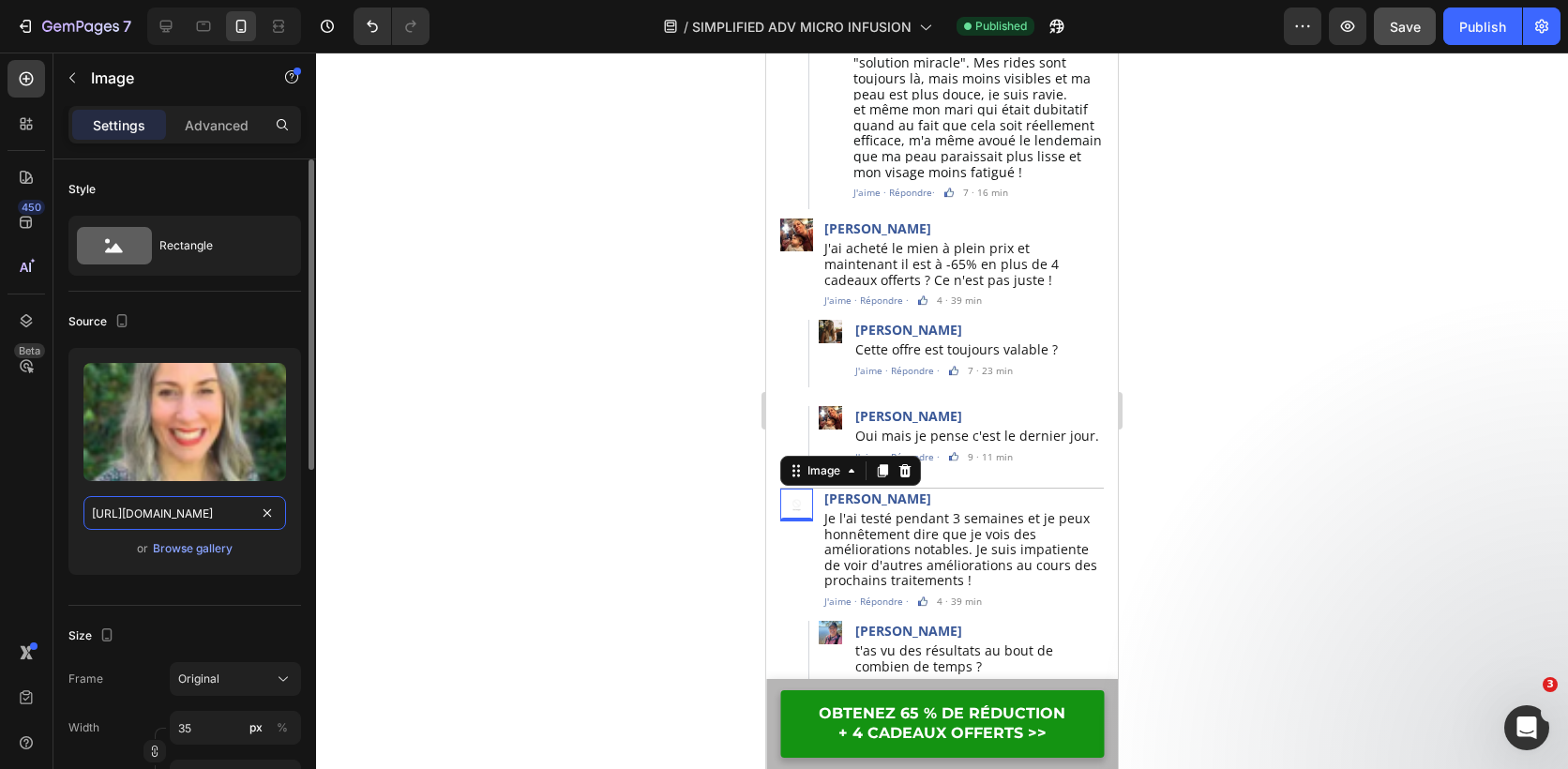
scroll to position [0, 344]
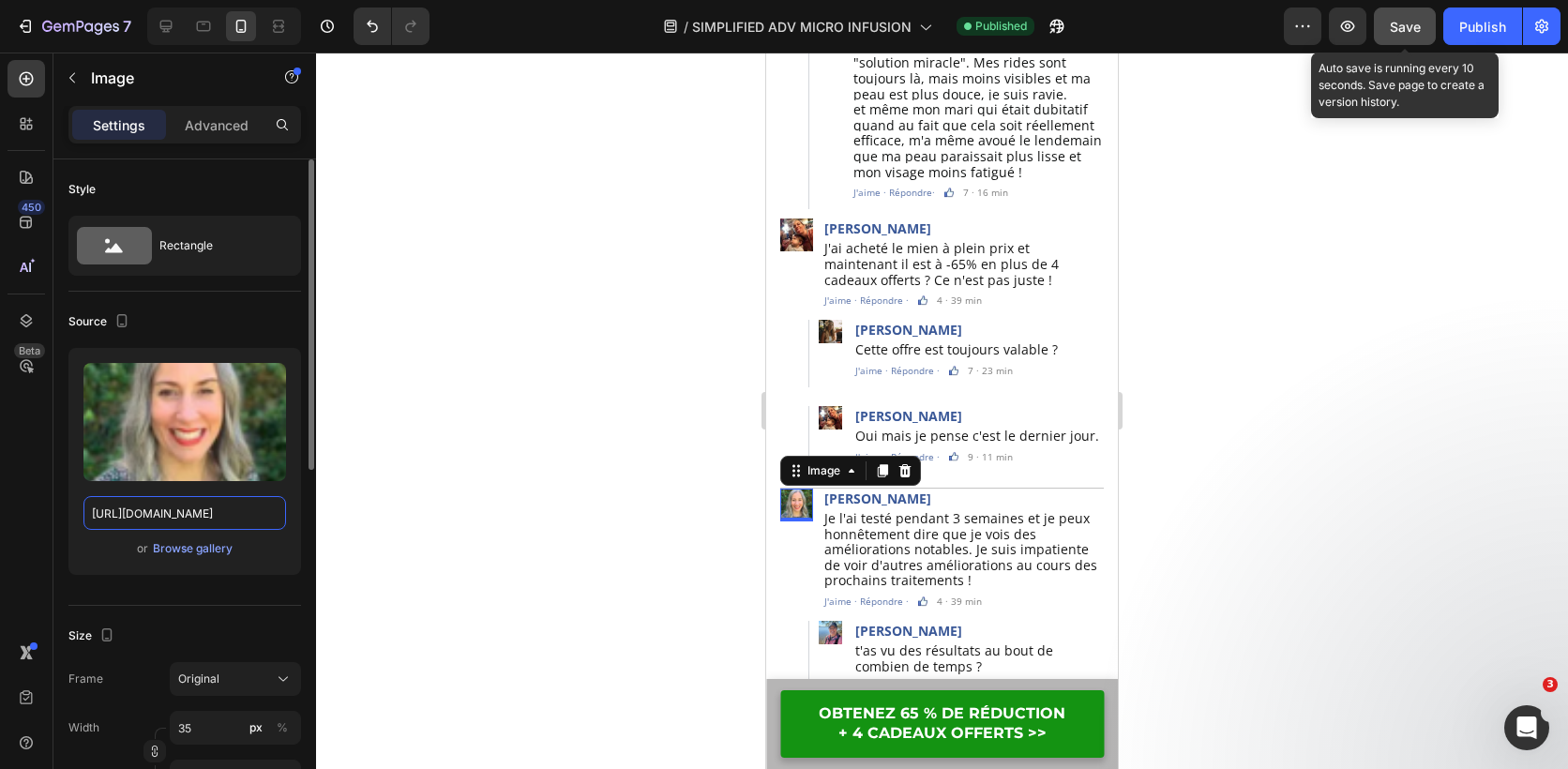
type input "[URL][DOMAIN_NAME]"
click at [1405, 31] on span "Save" at bounding box center [1405, 27] width 31 height 16
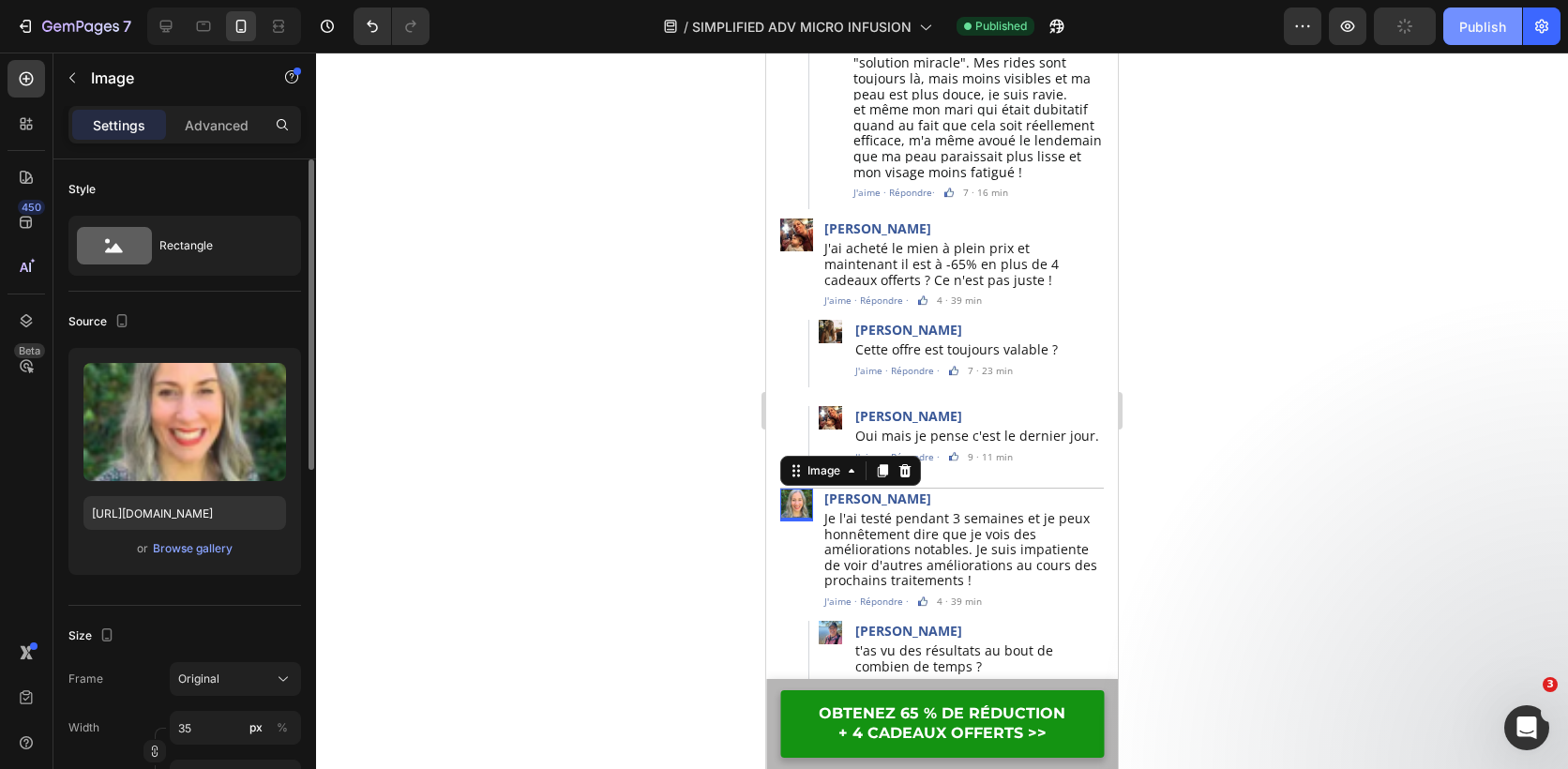
click at [1487, 31] on div "Publish" at bounding box center [1482, 27] width 47 height 20
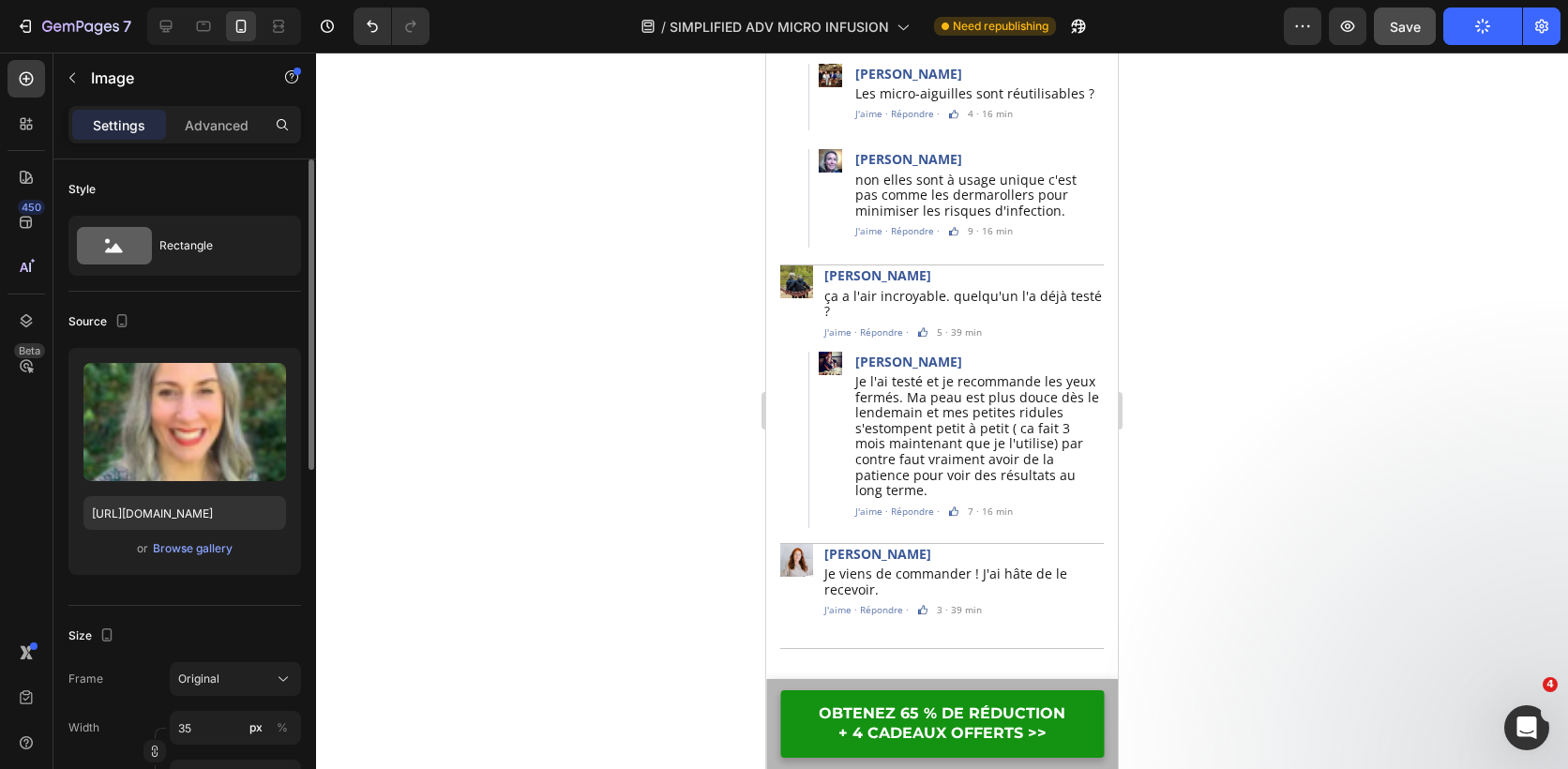
scroll to position [12548, 0]
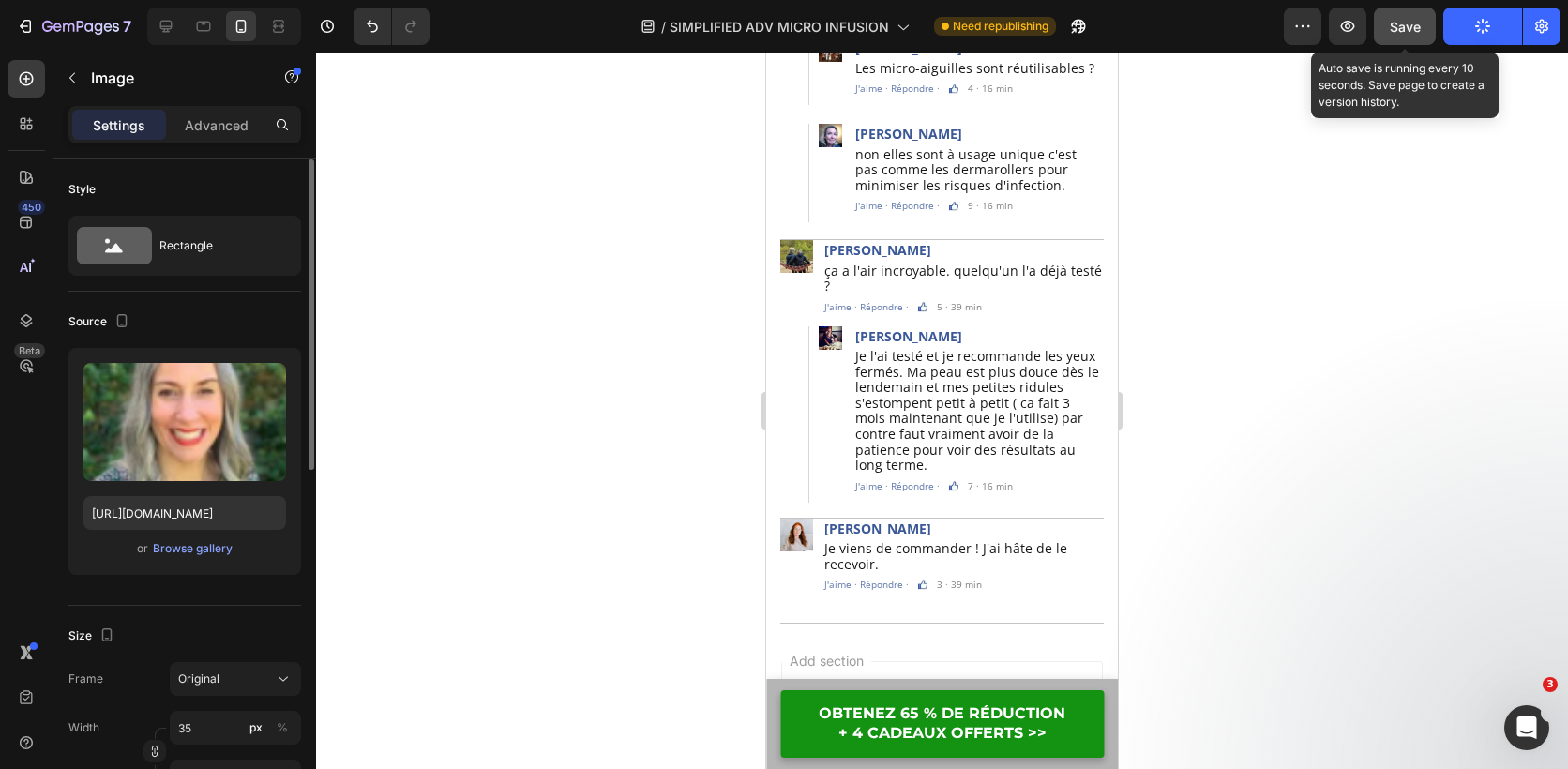
click at [1394, 42] on button "Save" at bounding box center [1404, 26] width 62 height 37
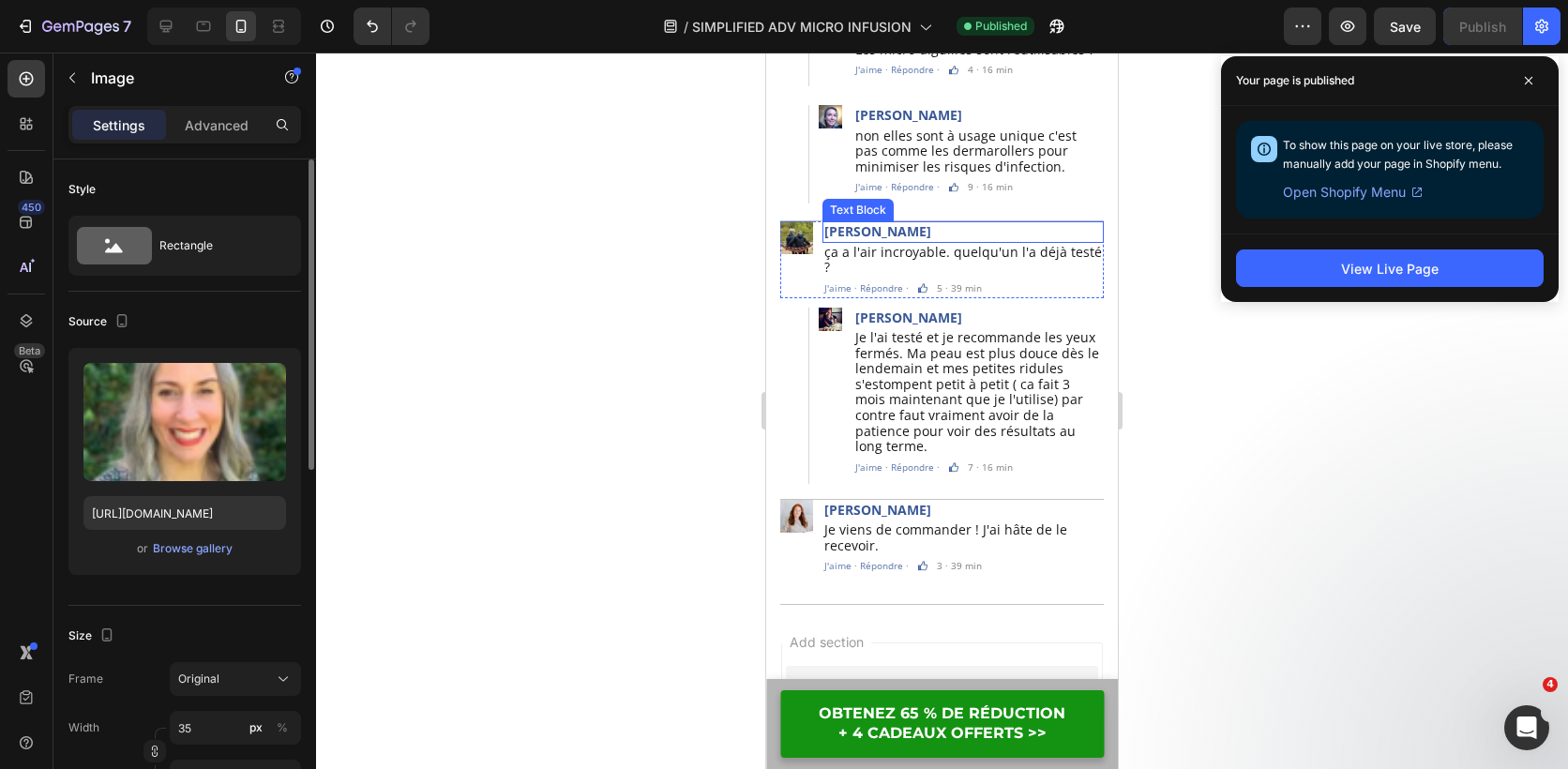
scroll to position [12569, 0]
click at [1411, 27] on span "Save" at bounding box center [1405, 27] width 31 height 16
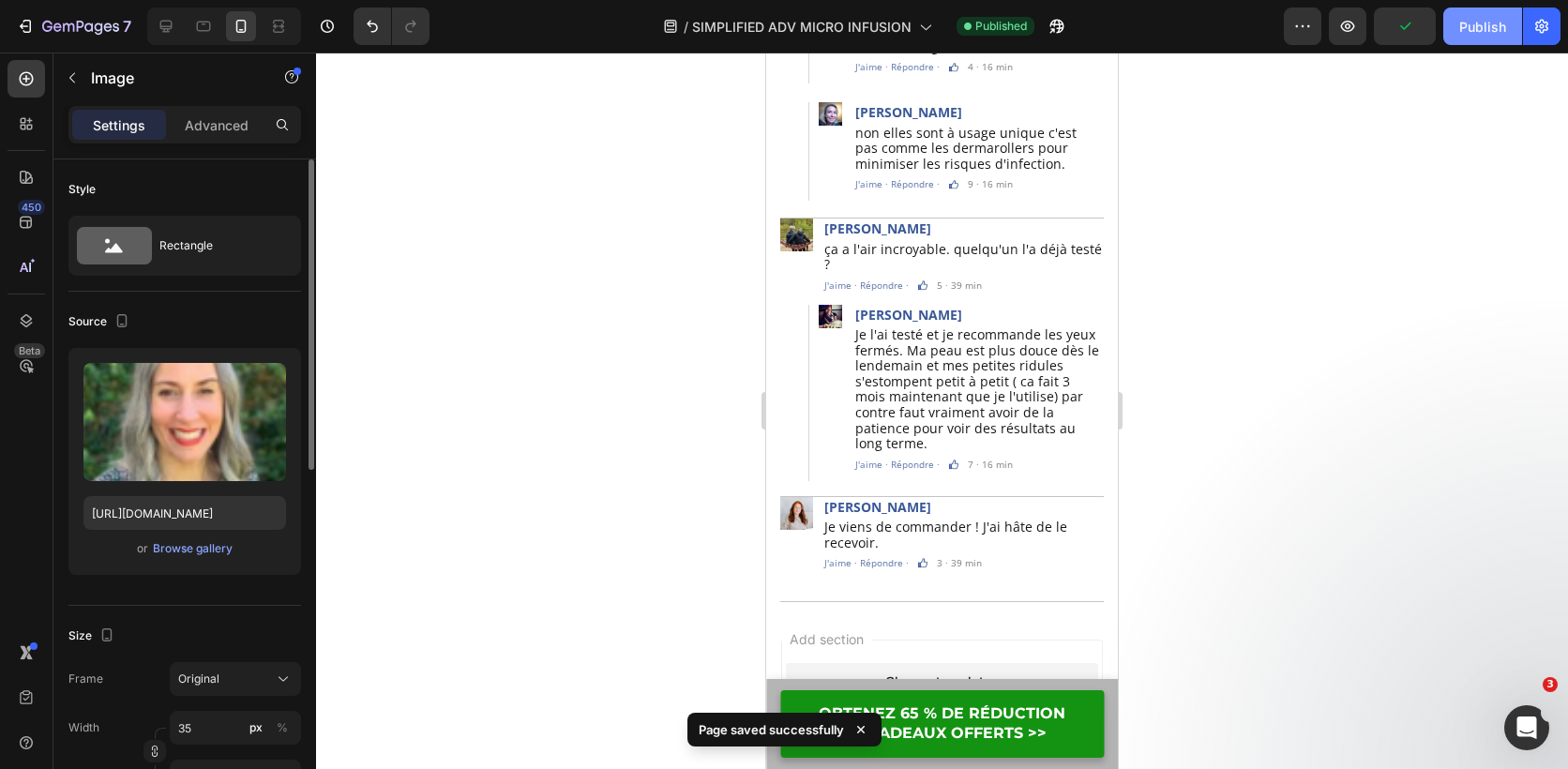
click at [1480, 28] on div "Publish" at bounding box center [1482, 27] width 47 height 20
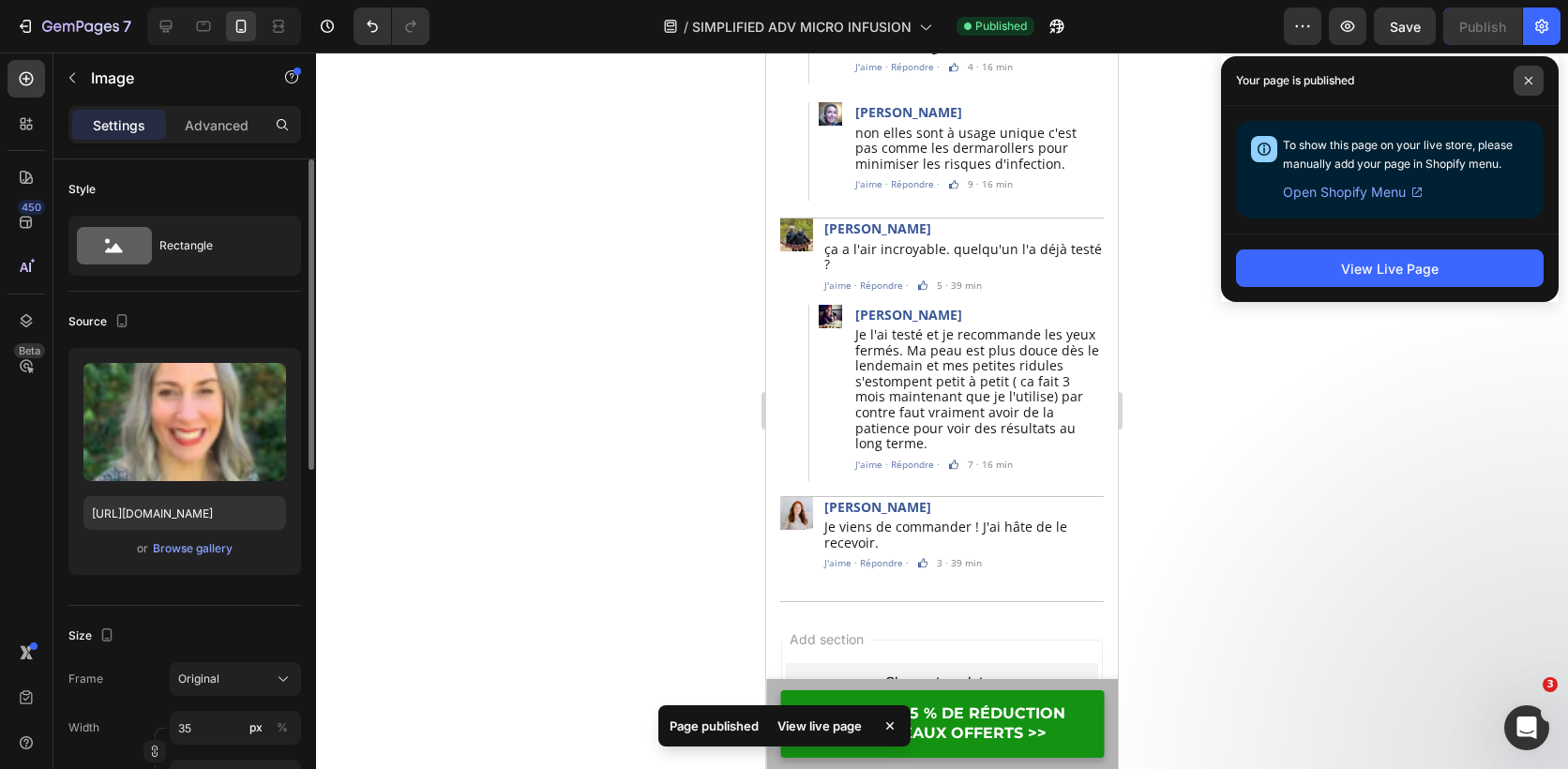
click at [1527, 81] on icon at bounding box center [1529, 81] width 10 height 10
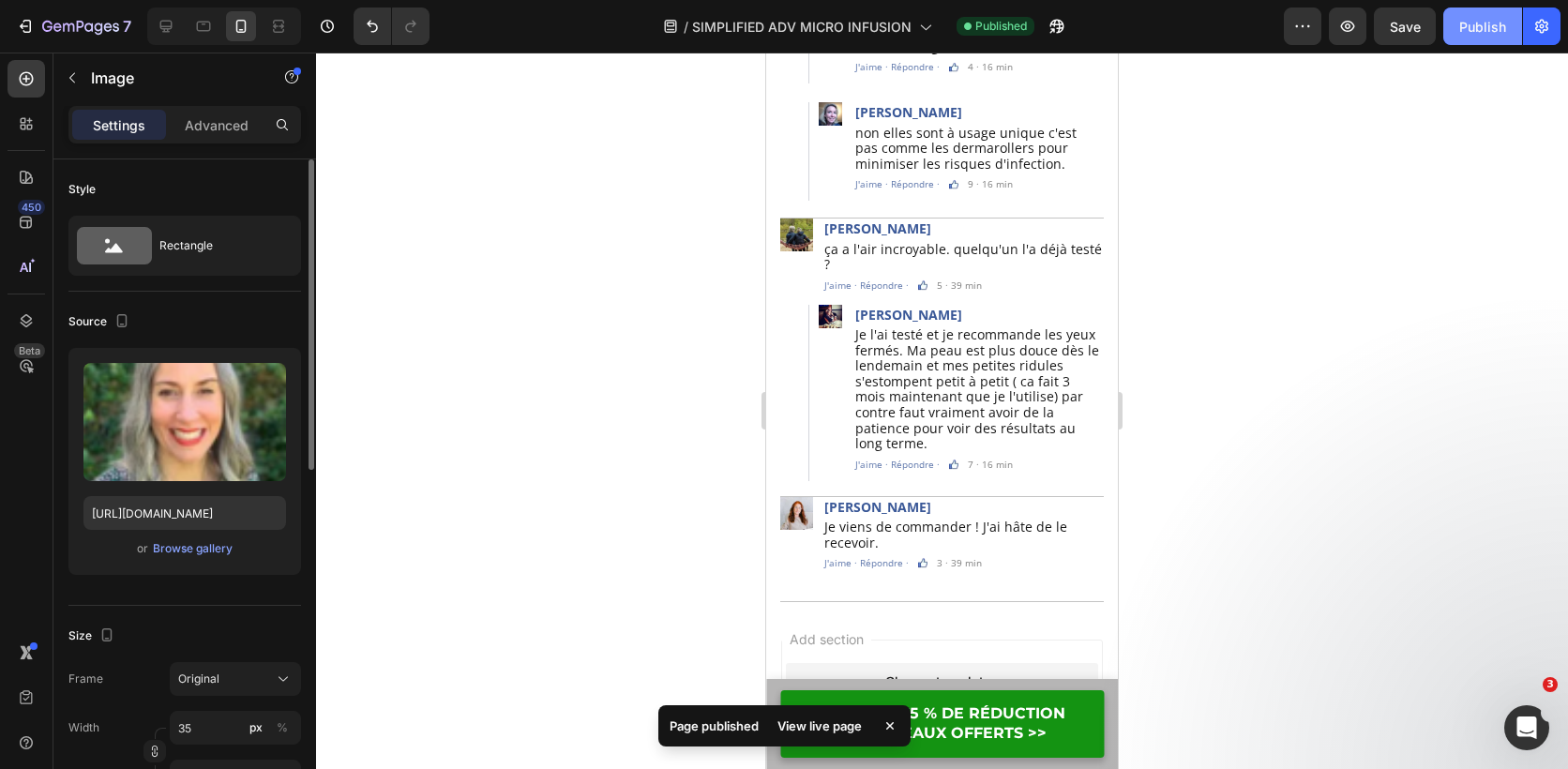
click at [1475, 17] on div "Publish" at bounding box center [1482, 27] width 47 height 20
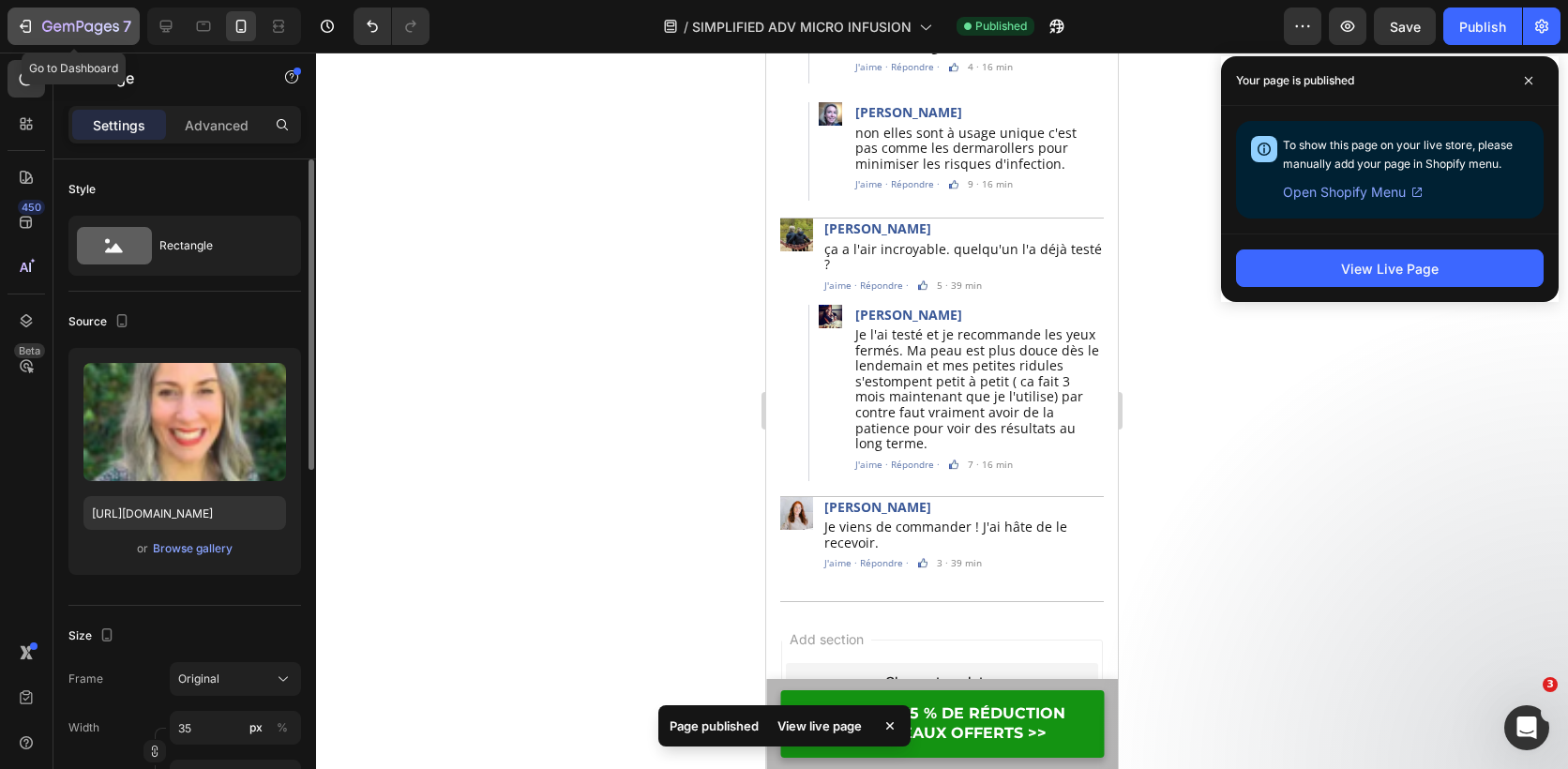
click at [14, 24] on button "7" at bounding box center [73, 26] width 132 height 37
